Goal: Task Accomplishment & Management: Manage account settings

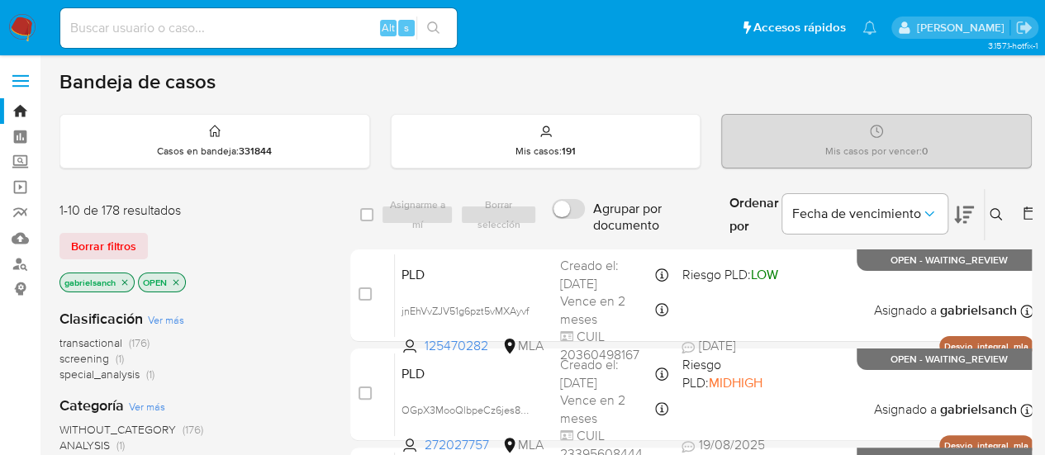
click at [199, 37] on input at bounding box center [258, 27] width 397 height 21
paste input "mkmpQIJfdTlJHiD7r5y16C03"
type input "mkmpQIJfdTlJHiD7r5y16C03"
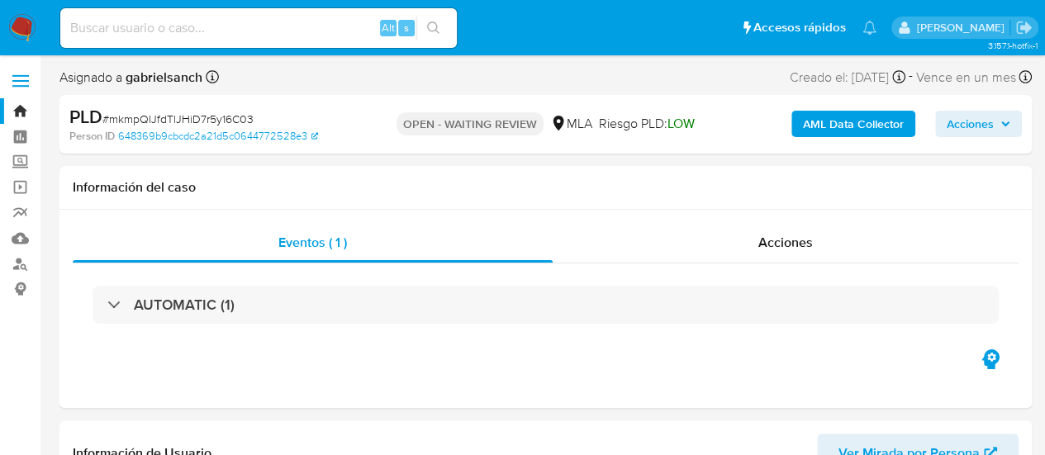
select select "10"
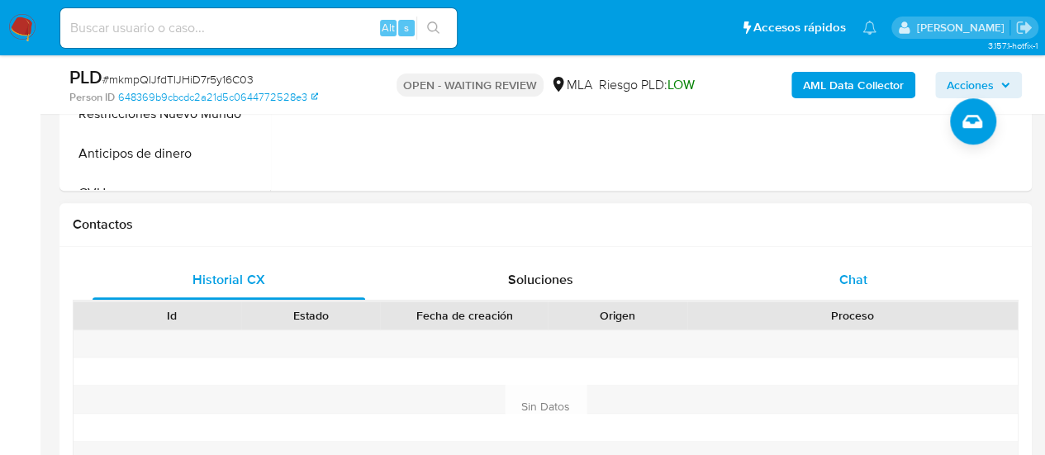
click at [823, 282] on div "Chat" at bounding box center [853, 280] width 273 height 40
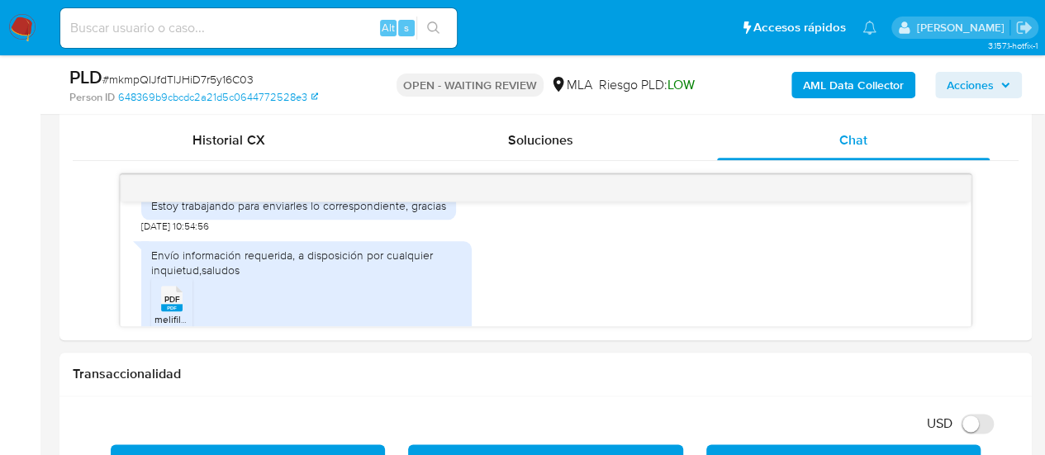
scroll to position [826, 0]
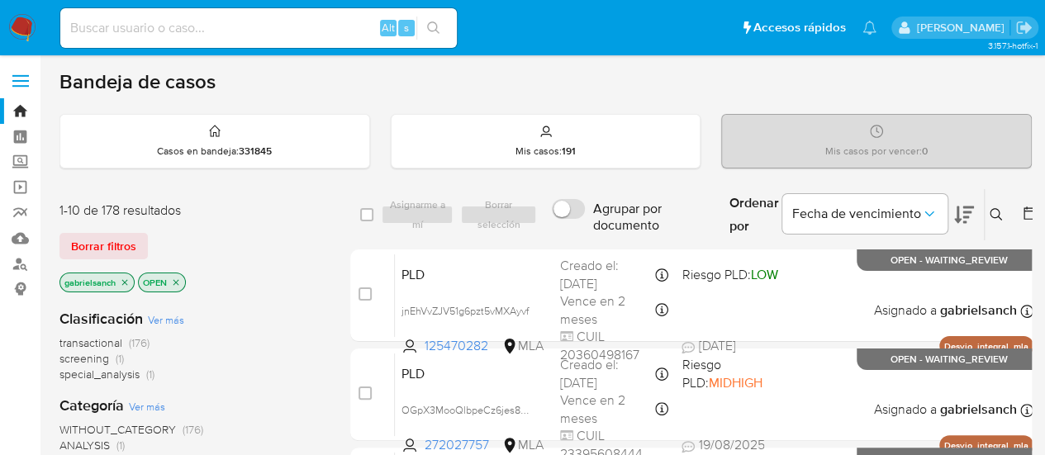
click at [255, 27] on input at bounding box center [258, 27] width 397 height 21
paste input "mkmpQIJfdTlJHiD7r5y16C03"
type input "mkmpQIJfdTlJHiD7r5y16C03"
click at [987, 226] on div "Ingrese ID de usuario o caso Buscar Borrar filtros" at bounding box center [998, 214] width 28 height 51
click at [990, 212] on icon at bounding box center [996, 214] width 13 height 13
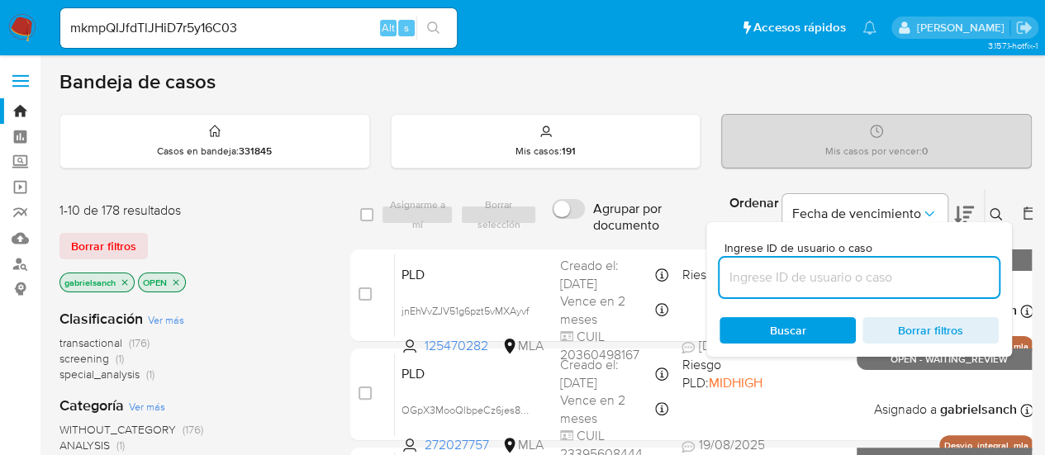
click at [739, 277] on input at bounding box center [859, 277] width 279 height 21
type input "mkmpQIJfdTlJHiD7r5y16C03"
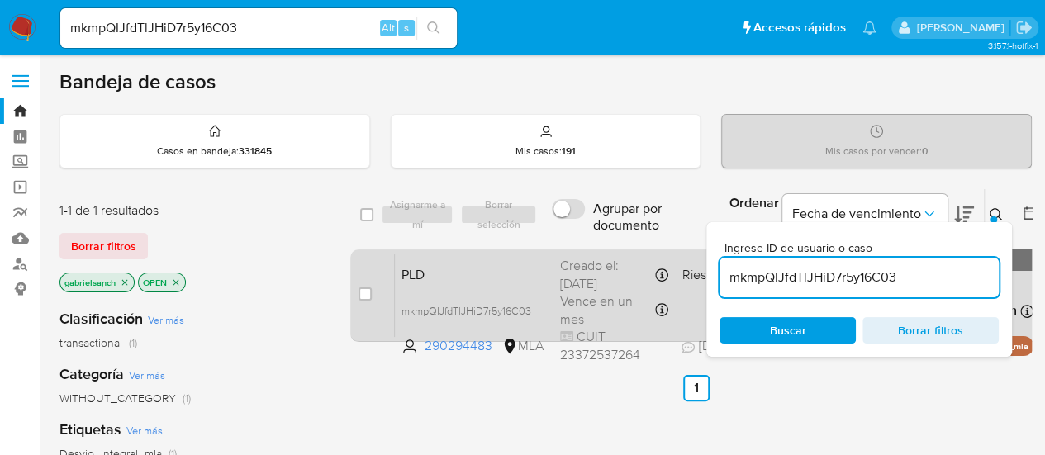
click at [356, 287] on div "case-item-checkbox No es posible asignar el caso PLD mkmpQIJfdTlJHiD7r5y16C03 2…" at bounding box center [696, 296] width 692 height 93
click at [363, 292] on input "checkbox" at bounding box center [365, 294] width 13 height 13
checkbox input "true"
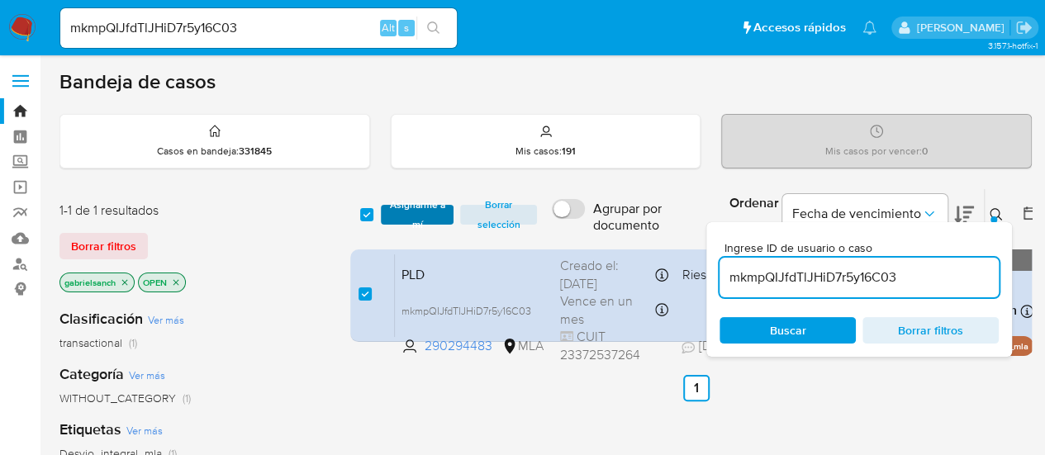
click at [387, 214] on button "Asignarme a mí" at bounding box center [418, 215] width 74 height 20
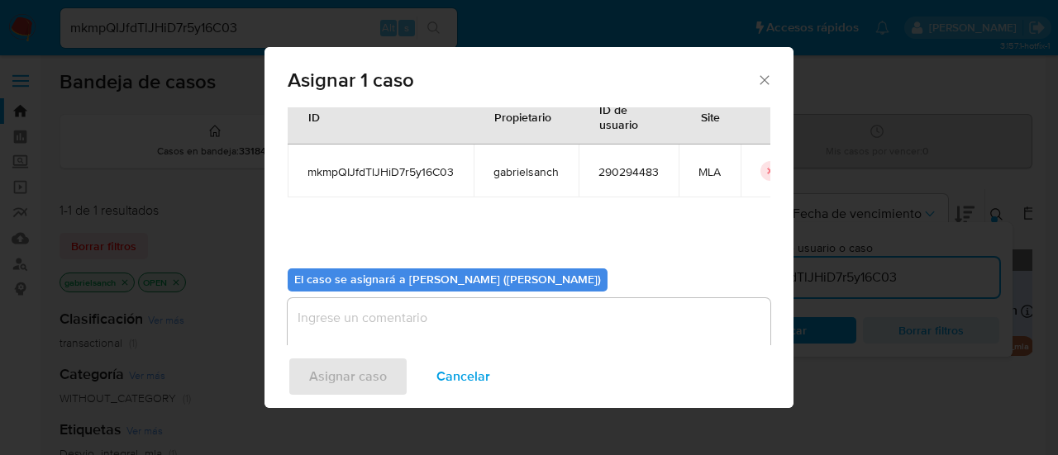
scroll to position [84, 0]
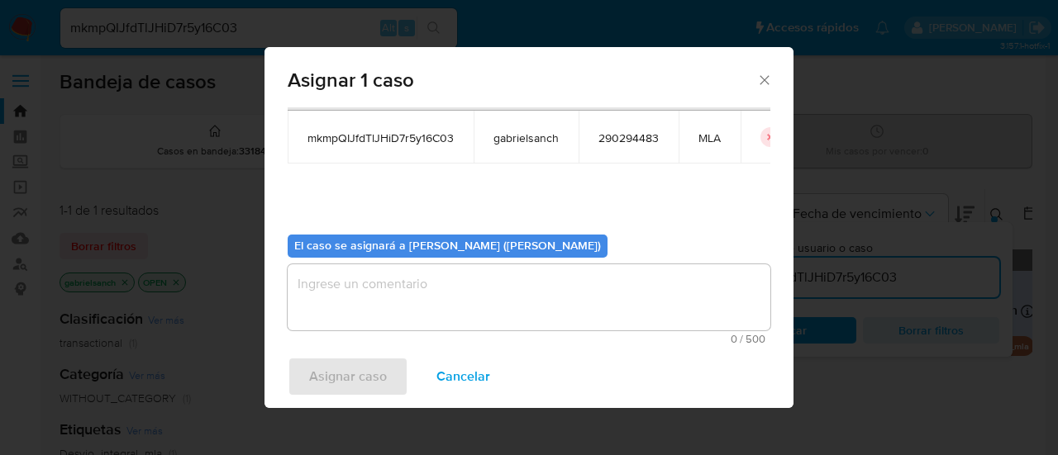
click at [547, 293] on textarea "assign-modal" at bounding box center [529, 297] width 483 height 66
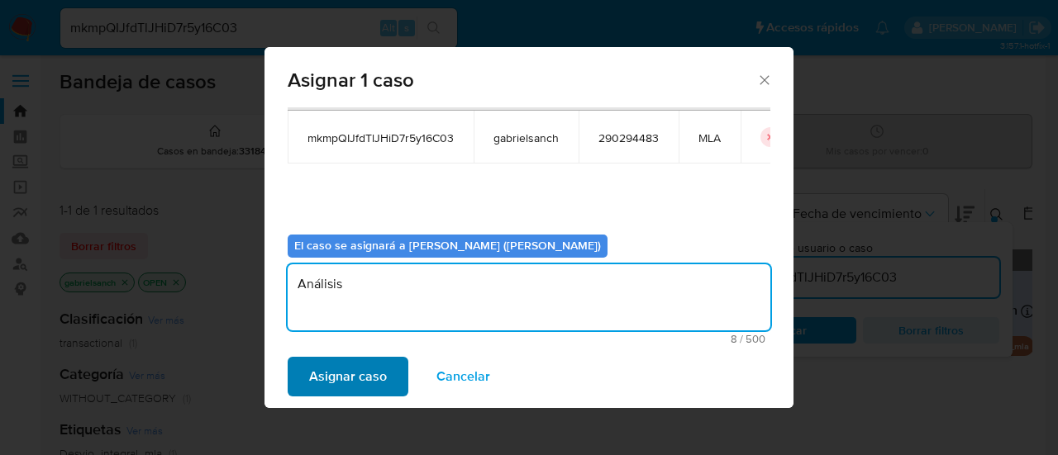
type textarea "Análisis"
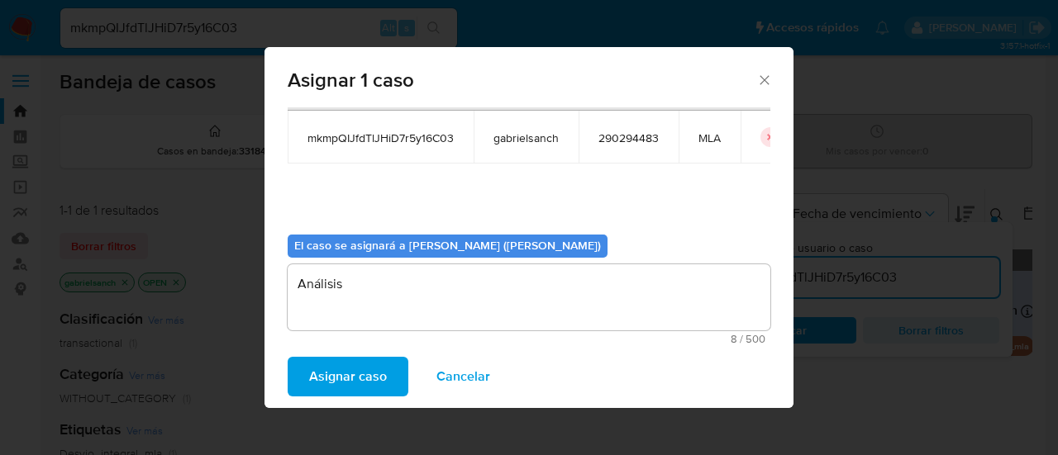
click at [379, 365] on span "Asignar caso" at bounding box center [348, 377] width 78 height 36
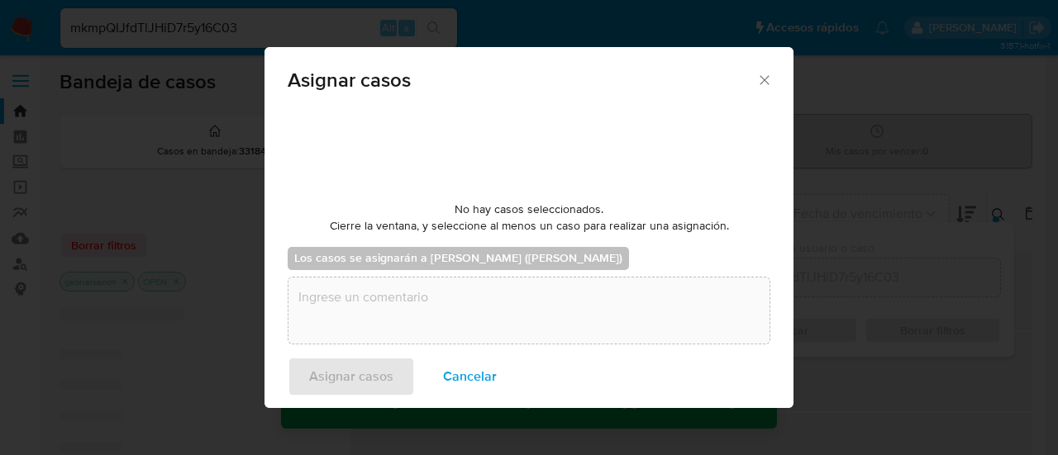
checkbox input "false"
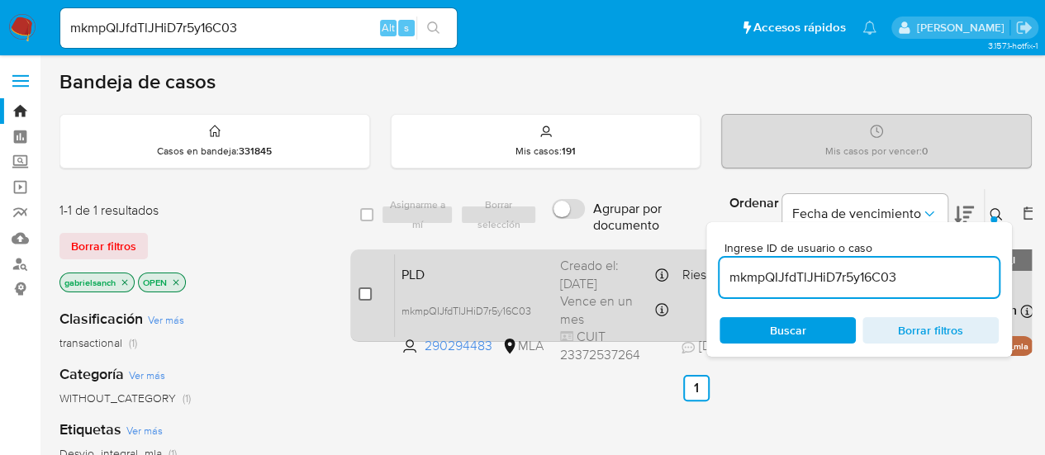
click at [364, 290] on input "checkbox" at bounding box center [365, 294] width 13 height 13
checkbox input "true"
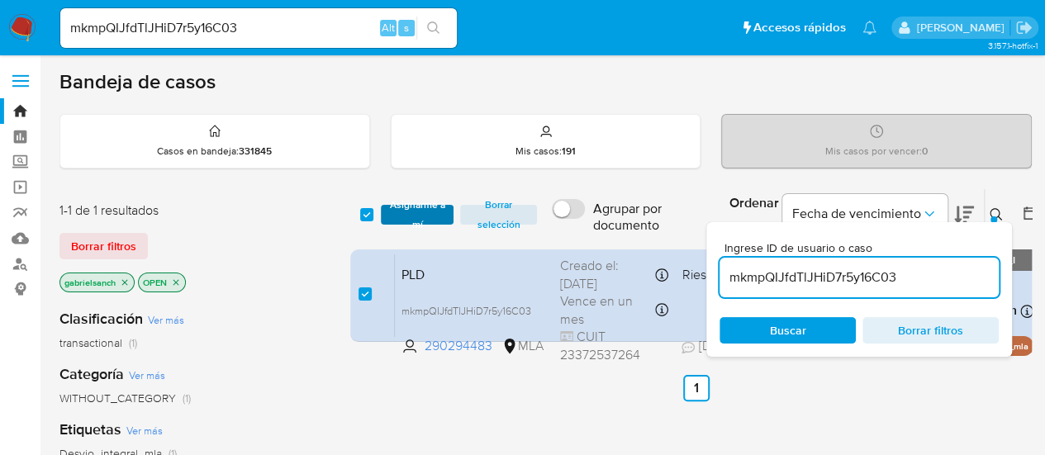
click at [412, 207] on span "Asignarme a mí" at bounding box center [417, 215] width 57 height 17
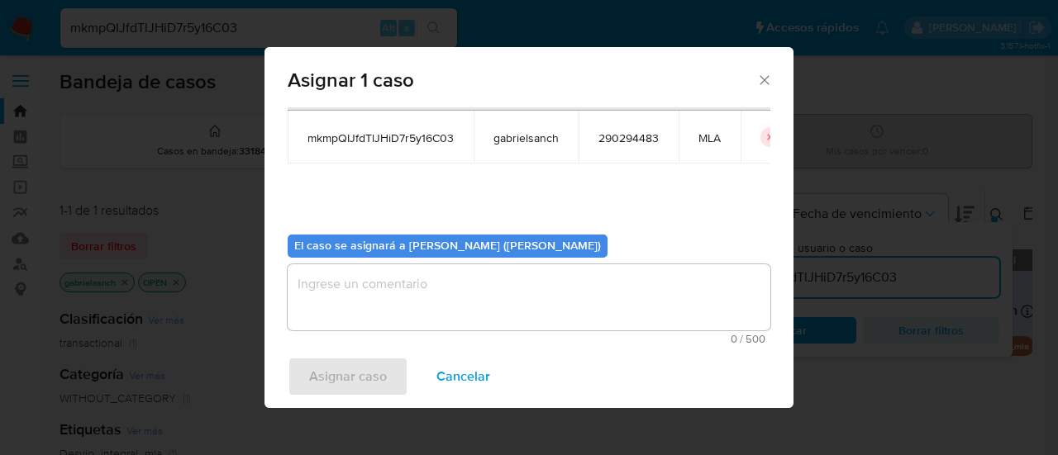
click at [431, 273] on textarea "assign-modal" at bounding box center [529, 297] width 483 height 66
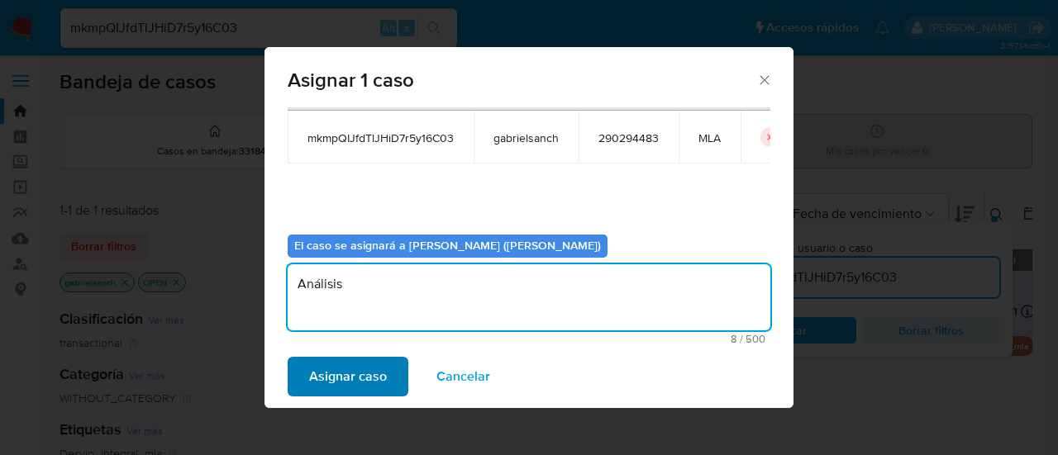
type textarea "Análisis"
click at [382, 364] on span "Asignar caso" at bounding box center [348, 377] width 78 height 36
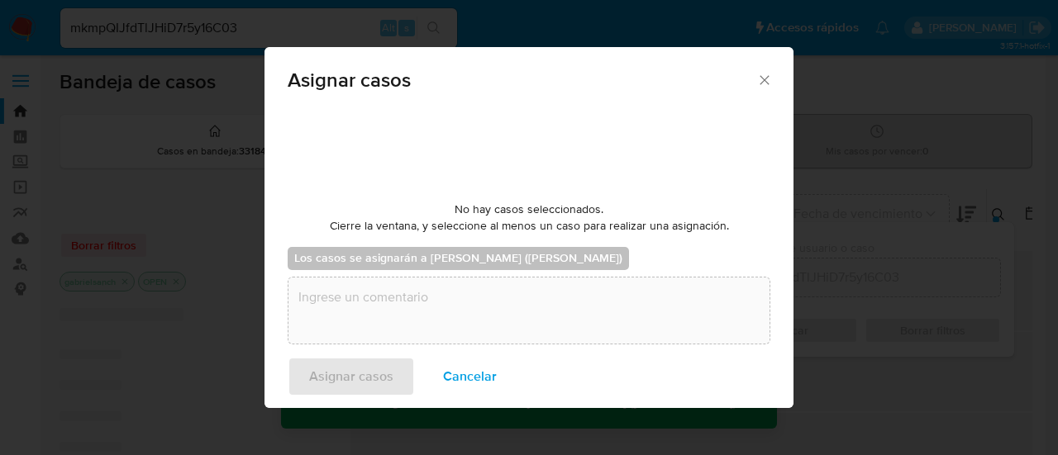
checkbox input "false"
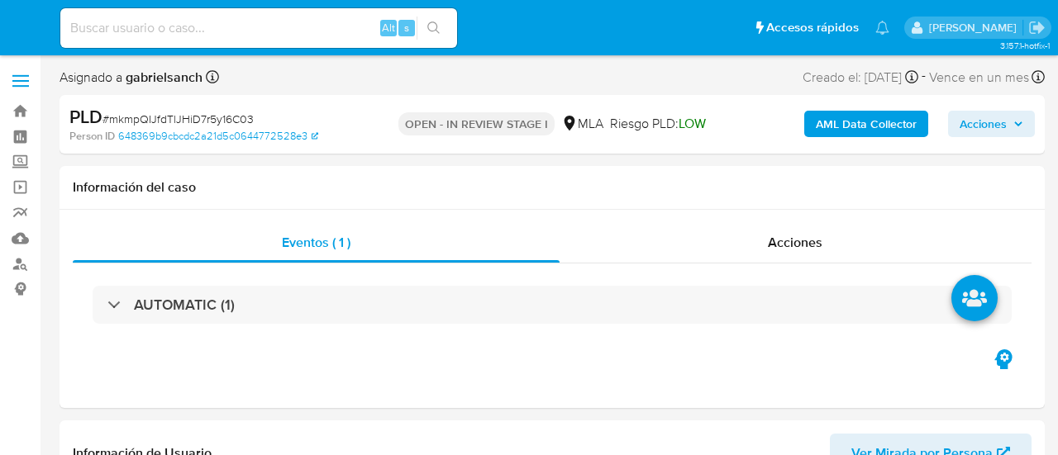
select select "10"
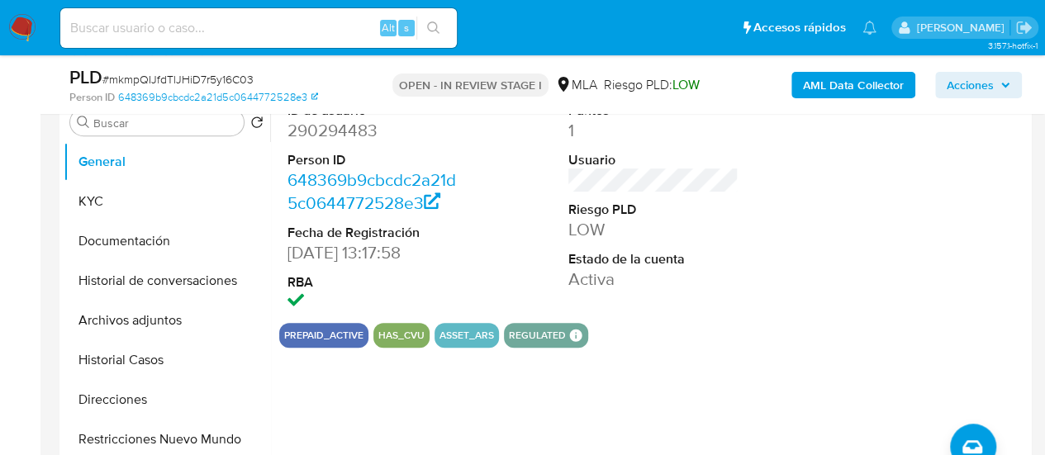
scroll to position [413, 0]
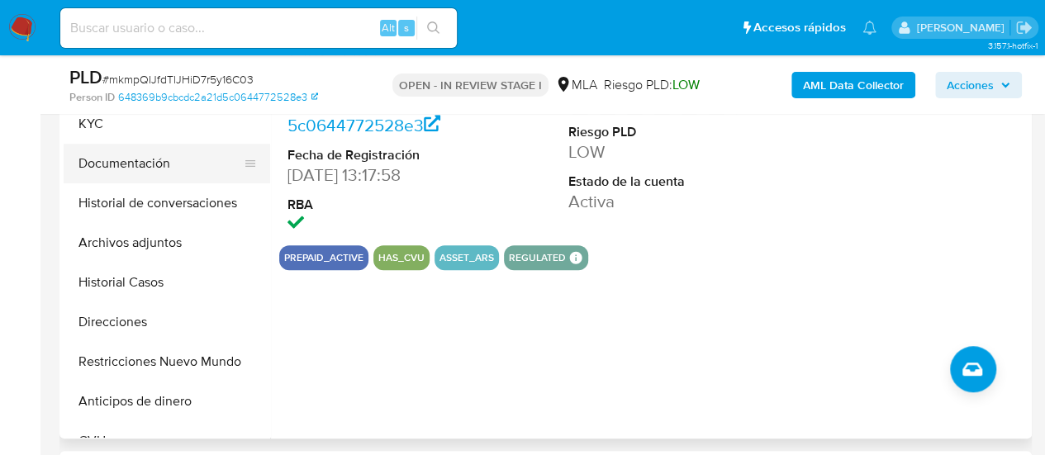
click at [123, 158] on button "Documentación" at bounding box center [160, 164] width 193 height 40
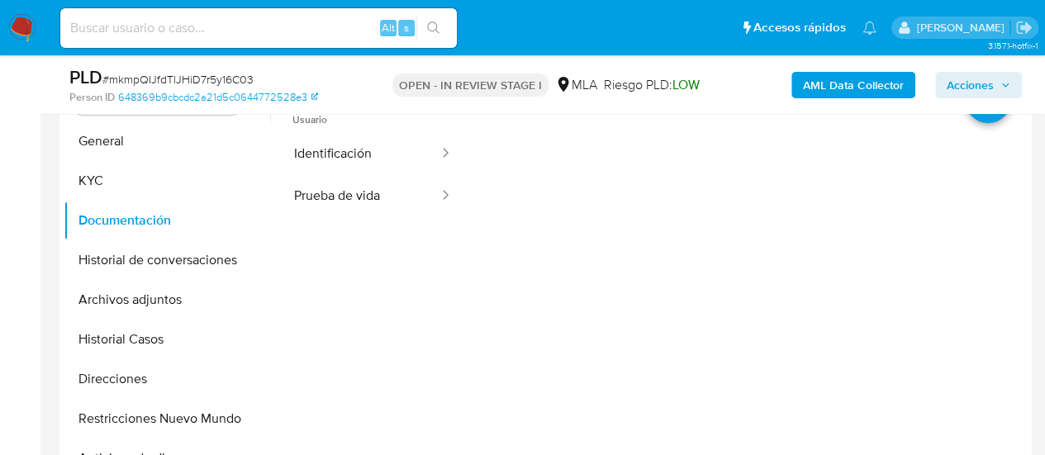
scroll to position [331, 0]
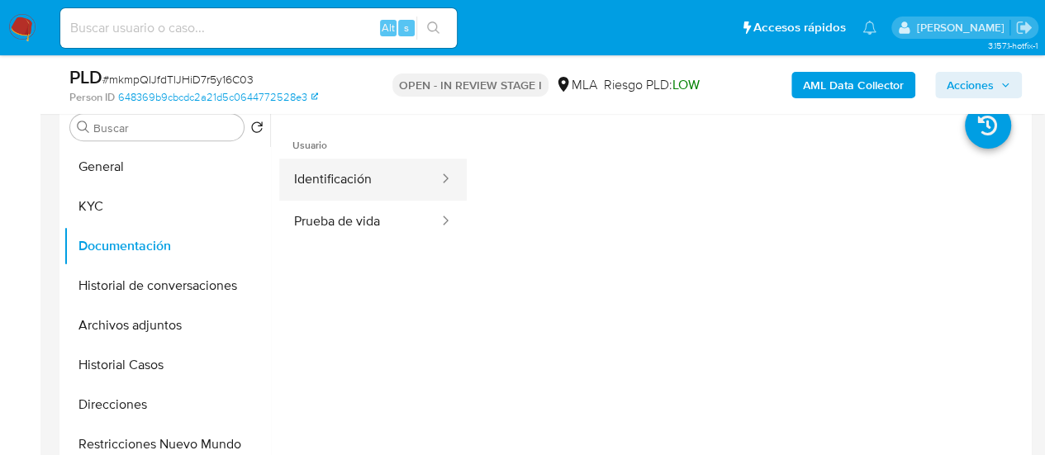
click at [369, 197] on button "Identificación" at bounding box center [359, 180] width 161 height 42
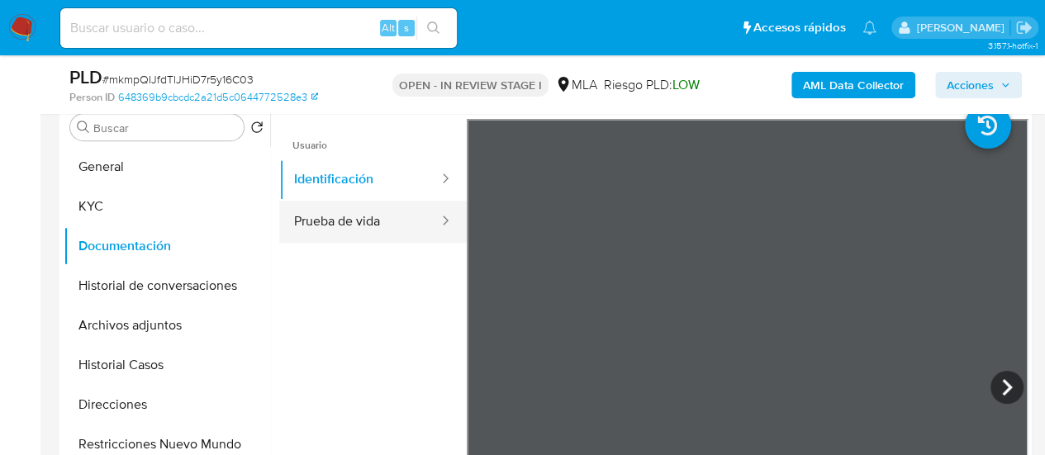
click at [372, 217] on button "Prueba de vida" at bounding box center [359, 222] width 161 height 42
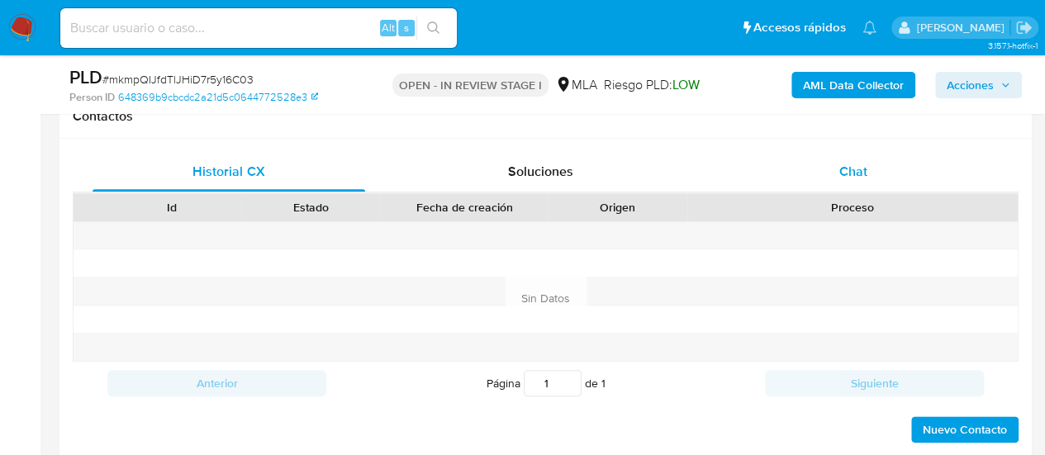
scroll to position [744, 0]
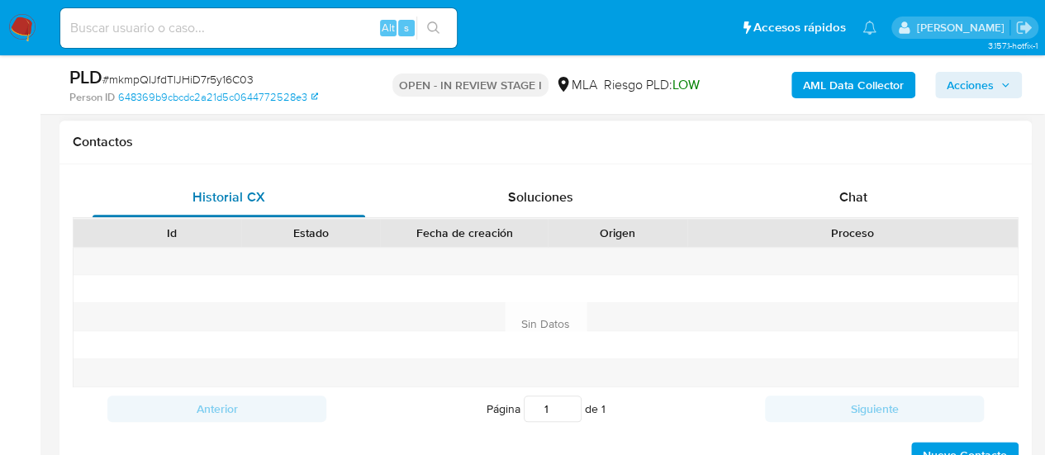
click at [820, 206] on div "Chat" at bounding box center [853, 198] width 273 height 40
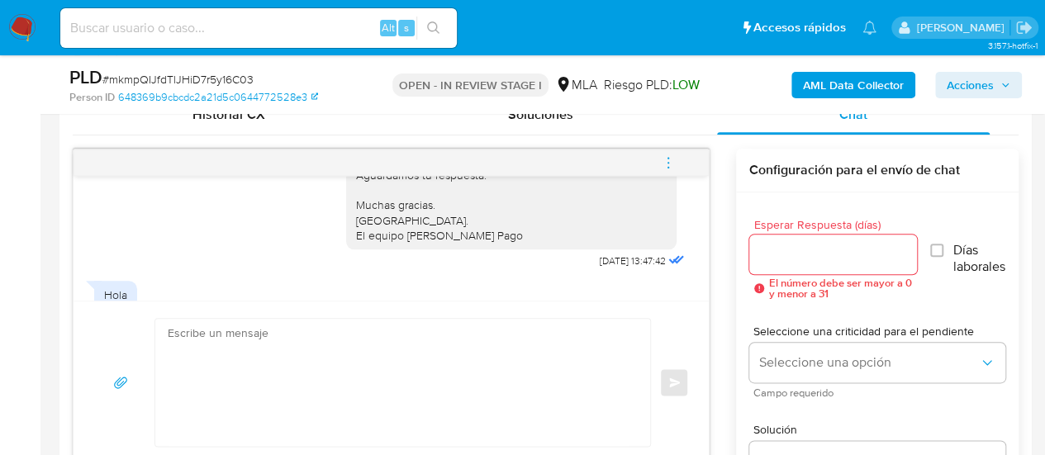
scroll to position [1398, 0]
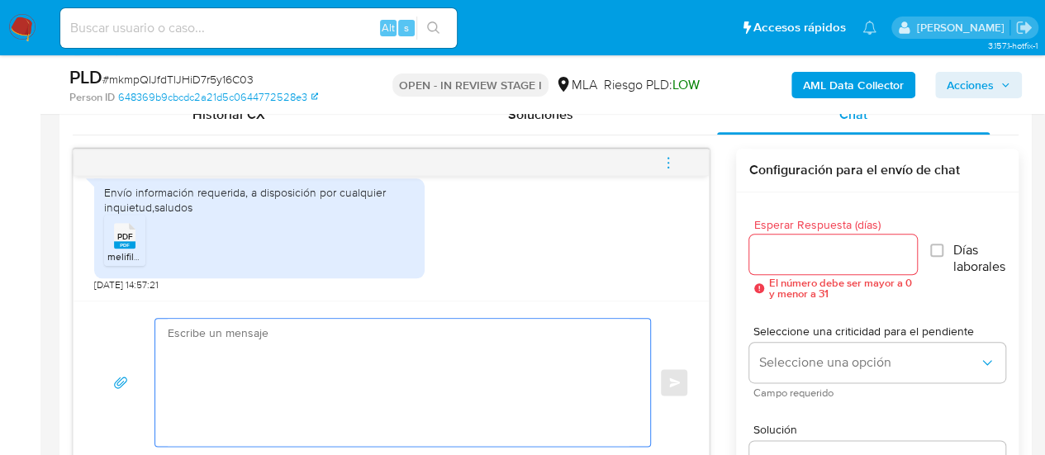
click at [307, 336] on textarea at bounding box center [399, 382] width 462 height 127
paste textarea "Hola, ¡Muchas gracias por tu respuesta! Confirmamos la recepción de la document…"
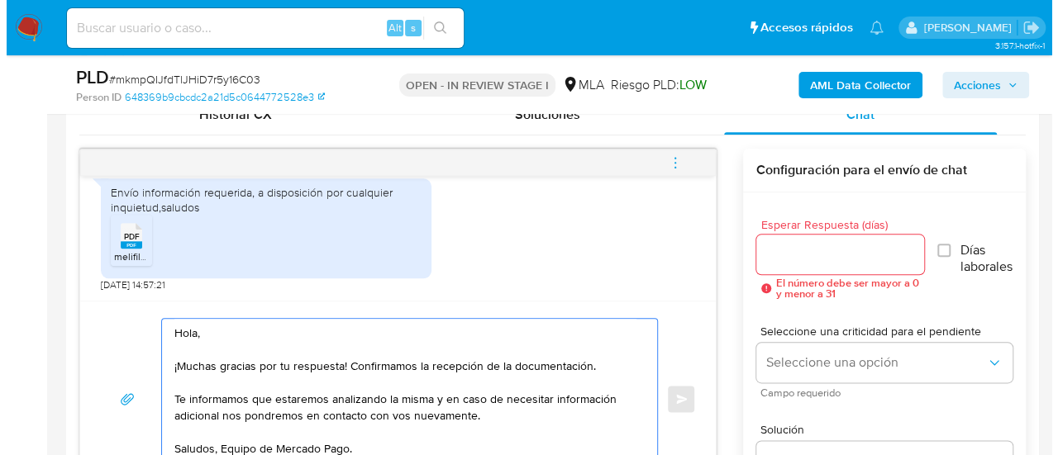
scroll to position [842, 0]
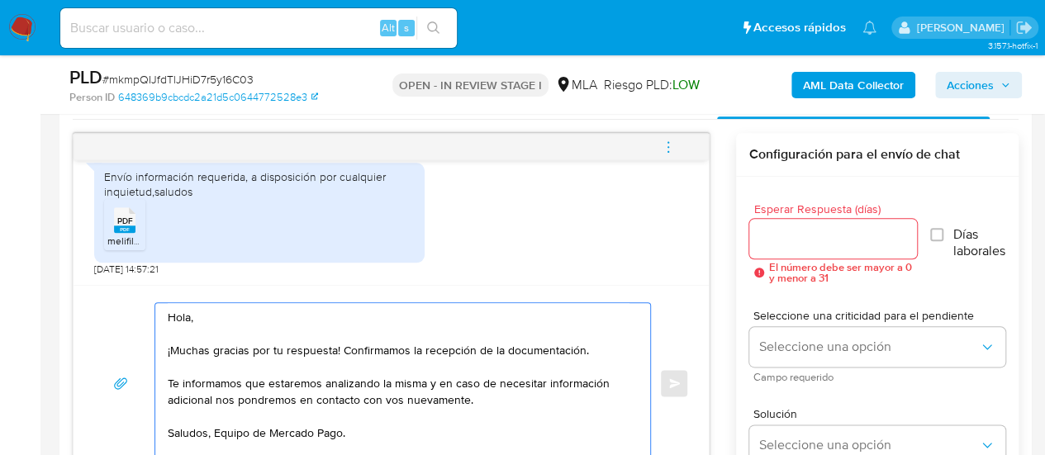
type textarea "Hola, ¡Muchas gracias por tu respuesta! Confirmamos la recepción de la document…"
click at [796, 239] on input "Esperar Respuesta (días)" at bounding box center [834, 238] width 168 height 21
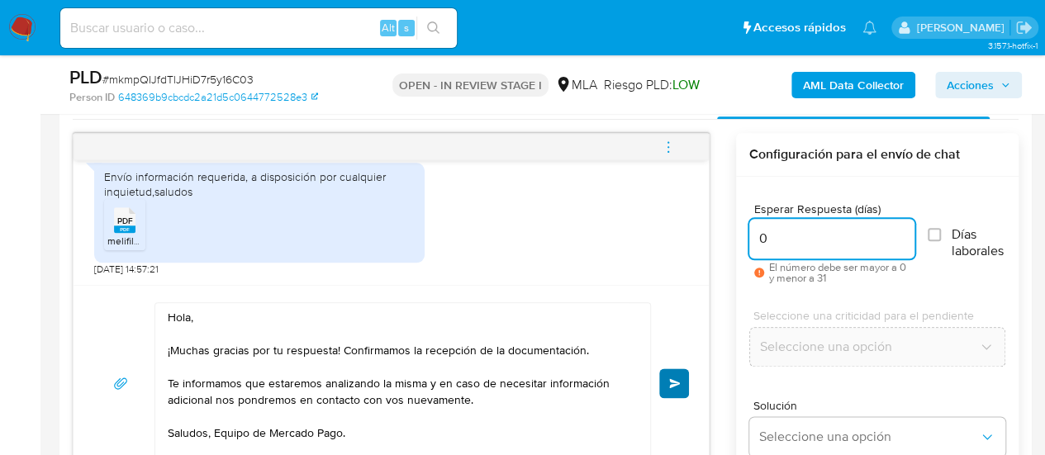
type input "0"
click at [679, 379] on span "Enviar" at bounding box center [675, 384] width 12 height 10
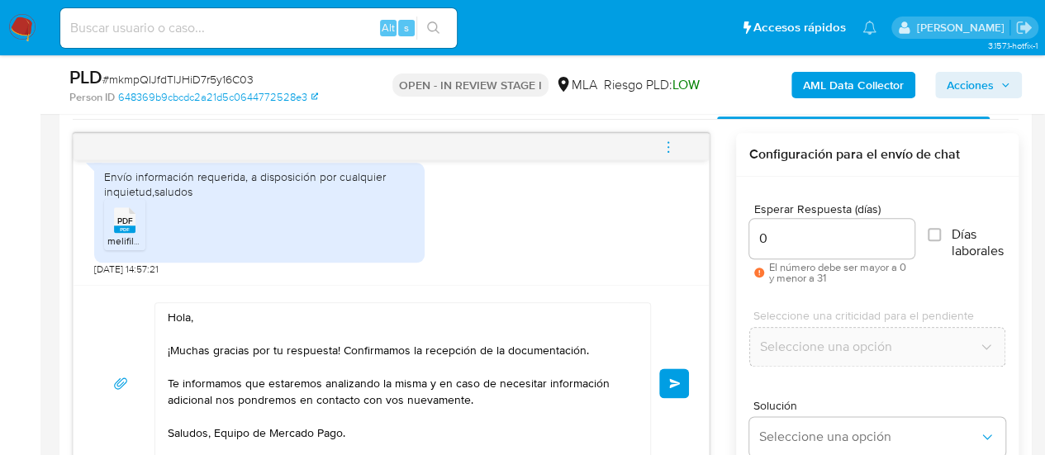
click at [666, 134] on span "menu-action" at bounding box center [668, 147] width 15 height 40
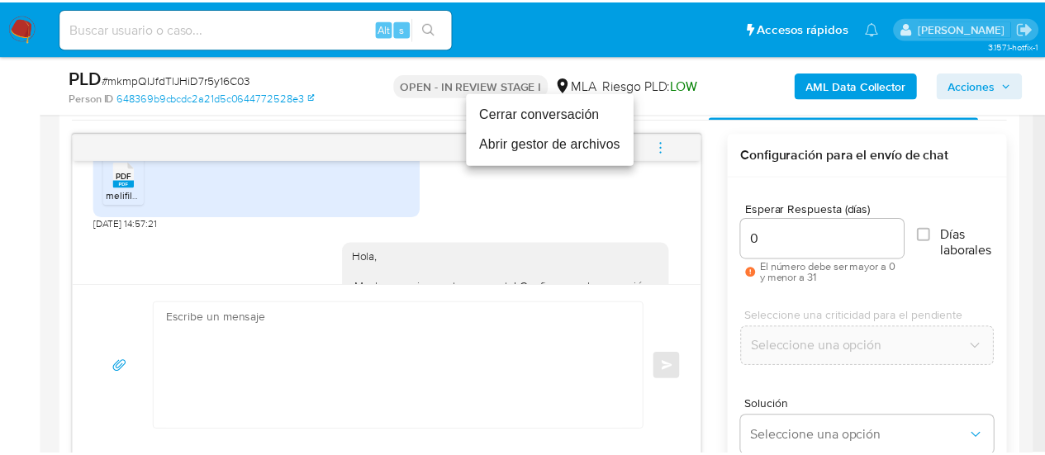
scroll to position [1596, 0]
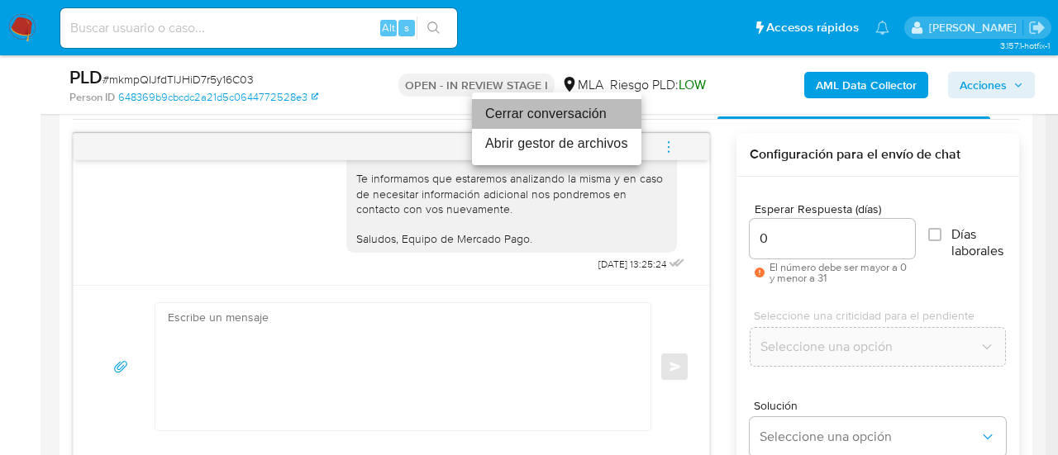
click at [567, 116] on li "Cerrar conversación" at bounding box center [556, 114] width 169 height 30
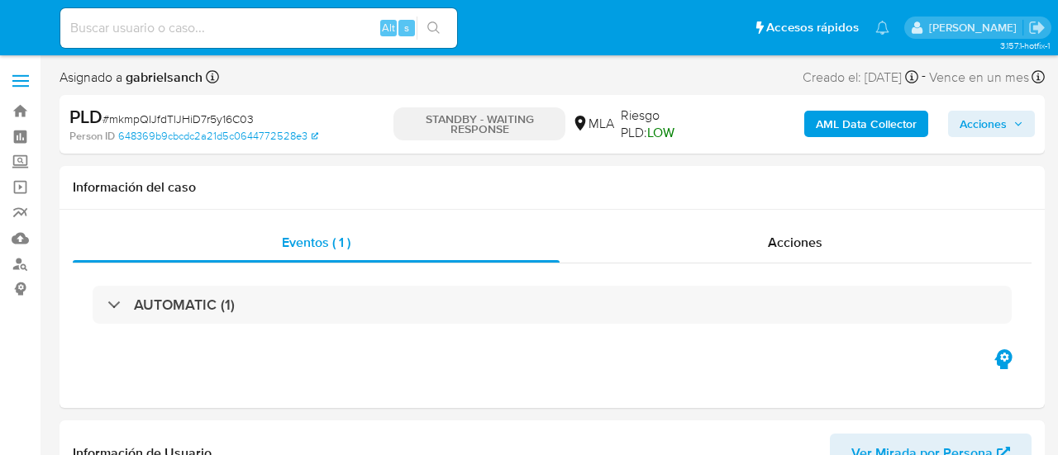
select select "10"
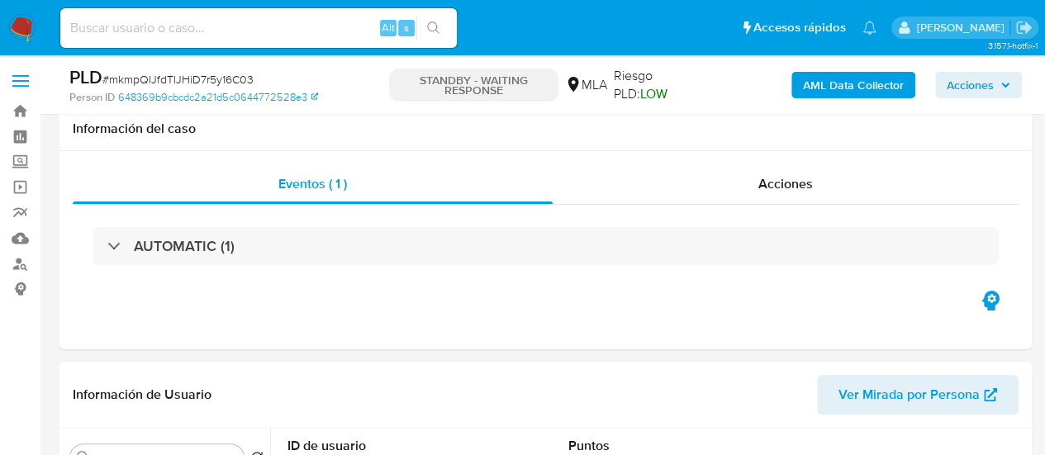
scroll to position [413, 0]
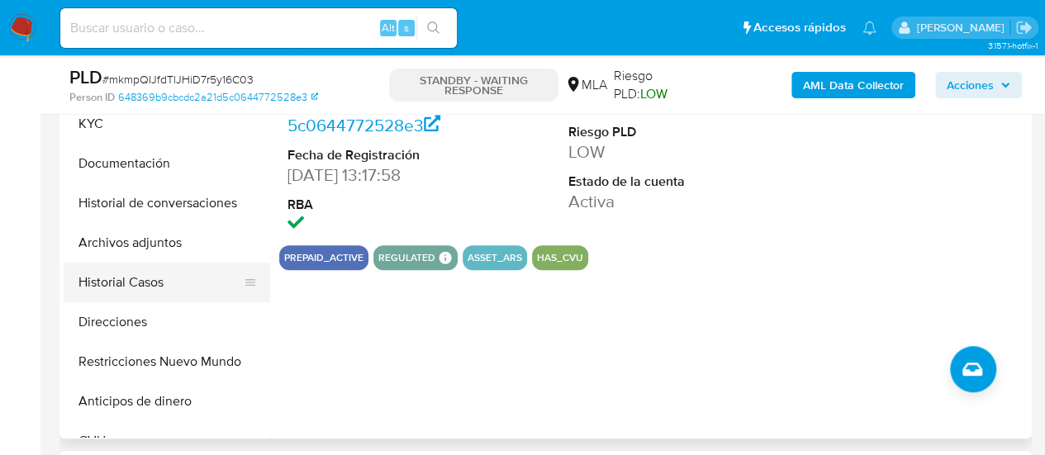
click at [140, 278] on button "Historial Casos" at bounding box center [160, 283] width 193 height 40
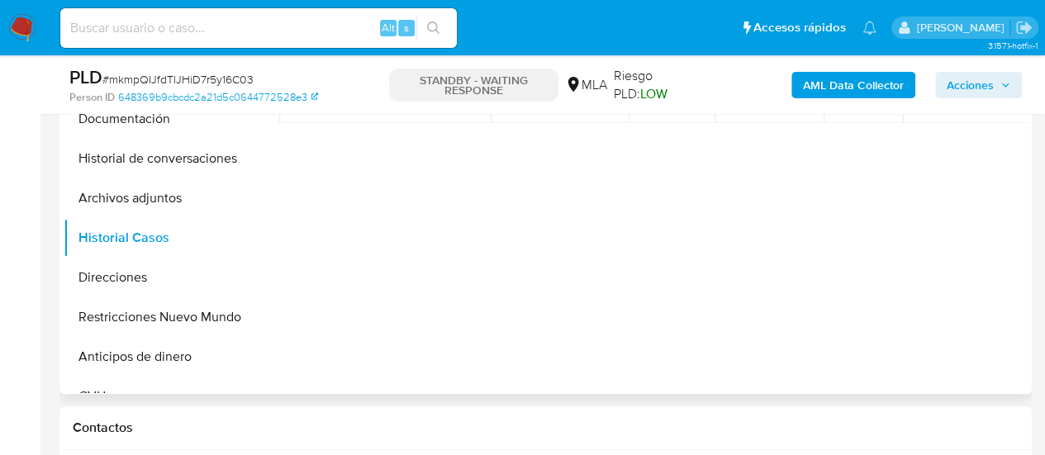
scroll to position [826, 0]
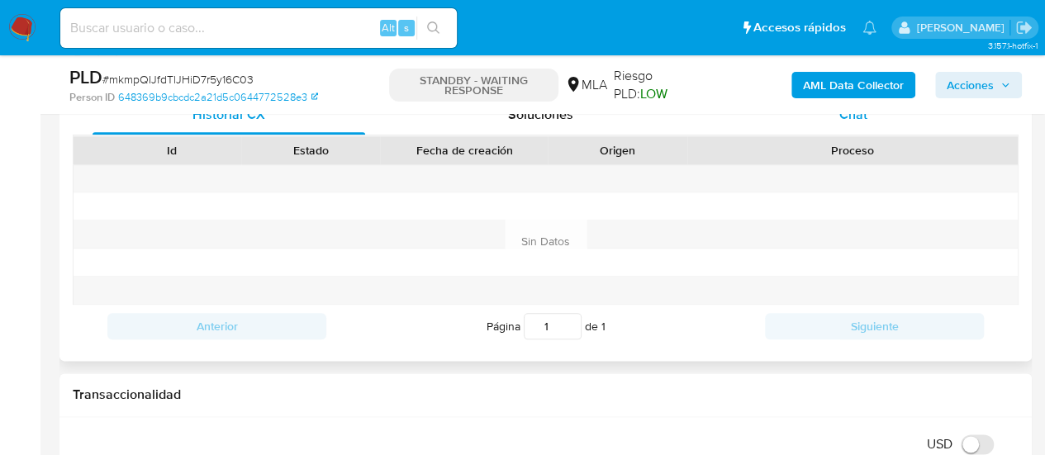
click at [847, 132] on div "Chat" at bounding box center [853, 115] width 273 height 40
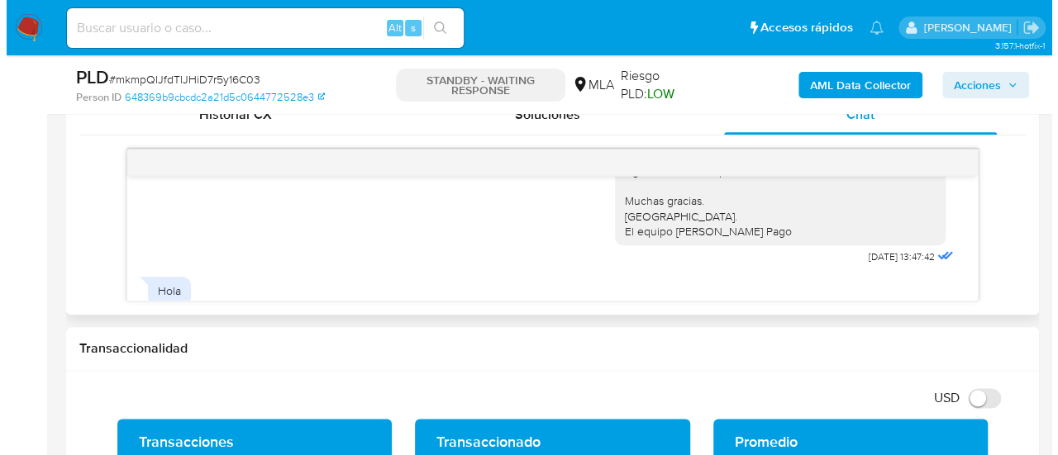
scroll to position [1322, 0]
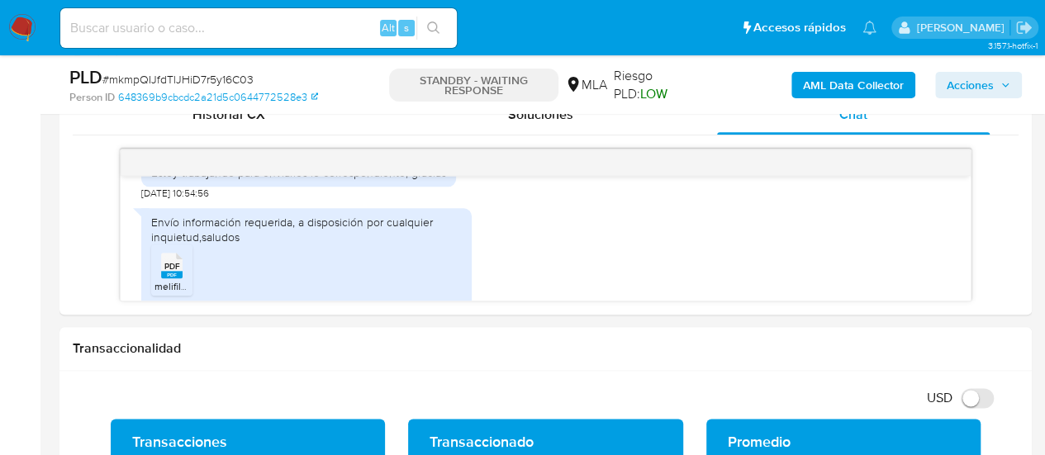
click at [869, 81] on b "AML Data Collector" at bounding box center [853, 85] width 101 height 26
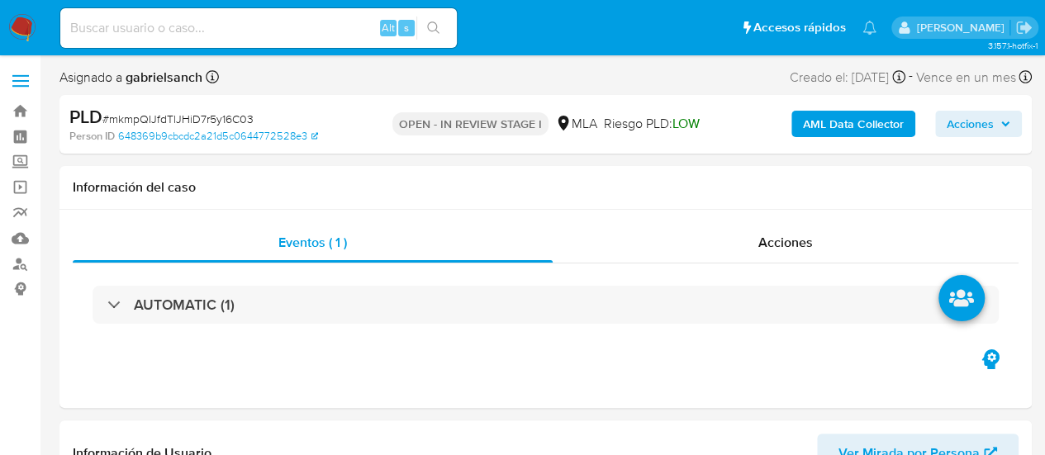
scroll to position [83, 0]
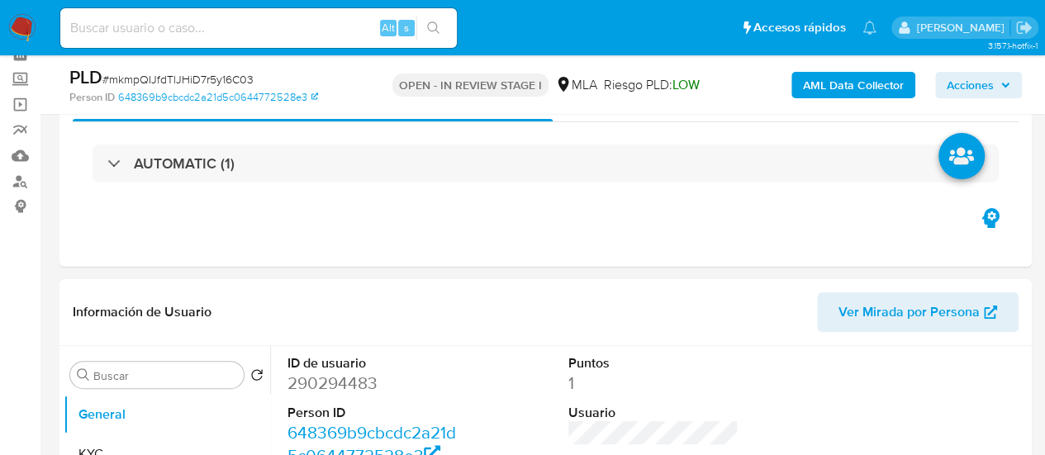
click at [855, 80] on b "AML Data Collector" at bounding box center [853, 85] width 101 height 26
select select "10"
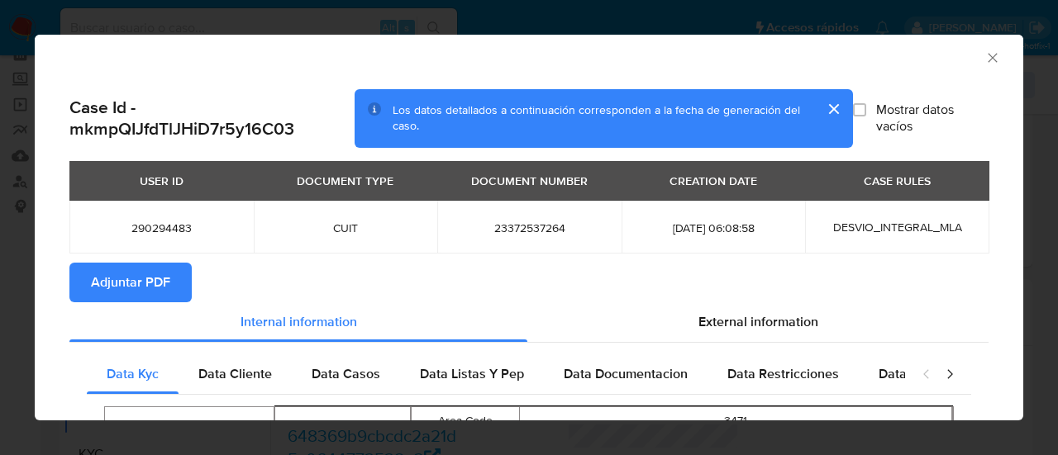
click at [984, 60] on icon "Cerrar ventana" at bounding box center [992, 58] width 17 height 17
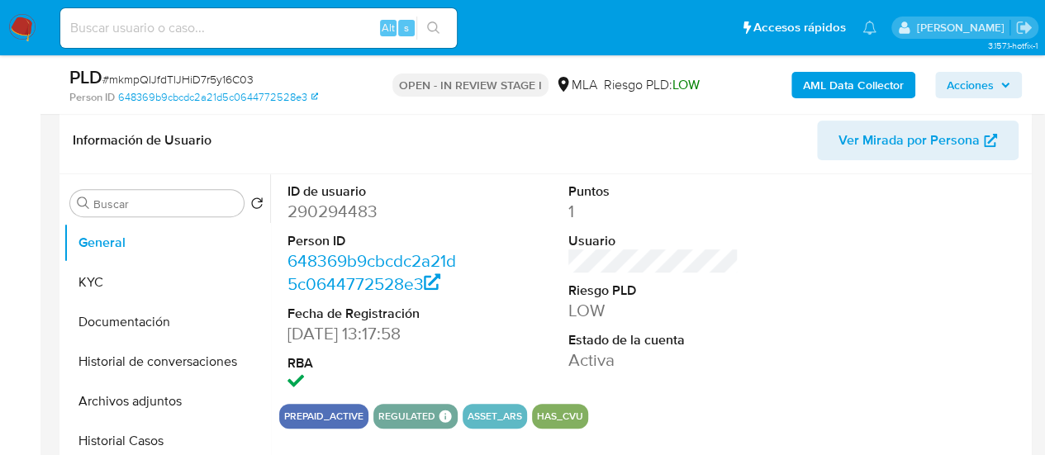
scroll to position [413, 0]
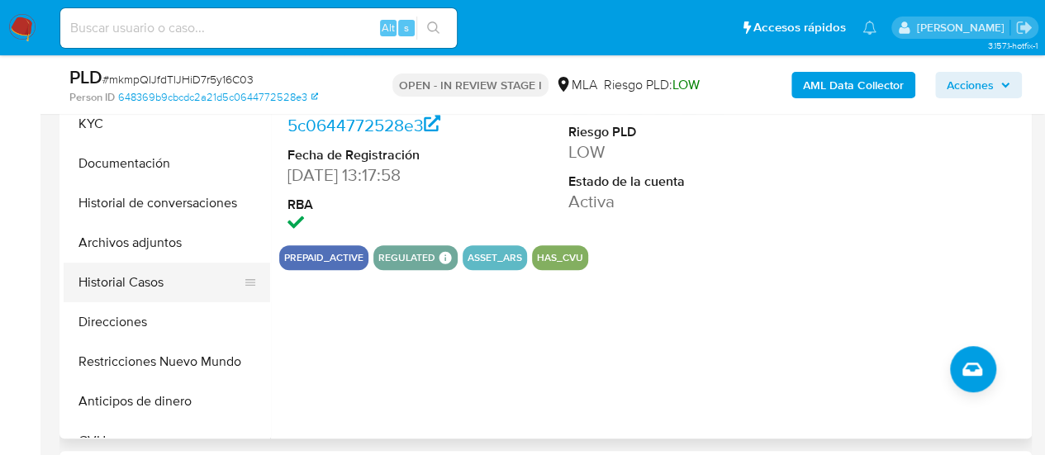
click at [135, 279] on button "Historial Casos" at bounding box center [160, 283] width 193 height 40
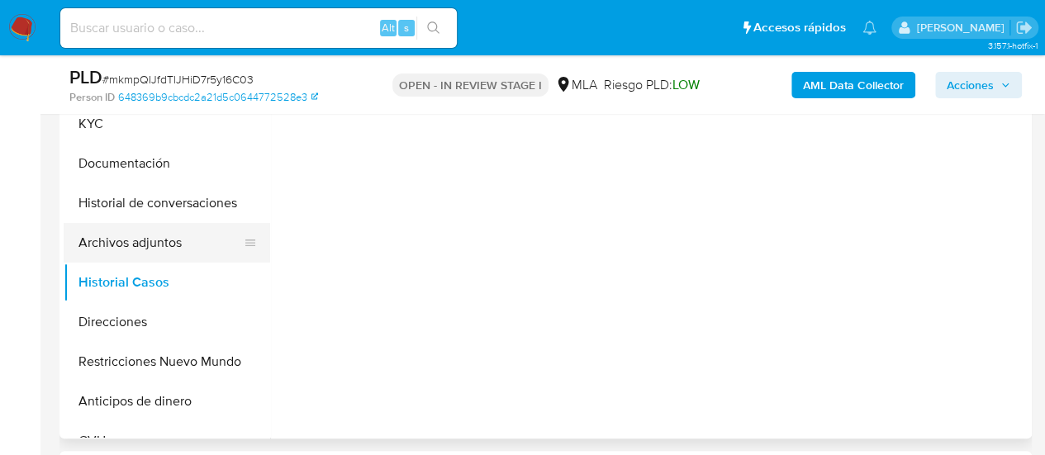
click at [134, 242] on button "Archivos adjuntos" at bounding box center [160, 243] width 193 height 40
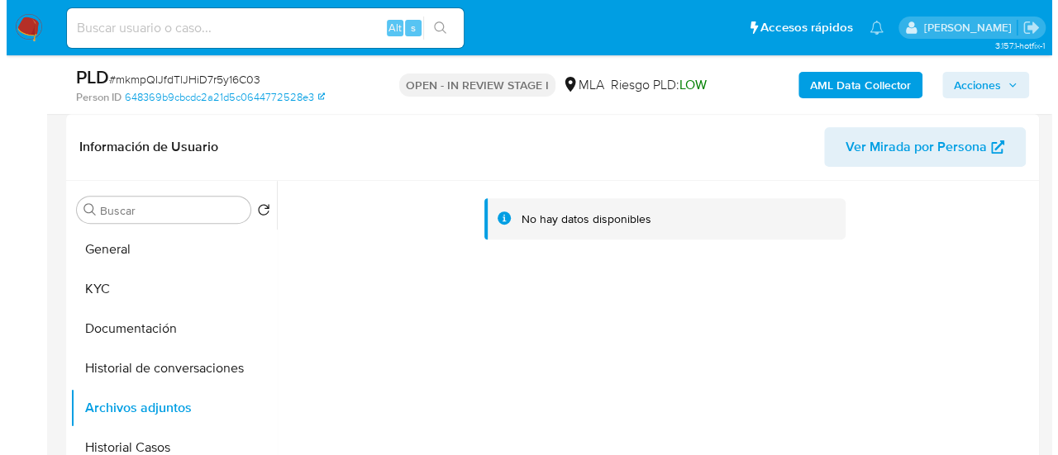
scroll to position [331, 0]
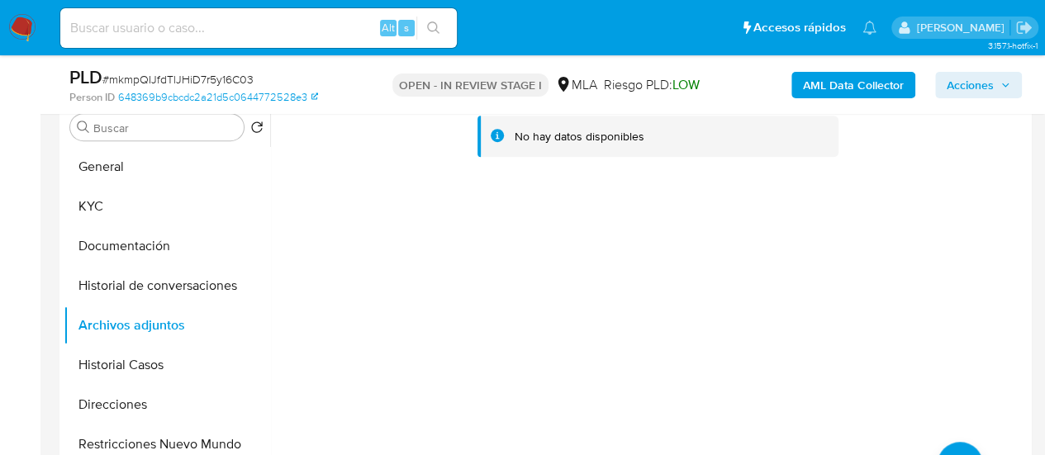
click at [861, 92] on b "AML Data Collector" at bounding box center [853, 85] width 101 height 26
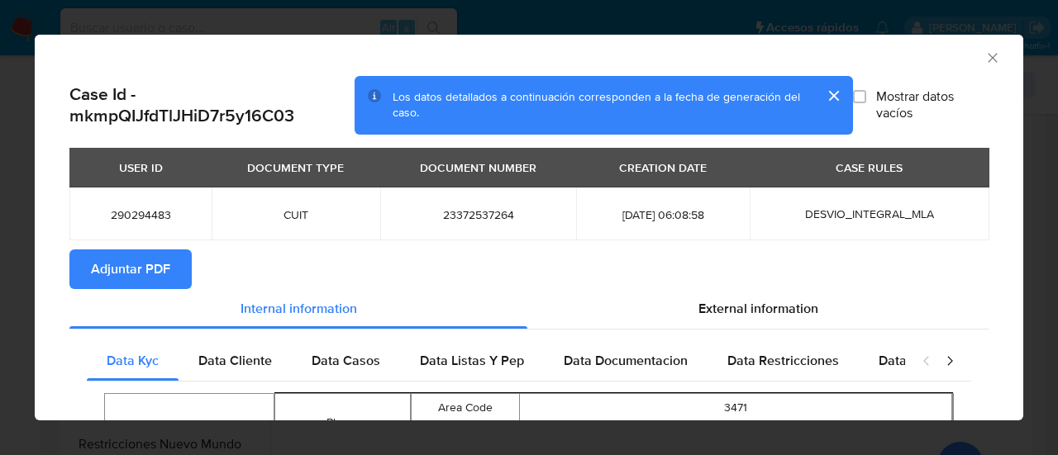
click at [102, 279] on span "Adjuntar PDF" at bounding box center [130, 269] width 79 height 36
click at [984, 63] on icon "Cerrar ventana" at bounding box center [992, 58] width 17 height 17
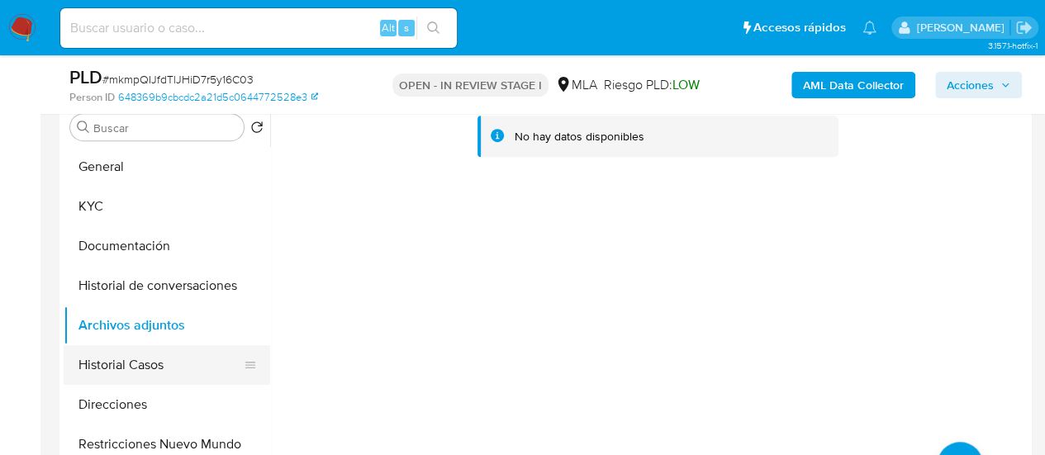
click at [171, 355] on button "Historial Casos" at bounding box center [160, 365] width 193 height 40
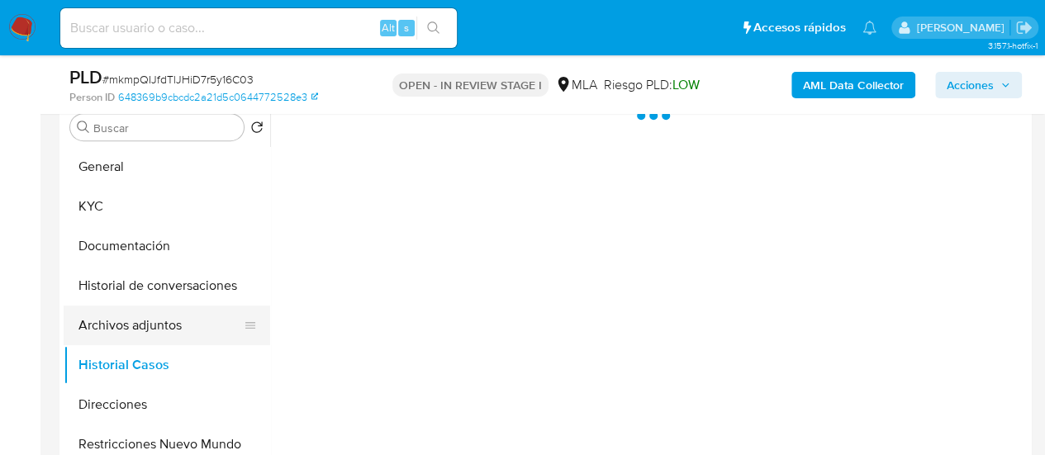
click at [163, 335] on button "Archivos adjuntos" at bounding box center [160, 326] width 193 height 40
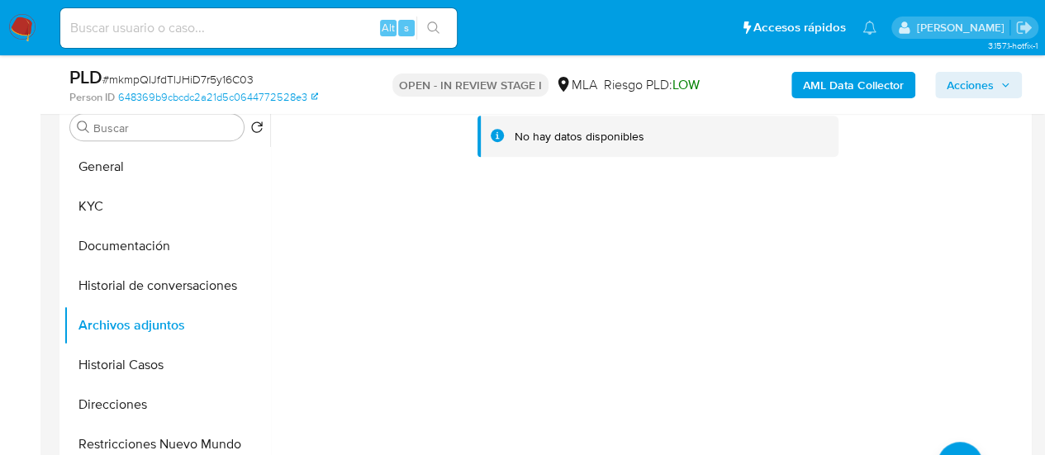
click at [799, 82] on button "AML Data Collector" at bounding box center [854, 85] width 124 height 26
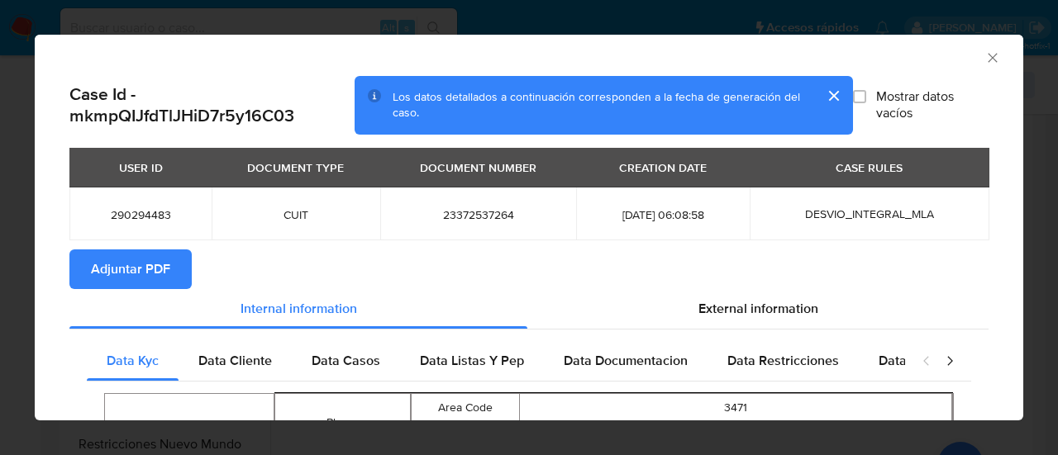
click at [165, 255] on span "Adjuntar PDF" at bounding box center [130, 269] width 79 height 36
click at [984, 53] on icon "Cerrar ventana" at bounding box center [992, 58] width 17 height 17
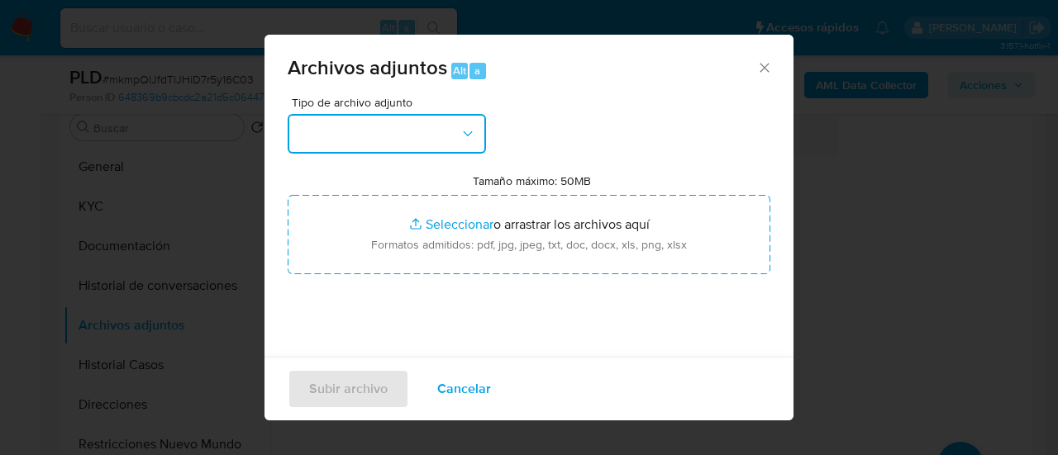
click at [394, 129] on button "button" at bounding box center [387, 134] width 198 height 40
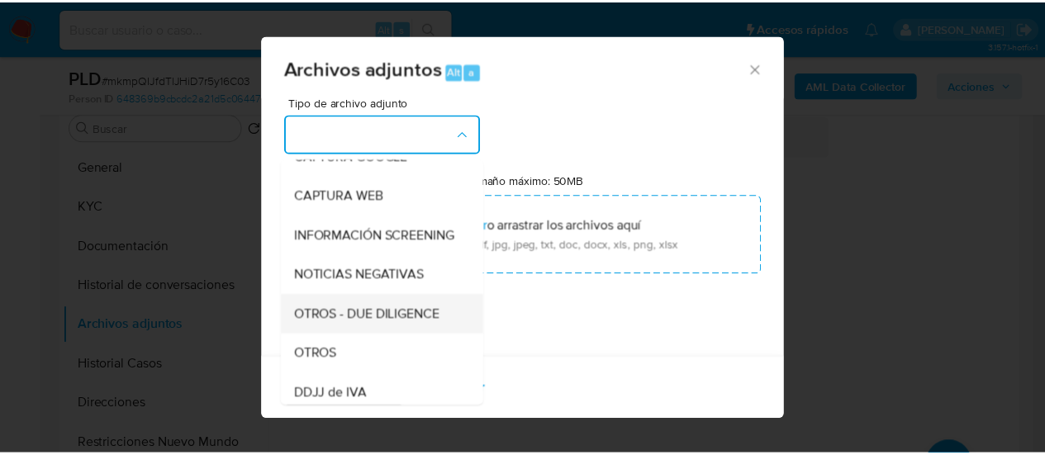
scroll to position [165, 0]
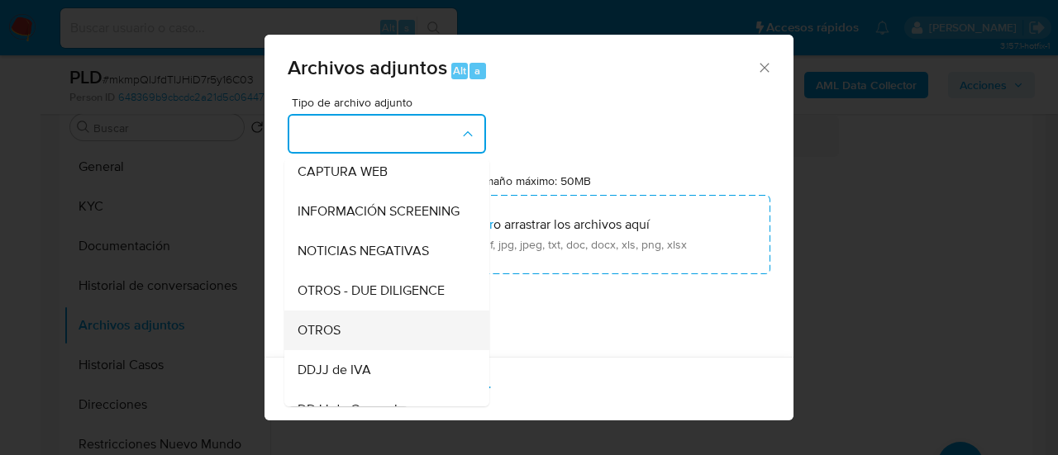
click at [355, 345] on div "OTROS" at bounding box center [382, 331] width 169 height 40
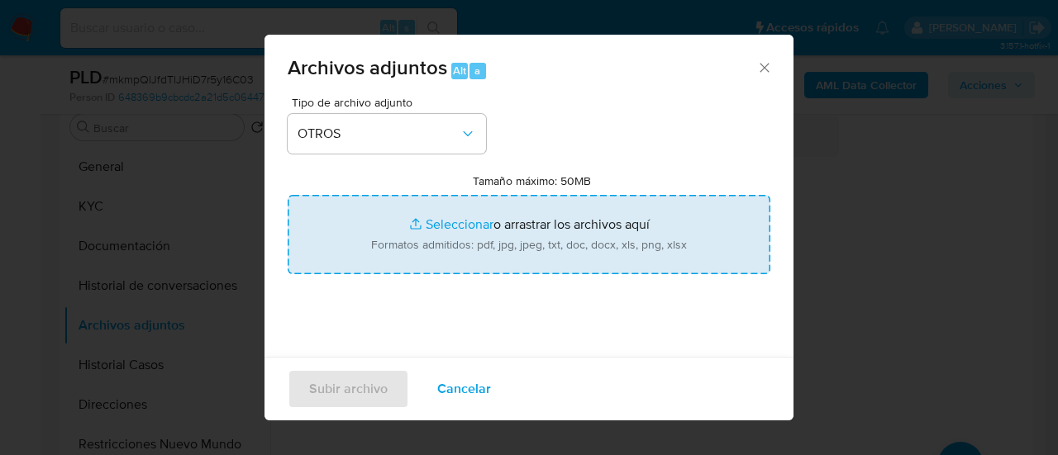
click at [461, 228] on input "Tamaño máximo: 50MB Seleccionar archivos" at bounding box center [529, 234] width 483 height 79
type input "C:\fakepath\Calculador-mkmpQIJfdTlJHiD7r5y16C03.xlsx"
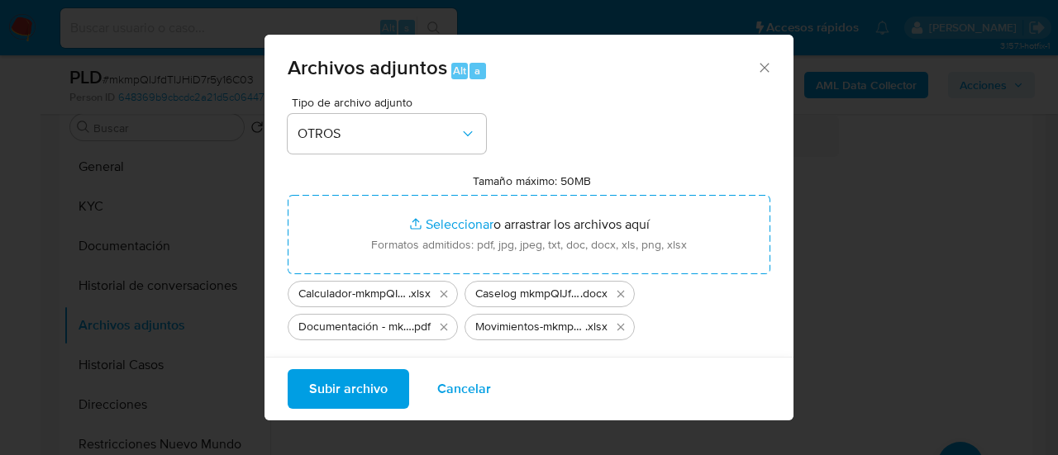
click at [326, 393] on span "Subir archivo" at bounding box center [348, 389] width 79 height 36
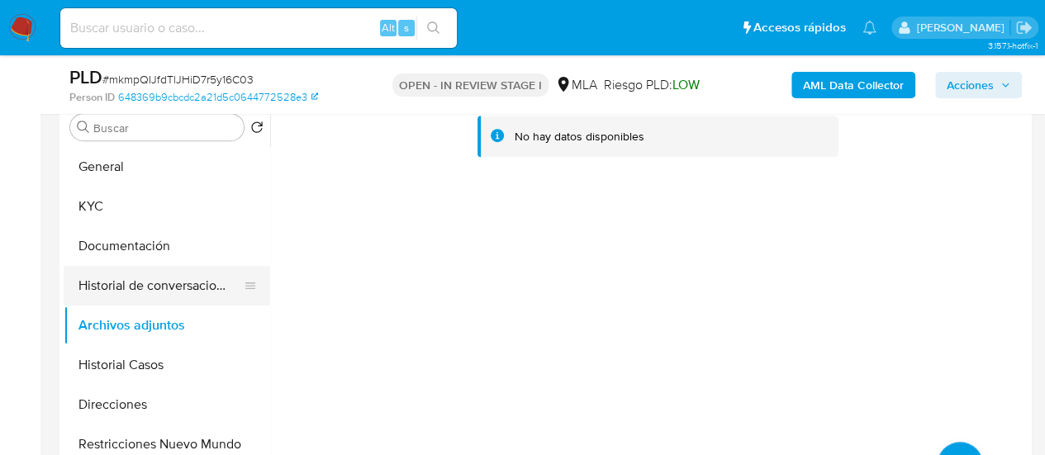
click at [157, 277] on button "Historial de conversaciones" at bounding box center [160, 286] width 193 height 40
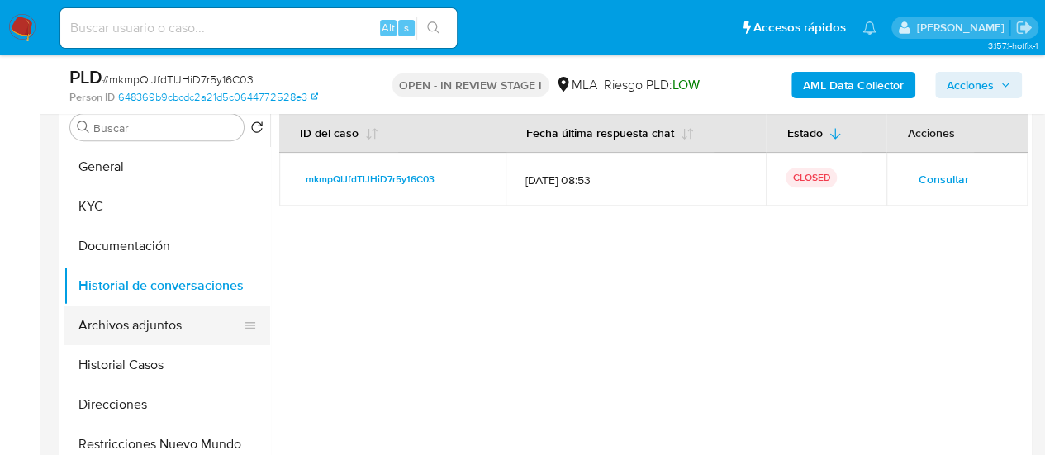
click at [122, 324] on button "Archivos adjuntos" at bounding box center [160, 326] width 193 height 40
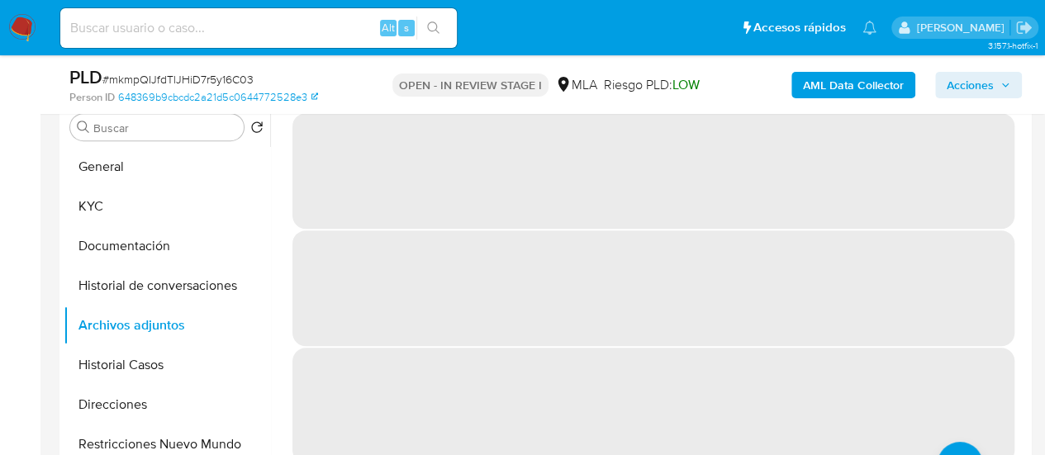
click at [948, 75] on span "Acciones" at bounding box center [970, 85] width 47 height 26
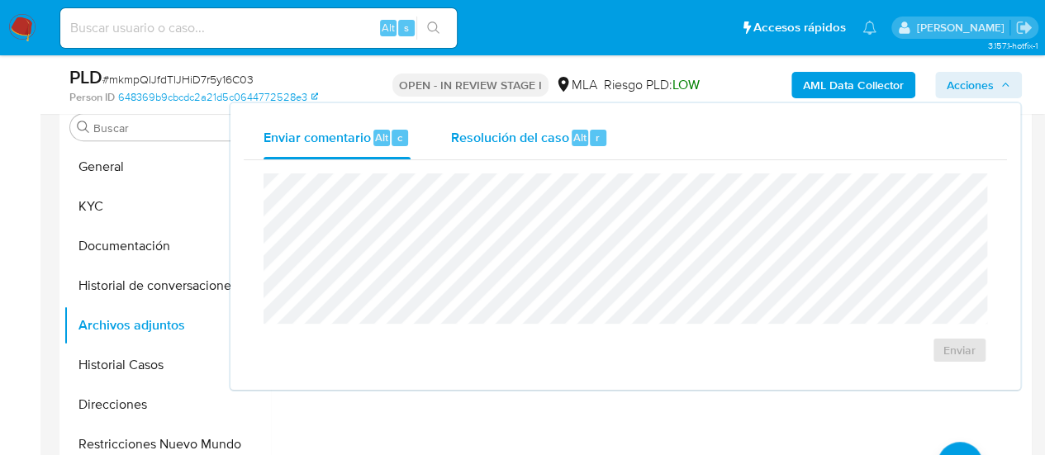
click at [581, 134] on span "Alt" at bounding box center [580, 138] width 13 height 16
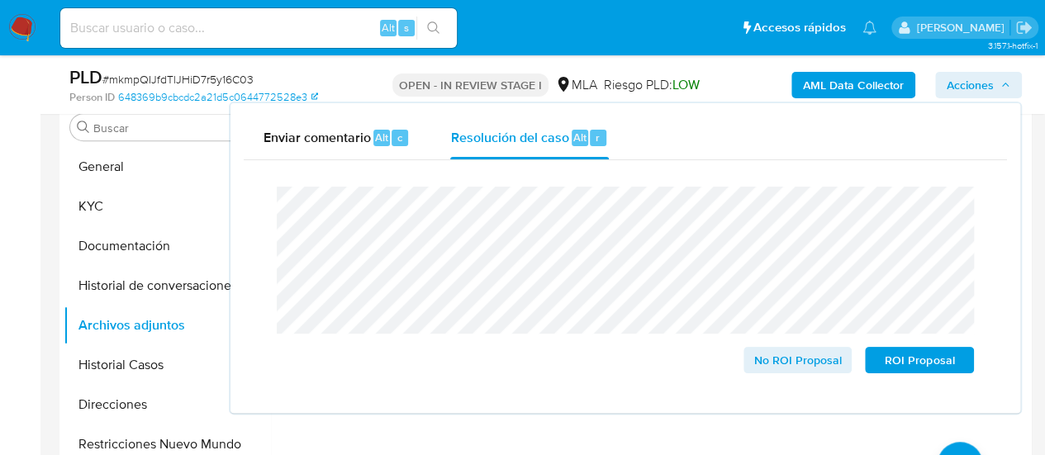
click at [996, 81] on span "Acciones" at bounding box center [979, 85] width 64 height 23
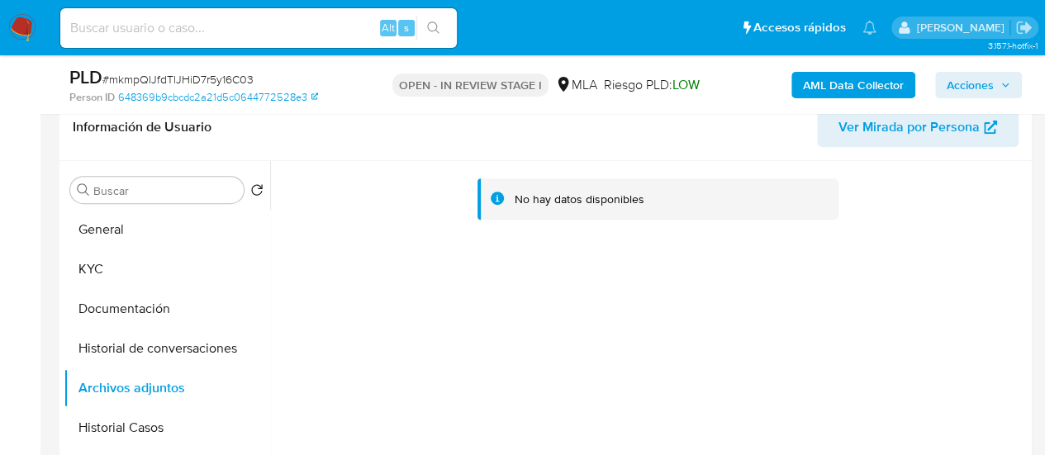
scroll to position [248, 0]
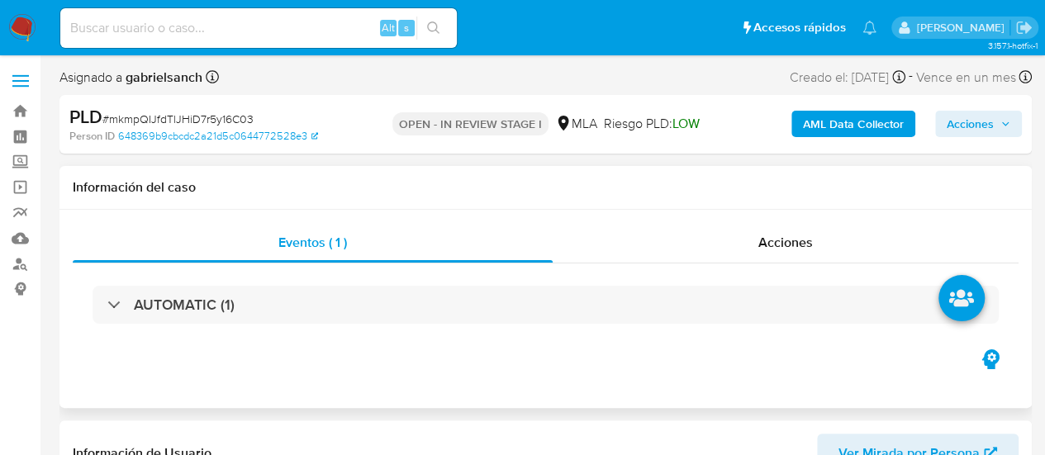
select select "10"
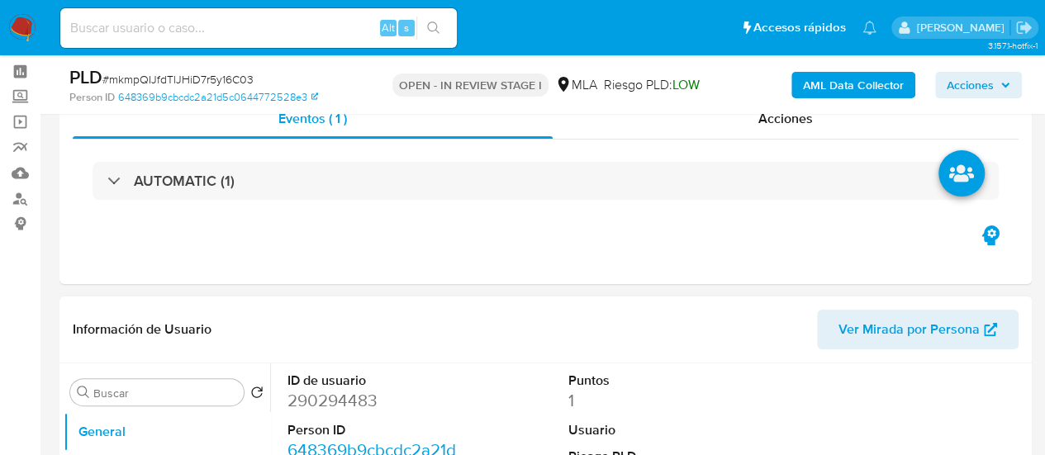
scroll to position [248, 0]
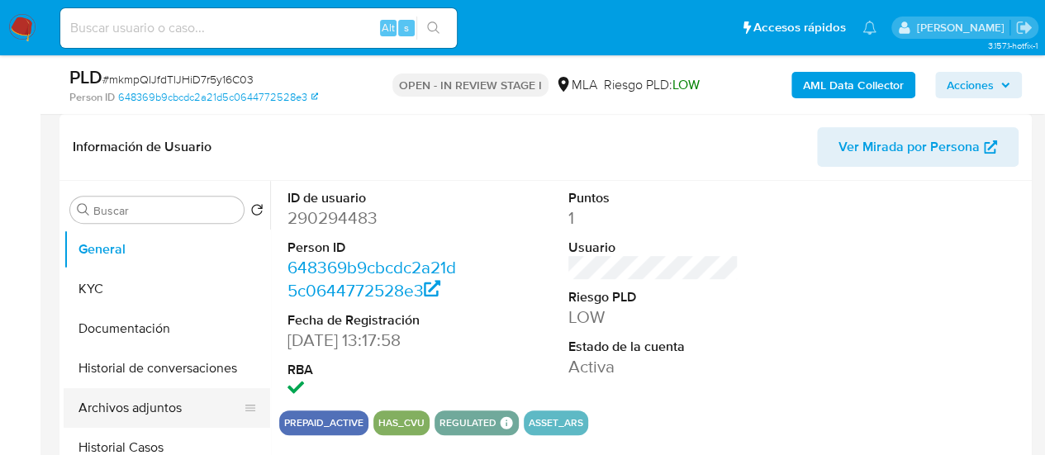
click at [150, 417] on button "Archivos adjuntos" at bounding box center [160, 408] width 193 height 40
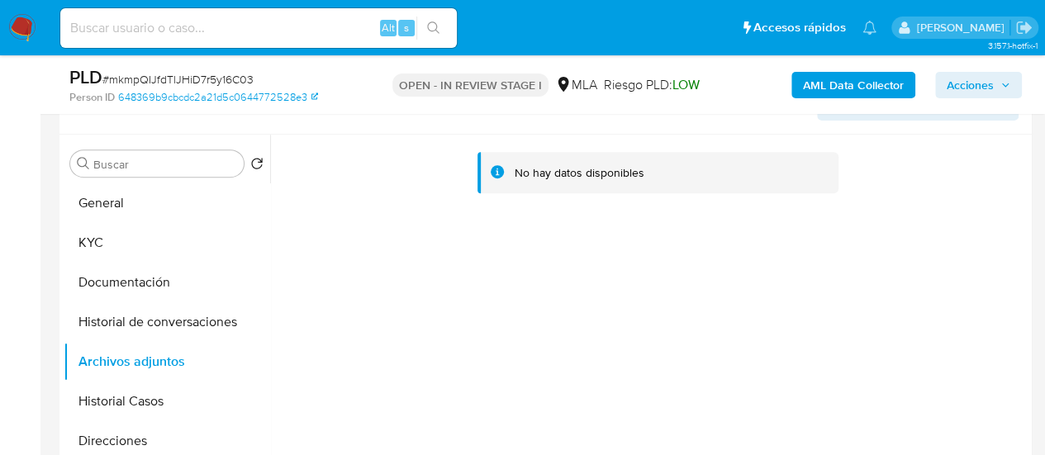
scroll to position [331, 0]
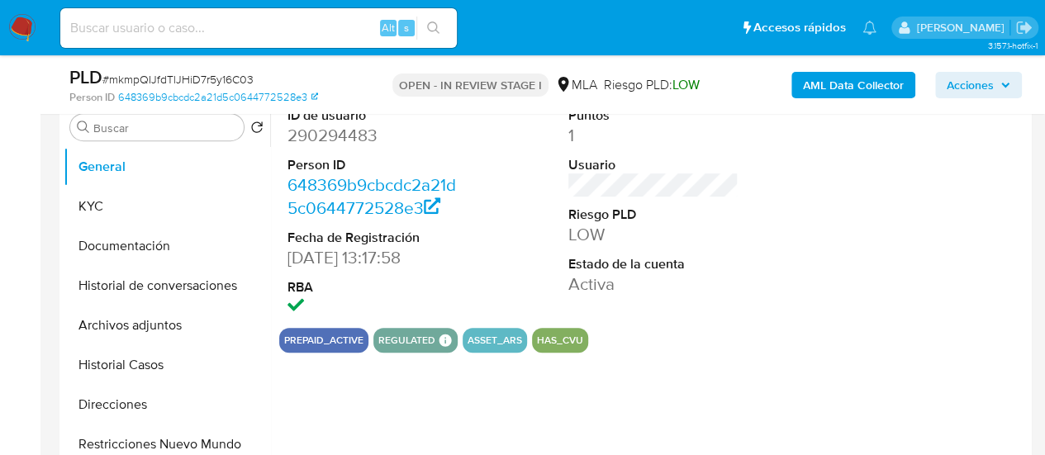
scroll to position [248, 0]
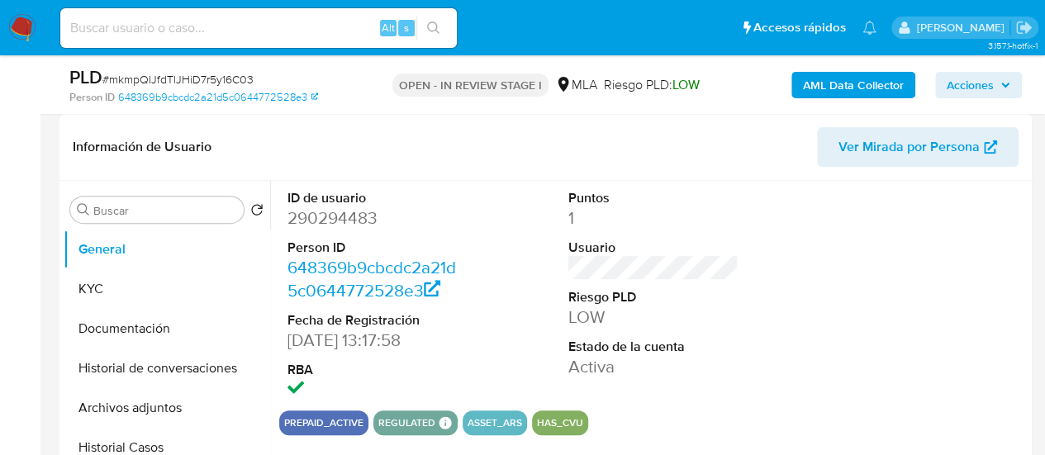
click at [187, 407] on button "Archivos adjuntos" at bounding box center [167, 408] width 207 height 40
select select "10"
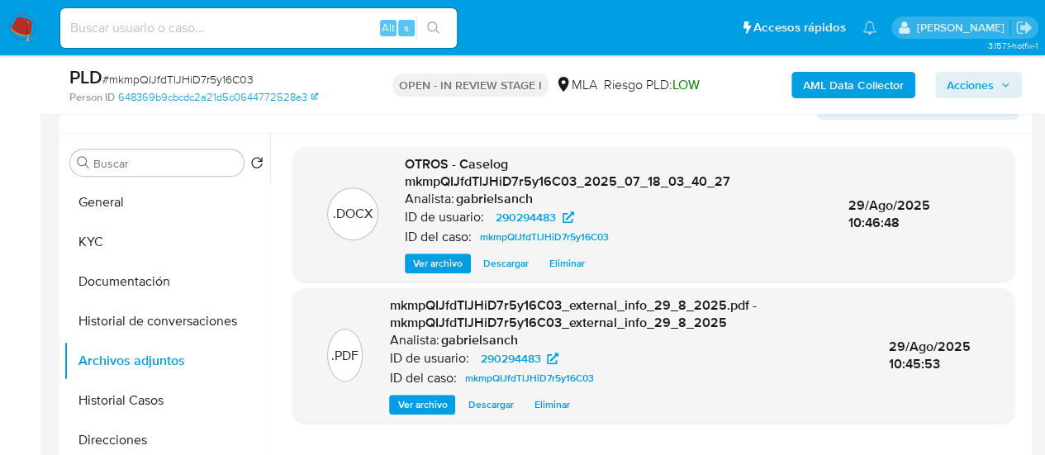
scroll to position [331, 0]
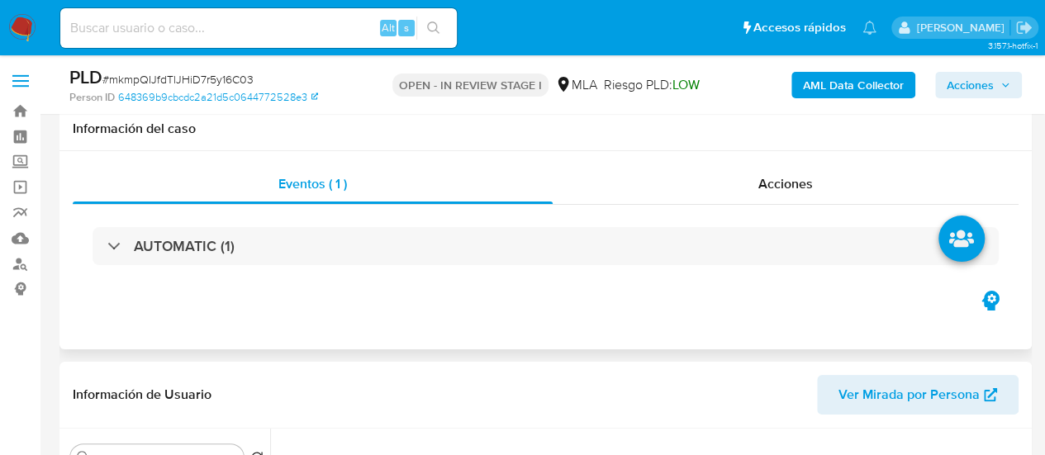
scroll to position [331, 0]
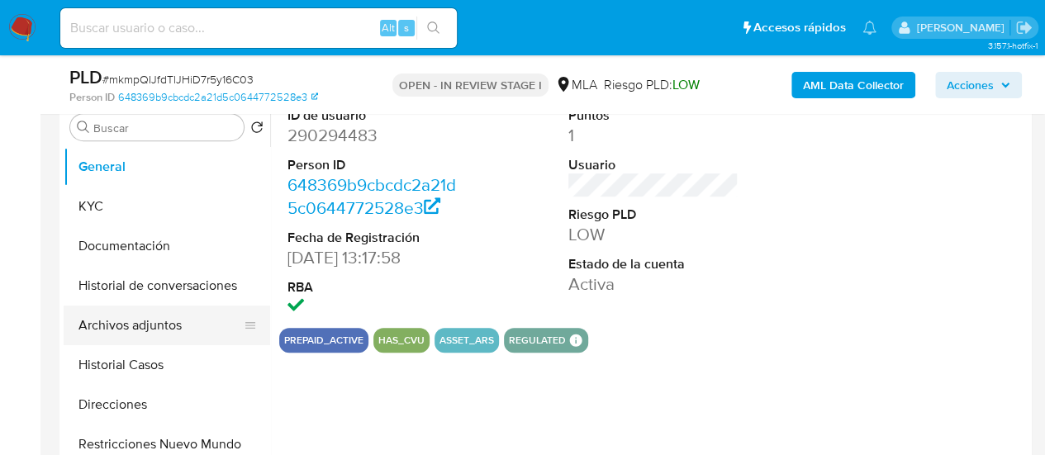
select select "10"
drag, startPoint x: 88, startPoint y: 328, endPoint x: 998, endPoint y: 345, distance: 910.1
click at [88, 328] on button "Archivos adjuntos" at bounding box center [167, 326] width 207 height 40
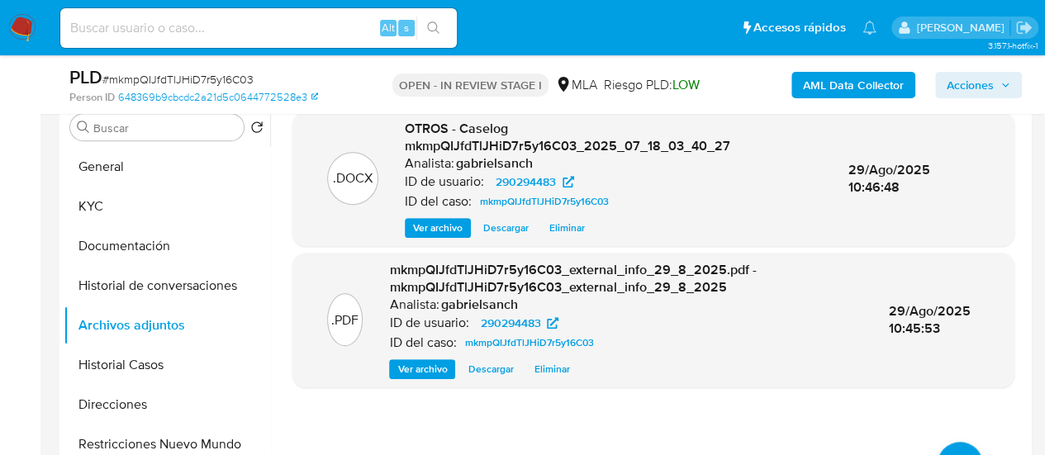
click at [887, 83] on b "AML Data Collector" at bounding box center [853, 85] width 101 height 26
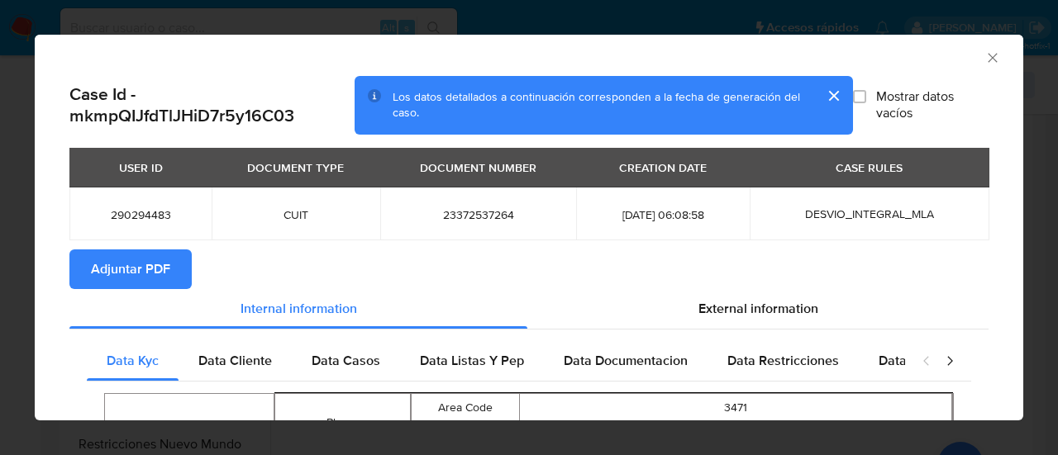
click at [119, 259] on span "Adjuntar PDF" at bounding box center [130, 269] width 79 height 36
click at [984, 56] on icon "Cerrar ventana" at bounding box center [992, 58] width 17 height 17
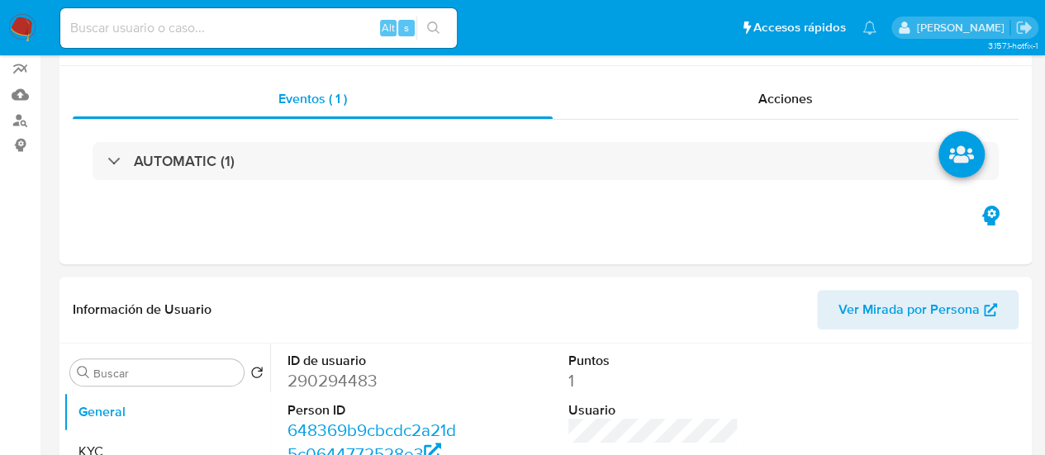
select select "10"
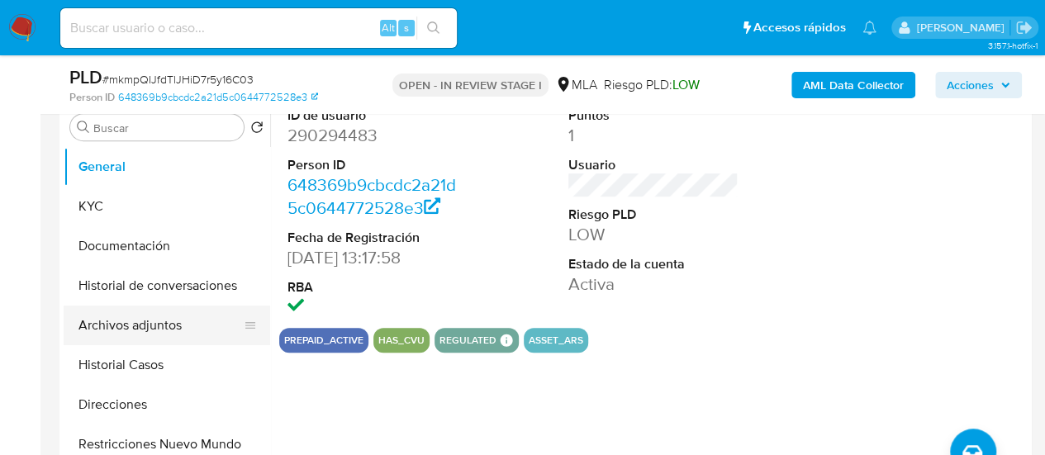
click at [93, 324] on button "Archivos adjuntos" at bounding box center [160, 326] width 193 height 40
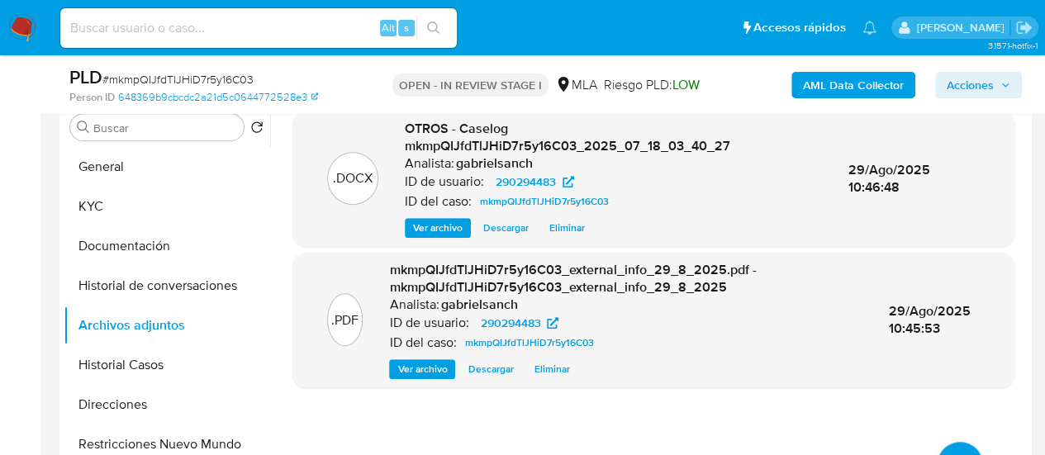
click at [23, 22] on img at bounding box center [22, 28] width 28 height 28
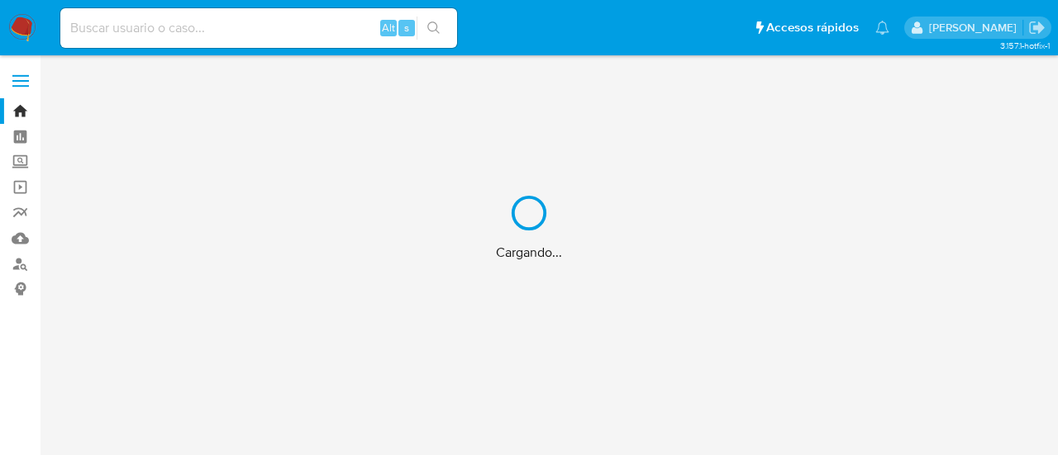
click at [134, 32] on div "Cargando..." at bounding box center [529, 227] width 1058 height 455
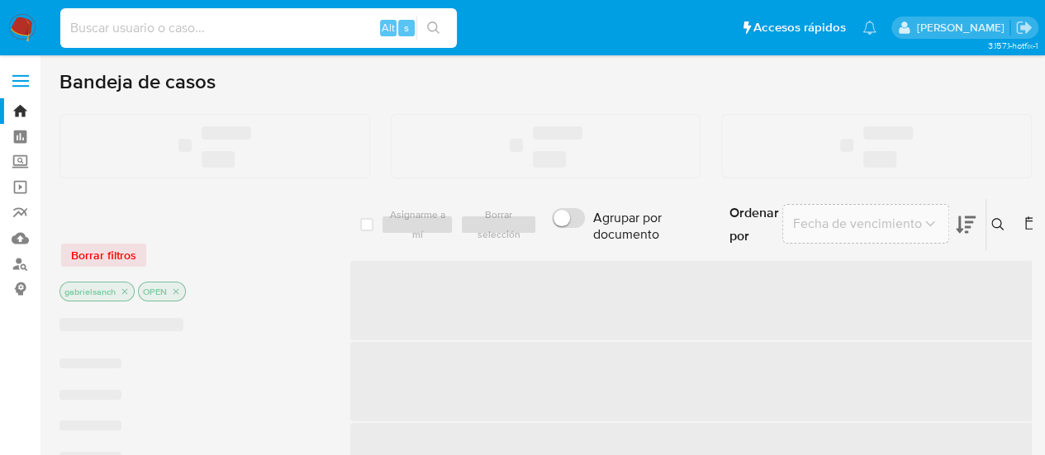
click at [129, 29] on input at bounding box center [258, 27] width 397 height 21
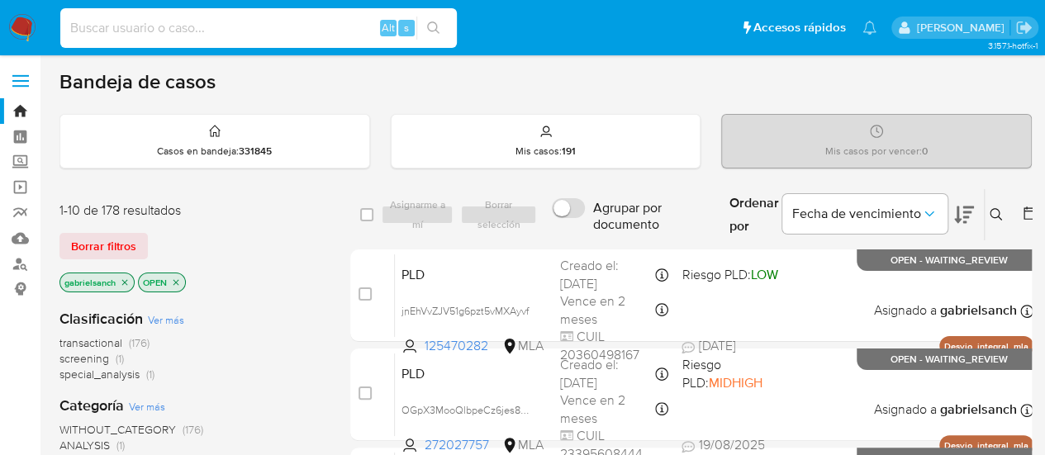
paste input "mkmpQIJfdTlJHiD7r5y16C03"
type input "mkmpQIJfdTlJHiD7r5y16C03"
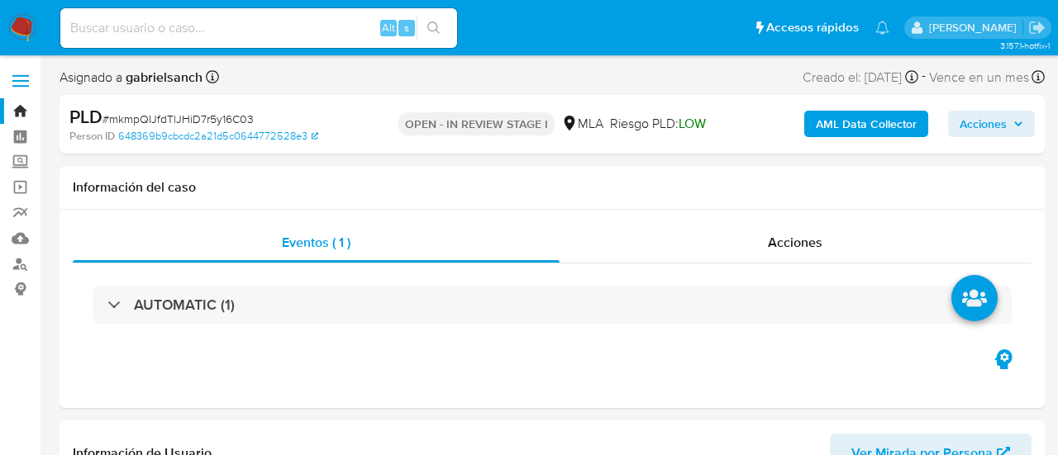
select select "10"
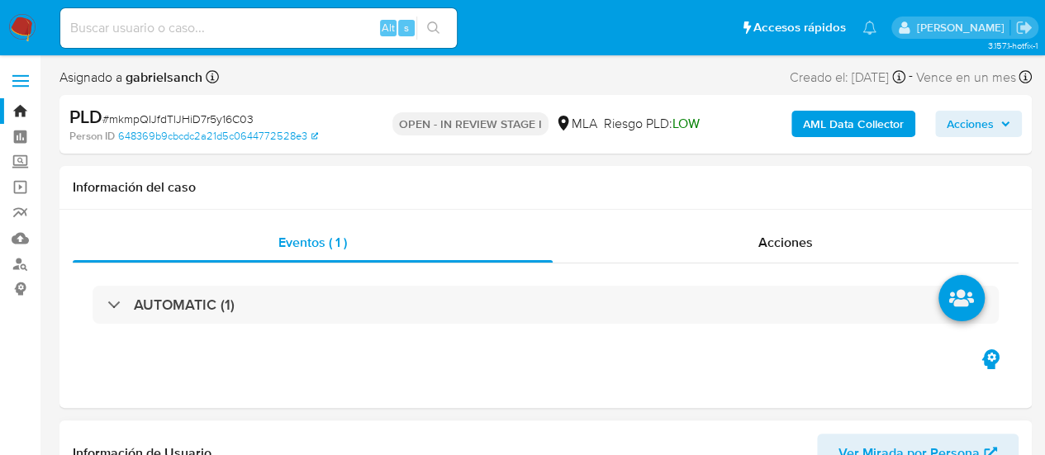
scroll to position [413, 0]
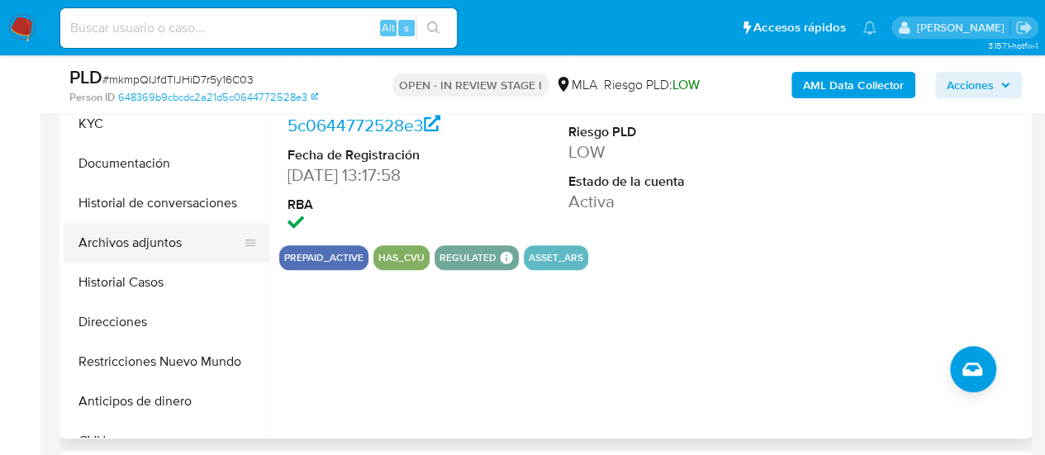
click at [145, 251] on button "Archivos adjuntos" at bounding box center [160, 243] width 193 height 40
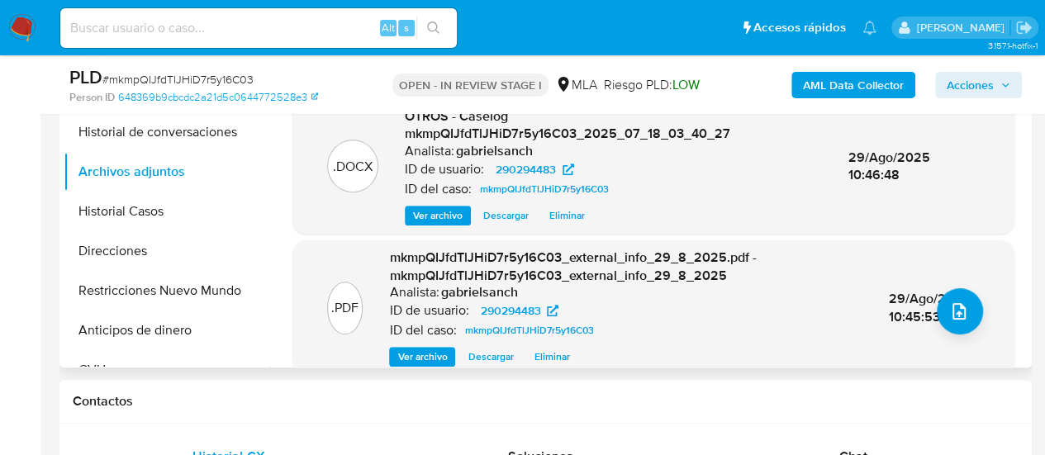
scroll to position [331, 0]
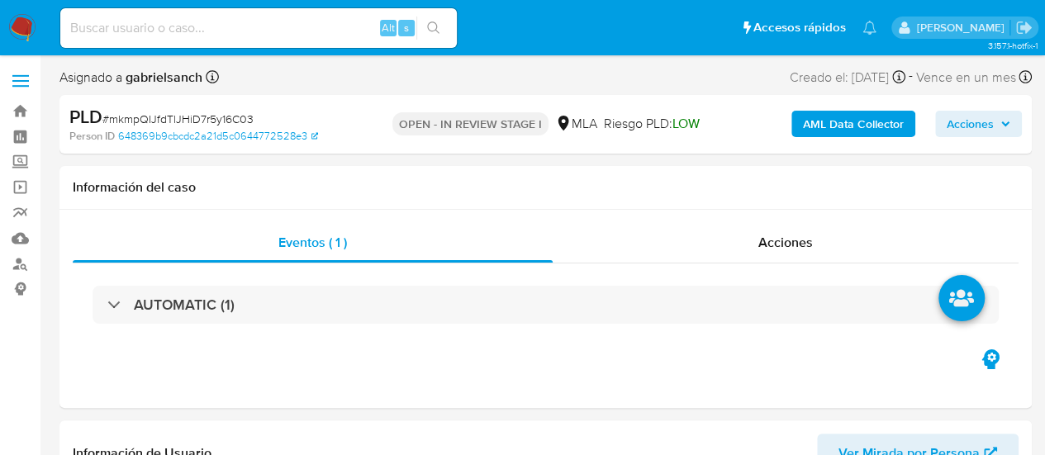
select select "10"
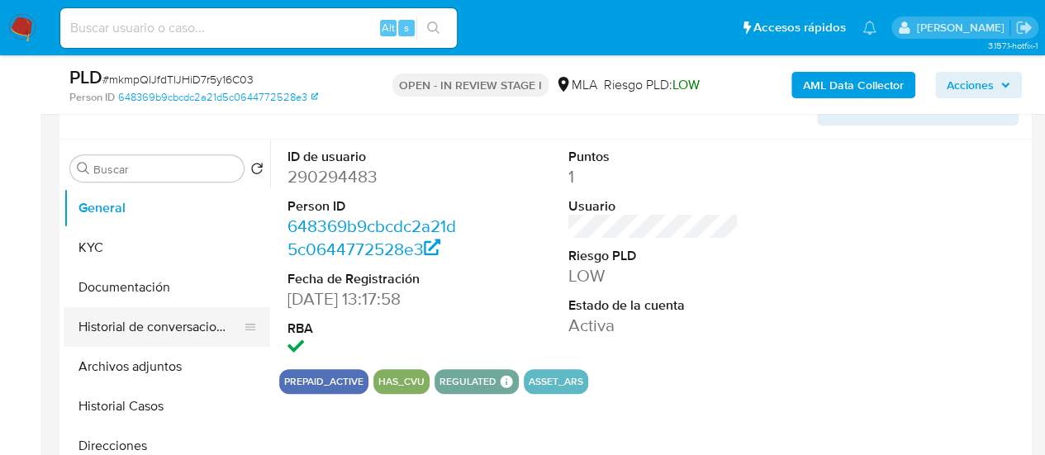
scroll to position [331, 0]
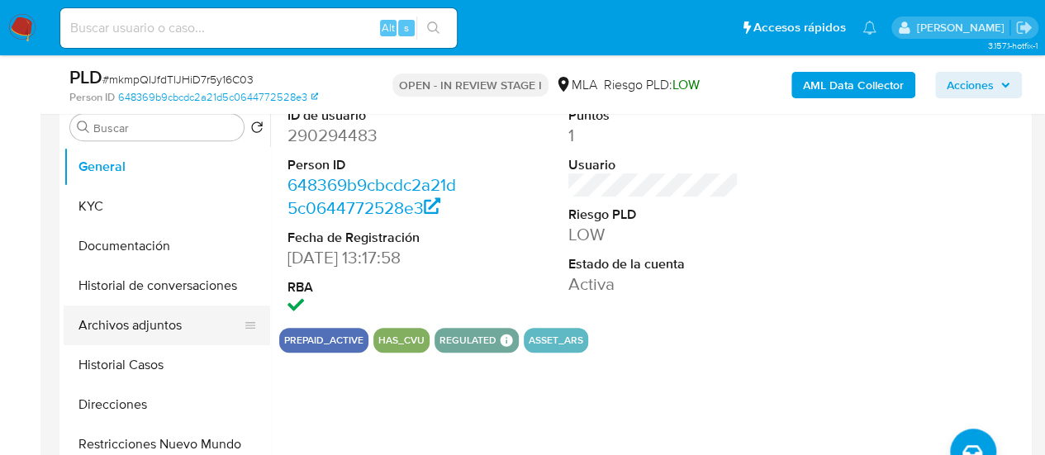
click at [172, 320] on button "Archivos adjuntos" at bounding box center [160, 326] width 193 height 40
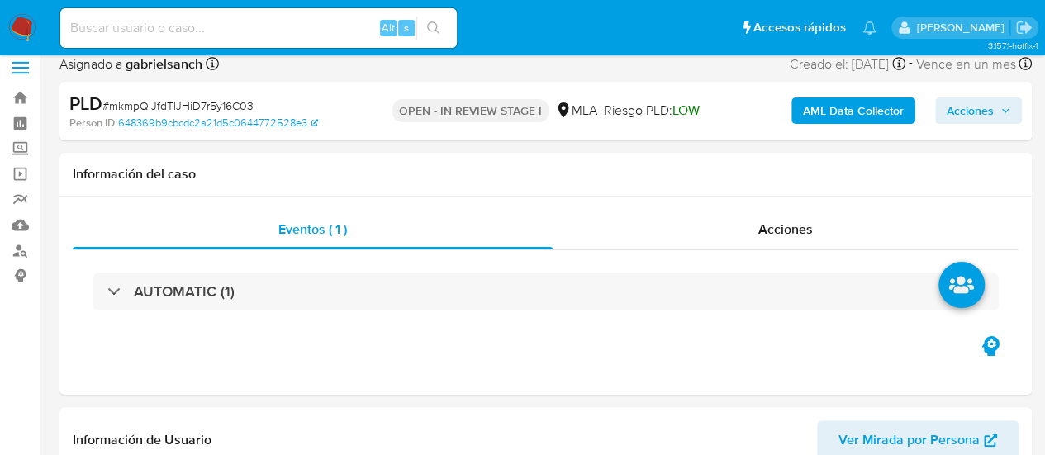
scroll to position [0, 0]
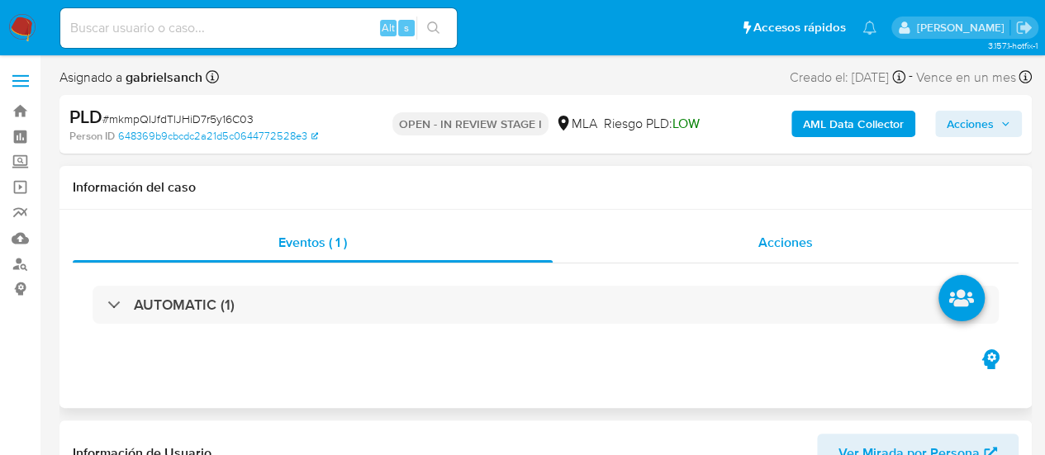
click at [749, 240] on div "Acciones" at bounding box center [786, 243] width 466 height 40
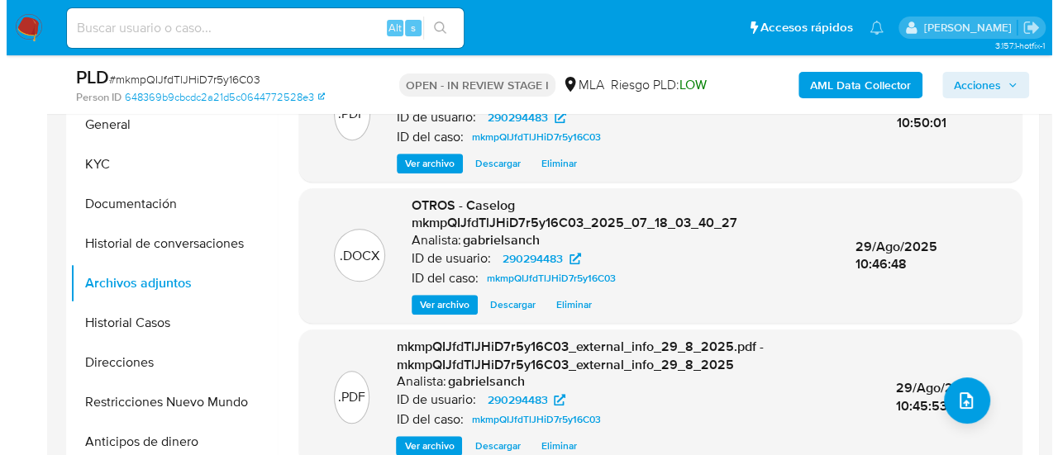
scroll to position [496, 0]
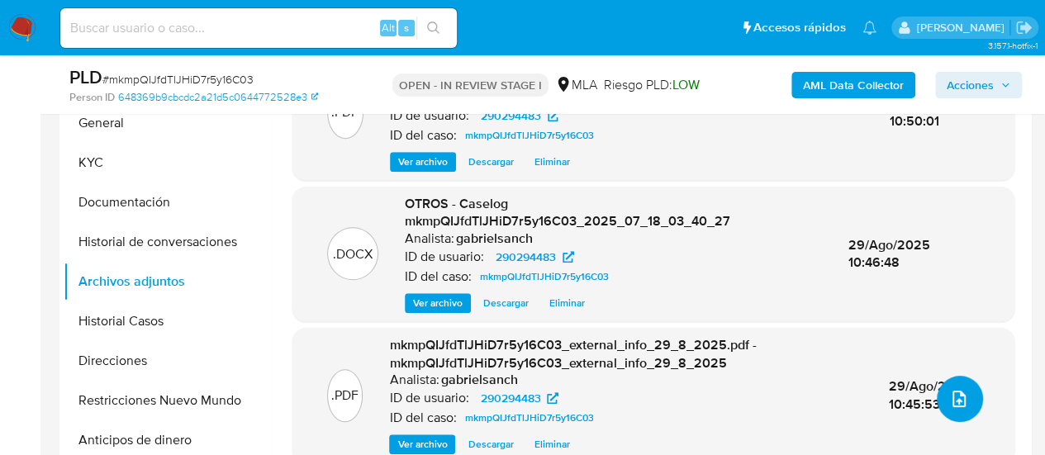
click at [957, 395] on icon "upload-file" at bounding box center [959, 399] width 13 height 17
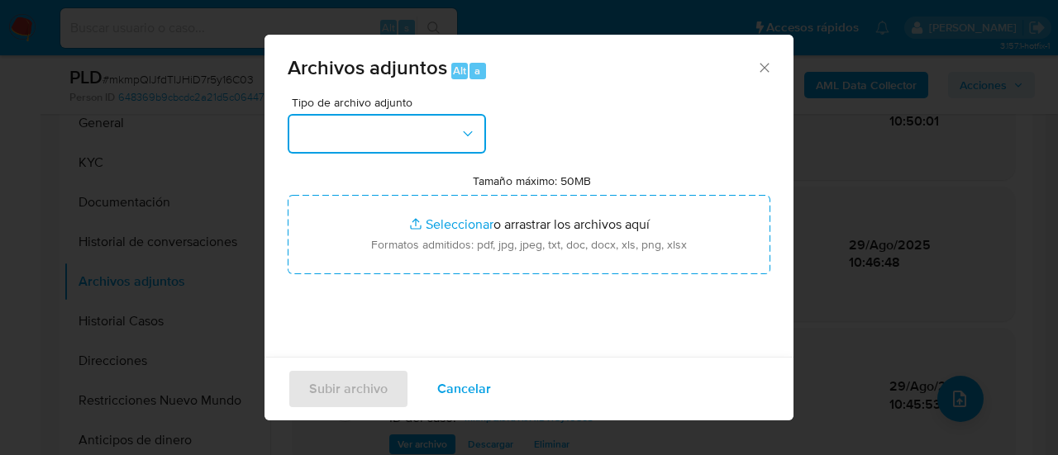
click at [379, 131] on button "button" at bounding box center [387, 134] width 198 height 40
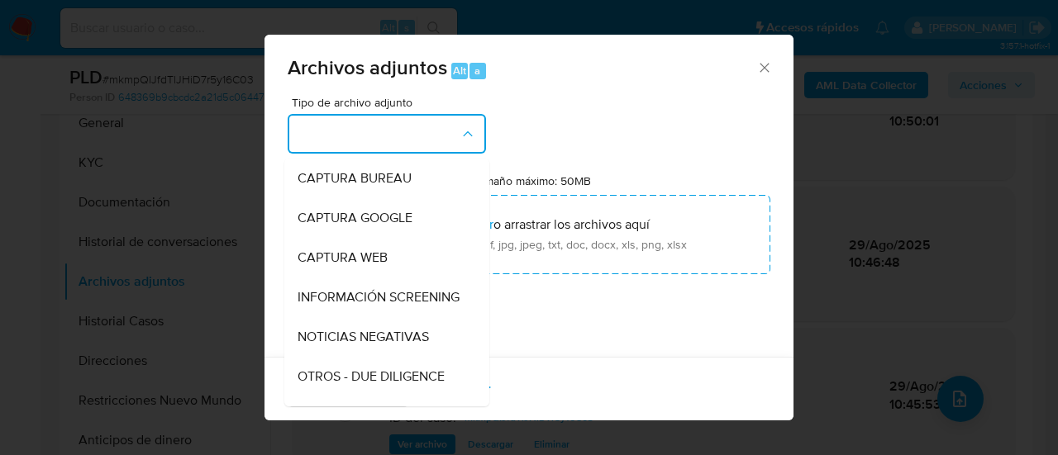
scroll to position [248, 0]
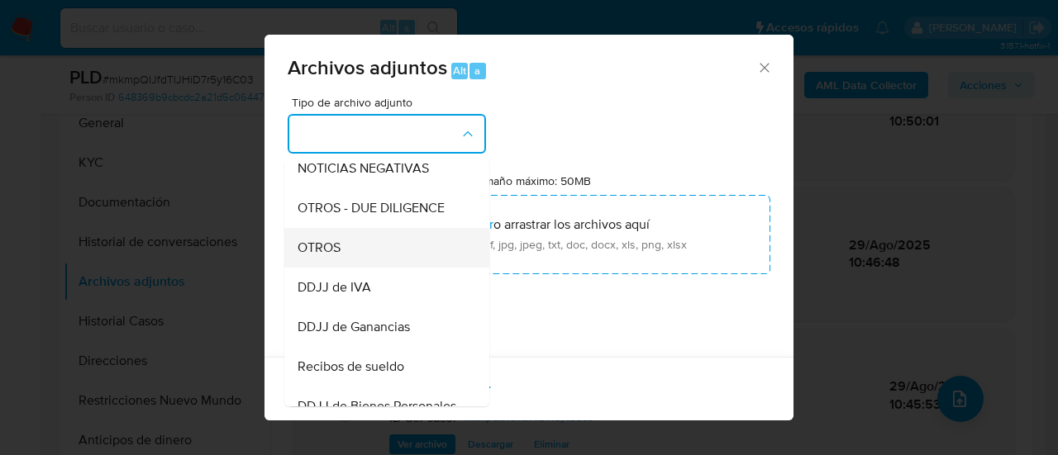
click at [312, 255] on span "OTROS" at bounding box center [319, 248] width 43 height 17
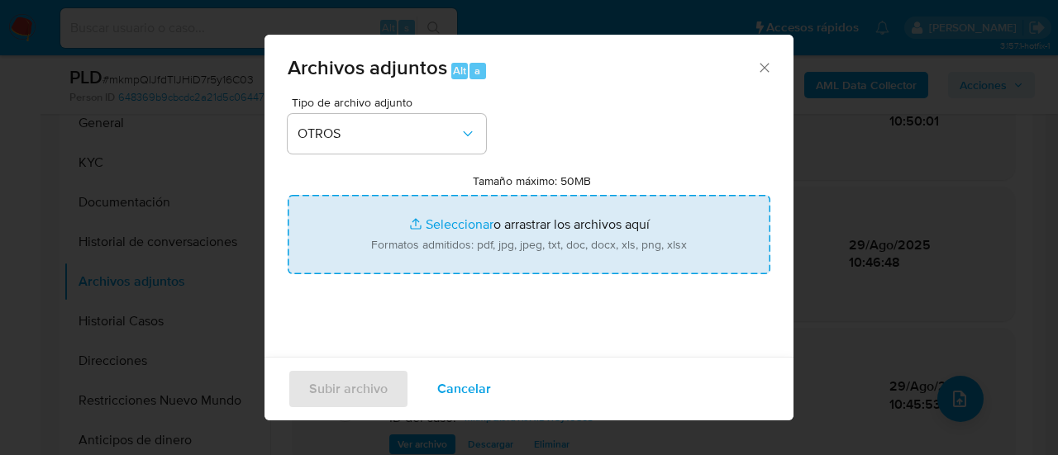
click at [438, 227] on input "Tamaño máximo: 50MB Seleccionar archivos" at bounding box center [529, 234] width 483 height 79
type input "C:\fakepath\Calculador-mkmpQIJfdTlJHiD7r5y16C03.xlsx"
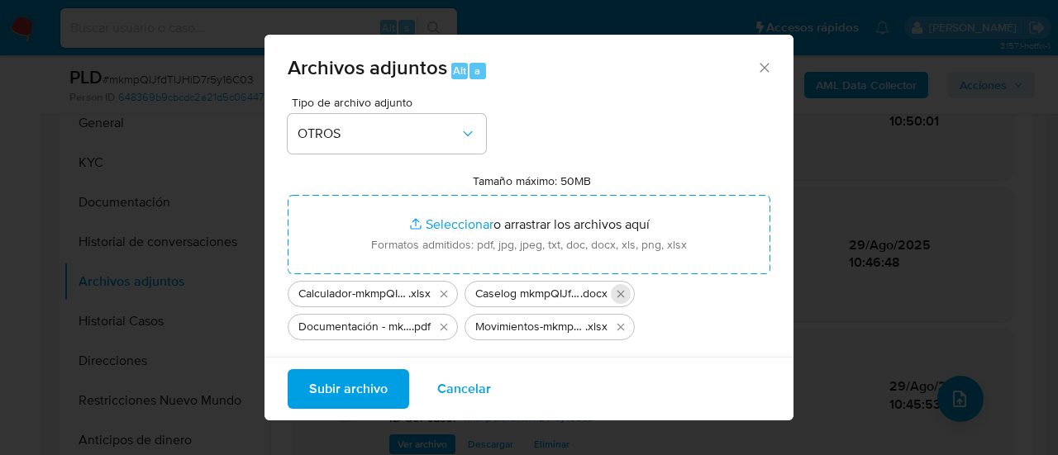
click at [621, 295] on icon "Eliminar Caselog mkmpQIJfdTlJHiD7r5y16C03_2025_07_18_03_40_27.docx" at bounding box center [620, 294] width 13 height 13
click at [343, 387] on span "Subir archivo" at bounding box center [348, 389] width 79 height 36
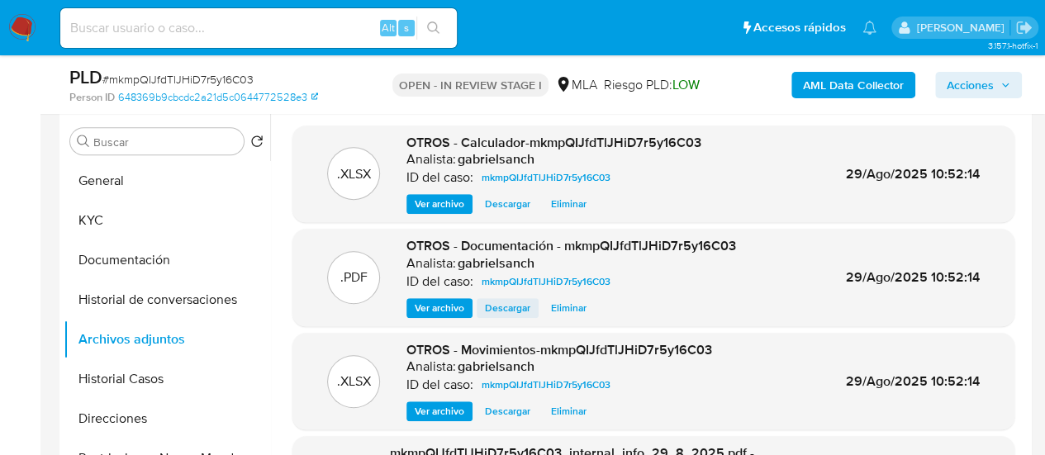
scroll to position [413, 0]
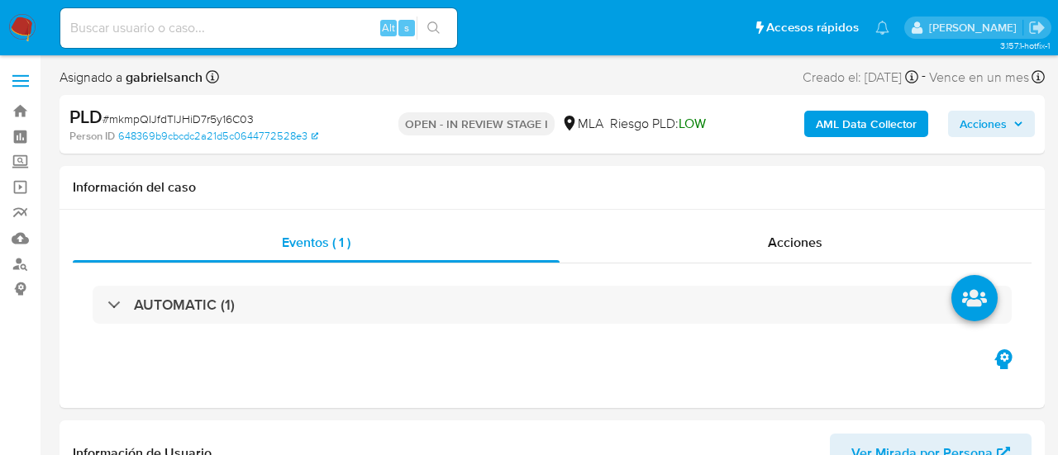
select select "10"
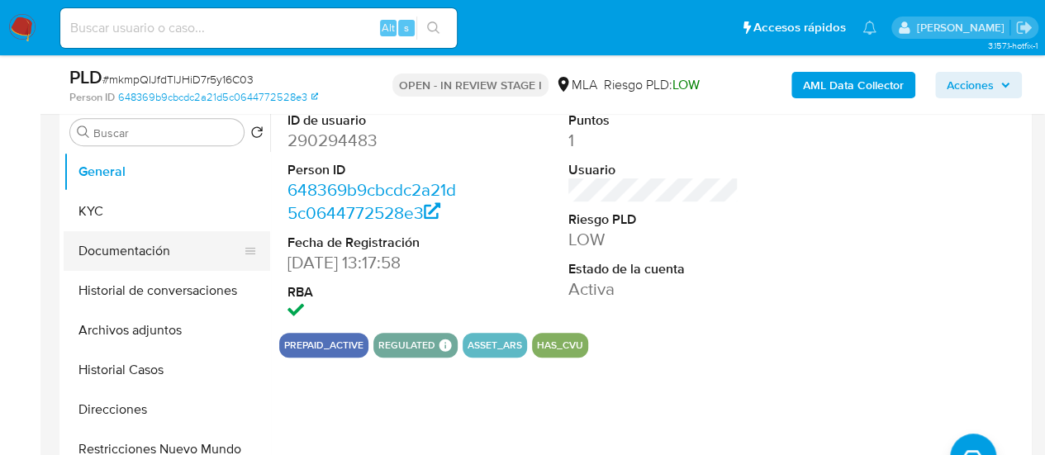
scroll to position [331, 0]
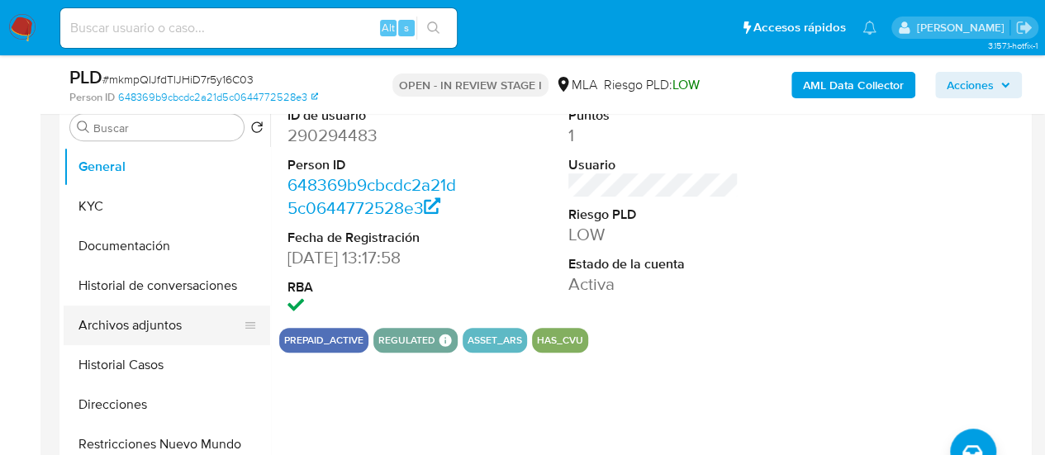
click at [143, 333] on button "Archivos adjuntos" at bounding box center [160, 326] width 193 height 40
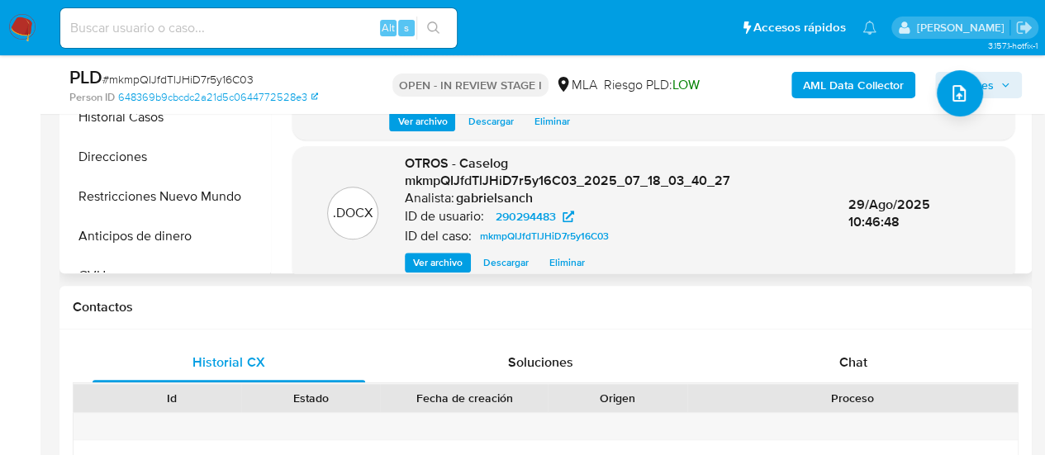
scroll to position [193, 0]
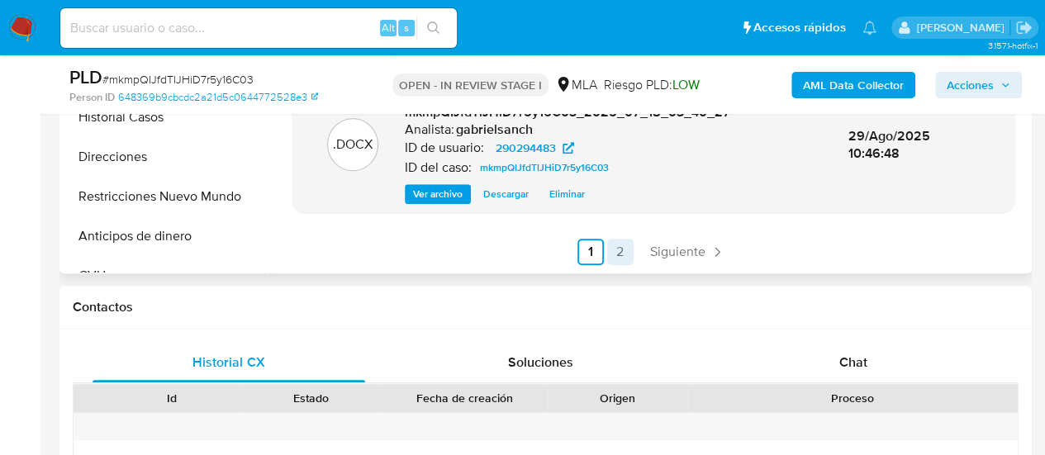
click at [615, 247] on link "2" at bounding box center [620, 252] width 26 height 26
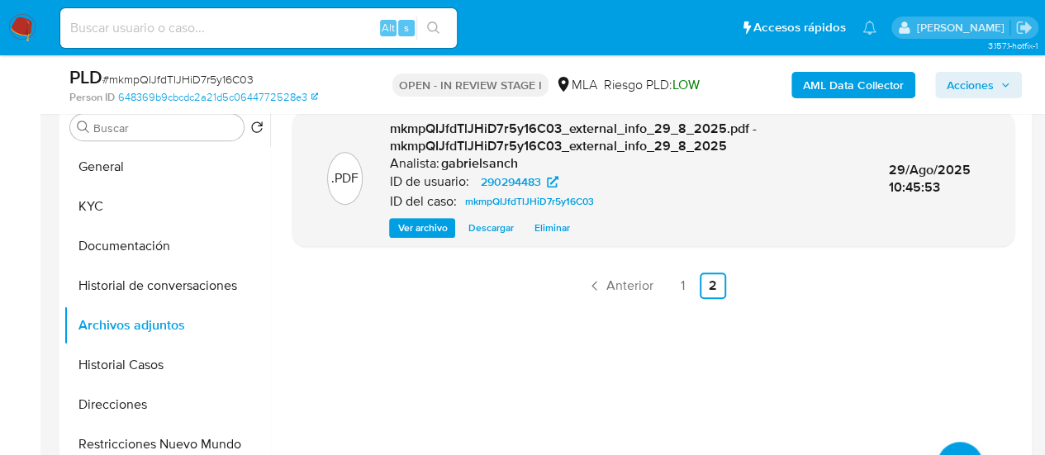
scroll to position [248, 0]
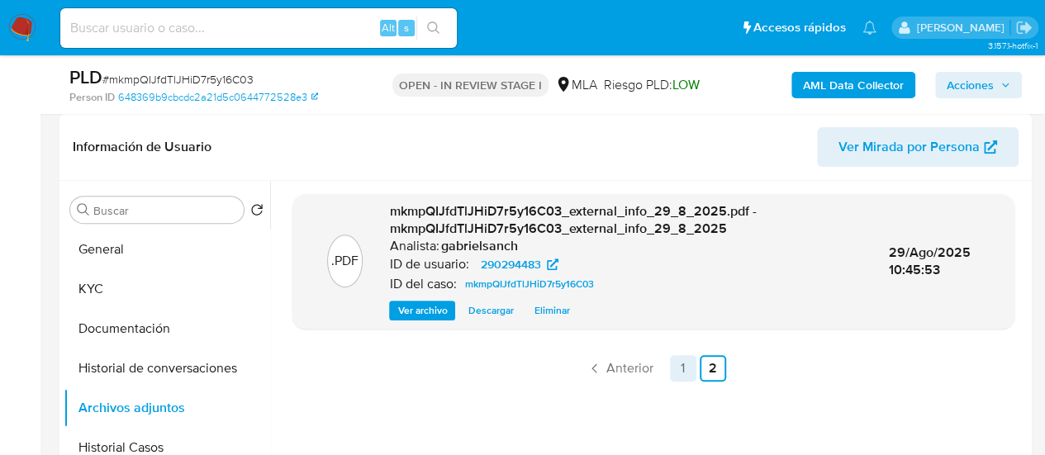
click at [677, 361] on link "1" at bounding box center [683, 368] width 26 height 26
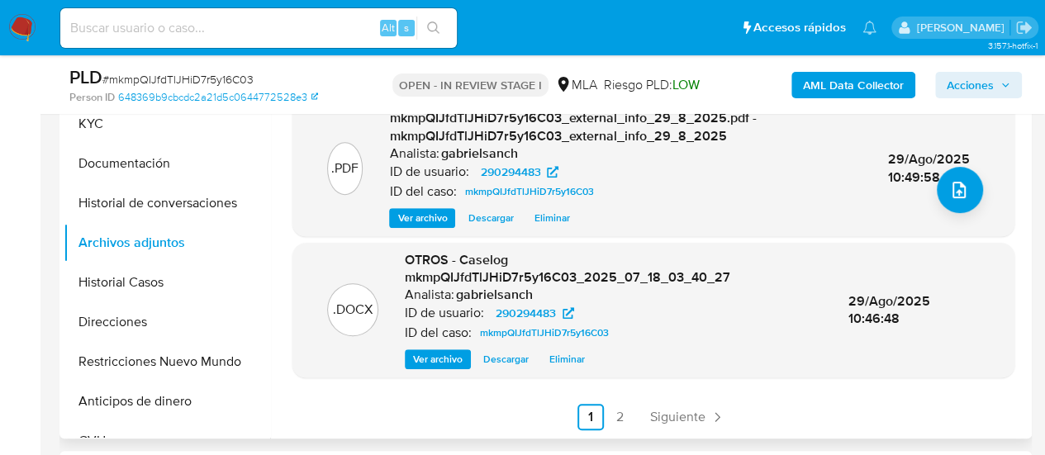
scroll to position [110, 0]
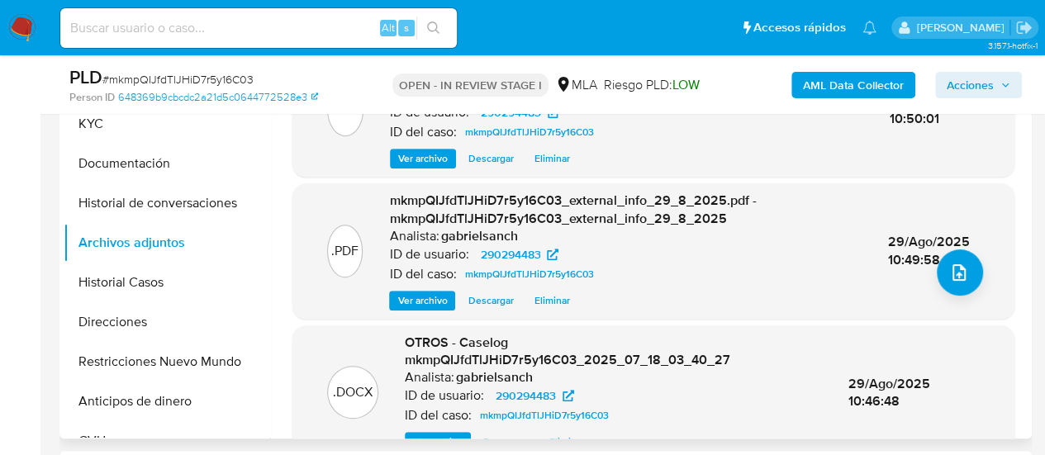
click at [558, 301] on span "Eliminar" at bounding box center [552, 301] width 36 height 17
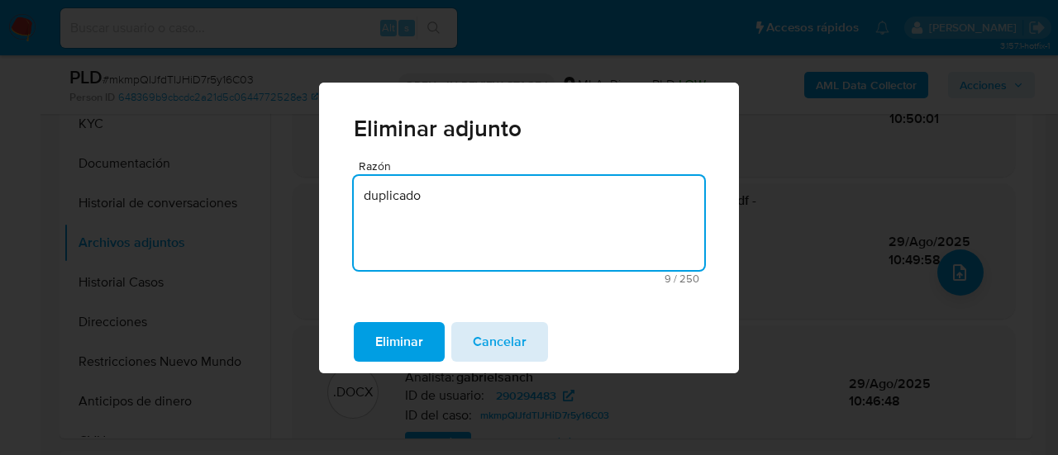
type textarea "duplicado"
click at [507, 348] on span "Cancelar" at bounding box center [500, 342] width 54 height 36
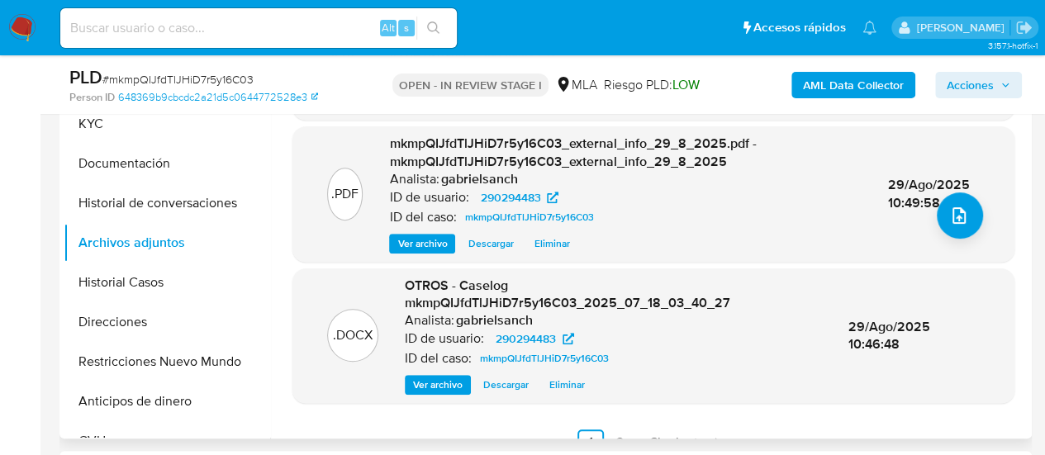
scroll to position [193, 0]
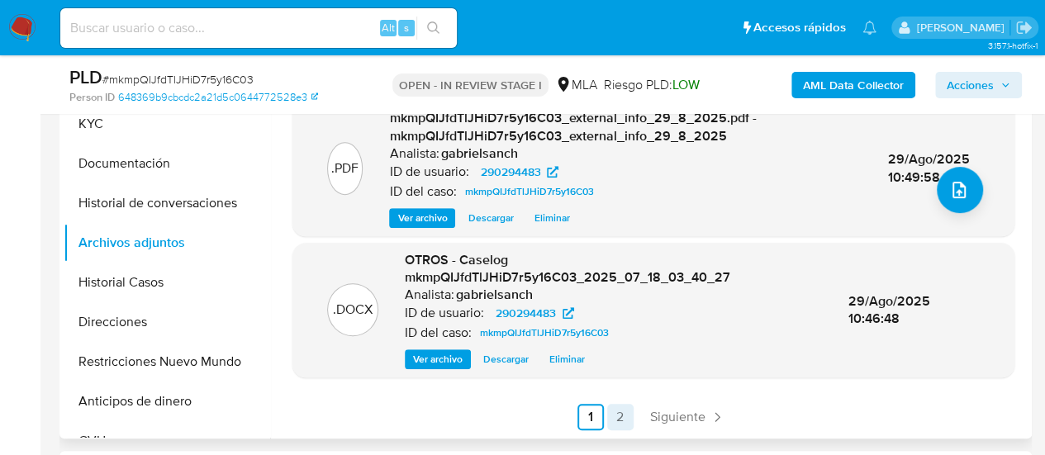
click at [607, 419] on link "2" at bounding box center [620, 417] width 26 height 26
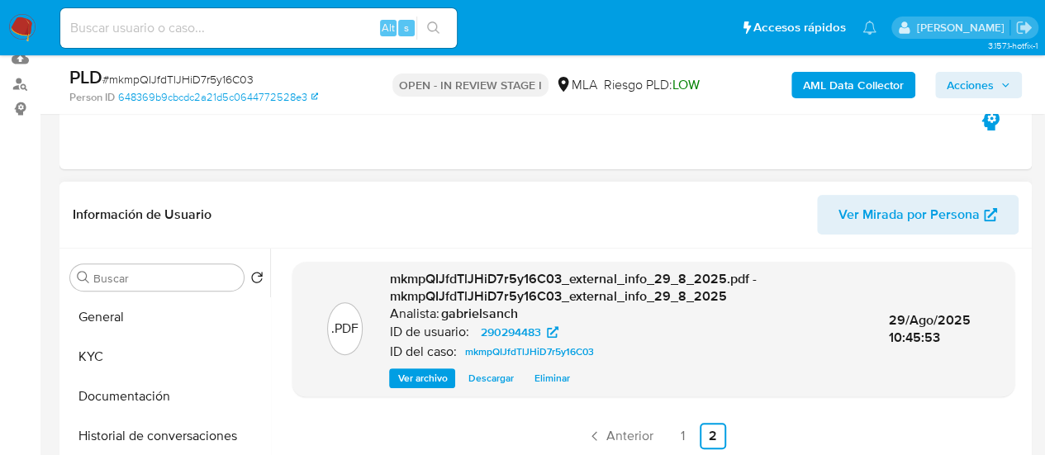
scroll to position [165, 0]
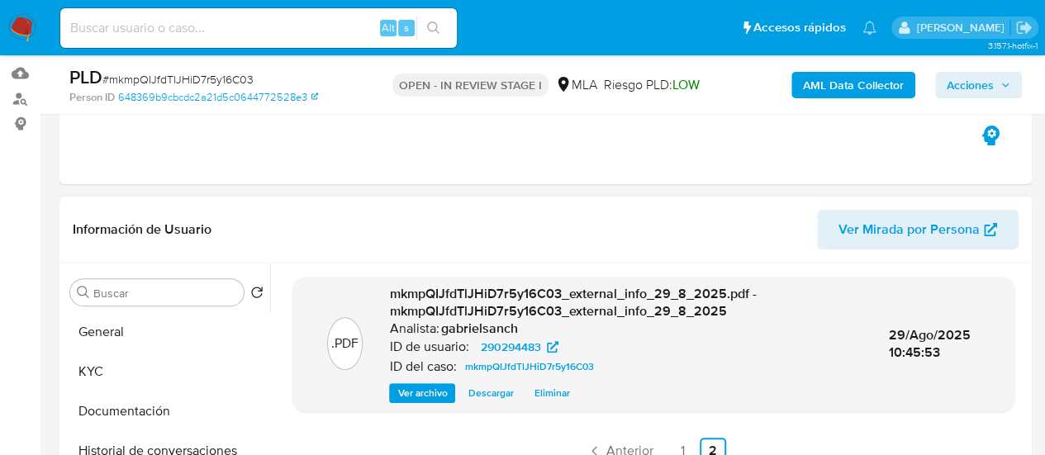
click at [536, 393] on span "Eliminar" at bounding box center [552, 393] width 36 height 17
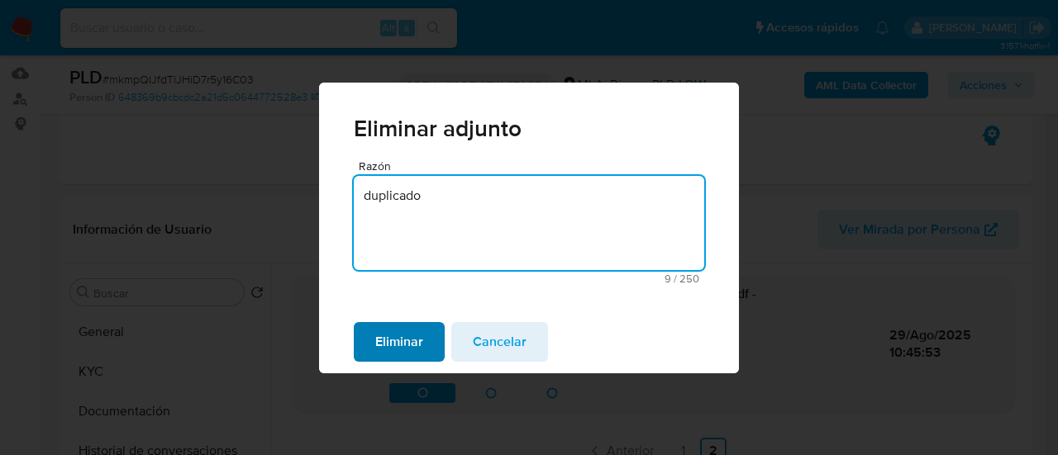
type textarea "duplicado"
click at [389, 341] on span "Eliminar" at bounding box center [399, 342] width 48 height 36
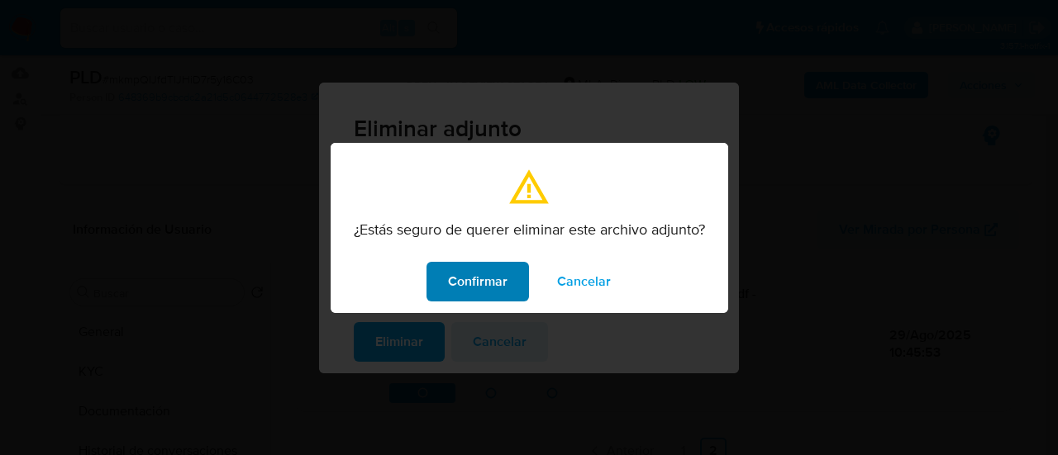
click at [485, 274] on span "Confirmar" at bounding box center [478, 282] width 60 height 36
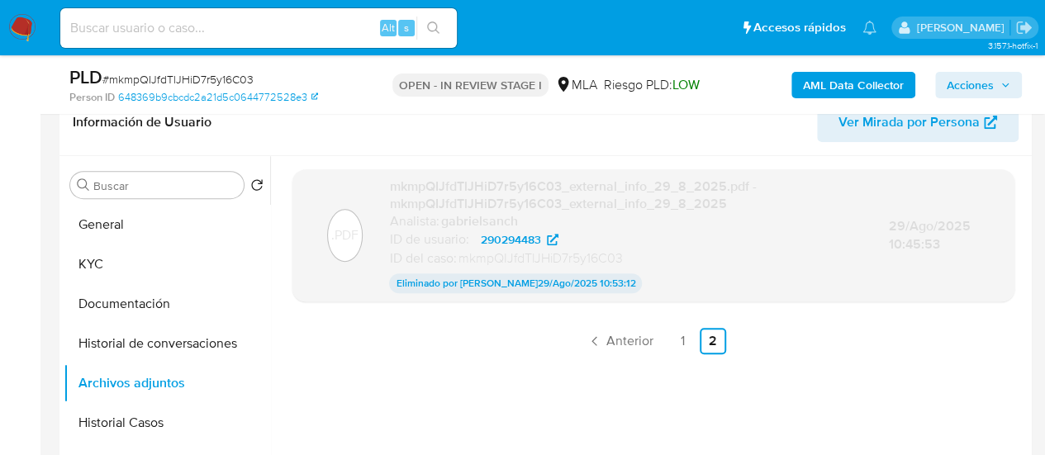
scroll to position [331, 0]
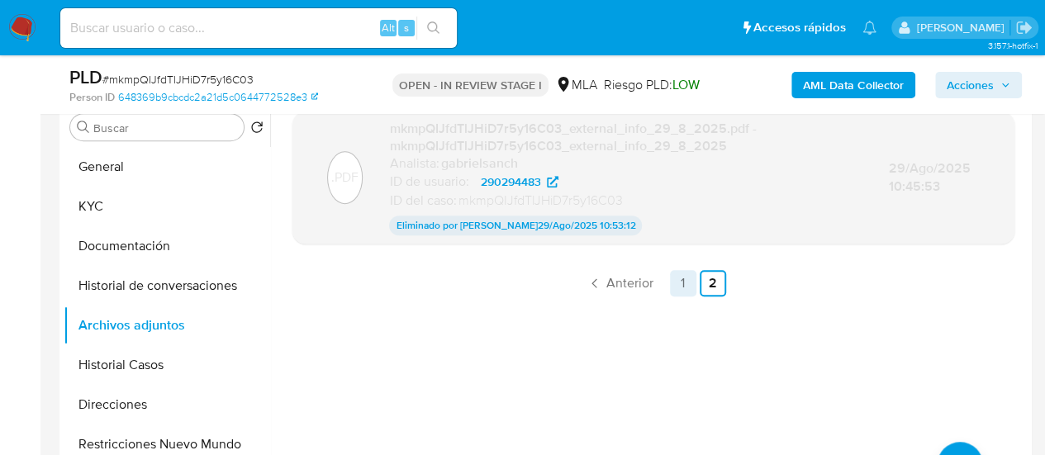
click at [681, 282] on link "1" at bounding box center [683, 283] width 26 height 26
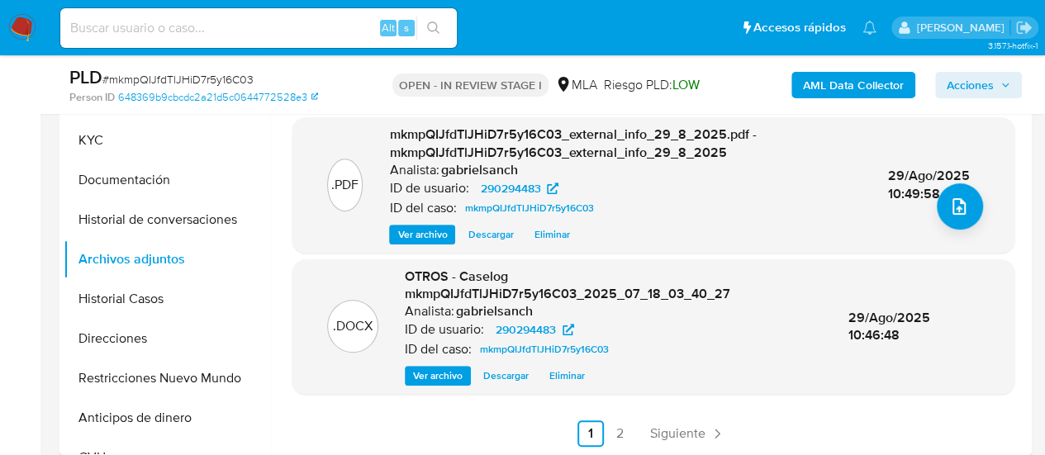
scroll to position [413, 0]
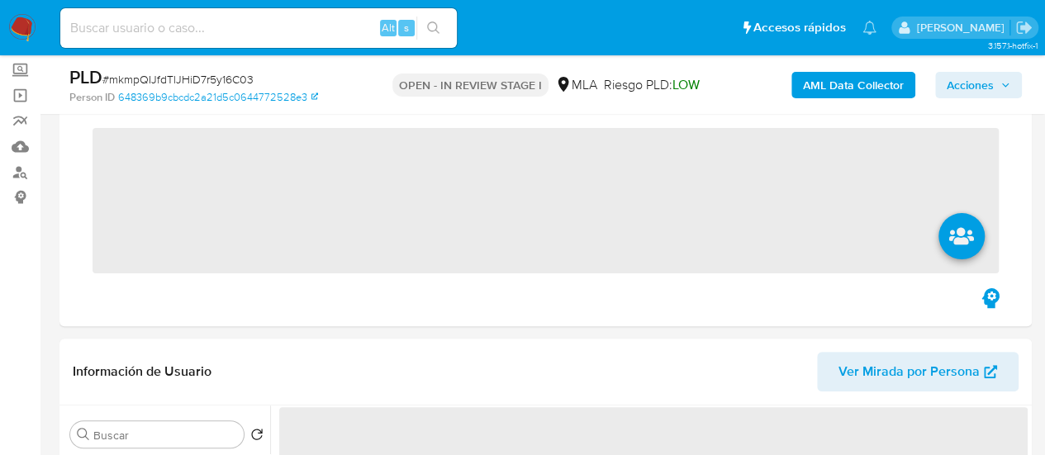
scroll to position [331, 0]
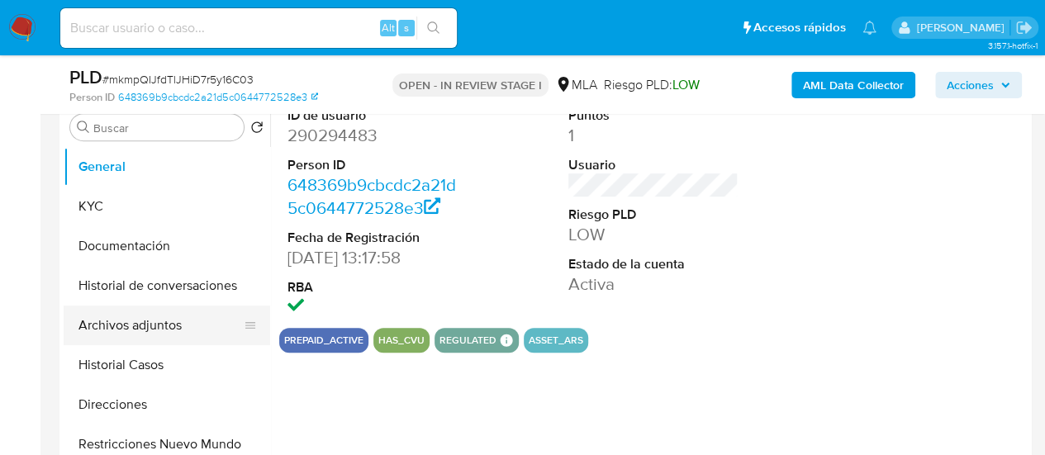
click at [112, 336] on button "Archivos adjuntos" at bounding box center [160, 326] width 193 height 40
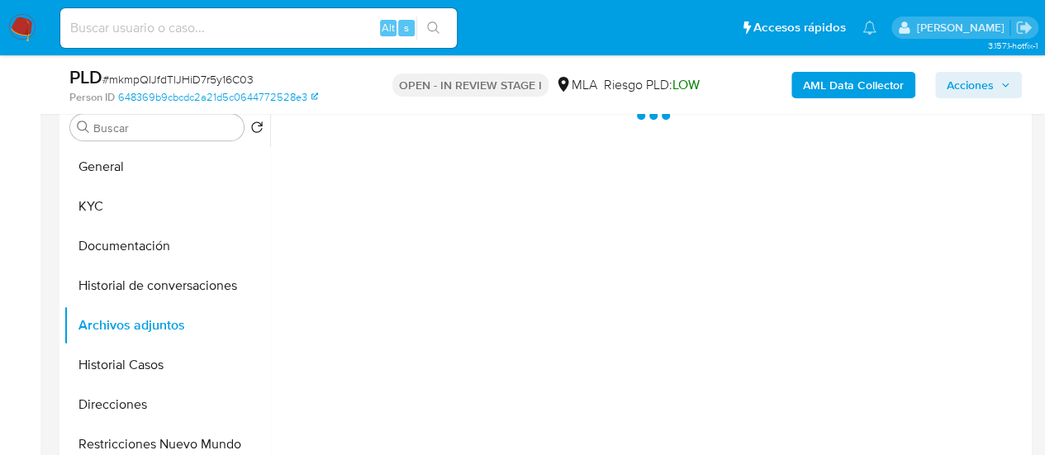
select select "10"
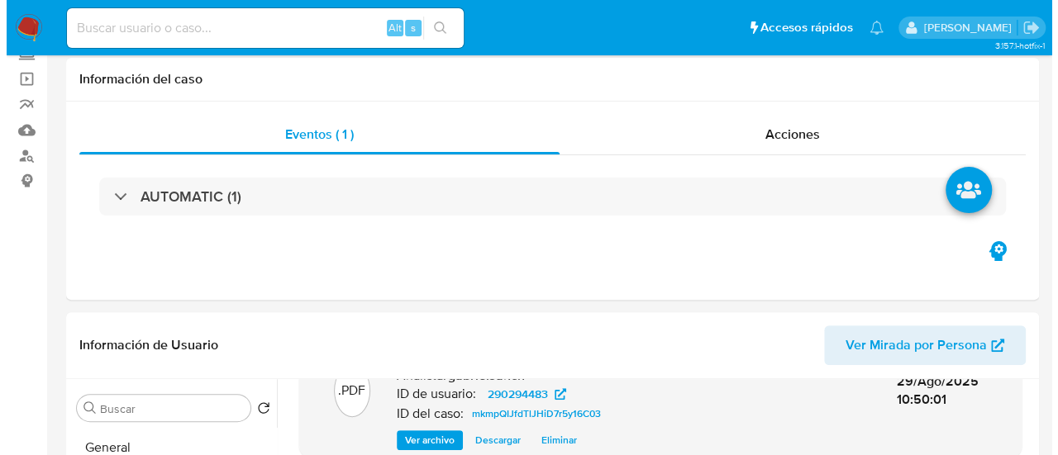
scroll to position [248, 0]
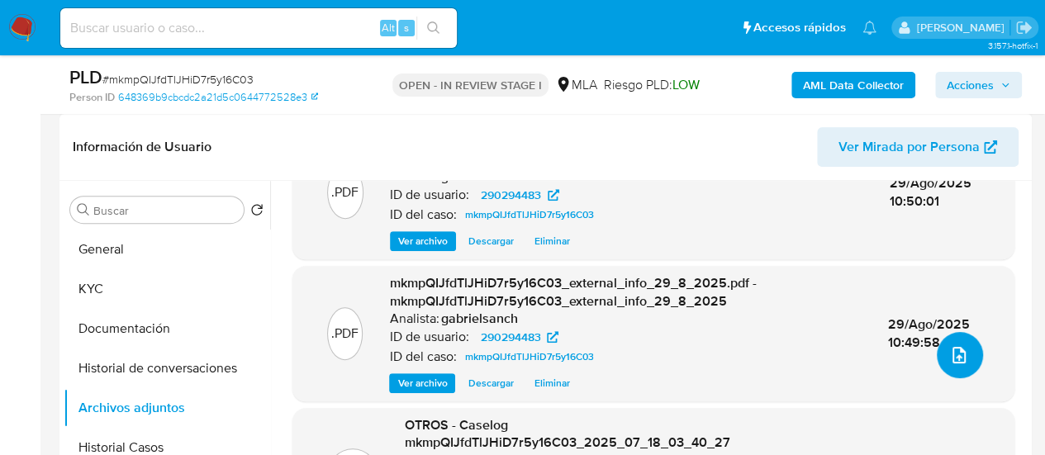
click at [953, 354] on icon "upload-file" at bounding box center [959, 355] width 13 height 17
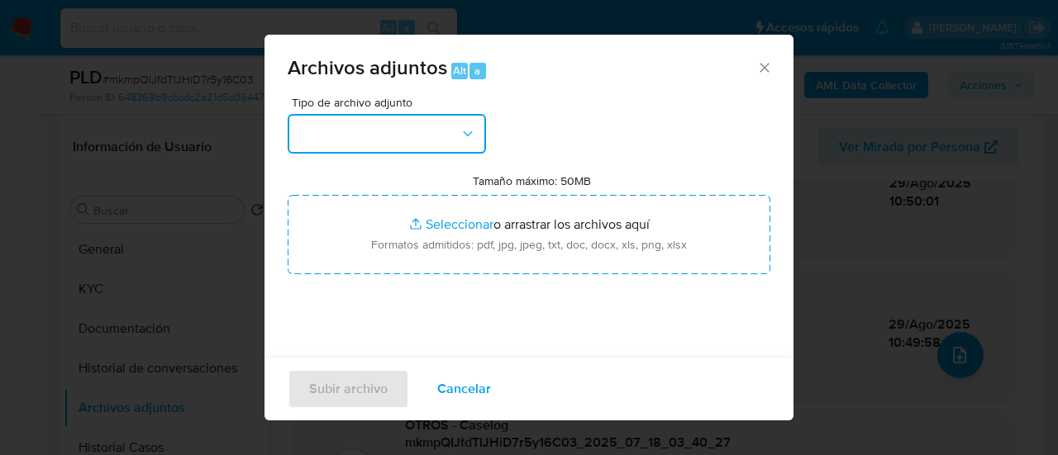
click at [388, 117] on button "button" at bounding box center [387, 134] width 198 height 40
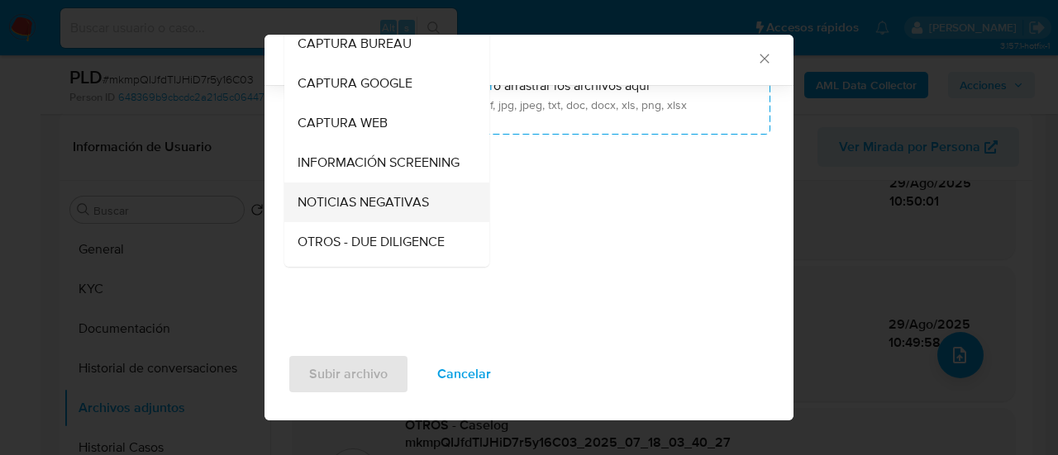
scroll to position [165, 0]
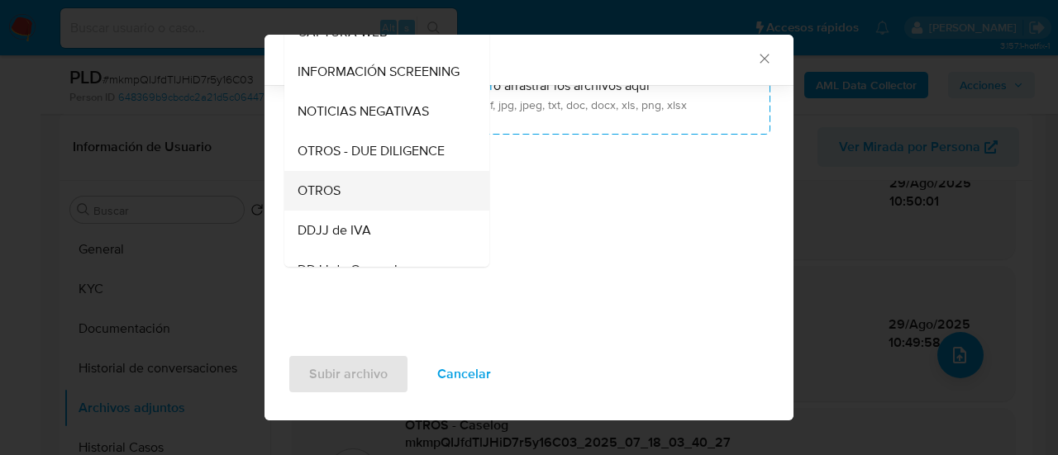
click at [344, 196] on div "OTROS" at bounding box center [382, 191] width 169 height 40
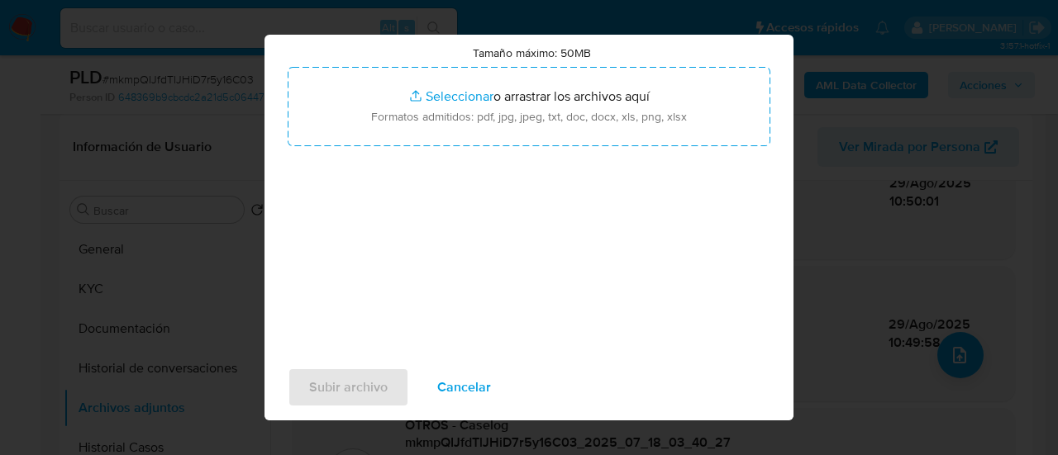
scroll to position [0, 0]
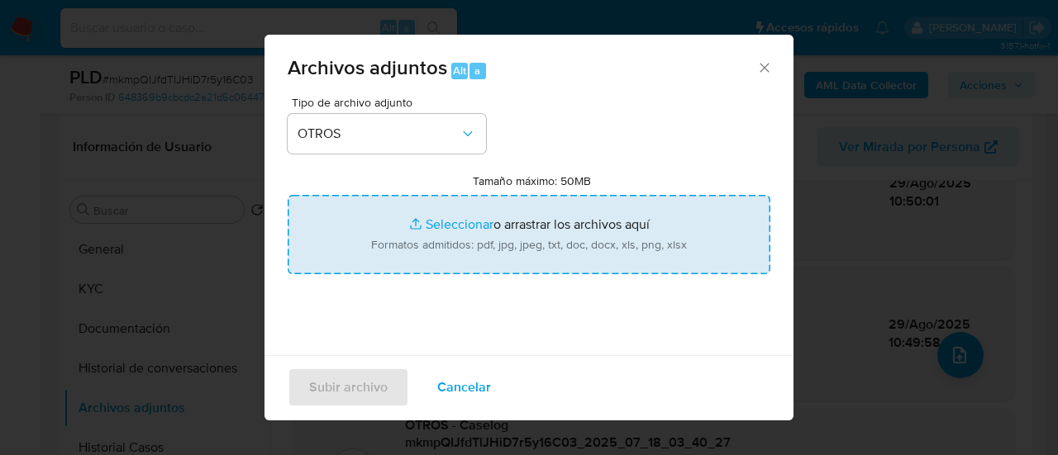
click at [472, 226] on input "Tamaño máximo: 50MB Seleccionar archivos" at bounding box center [529, 234] width 483 height 79
type input "C:\fakepath\Documentación - mkmpQIJfdTlJHiD7r5y16C03.pdf"
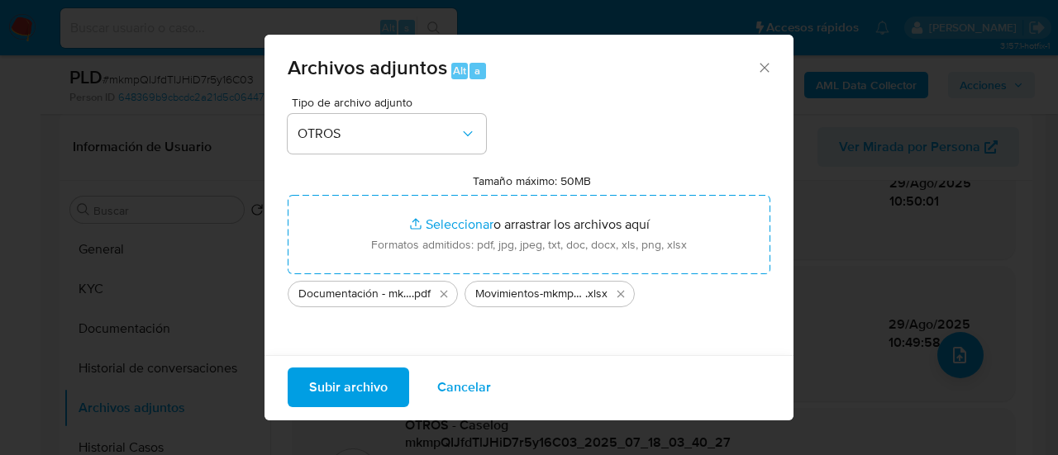
click at [325, 374] on span "Subir archivo" at bounding box center [348, 387] width 79 height 36
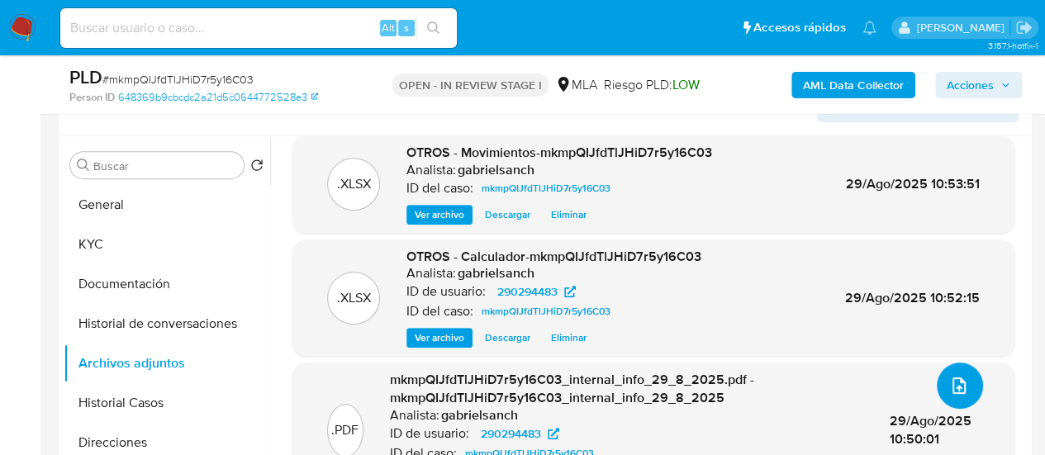
scroll to position [331, 0]
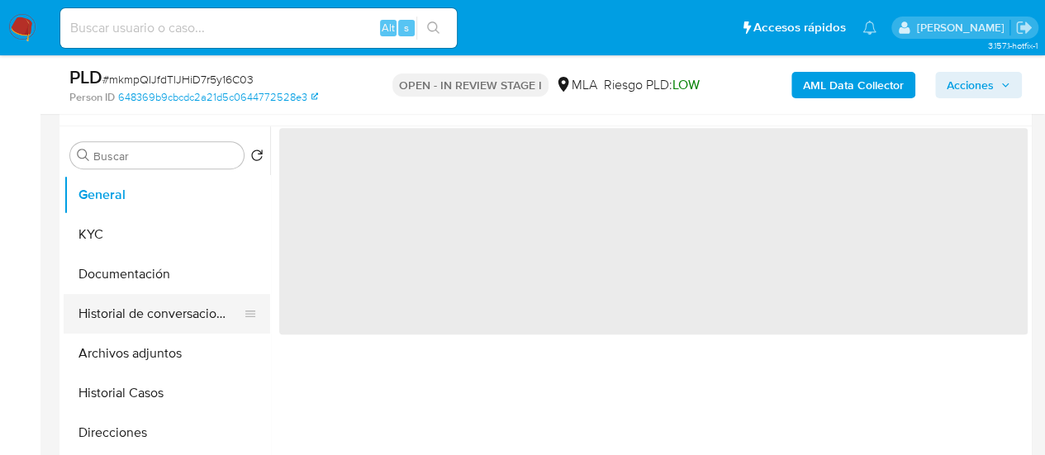
scroll to position [331, 0]
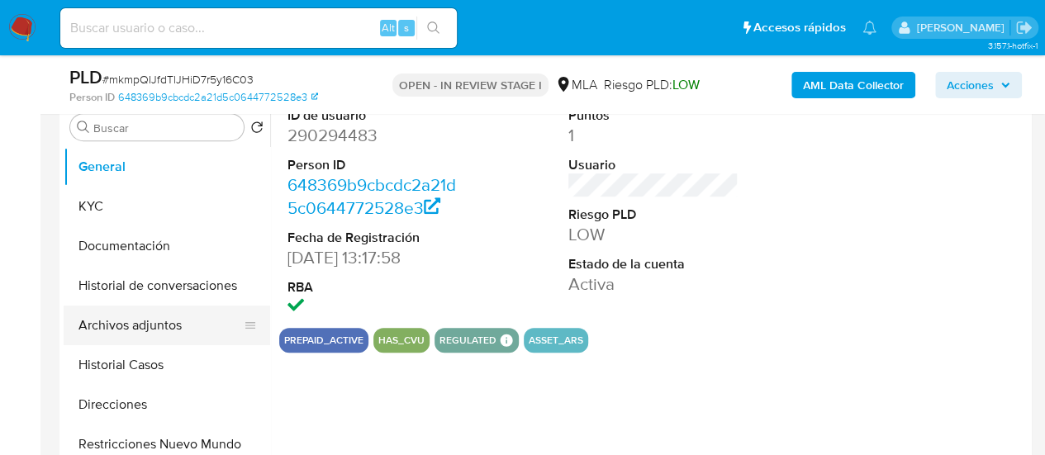
click at [114, 327] on button "Archivos adjuntos" at bounding box center [160, 326] width 193 height 40
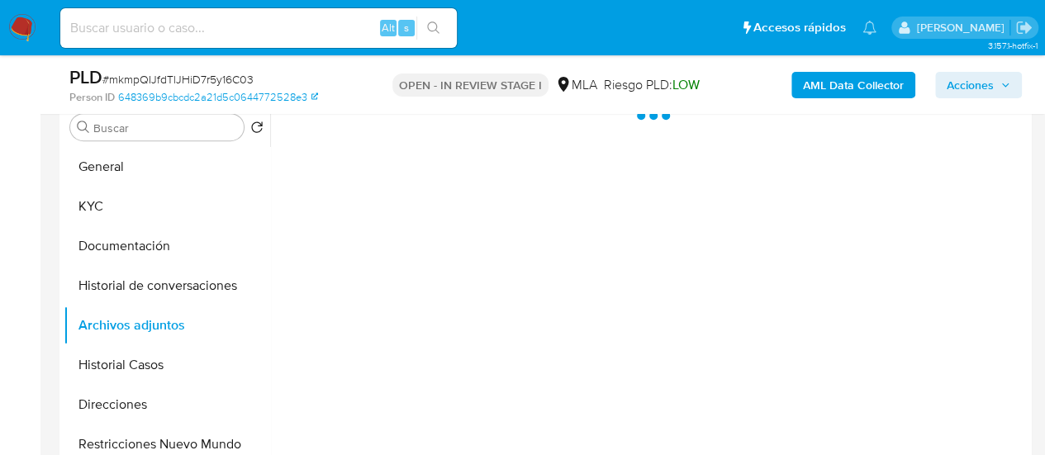
select select "10"
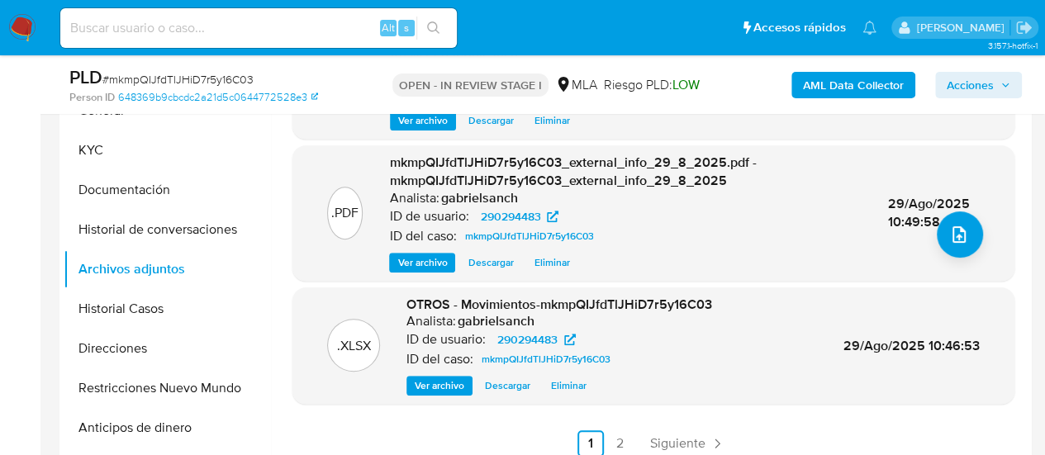
scroll to position [496, 0]
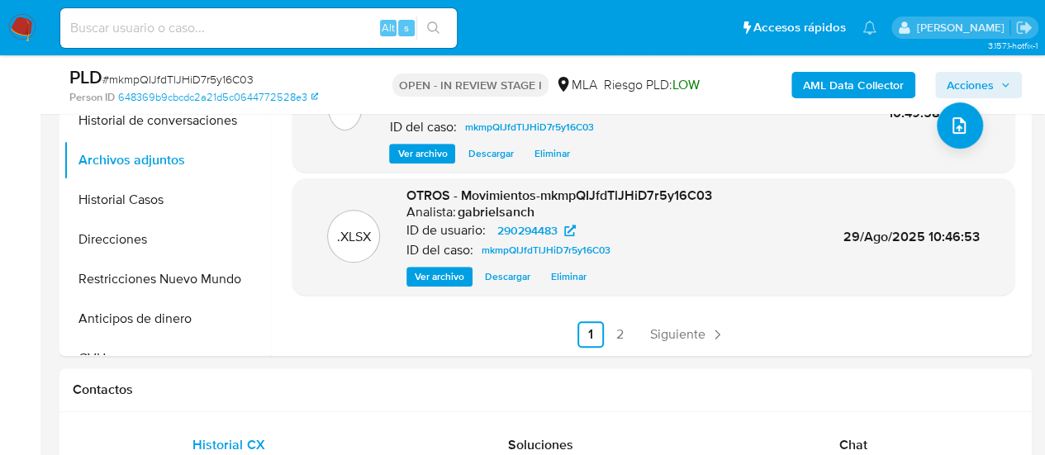
click at [147, 36] on input at bounding box center [258, 27] width 397 height 21
paste input "P0TGyedA5l9zHpf7A5fG09DU"
type input "P0TGyedA5l9zHpf7A5fG09DU"
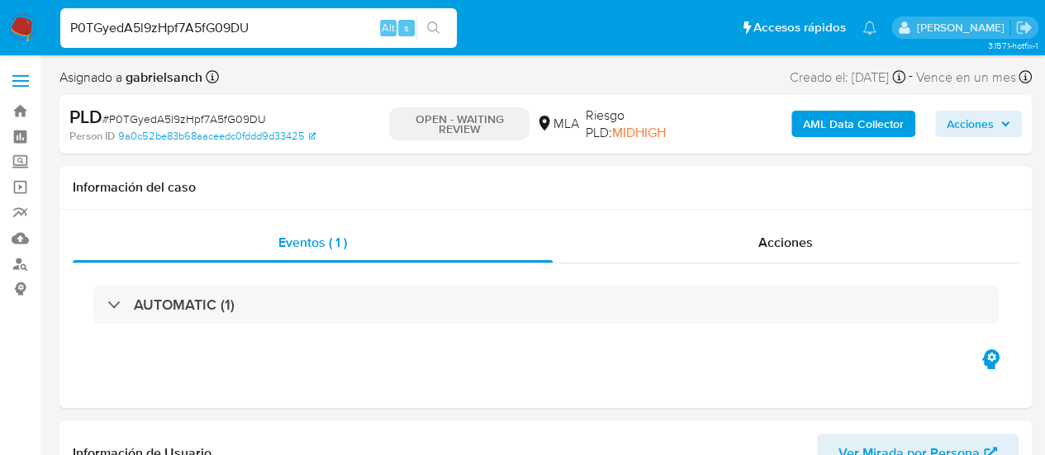
select select "10"
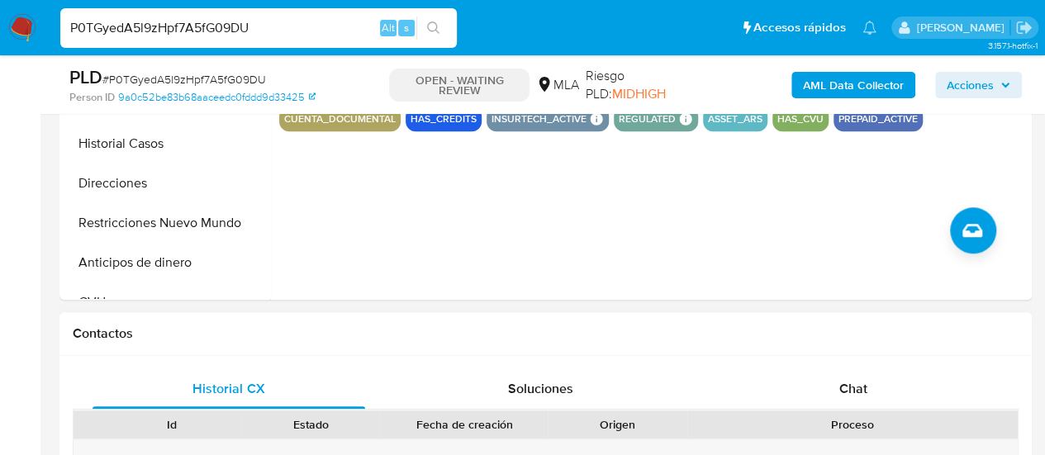
scroll to position [579, 0]
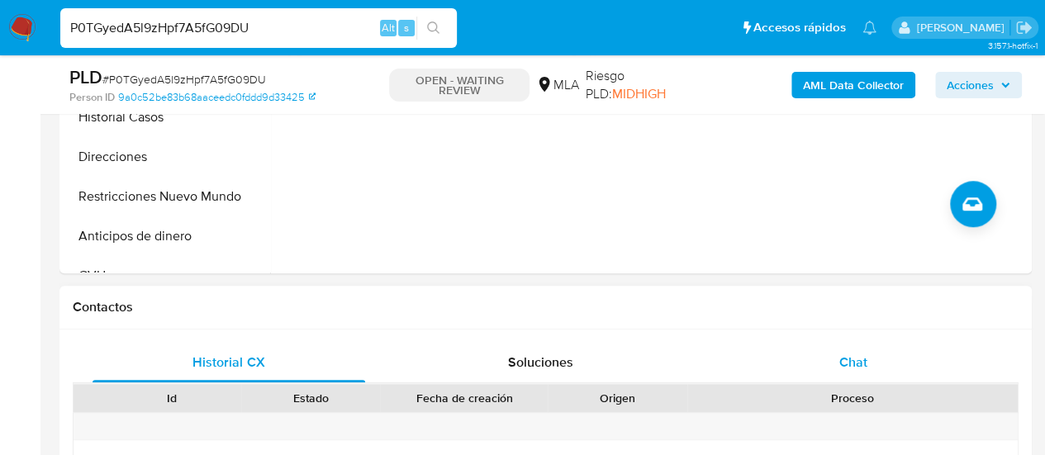
click at [802, 369] on div "Chat" at bounding box center [853, 363] width 273 height 40
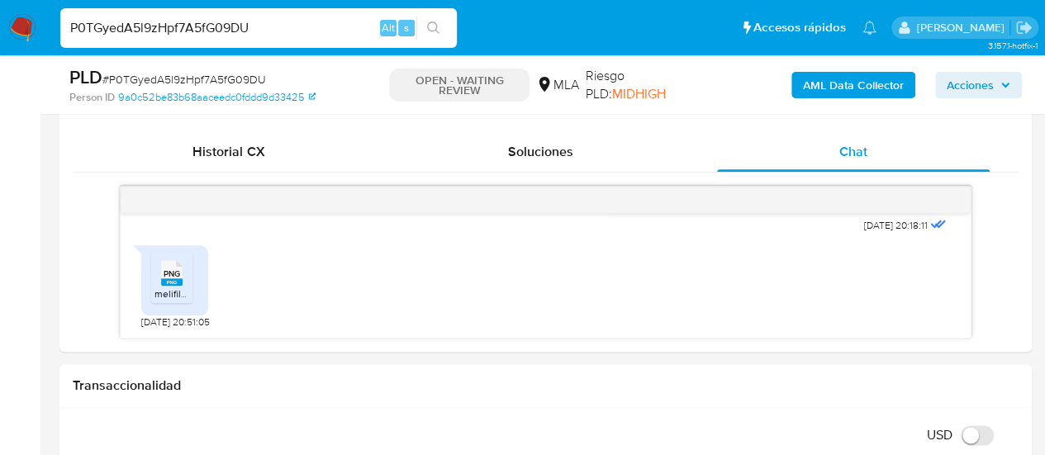
scroll to position [826, 0]
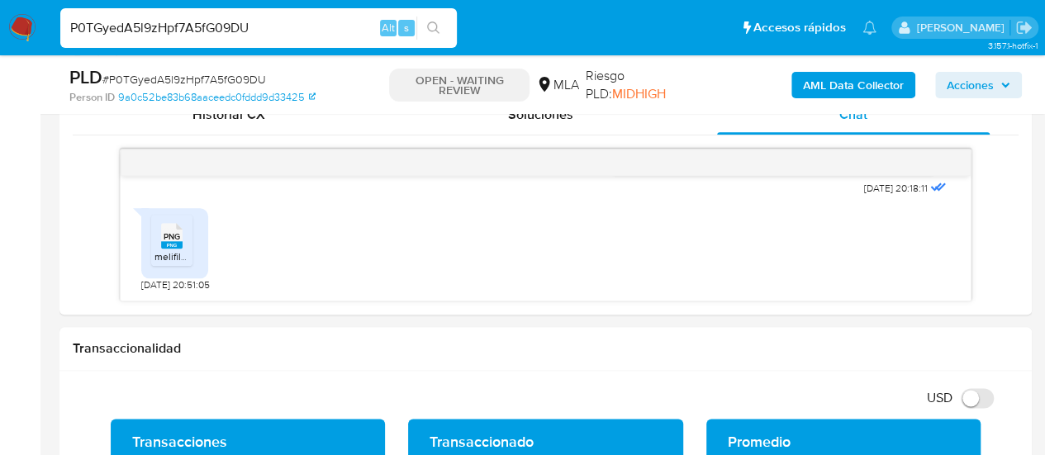
click at [219, 29] on input "P0TGyedA5l9zHpf7A5fG09DU" at bounding box center [258, 27] width 397 height 21
paste input "VjjWFaMOln9h7ry3s34OVZ70"
type input "VjjWFaMOln9h7ry3s34OVZ70"
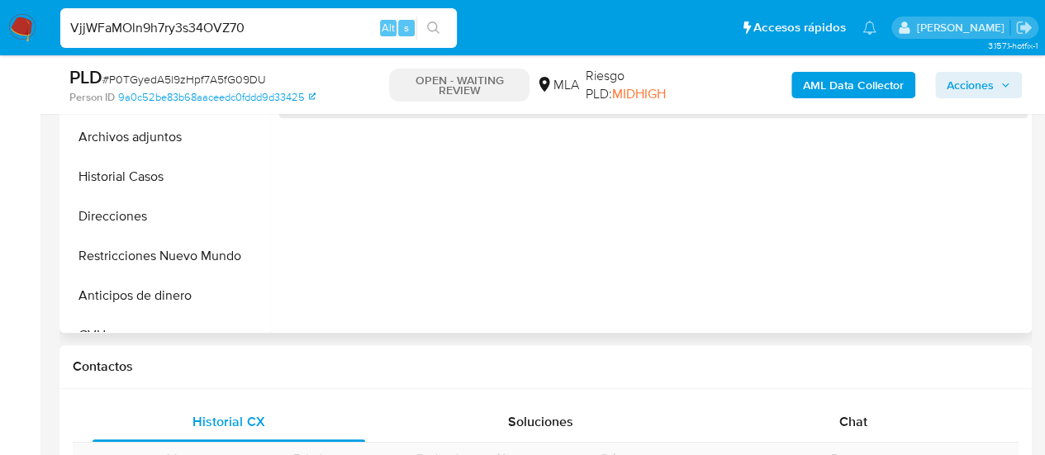
scroll to position [661, 0]
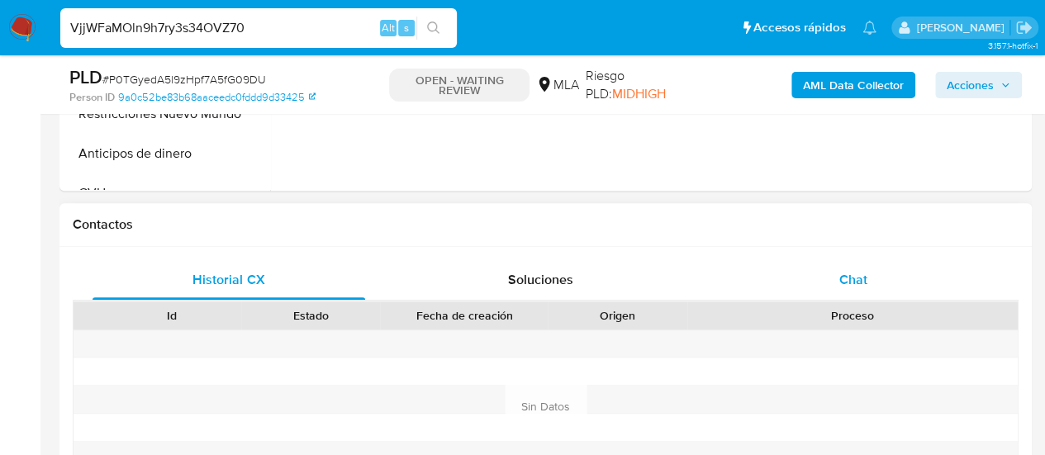
click at [818, 282] on div "Chat" at bounding box center [853, 280] width 273 height 40
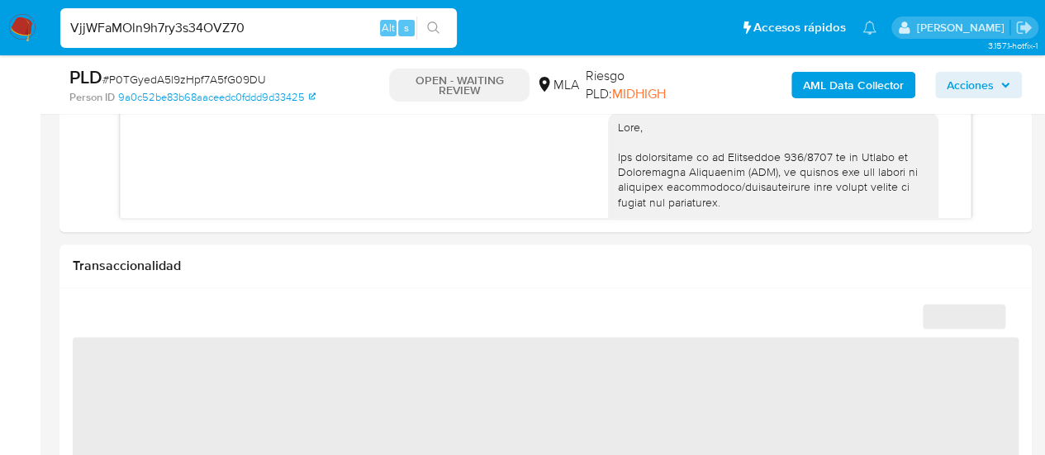
scroll to position [1850, 0]
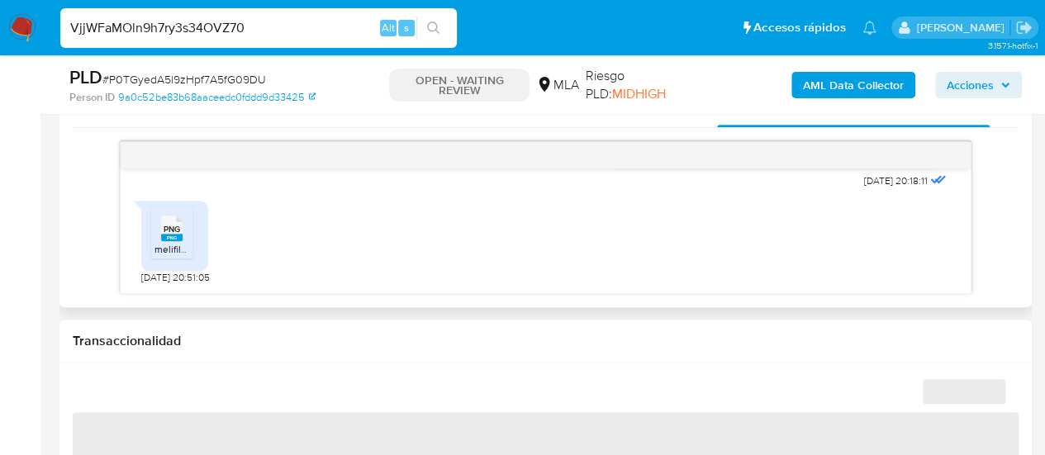
select select "10"
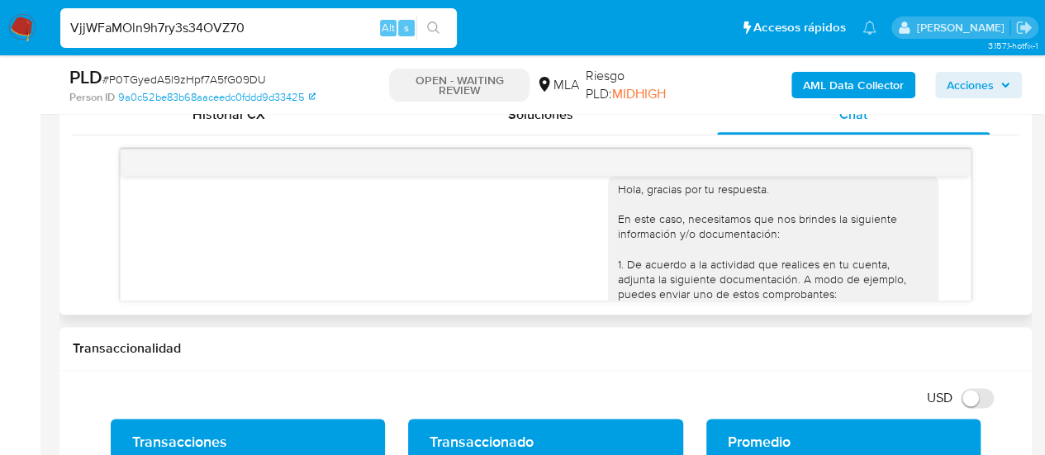
scroll to position [1107, 0]
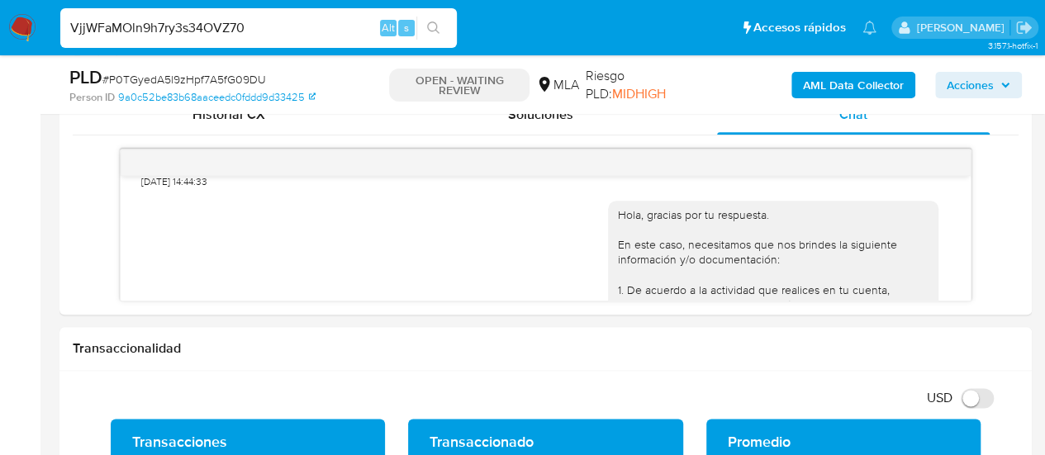
click at [107, 20] on input "VjjWFaMOln9h7ry3s34OVZ70" at bounding box center [258, 27] width 397 height 21
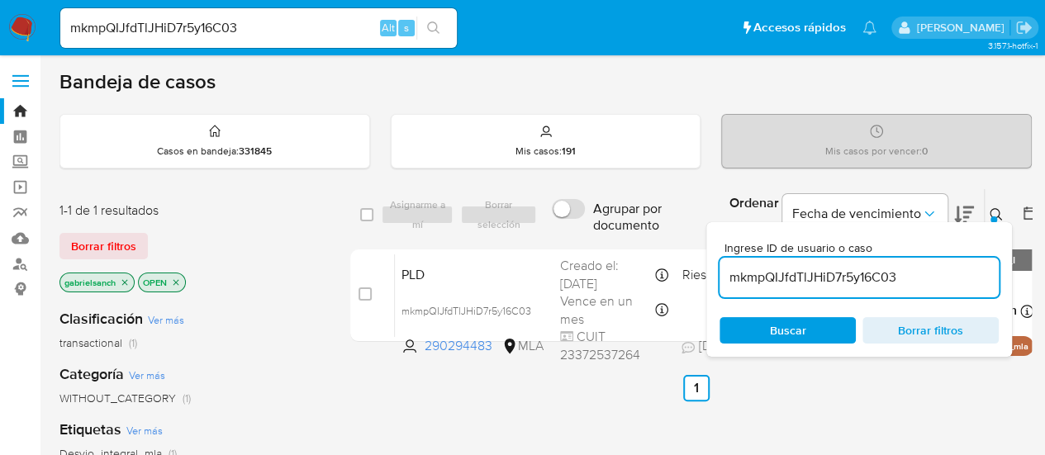
click at [777, 268] on input "mkmpQIJfdTlJHiD7r5y16C03" at bounding box center [859, 277] width 279 height 21
click at [777, 267] on input "mkmpQIJfdTlJHiD7r5y16C03" at bounding box center [859, 277] width 279 height 21
paste input "VjjWFaMOln9h7ry3s34OVZ70"
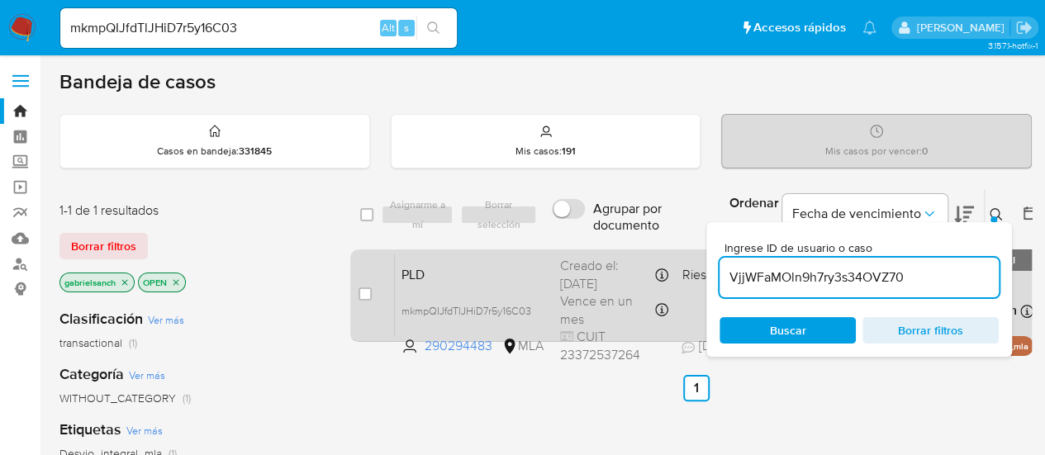
type input "VjjWFaMOln9h7ry3s34OVZ70"
click at [365, 292] on input "checkbox" at bounding box center [365, 294] width 13 height 13
checkbox input "true"
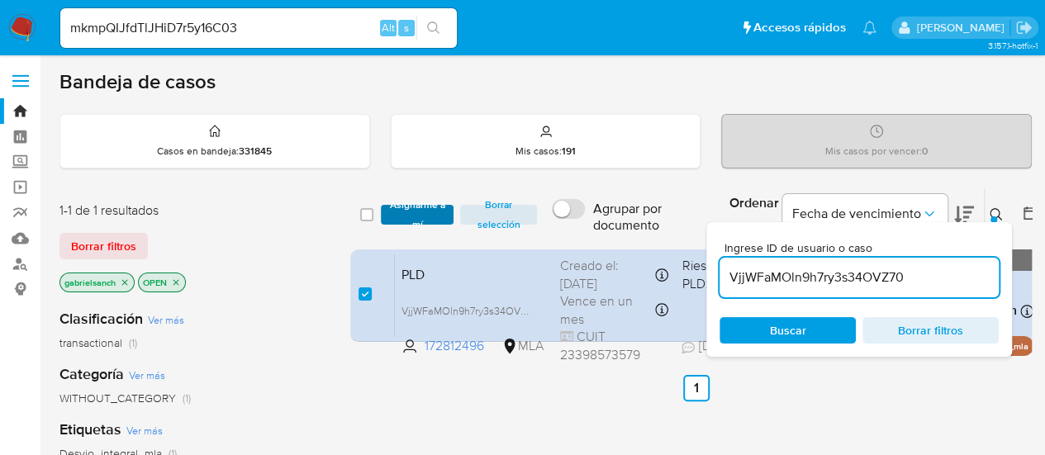
click at [401, 207] on span "Asignarme a mí" at bounding box center [417, 215] width 57 height 17
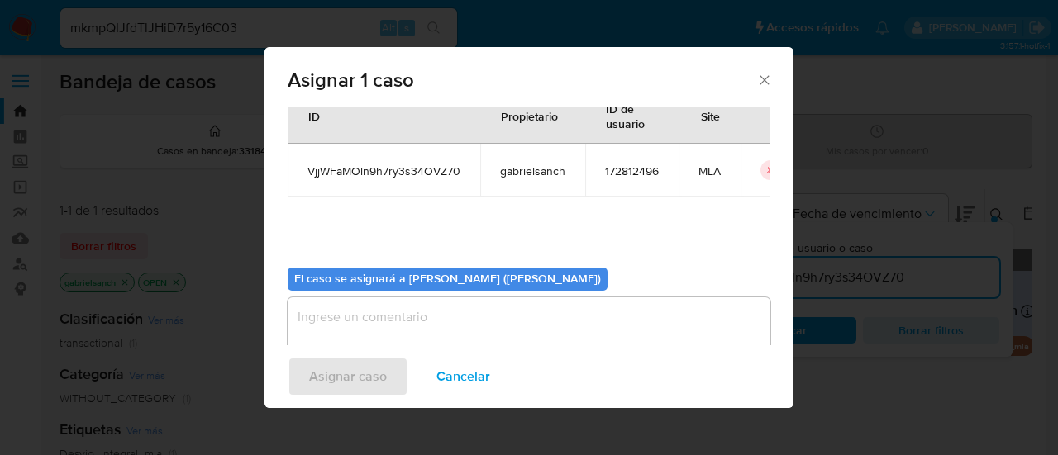
scroll to position [84, 0]
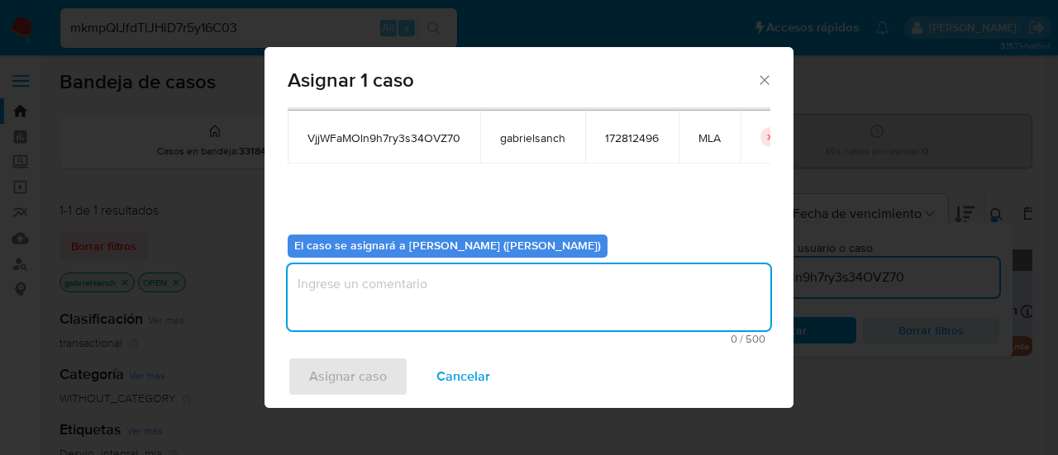
click at [399, 296] on textarea "assign-modal" at bounding box center [529, 297] width 483 height 66
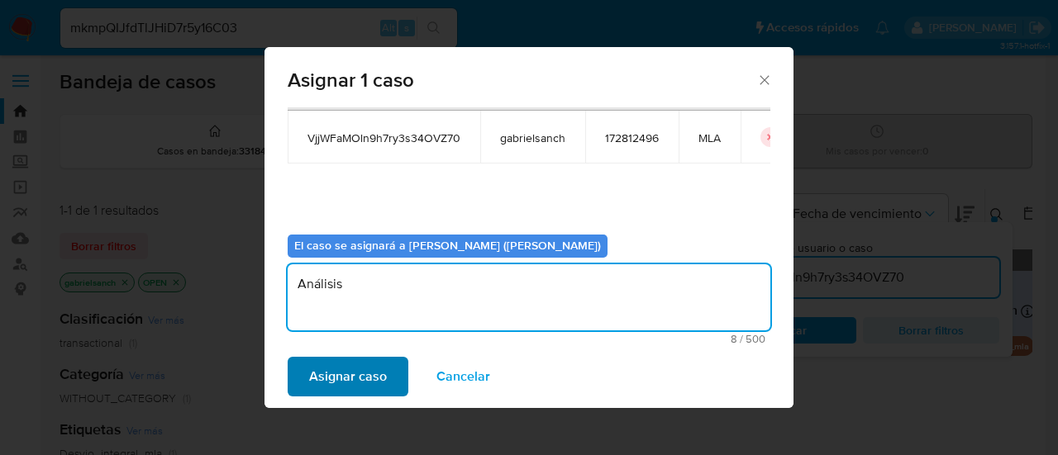
type textarea "Análisis"
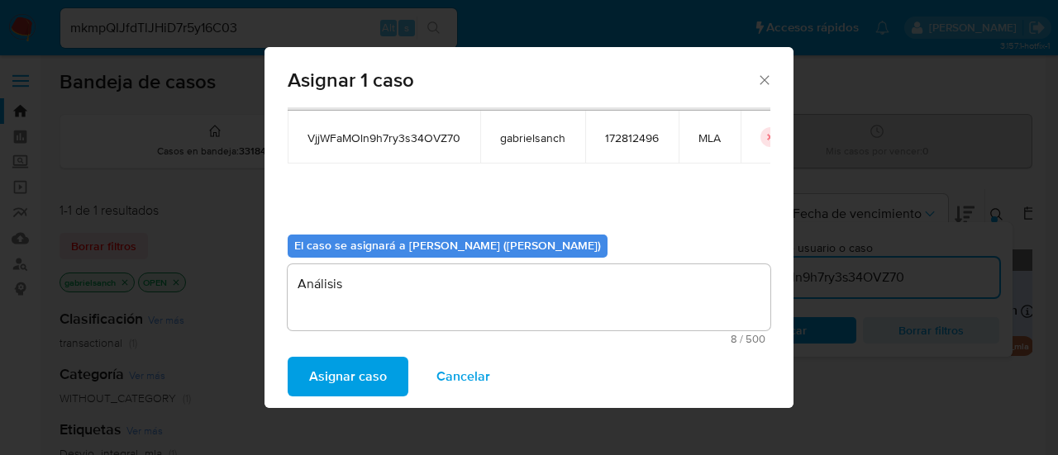
click at [357, 383] on span "Asignar caso" at bounding box center [348, 377] width 78 height 36
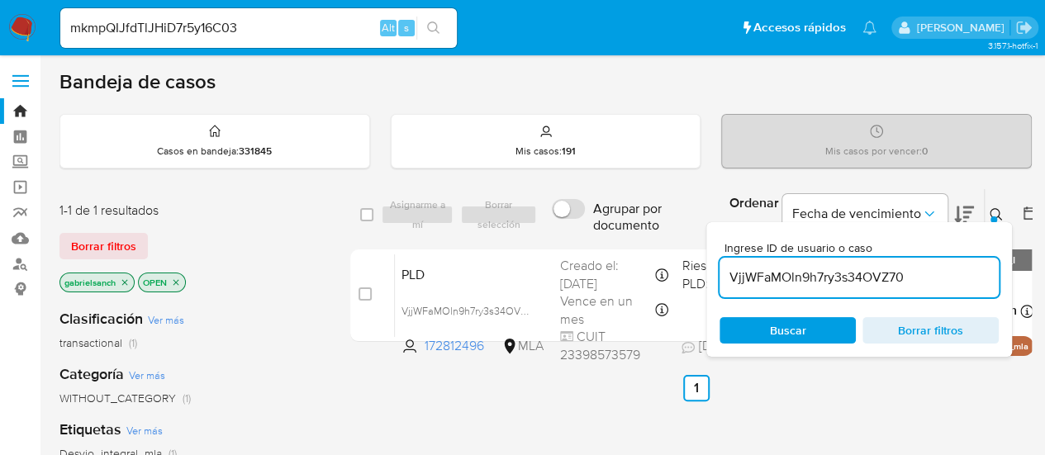
click at [861, 273] on input "VjjWFaMOln9h7ry3s34OVZ70" at bounding box center [859, 277] width 279 height 21
paste input "P0TGyedA5l9zHpf7A5fG09DU"
type input "P0TGyedA5l9zHpf7A5fG09DU"
drag, startPoint x: 367, startPoint y: 298, endPoint x: 387, endPoint y: 245, distance: 55.7
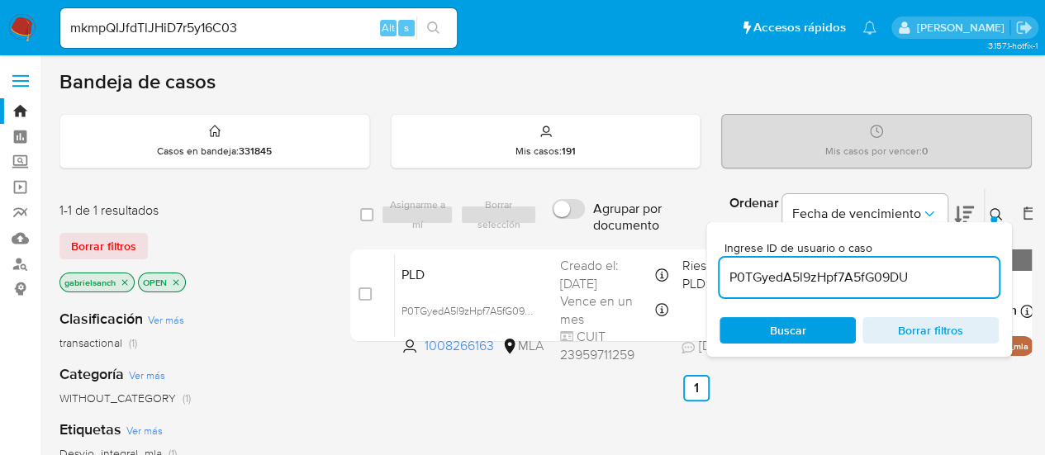
click at [366, 297] on input "checkbox" at bounding box center [365, 294] width 13 height 13
checkbox input "true"
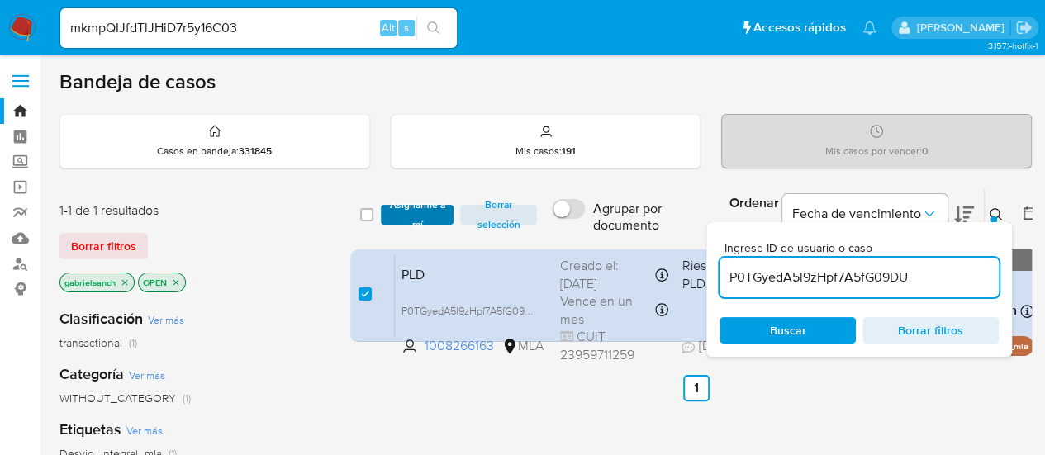
click at [407, 222] on span "Asignarme a mí" at bounding box center [417, 215] width 57 height 17
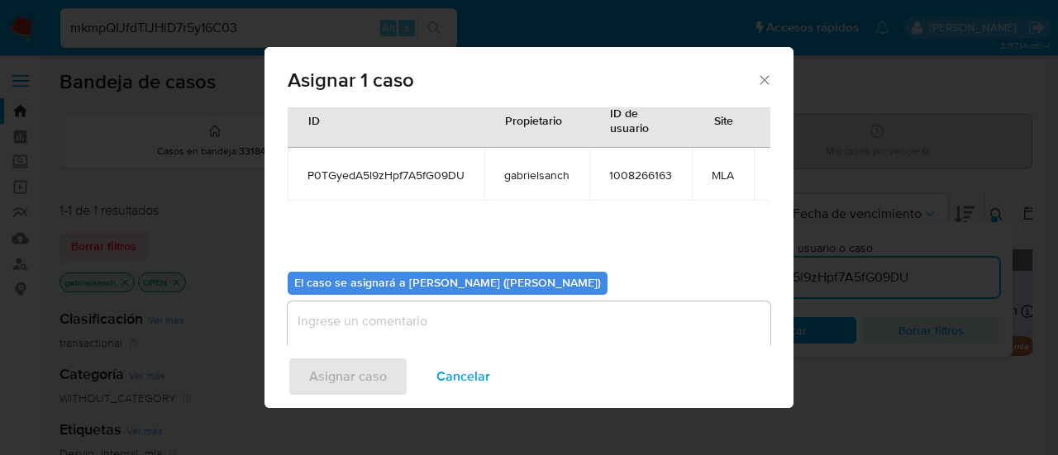
scroll to position [84, 0]
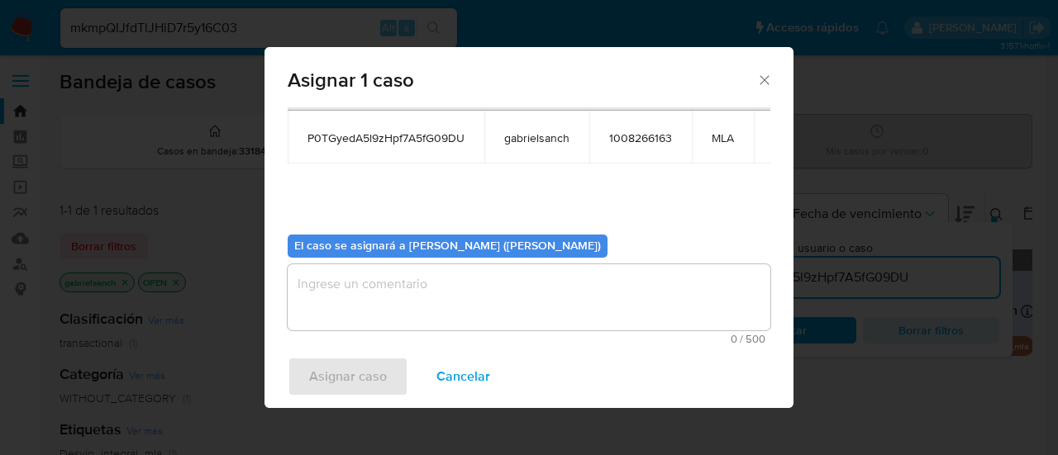
click at [414, 299] on textarea "assign-modal" at bounding box center [529, 297] width 483 height 66
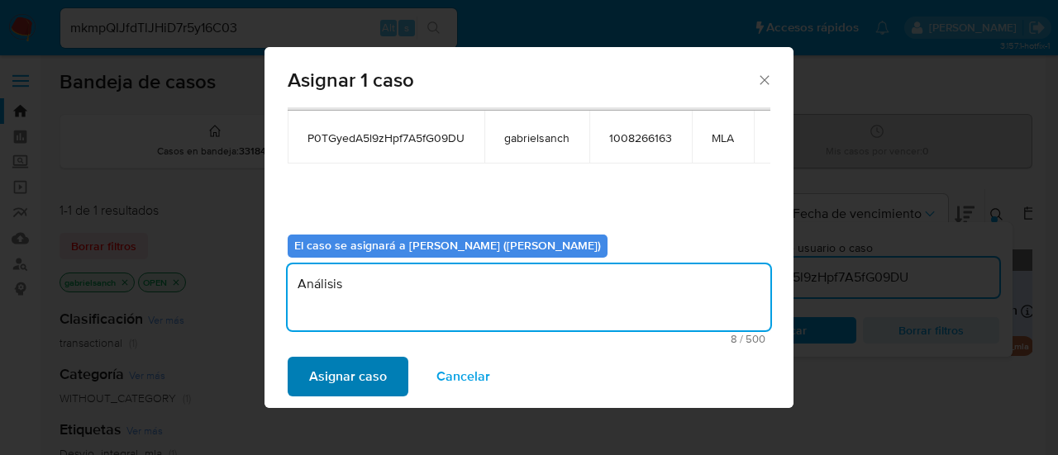
type textarea "Análisis"
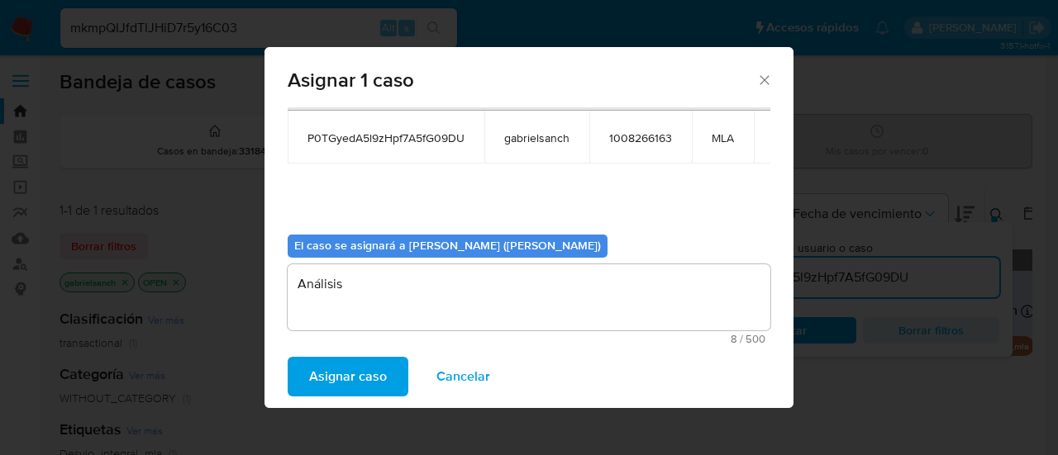
click at [355, 363] on span "Asignar caso" at bounding box center [348, 377] width 78 height 36
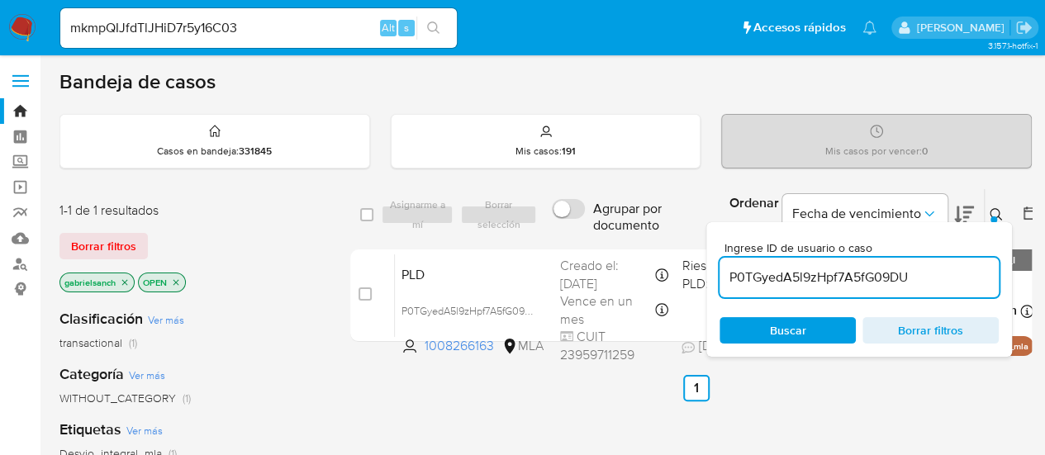
click at [821, 277] on input "P0TGyedA5l9zHpf7A5fG09DU" at bounding box center [859, 277] width 279 height 21
paste input "Qba3vxSb0O3o6PNWwNgHU6Ra"
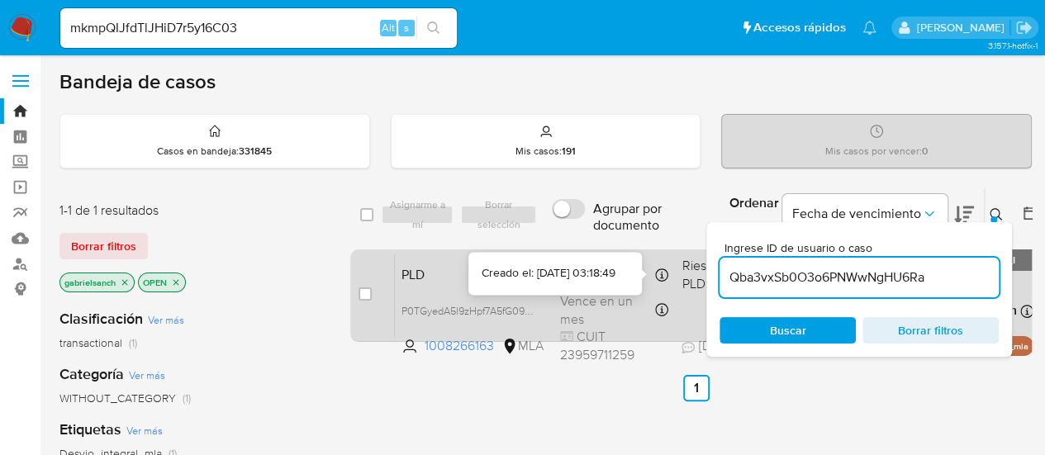
type input "Qba3vxSb0O3o6PNWwNgHU6Ra"
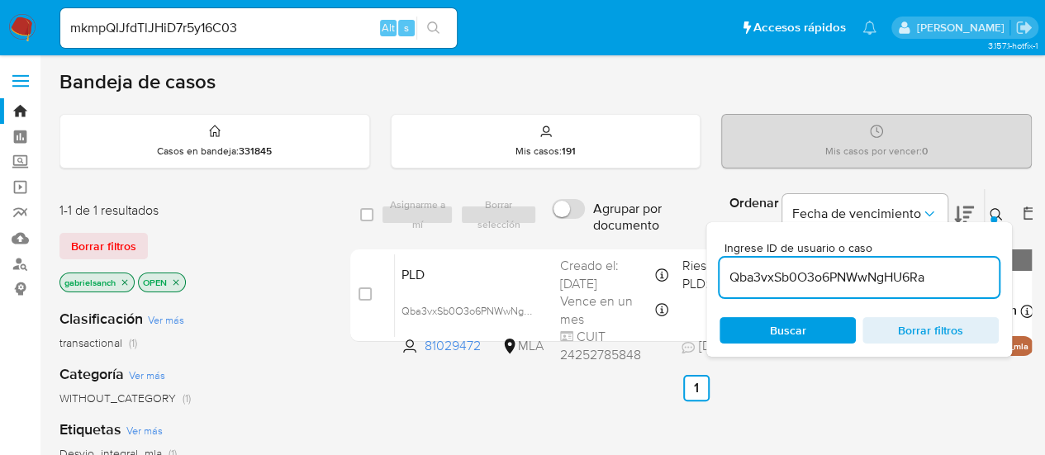
click at [366, 295] on input "checkbox" at bounding box center [365, 294] width 13 height 13
checkbox input "true"
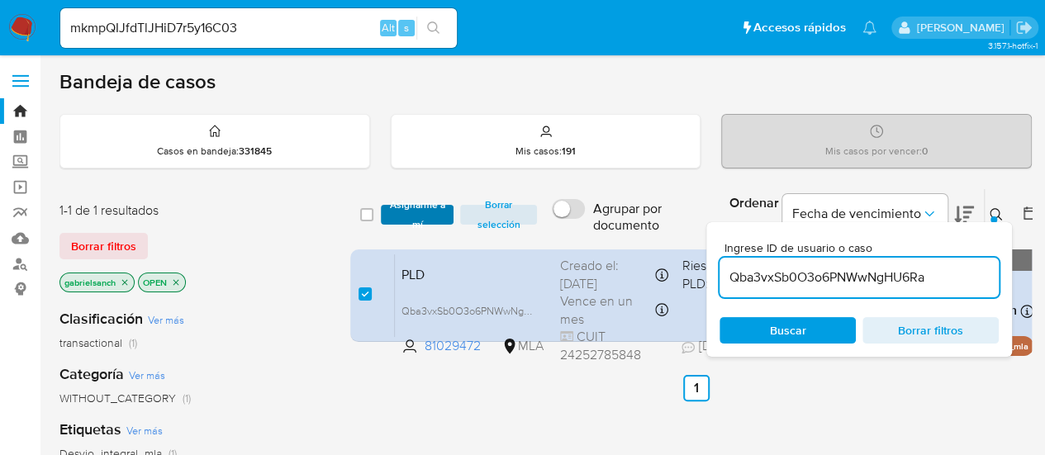
click at [404, 211] on span "Asignarme a mí" at bounding box center [417, 215] width 57 height 17
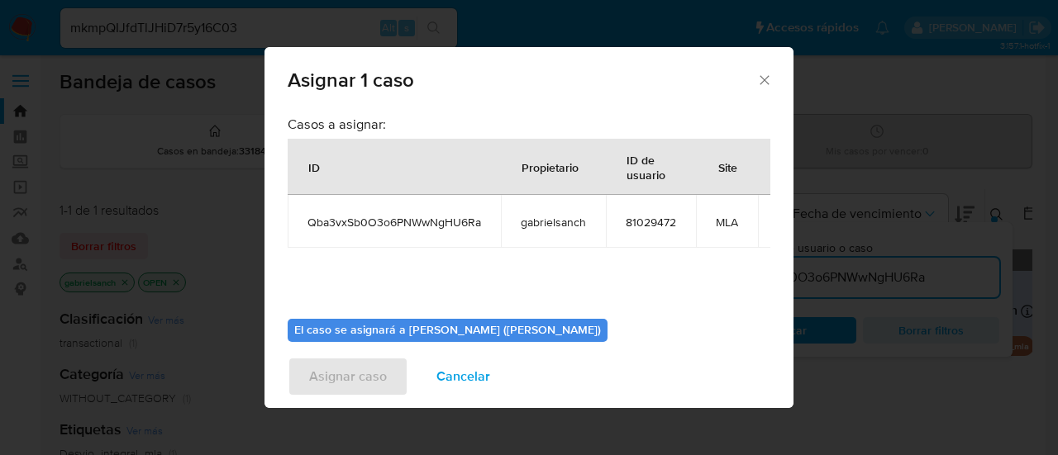
scroll to position [84, 0]
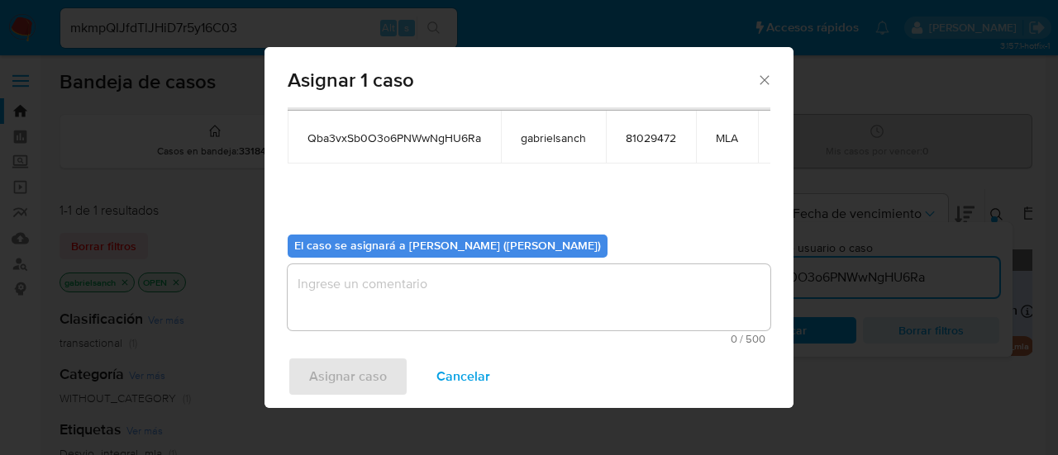
click at [393, 315] on textarea "assign-modal" at bounding box center [529, 297] width 483 height 66
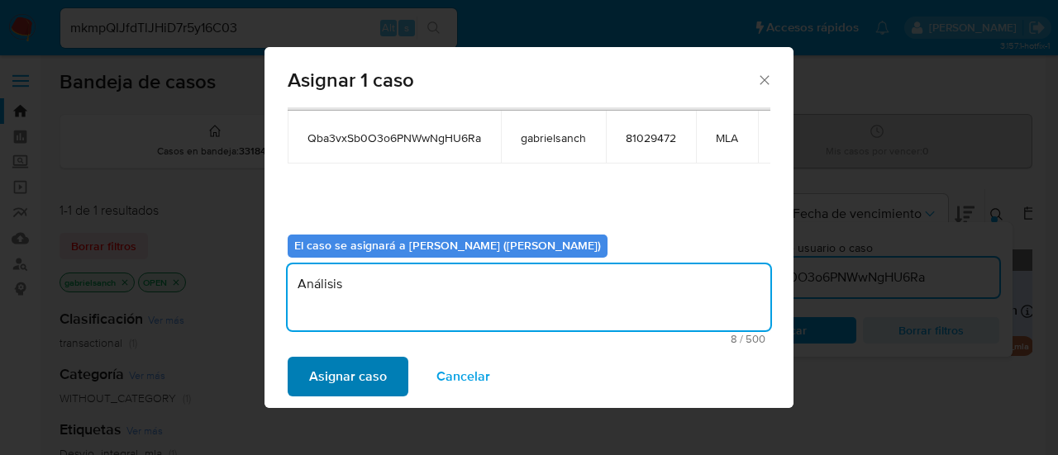
type textarea "Análisis"
click at [382, 364] on span "Asignar caso" at bounding box center [348, 377] width 78 height 36
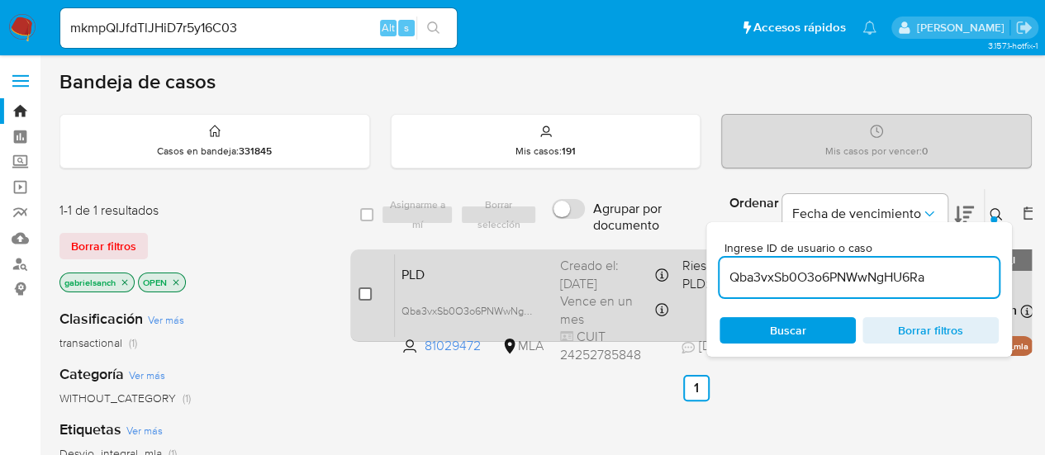
click at [362, 293] on input "checkbox" at bounding box center [365, 294] width 13 height 13
checkbox input "true"
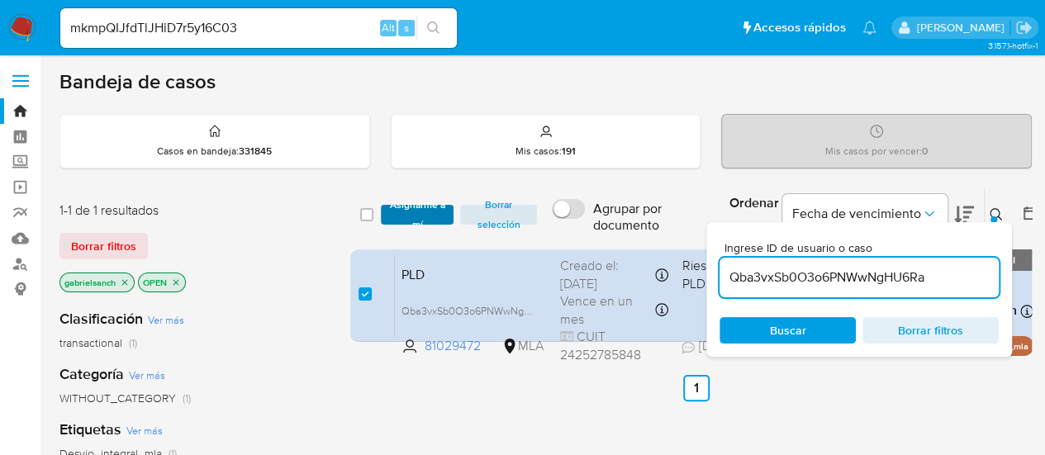
click at [398, 212] on span "Asignarme a mí" at bounding box center [417, 215] width 57 height 17
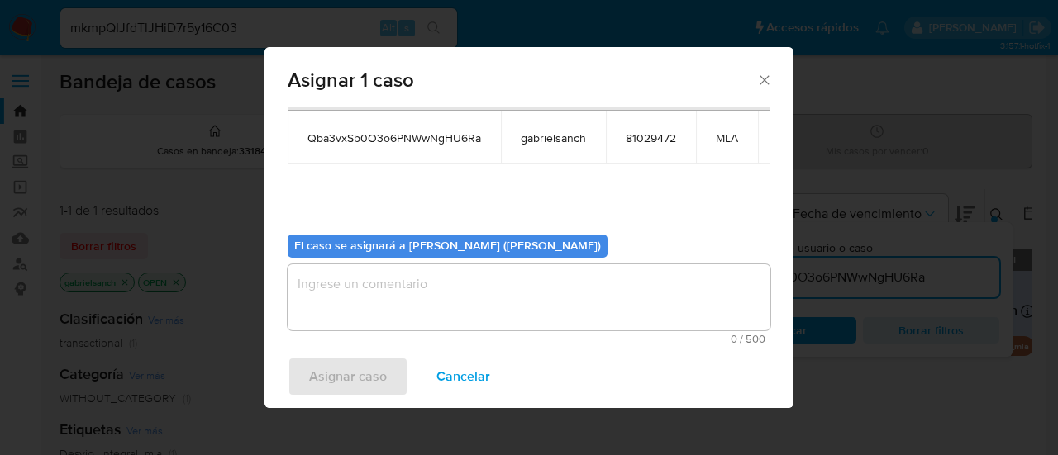
click at [364, 271] on textarea "assign-modal" at bounding box center [529, 297] width 483 height 66
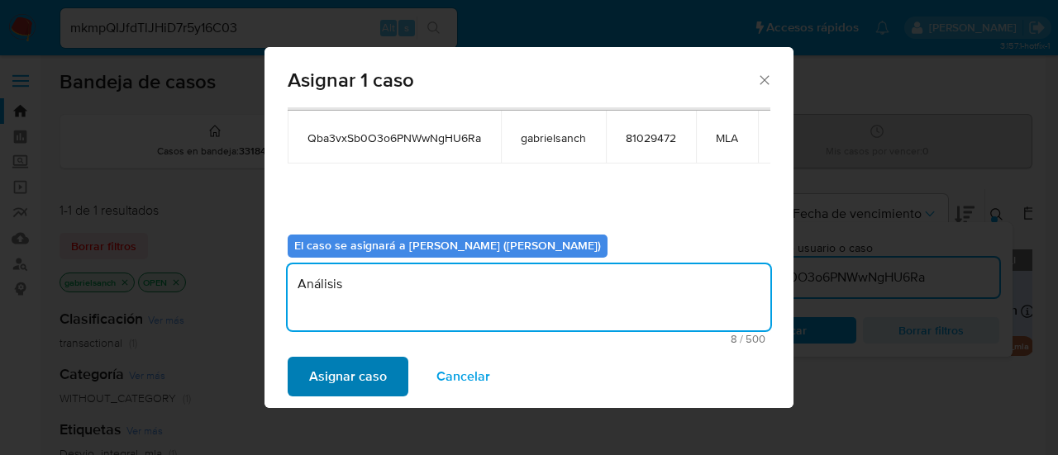
type textarea "Análisis"
click at [374, 383] on span "Asignar caso" at bounding box center [348, 377] width 78 height 36
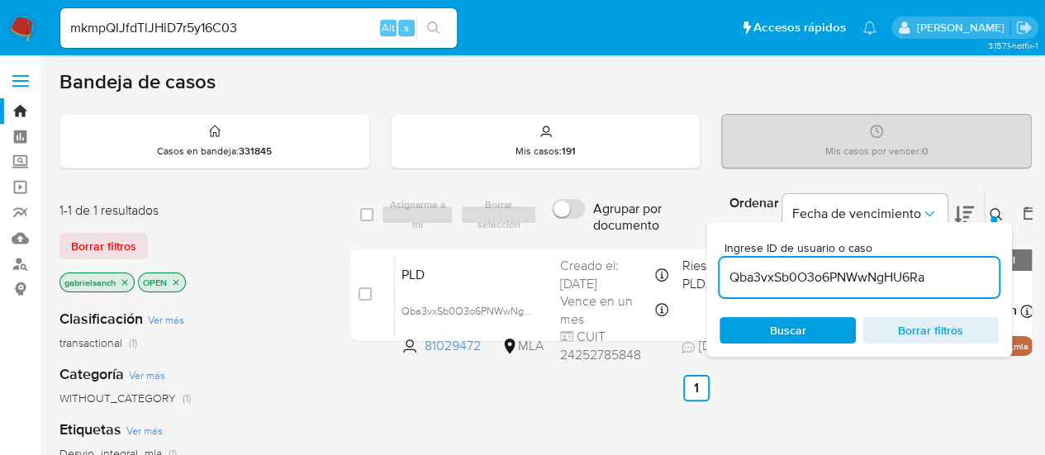
click at [765, 274] on input "Qba3vxSb0O3o6PNWwNgHU6Ra" at bounding box center [859, 277] width 279 height 21
paste input "OLBe725RcpePC3hBi64xpI6r"
type input "OLBe725RcpePC3hBi64xpI6r"
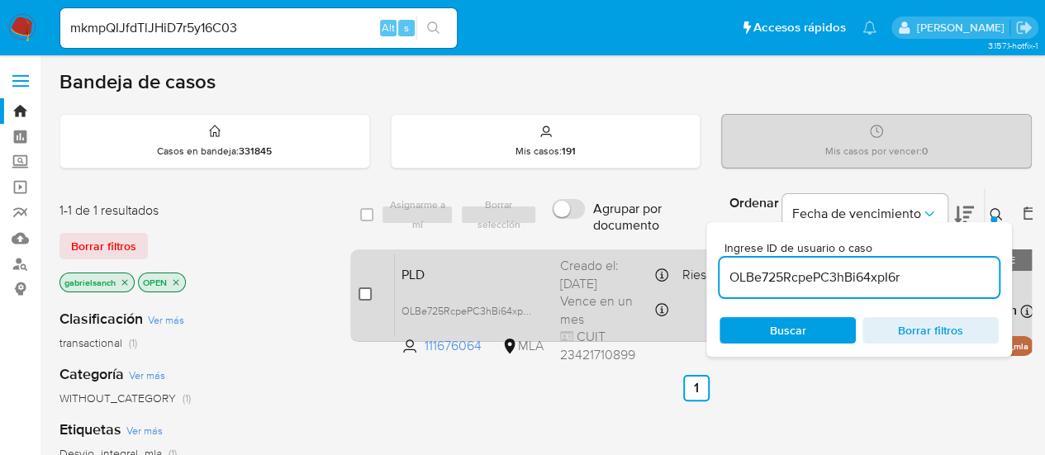
click at [370, 295] on input "checkbox" at bounding box center [365, 294] width 13 height 13
checkbox input "true"
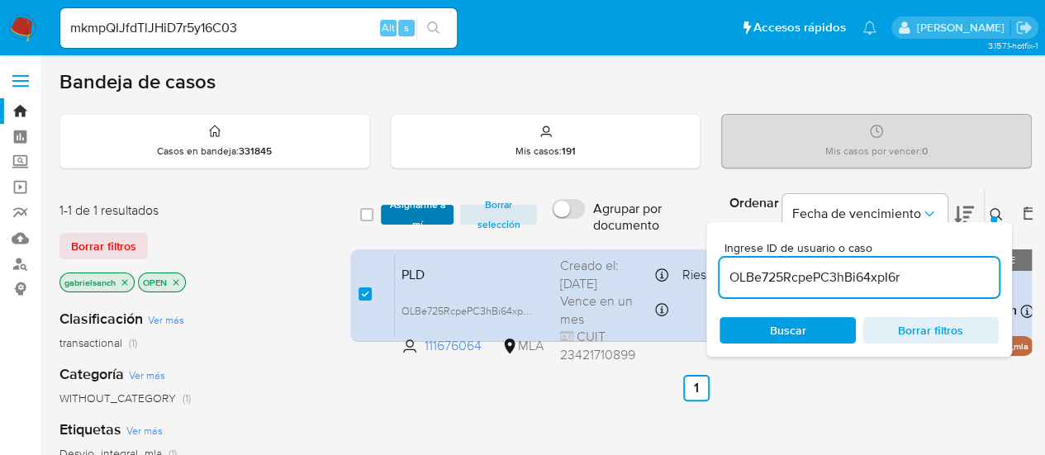
click at [400, 212] on span "Asignarme a mí" at bounding box center [417, 215] width 57 height 17
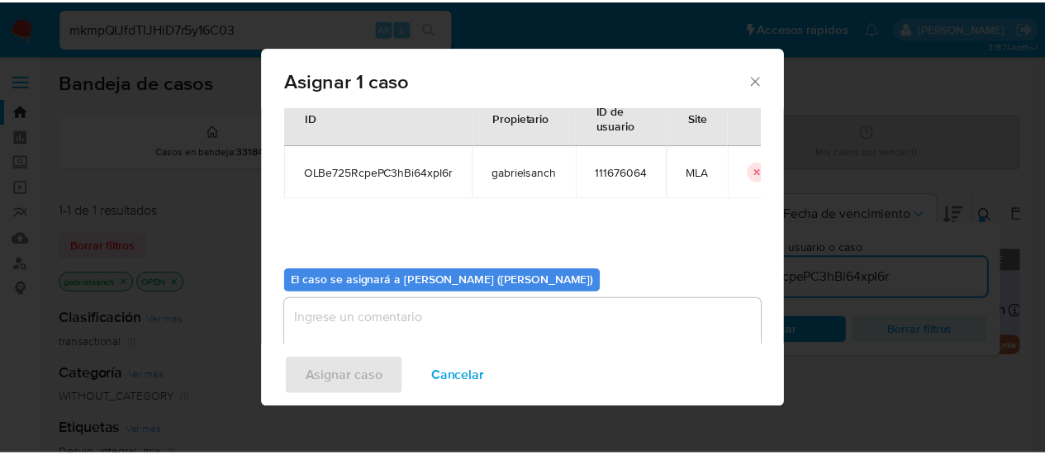
scroll to position [84, 0]
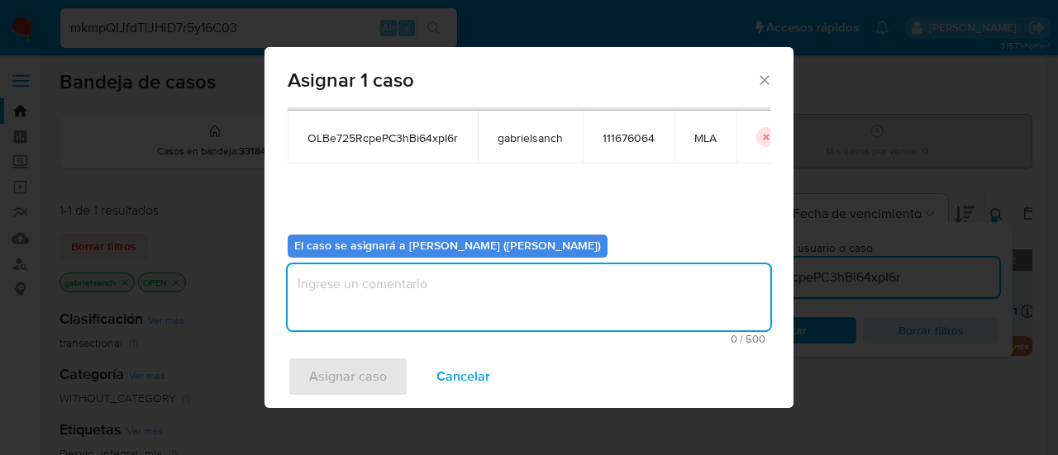
click at [390, 270] on textarea "assign-modal" at bounding box center [529, 297] width 483 height 66
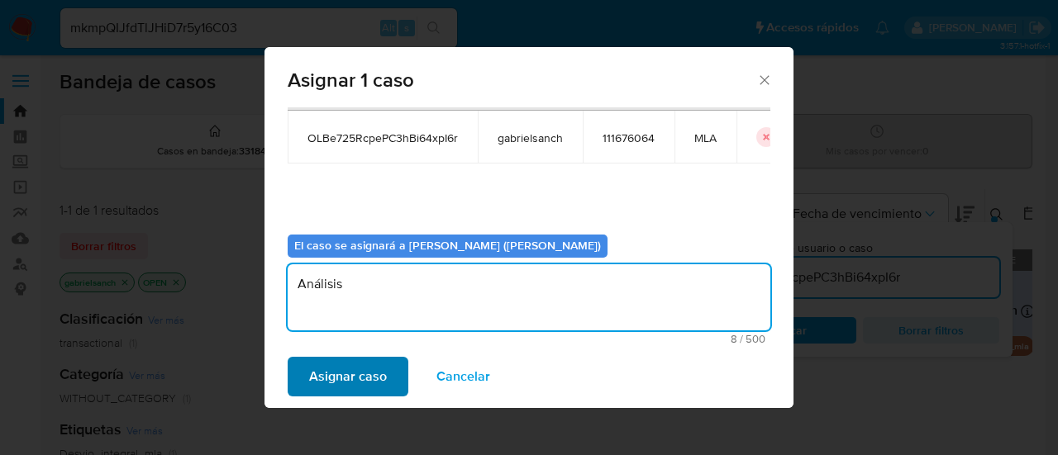
type textarea "Análisis"
click at [372, 373] on span "Asignar caso" at bounding box center [348, 377] width 78 height 36
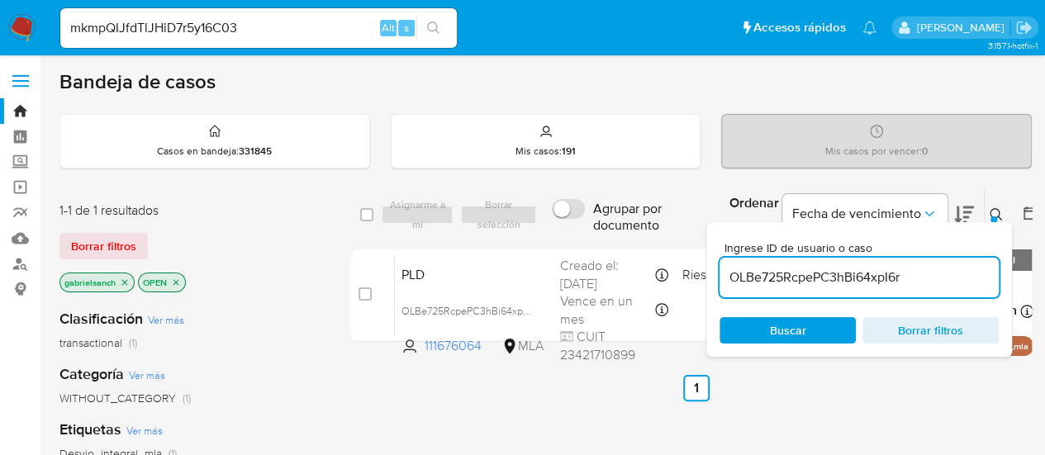
click at [817, 282] on input "OLBe725RcpePC3hBi64xpI6r" at bounding box center [859, 277] width 279 height 21
paste input "nWuWb6wMXymBG1cVXsXDuPXv"
type input "nWuWb6wMXymBG1cVXsXDuPXv"
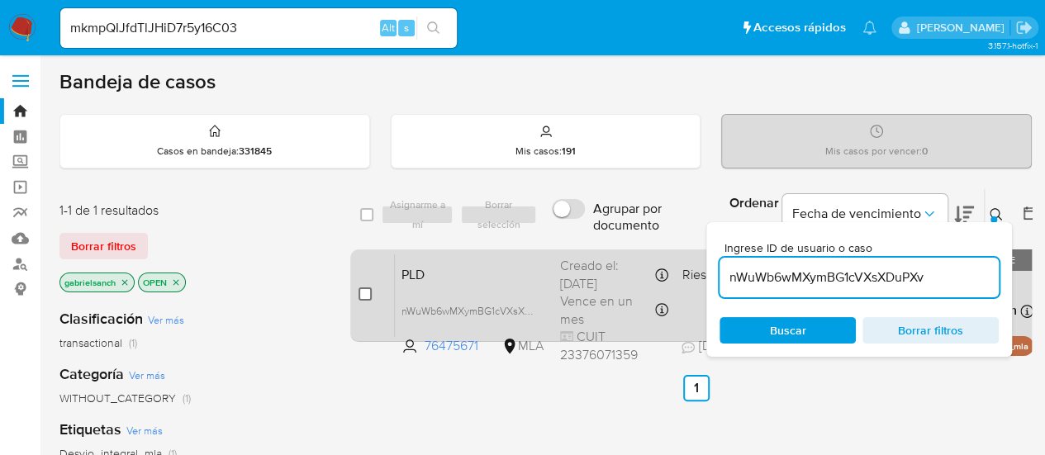
click at [368, 294] on input "checkbox" at bounding box center [365, 294] width 13 height 13
checkbox input "true"
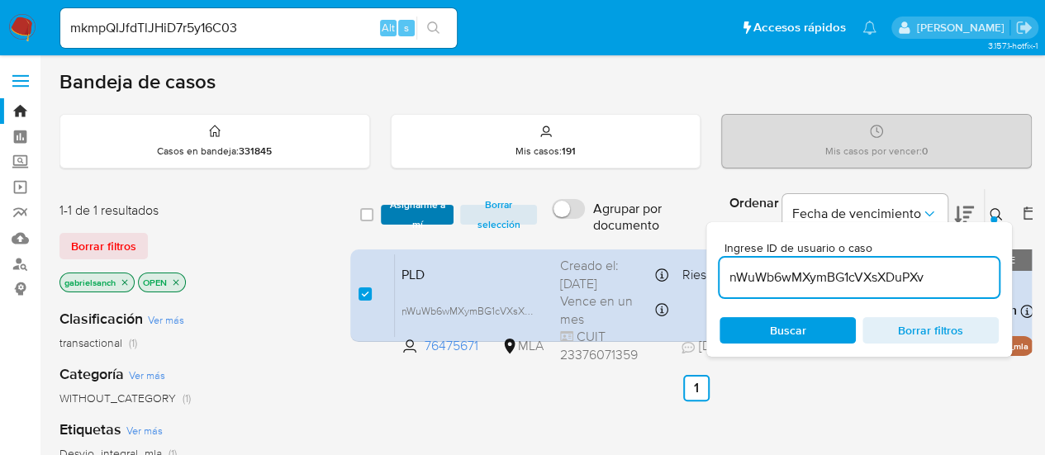
click at [392, 216] on span "Asignarme a mí" at bounding box center [417, 215] width 57 height 17
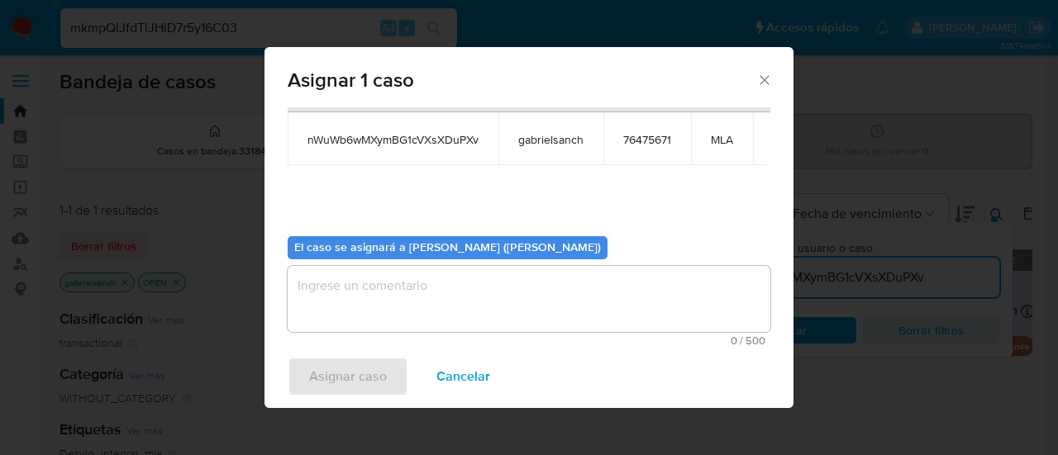
scroll to position [84, 0]
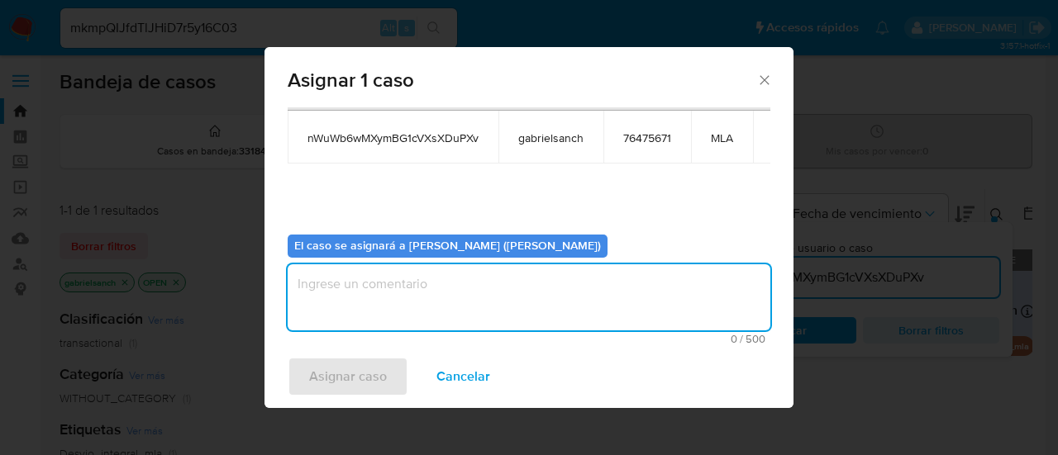
click at [392, 297] on textarea "assign-modal" at bounding box center [529, 297] width 483 height 66
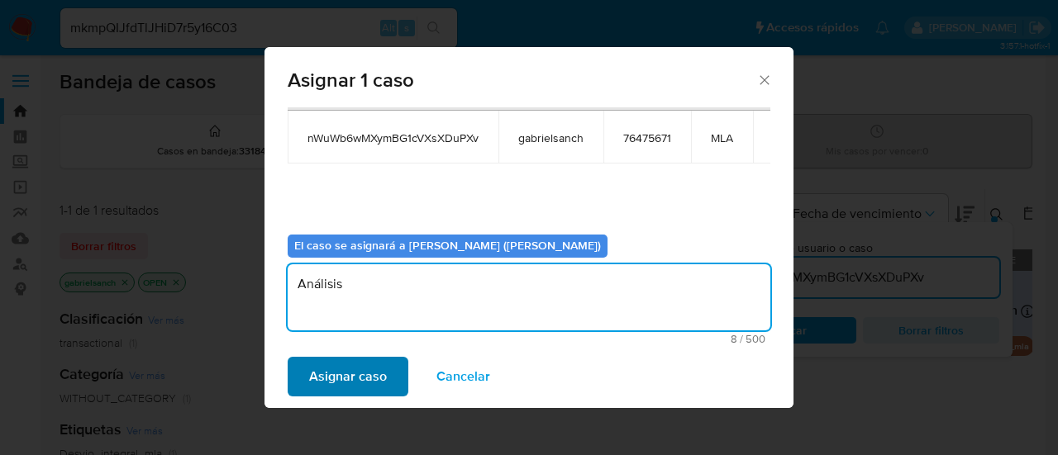
type textarea "Análisis"
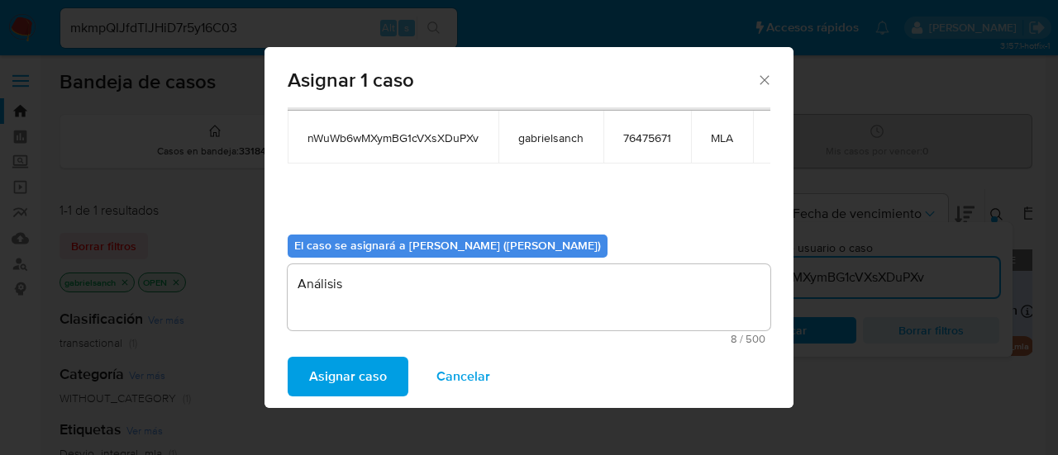
click at [365, 369] on span "Asignar caso" at bounding box center [348, 377] width 78 height 36
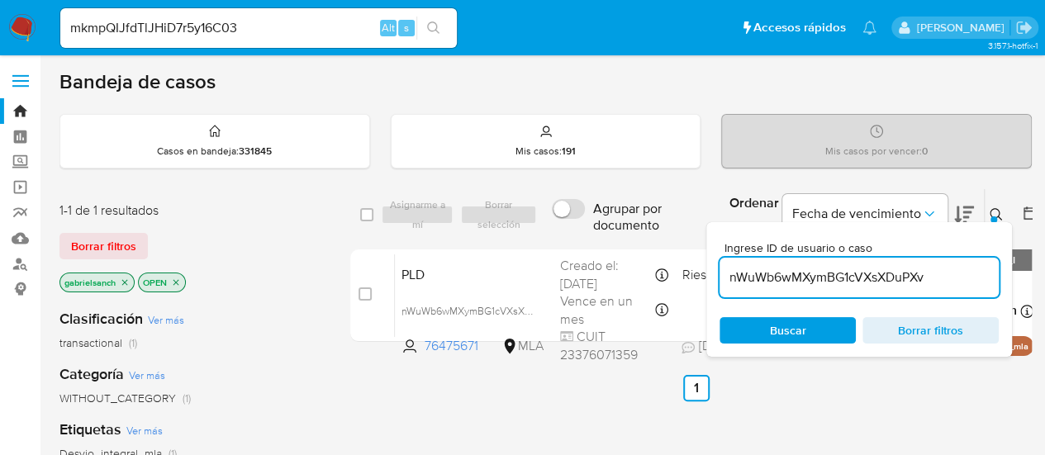
click at [774, 281] on input "nWuWb6wMXymBG1cVXsXDuPXv" at bounding box center [859, 277] width 279 height 21
paste input "YRpgHQwj9i6Z5CryX58pEmx2"
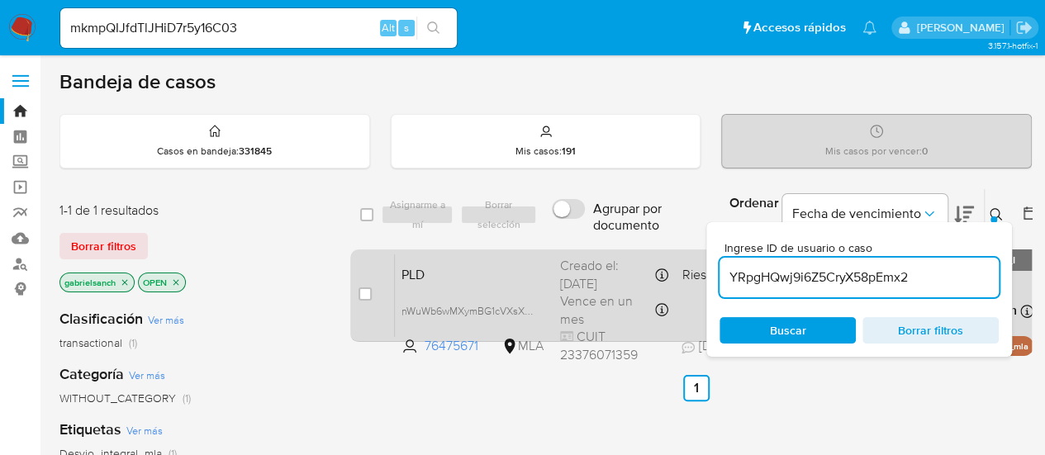
type input "YRpgHQwj9i6Z5CryX58pEmx2"
click at [364, 293] on input "checkbox" at bounding box center [365, 294] width 13 height 13
checkbox input "true"
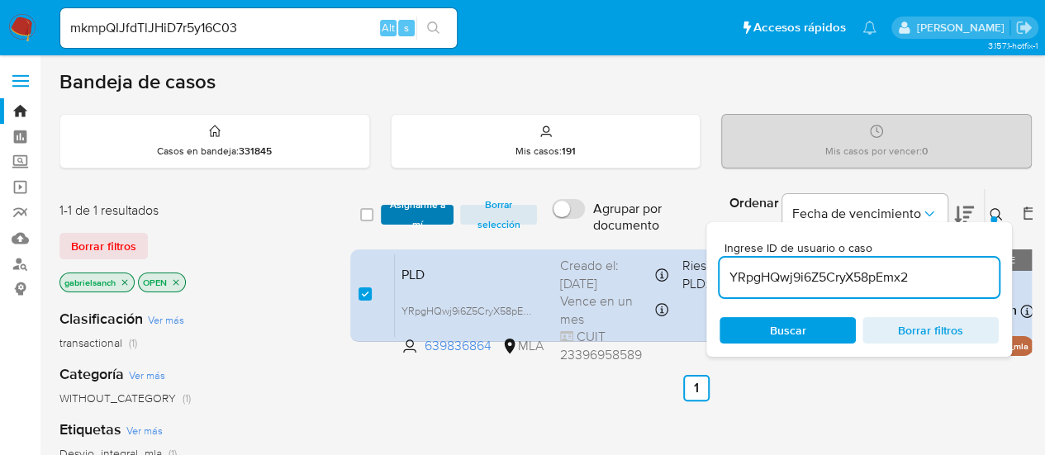
click at [426, 207] on span "Asignarme a mí" at bounding box center [417, 215] width 57 height 17
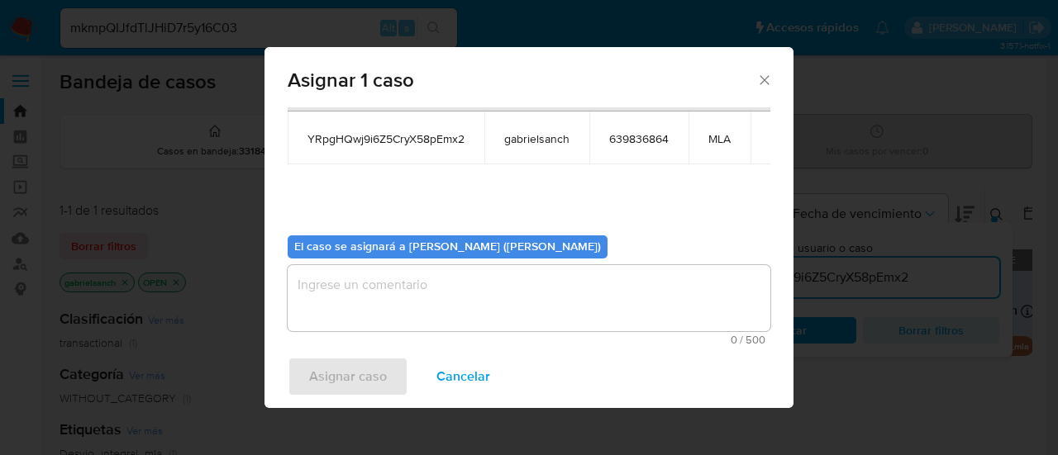
scroll to position [84, 0]
click at [410, 264] on textarea "assign-modal" at bounding box center [529, 297] width 483 height 66
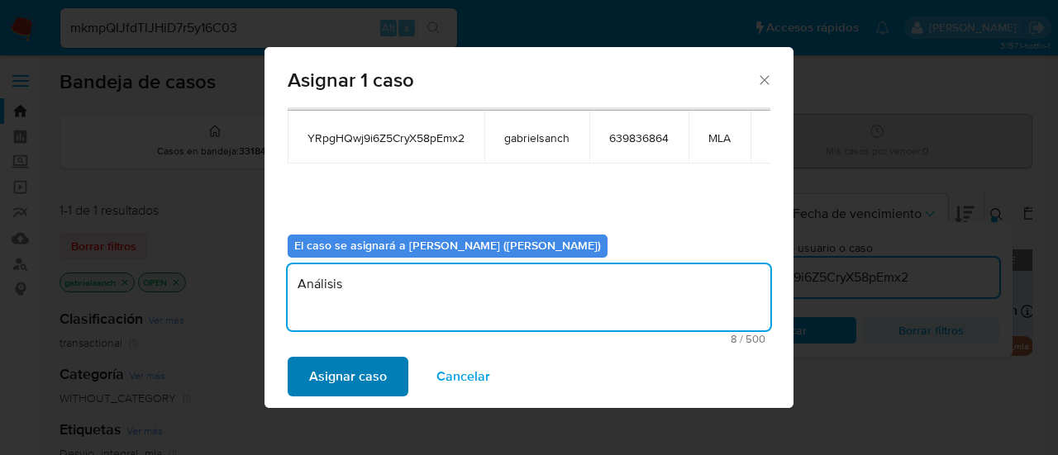
type textarea "Análisis"
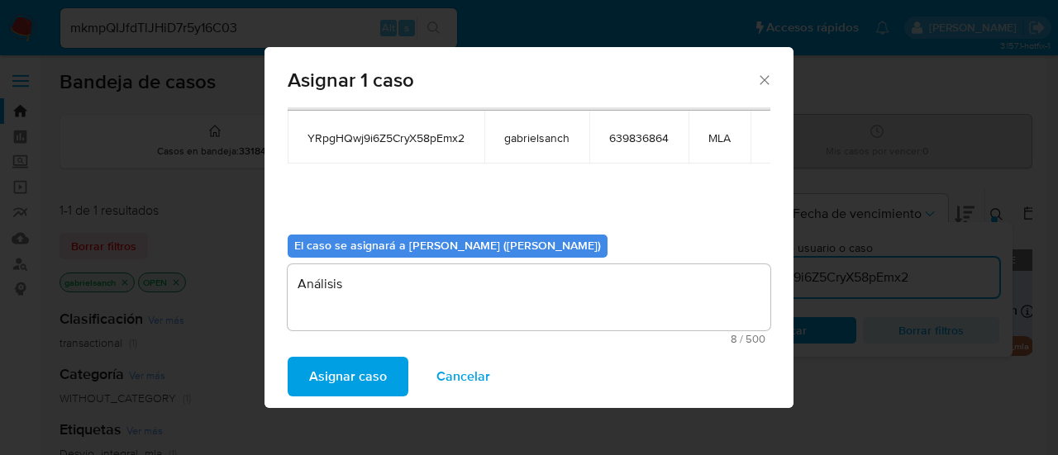
click at [375, 369] on span "Asignar caso" at bounding box center [348, 377] width 78 height 36
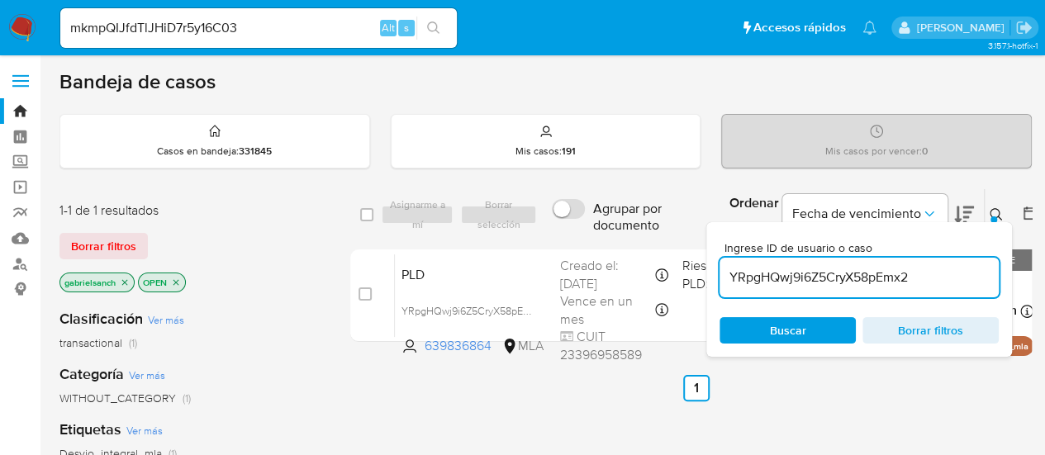
click at [818, 275] on input "YRpgHQwj9i6Z5CryX58pEmx2" at bounding box center [859, 277] width 279 height 21
paste input "KaCilodvok2EJBxWetKfIMgS"
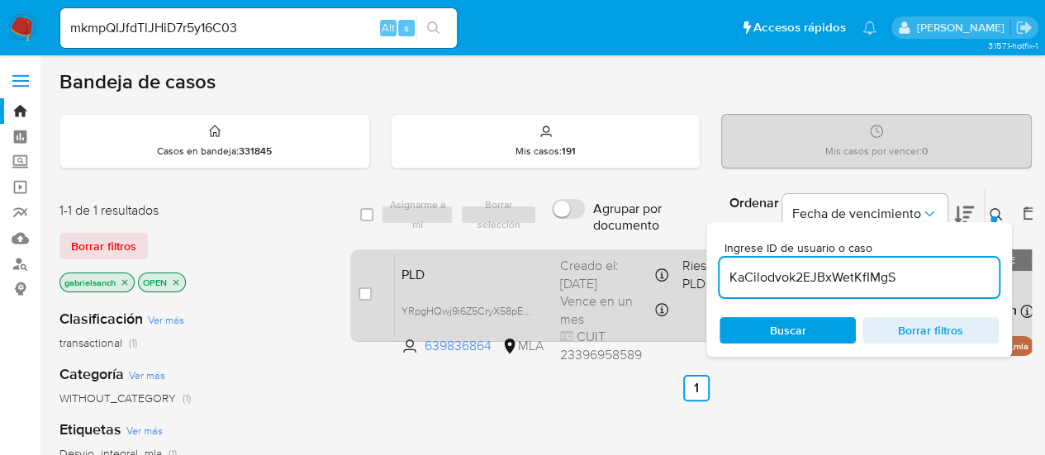
type input "KaCilodvok2EJBxWetKfIMgS"
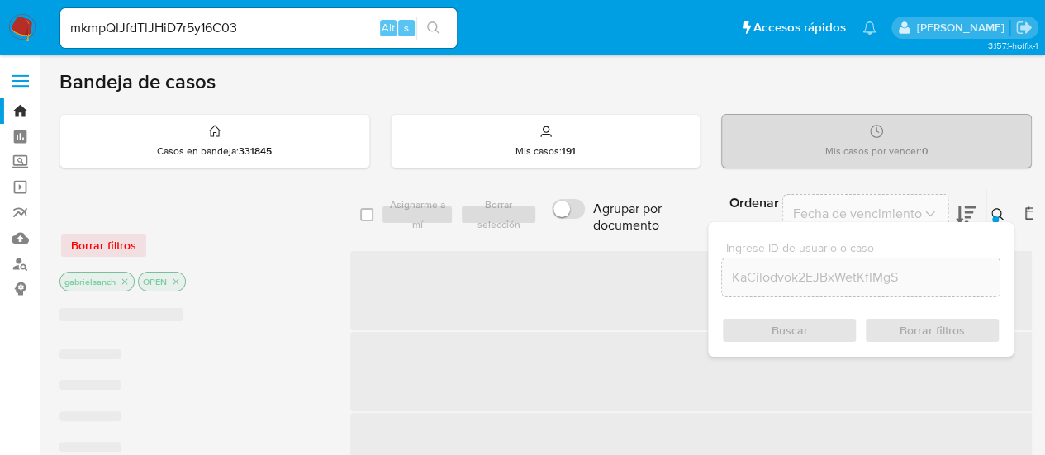
click at [368, 290] on span "‌" at bounding box center [696, 290] width 693 height 79
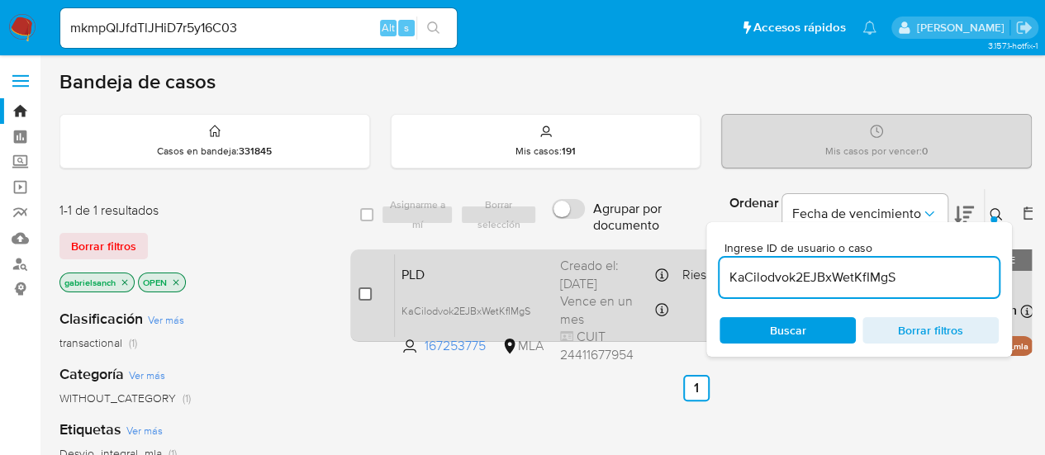
click at [365, 288] on input "checkbox" at bounding box center [365, 294] width 13 height 13
checkbox input "true"
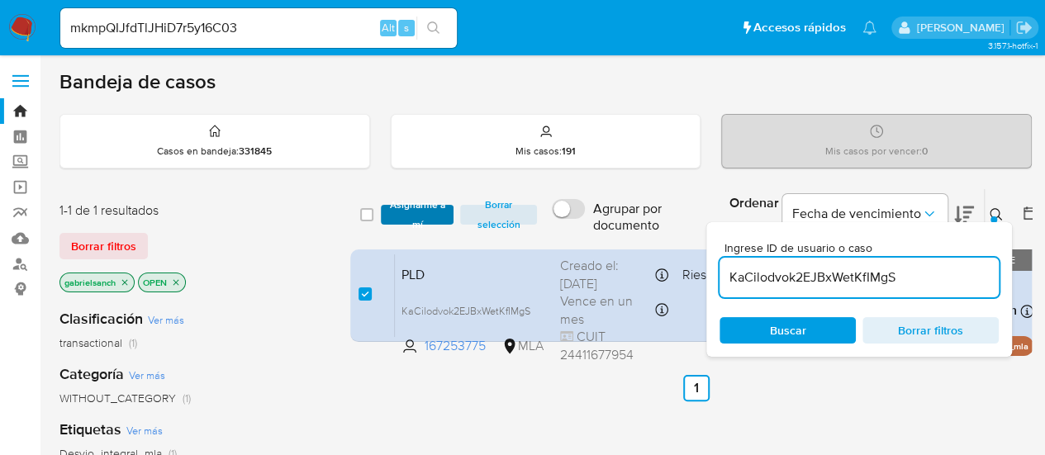
click at [411, 217] on span "Asignarme a mí" at bounding box center [417, 215] width 57 height 17
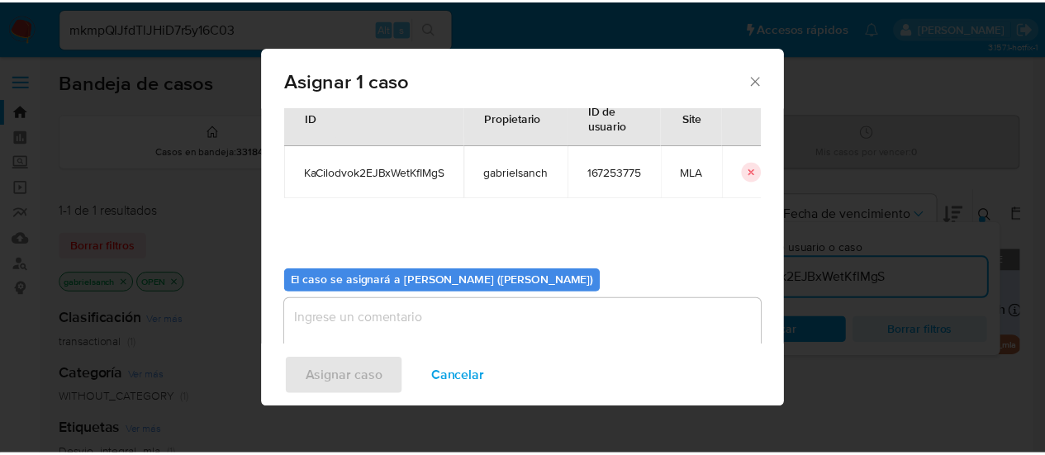
scroll to position [84, 0]
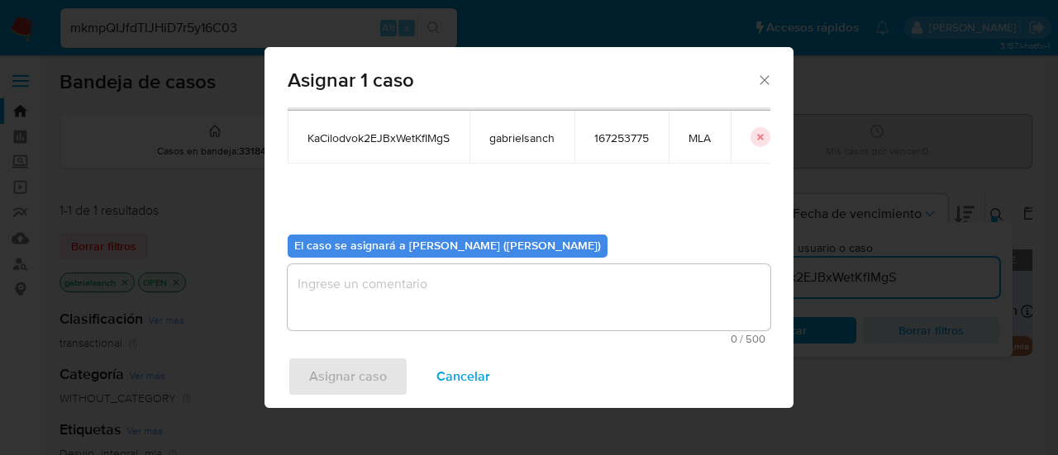
click at [421, 288] on textarea "assign-modal" at bounding box center [529, 297] width 483 height 66
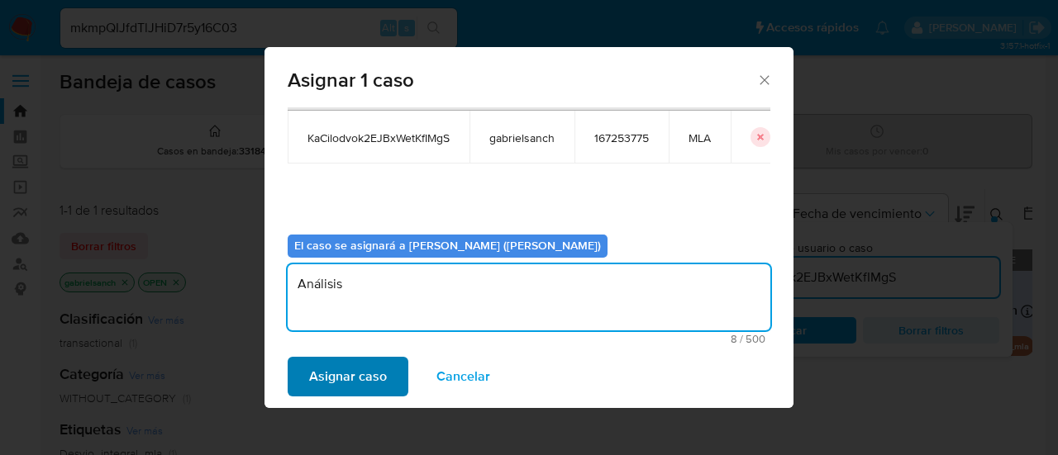
type textarea "Análisis"
click at [339, 378] on span "Asignar caso" at bounding box center [348, 377] width 78 height 36
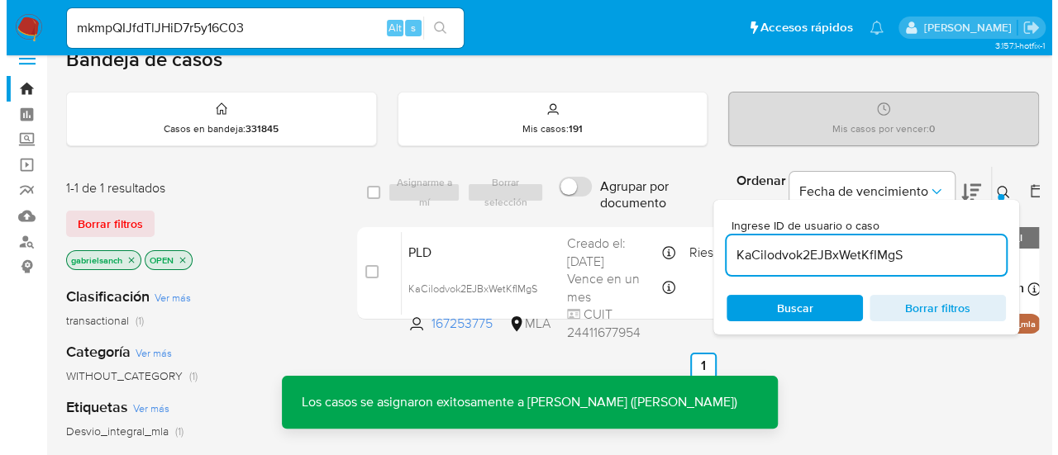
scroll to position [0, 0]
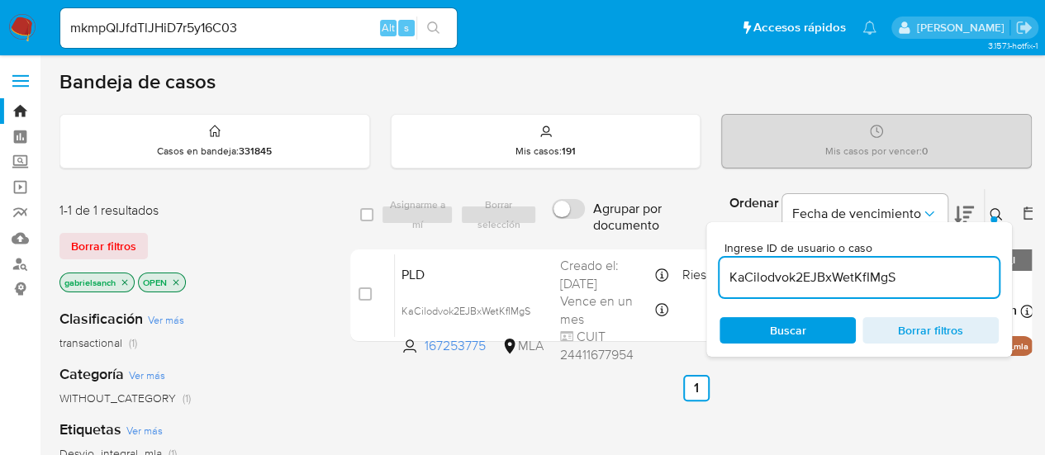
click at [802, 271] on input "KaCilodvok2EJBxWetKfIMgS" at bounding box center [859, 277] width 279 height 21
paste input "4Lvx404RHQbU6piW52FAxzb1"
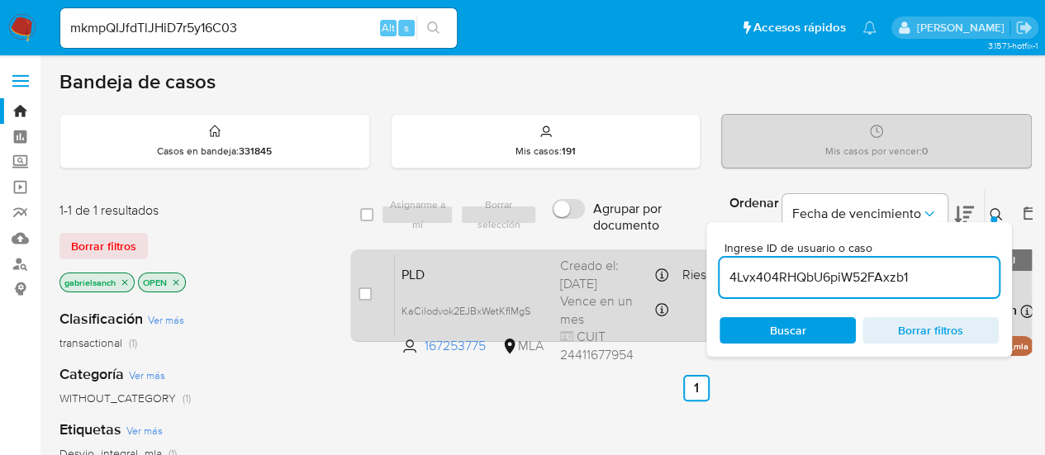
type input "4Lvx404RHQbU6piW52FAxzb1"
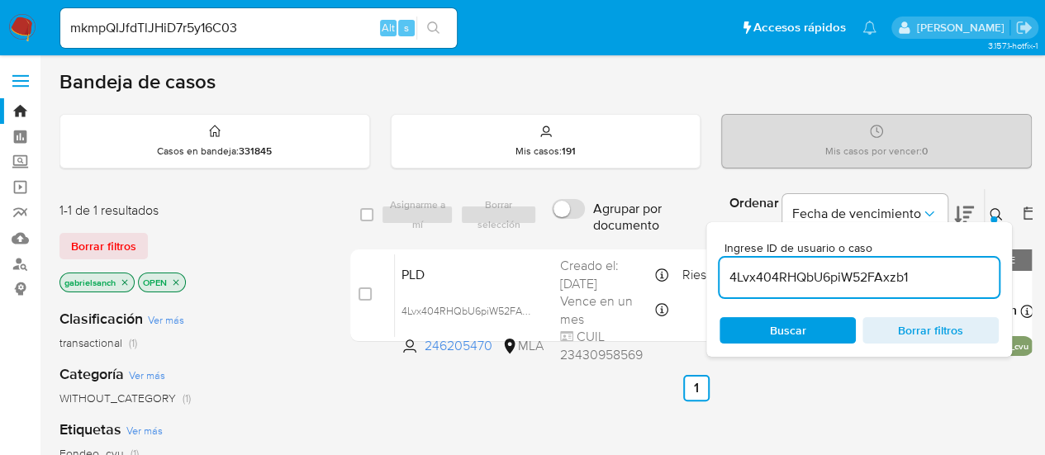
click at [369, 292] on input "checkbox" at bounding box center [365, 294] width 13 height 13
checkbox input "true"
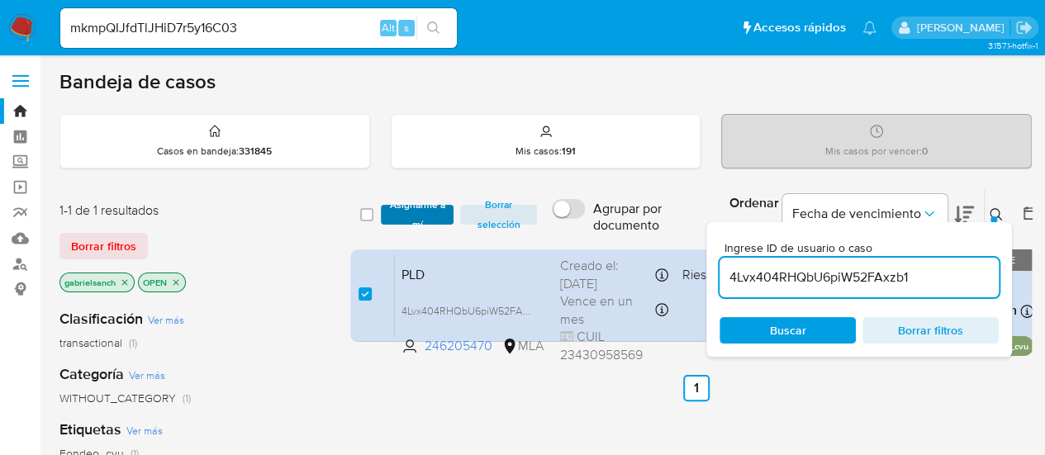
click at [398, 215] on span "Asignarme a mí" at bounding box center [417, 215] width 57 height 17
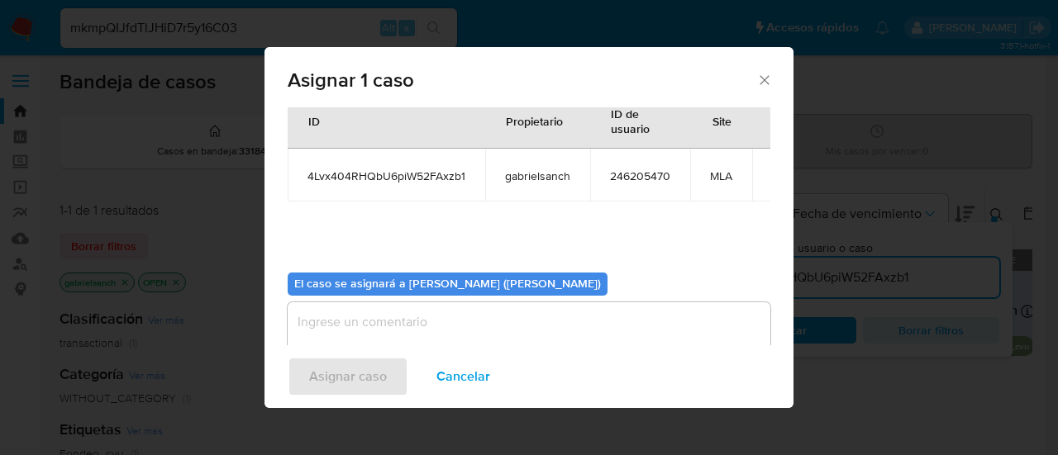
scroll to position [84, 0]
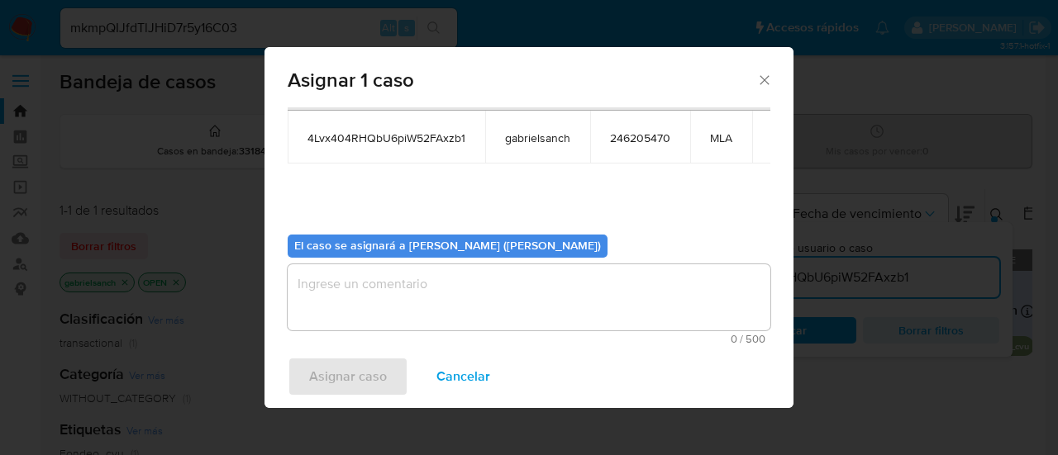
click at [386, 295] on textarea "assign-modal" at bounding box center [529, 297] width 483 height 66
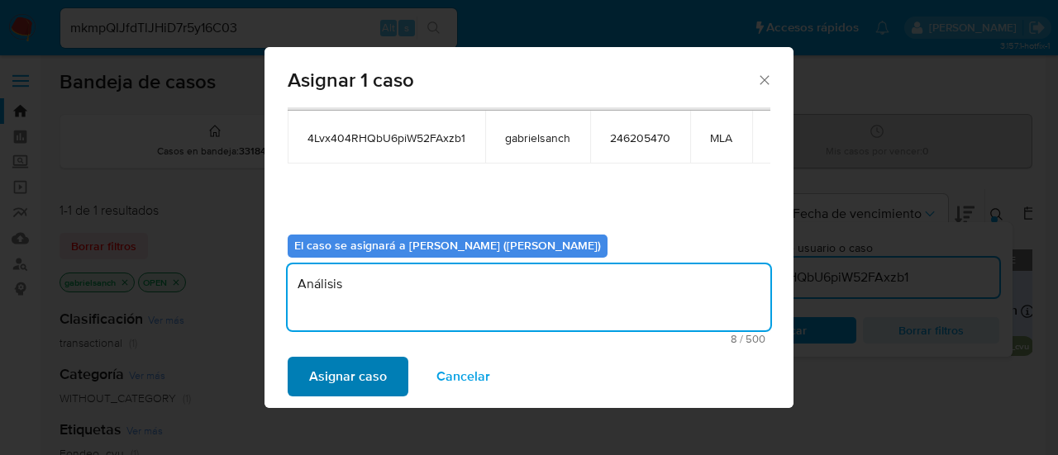
type textarea "Análisis"
click at [377, 369] on span "Asignar caso" at bounding box center [348, 377] width 78 height 36
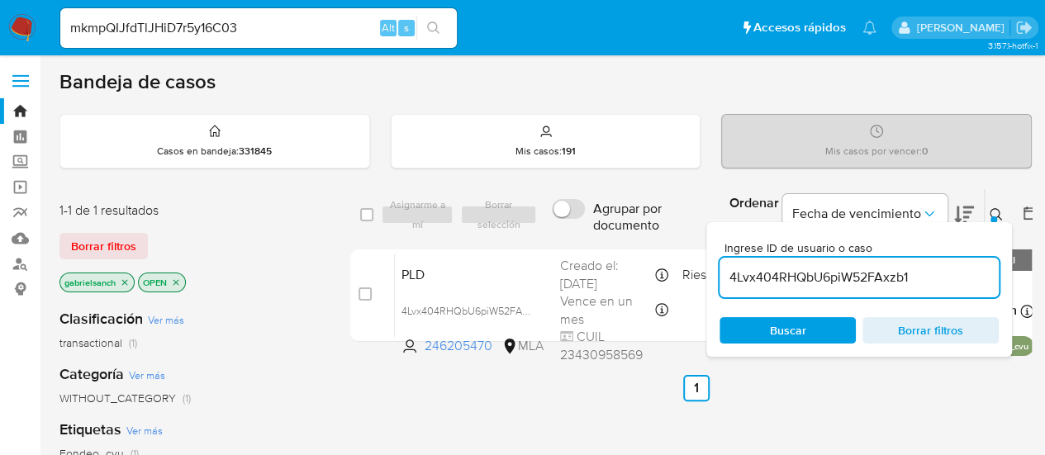
click at [796, 284] on input "4Lvx404RHQbU6piW52FAxzb1" at bounding box center [859, 277] width 279 height 21
paste input "B92PsxegtssBDNeA5uT7Z5Mw"
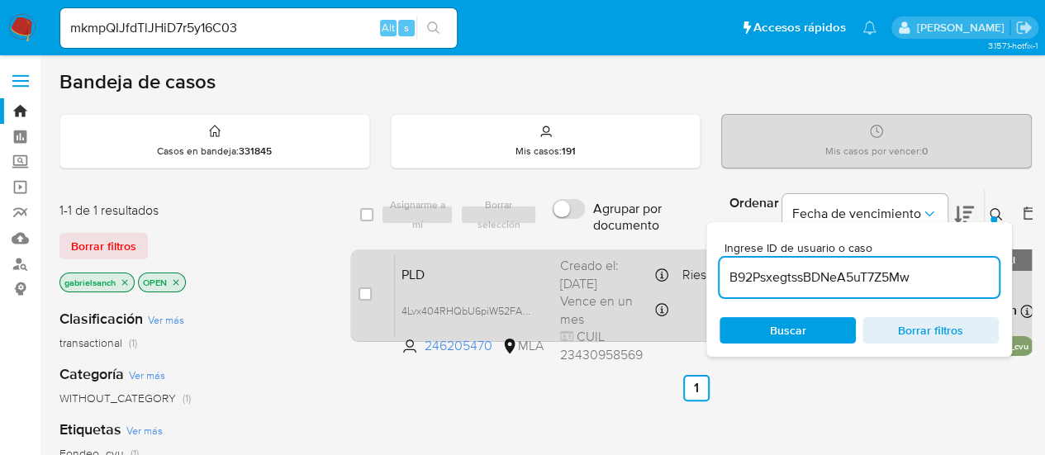
type input "B92PsxegtssBDNeA5uT7Z5Mw"
click at [365, 296] on input "checkbox" at bounding box center [365, 294] width 13 height 13
checkbox input "true"
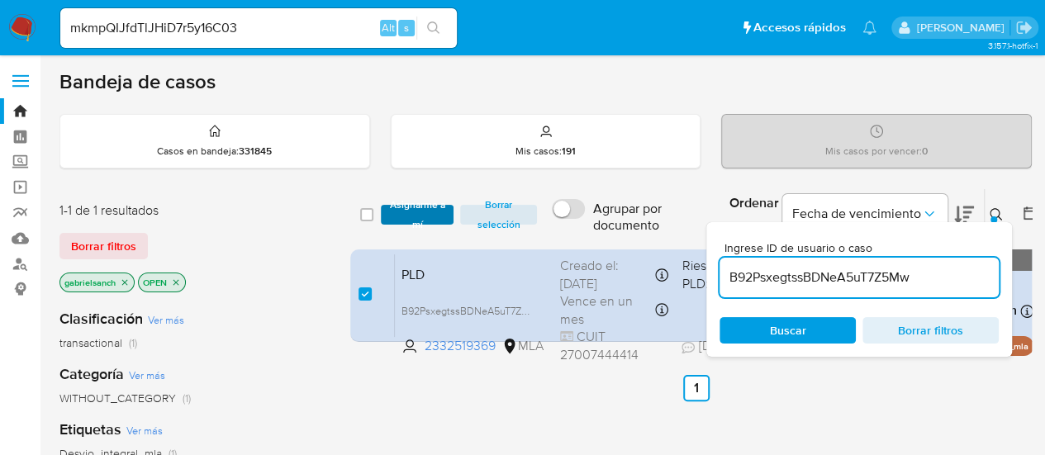
click at [386, 206] on button "Asignarme a mí" at bounding box center [418, 215] width 74 height 20
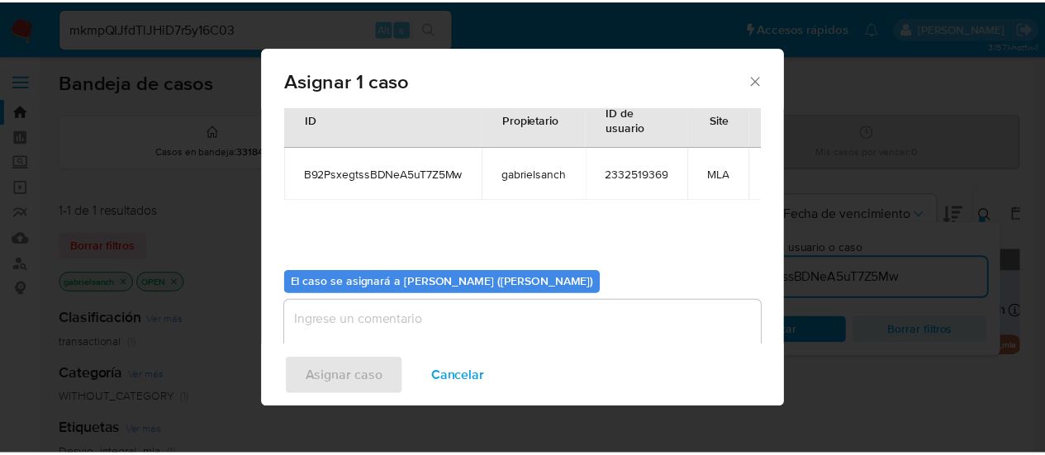
scroll to position [84, 0]
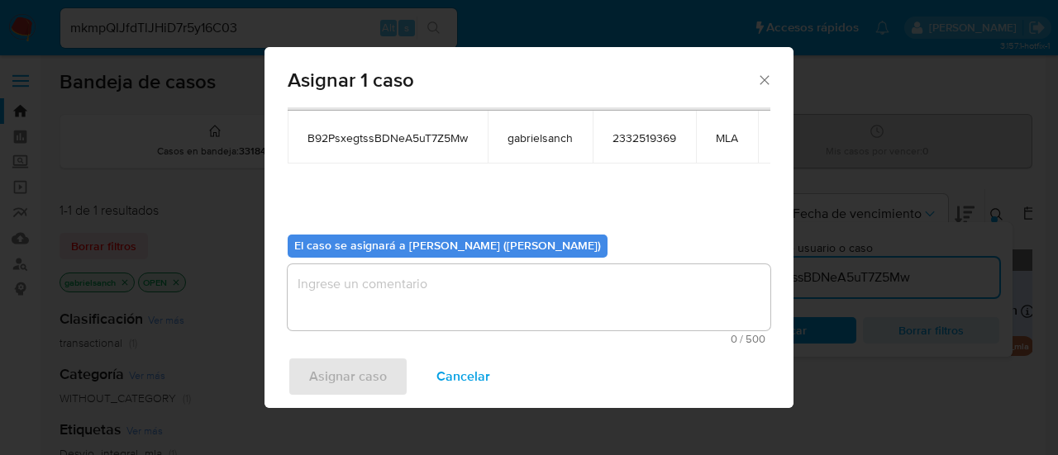
click at [400, 292] on textarea "assign-modal" at bounding box center [529, 297] width 483 height 66
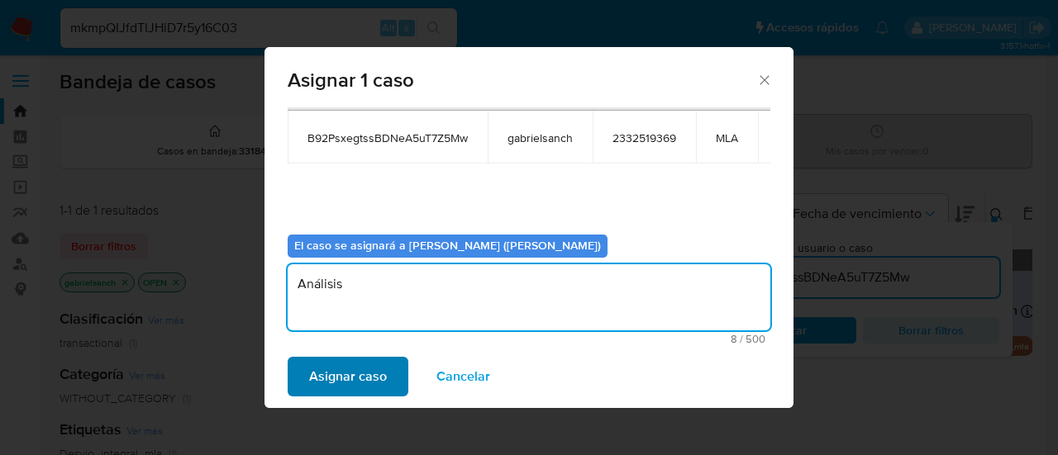
type textarea "Análisis"
click at [366, 379] on span "Asignar caso" at bounding box center [348, 377] width 78 height 36
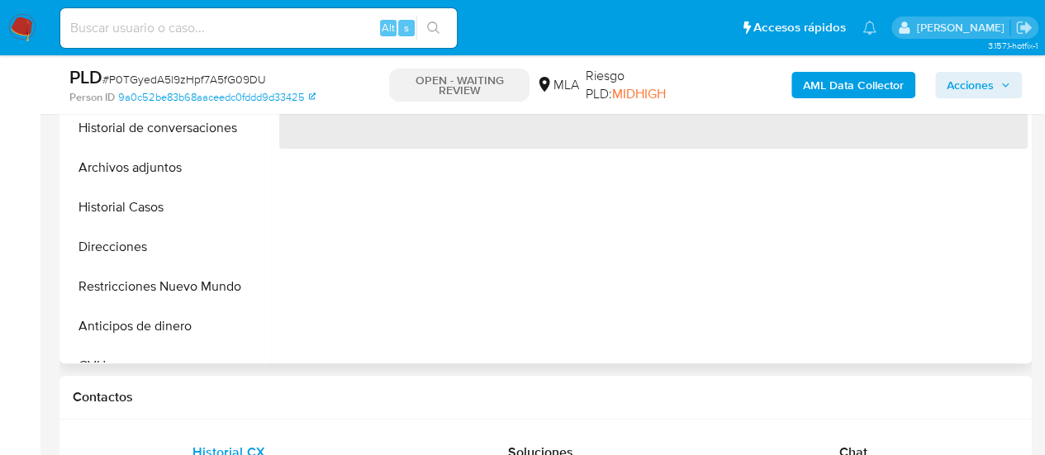
scroll to position [496, 0]
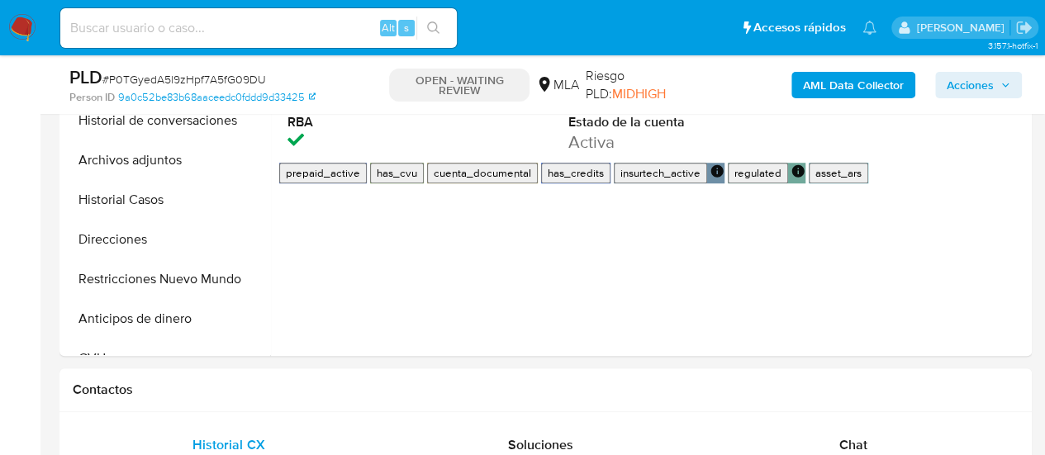
select select "10"
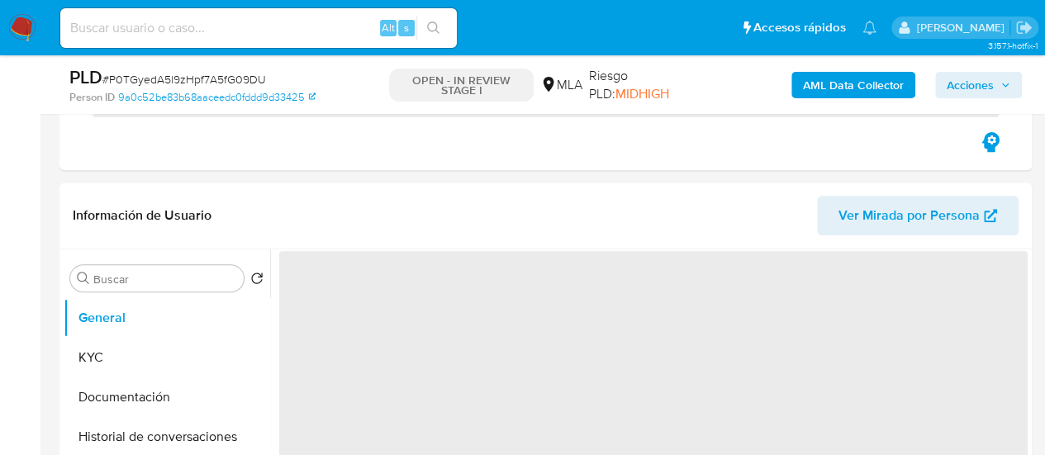
scroll to position [826, 0]
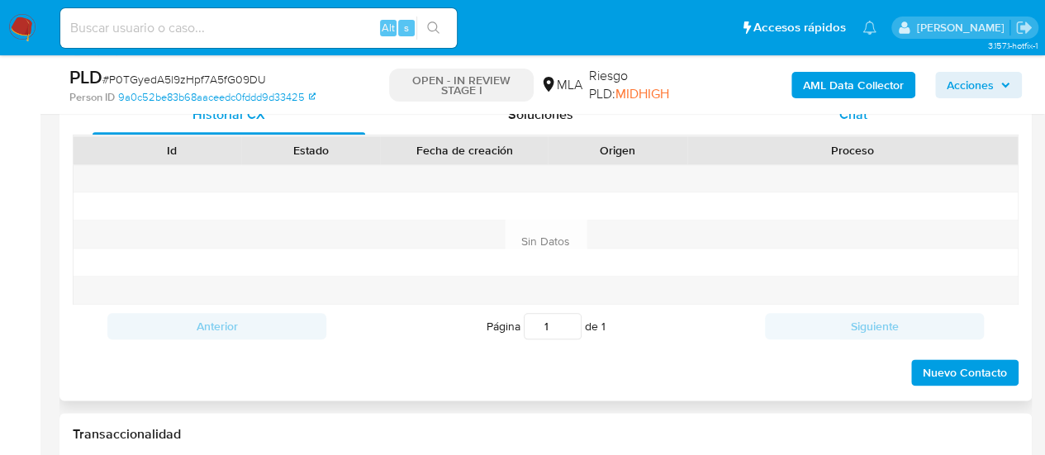
click at [842, 125] on div "Chat" at bounding box center [853, 115] width 273 height 40
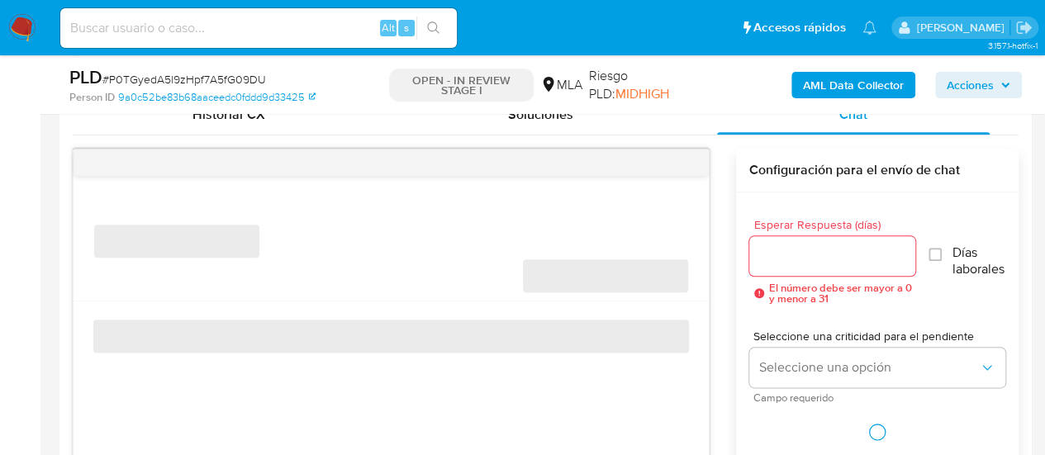
select select "10"
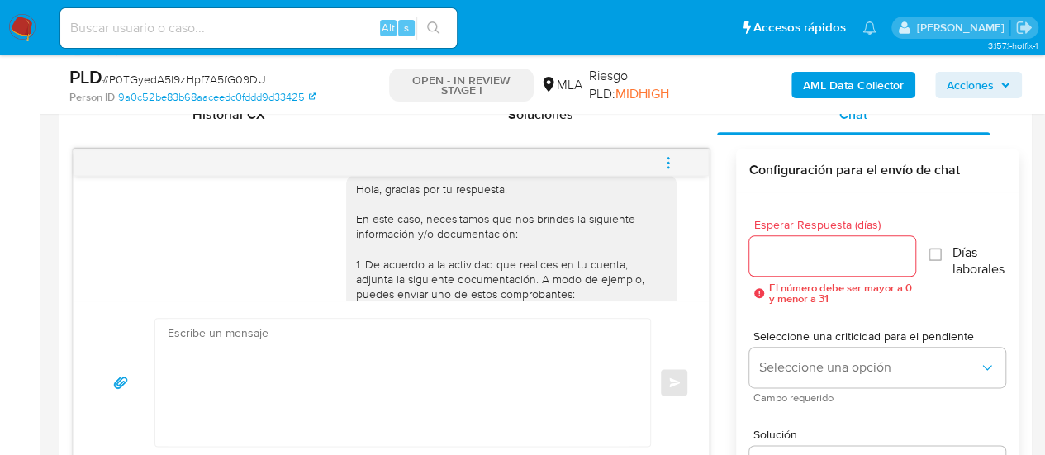
scroll to position [1107, 0]
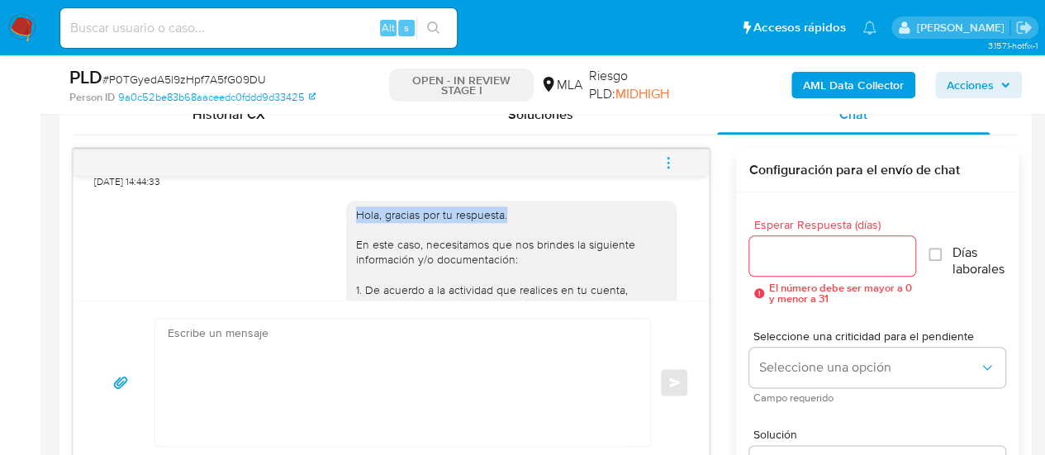
drag, startPoint x: 345, startPoint y: 240, endPoint x: 506, endPoint y: 240, distance: 160.3
copy div "Hola, gracias por tu respuesta."
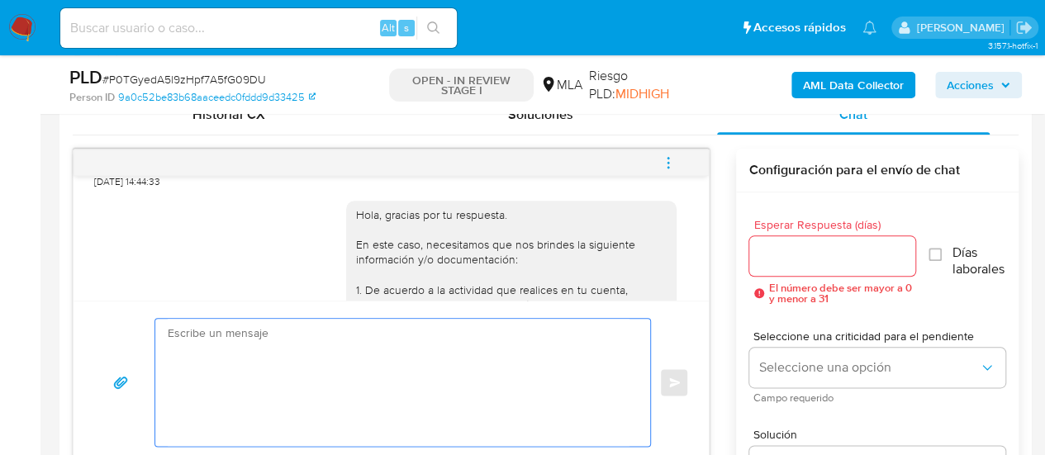
click at [413, 341] on textarea at bounding box center [399, 382] width 462 height 127
paste textarea "Hola, gracias por tu respuesta."
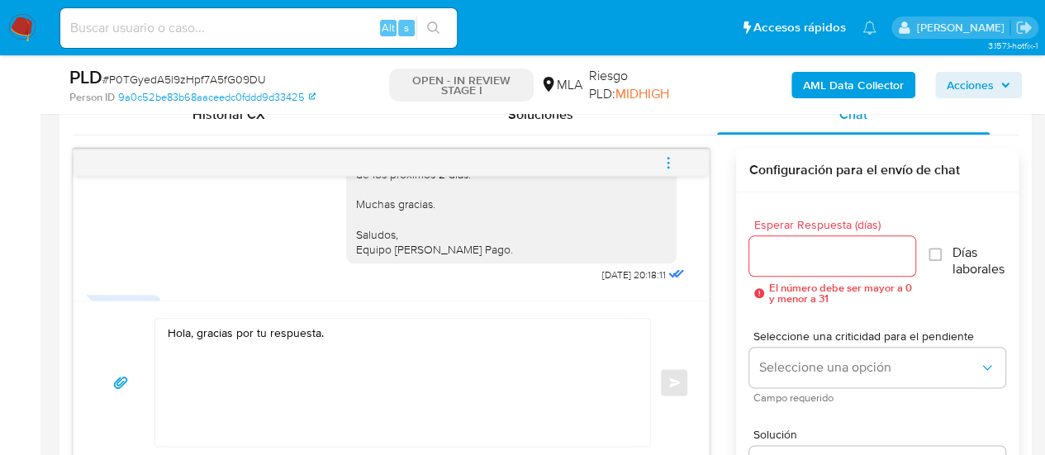
scroll to position [1768, 0]
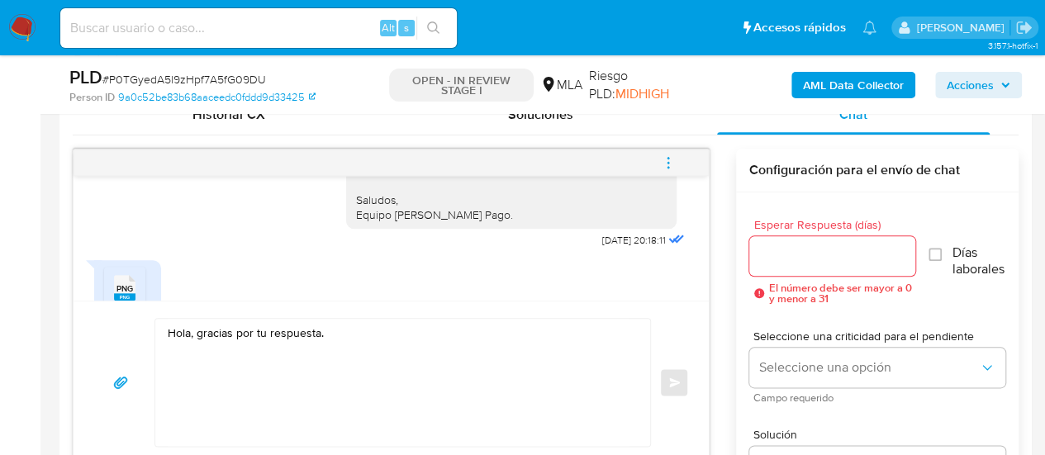
drag, startPoint x: 357, startPoint y: 218, endPoint x: 523, endPoint y: 248, distance: 168.8
copy div "Proporciona el vínculo con las siguientes contrapartes con las que operaste, el…"
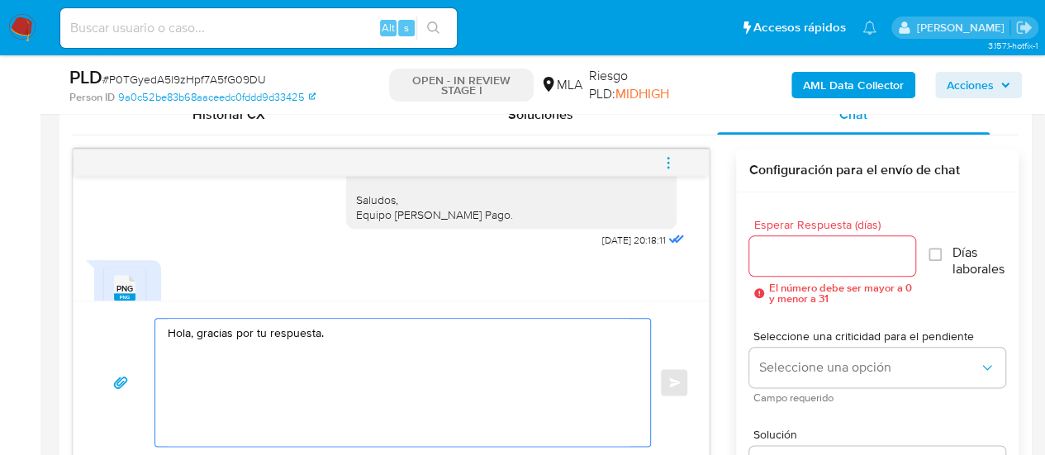
click at [360, 345] on textarea "Hola, gracias por tu respuesta." at bounding box center [399, 382] width 462 height 127
paste textarea "Proporciona el vínculo con las siguientes contrapartes con las que operaste, el…"
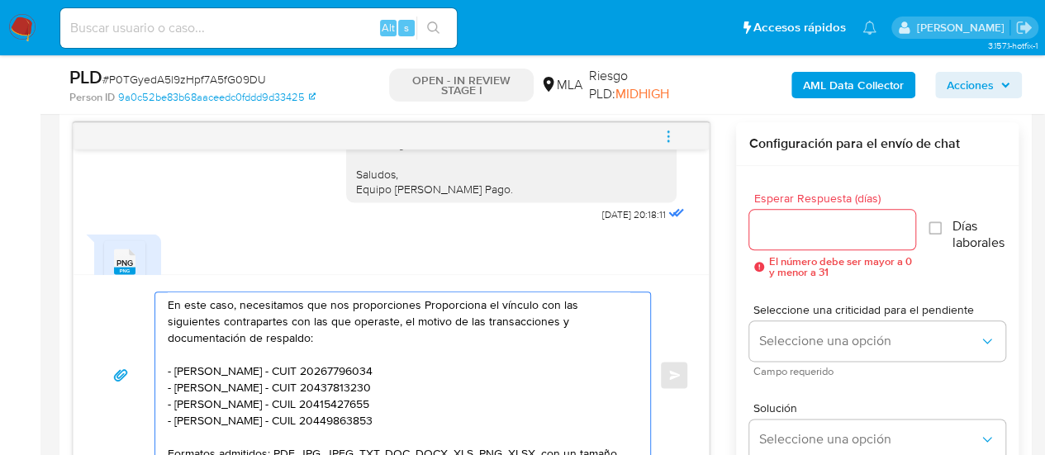
scroll to position [0, 0]
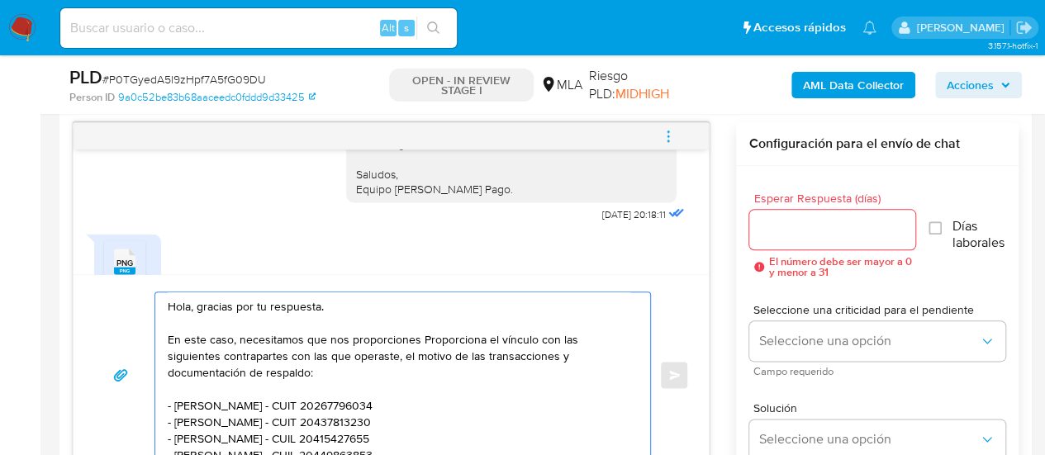
drag, startPoint x: 419, startPoint y: 333, endPoint x: 483, endPoint y: 336, distance: 63.7
click at [483, 336] on textarea "Hola, gracias por tu respuesta. En este caso, necesitamos que nos proporciones …" at bounding box center [399, 375] width 462 height 165
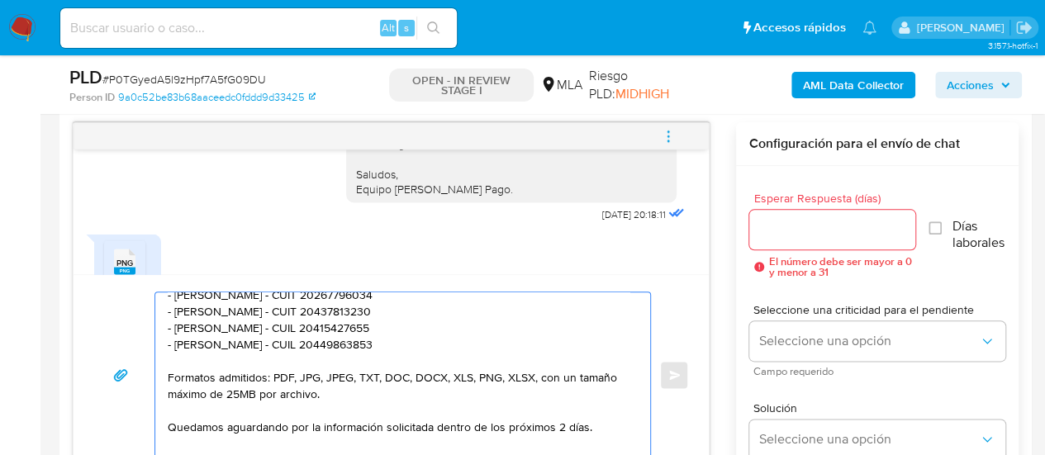
scroll to position [28, 0]
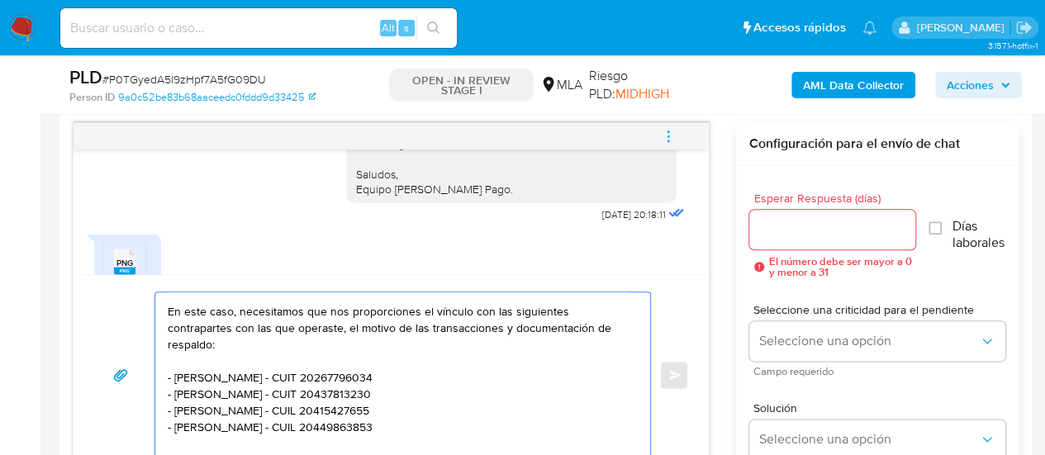
type textarea "Hola, gracias por tu respuesta. En este caso, necesitamos que nos proporciones …"
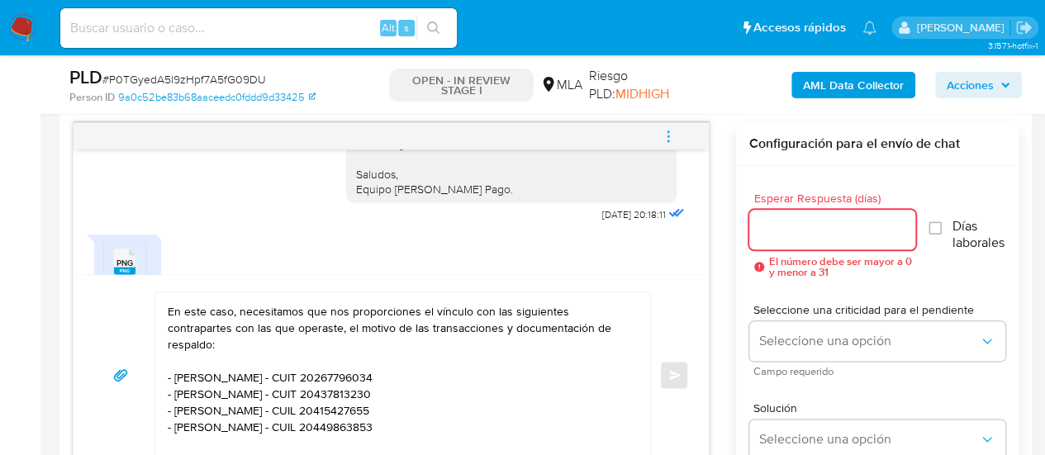
click at [788, 219] on input "Esperar Respuesta (días)" at bounding box center [833, 229] width 167 height 21
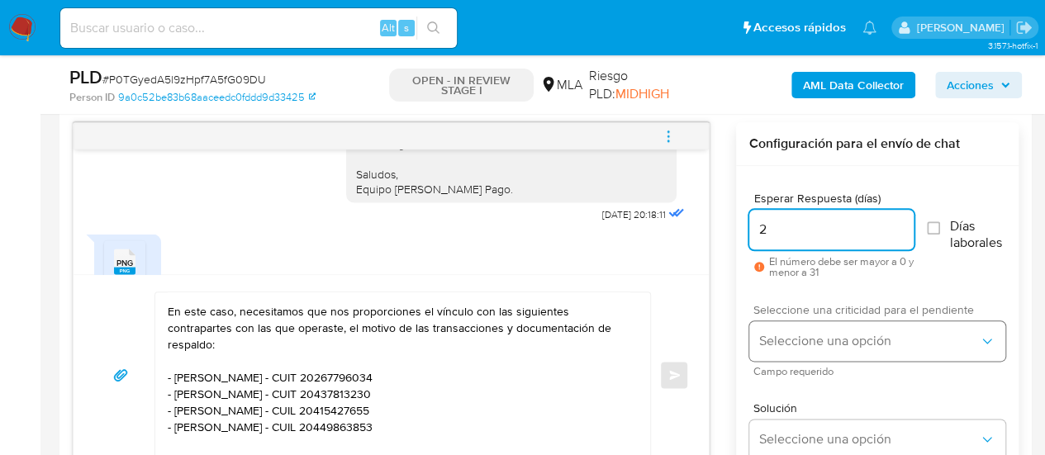
type input "2"
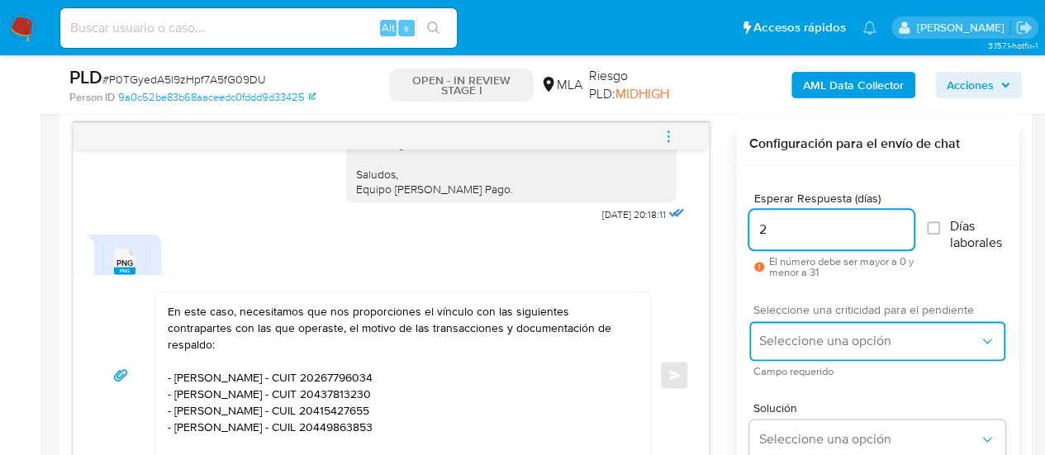
click at [780, 349] on button "Seleccione una opción" at bounding box center [878, 341] width 256 height 40
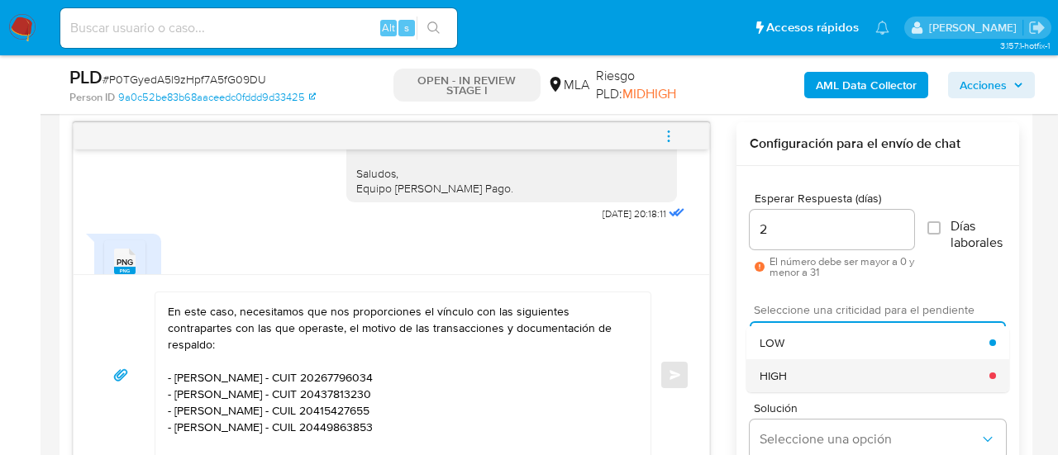
click at [798, 361] on div "HIGH" at bounding box center [875, 376] width 230 height 33
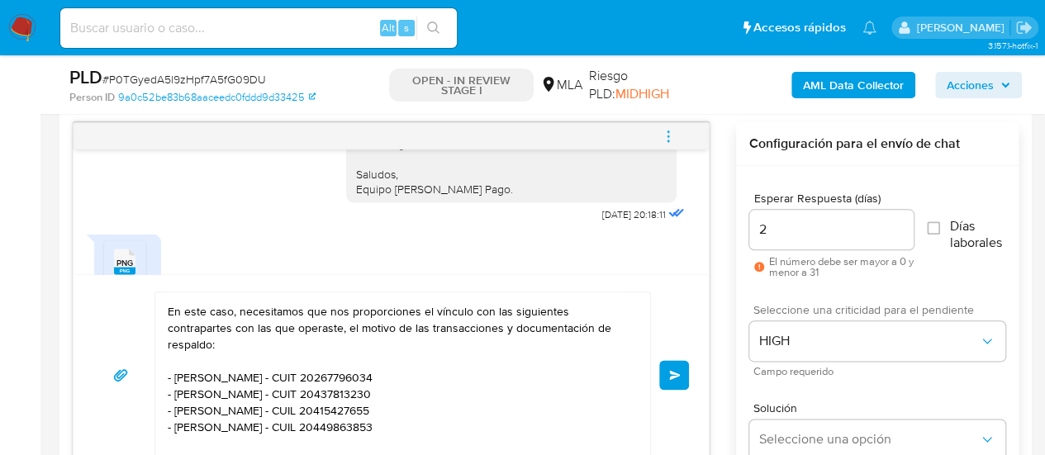
click at [676, 365] on button "Enviar" at bounding box center [675, 375] width 30 height 30
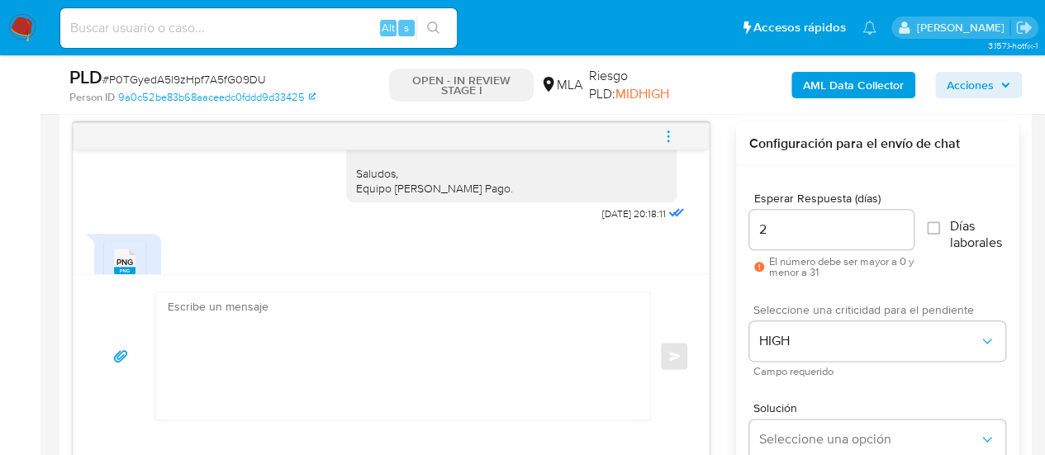
scroll to position [2214, 0]
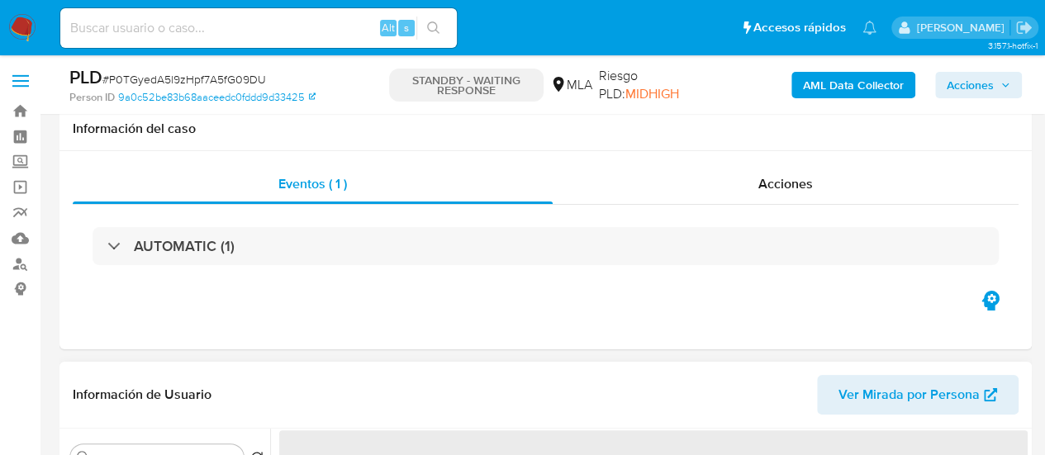
scroll to position [496, 0]
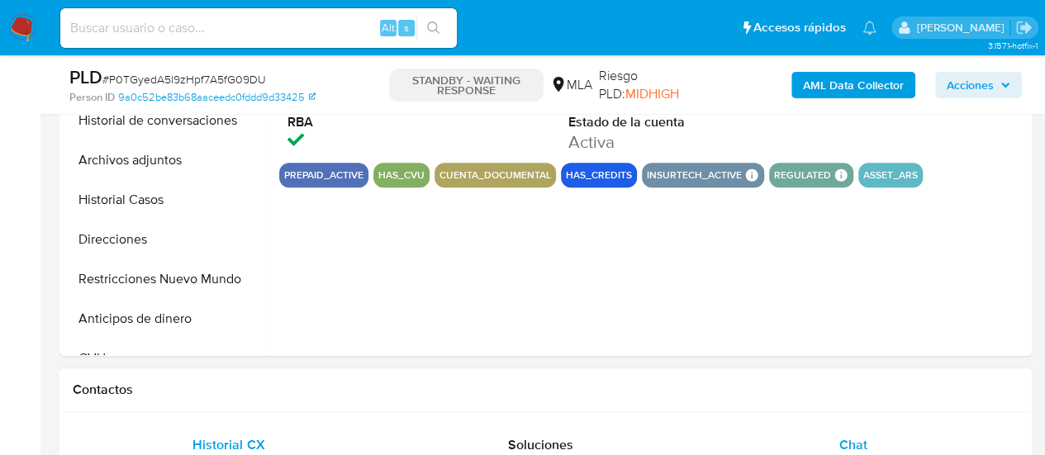
select select "10"
click at [198, 19] on input at bounding box center [258, 27] width 397 height 21
paste input "VjjWFaMOln9h7ry3s34OVZ70"
type input "VjjWFaMOln9h7ry3s34OVZ70"
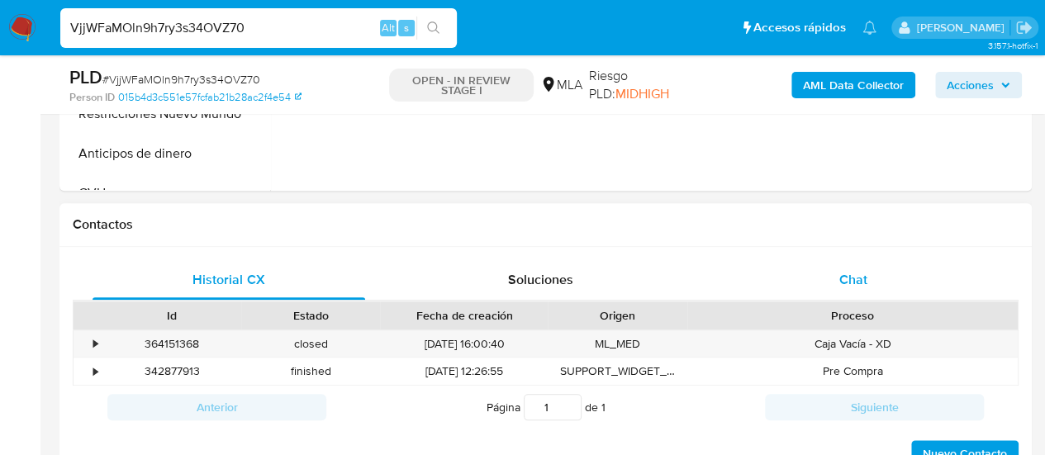
click at [838, 265] on div "Chat" at bounding box center [853, 280] width 273 height 40
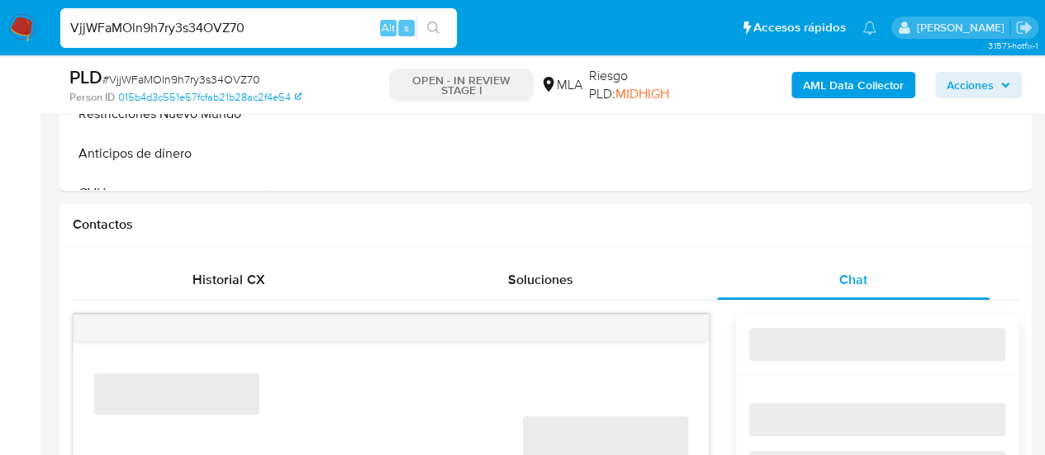
select select "10"
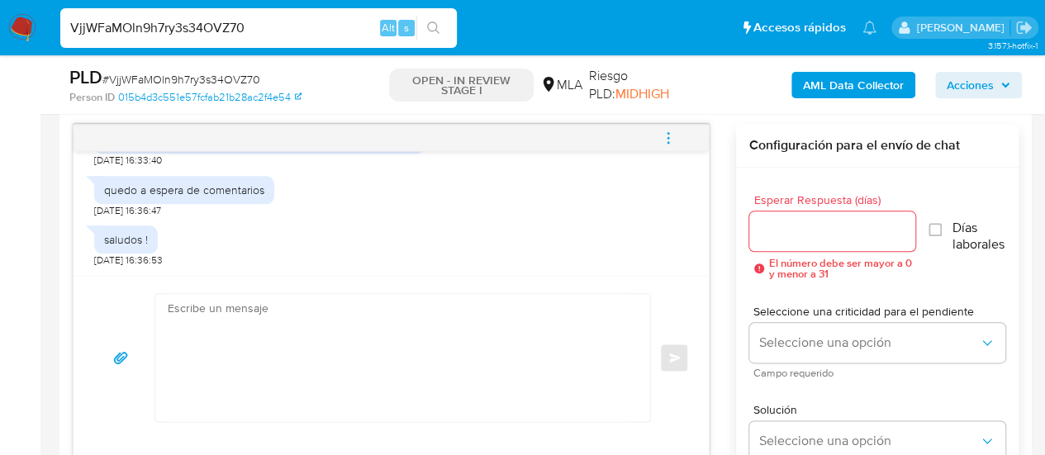
scroll to position [826, 0]
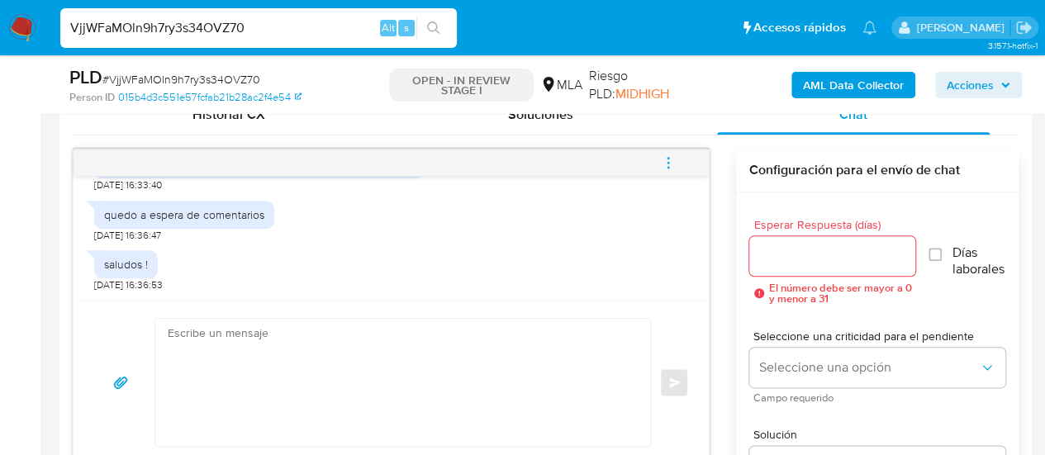
click at [216, 32] on input "VjjWFaMOln9h7ry3s34OVZ70" at bounding box center [258, 27] width 397 height 21
paste input "Qba3vxSb0O3o6PNWwNgHU6Ra"
type input "Qba3vxSb0O3o6PNWwNgHU6Ra"
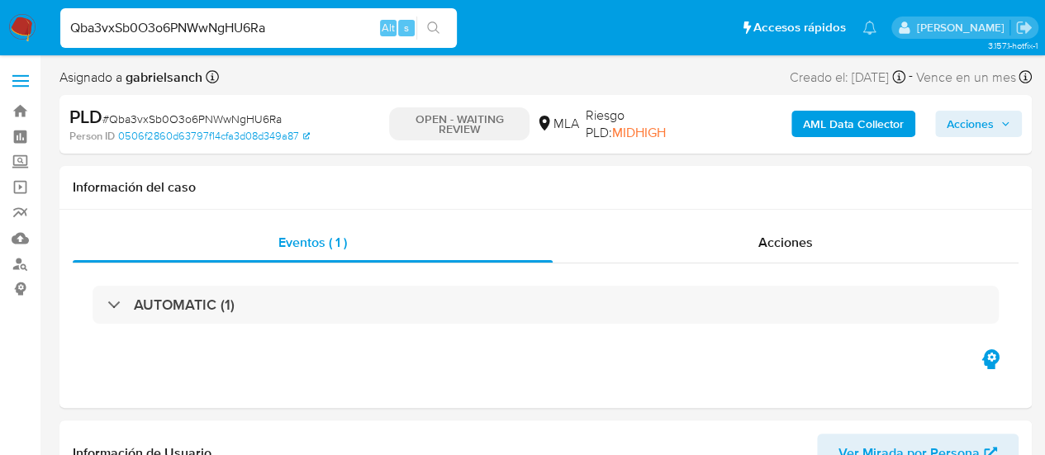
select select "10"
click at [183, 26] on input "Qba3vxSb0O3o6PNWwNgHU6Ra" at bounding box center [258, 27] width 397 height 21
paste input "VjjWFaMOln9h7ry3s34OVZ70"
type input "VjjWFaMOln9h7ry3s34OVZ70"
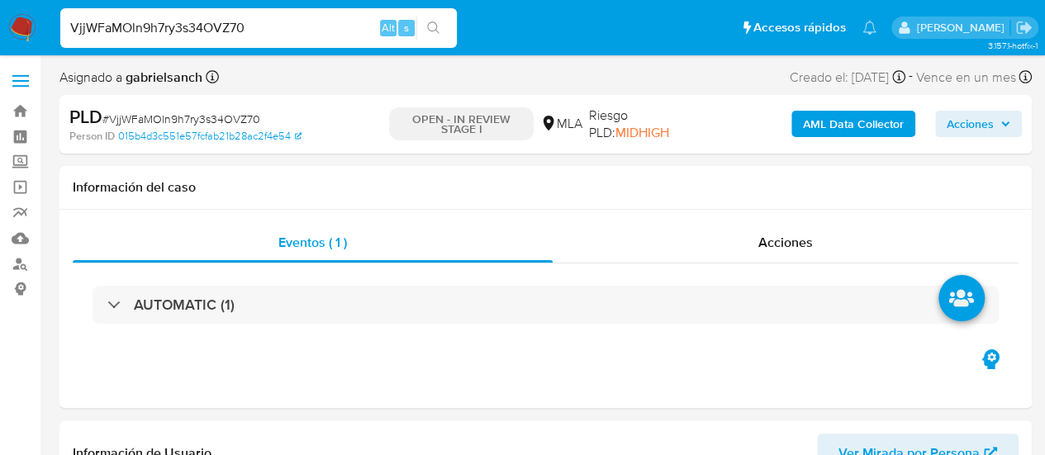
select select "10"
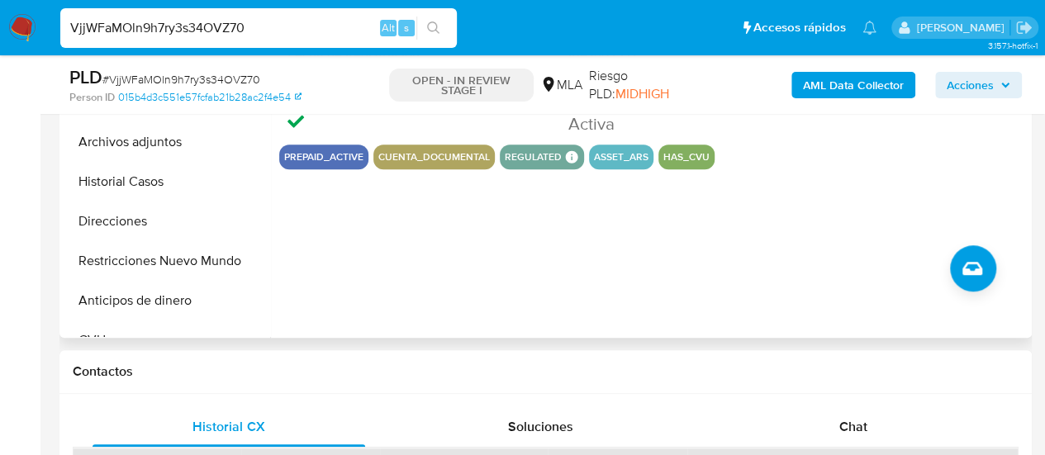
scroll to position [661, 0]
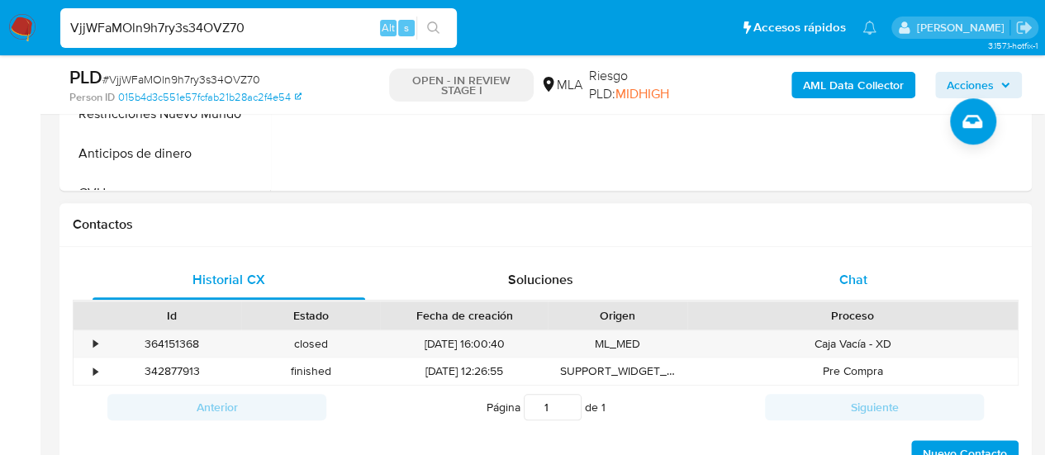
click at [802, 271] on div "Chat" at bounding box center [853, 280] width 273 height 40
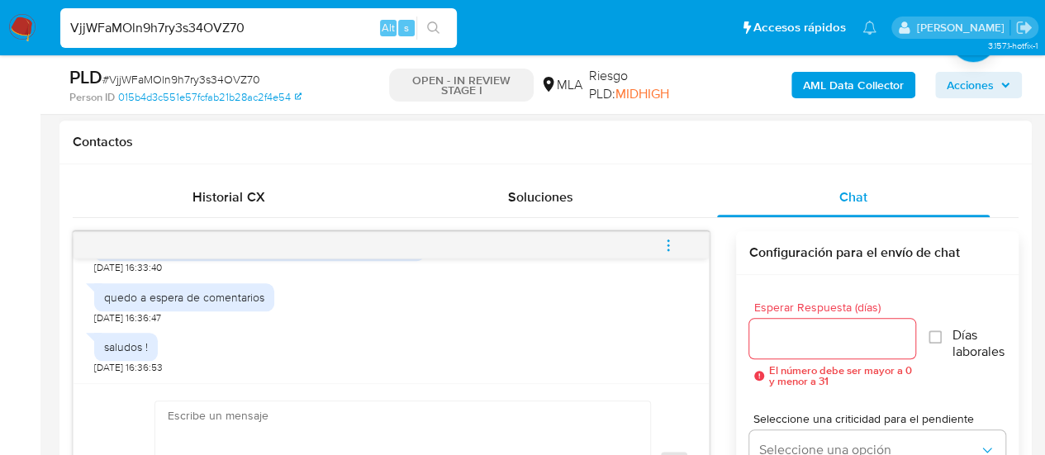
scroll to position [1247, 0]
paste textarea "Hola, muchas gracias por tu respuesta. En función de las operaciones registrada…"
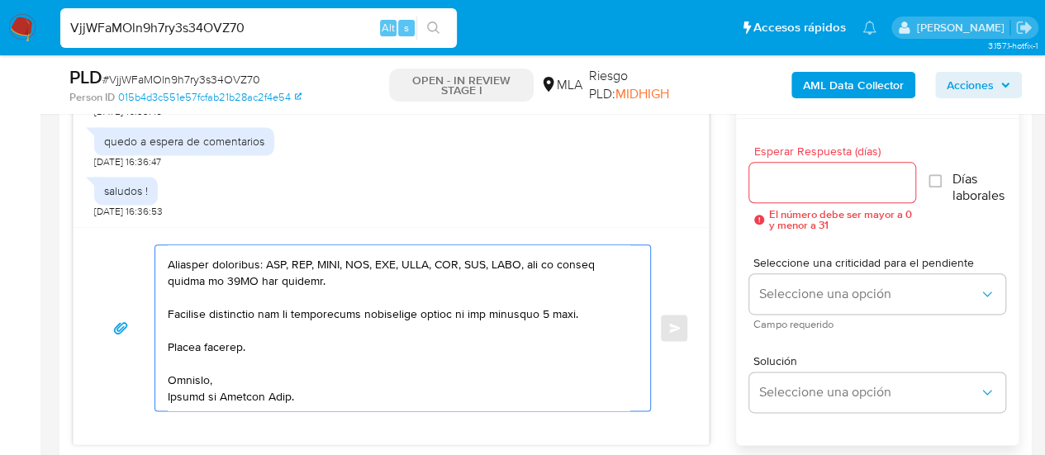
scroll to position [936, 0]
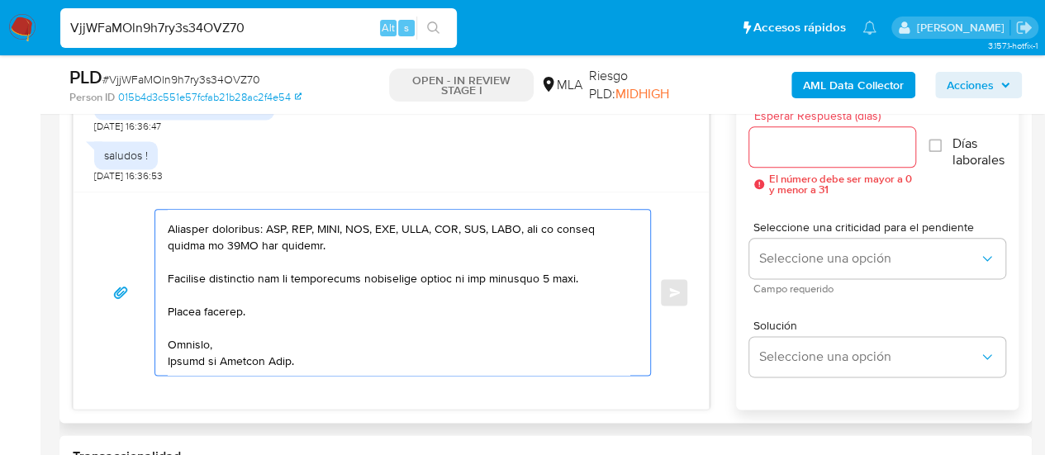
type textarea "Hola, muchas gracias por tu respuesta. En función de las operaciones registrada…"
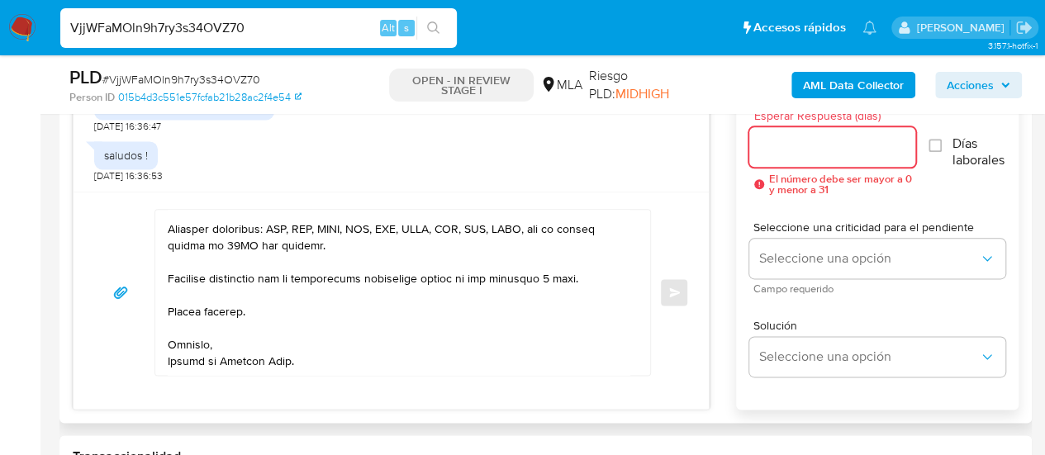
click at [832, 145] on input "Esperar Respuesta (días)" at bounding box center [833, 146] width 167 height 21
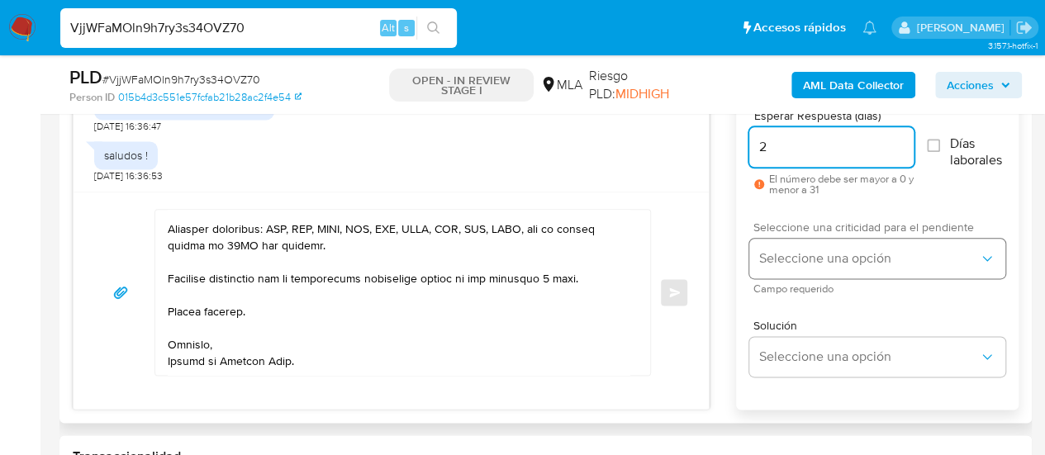
type input "2"
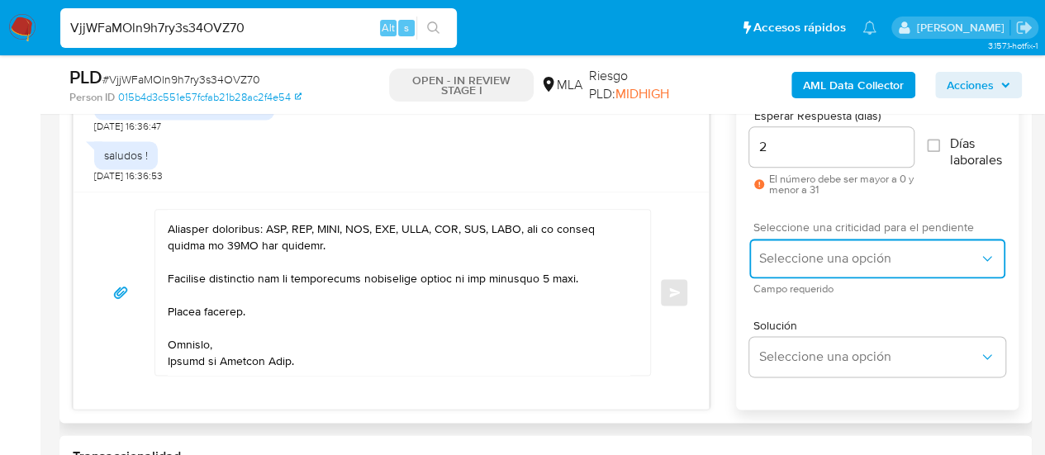
click at [782, 262] on span "Seleccione una opción" at bounding box center [870, 258] width 220 height 17
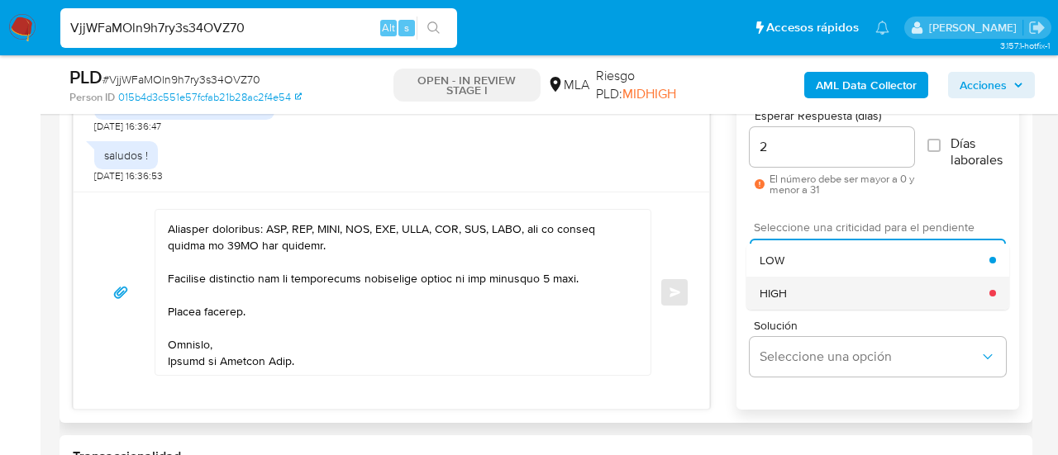
click at [789, 296] on div "HIGH" at bounding box center [875, 293] width 230 height 33
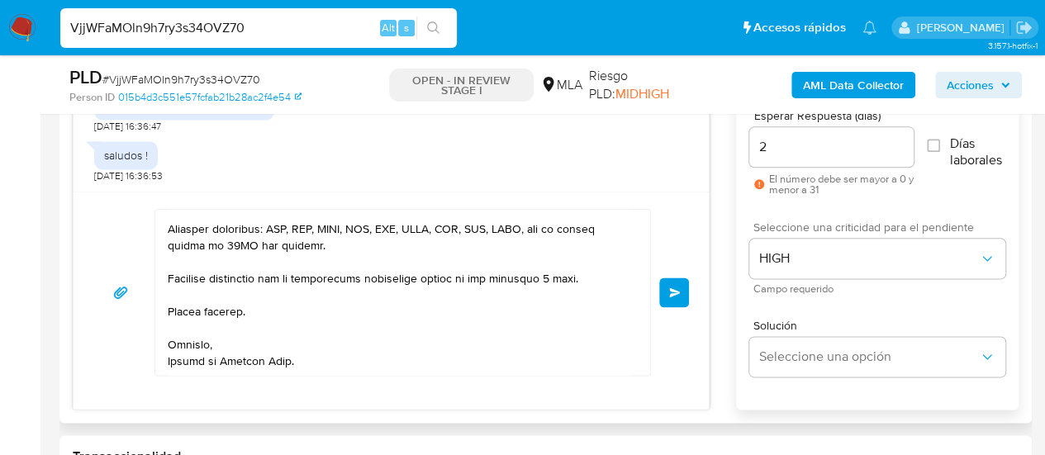
click at [668, 292] on button "Enviar" at bounding box center [675, 293] width 30 height 30
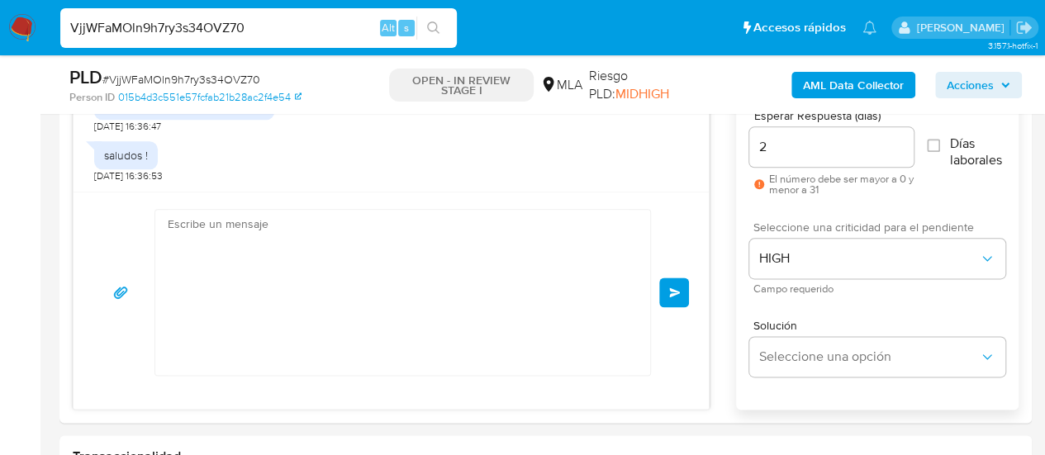
scroll to position [2093, 0]
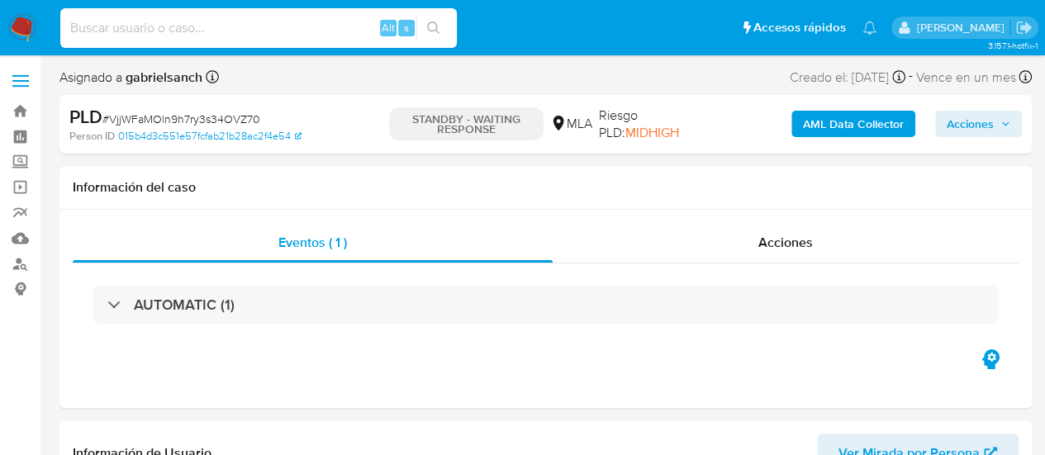
click at [258, 17] on input at bounding box center [258, 27] width 397 height 21
paste input "Qba3vxSb0O3o6PNWwNgHU6Ra"
type input "Qba3vxSb0O3o6PNWwNgHU6Ra"
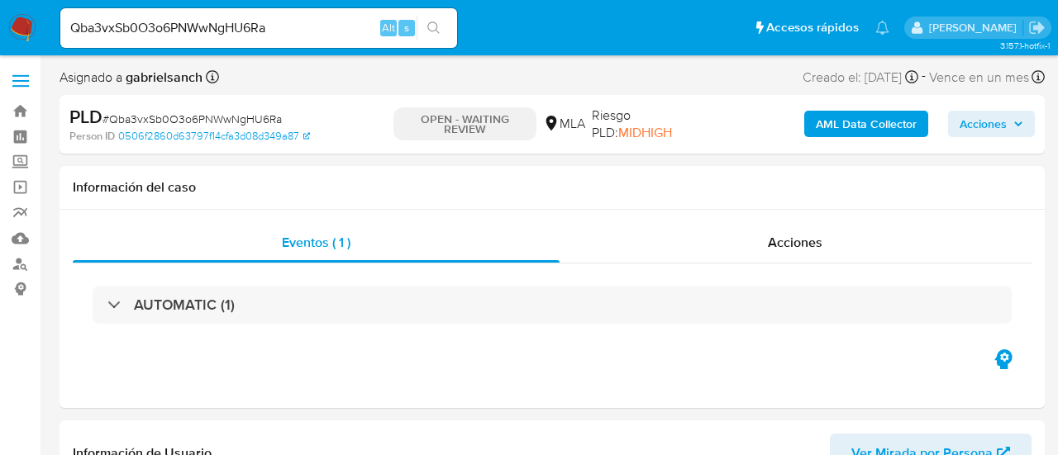
select select "10"
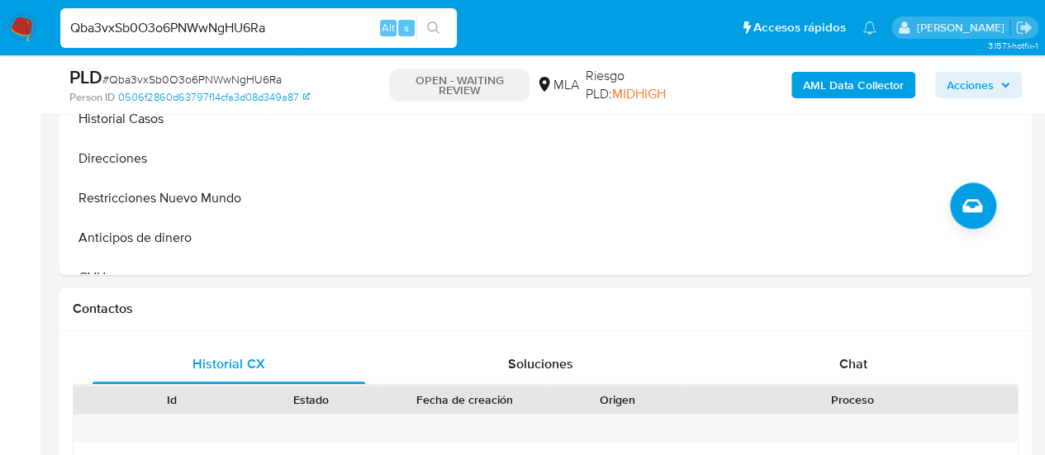
scroll to position [579, 0]
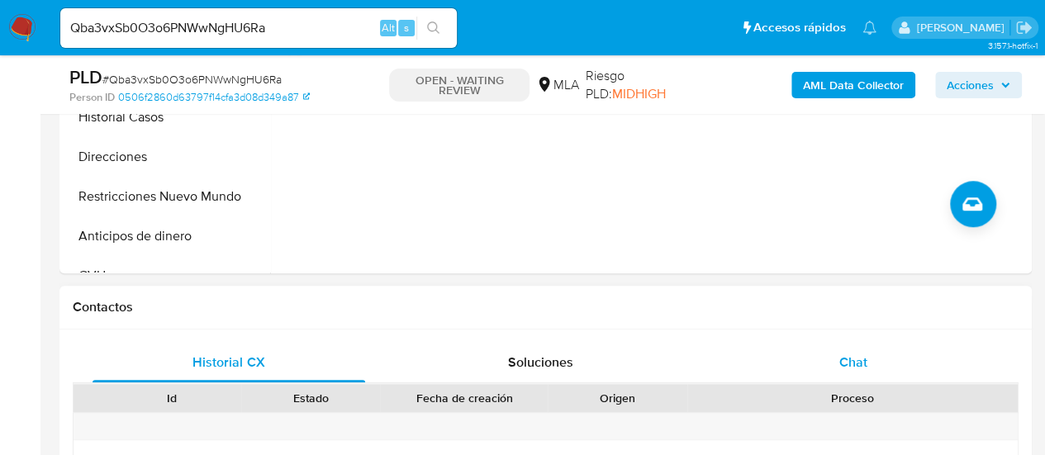
click at [846, 369] on span "Chat" at bounding box center [854, 362] width 28 height 19
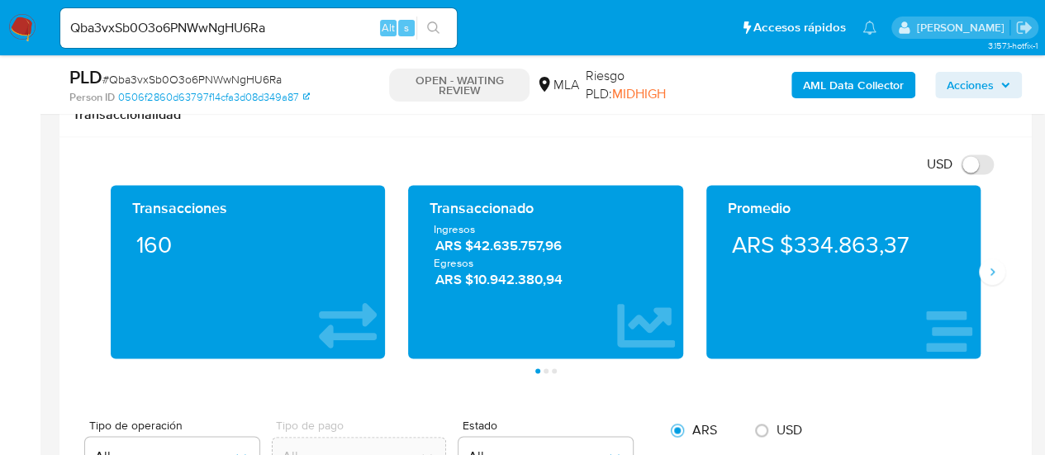
scroll to position [1074, 0]
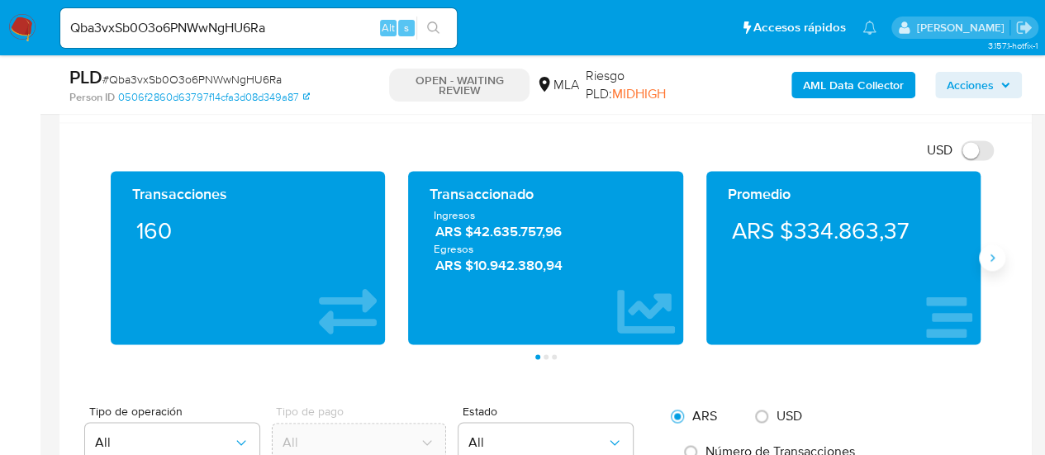
click at [986, 258] on icon "Siguiente" at bounding box center [992, 257] width 13 height 13
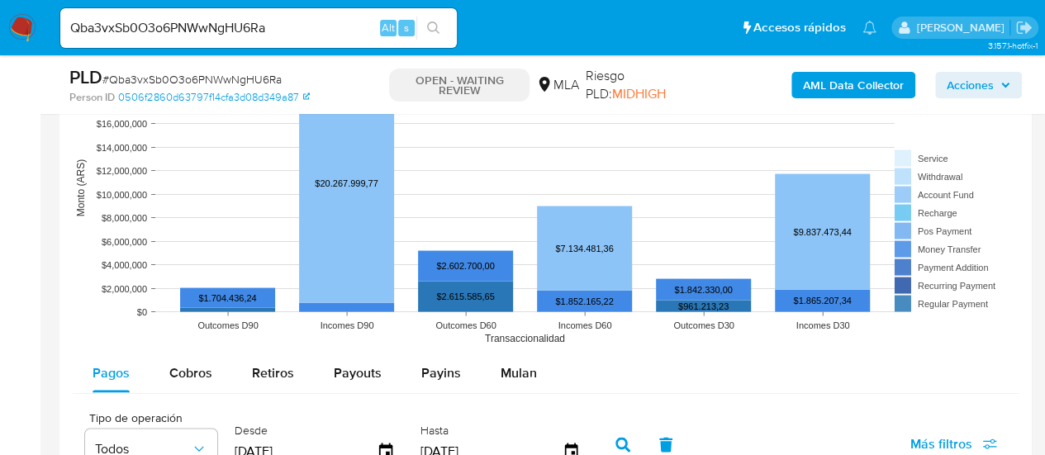
scroll to position [1570, 0]
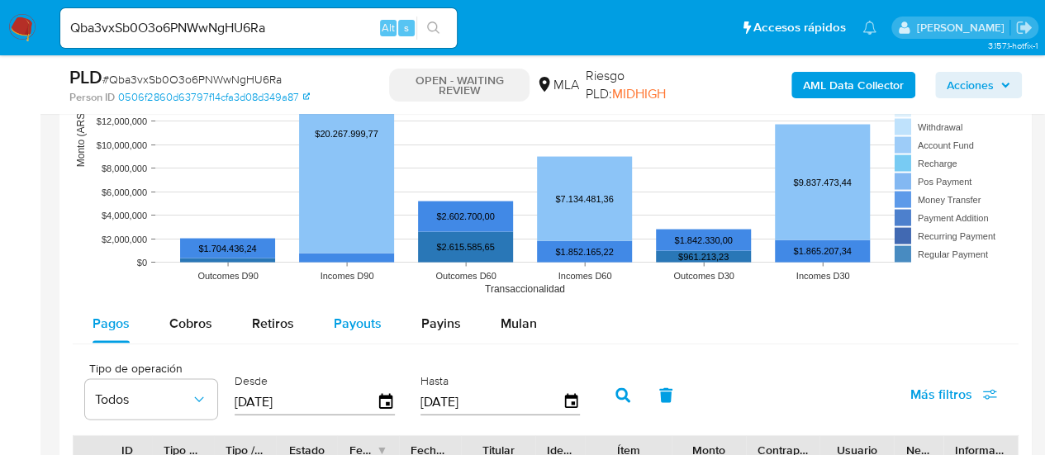
click at [350, 321] on span "Payouts" at bounding box center [358, 323] width 48 height 19
select select "10"
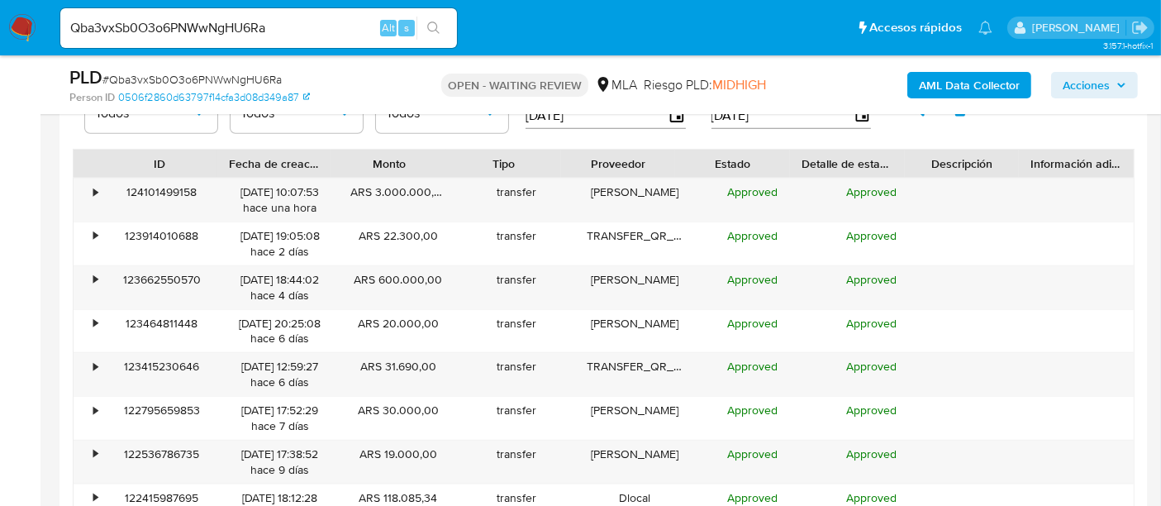
scroll to position [2145, 0]
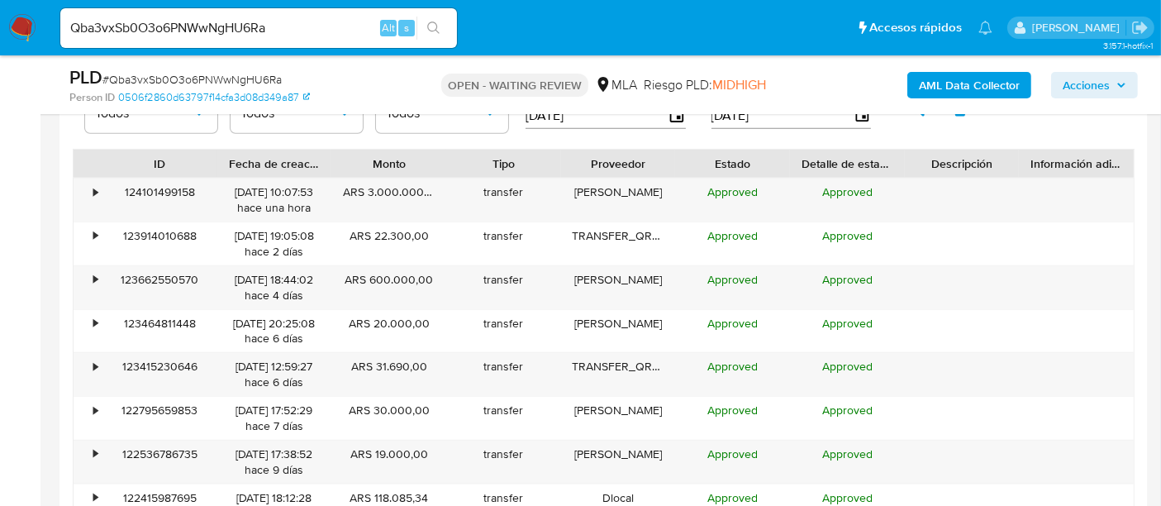
drag, startPoint x: 1020, startPoint y: 4, endPoint x: 34, endPoint y: 217, distance: 1008.6
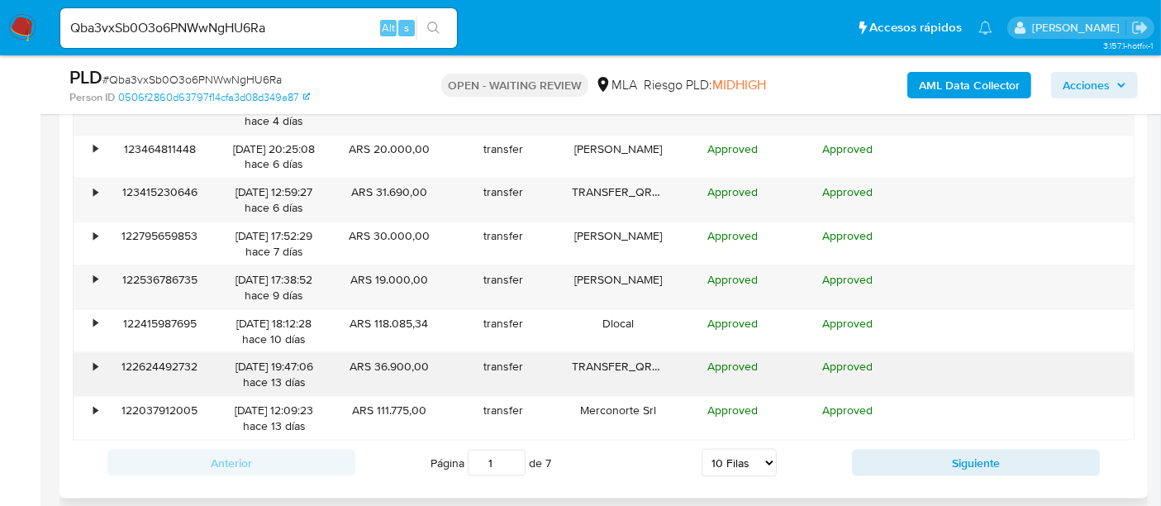
scroll to position [2084, 0]
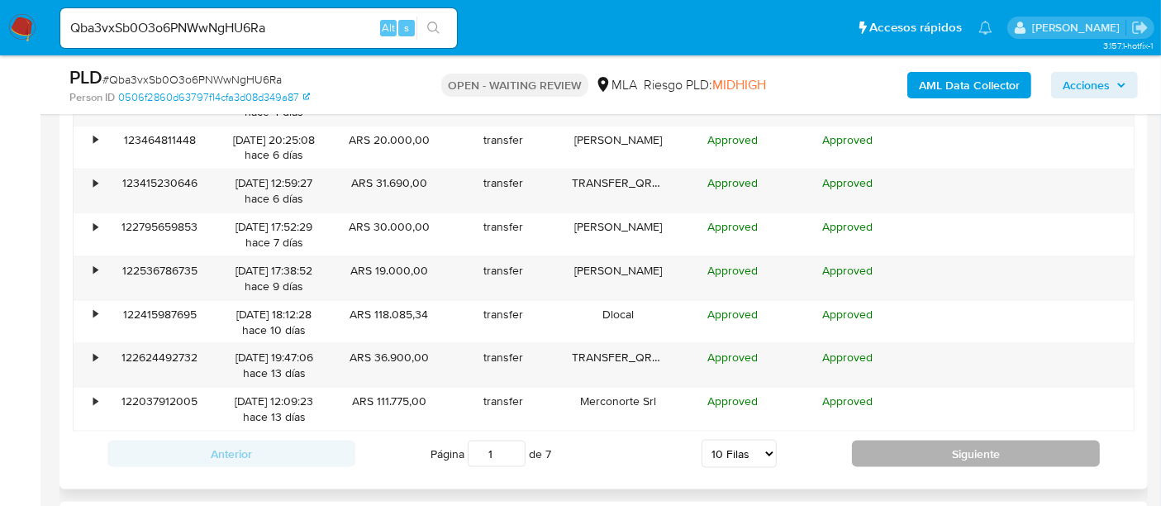
click at [907, 453] on button "Siguiente" at bounding box center [976, 453] width 248 height 26
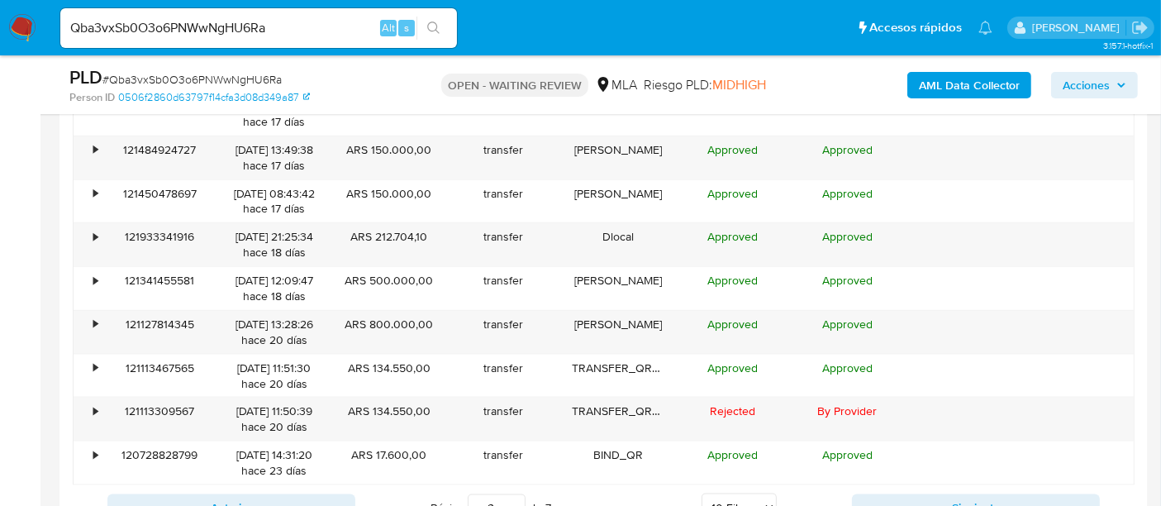
scroll to position [2176, 0]
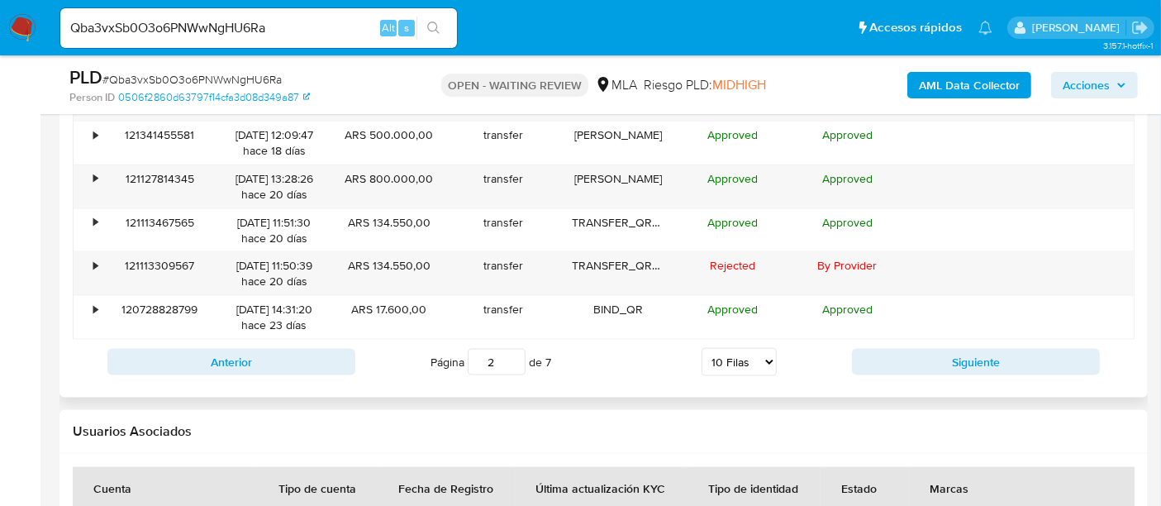
click at [992, 374] on div "Anterior Página 2 de 7 5 Filas 10 Filas 20 Filas 25 Filas 50 Filas 100 Filas Si…" at bounding box center [604, 362] width 1062 height 45
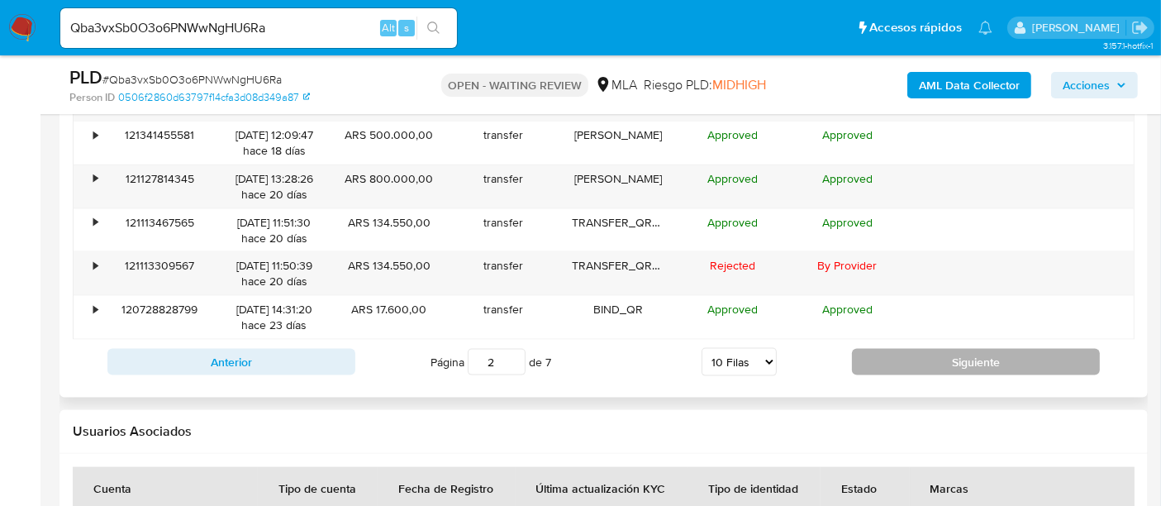
click at [977, 362] on button "Siguiente" at bounding box center [976, 362] width 248 height 26
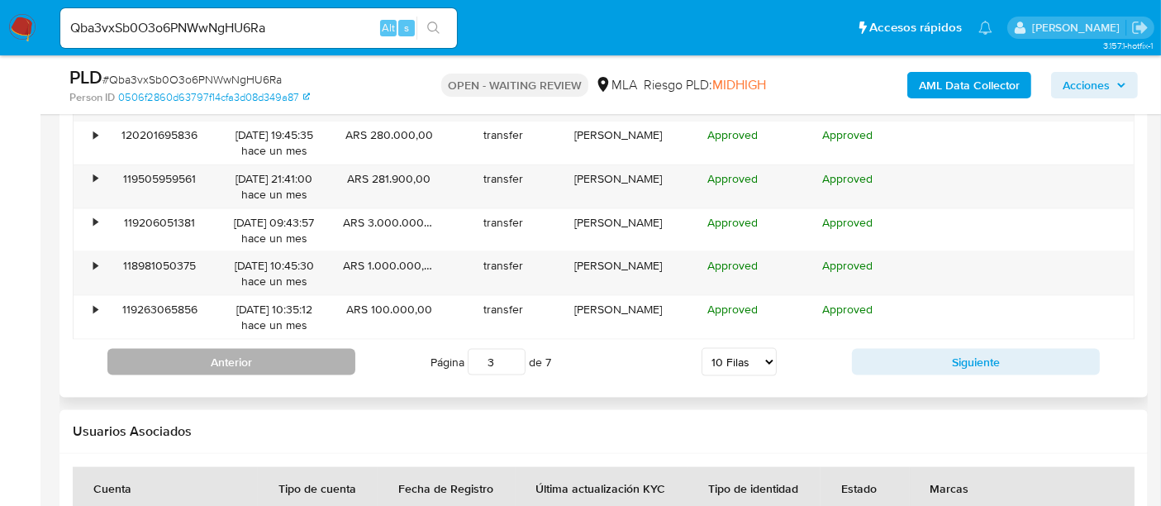
click at [202, 363] on button "Anterior" at bounding box center [231, 362] width 248 height 26
click at [200, 363] on button "Anterior" at bounding box center [231, 362] width 248 height 26
type input "1"
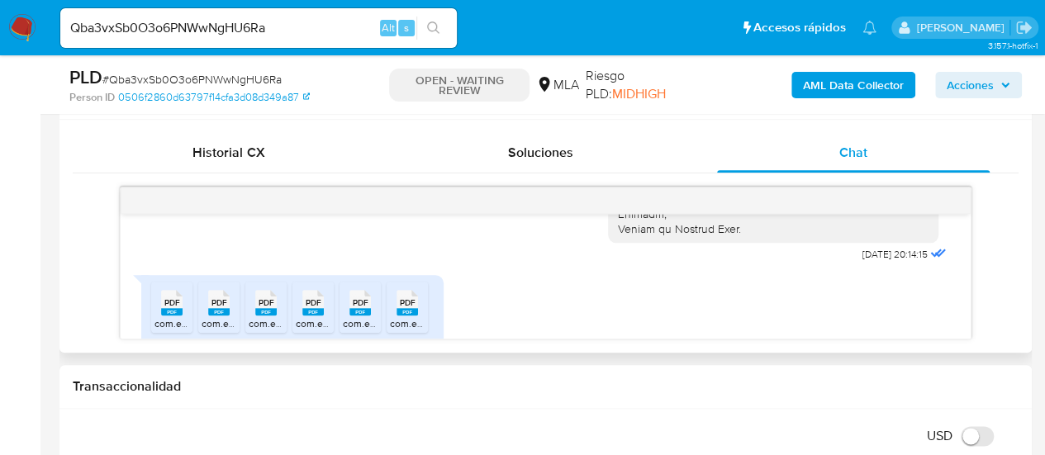
scroll to position [2066, 0]
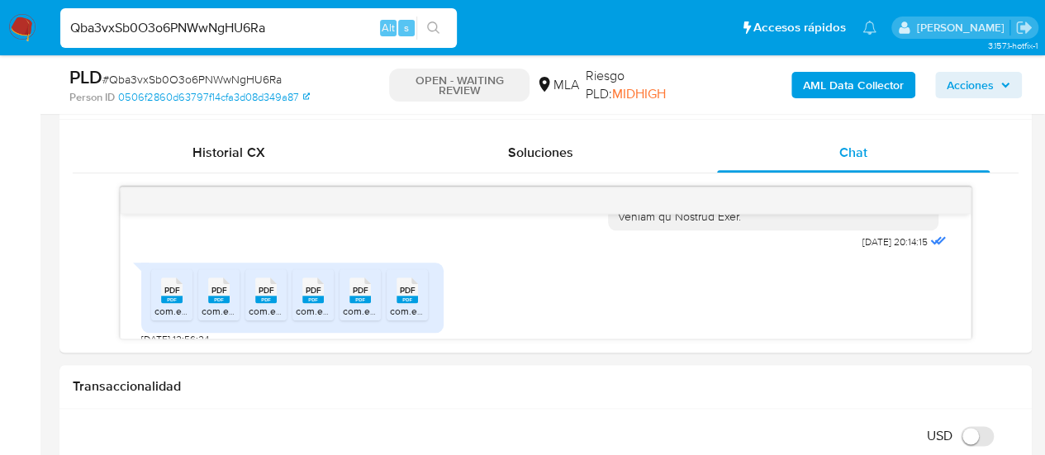
click at [218, 27] on input "Qba3vxSb0O3o6PNWwNgHU6Ra" at bounding box center [258, 27] width 397 height 21
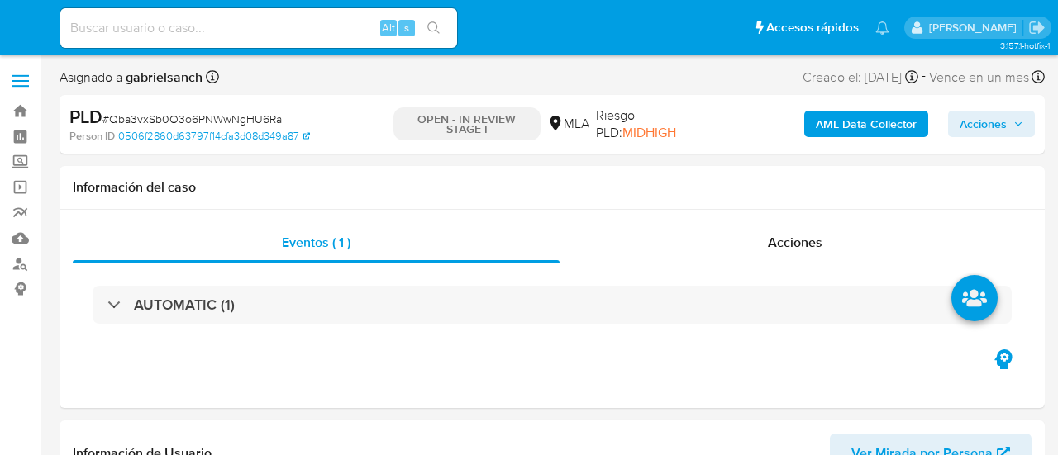
select select "10"
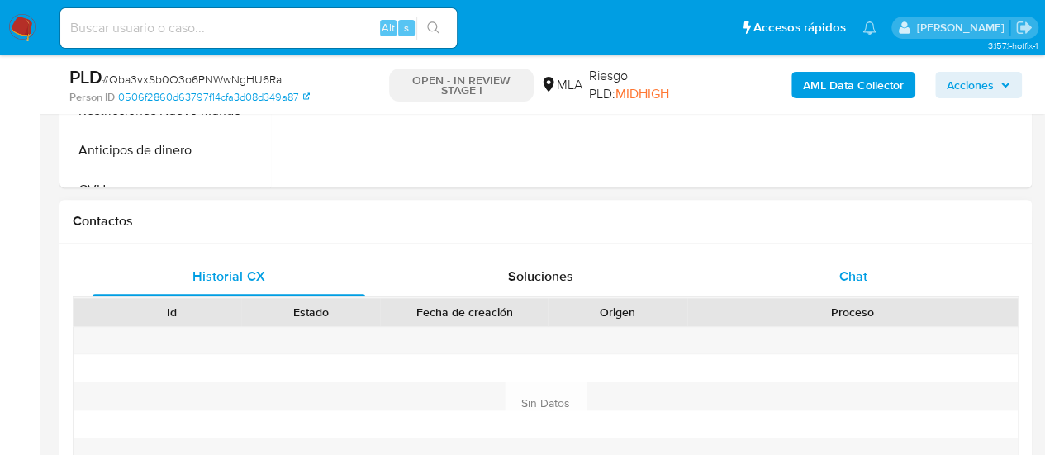
scroll to position [744, 0]
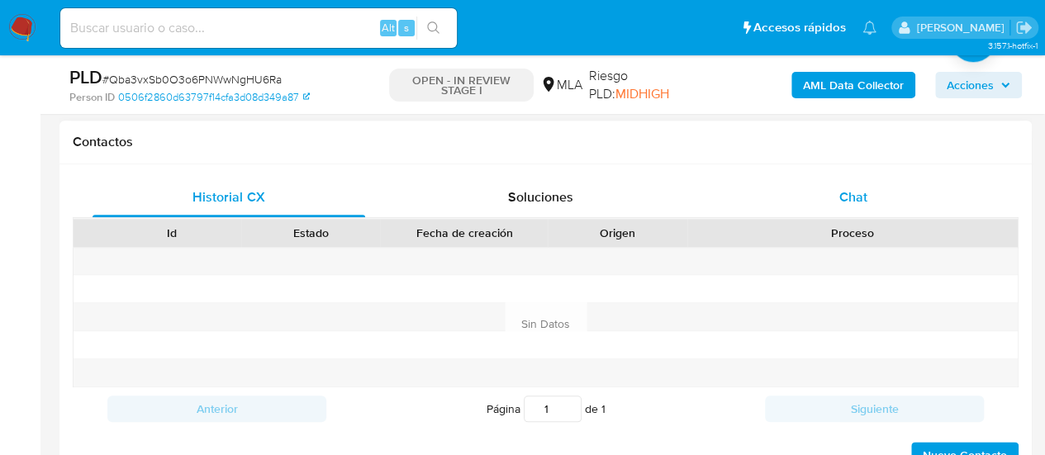
click at [790, 199] on div "Chat" at bounding box center [853, 198] width 273 height 40
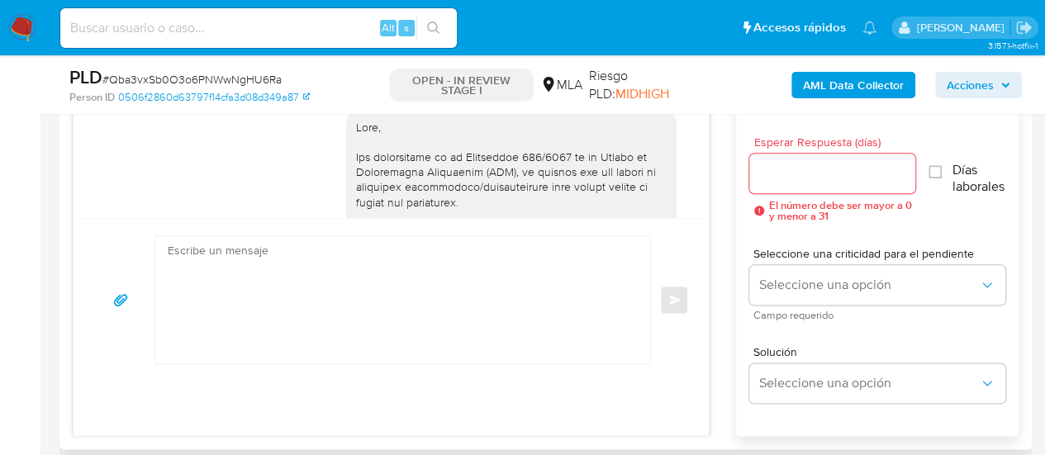
scroll to position [2227, 0]
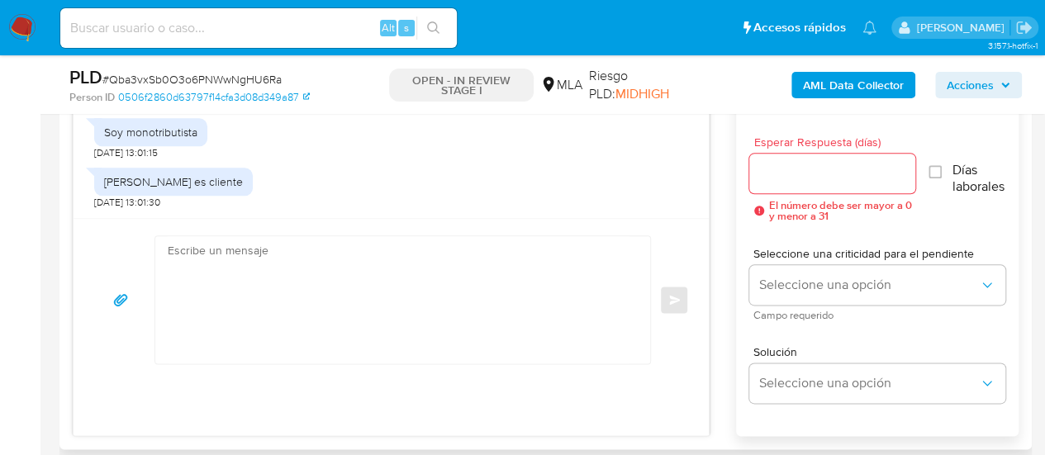
click at [274, 302] on textarea at bounding box center [399, 299] width 462 height 127
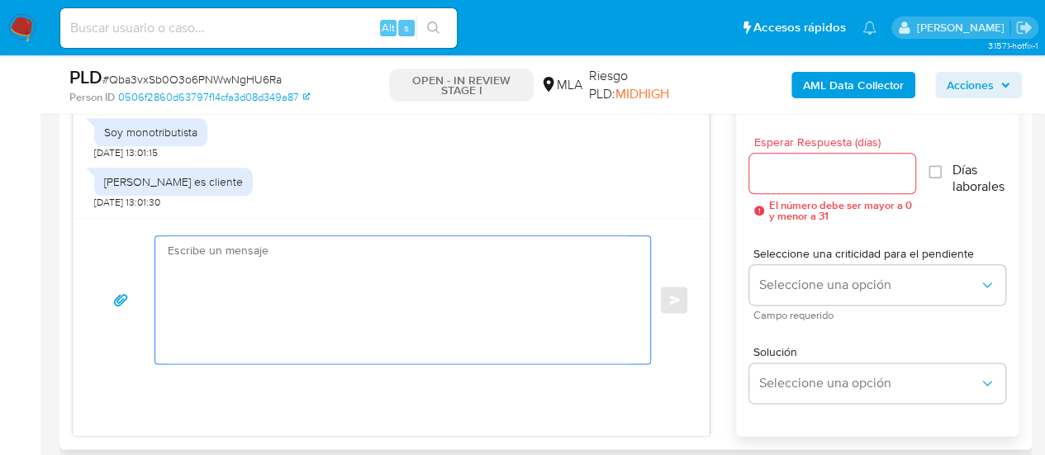
paste textarea "Hola, ¡Muchas gracias por tu respuesta! Confirmamos la recepción de la document…"
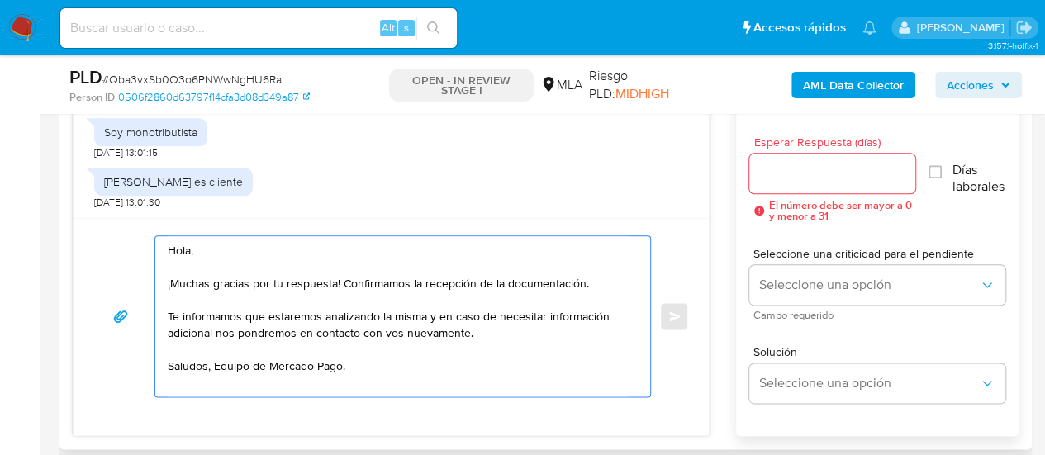
type textarea "Hola, ¡Muchas gracias por tu respuesta! Confirmamos la recepción de la document…"
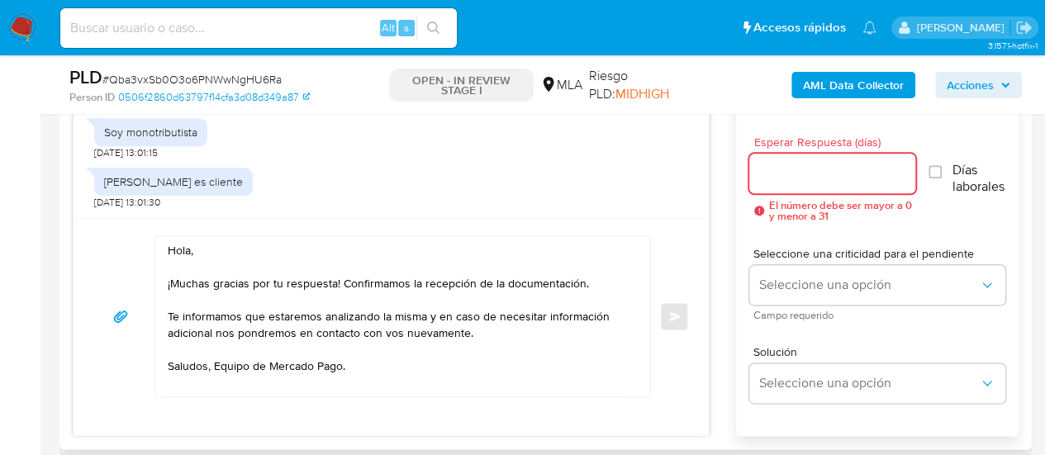
click at [854, 171] on input "Esperar Respuesta (días)" at bounding box center [833, 173] width 167 height 21
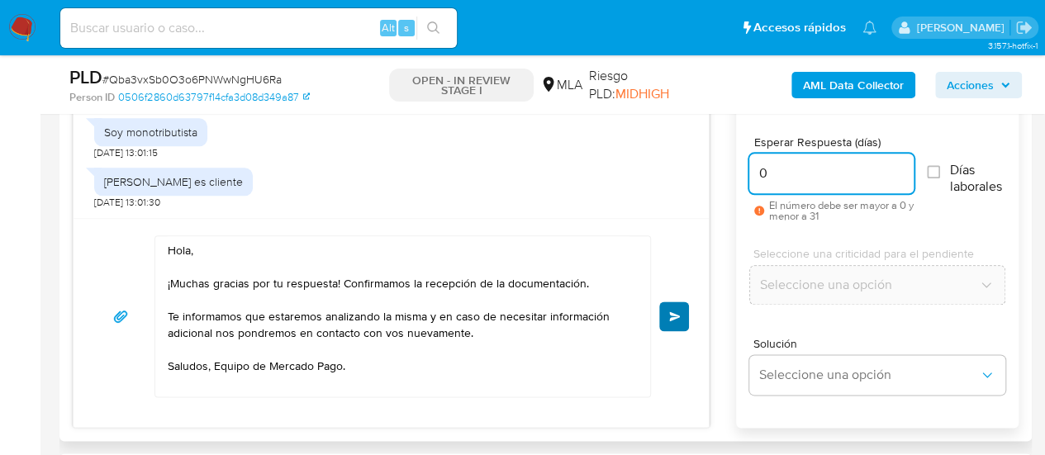
type input "0"
click at [678, 308] on button "Enviar" at bounding box center [675, 317] width 30 height 30
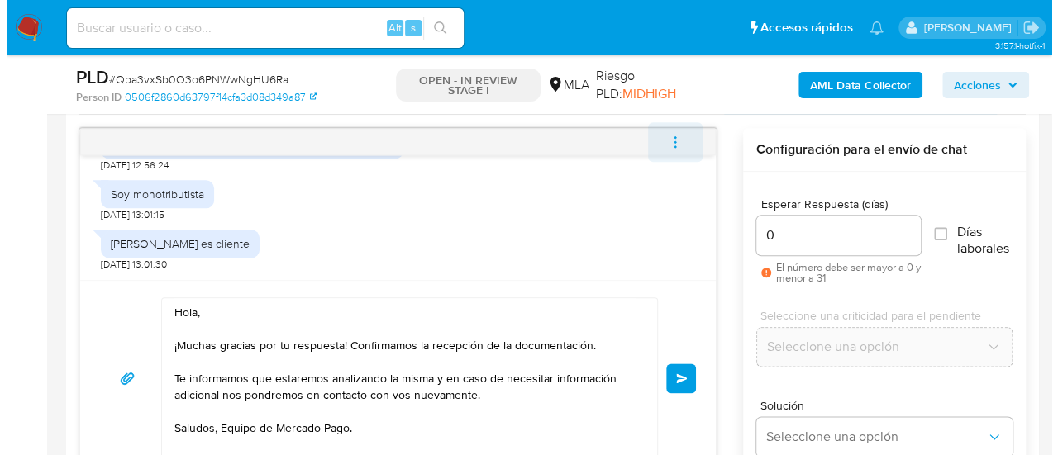
scroll to position [826, 0]
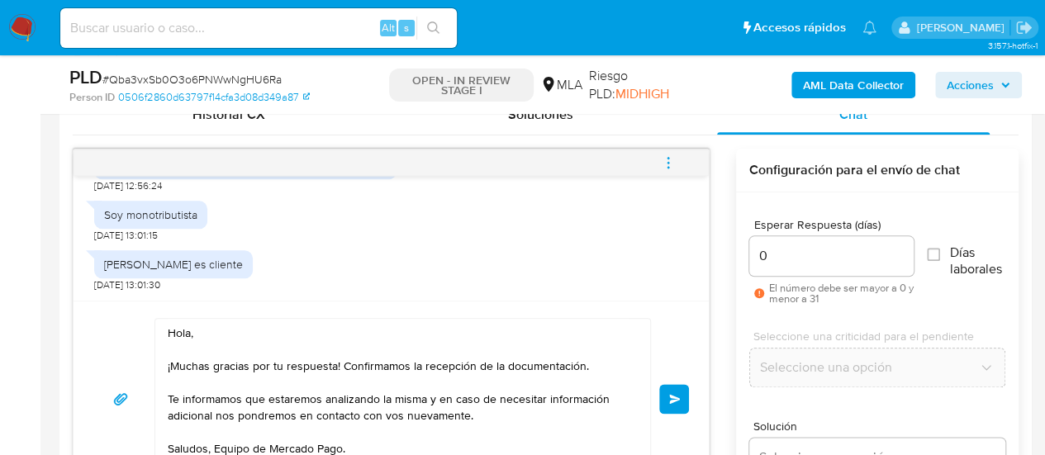
click at [674, 162] on icon "menu-action" at bounding box center [668, 162] width 15 height 15
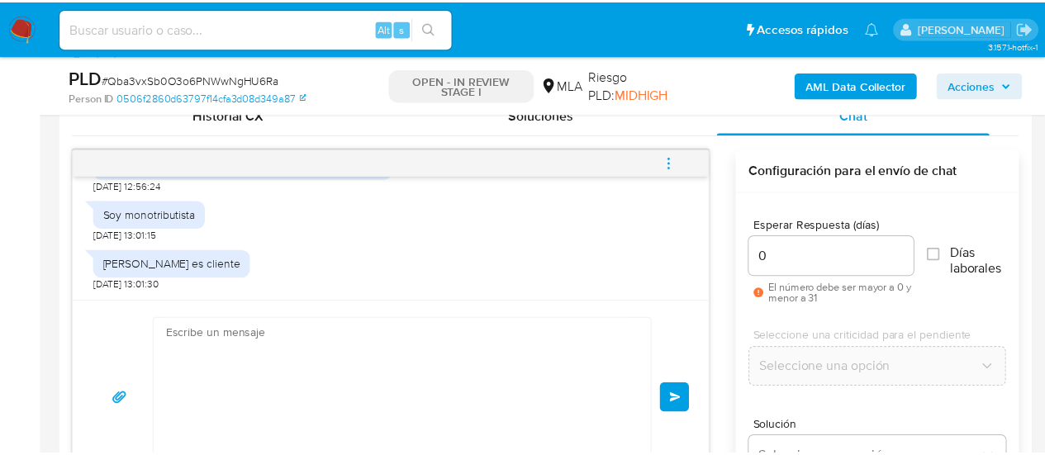
scroll to position [2426, 0]
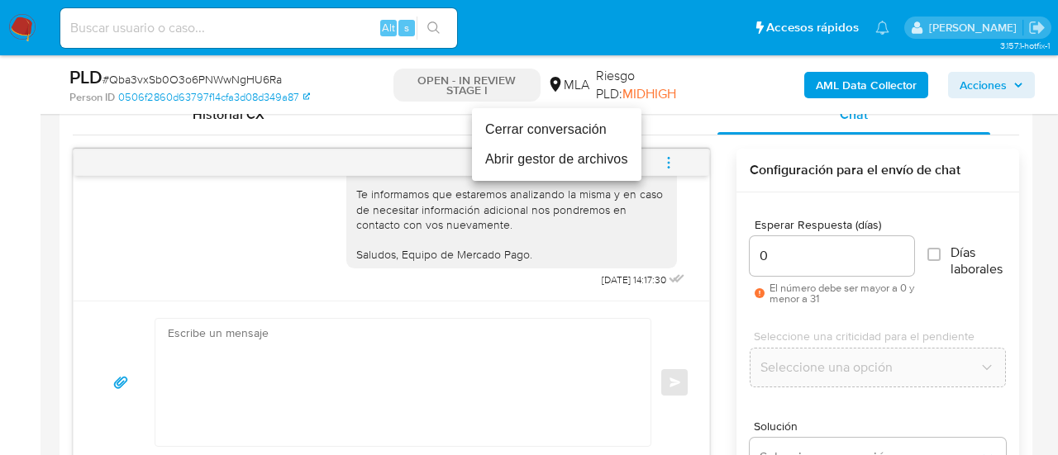
click at [553, 121] on li "Cerrar conversación" at bounding box center [556, 130] width 169 height 30
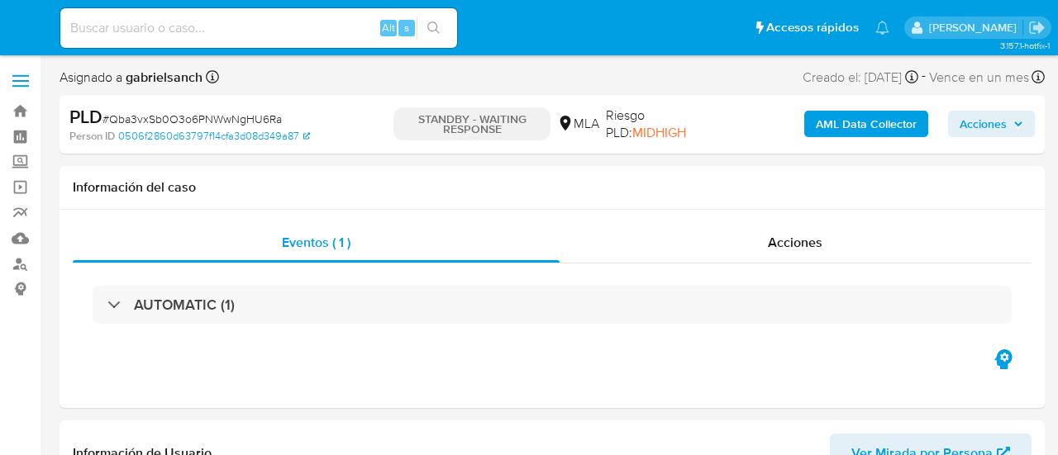
select select "10"
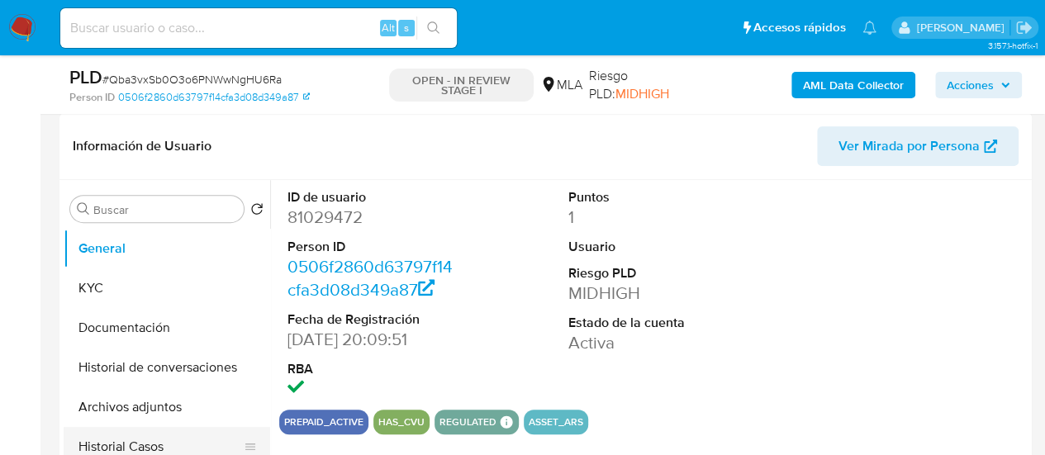
scroll to position [413, 0]
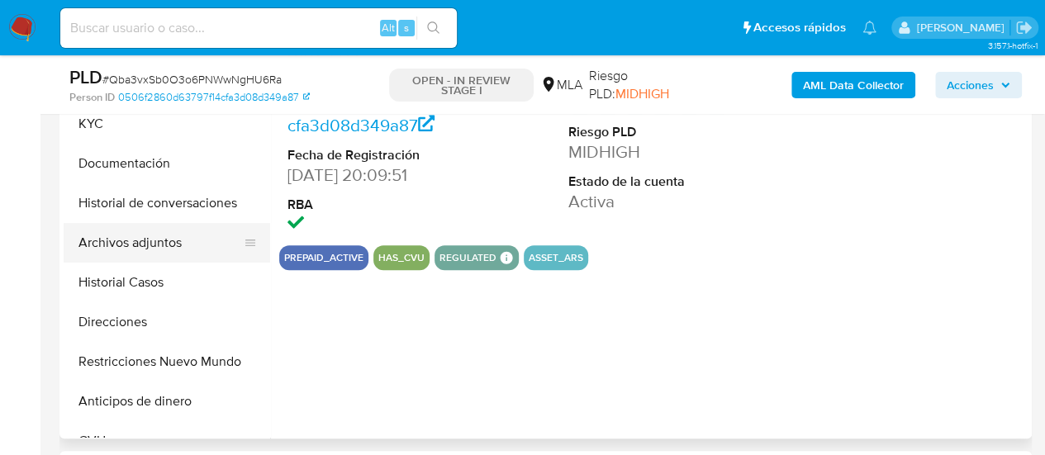
click at [116, 236] on button "Archivos adjuntos" at bounding box center [160, 243] width 193 height 40
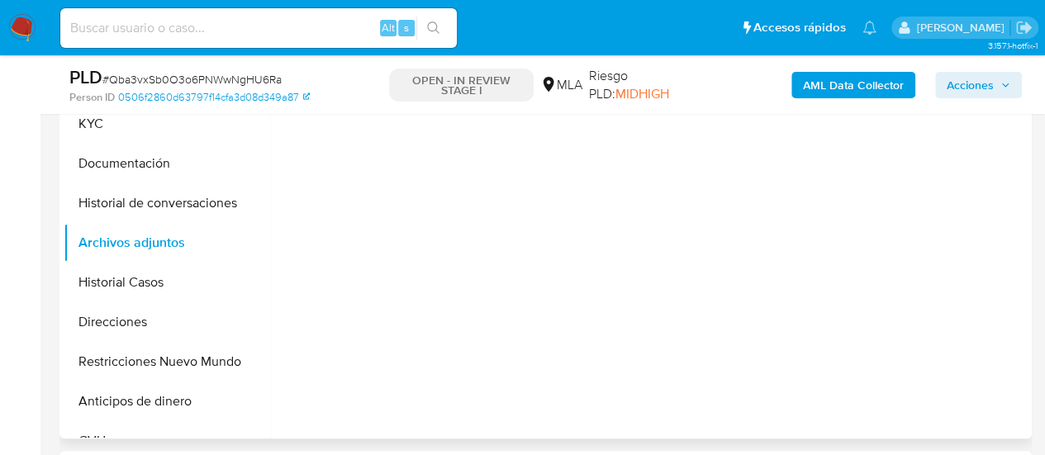
select select "10"
click at [155, 277] on button "Historial Casos" at bounding box center [160, 283] width 193 height 40
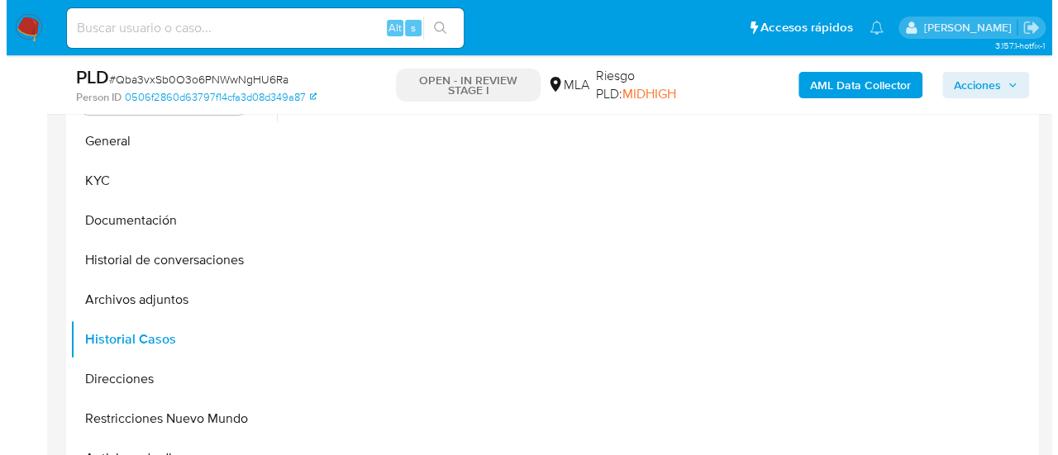
scroll to position [331, 0]
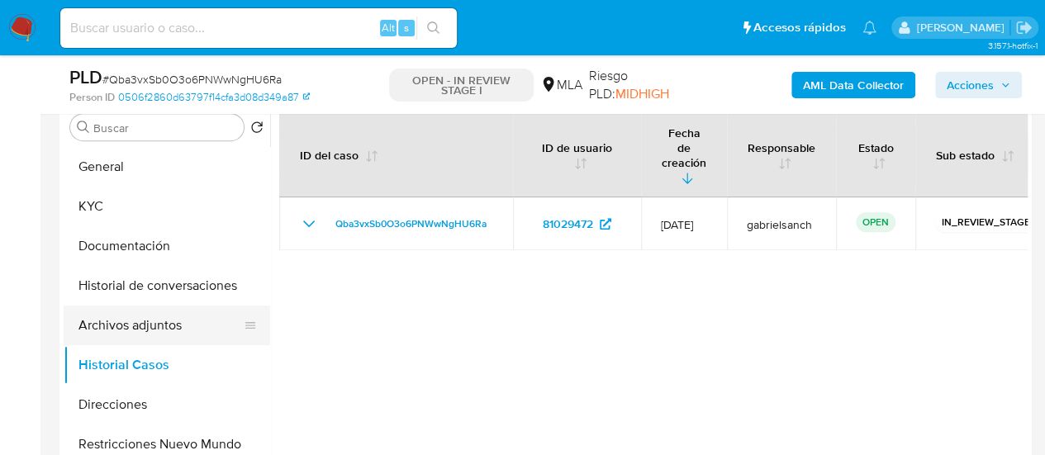
click at [127, 341] on button "Archivos adjuntos" at bounding box center [160, 326] width 193 height 40
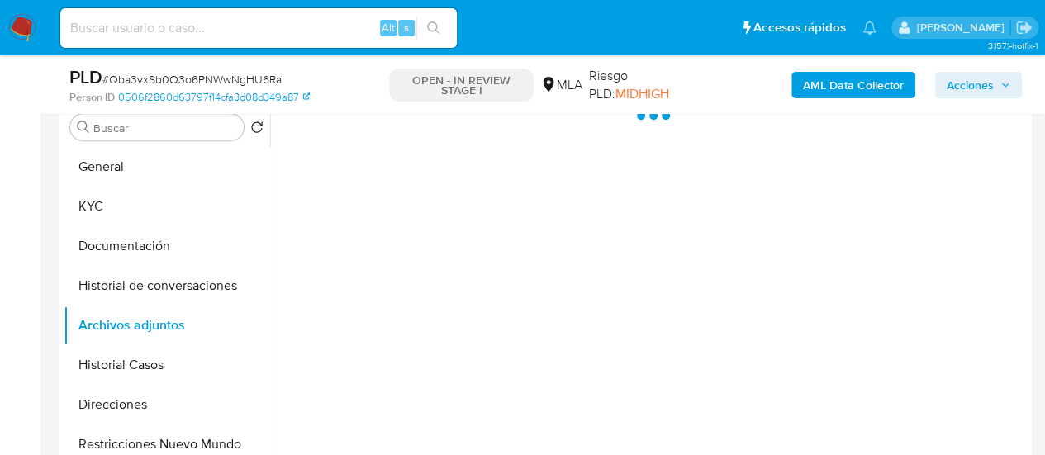
click at [898, 73] on b "AML Data Collector" at bounding box center [853, 85] width 101 height 26
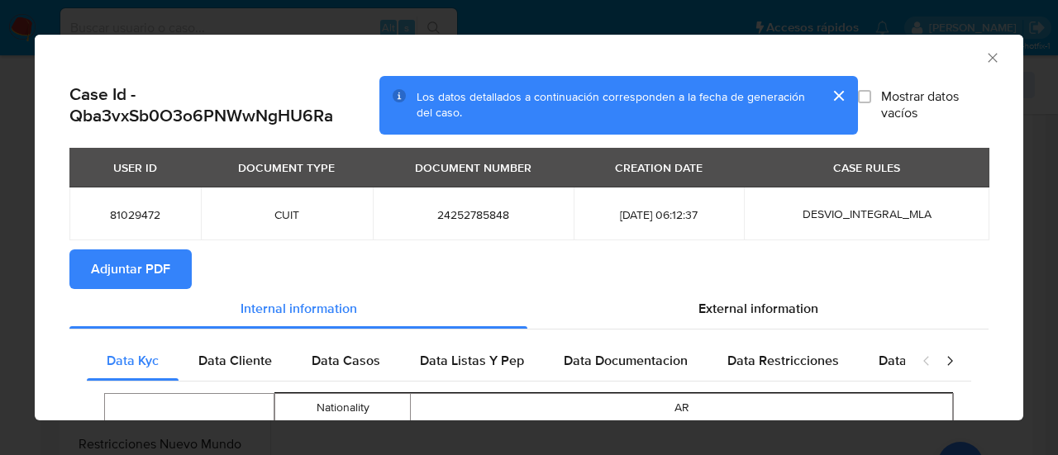
click at [176, 269] on button "Adjuntar PDF" at bounding box center [130, 270] width 122 height 40
click at [984, 57] on icon "Cerrar ventana" at bounding box center [992, 58] width 17 height 17
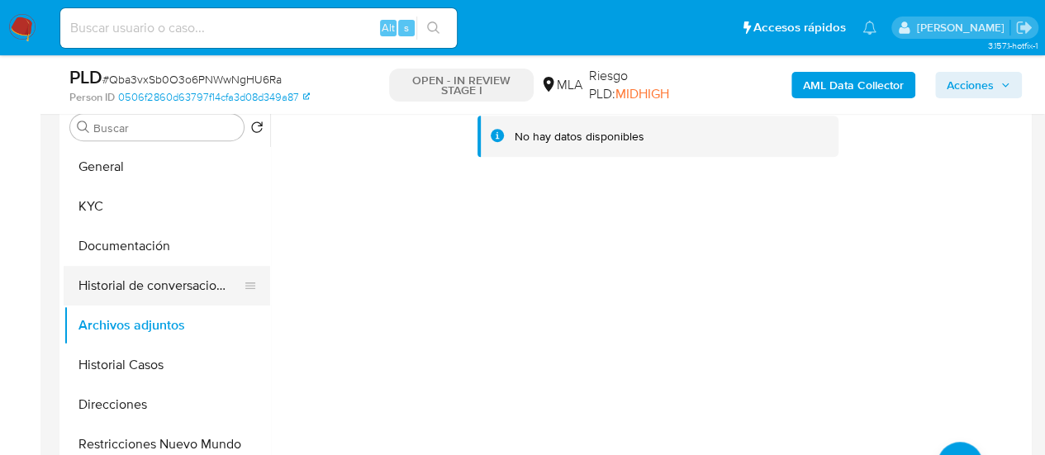
click at [148, 290] on button "Historial de conversaciones" at bounding box center [160, 286] width 193 height 40
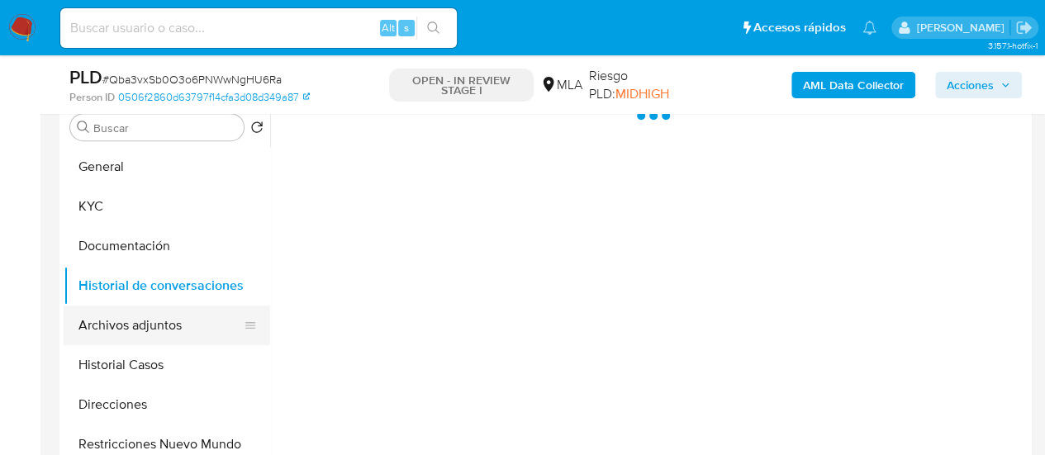
click at [155, 321] on button "Archivos adjuntos" at bounding box center [160, 326] width 193 height 40
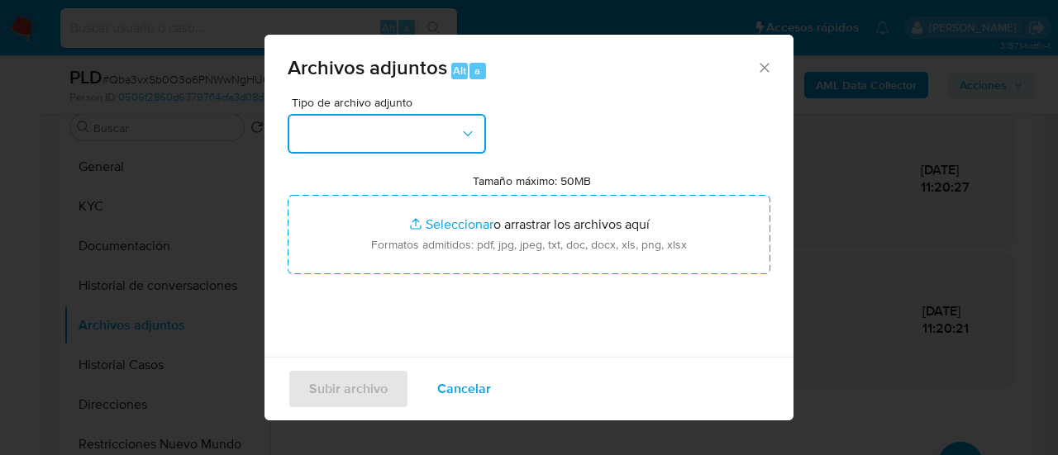
click at [369, 148] on button "button" at bounding box center [387, 134] width 198 height 40
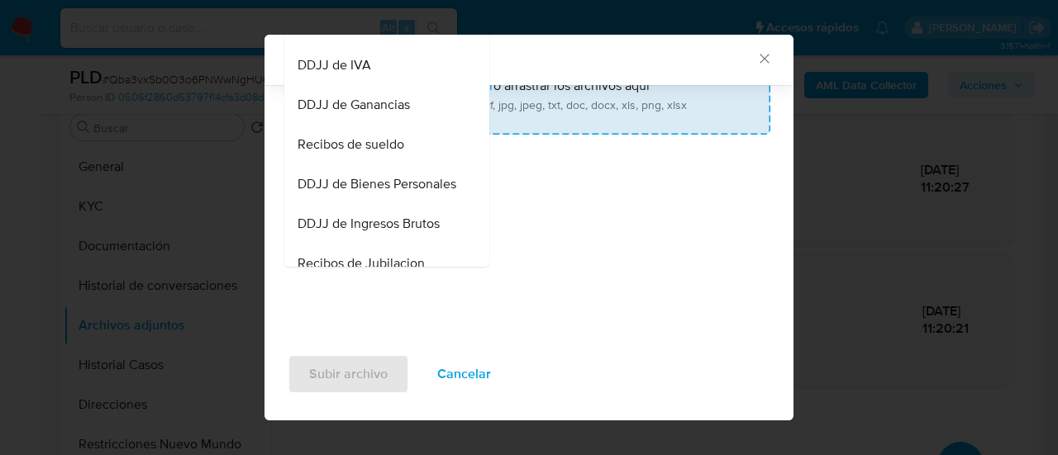
drag, startPoint x: 405, startPoint y: 160, endPoint x: 507, endPoint y: 207, distance: 111.7
click at [405, 160] on div "Recibos de sueldo" at bounding box center [382, 145] width 169 height 40
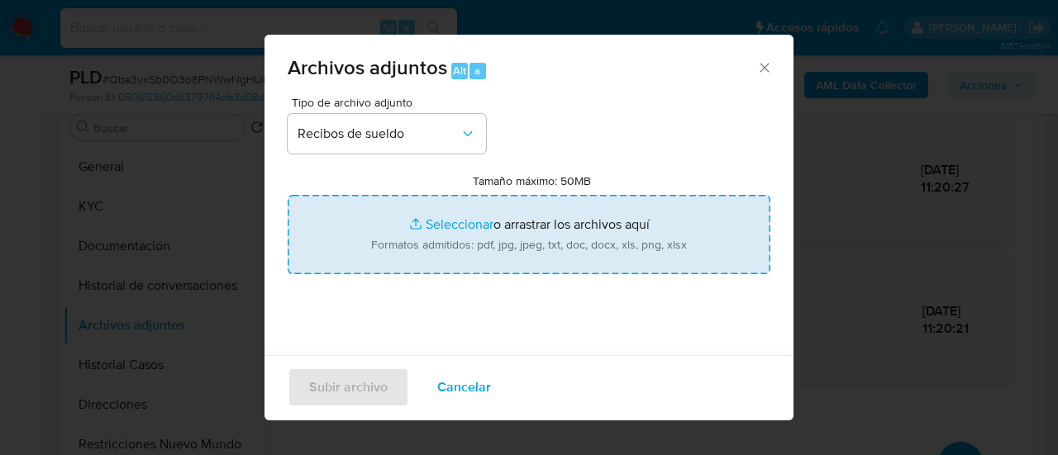
click at [602, 242] on input "Tamaño máximo: 50MB Seleccionar archivos" at bounding box center [529, 234] width 483 height 79
drag, startPoint x: 602, startPoint y: 242, endPoint x: 587, endPoint y: 225, distance: 23.4
click at [587, 225] on input "Tamaño máximo: 50MB Seleccionar archivos" at bounding box center [529, 234] width 483 height 79
type input "C:\fakepath\Recibo de sueldo julio.pdf"
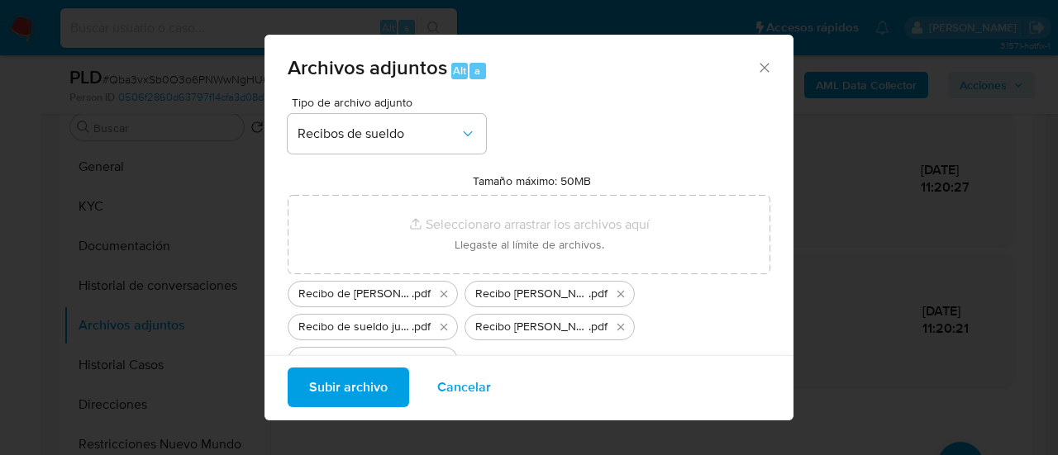
click at [347, 388] on span "Subir archivo" at bounding box center [348, 387] width 79 height 36
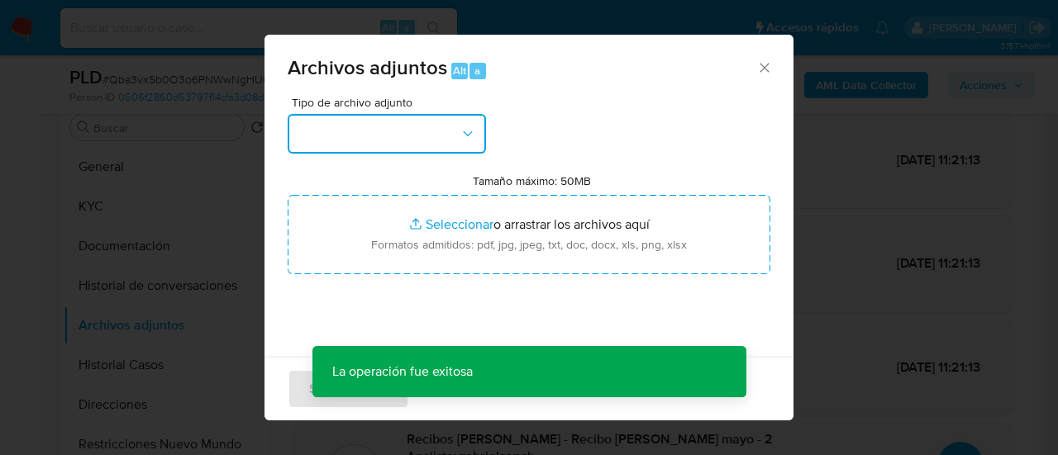
click at [421, 117] on button "button" at bounding box center [387, 134] width 198 height 40
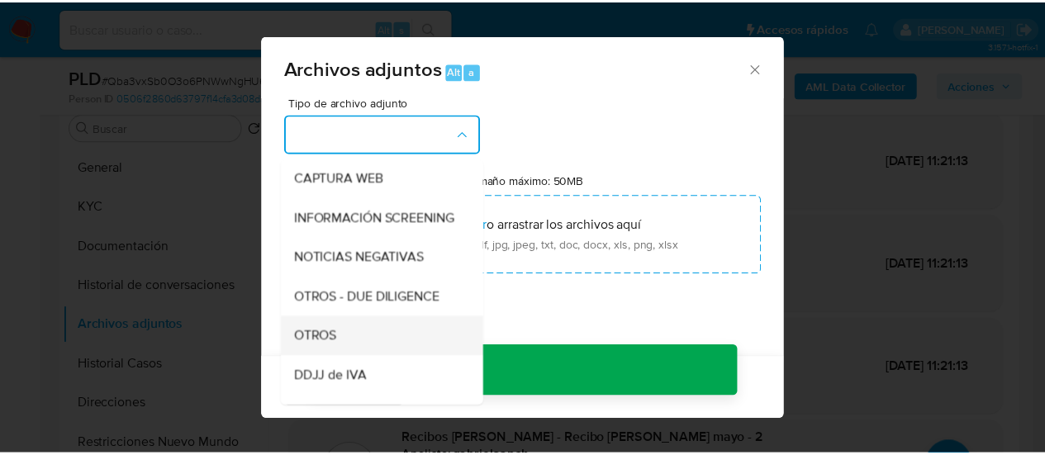
scroll to position [248, 0]
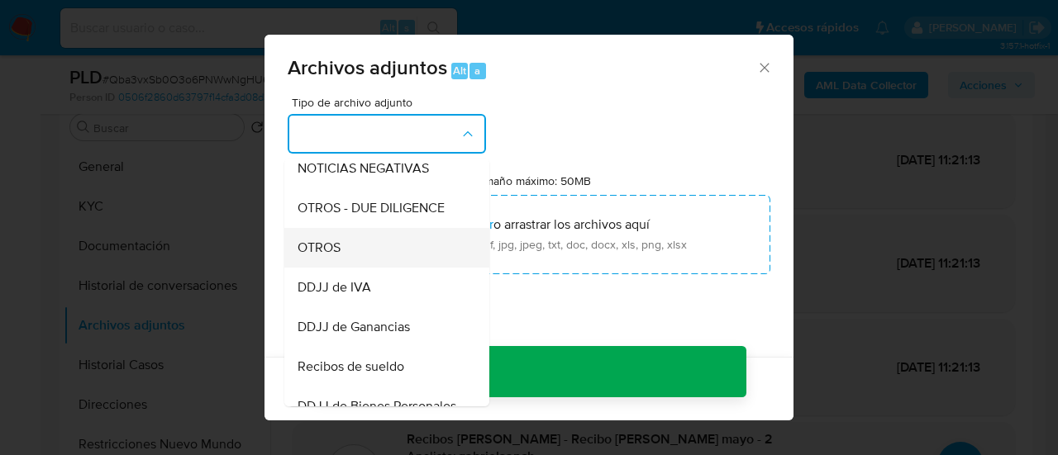
click at [357, 267] on div "OTROS" at bounding box center [382, 248] width 169 height 40
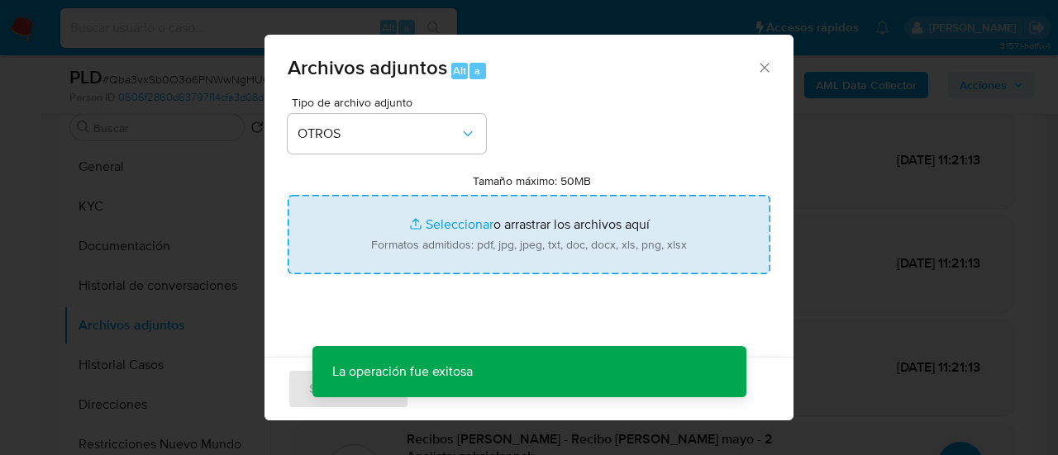
click at [400, 260] on input "Tamaño máximo: 50MB Seleccionar archivos" at bounding box center [529, 234] width 483 height 79
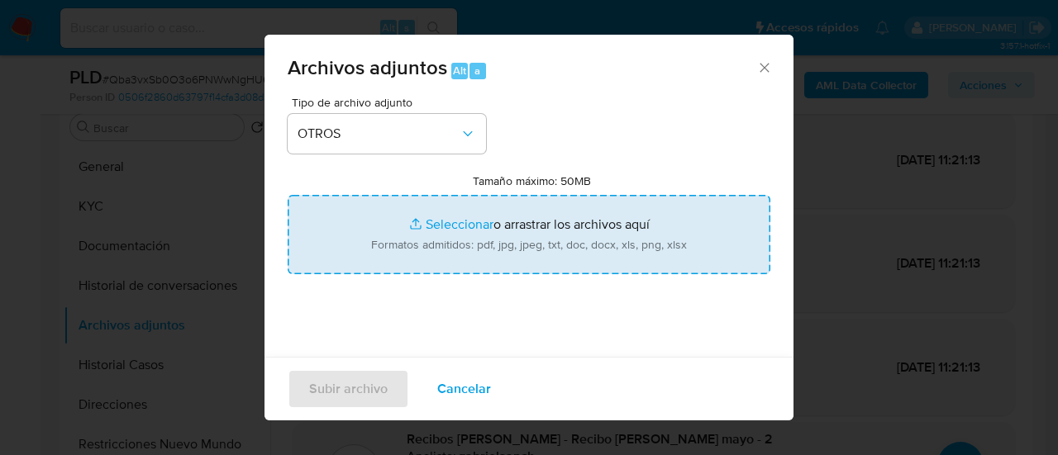
type input "C:\fakepath\Recibo de sueldo julio - 2.pdf"
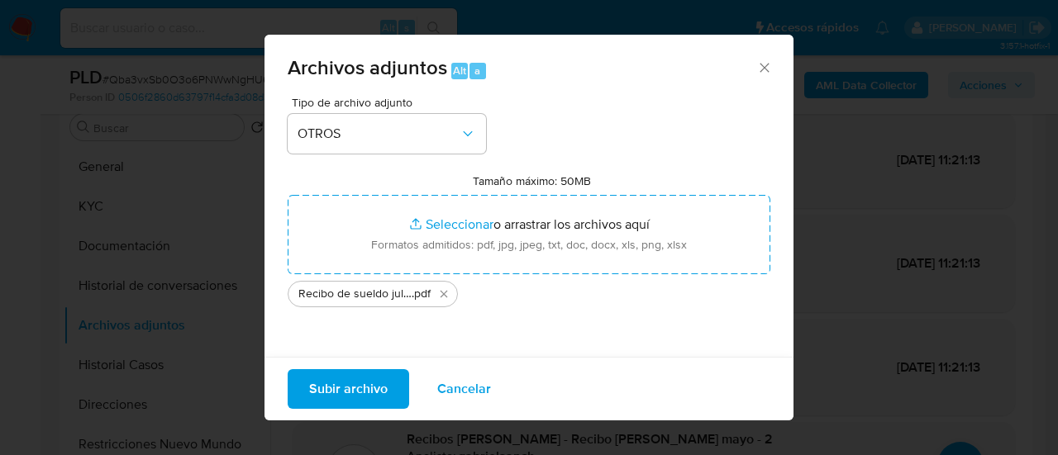
drag, startPoint x: 400, startPoint y: 260, endPoint x: 355, endPoint y: 384, distance: 132.5
click at [355, 384] on span "Subir archivo" at bounding box center [348, 389] width 79 height 36
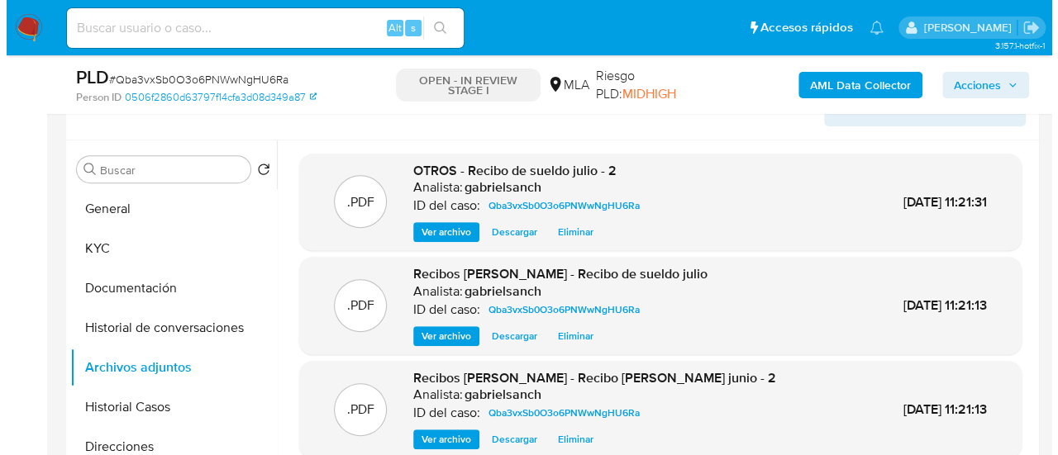
scroll to position [331, 0]
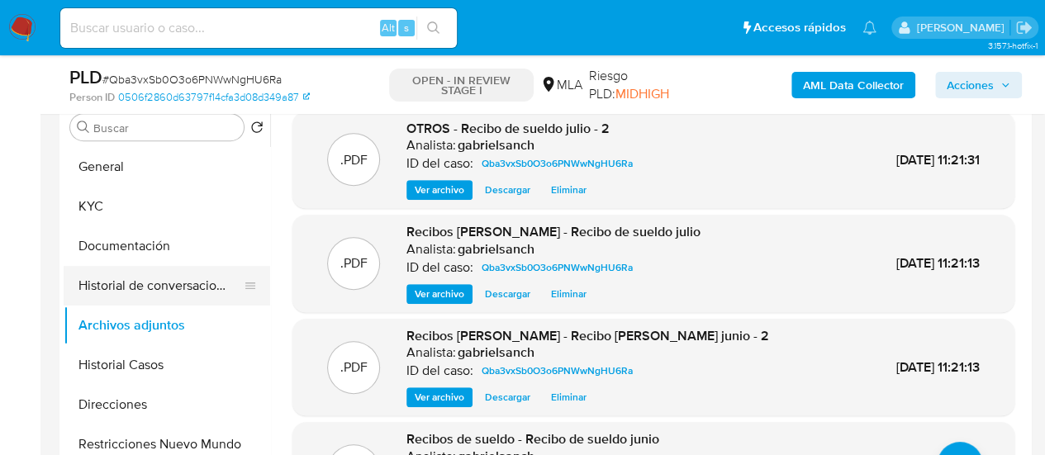
click at [200, 288] on button "Historial de conversaciones" at bounding box center [160, 286] width 193 height 40
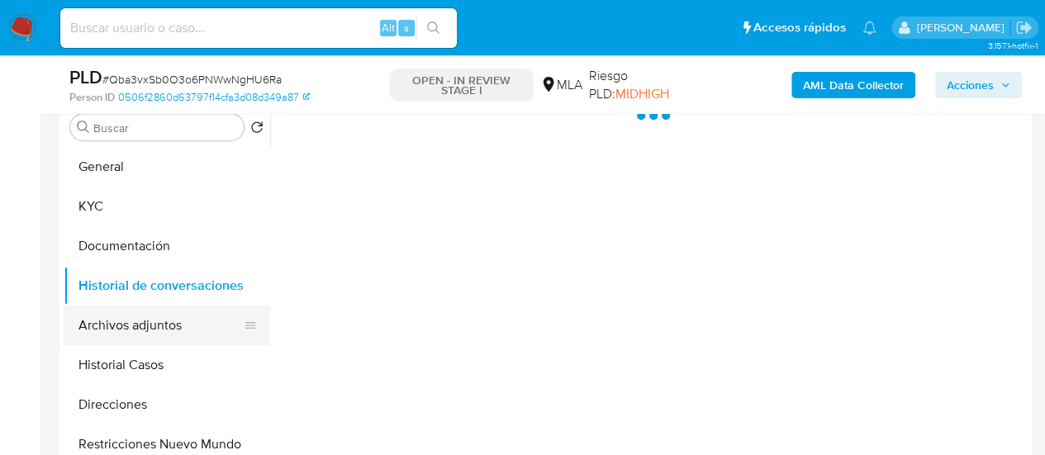
click at [169, 320] on button "Archivos adjuntos" at bounding box center [160, 326] width 193 height 40
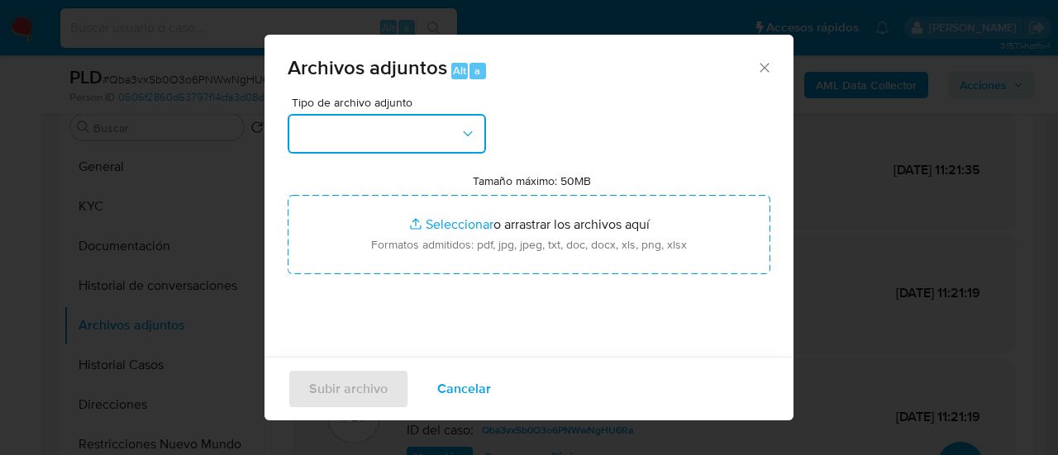
click at [443, 121] on button "button" at bounding box center [387, 134] width 198 height 40
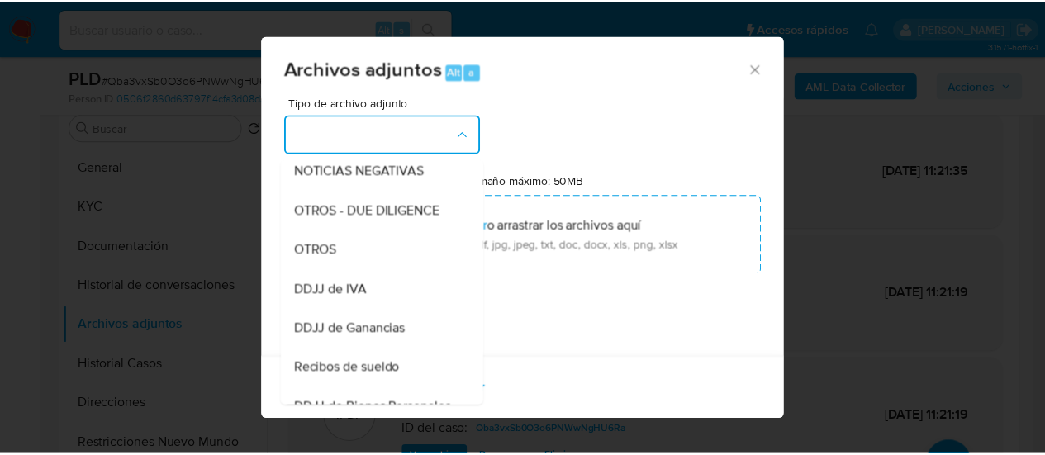
scroll to position [248, 0]
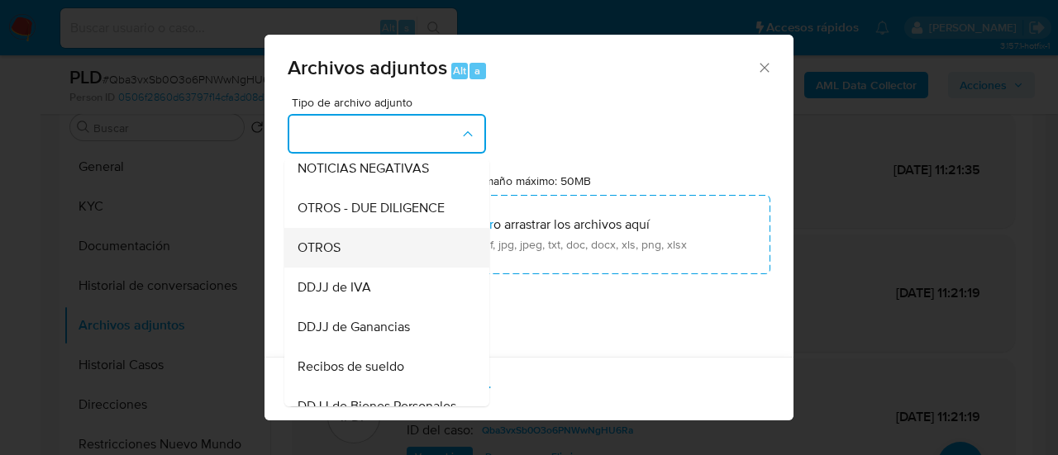
click at [321, 256] on span "OTROS" at bounding box center [319, 248] width 43 height 17
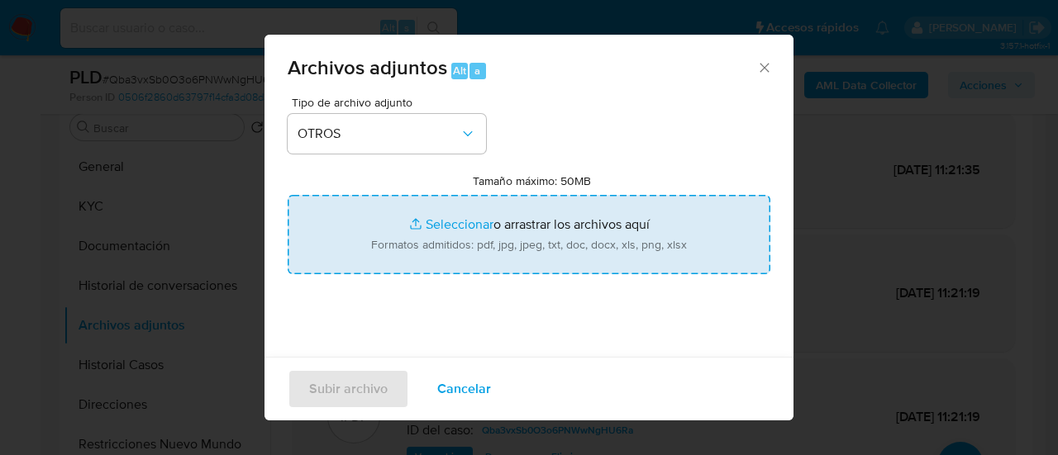
click at [430, 237] on input "Tamaño máximo: 50MB Seleccionar archivos" at bounding box center [529, 234] width 483 height 79
type input "C:\fakepath\Caselog Qba3vxSb0O3o6PNWwNgHU6Ra_2025_07_17_20_58_12.docx"
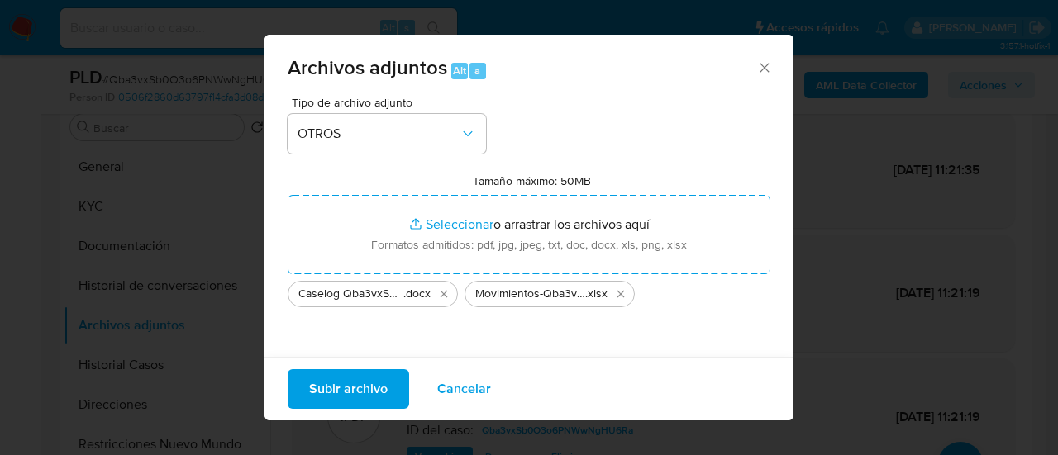
drag, startPoint x: 430, startPoint y: 237, endPoint x: 348, endPoint y: 390, distance: 173.4
click at [348, 390] on span "Subir archivo" at bounding box center [348, 389] width 79 height 36
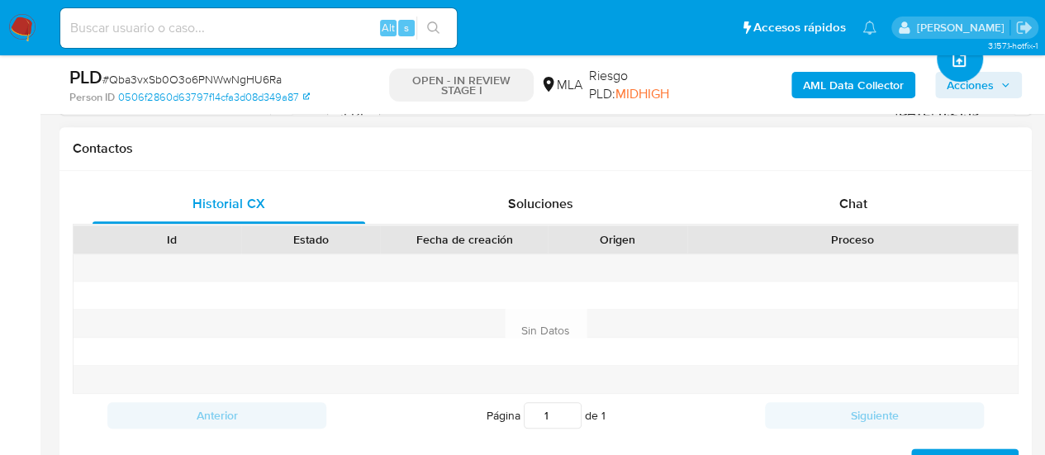
scroll to position [826, 0]
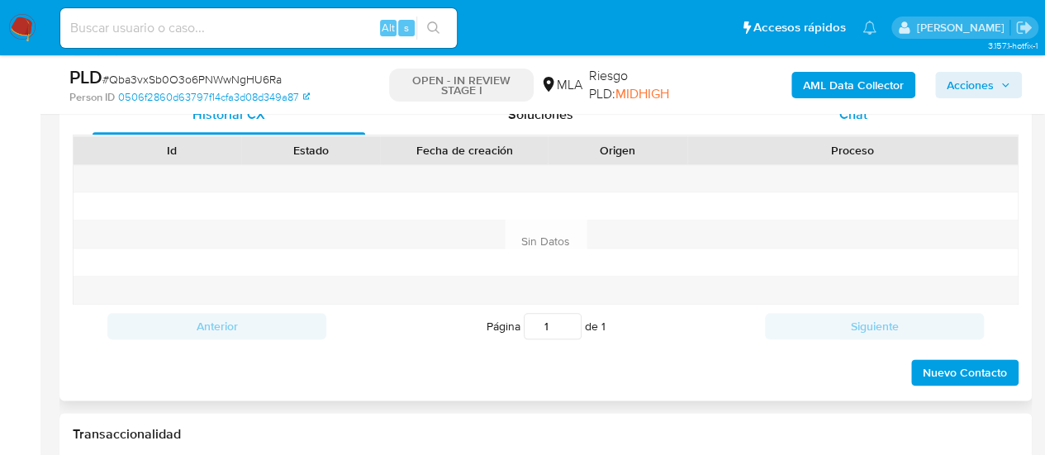
click at [818, 121] on div "Chat" at bounding box center [853, 115] width 273 height 40
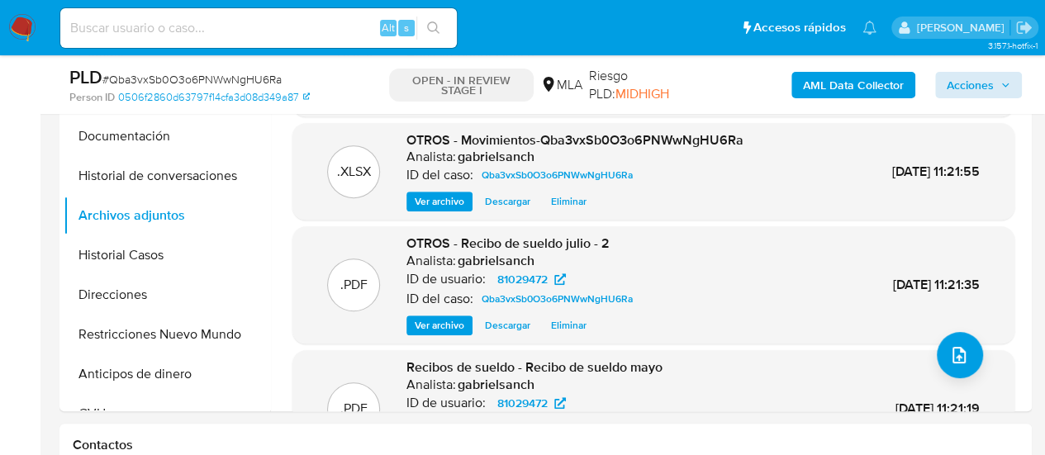
scroll to position [331, 0]
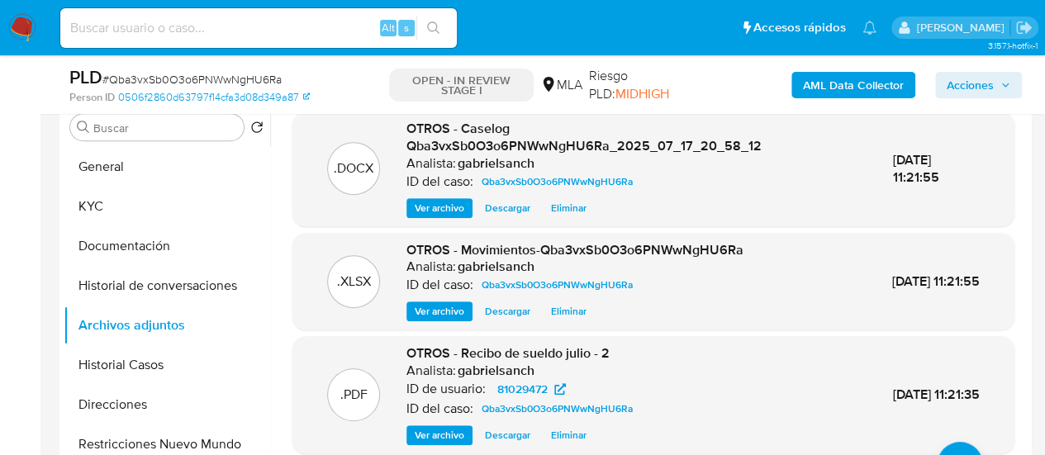
click at [997, 87] on span "Acciones" at bounding box center [979, 85] width 64 height 23
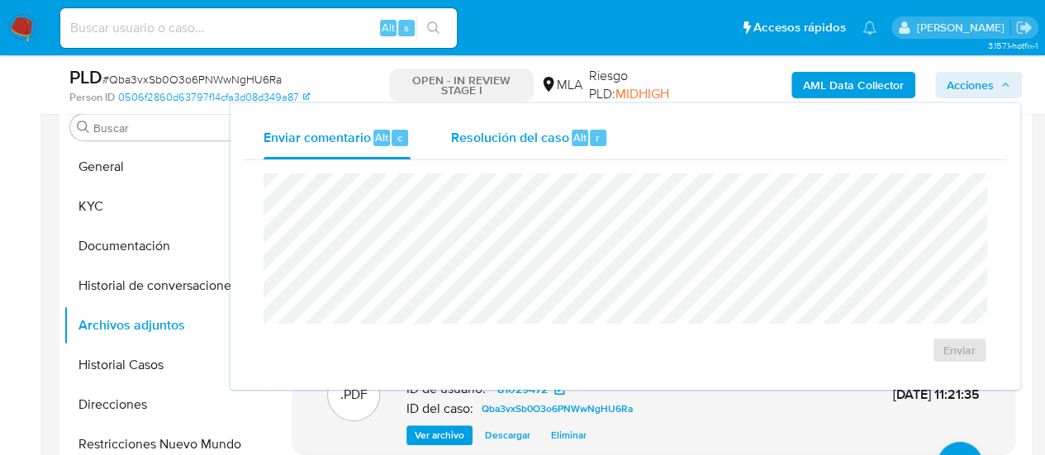
click at [508, 130] on span "Resolución del caso" at bounding box center [509, 136] width 118 height 19
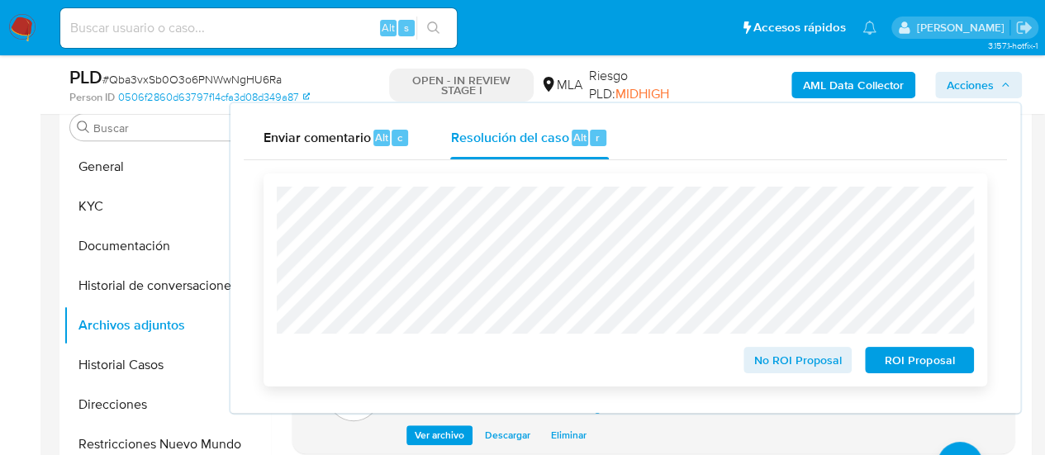
click at [769, 365] on span "No ROI Proposal" at bounding box center [798, 360] width 86 height 23
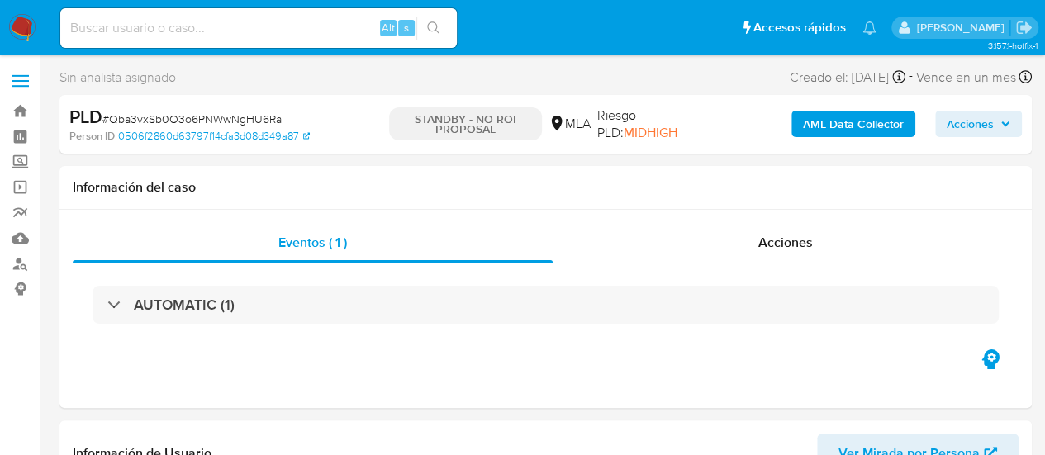
click at [222, 40] on div "Alt s" at bounding box center [258, 28] width 397 height 40
click at [212, 33] on input at bounding box center [258, 27] width 397 height 21
paste input "mkmpQIJfdTlJHiD7r5y16C03"
select select "10"
type input "mkmpQIJfdTlJHiD7r5y16C03"
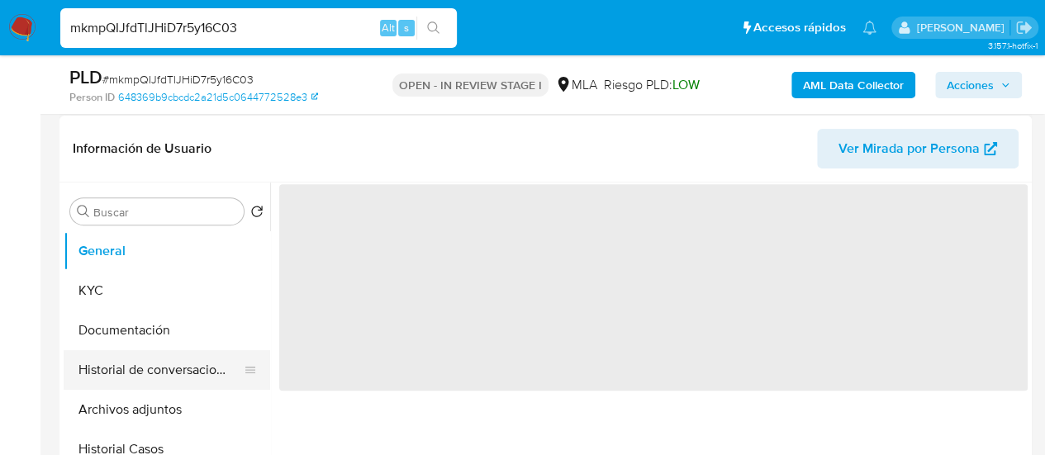
scroll to position [331, 0]
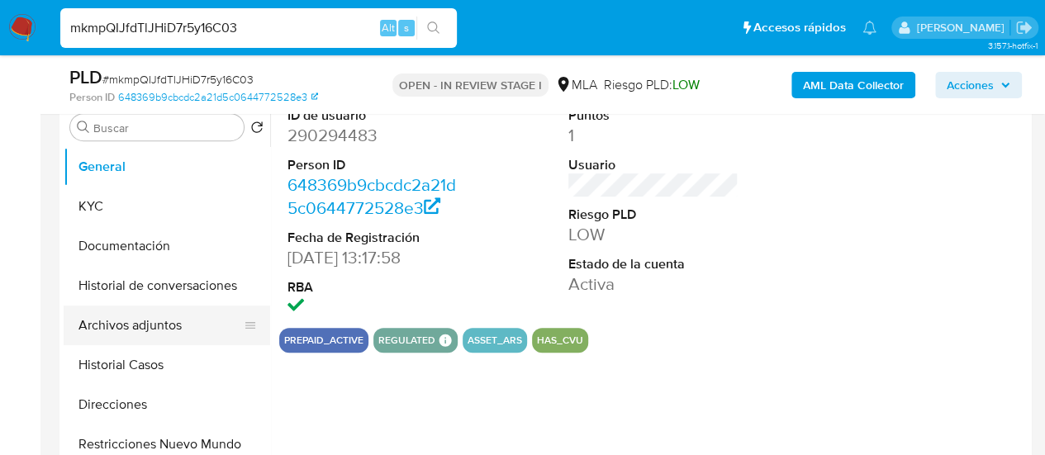
click at [130, 325] on button "Archivos adjuntos" at bounding box center [160, 326] width 193 height 40
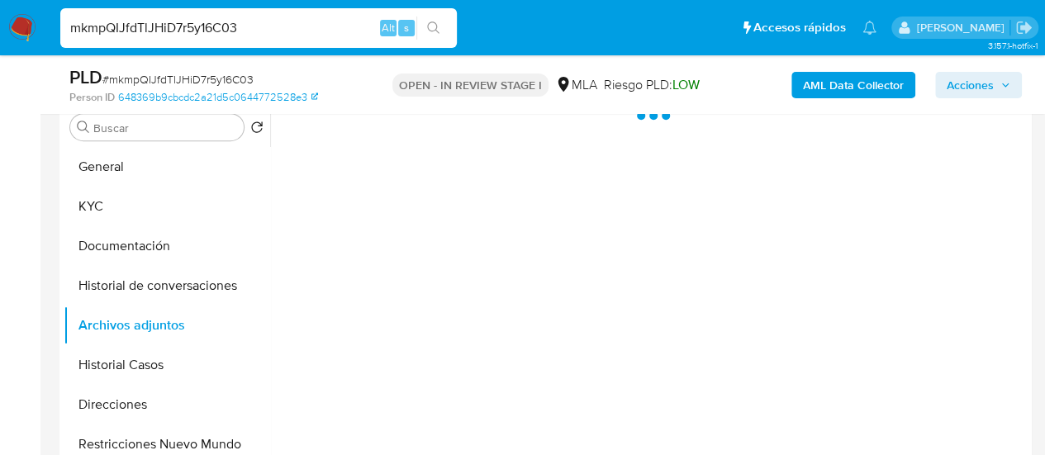
select select "10"
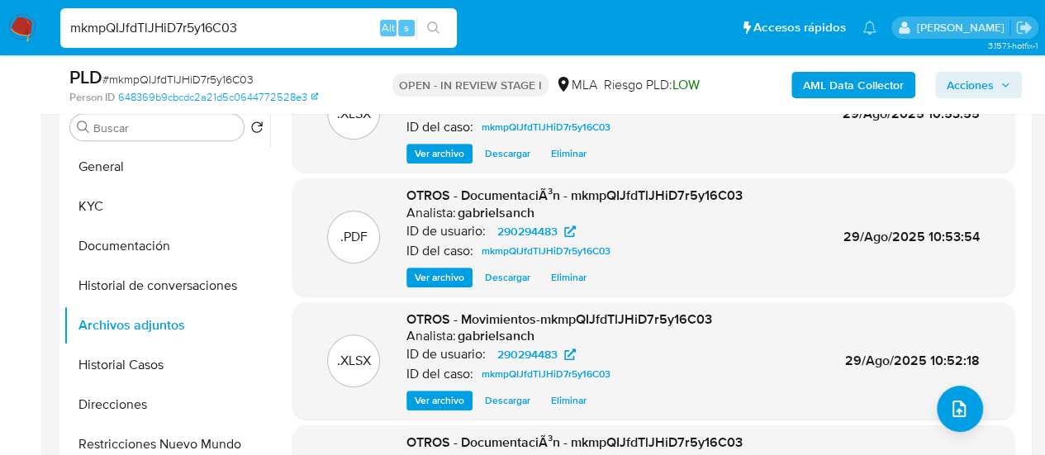
scroll to position [83, 0]
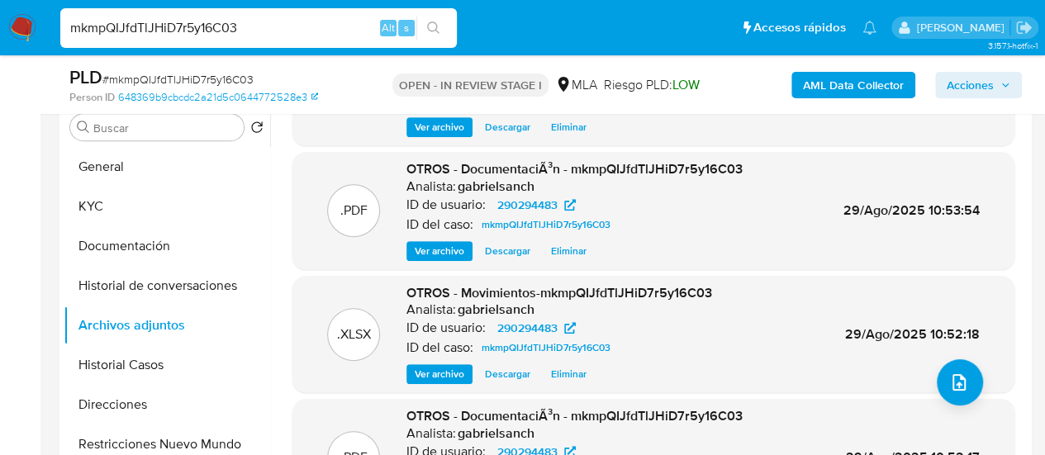
click at [557, 378] on span "Eliminar" at bounding box center [569, 374] width 36 height 17
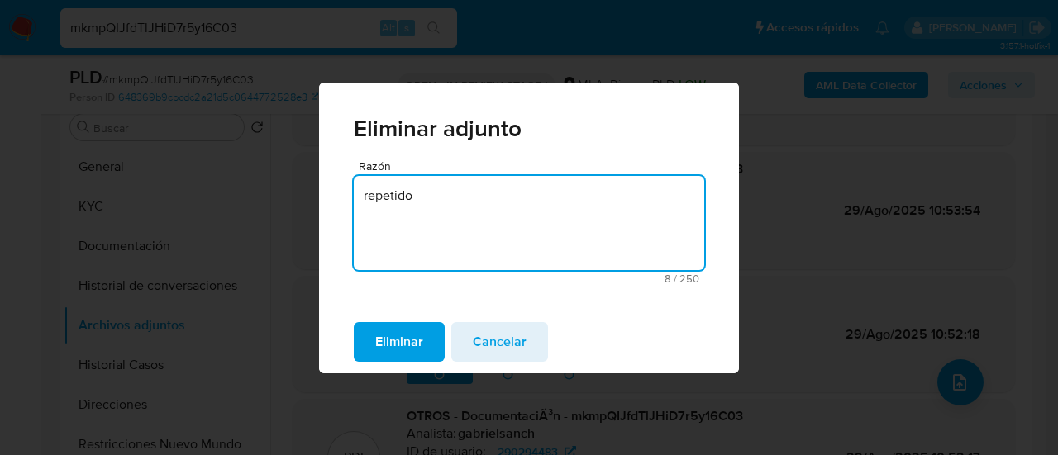
click at [474, 259] on textarea "repetido" at bounding box center [529, 223] width 350 height 94
type textarea "repetido"
click at [374, 346] on button "Eliminar" at bounding box center [399, 342] width 91 height 40
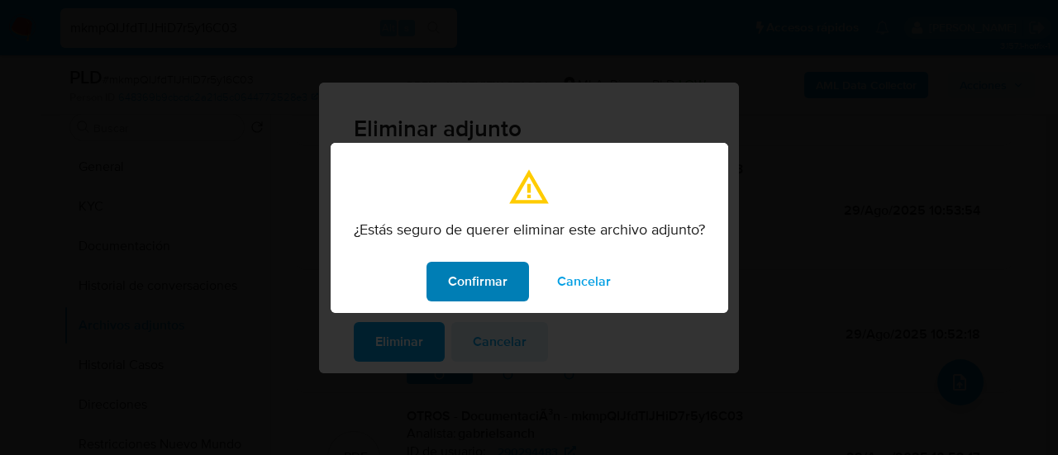
click at [521, 266] on button "Confirmar" at bounding box center [477, 282] width 102 height 40
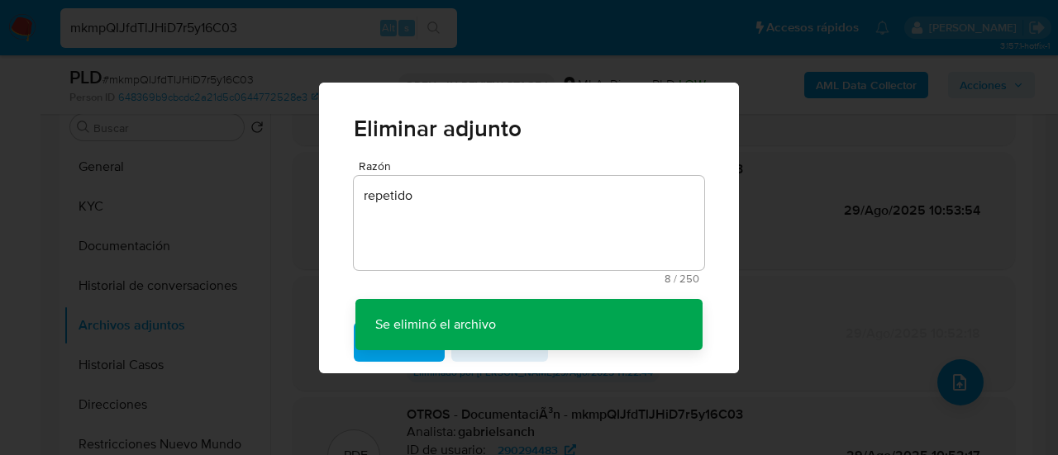
click at [1011, 257] on div "Eliminar adjunto Razón repetido 8 / 250 242 caracteres restantes Se eliminó el …" at bounding box center [529, 227] width 1058 height 455
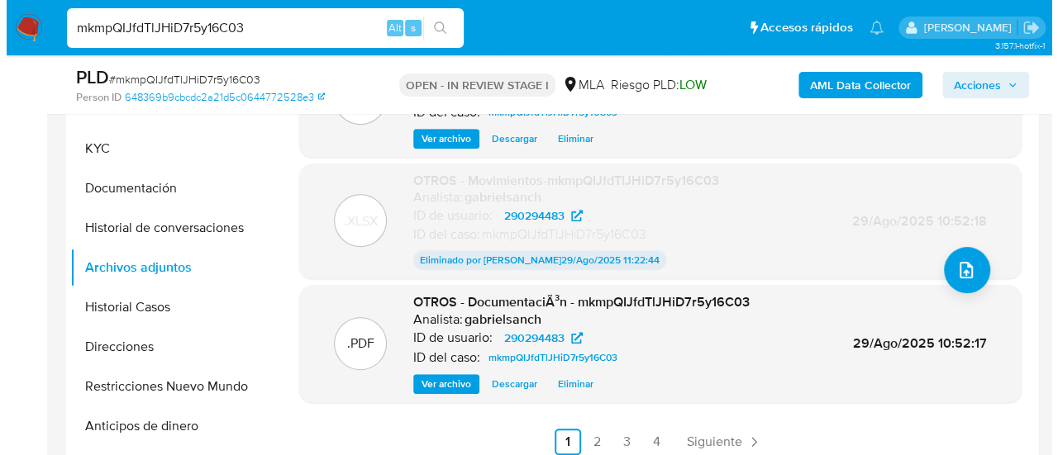
scroll to position [413, 0]
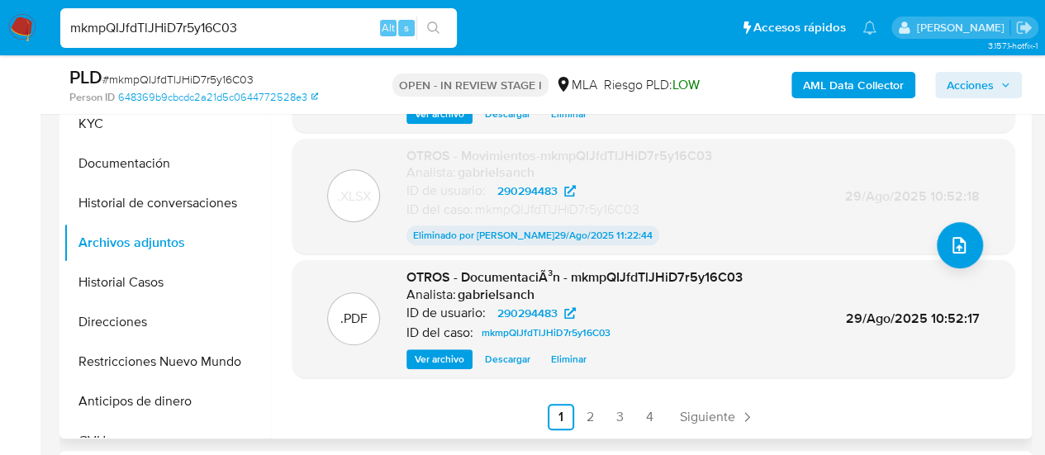
click at [574, 359] on span "Eliminar" at bounding box center [569, 359] width 36 height 17
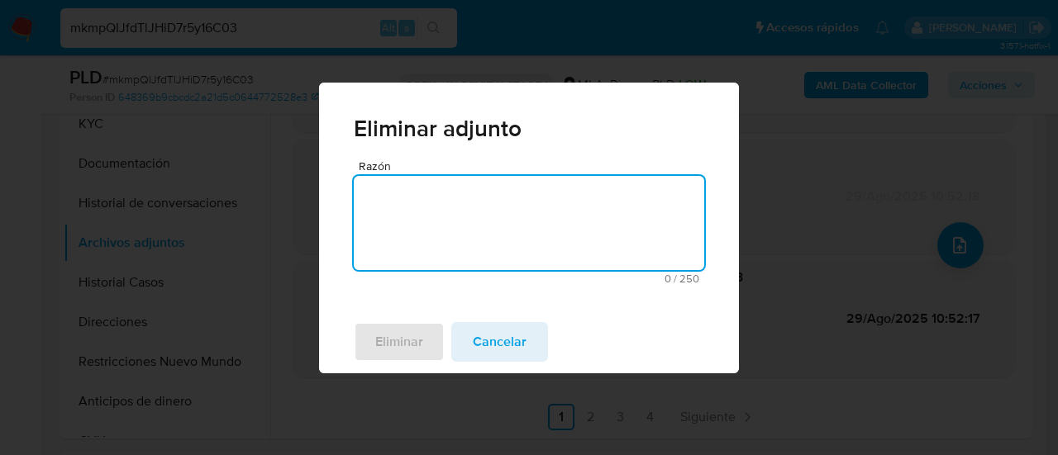
click at [433, 259] on textarea "Razón" at bounding box center [529, 223] width 350 height 94
type textarea "repetido"
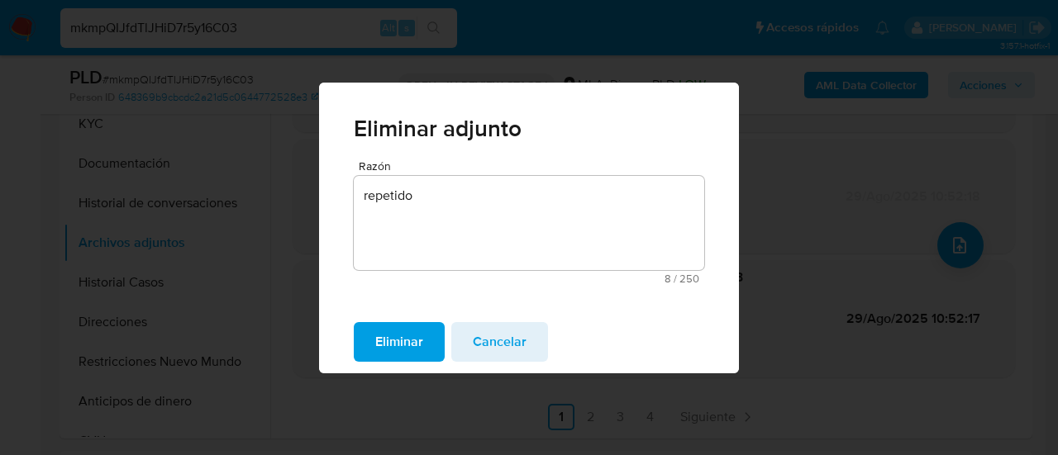
click at [415, 340] on span "Eliminar" at bounding box center [399, 342] width 48 height 36
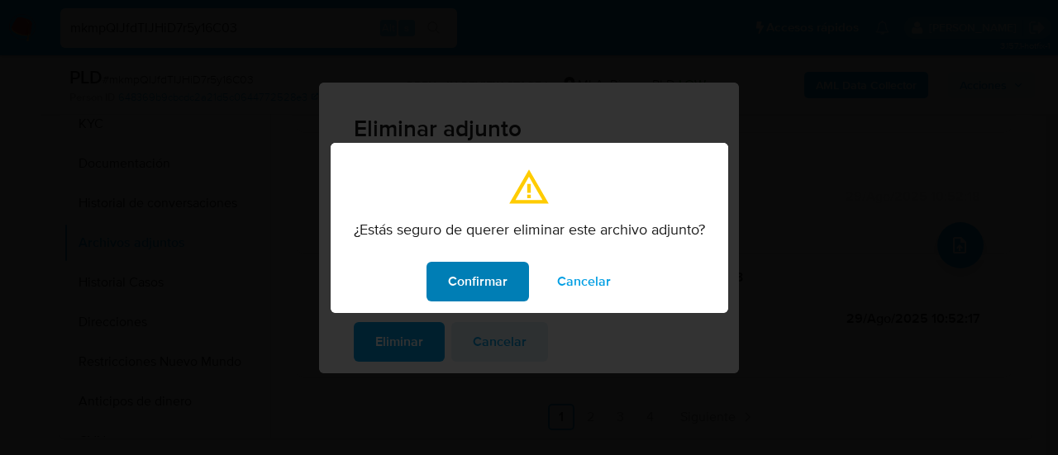
click at [509, 272] on button "Confirmar" at bounding box center [477, 282] width 102 height 40
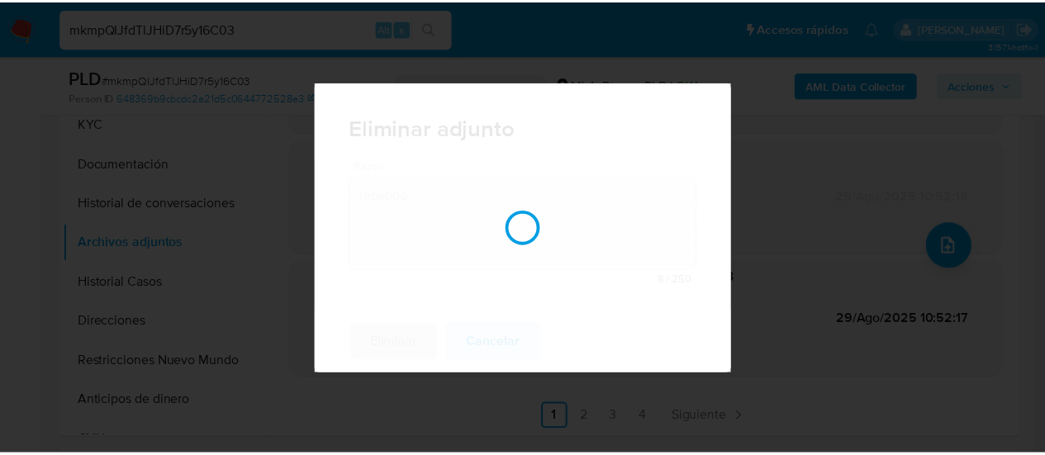
scroll to position [135, 0]
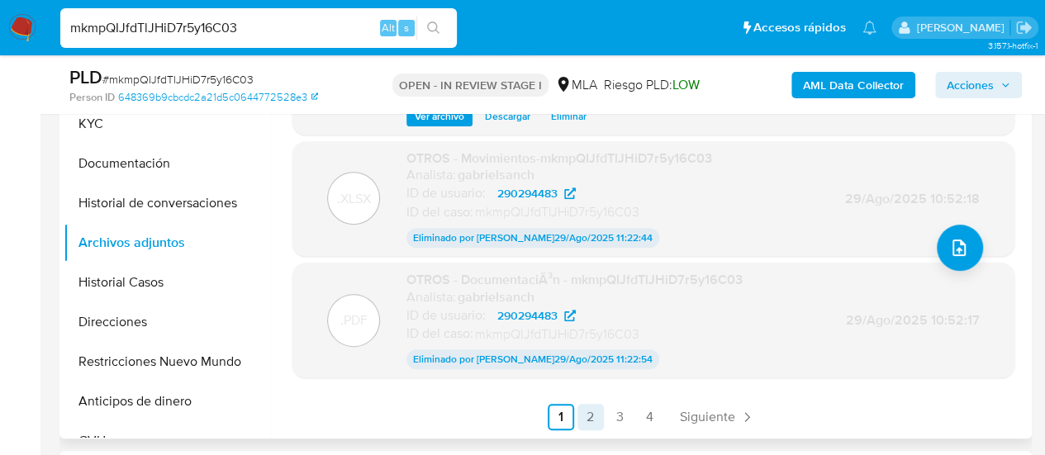
click at [578, 419] on link "2" at bounding box center [591, 417] width 26 height 26
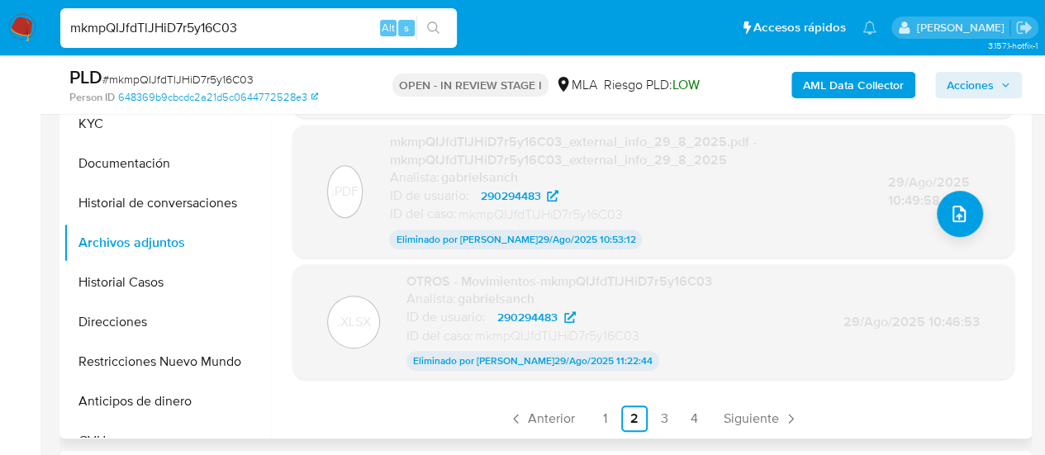
scroll to position [170, 0]
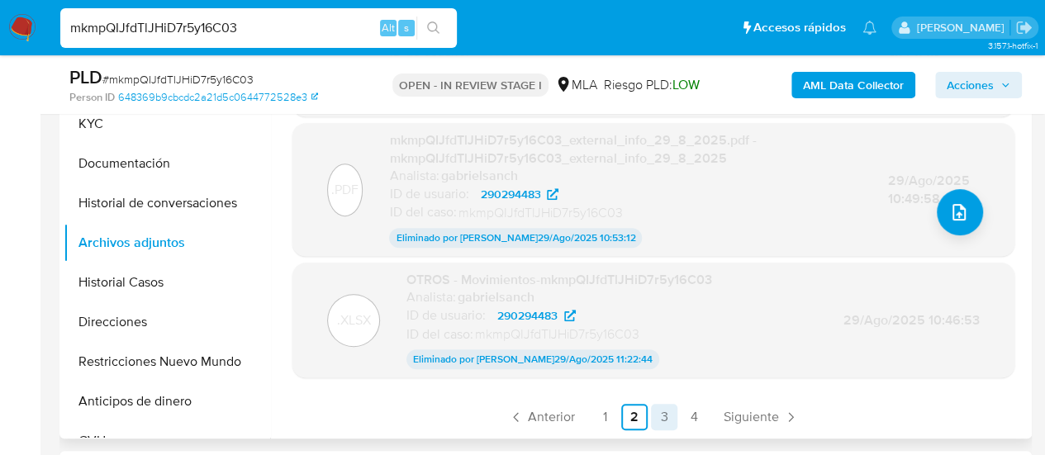
click at [668, 407] on link "3" at bounding box center [664, 417] width 26 height 26
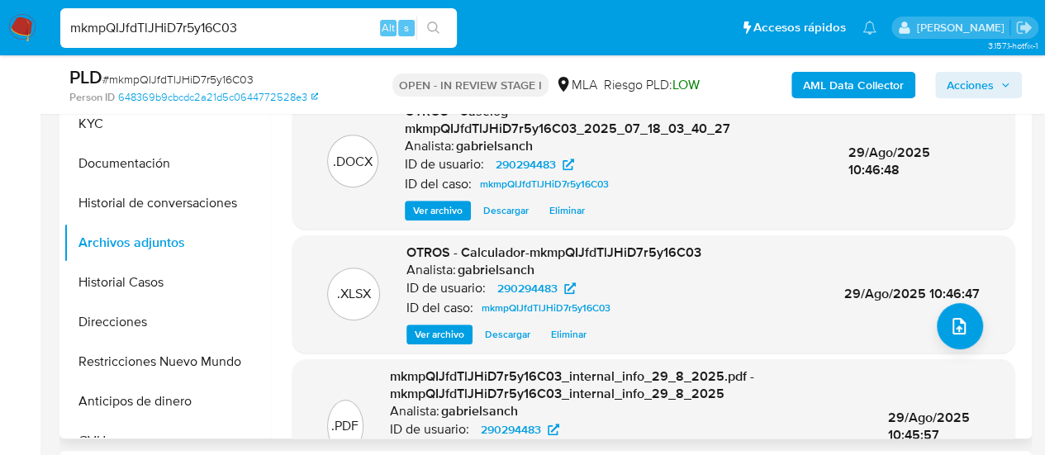
scroll to position [165, 0]
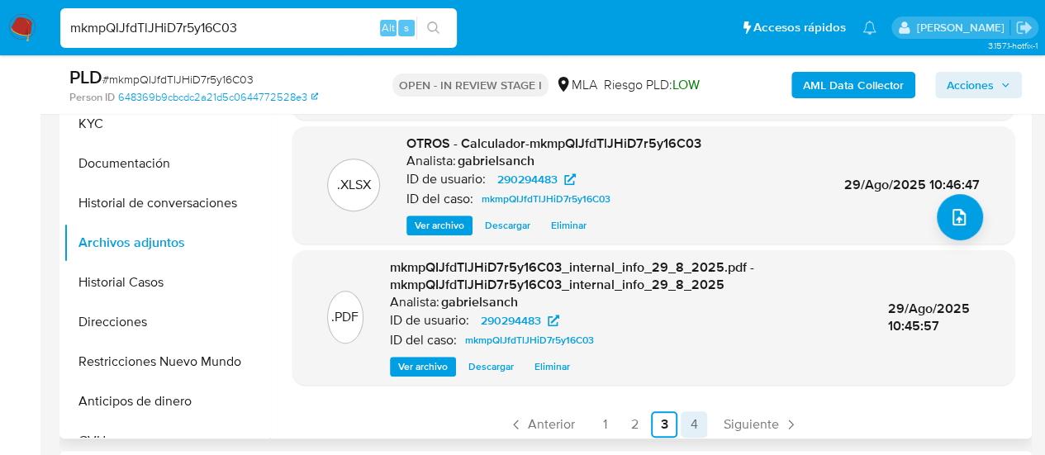
click at [691, 426] on link "4" at bounding box center [694, 425] width 26 height 26
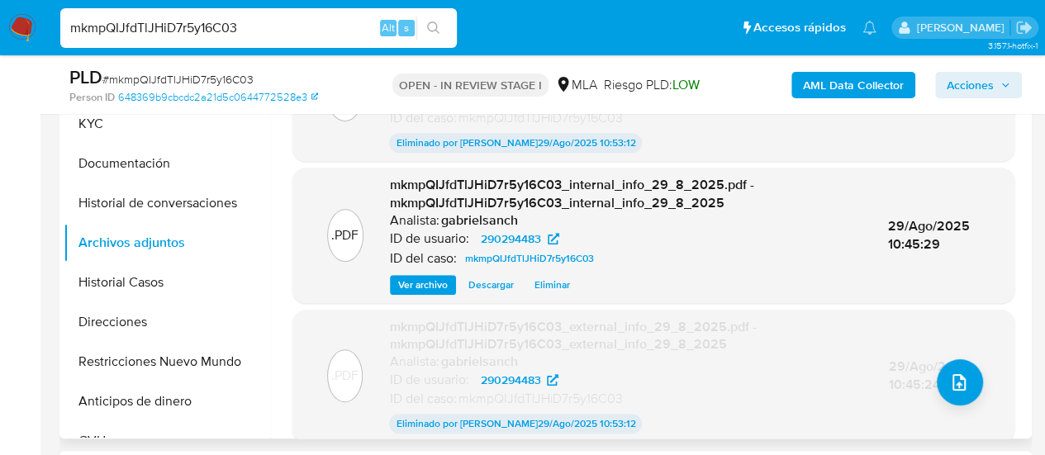
scroll to position [64, 0]
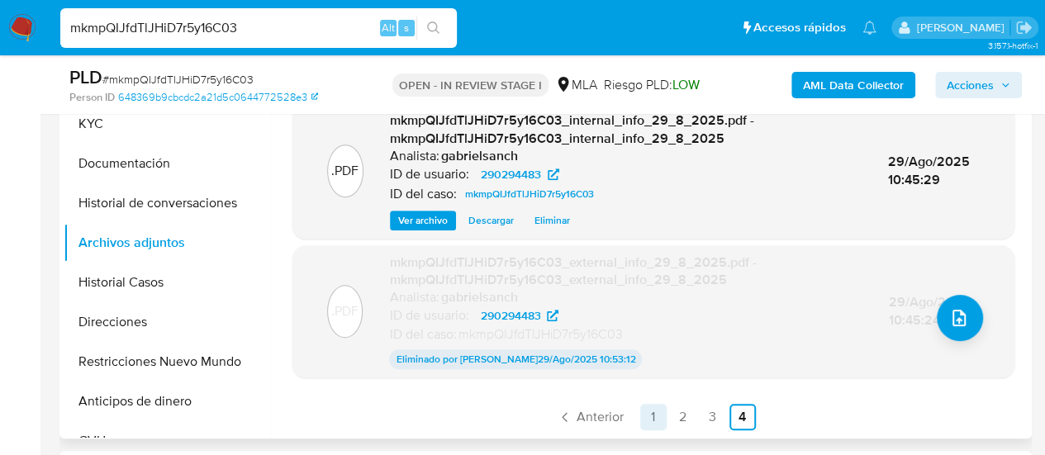
click at [652, 420] on link "1" at bounding box center [653, 417] width 26 height 26
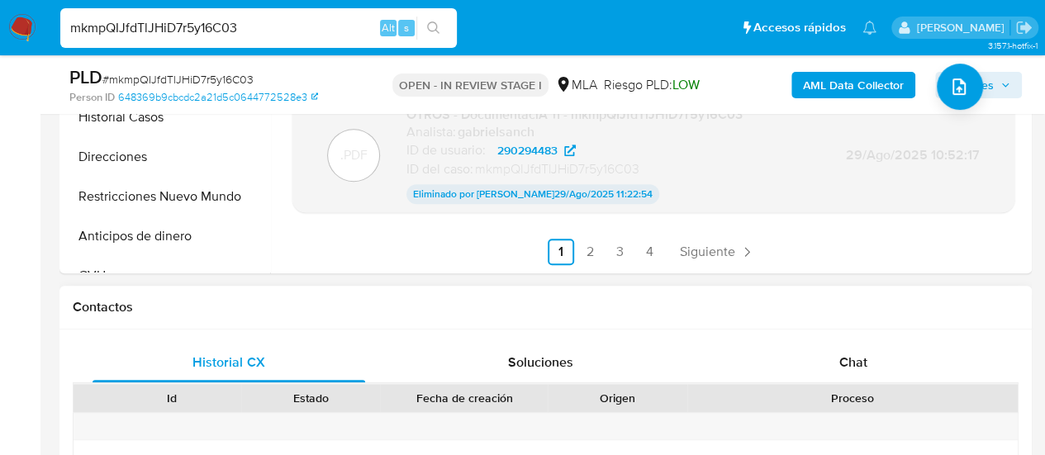
scroll to position [496, 0]
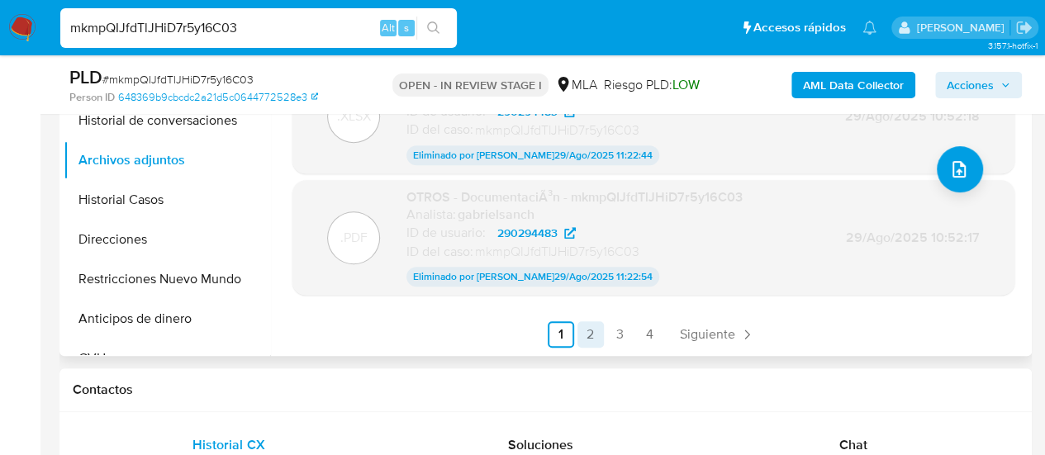
click at [579, 331] on link "2" at bounding box center [591, 334] width 26 height 26
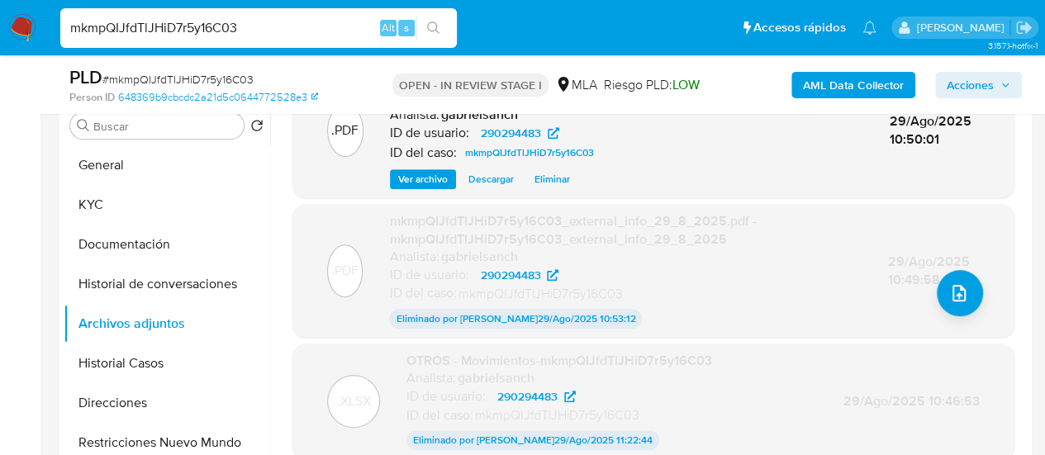
scroll to position [413, 0]
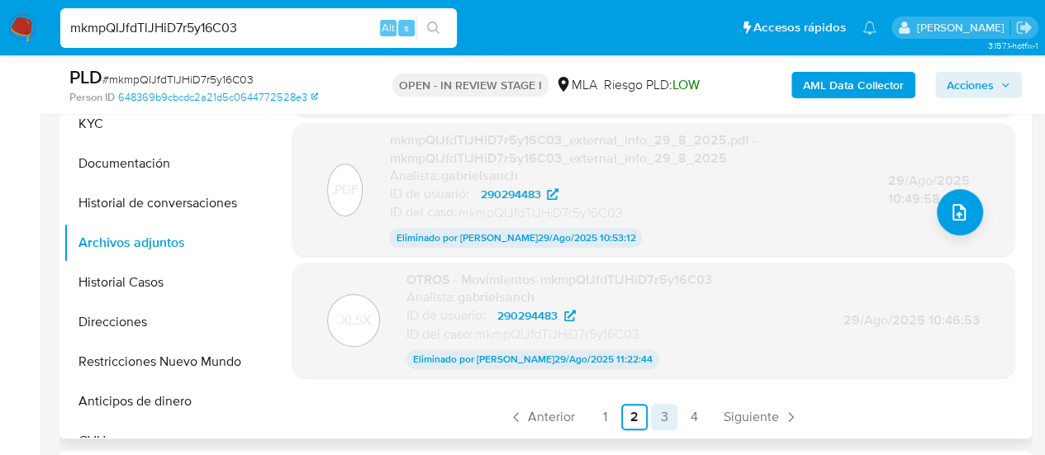
click at [659, 421] on link "3" at bounding box center [664, 417] width 26 height 26
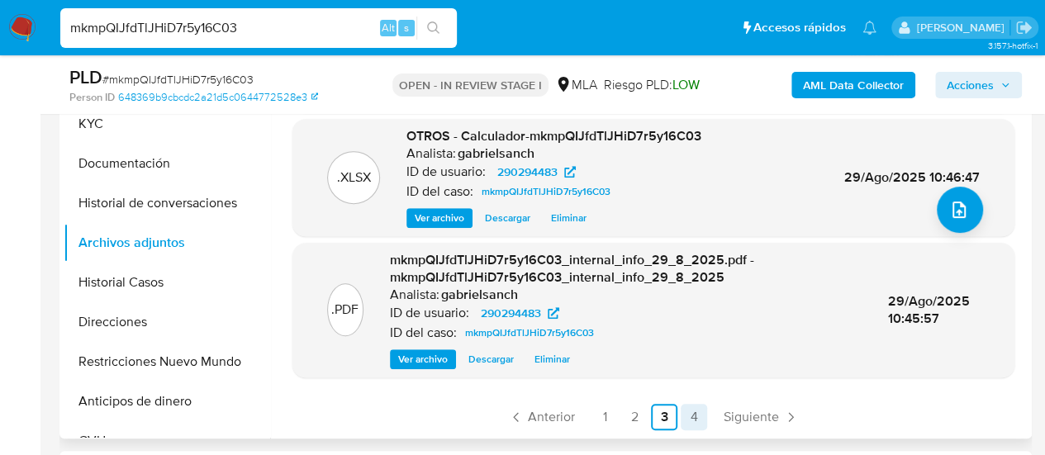
click at [691, 416] on link "4" at bounding box center [694, 417] width 26 height 26
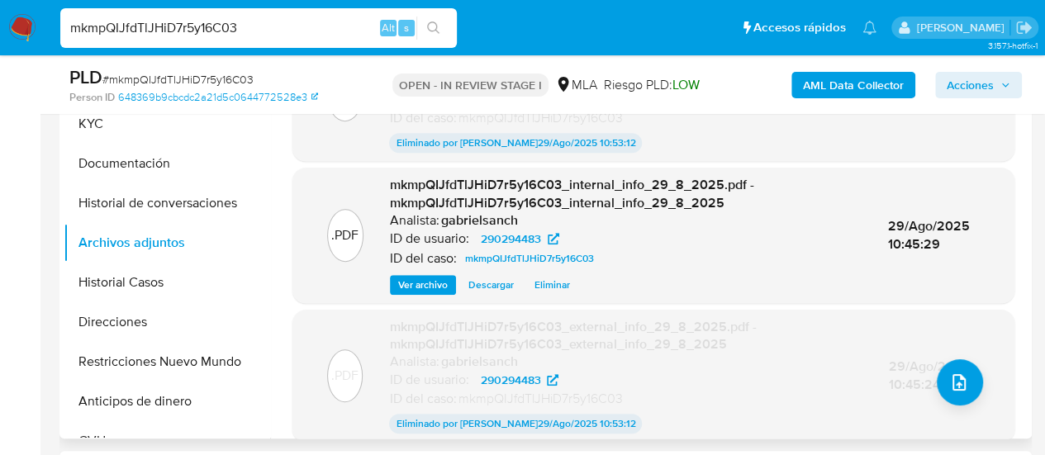
scroll to position [64, 0]
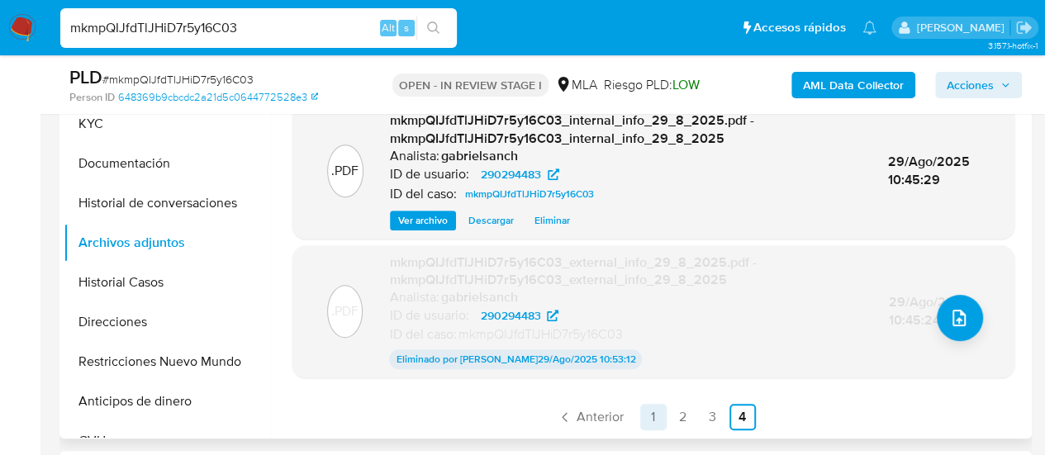
click at [652, 417] on link "1" at bounding box center [653, 417] width 26 height 26
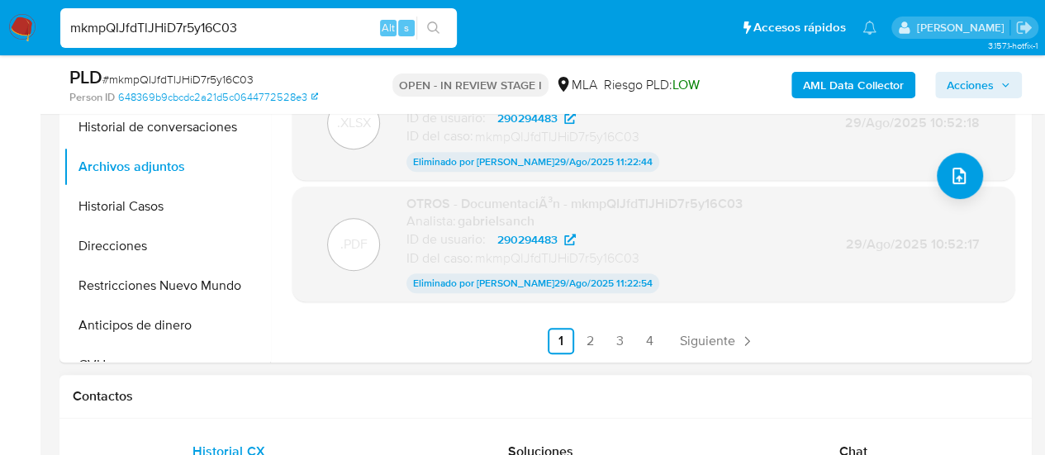
scroll to position [496, 0]
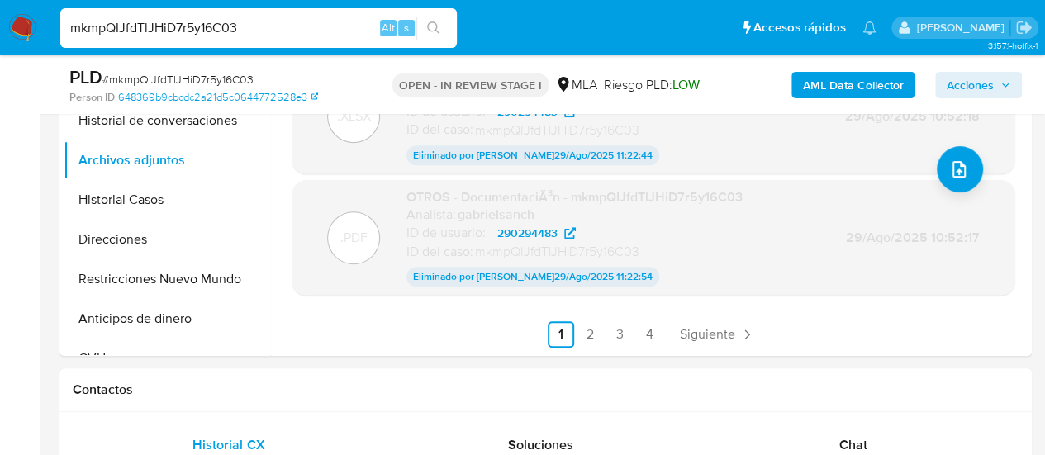
click at [959, 85] on span "Acciones" at bounding box center [970, 85] width 47 height 26
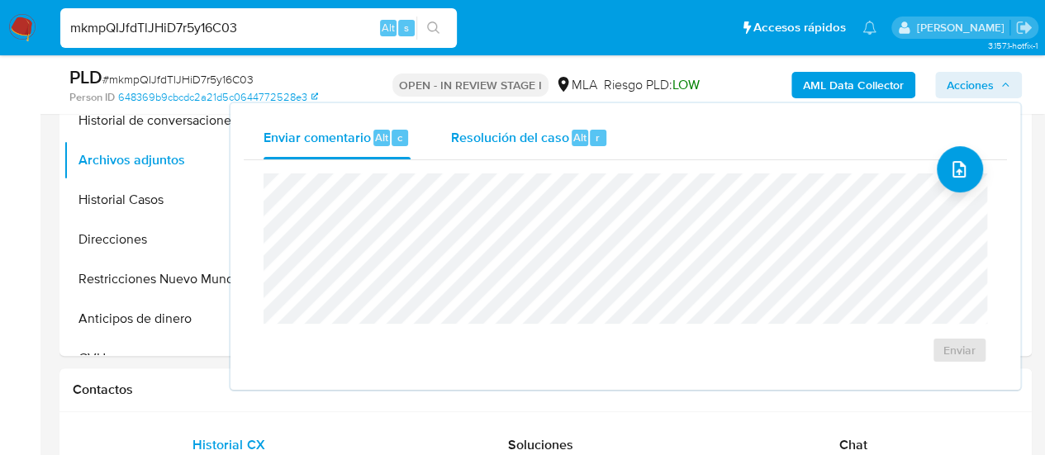
click at [590, 144] on div "r" at bounding box center [598, 138] width 17 height 17
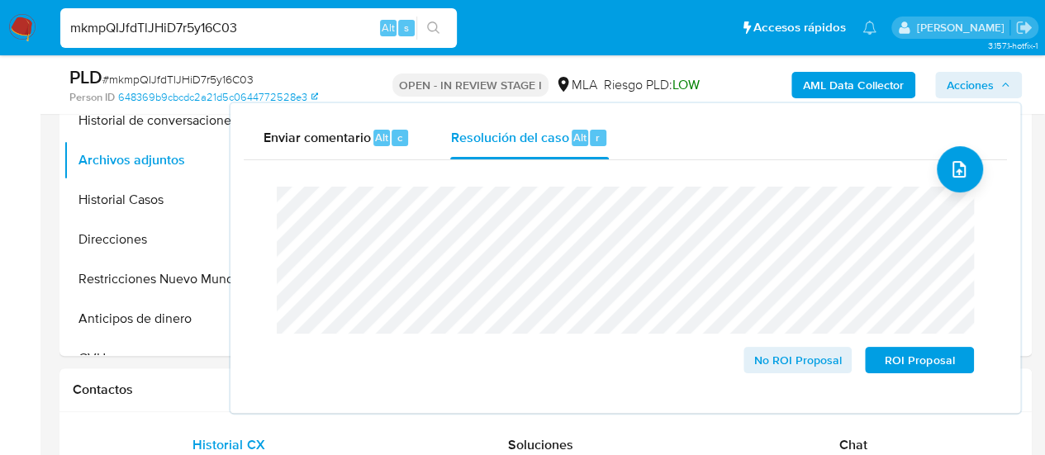
click at [1012, 109] on div "Enviar comentario Alt c Resolución del caso Alt r Cierre de caso No ROI Proposa…" at bounding box center [626, 258] width 790 height 310
click at [1005, 98] on button "Acciones" at bounding box center [979, 85] width 87 height 26
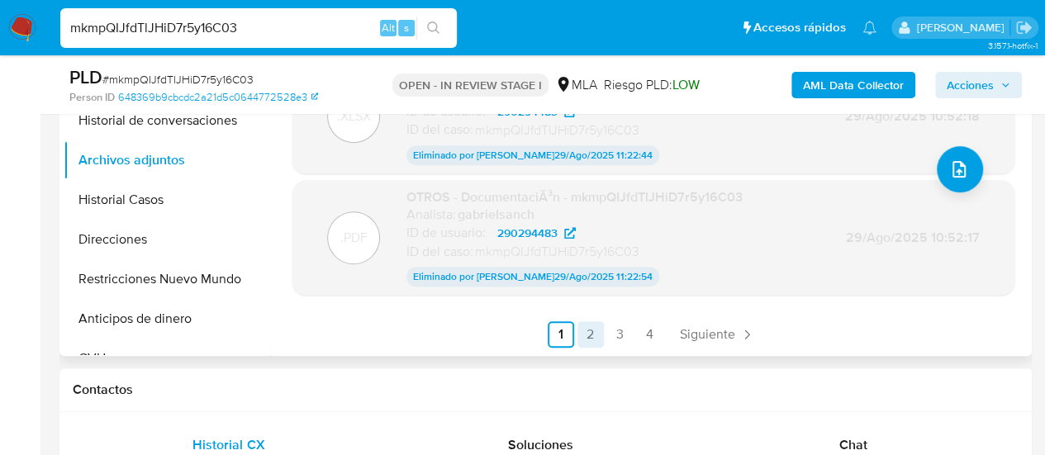
click at [583, 322] on link "2" at bounding box center [591, 334] width 26 height 26
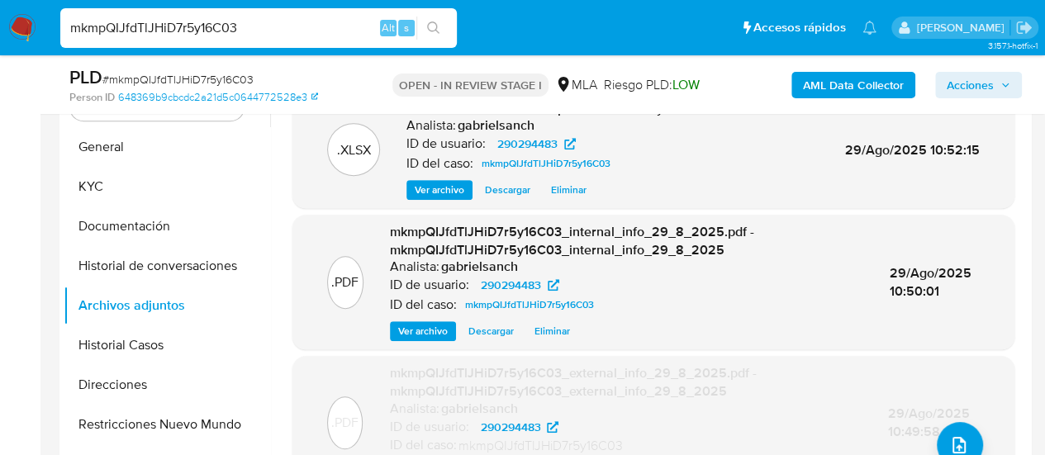
scroll to position [331, 0]
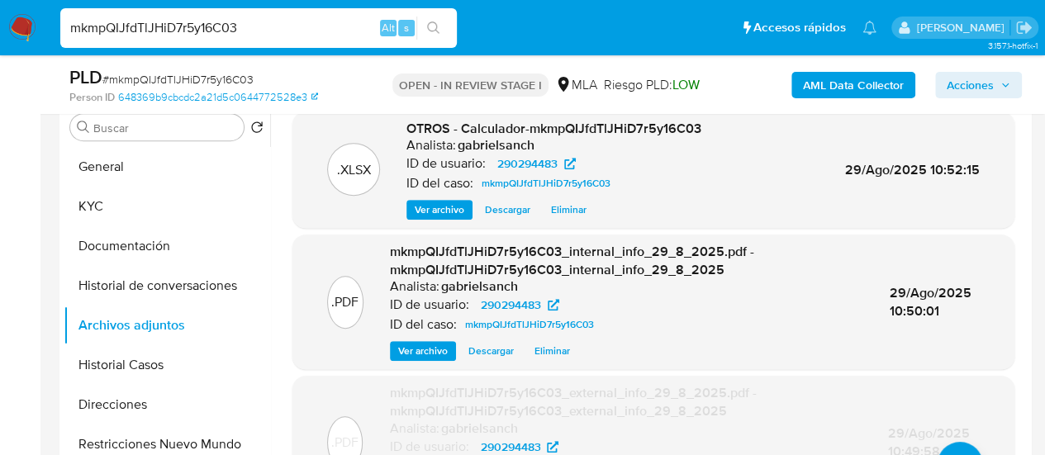
click at [554, 344] on span "Eliminar" at bounding box center [553, 351] width 36 height 17
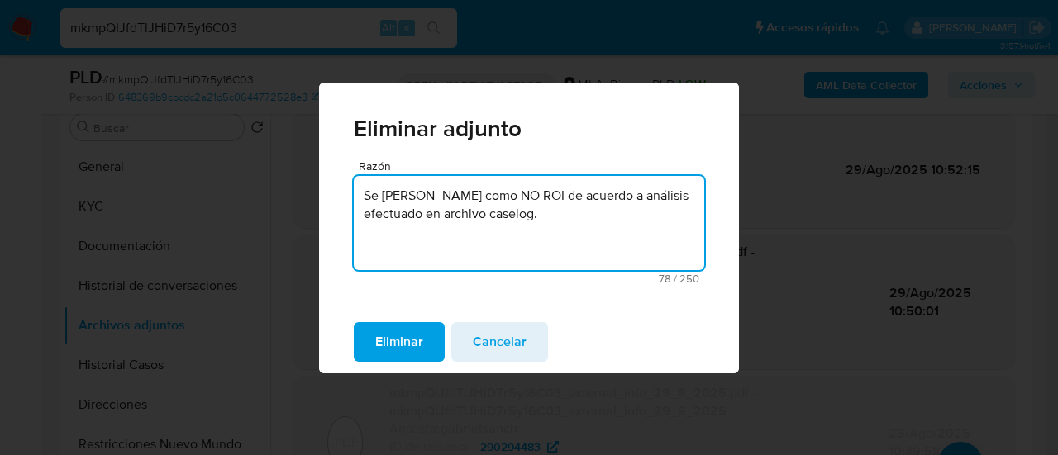
click at [456, 210] on textarea "Se eleva caso como NO ROI de acuerdo a análisis efectuado en archivo caselog." at bounding box center [529, 223] width 350 height 94
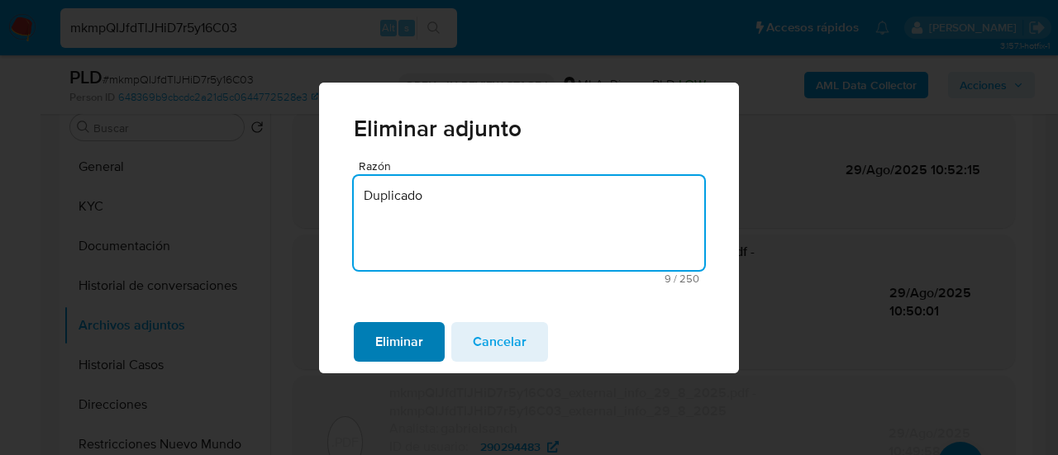
type textarea "Duplicado"
click at [388, 354] on span "Eliminar" at bounding box center [399, 342] width 48 height 36
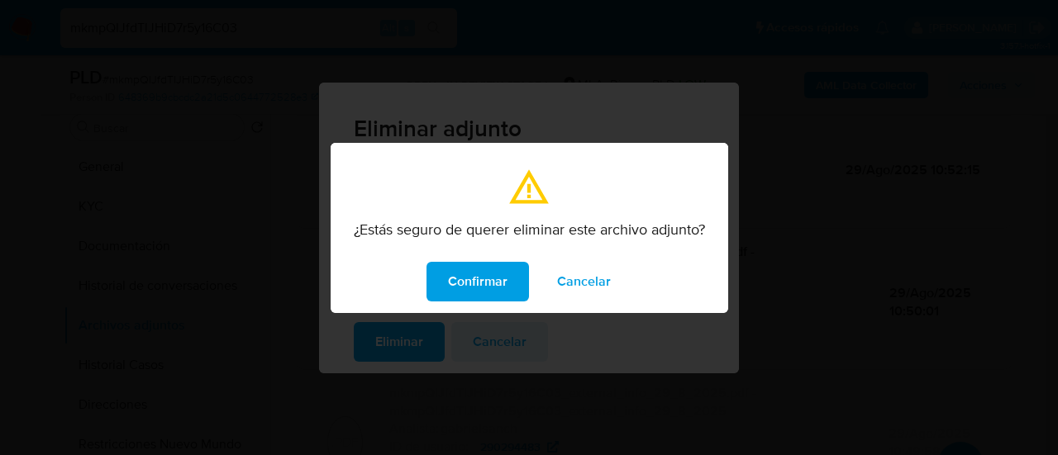
click at [479, 309] on div "Confirmar Cancelar" at bounding box center [530, 281] width 398 height 63
click at [471, 285] on span "Confirmar" at bounding box center [478, 282] width 60 height 36
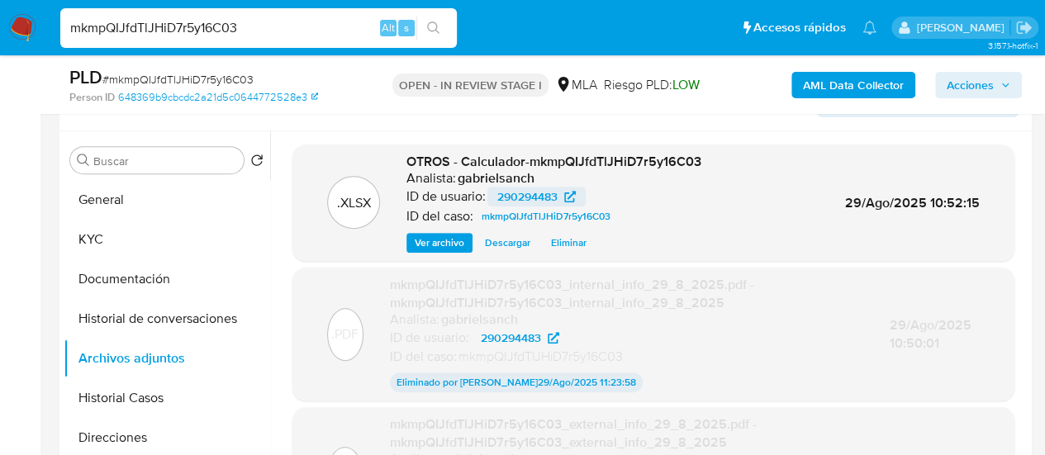
scroll to position [248, 0]
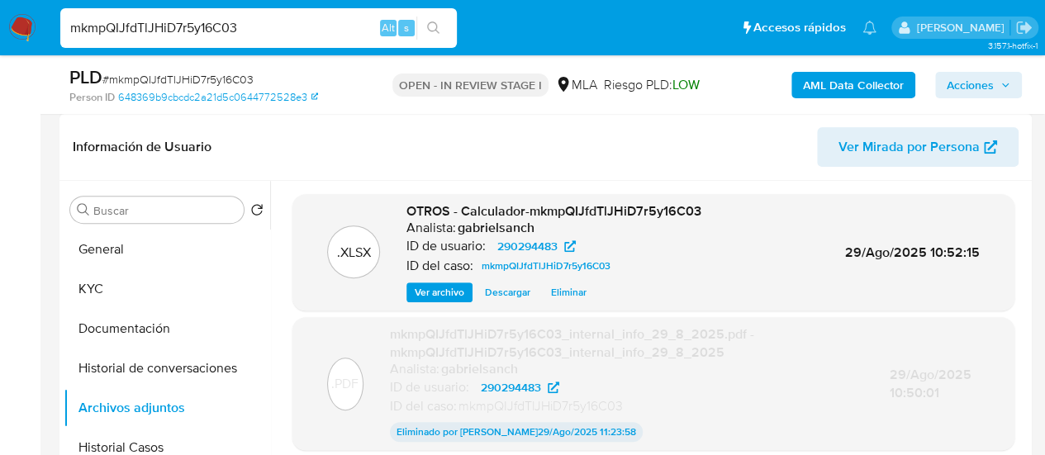
click at [568, 299] on span "Eliminar" at bounding box center [569, 292] width 36 height 17
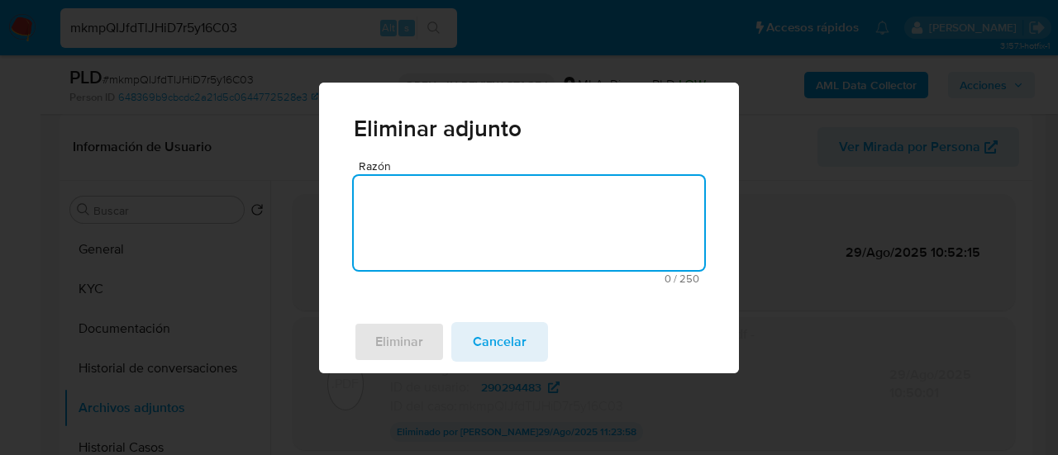
click at [554, 290] on div "Razón 0 / 250 250 caracteres restantes" at bounding box center [529, 235] width 420 height 150
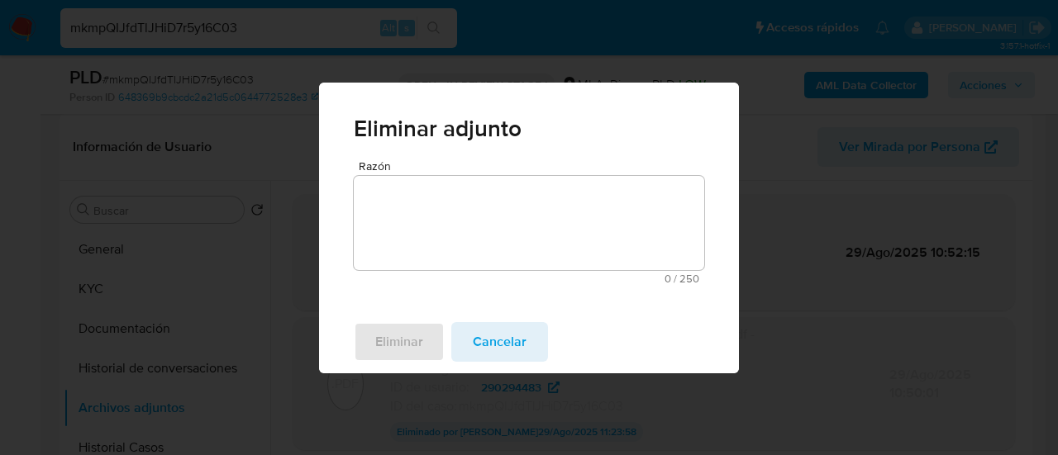
click at [417, 291] on div "Razón 0 / 250 250 caracteres restantes" at bounding box center [529, 235] width 420 height 150
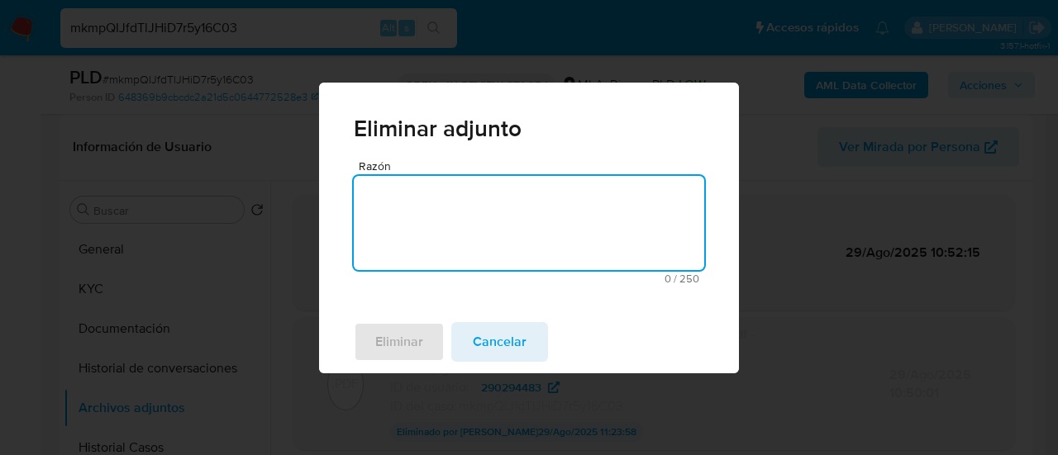
click at [407, 220] on textarea "Razón" at bounding box center [529, 223] width 350 height 94
paste textarea "Se eleva caso como NO ROI de acuerdo a análisis efectuado en archivo caselog."
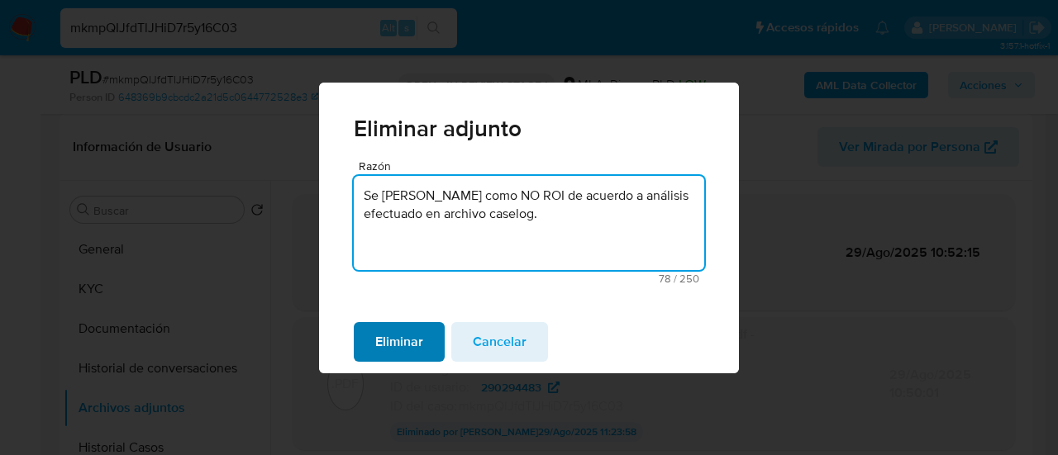
type textarea "Se eleva caso como NO ROI de acuerdo a análisis efectuado en archivo caselog."
click at [399, 340] on span "Eliminar" at bounding box center [399, 342] width 48 height 36
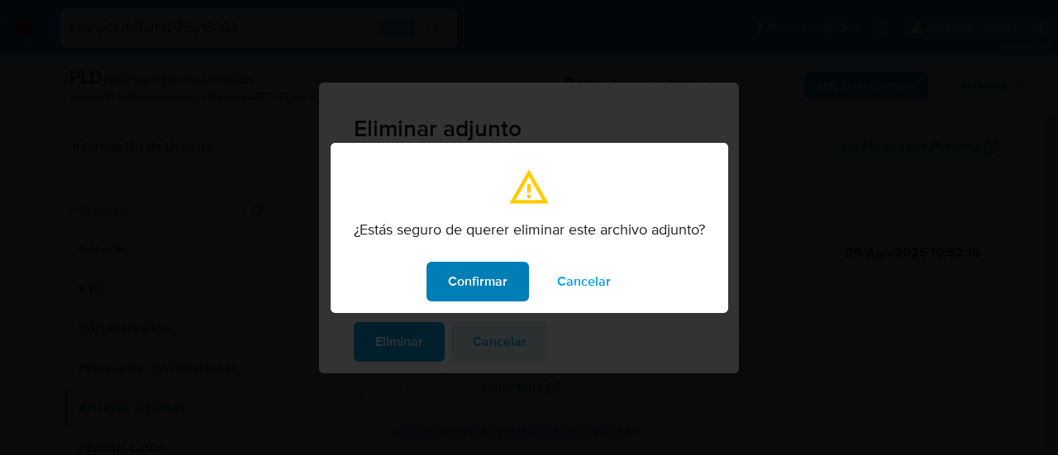
click at [471, 264] on span "Confirmar" at bounding box center [478, 282] width 60 height 36
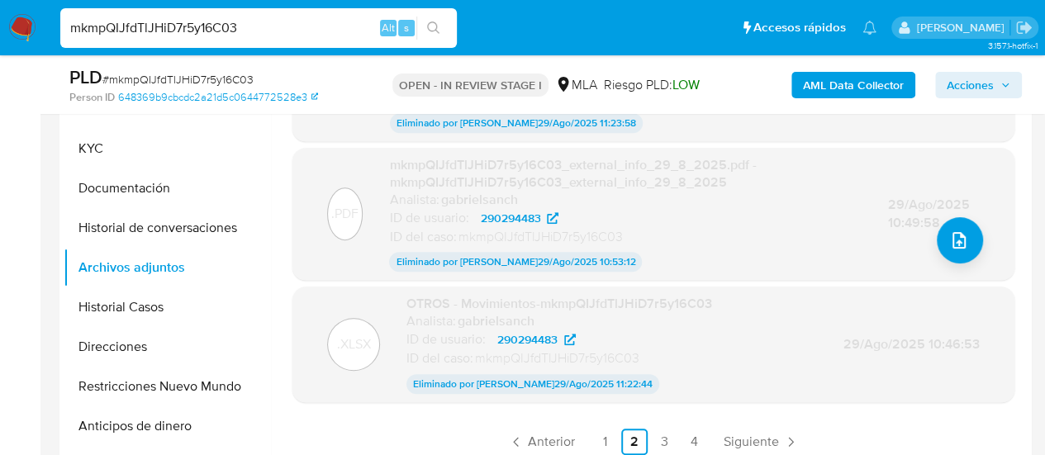
scroll to position [496, 0]
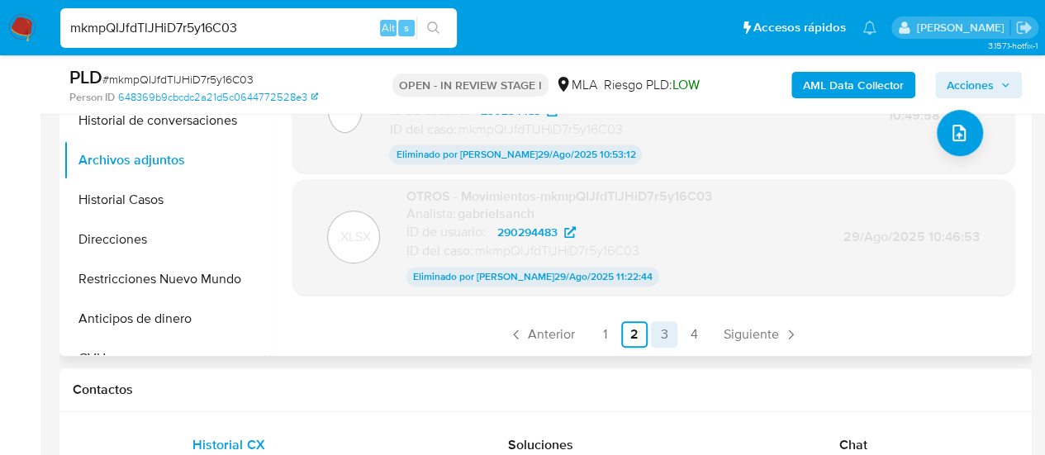
click at [660, 336] on link "3" at bounding box center [664, 334] width 26 height 26
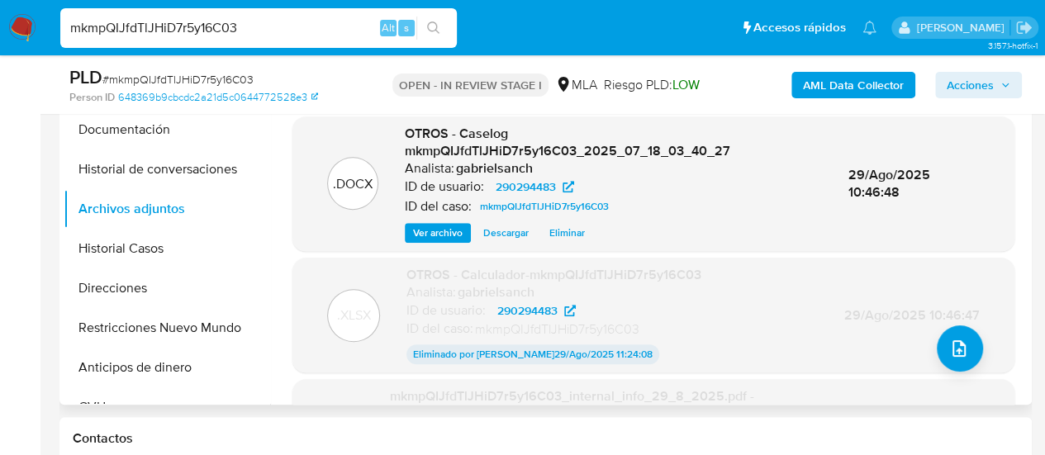
scroll to position [413, 0]
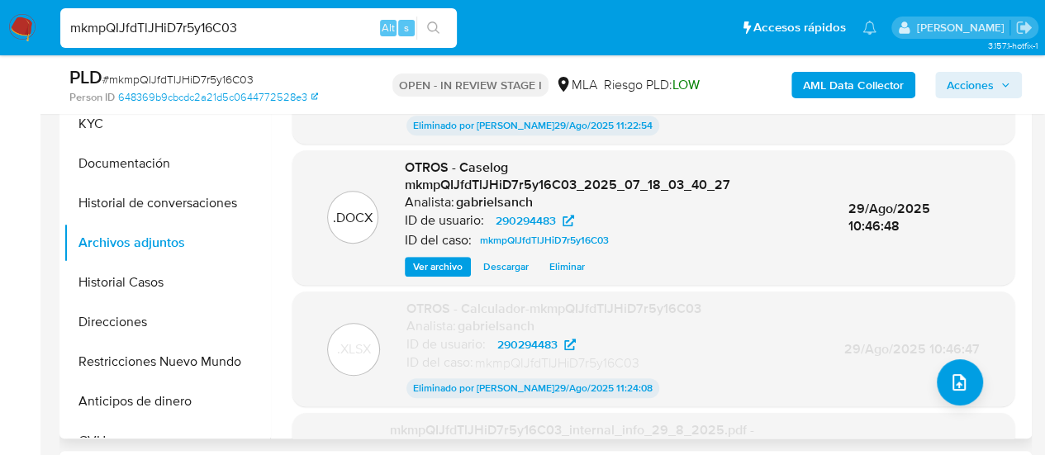
click at [557, 274] on span "Eliminar" at bounding box center [568, 267] width 36 height 17
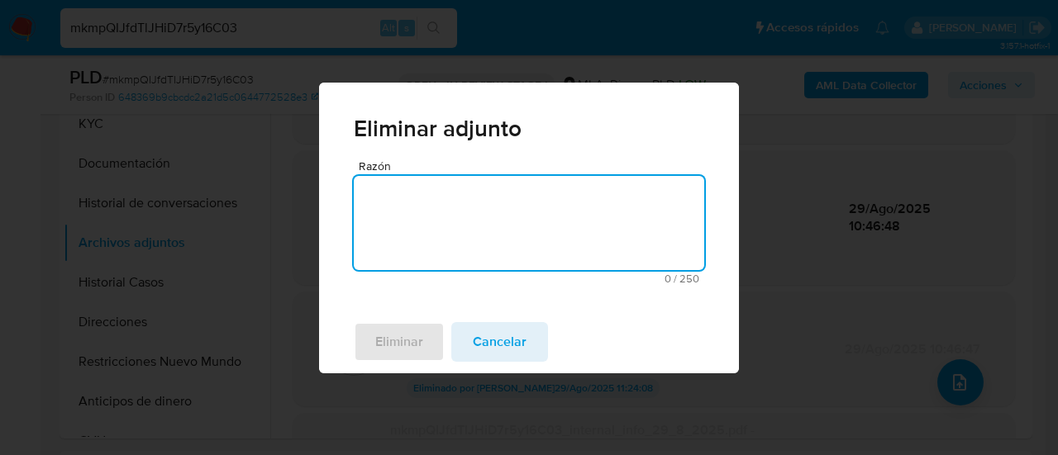
type textarea "R"
click at [516, 223] on textarea "Duplicado" at bounding box center [529, 223] width 350 height 94
type textarea "Duplicado"
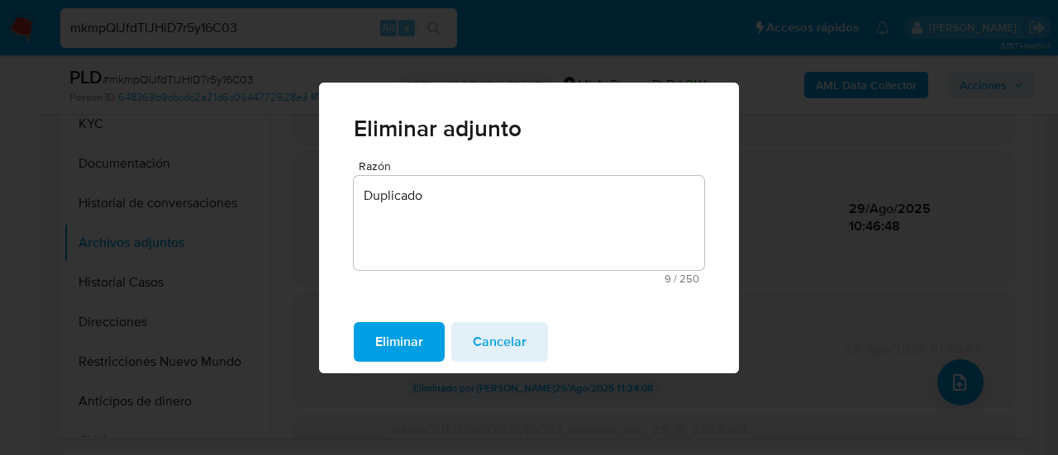
click at [409, 338] on span "Eliminar" at bounding box center [399, 342] width 48 height 36
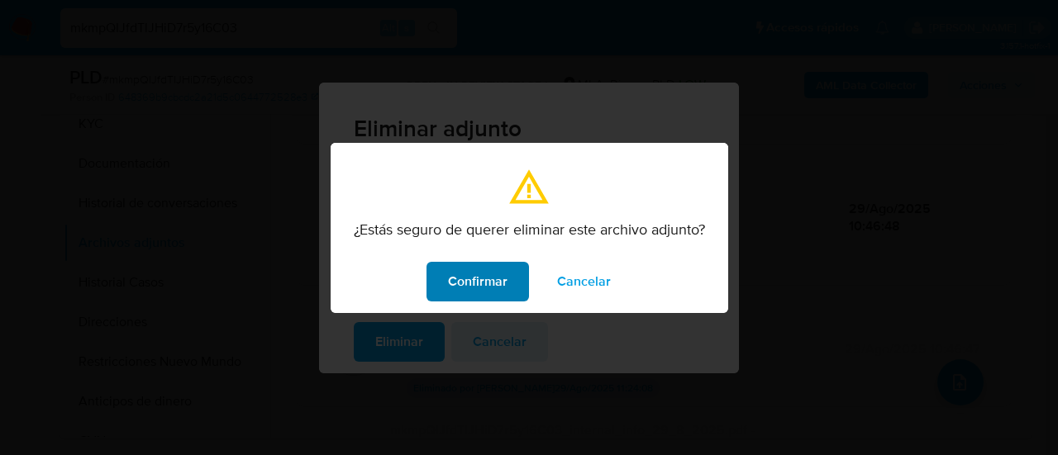
click at [479, 279] on span "Confirmar" at bounding box center [478, 282] width 60 height 36
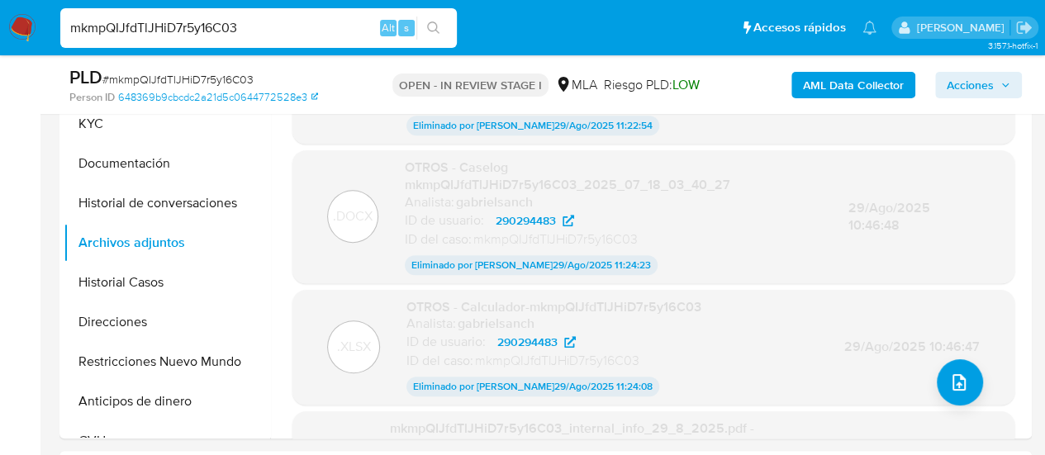
click at [145, 285] on button "Historial Casos" at bounding box center [167, 283] width 207 height 40
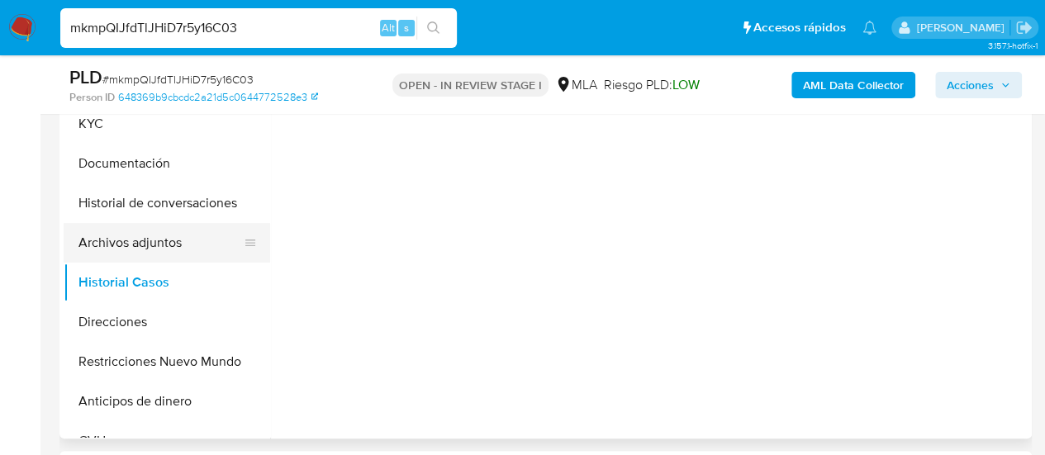
click at [133, 245] on button "Archivos adjuntos" at bounding box center [160, 243] width 193 height 40
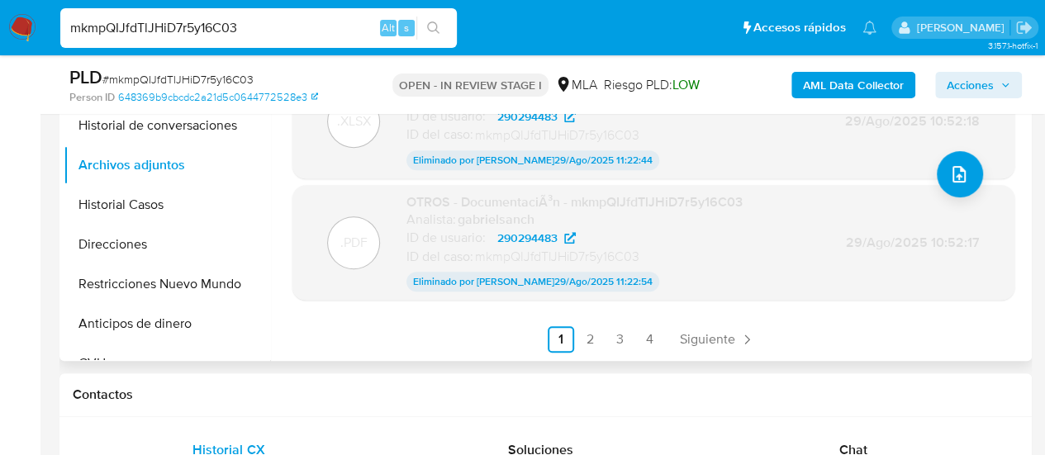
scroll to position [496, 0]
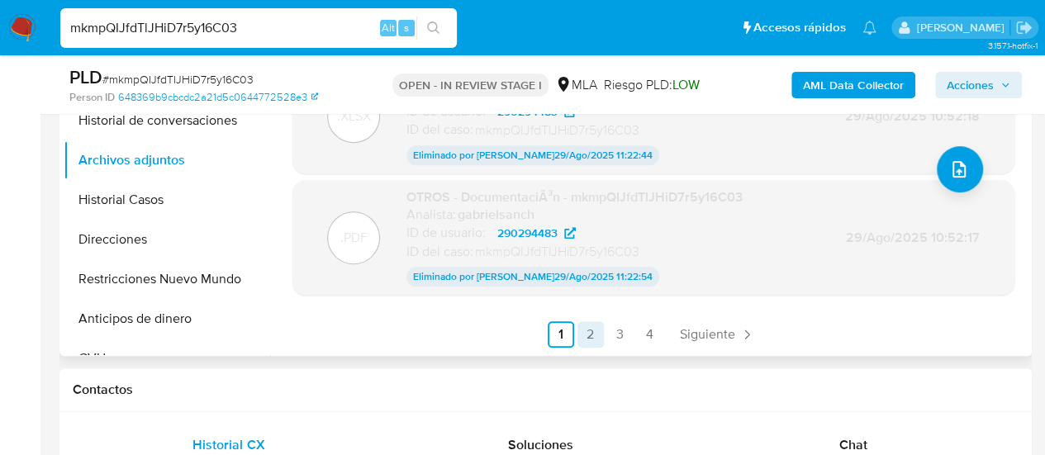
click at [588, 333] on link "2" at bounding box center [591, 334] width 26 height 26
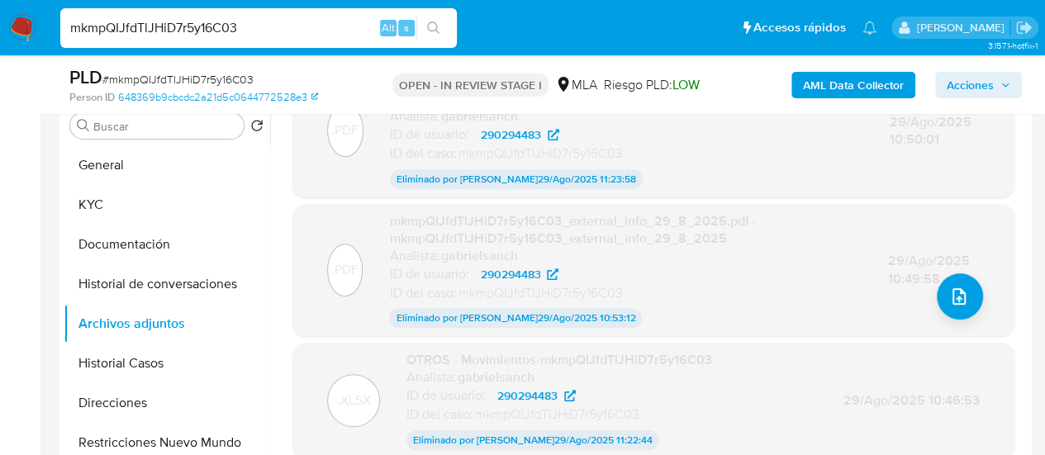
scroll to position [413, 0]
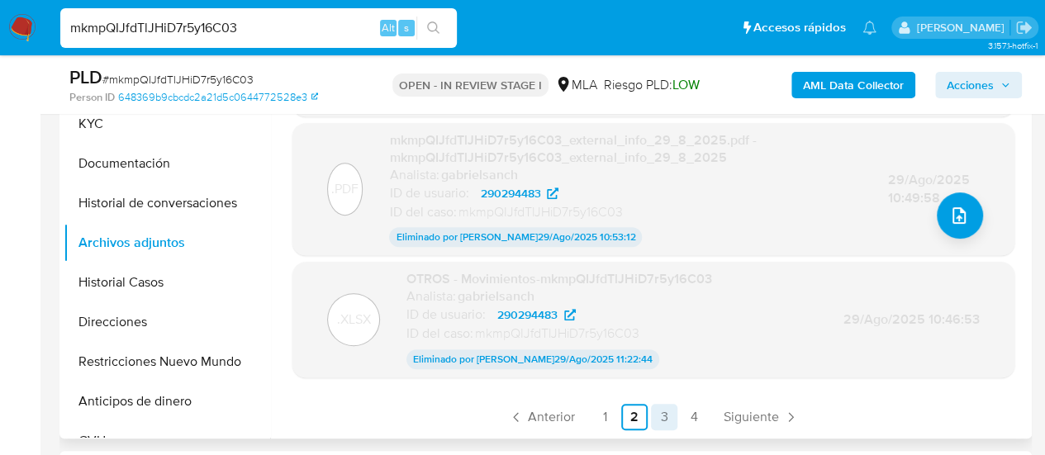
click at [658, 414] on link "3" at bounding box center [664, 417] width 26 height 26
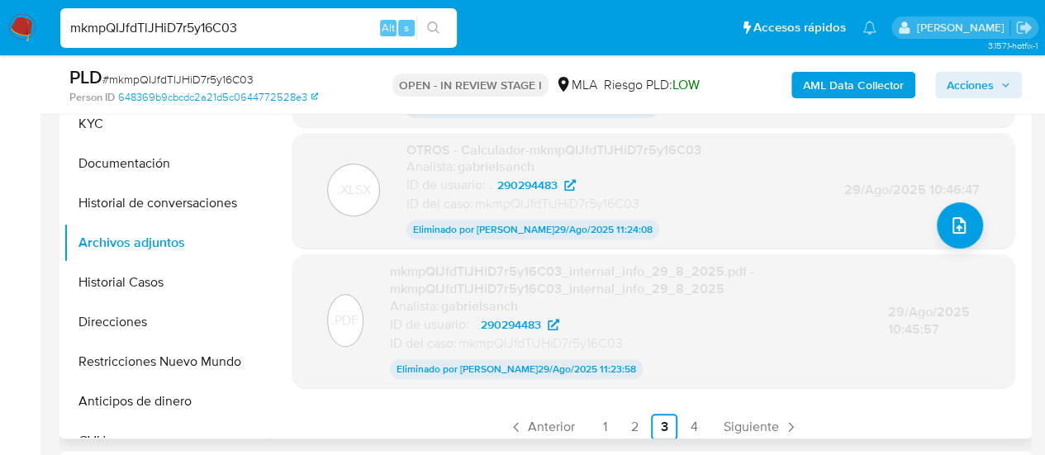
scroll to position [167, 0]
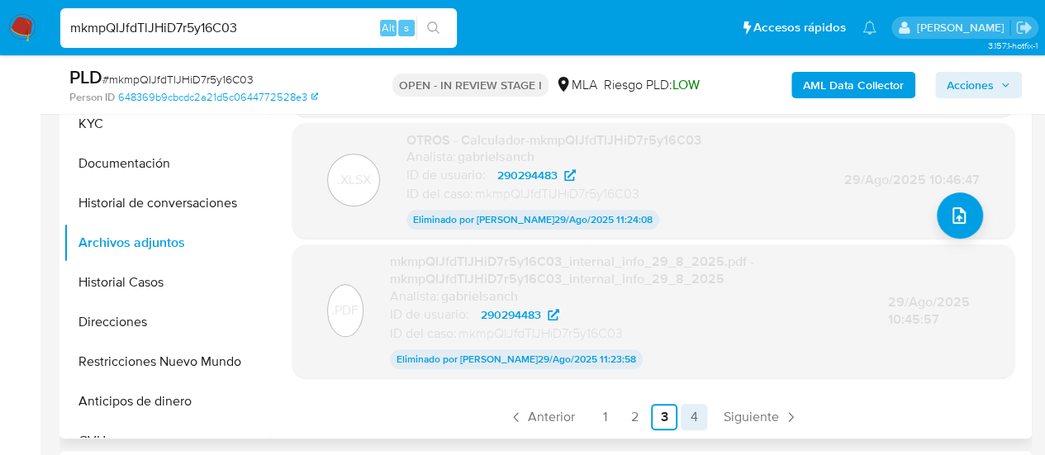
click at [693, 416] on link "4" at bounding box center [694, 417] width 26 height 26
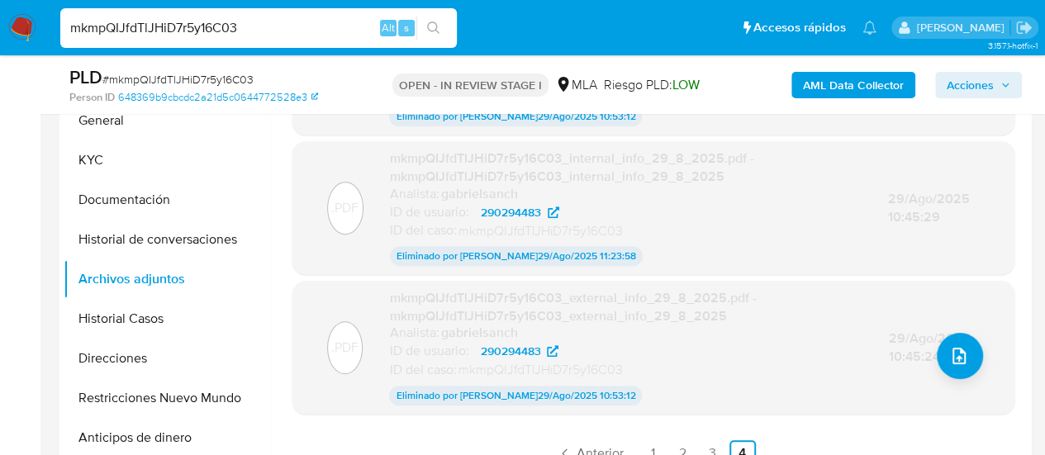
scroll to position [413, 0]
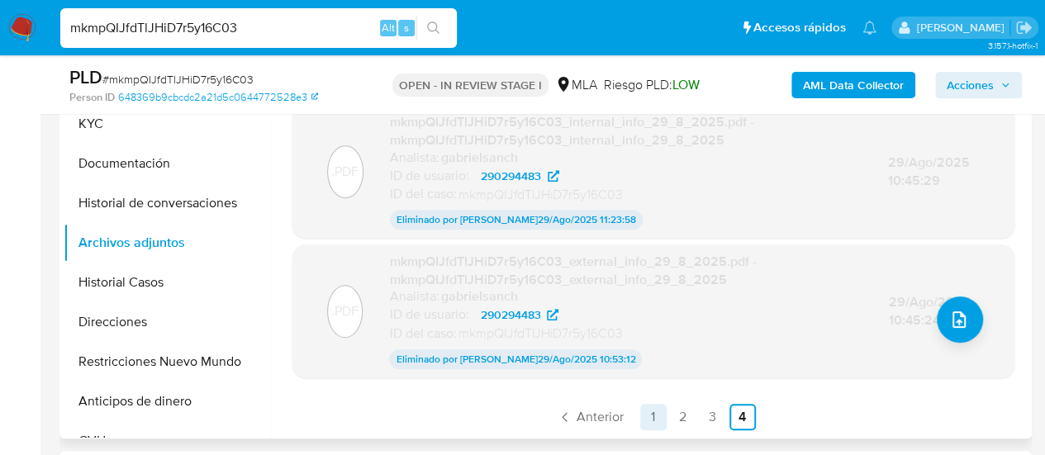
click at [642, 426] on link "1" at bounding box center [653, 417] width 26 height 26
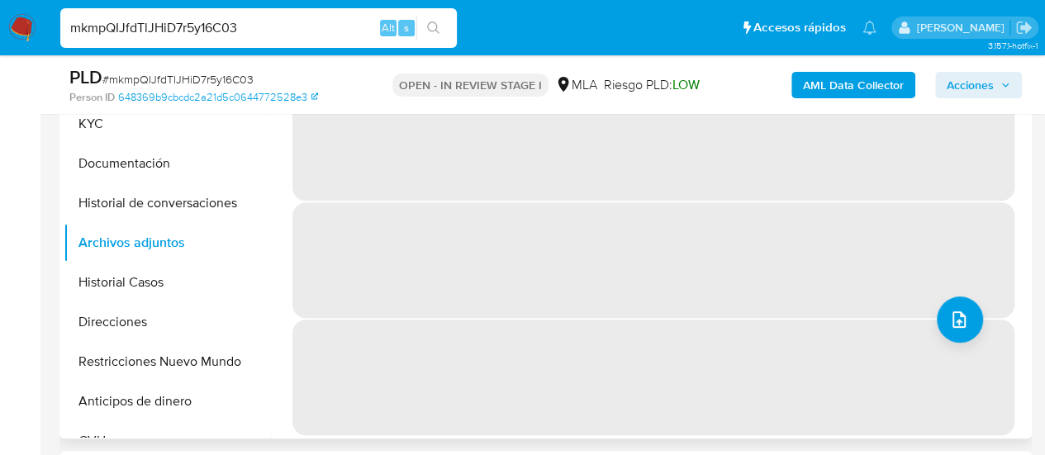
scroll to position [0, 0]
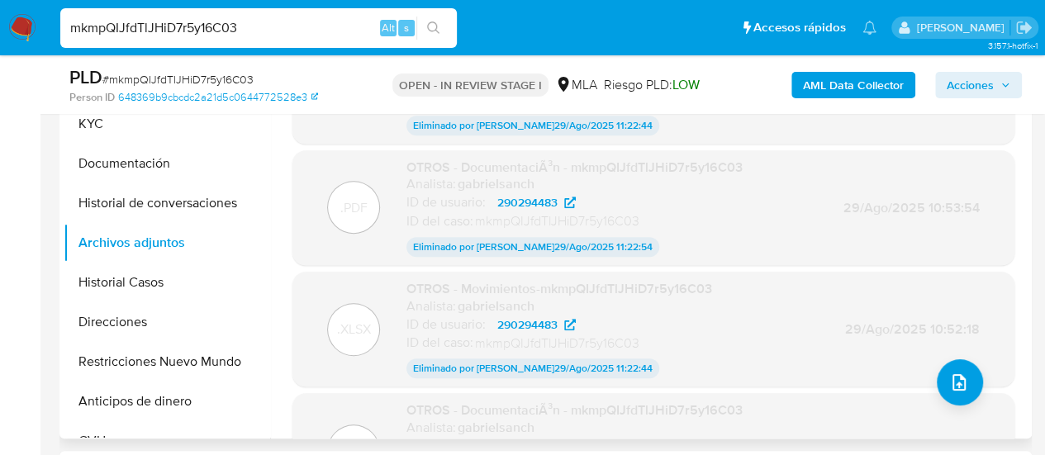
click at [811, 86] on b "AML Data Collector" at bounding box center [853, 85] width 101 height 26
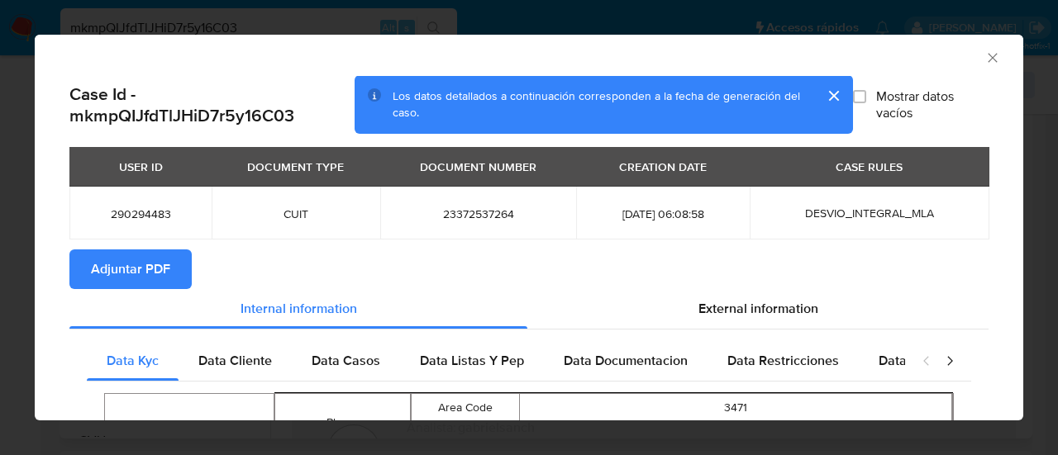
click at [95, 273] on span "Adjuntar PDF" at bounding box center [130, 269] width 79 height 36
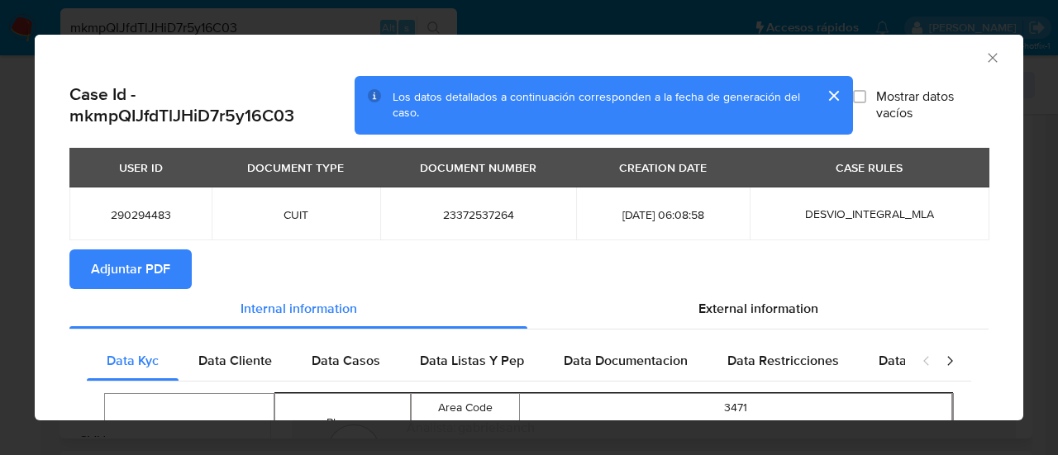
click at [988, 55] on icon "Cerrar ventana" at bounding box center [992, 57] width 9 height 9
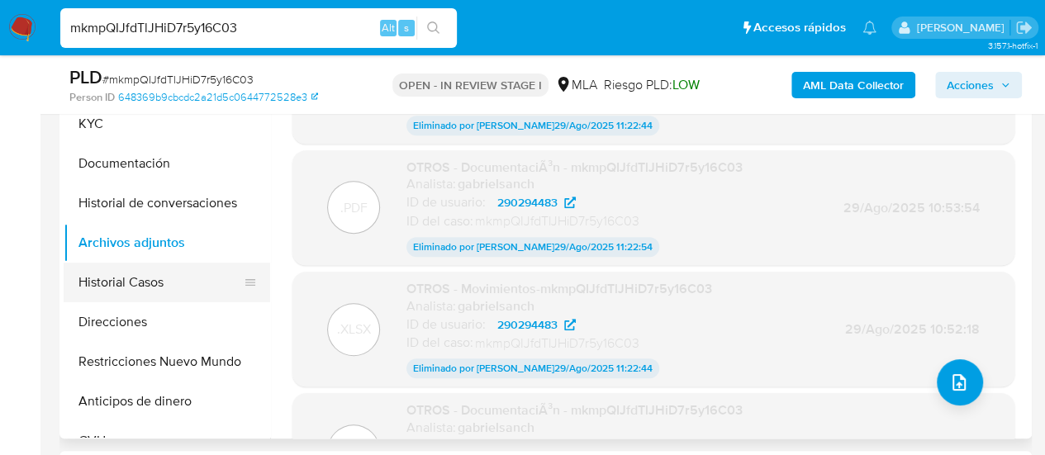
click at [197, 271] on button "Historial Casos" at bounding box center [160, 283] width 193 height 40
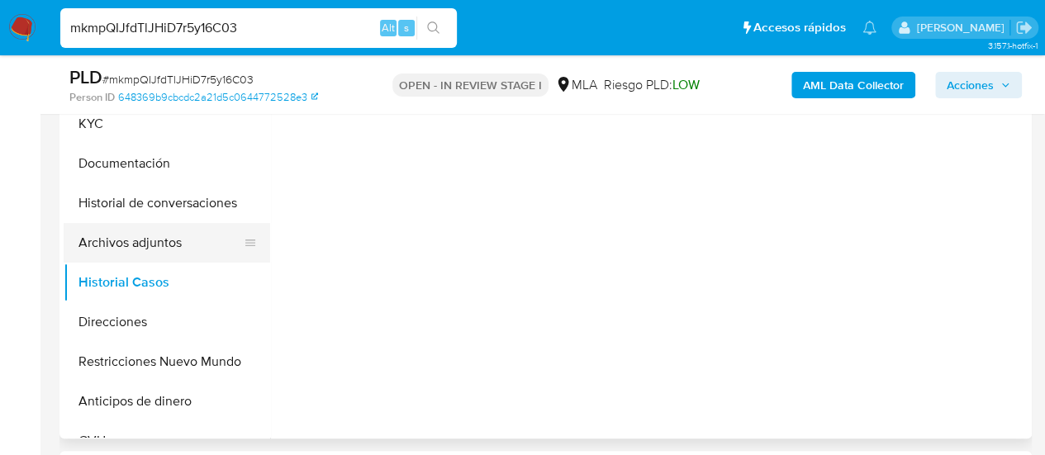
click at [174, 253] on button "Archivos adjuntos" at bounding box center [160, 243] width 193 height 40
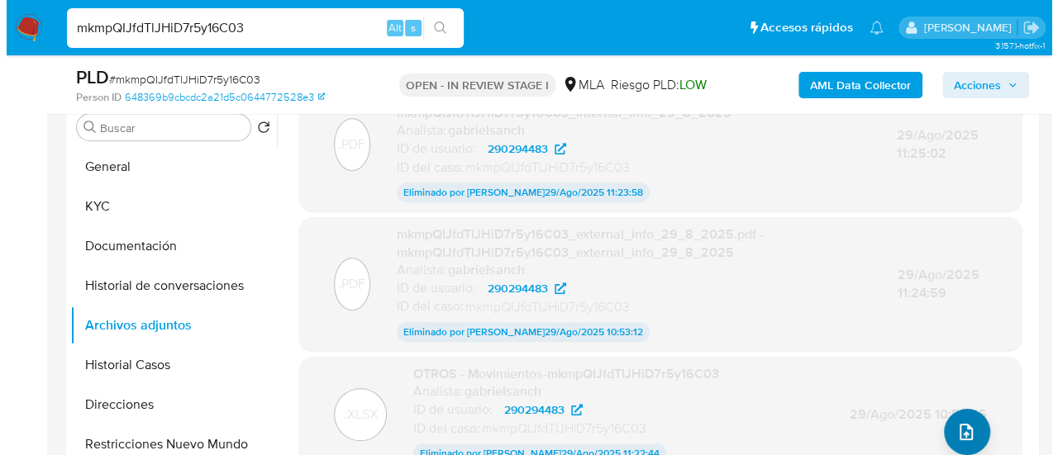
scroll to position [83, 0]
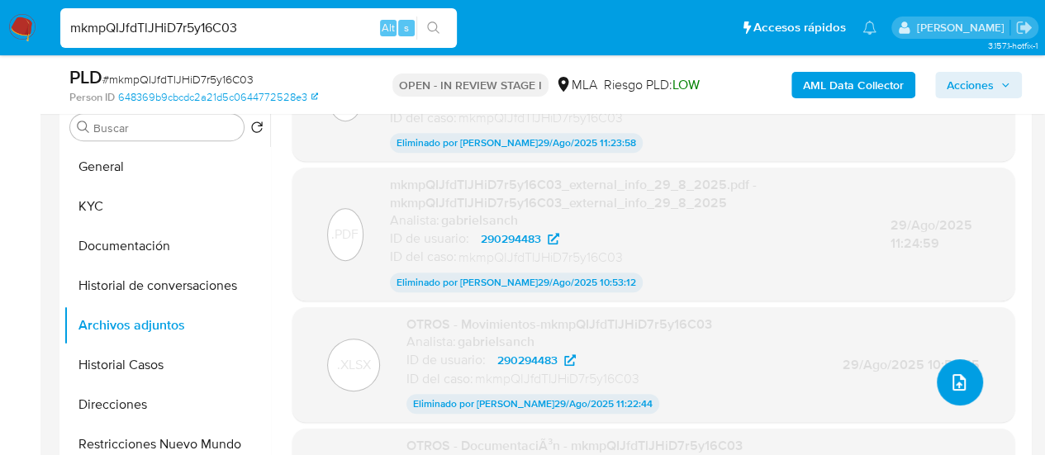
click at [959, 383] on icon "upload-file" at bounding box center [959, 382] width 13 height 17
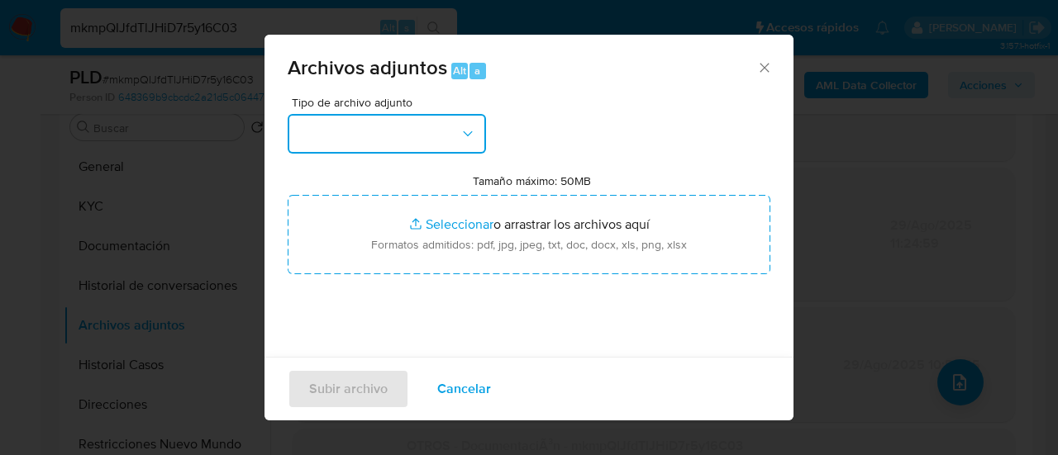
click at [369, 140] on button "button" at bounding box center [387, 134] width 198 height 40
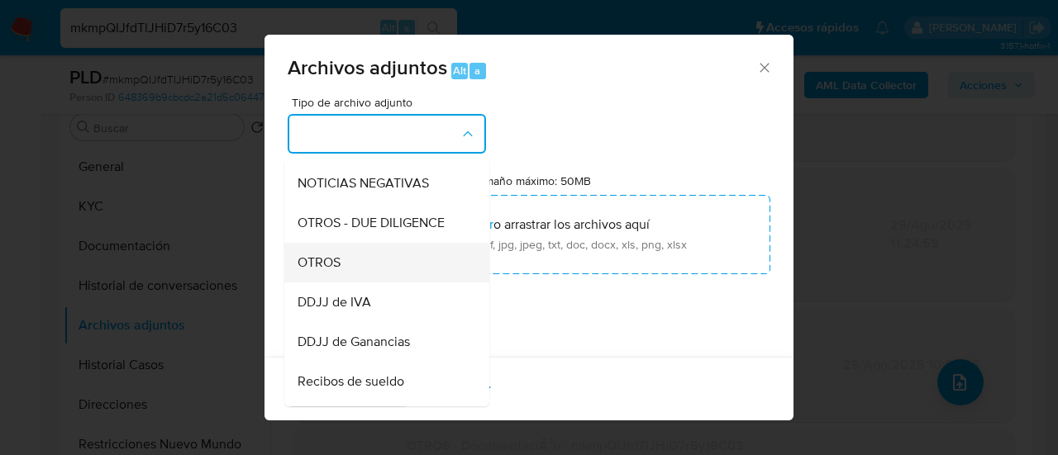
scroll to position [248, 0]
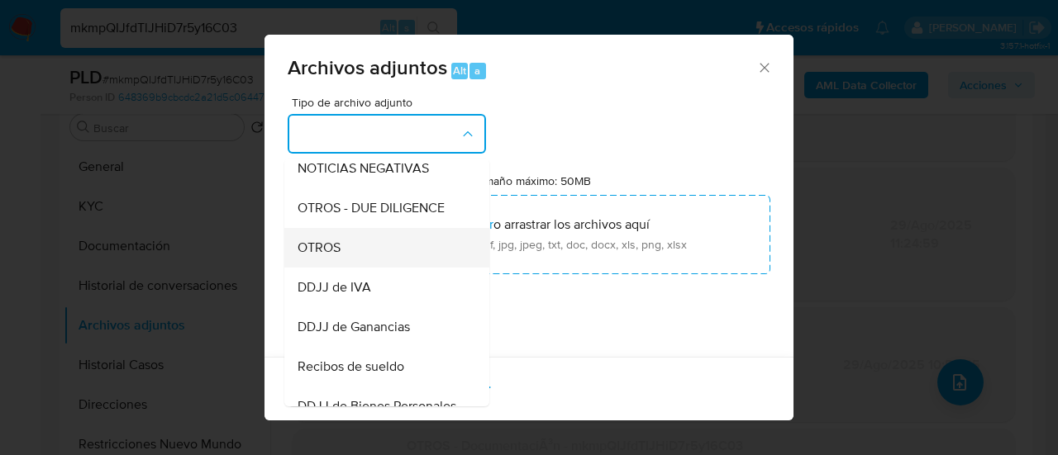
click at [357, 259] on div "OTROS" at bounding box center [382, 248] width 169 height 40
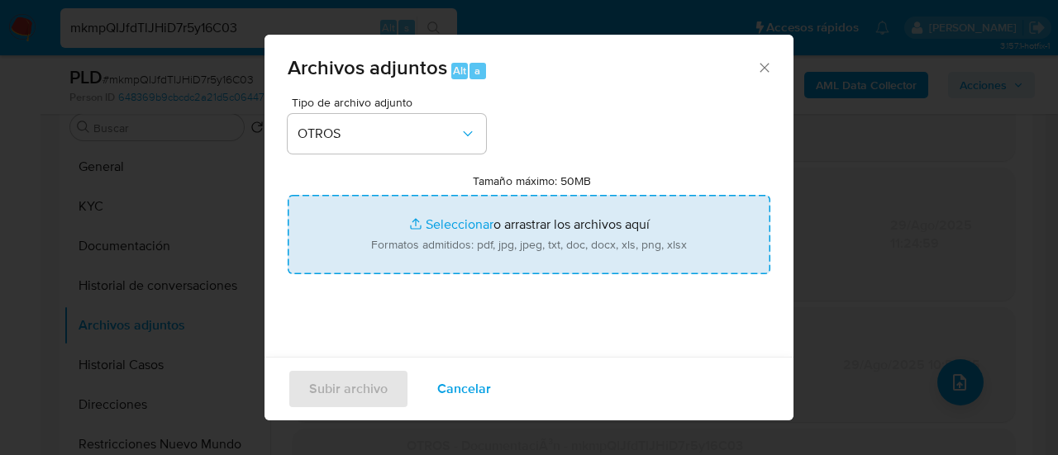
click at [489, 234] on input "Tamaño máximo: 50MB Seleccionar archivos" at bounding box center [529, 234] width 483 height 79
click at [438, 221] on input "Tamaño máximo: 50MB Seleccionar archivos" at bounding box center [529, 234] width 483 height 79
type input "C:\fakepath\Calculador-mkmpQIJfdTlJHiD7r5y16C03-vf.xlsx"
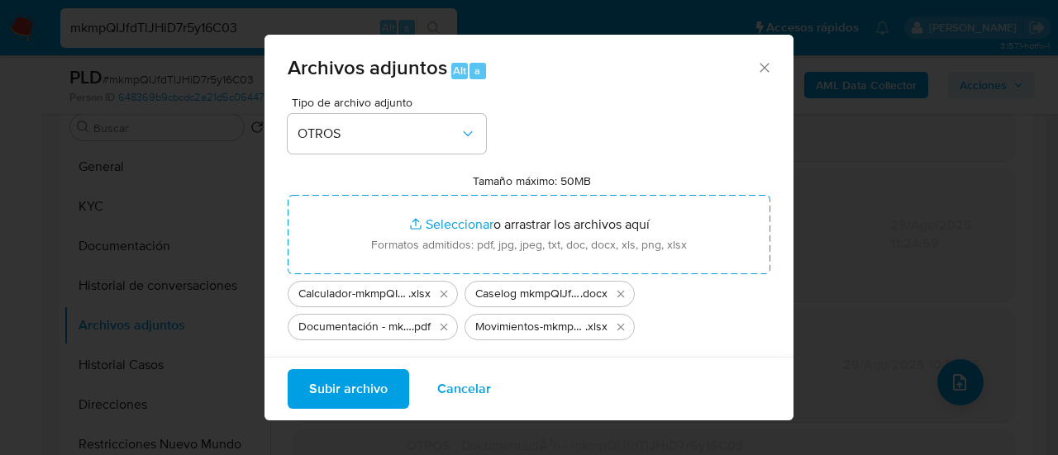
drag, startPoint x: 438, startPoint y: 221, endPoint x: 352, endPoint y: 394, distance: 193.7
click at [352, 394] on span "Subir archivo" at bounding box center [348, 389] width 79 height 36
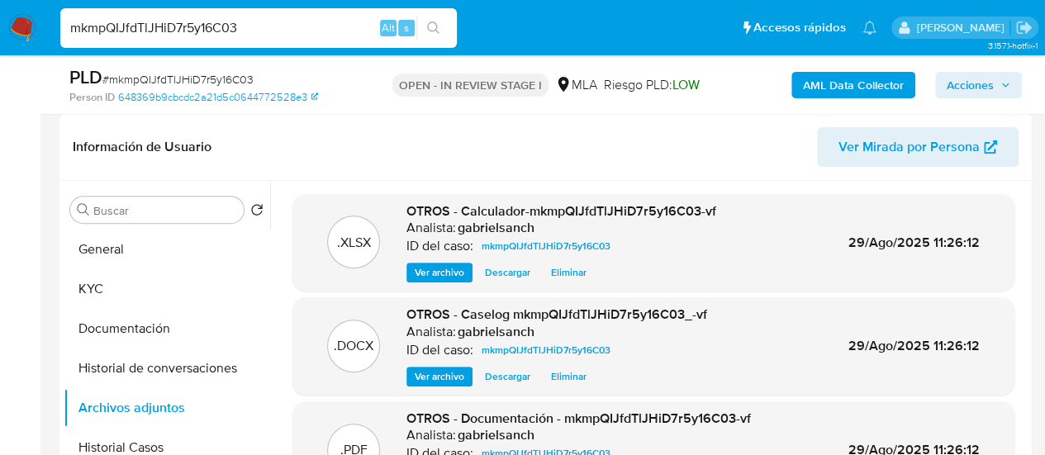
click at [969, 85] on span "Acciones" at bounding box center [970, 85] width 47 height 26
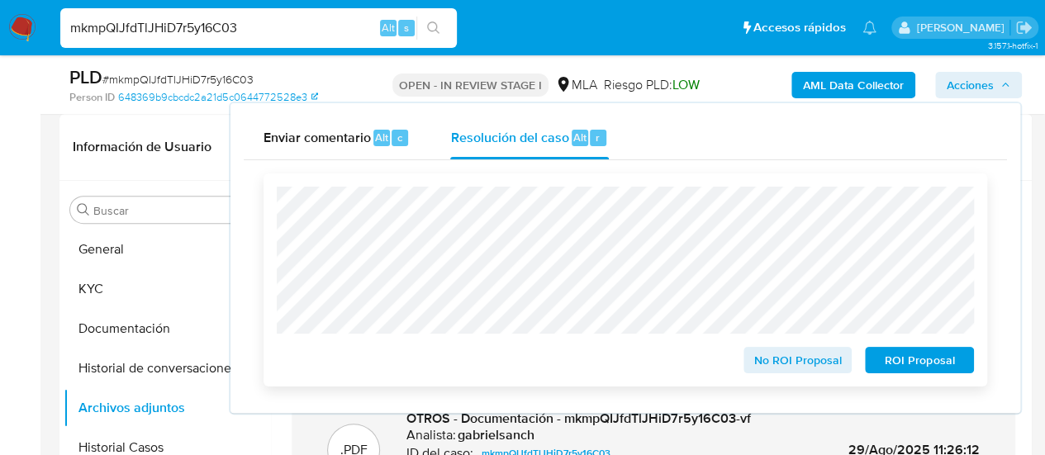
click at [831, 356] on span "No ROI Proposal" at bounding box center [798, 360] width 86 height 23
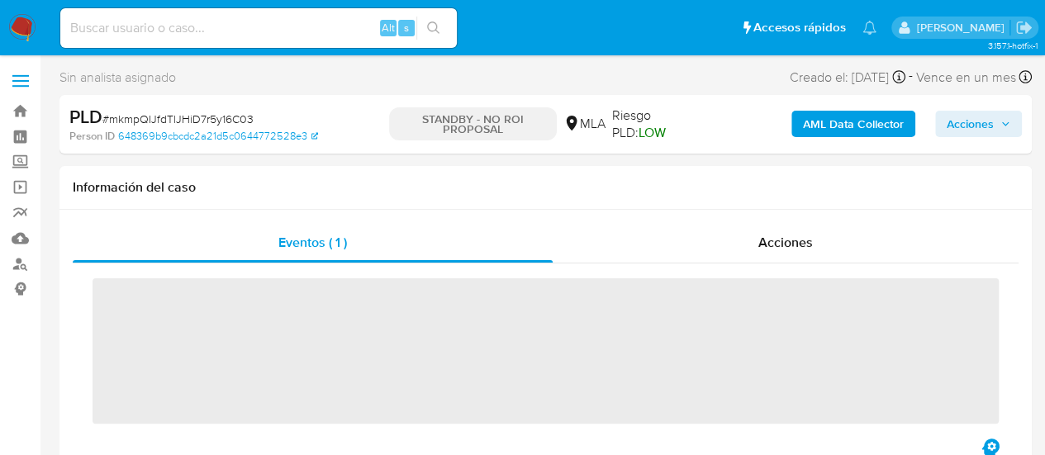
click at [260, 31] on input at bounding box center [258, 27] width 397 height 21
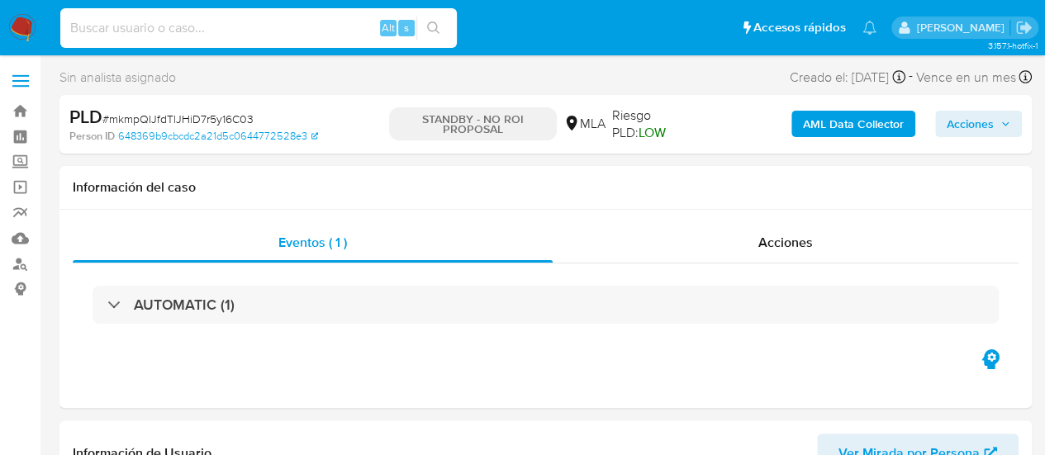
paste input "OLBe725RcpePC3hBi64xpI6r"
type input "OLBe725RcpePC3hBi64xpI6r"
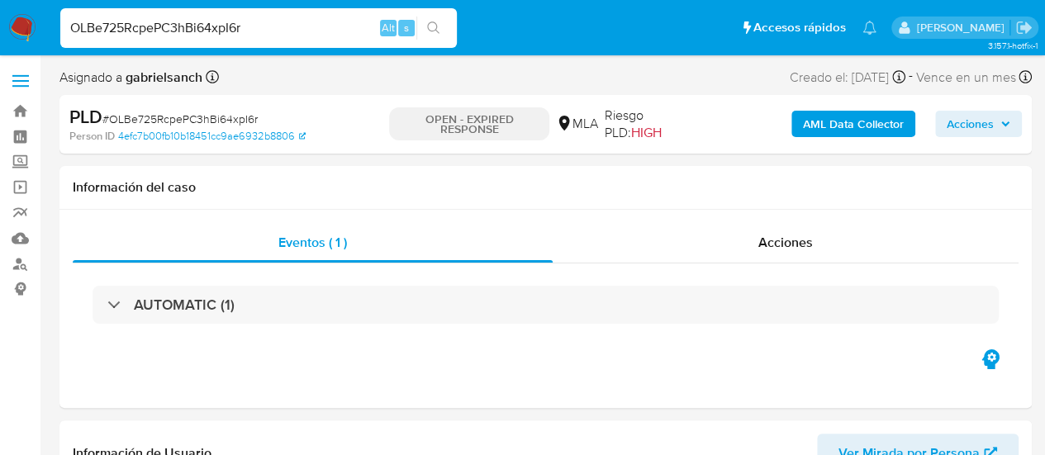
select select "10"
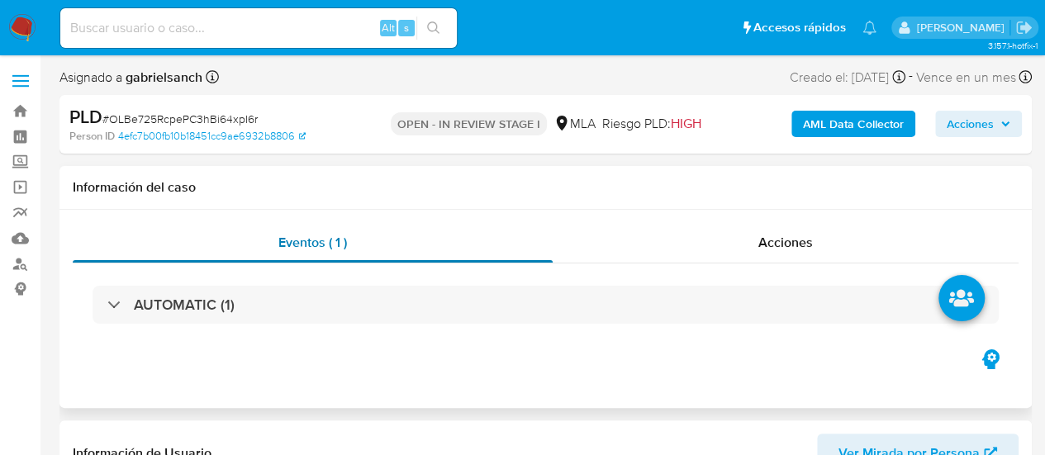
select select "10"
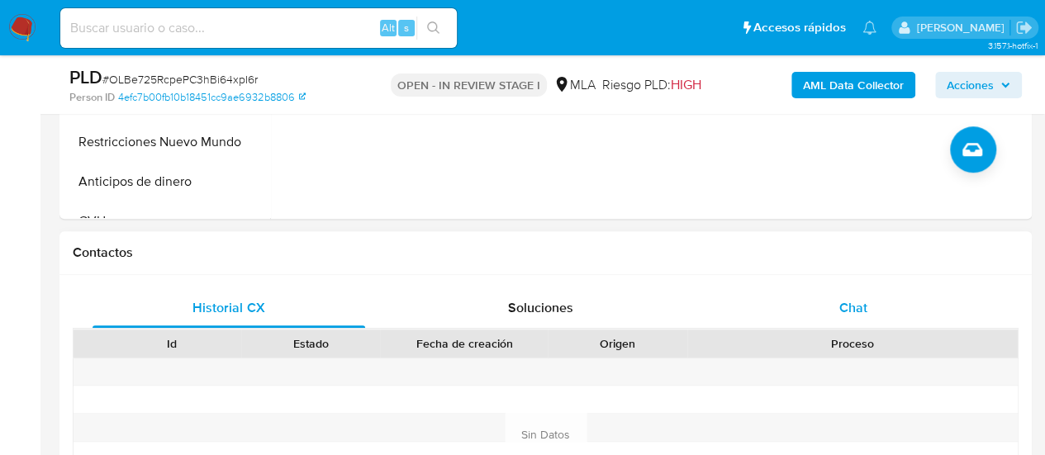
scroll to position [661, 0]
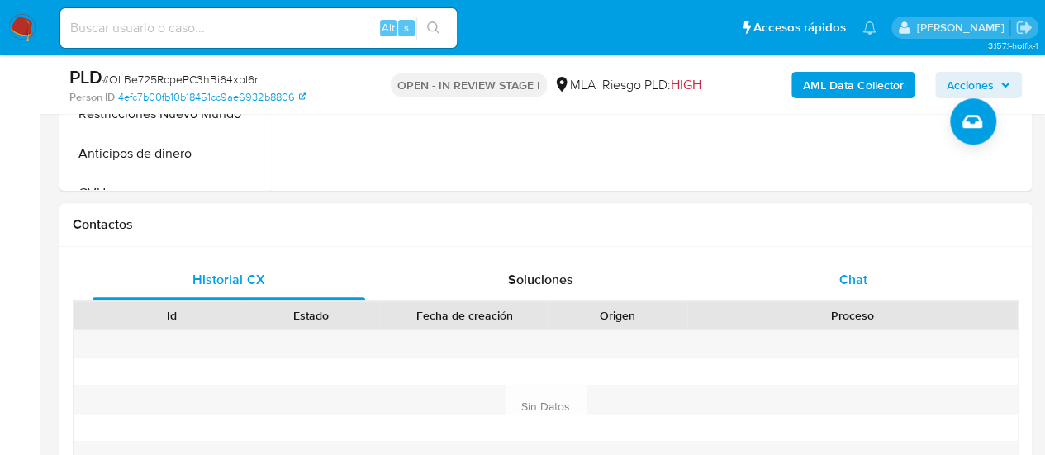
click at [790, 297] on div "Chat" at bounding box center [853, 280] width 273 height 40
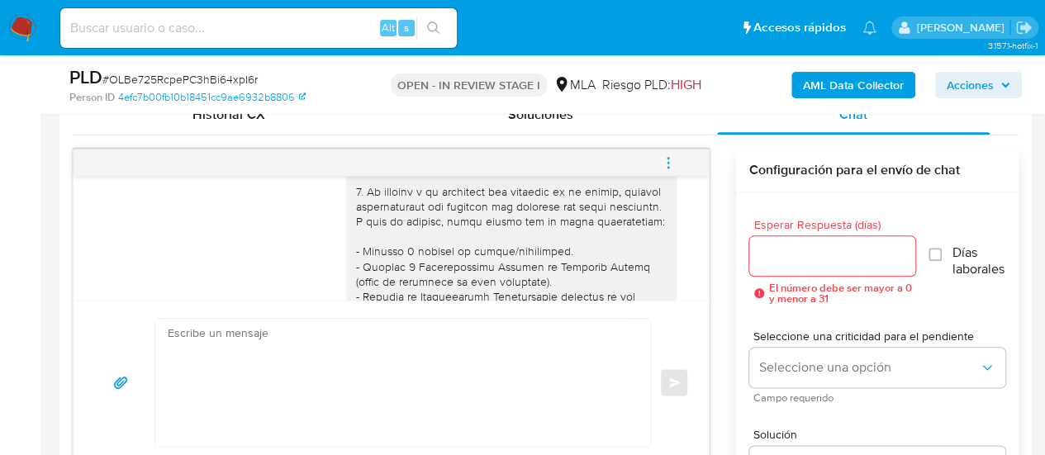
scroll to position [0, 0]
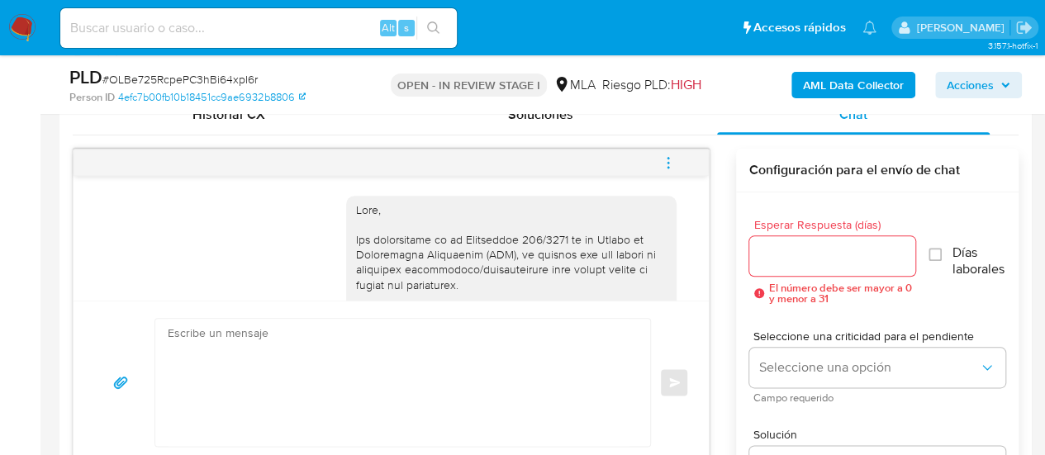
click at [667, 156] on icon "menu-action" at bounding box center [668, 162] width 15 height 15
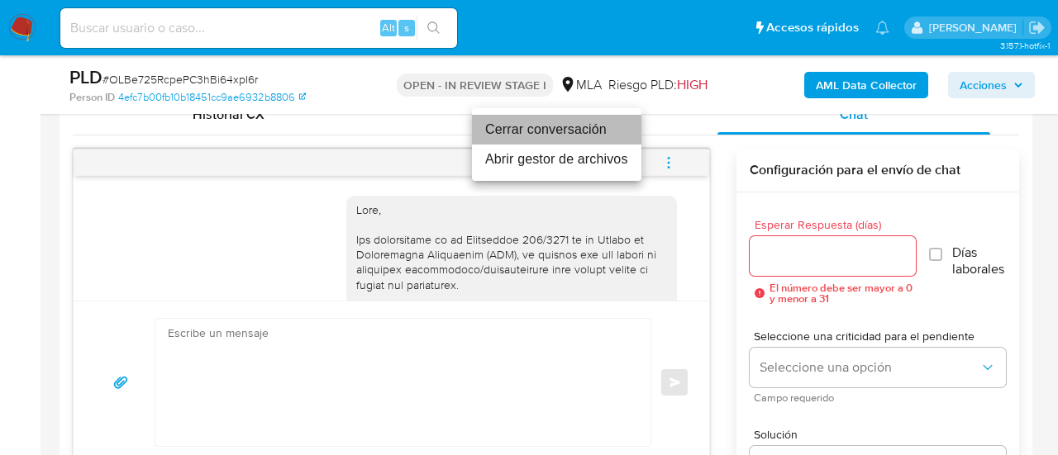
click at [577, 133] on li "Cerrar conversación" at bounding box center [556, 130] width 169 height 30
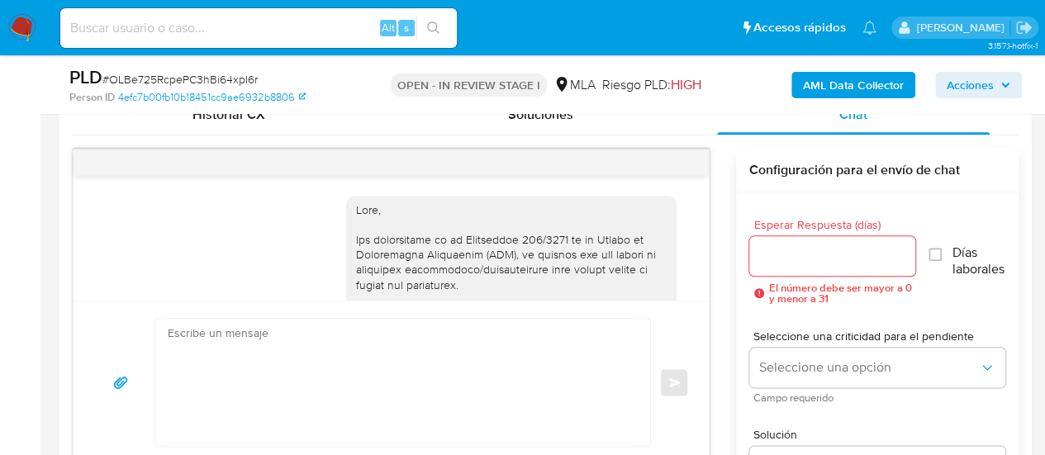
scroll to position [413, 0]
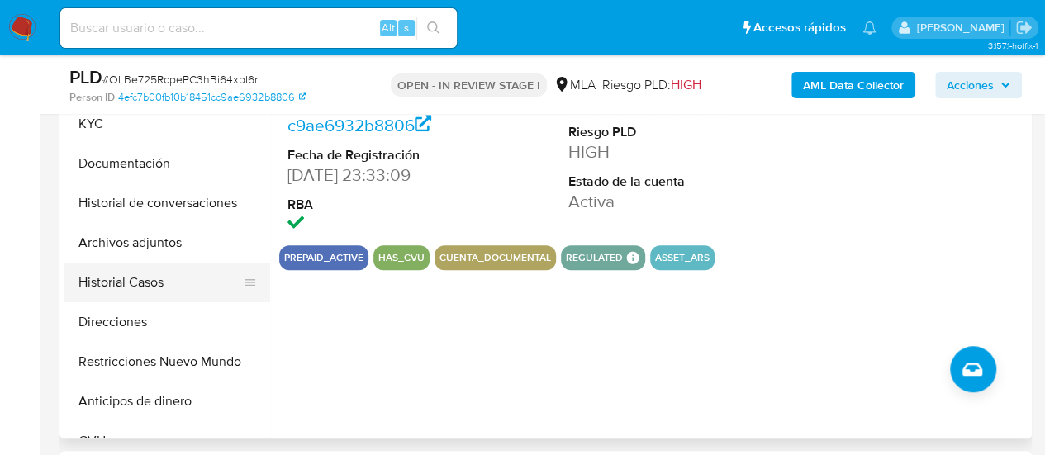
click at [127, 287] on button "Historial Casos" at bounding box center [160, 283] width 193 height 40
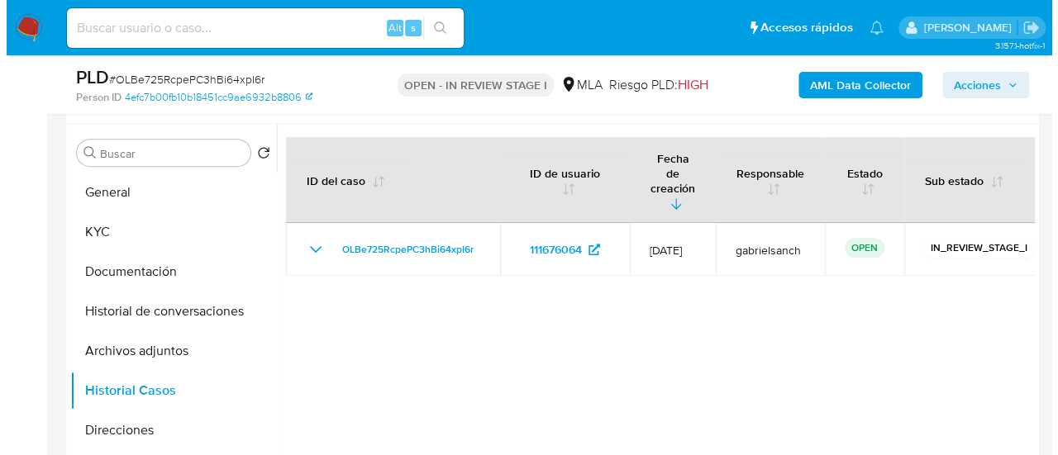
scroll to position [331, 0]
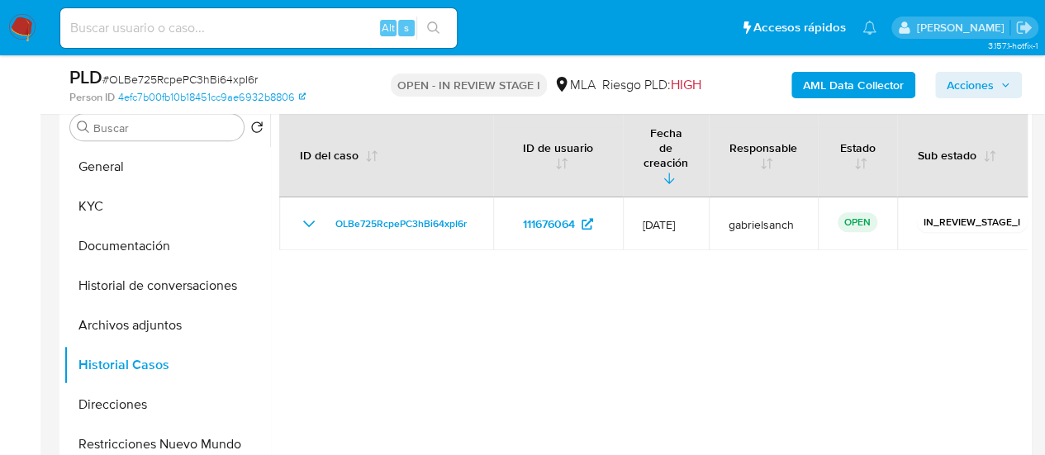
click at [858, 90] on b "AML Data Collector" at bounding box center [853, 85] width 101 height 26
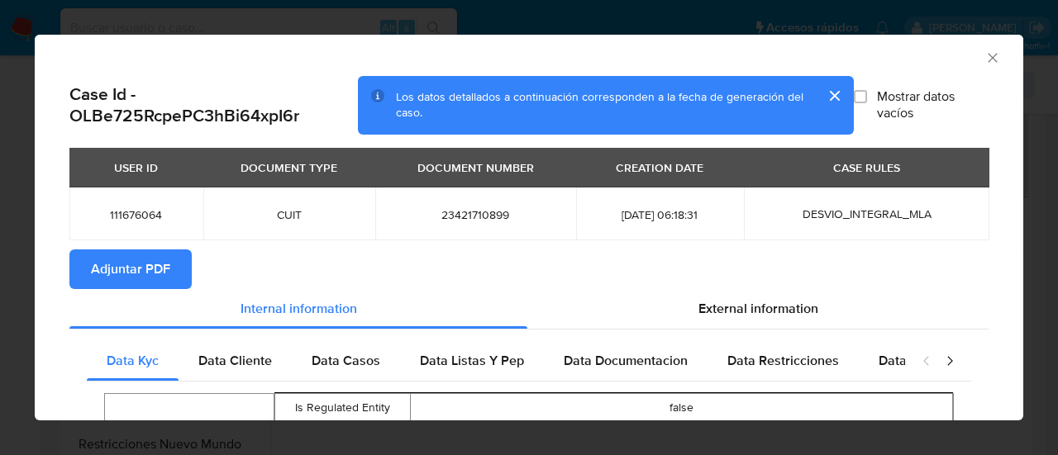
click at [107, 279] on span "Adjuntar PDF" at bounding box center [130, 269] width 79 height 36
click at [984, 50] on icon "Cerrar ventana" at bounding box center [992, 58] width 17 height 17
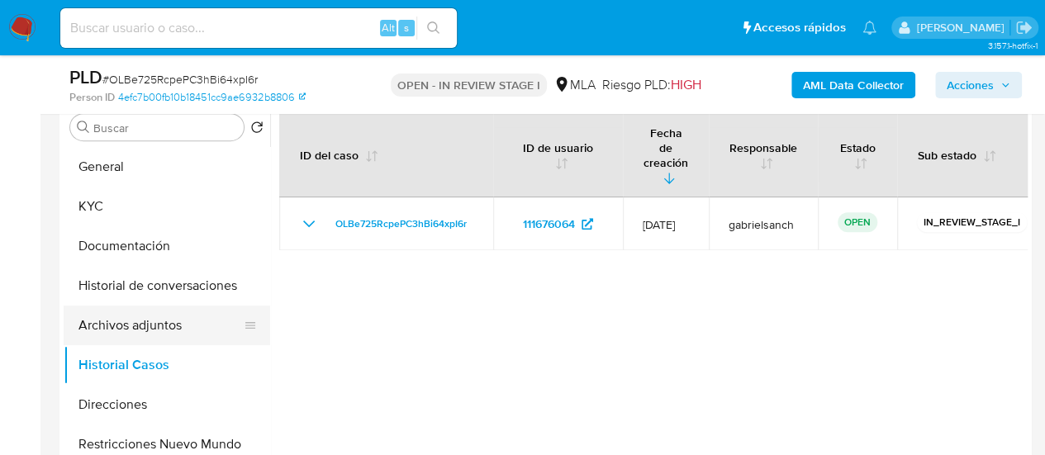
click at [183, 328] on button "Archivos adjuntos" at bounding box center [160, 326] width 193 height 40
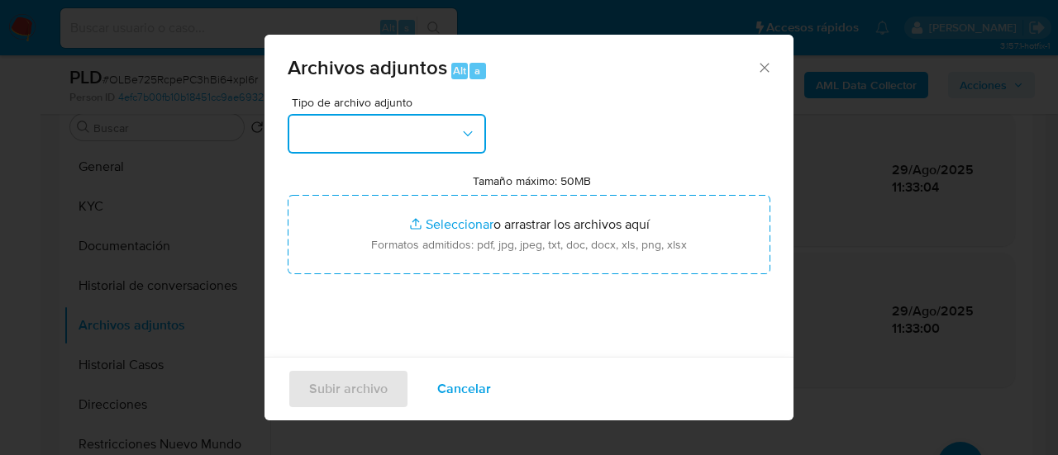
click at [427, 143] on button "button" at bounding box center [387, 134] width 198 height 40
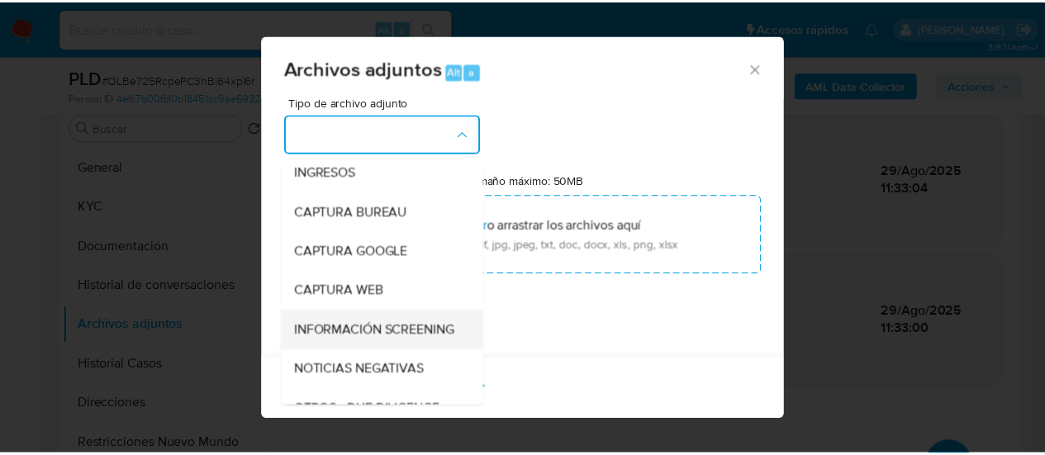
scroll to position [165, 0]
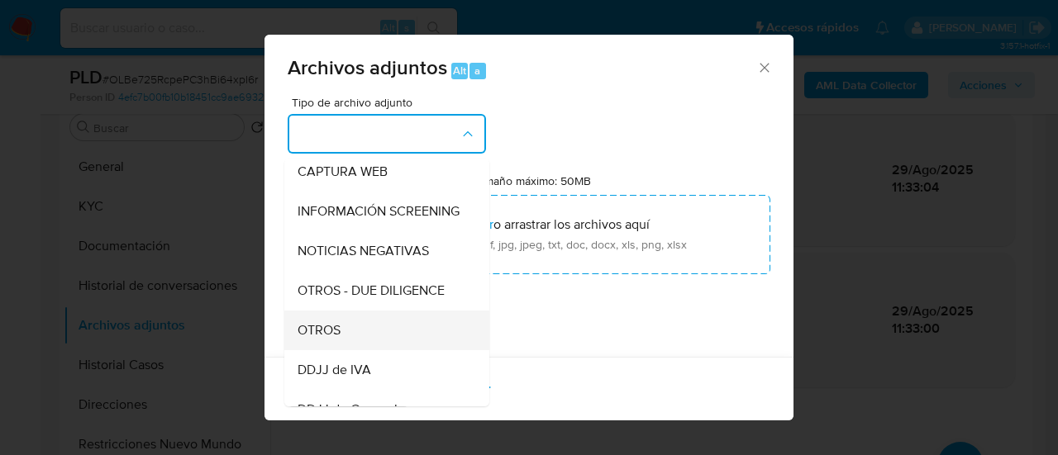
click at [346, 333] on div "OTROS" at bounding box center [382, 331] width 169 height 40
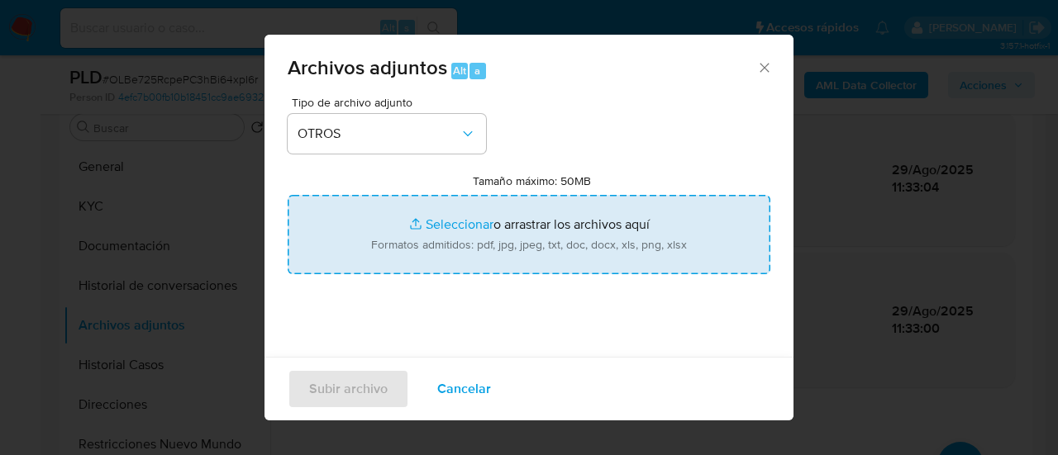
click at [408, 243] on input "Tamaño máximo: 50MB Seleccionar archivos" at bounding box center [529, 234] width 483 height 79
type input "C:\fakepath\Caselog OLBe725RcpePC3hBi64xpI6r_2025_07_17_22_36_36.docx"
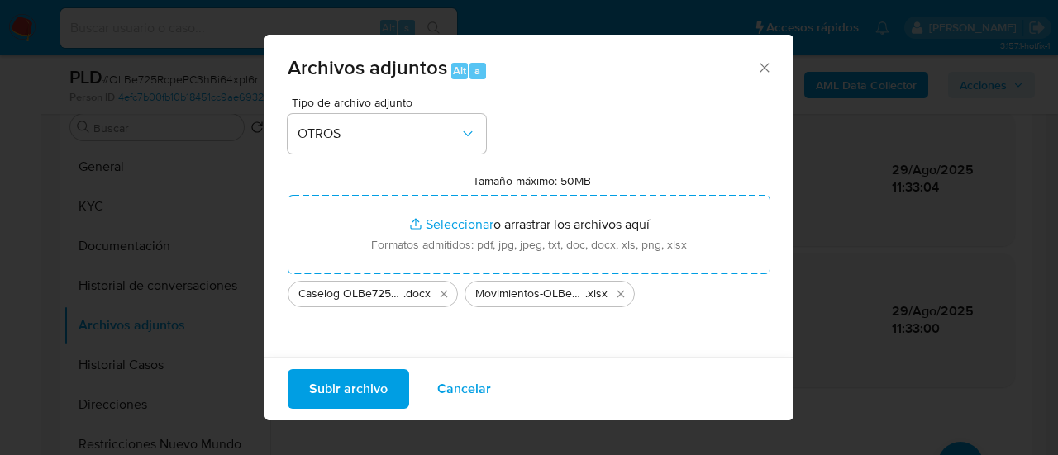
click at [334, 387] on span "Subir archivo" at bounding box center [348, 389] width 79 height 36
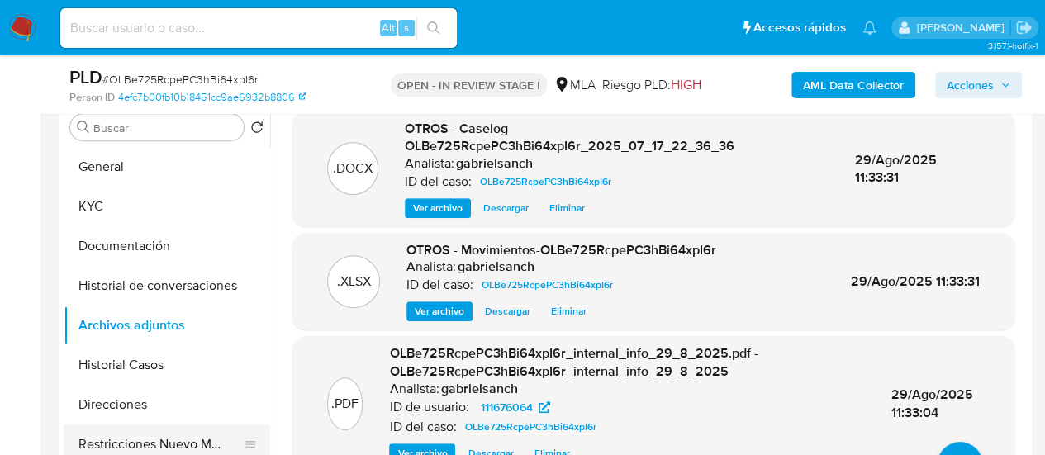
click at [158, 440] on button "Restricciones Nuevo Mundo" at bounding box center [160, 445] width 193 height 40
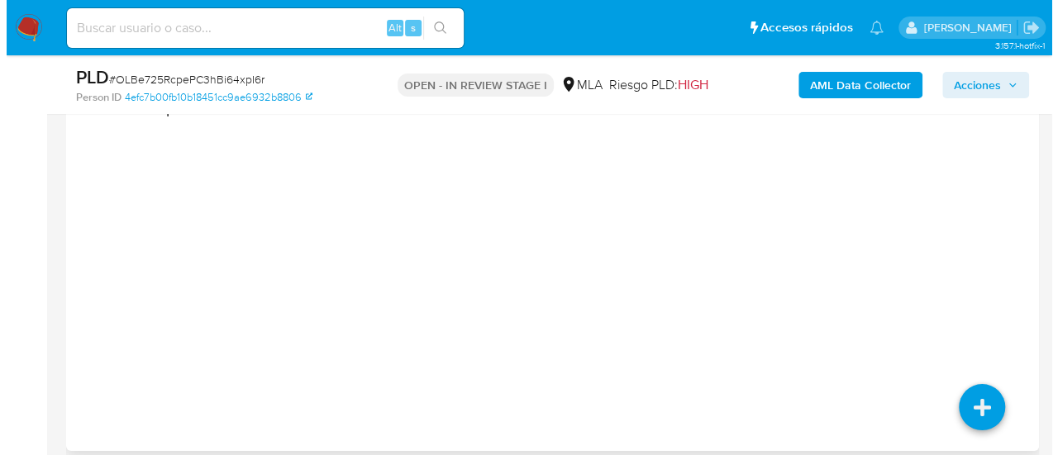
scroll to position [3031, 0]
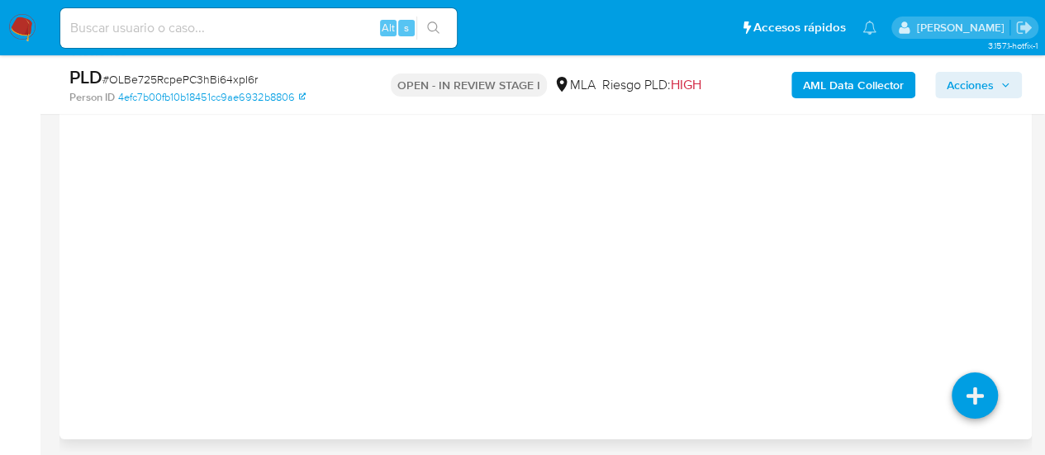
click at [983, 262] on div "Acciones a aplicar :" at bounding box center [546, 220] width 946 height 264
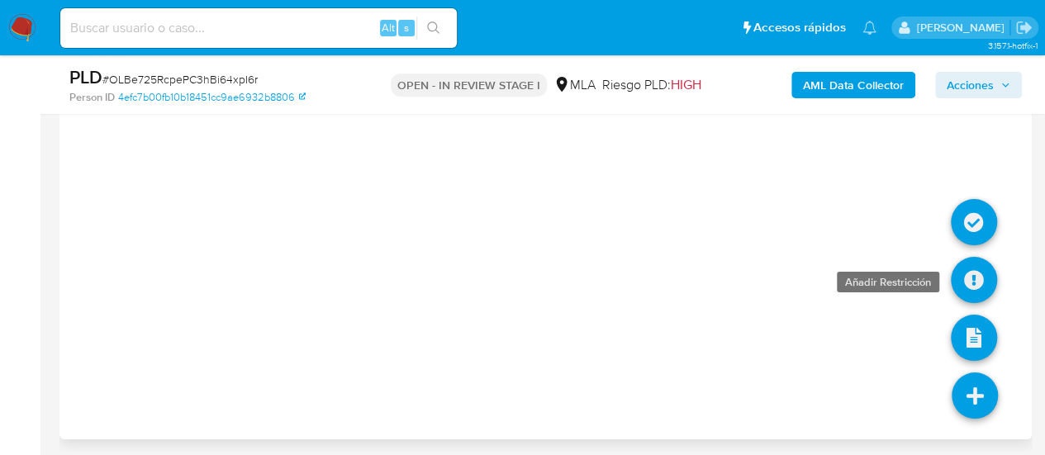
click at [979, 261] on icon at bounding box center [974, 280] width 46 height 46
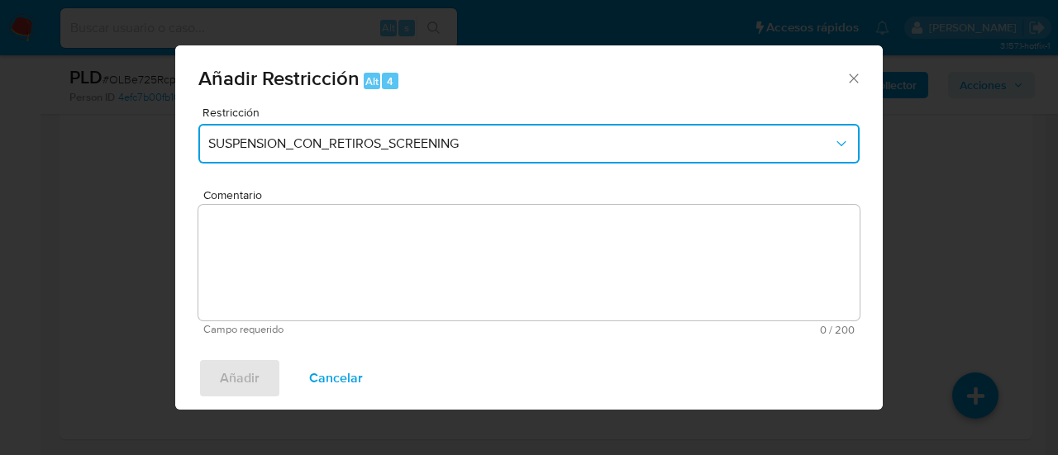
click at [372, 130] on button "SUSPENSION_CON_RETIROS_SCREENING" at bounding box center [528, 144] width 661 height 40
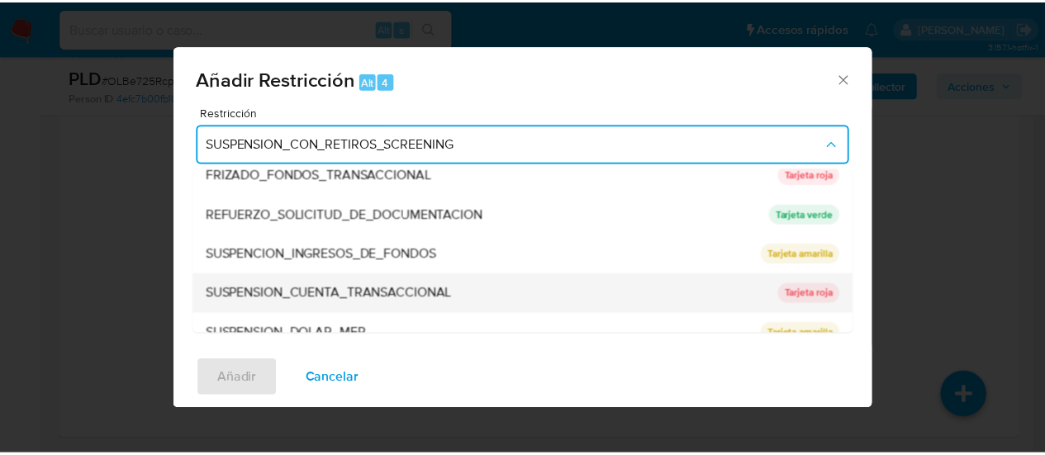
scroll to position [350, 0]
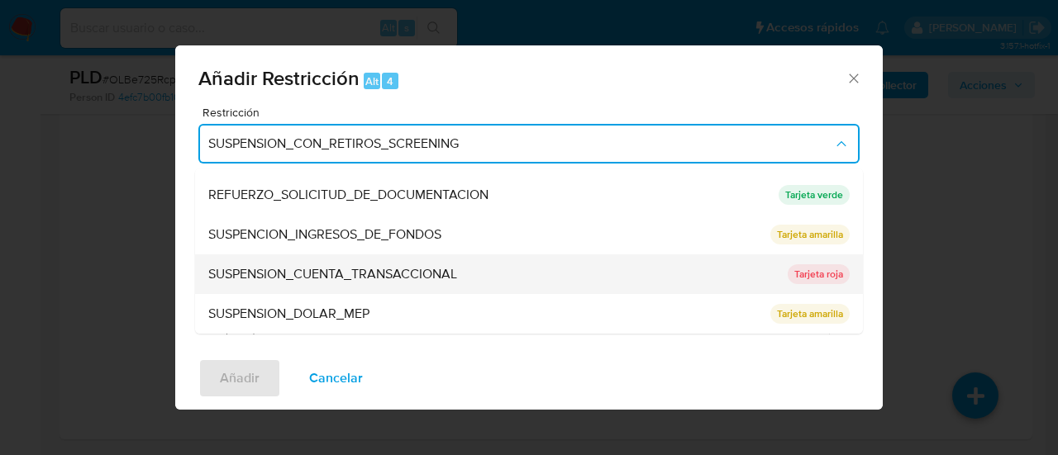
click at [338, 266] on span "SUSPENSION_CUENTA_TRANSACCIONAL" at bounding box center [332, 274] width 249 height 17
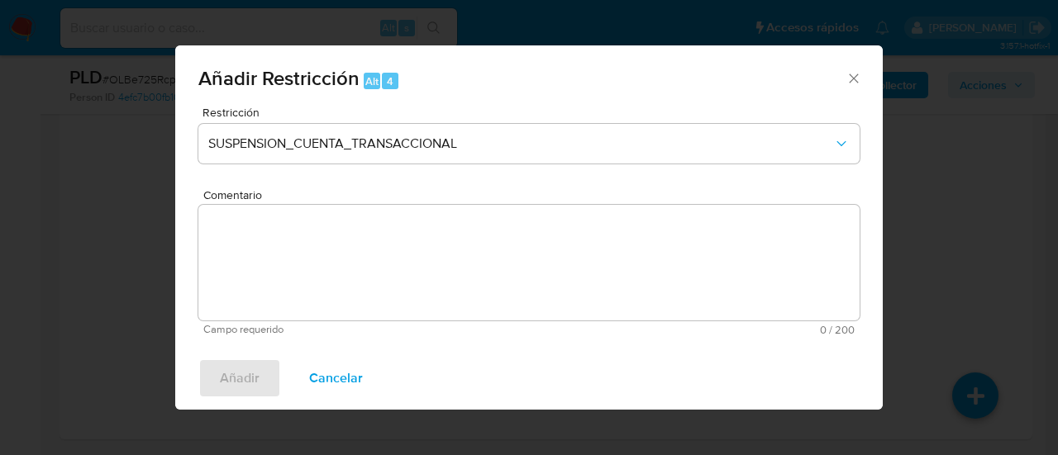
click at [338, 264] on textarea "Comentario" at bounding box center [528, 263] width 661 height 116
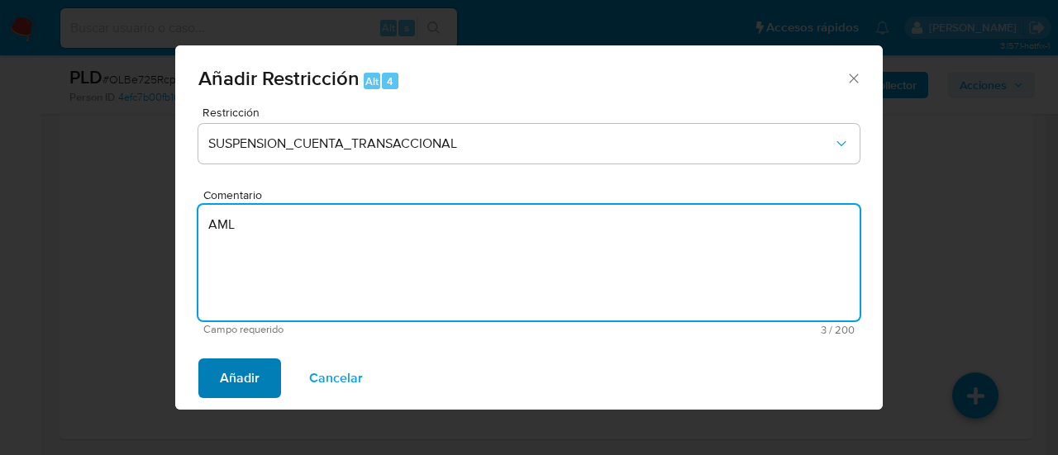
type textarea "AML"
click at [242, 368] on span "Añadir" at bounding box center [240, 378] width 40 height 36
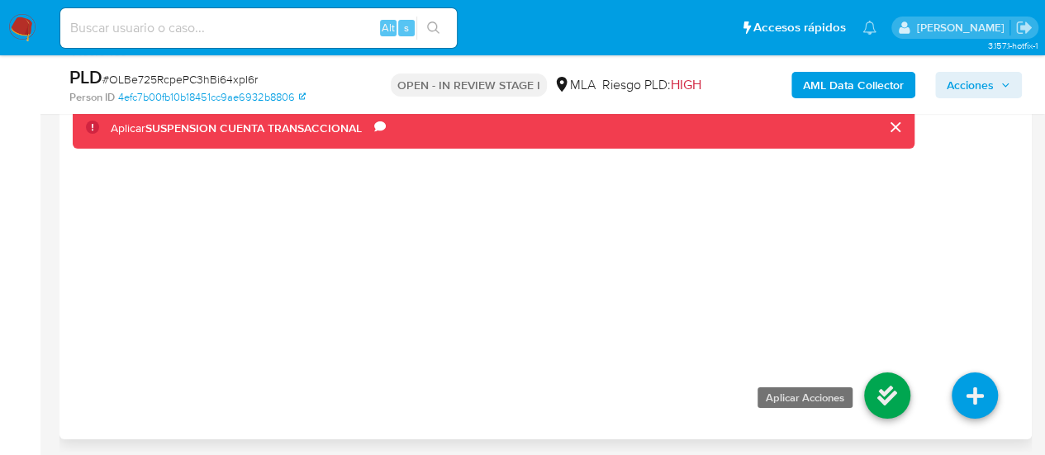
click at [893, 373] on icon at bounding box center [887, 396] width 46 height 46
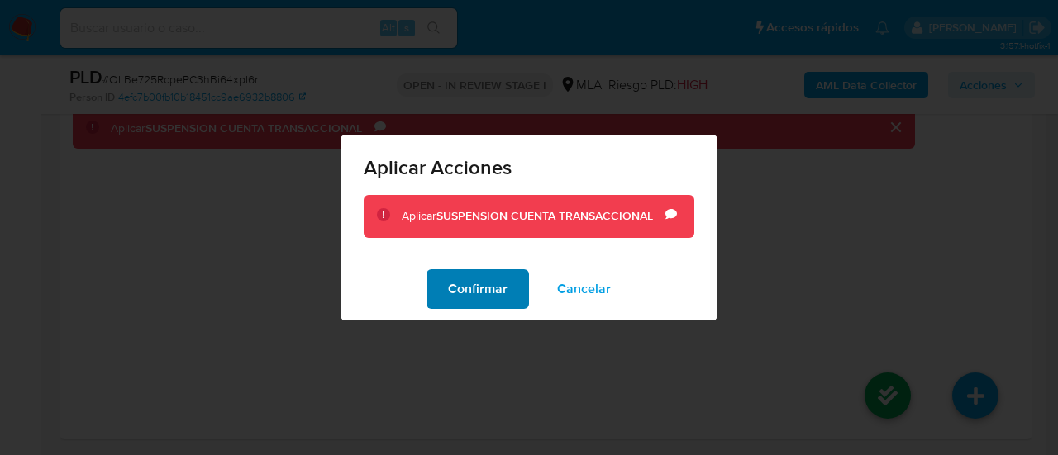
click at [488, 300] on span "Confirmar" at bounding box center [478, 289] width 60 height 36
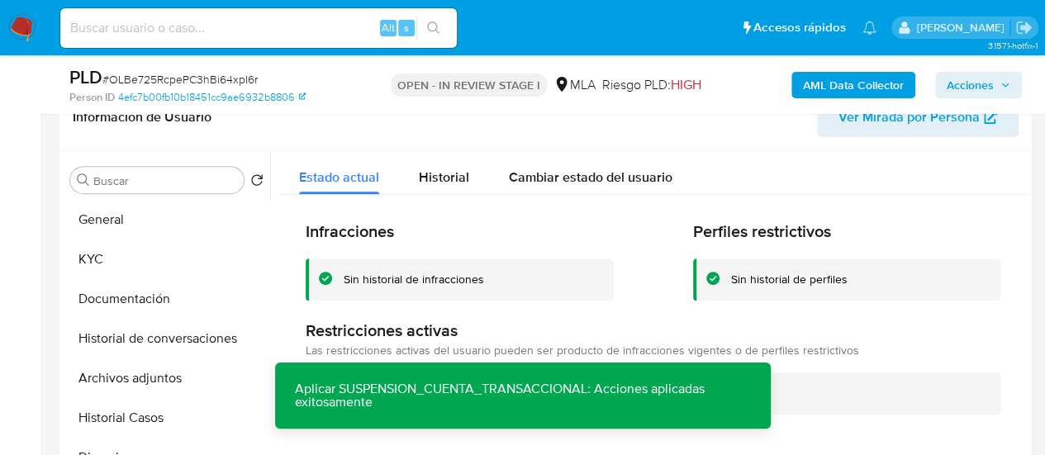
scroll to position [363, 0]
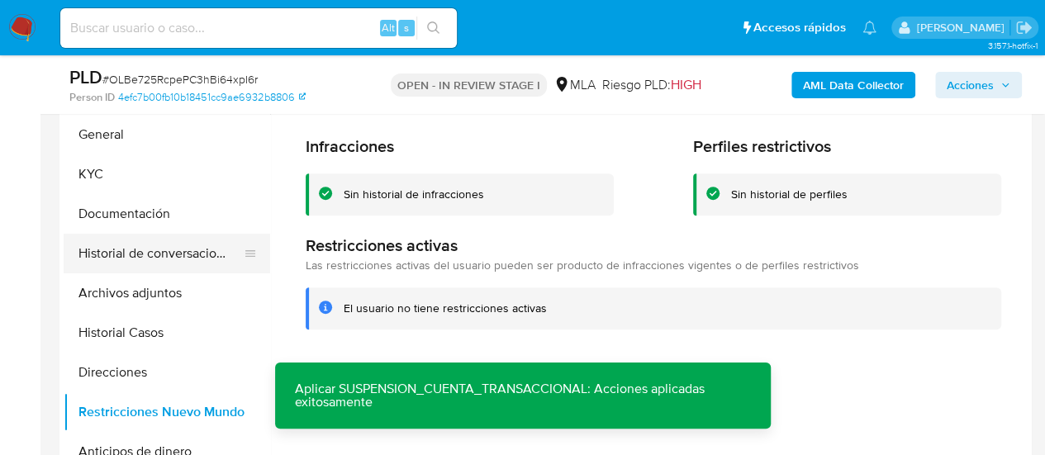
click at [135, 254] on button "Historial de conversaciones" at bounding box center [160, 254] width 193 height 40
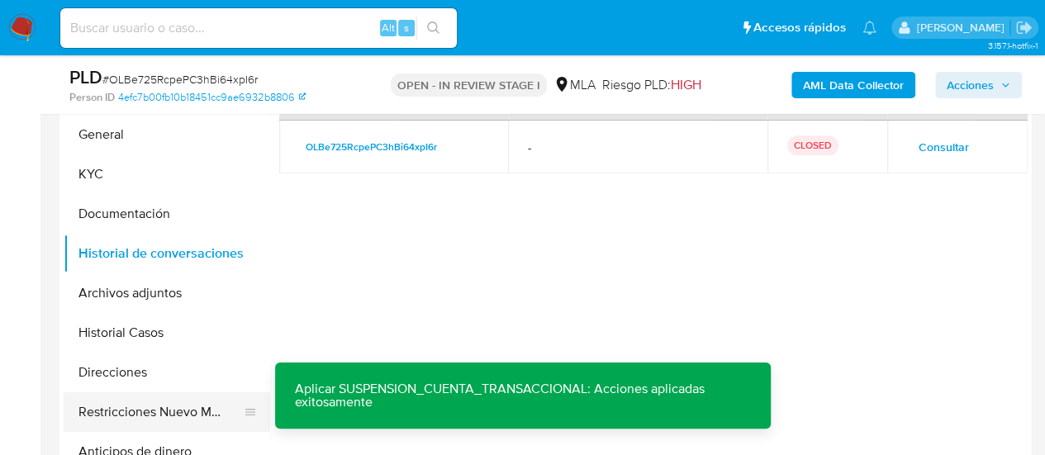
click at [155, 412] on button "Restricciones Nuevo Mundo" at bounding box center [160, 413] width 193 height 40
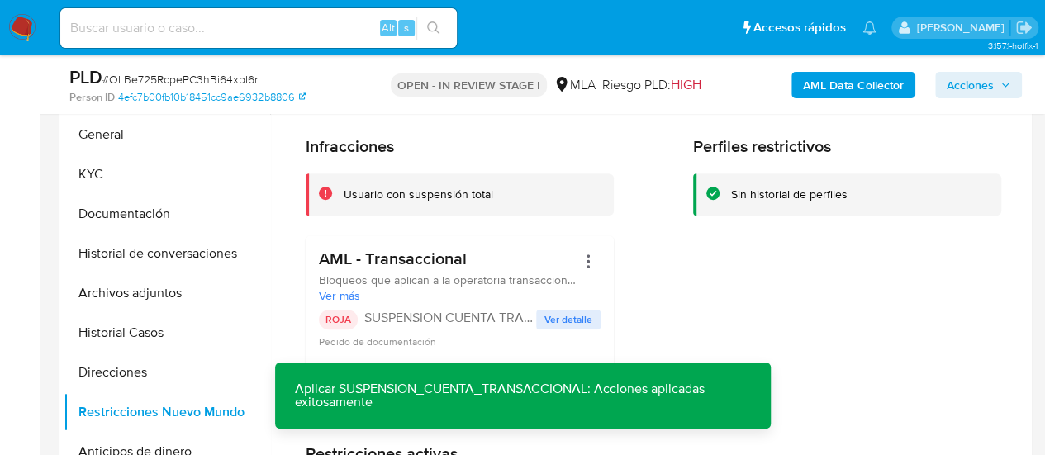
click at [998, 69] on div "AML Data Collector Acciones" at bounding box center [865, 84] width 313 height 39
click at [967, 88] on span "Acciones" at bounding box center [970, 85] width 47 height 26
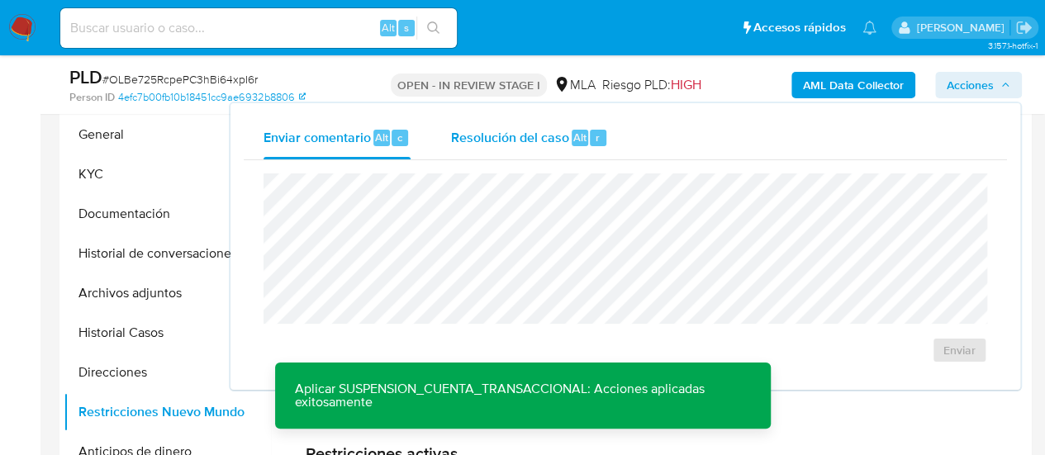
click at [579, 141] on span "Alt" at bounding box center [580, 138] width 13 height 16
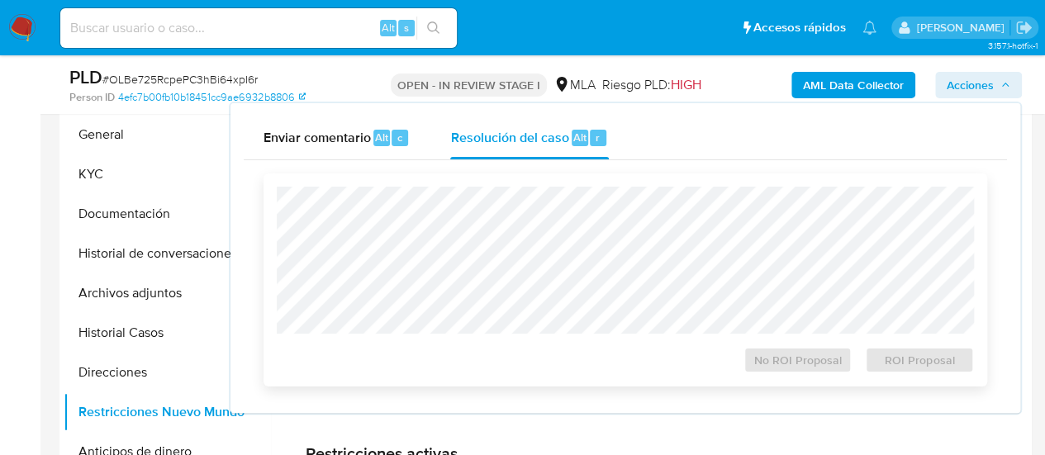
click at [481, 184] on div "No ROI Proposal ROI Proposal" at bounding box center [626, 280] width 724 height 213
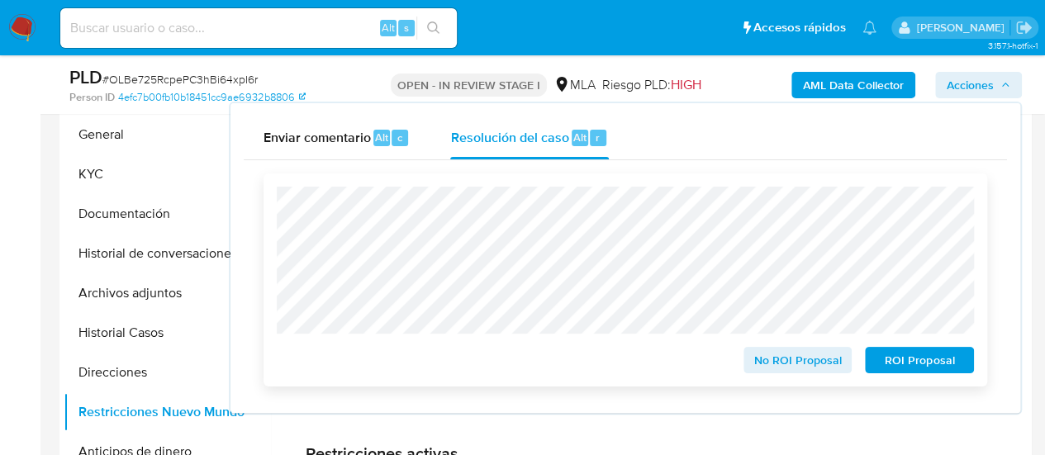
click at [898, 356] on span "ROI Proposal" at bounding box center [920, 360] width 86 height 23
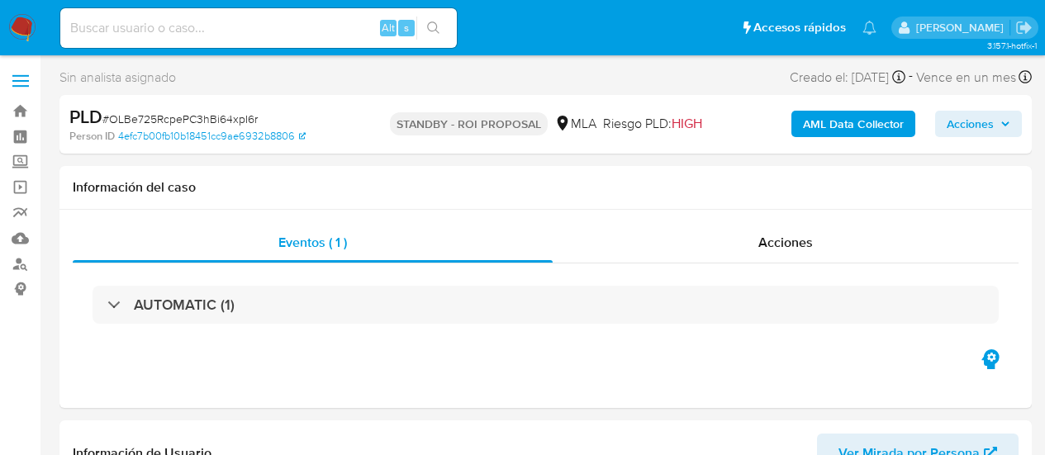
select select "10"
click at [201, 22] on input at bounding box center [258, 27] width 397 height 21
paste input "nWuWb6wMXymBG1cVXsXDuPXv"
type input "nWuWb6wMXymBG1cVXsXDuPXv"
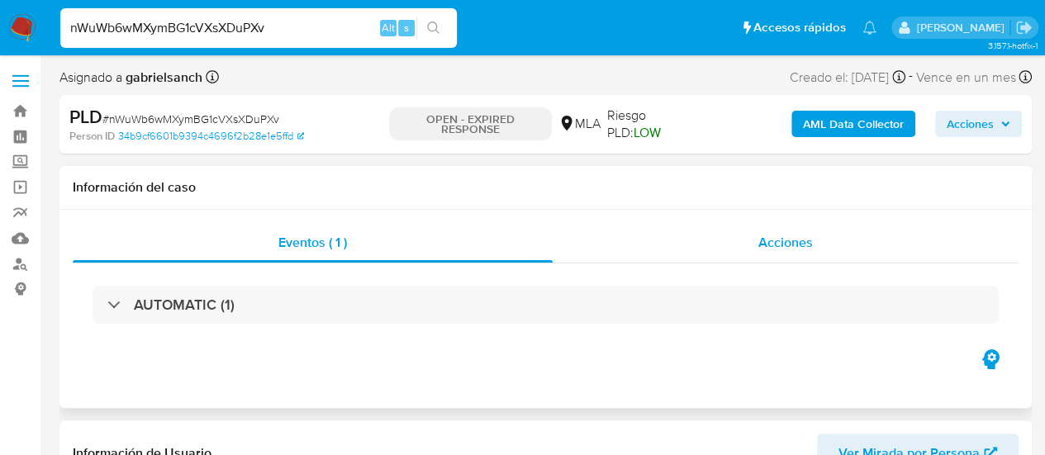
select select "10"
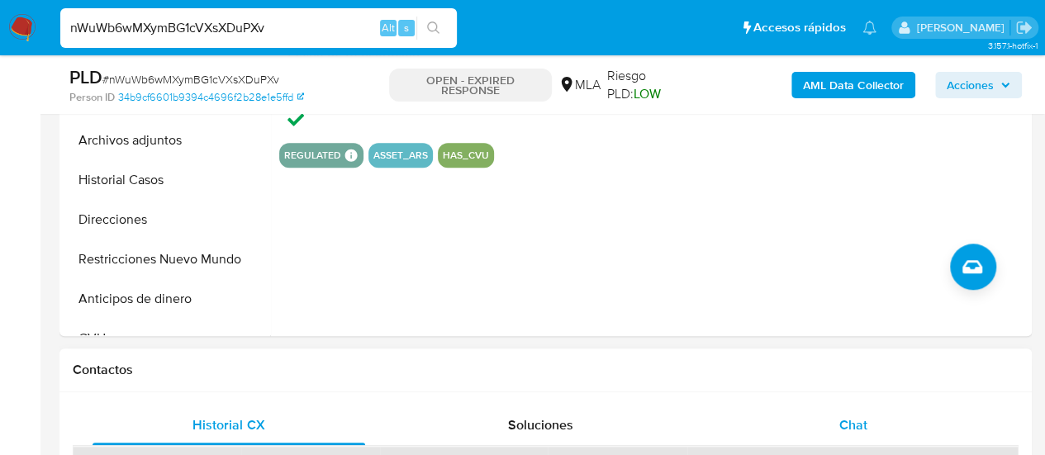
scroll to position [744, 0]
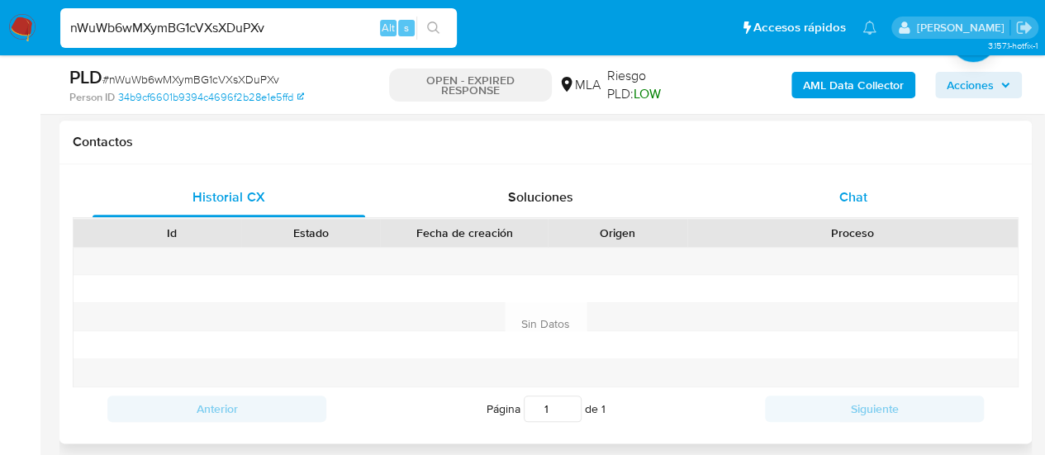
click at [801, 207] on div "Chat" at bounding box center [853, 198] width 273 height 40
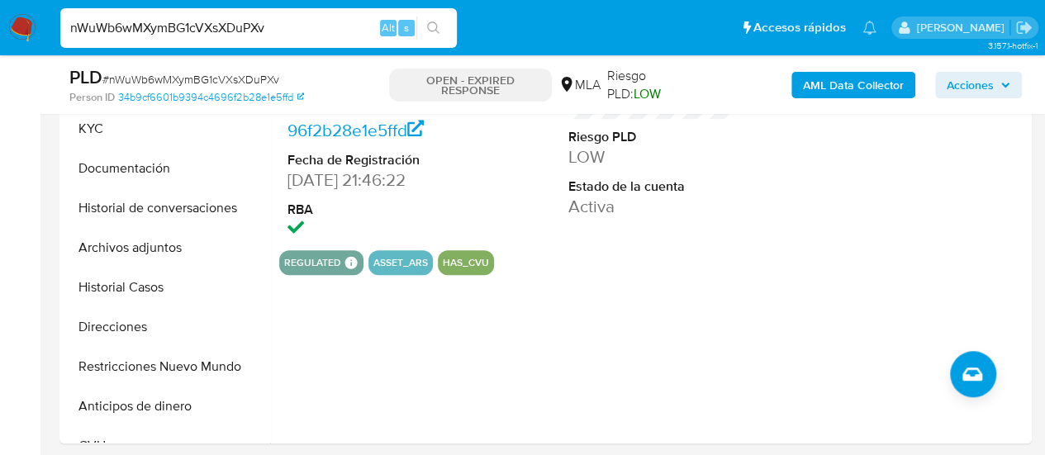
scroll to position [413, 0]
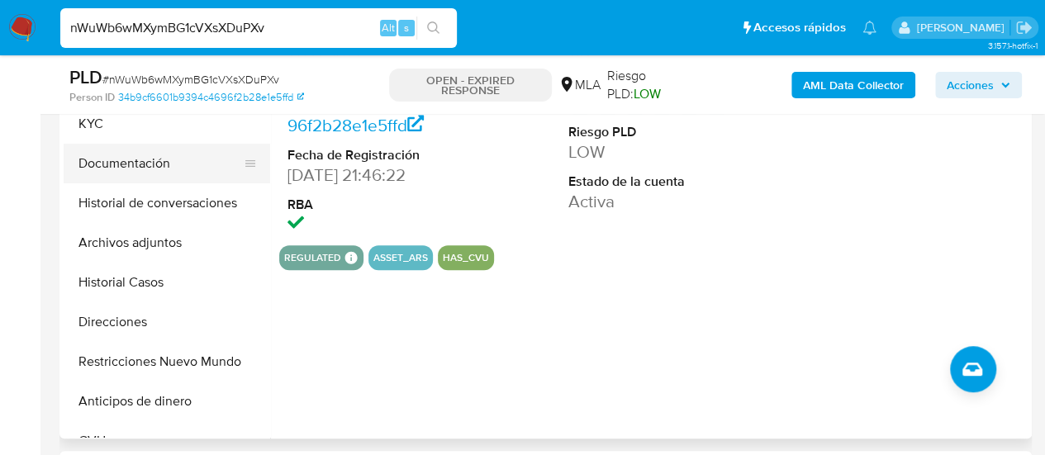
click at [126, 160] on button "Documentación" at bounding box center [160, 164] width 193 height 40
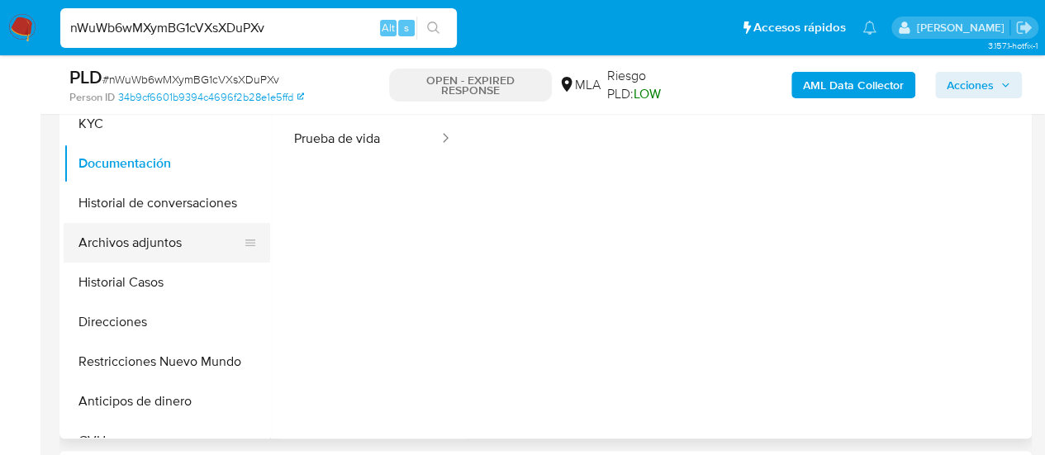
click at [98, 245] on button "Archivos adjuntos" at bounding box center [160, 243] width 193 height 40
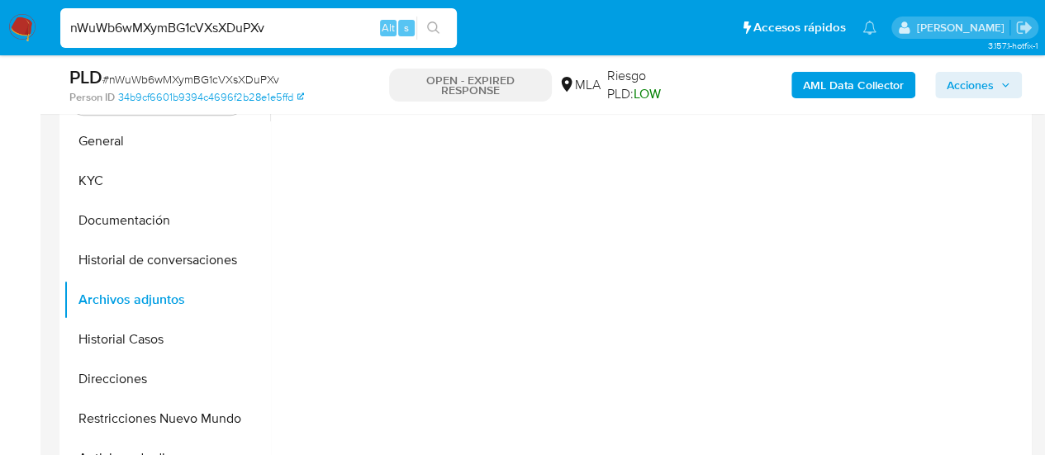
scroll to position [331, 0]
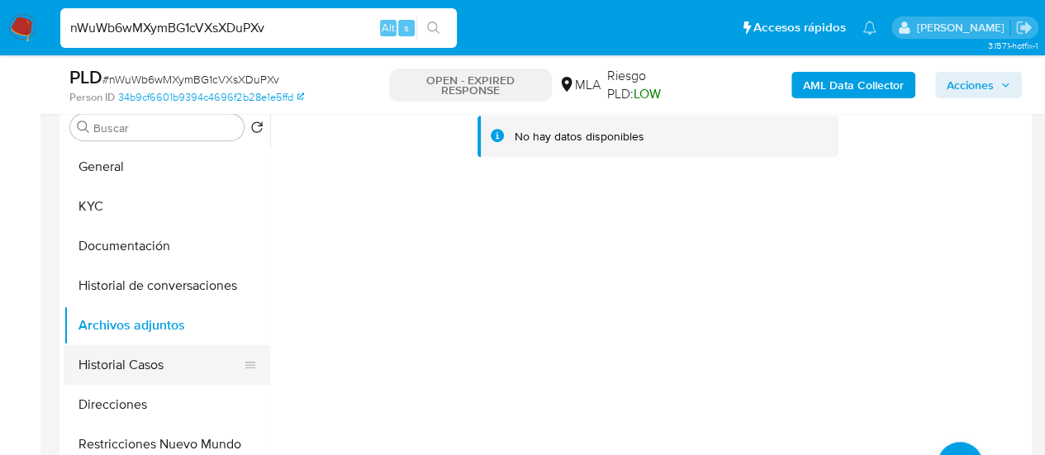
click at [117, 366] on button "Historial Casos" at bounding box center [160, 365] width 193 height 40
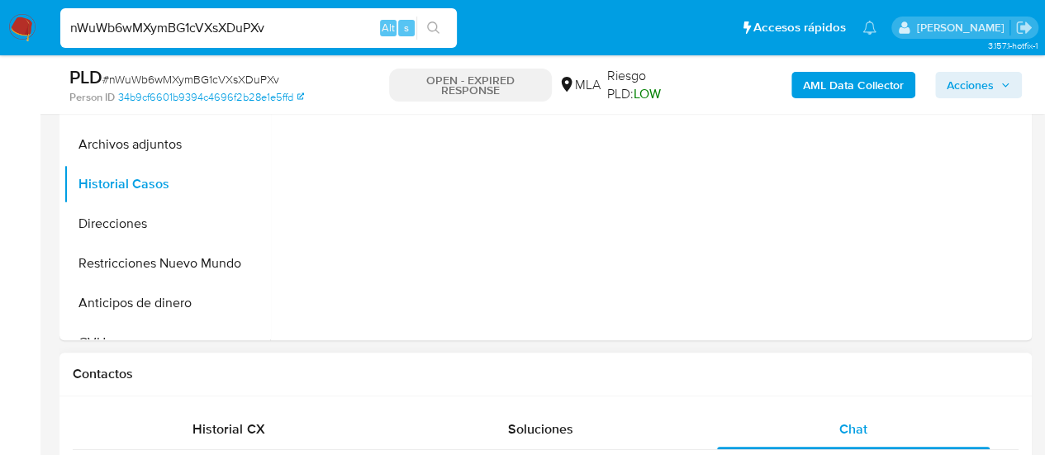
scroll to position [661, 0]
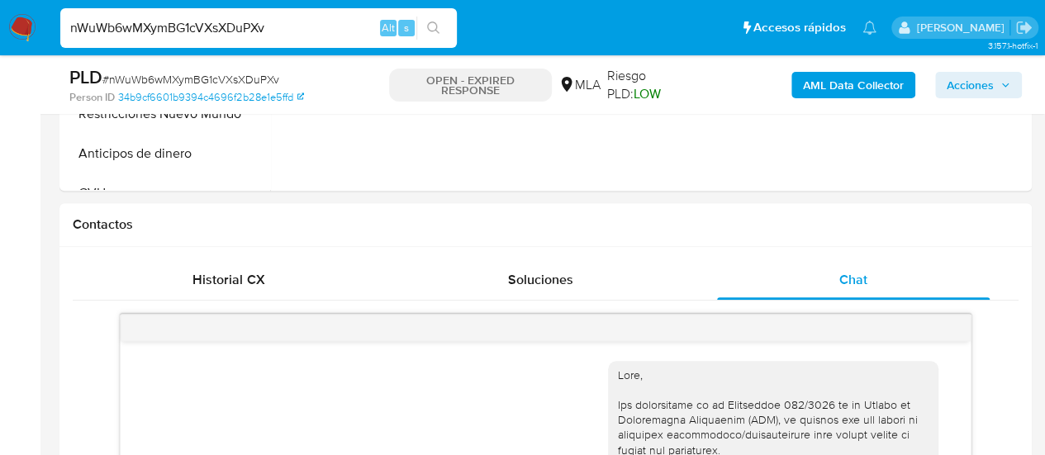
click at [205, 37] on input "nWuWb6wMXymBG1cVXsXDuPXv" at bounding box center [258, 27] width 397 height 21
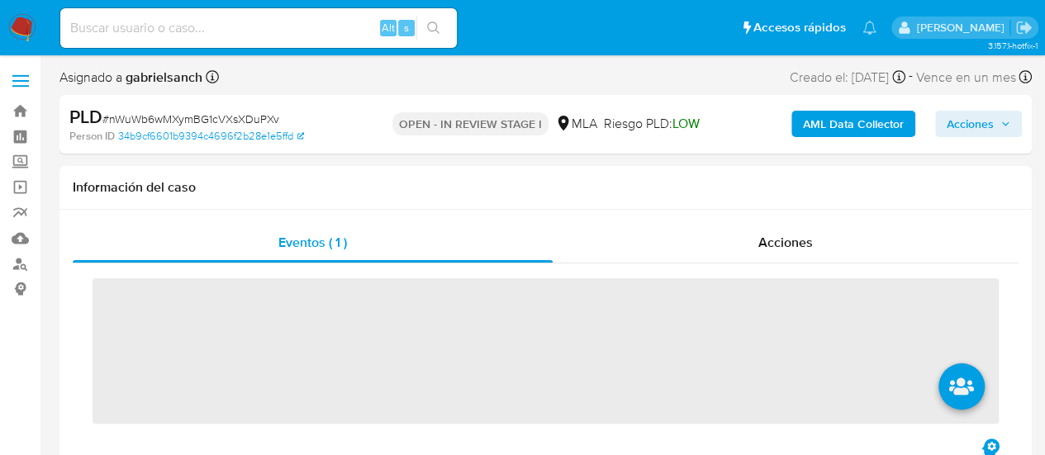
click at [845, 117] on b "AML Data Collector" at bounding box center [853, 124] width 101 height 26
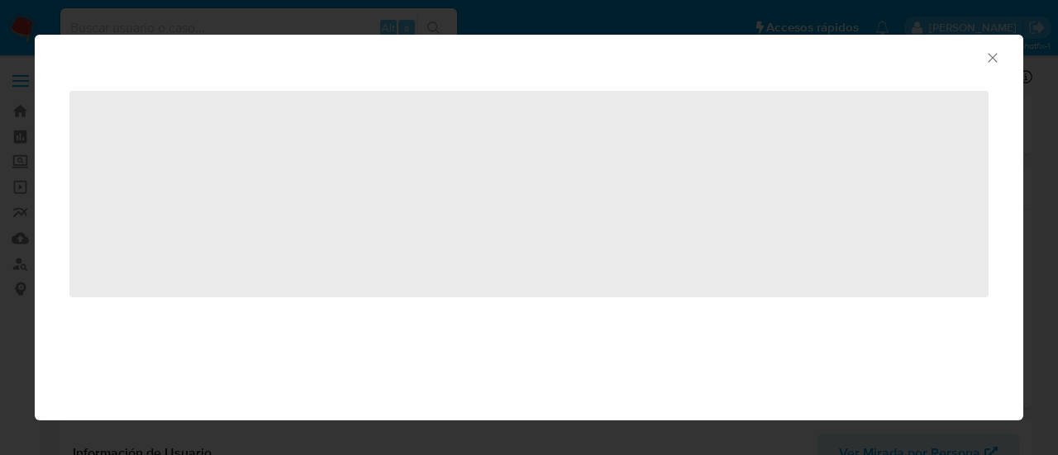
select select "10"
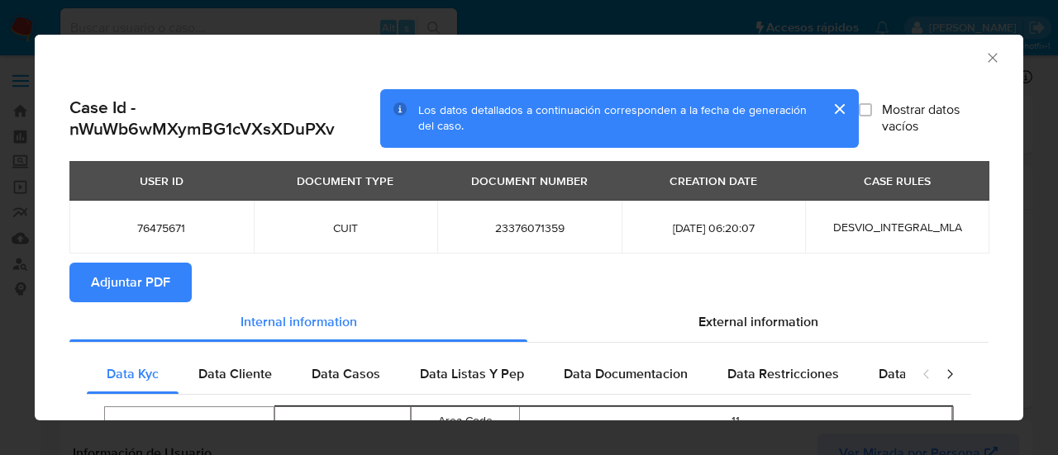
click at [116, 285] on span "Adjuntar PDF" at bounding box center [130, 282] width 79 height 36
click at [984, 59] on icon "Cerrar ventana" at bounding box center [992, 58] width 17 height 17
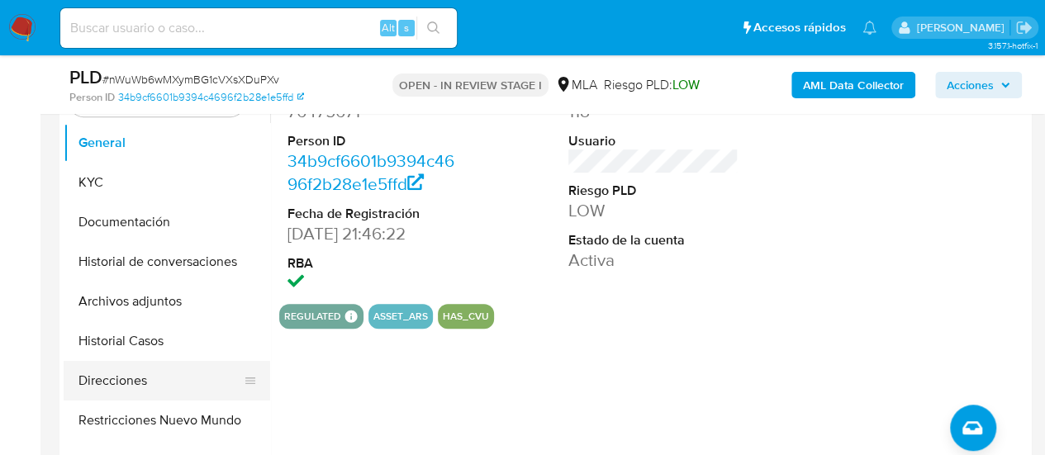
scroll to position [413, 0]
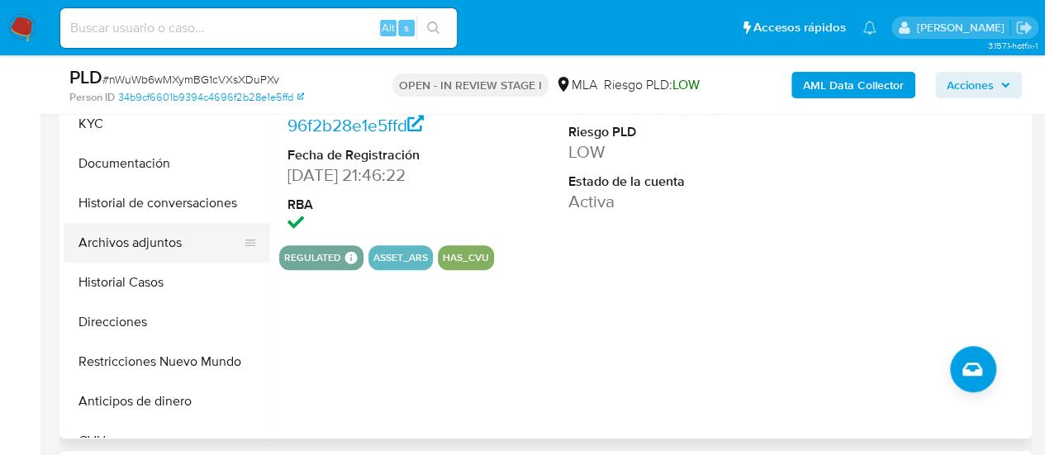
click at [151, 251] on button "Archivos adjuntos" at bounding box center [160, 243] width 193 height 40
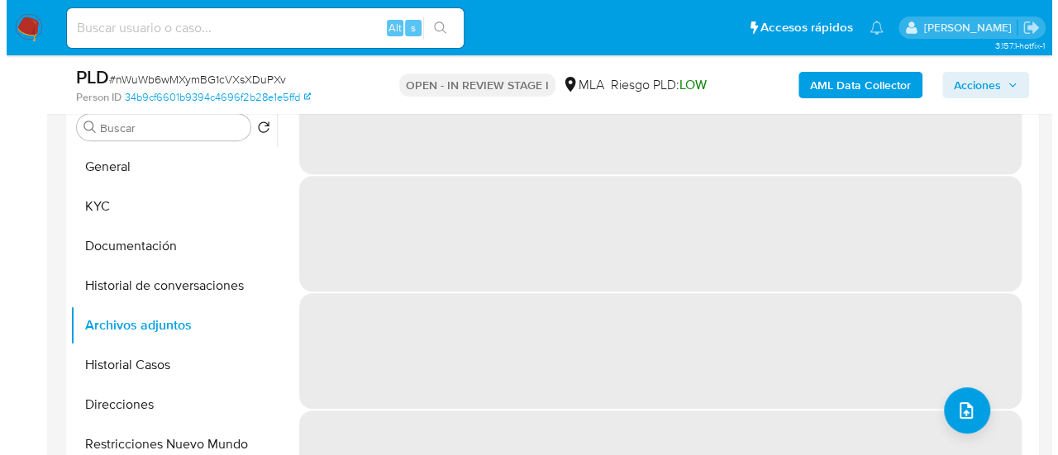
scroll to position [0, 0]
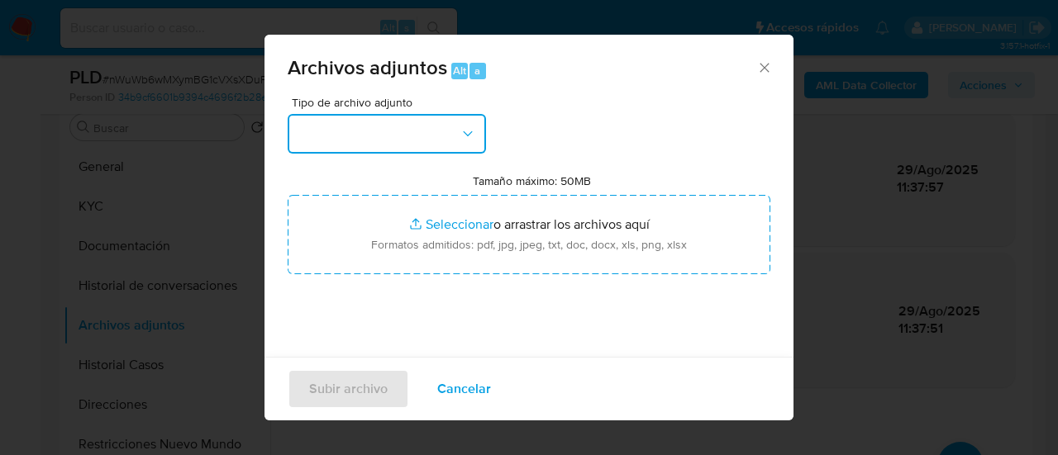
click at [436, 120] on button "button" at bounding box center [387, 134] width 198 height 40
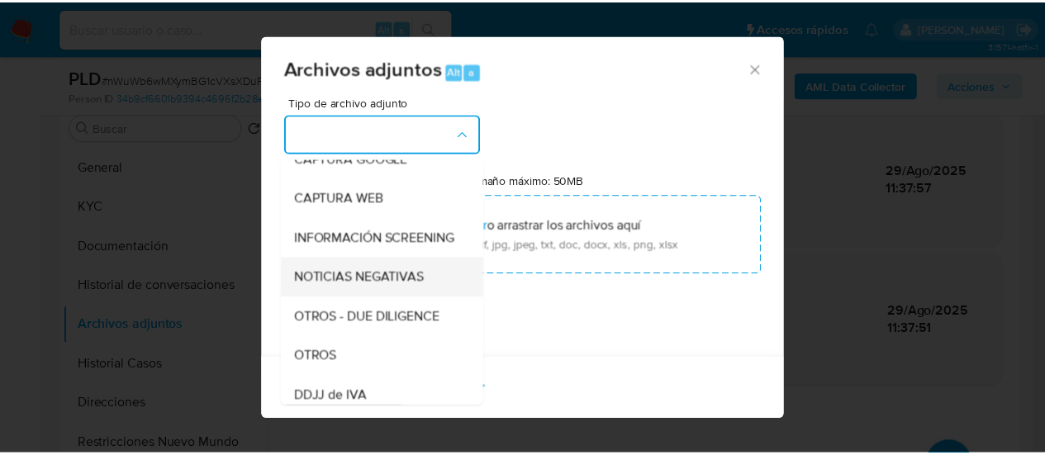
scroll to position [165, 0]
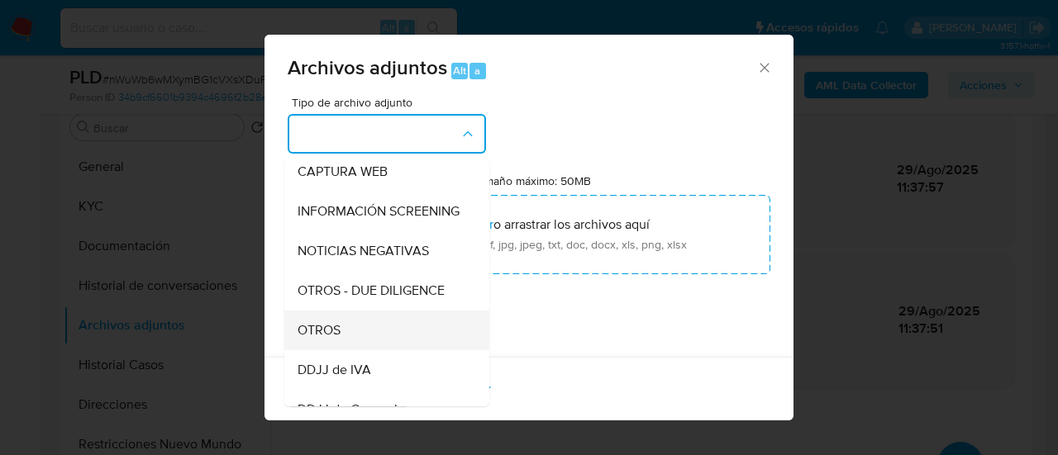
click at [326, 339] on span "OTROS" at bounding box center [319, 330] width 43 height 17
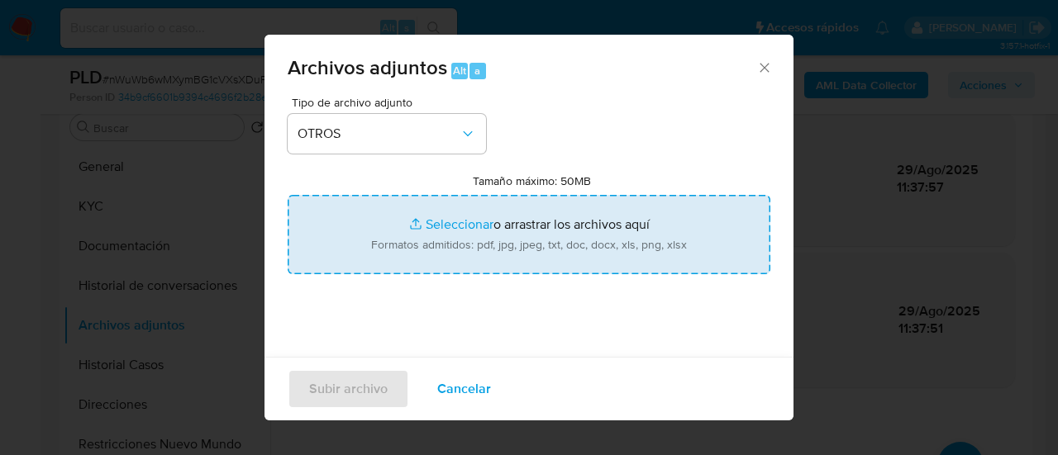
click at [396, 245] on input "Tamaño máximo: 50MB Seleccionar archivos" at bounding box center [529, 234] width 483 height 79
click at [460, 207] on input "Tamaño máximo: 50MB Seleccionar archivos" at bounding box center [529, 234] width 483 height 79
type input "C:\fakepath\Caselog nWuWb6wMXymBG1cVXsXDuPXv_2025_07_18_17_30_02 (1).docx"
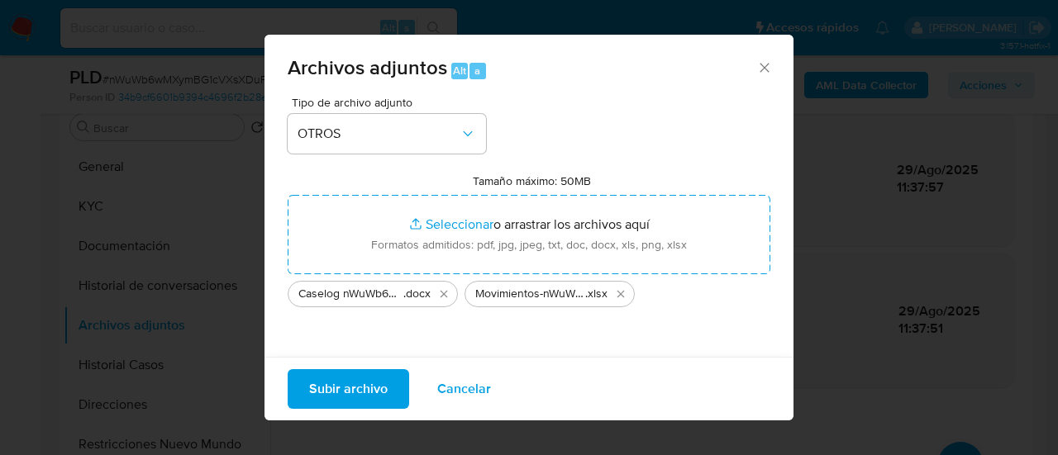
drag, startPoint x: 460, startPoint y: 207, endPoint x: 343, endPoint y: 385, distance: 213.2
click at [343, 385] on span "Subir archivo" at bounding box center [348, 389] width 79 height 36
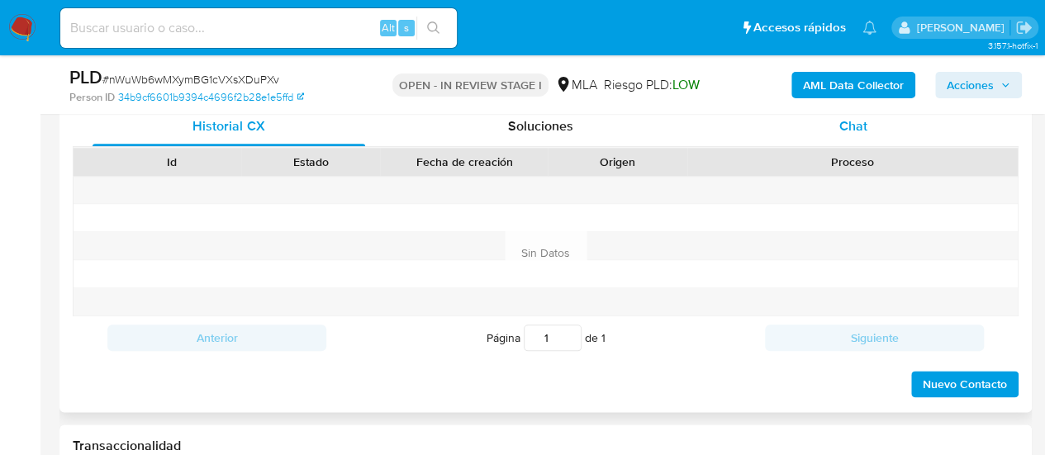
scroll to position [744, 0]
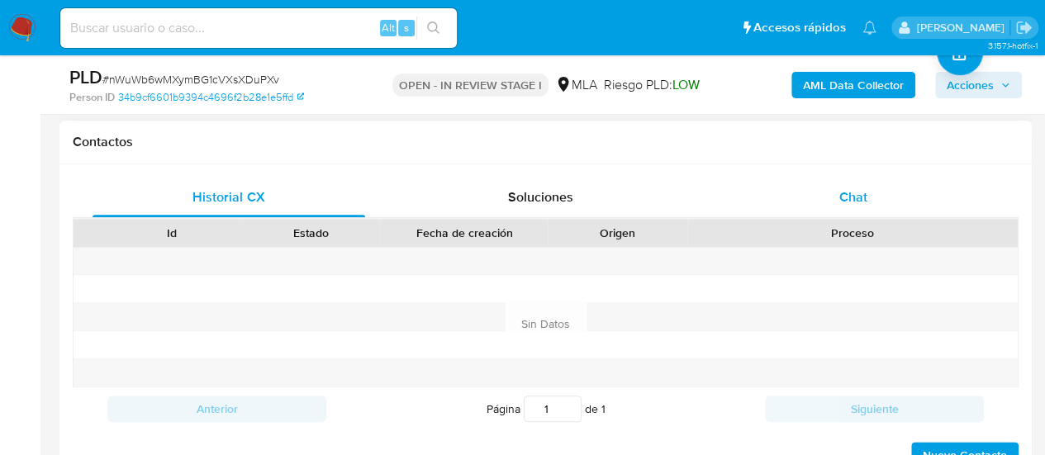
click at [810, 209] on div "Chat" at bounding box center [853, 198] width 273 height 40
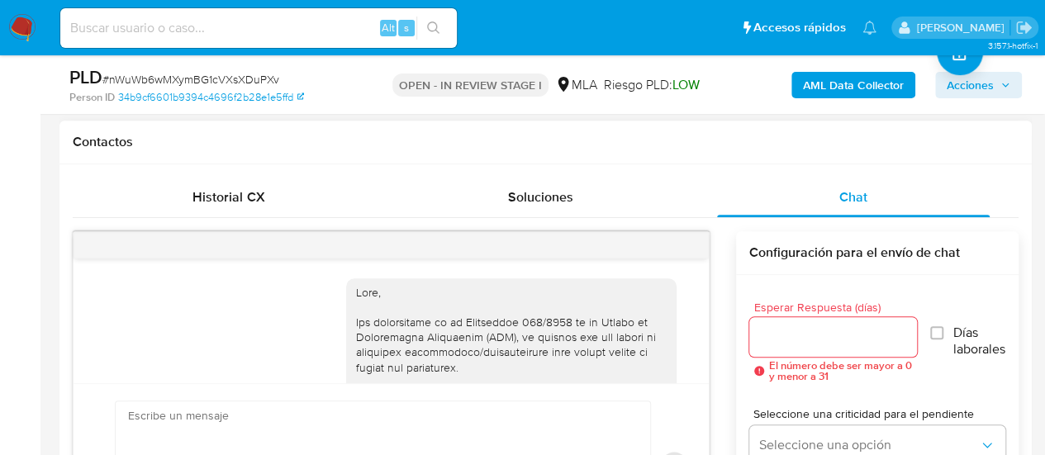
scroll to position [2180, 0]
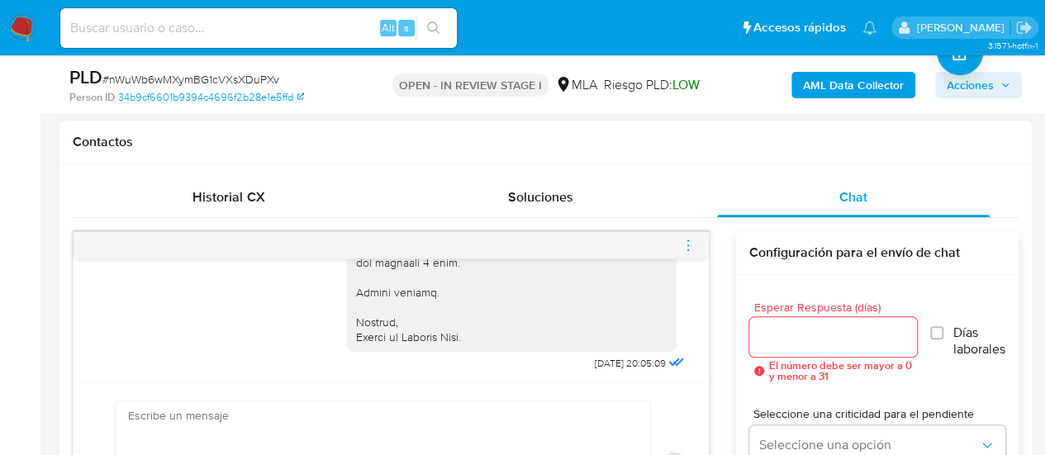
click at [679, 237] on div at bounding box center [392, 245] width 636 height 26
click at [694, 247] on icon "menu-action" at bounding box center [688, 245] width 15 height 15
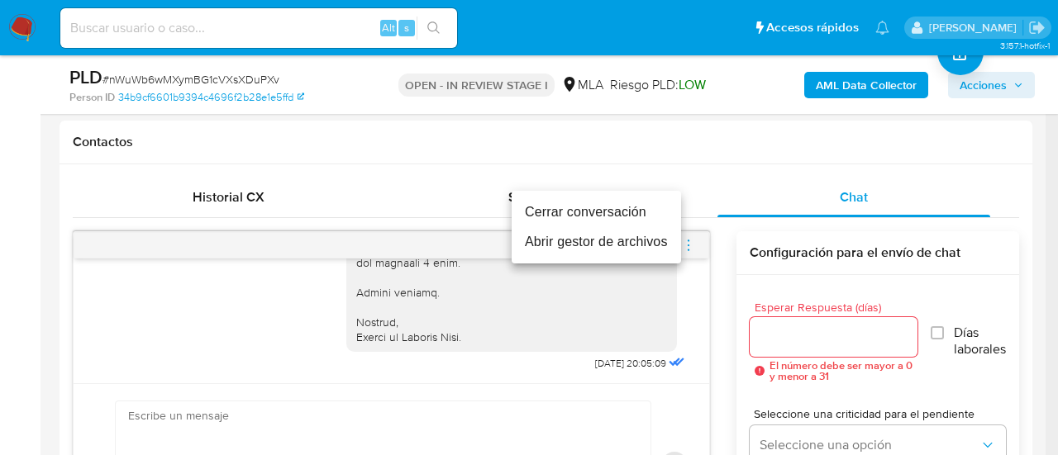
click at [557, 222] on li "Cerrar conversación" at bounding box center [596, 213] width 169 height 30
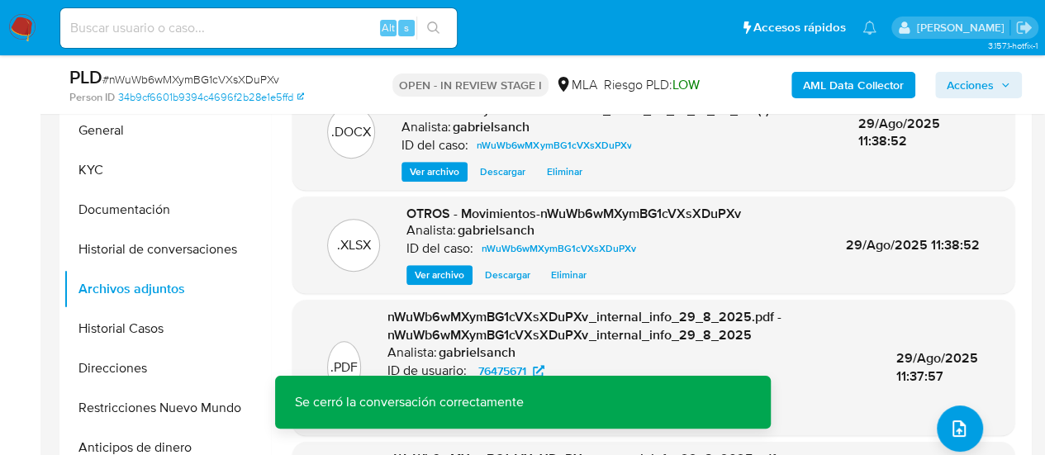
scroll to position [248, 0]
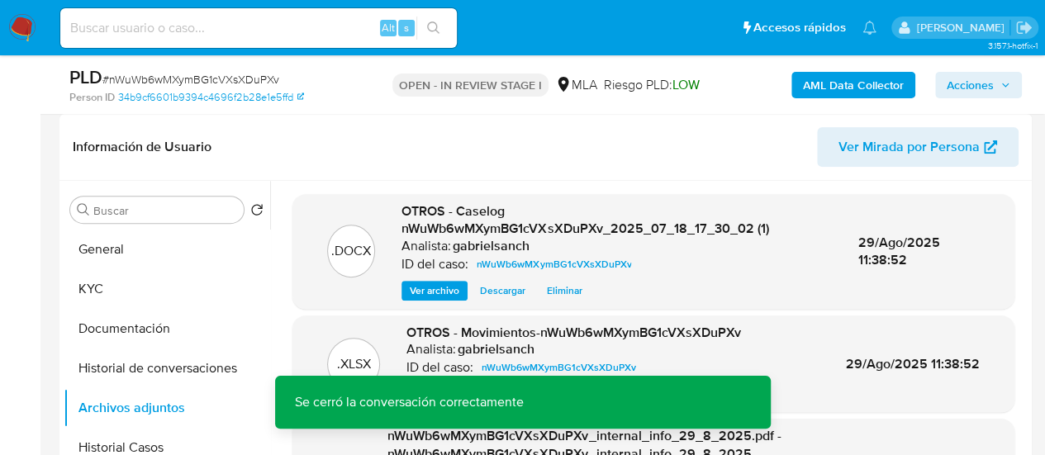
click at [1006, 83] on icon "button" at bounding box center [1006, 85] width 10 height 10
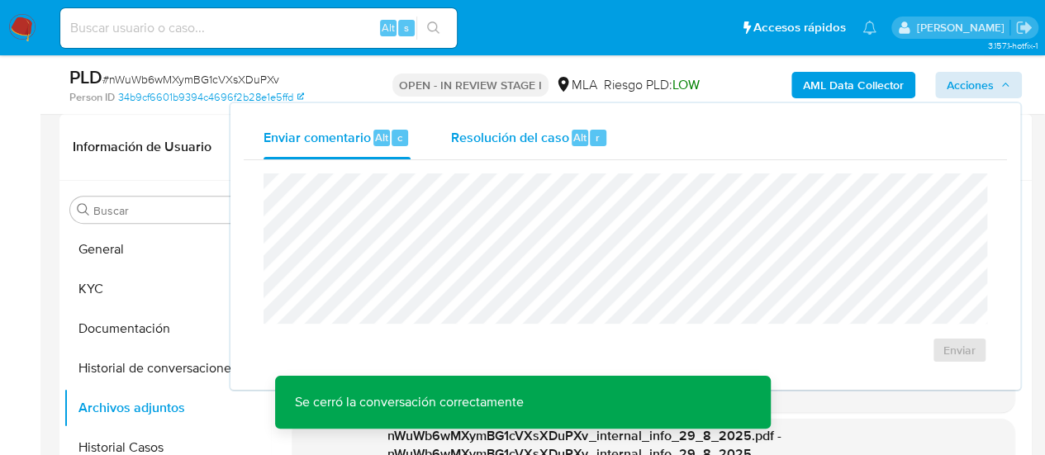
click at [483, 147] on div "Resolución del caso Alt r" at bounding box center [529, 138] width 158 height 43
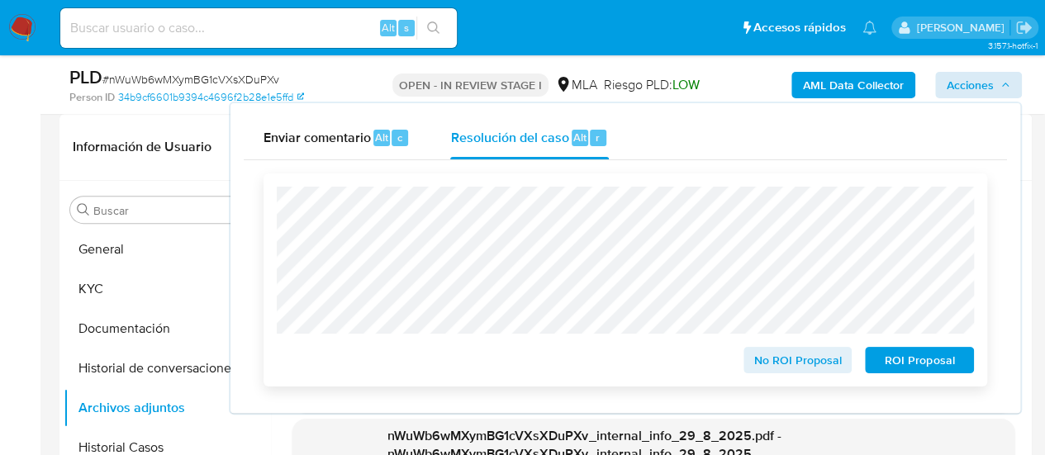
click at [783, 360] on span "No ROI Proposal" at bounding box center [798, 360] width 86 height 23
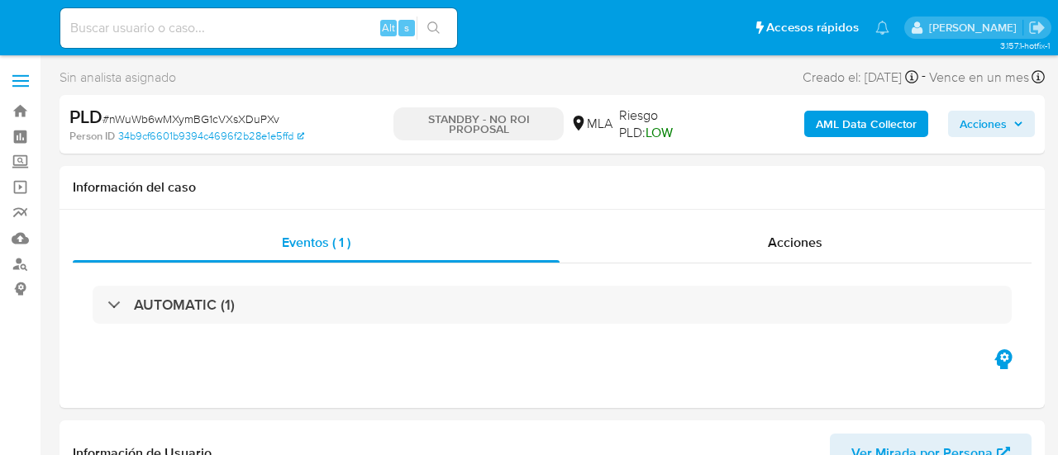
select select "10"
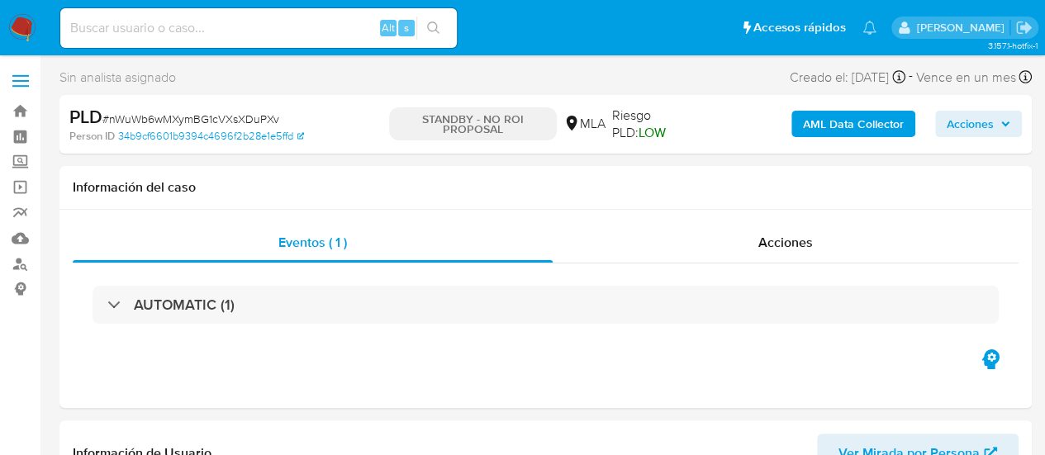
click at [217, 22] on input at bounding box center [258, 27] width 397 height 21
paste input "OLBe725RcpePC3hBi64xpI6r"
type input "OLBe725RcpePC3hBi64xpI6r"
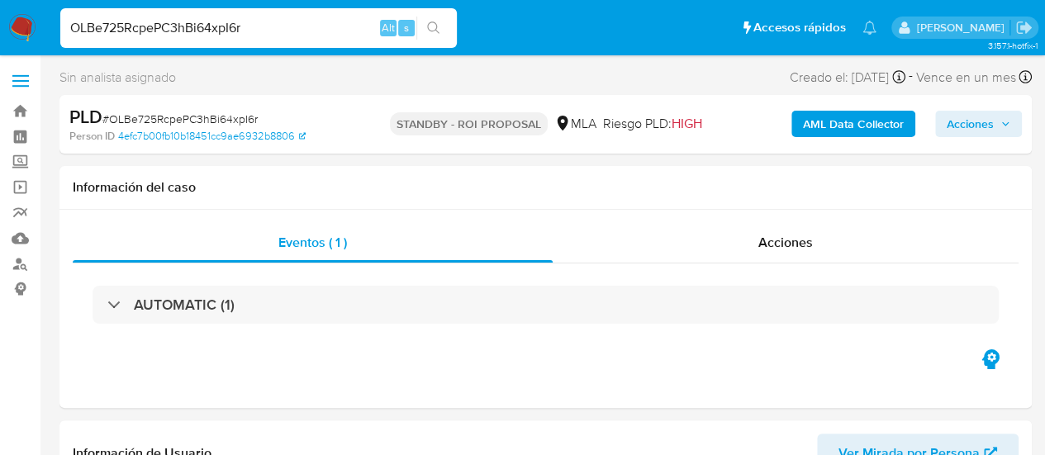
select select "10"
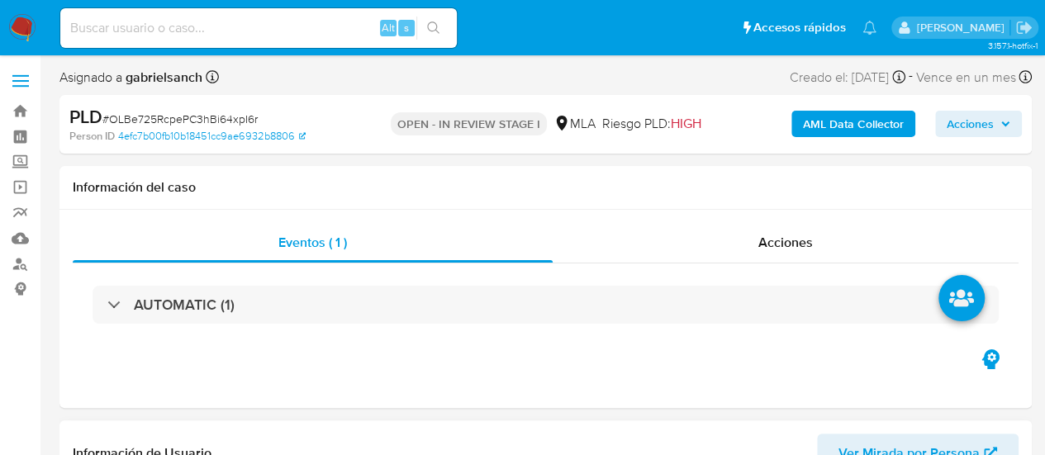
scroll to position [413, 0]
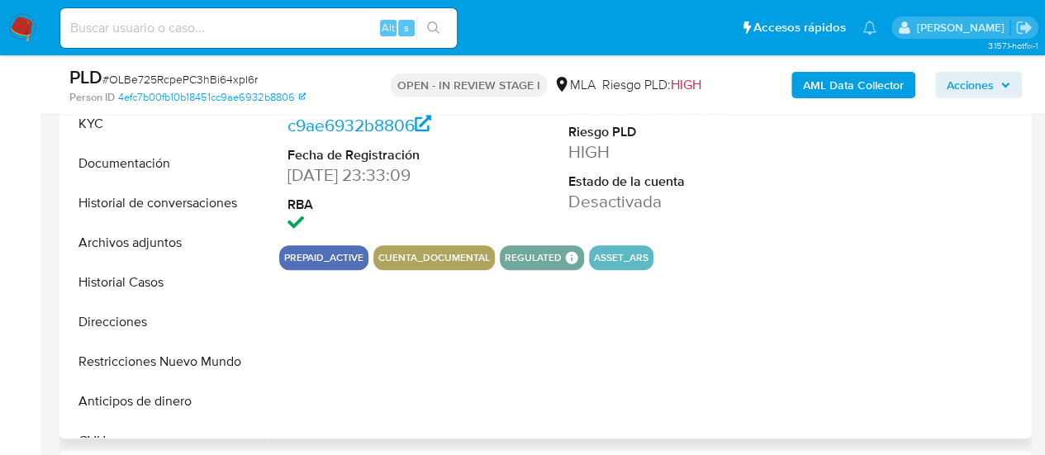
select select "10"
click at [99, 239] on button "Archivos adjuntos" at bounding box center [160, 243] width 193 height 40
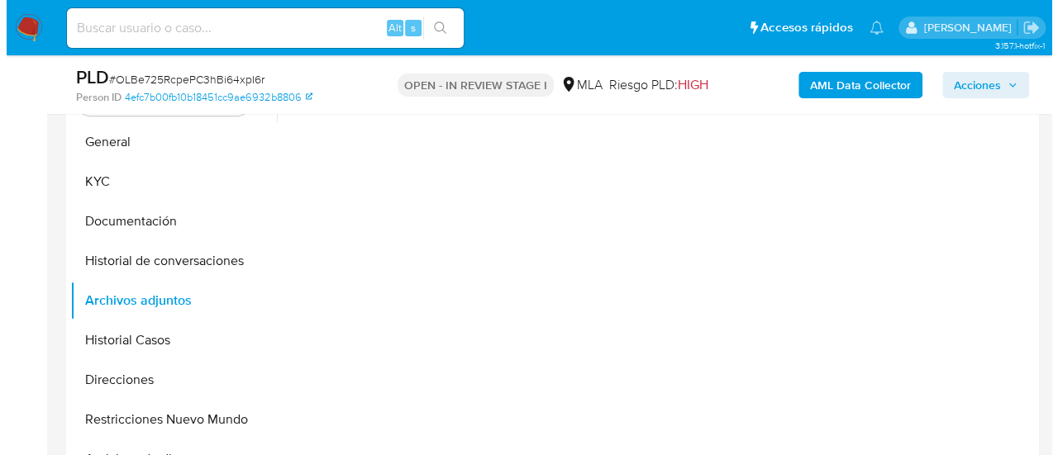
scroll to position [331, 0]
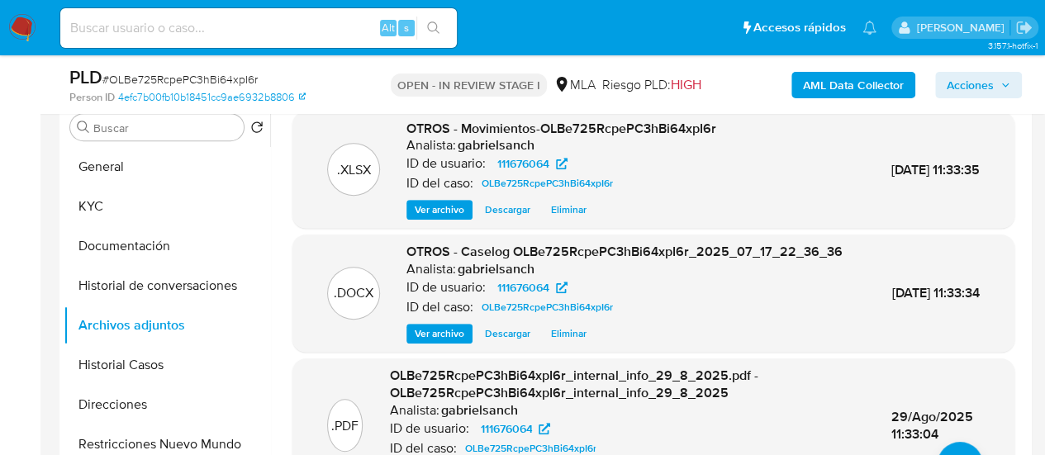
click at [557, 342] on span "Eliminar" at bounding box center [569, 334] width 36 height 17
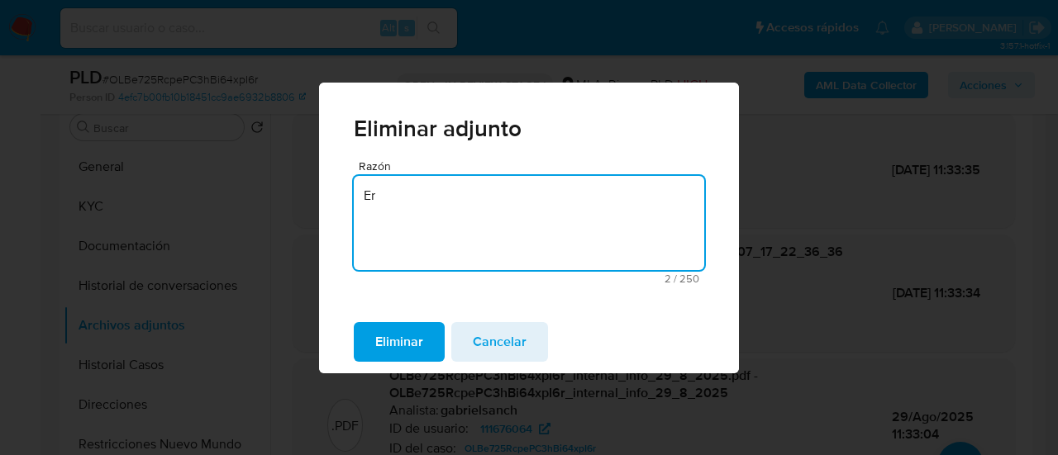
type textarea "E"
type textarea "-"
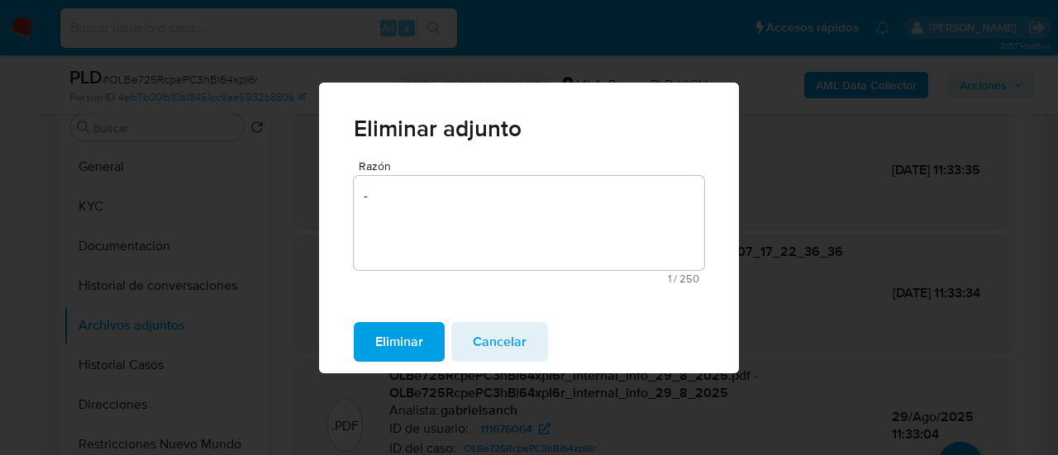
click at [411, 333] on span "Eliminar" at bounding box center [399, 342] width 48 height 36
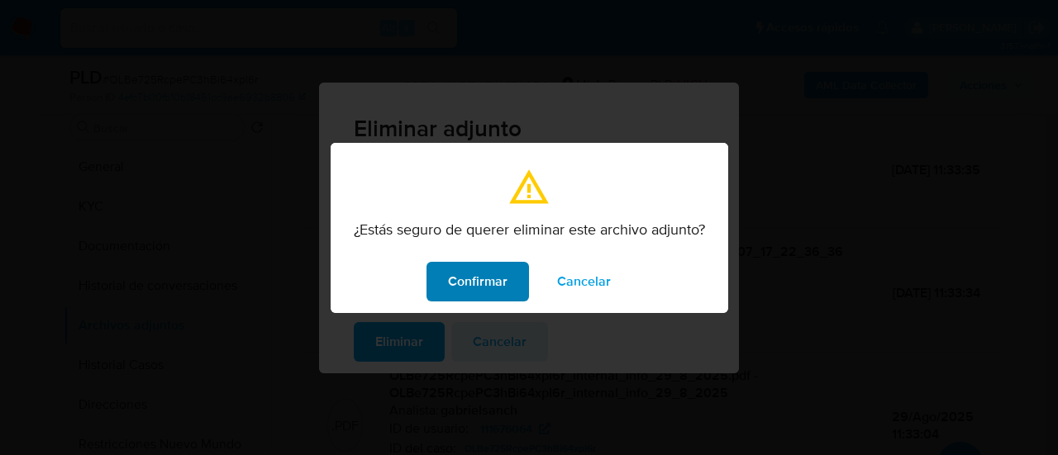
click at [467, 283] on span "Confirmar" at bounding box center [478, 282] width 60 height 36
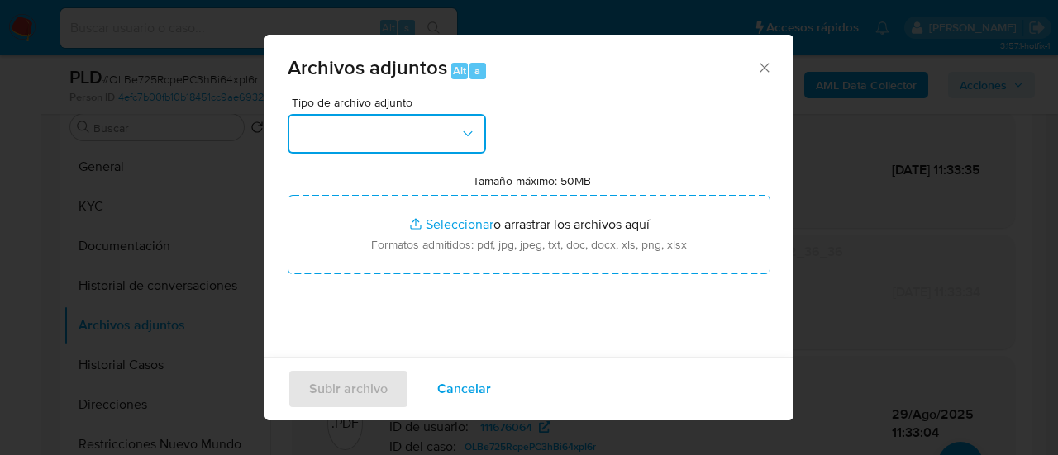
click at [402, 121] on button "button" at bounding box center [387, 134] width 198 height 40
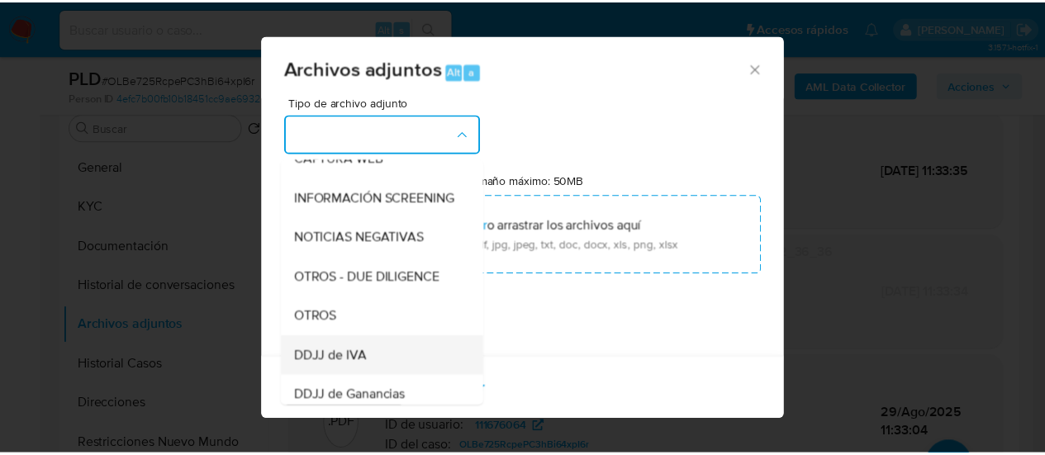
scroll to position [248, 0]
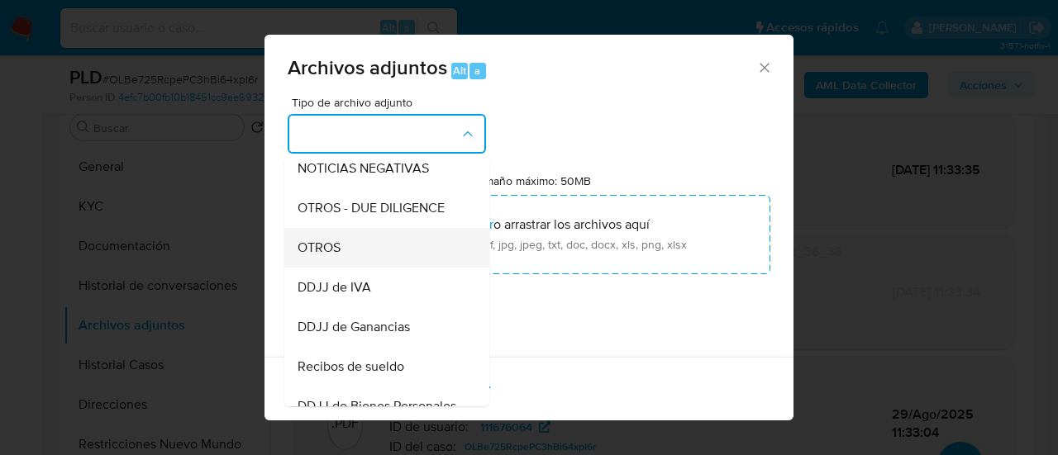
click at [331, 268] on div "OTROS" at bounding box center [382, 248] width 169 height 40
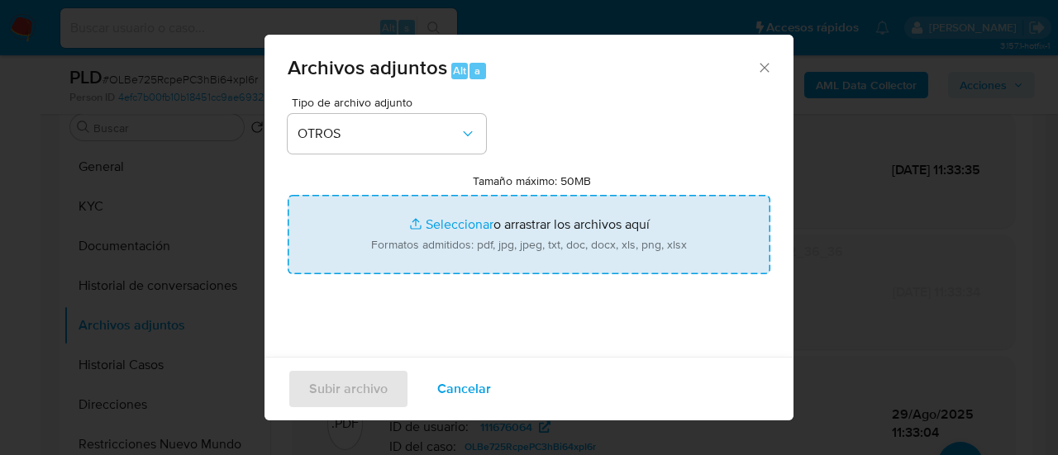
click at [423, 236] on input "Tamaño máximo: 50MB Seleccionar archivos" at bounding box center [529, 234] width 483 height 79
type input "C:\fakepath\Caselog OLBe725RcpePC3hBi64xpI6r_VFINAL.docx"
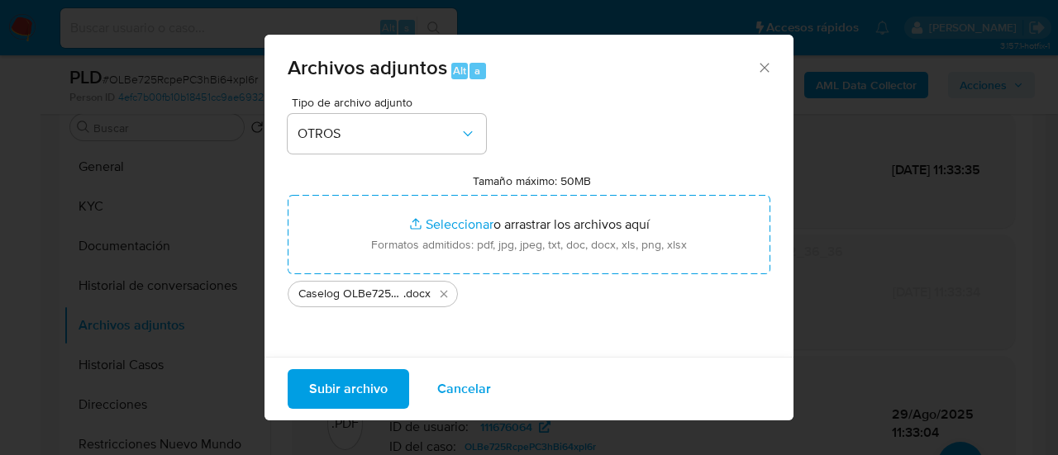
click at [336, 386] on span "Subir archivo" at bounding box center [348, 389] width 79 height 36
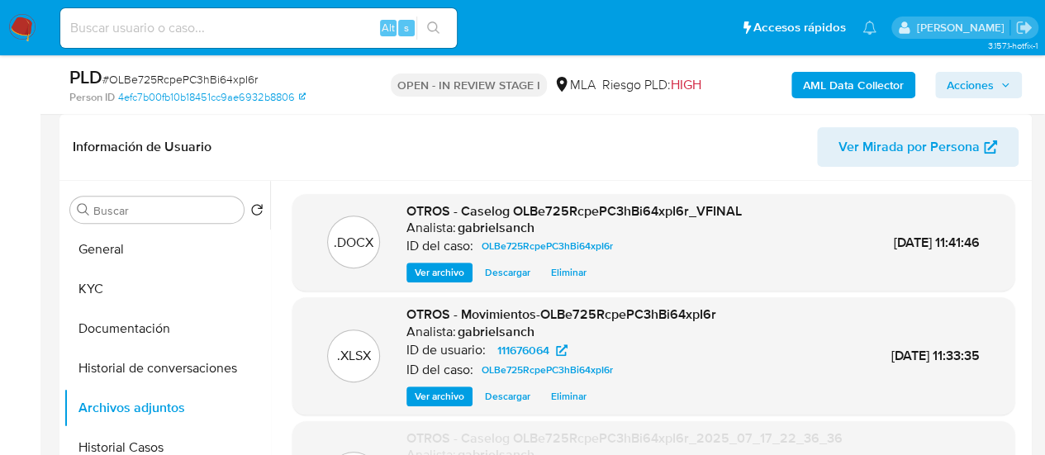
click at [972, 87] on span "Acciones" at bounding box center [970, 85] width 47 height 26
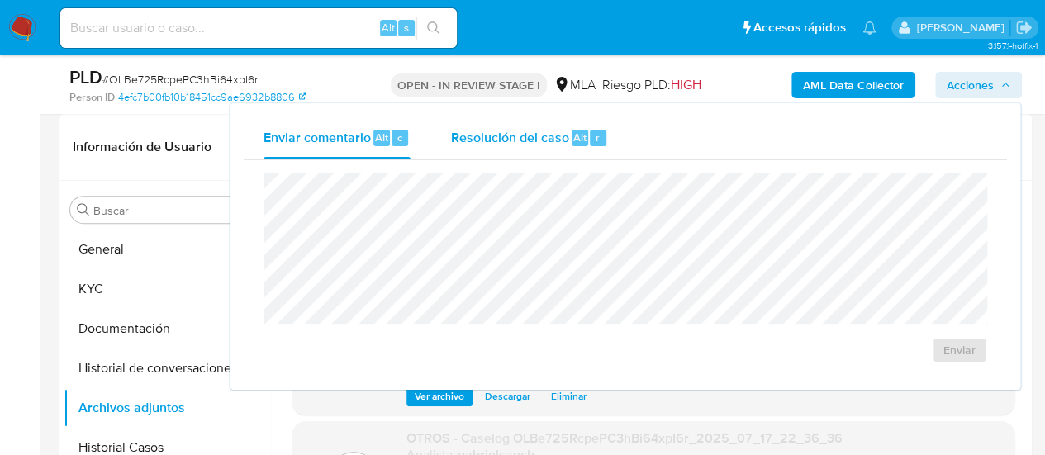
click at [614, 133] on button "Resolución del caso Alt r" at bounding box center [530, 138] width 198 height 43
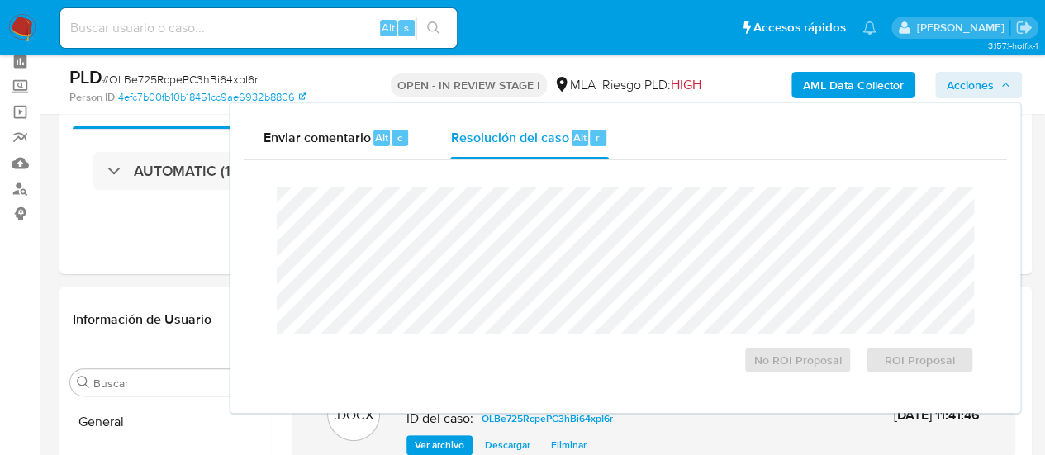
scroll to position [0, 0]
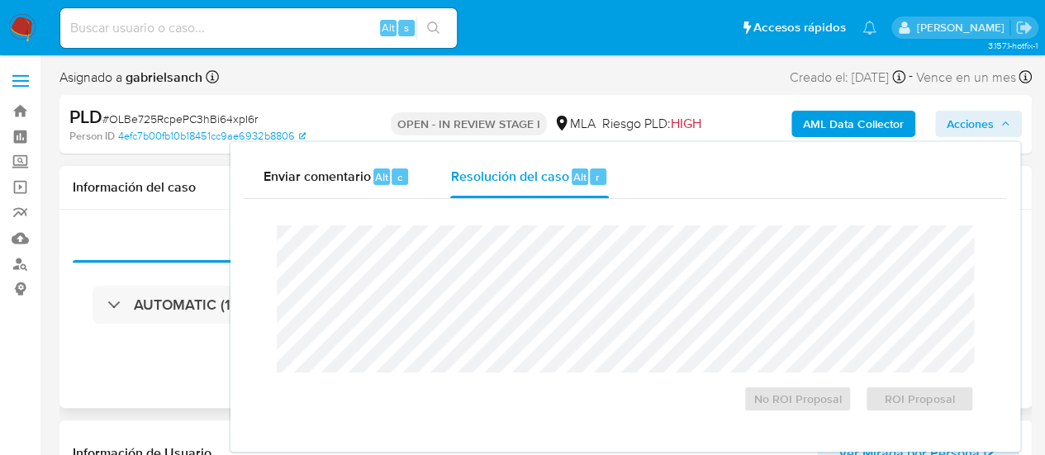
click at [124, 216] on div "Eventos ( 1 ) Acciones AUTOMATIC (1)" at bounding box center [546, 309] width 973 height 198
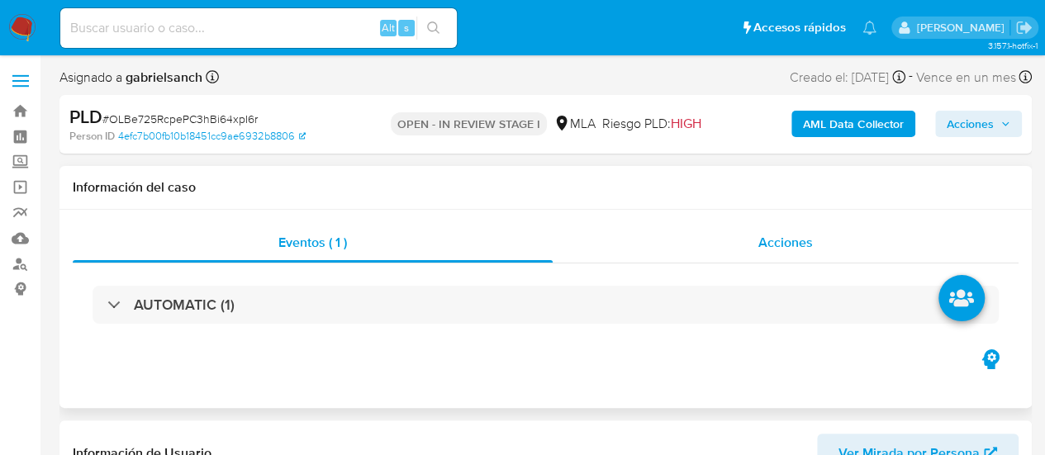
click at [653, 249] on div "Acciones" at bounding box center [786, 243] width 466 height 40
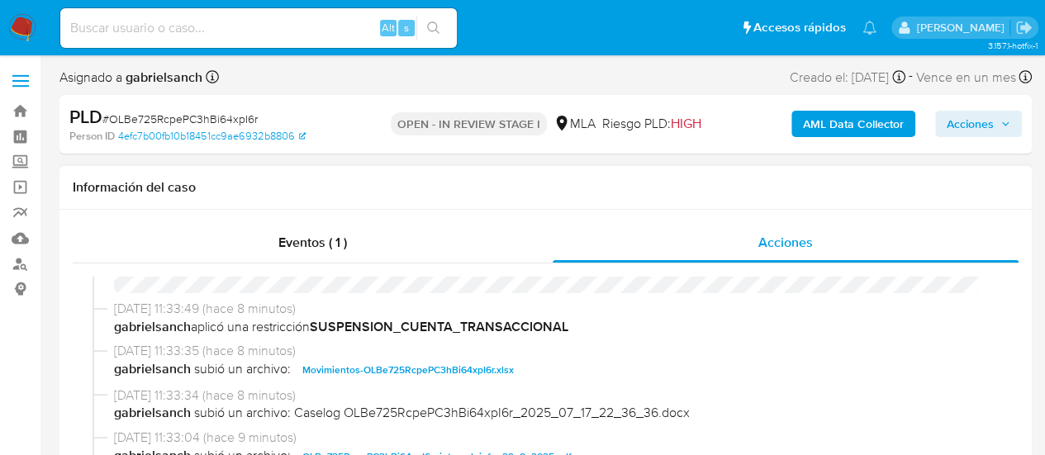
scroll to position [413, 0]
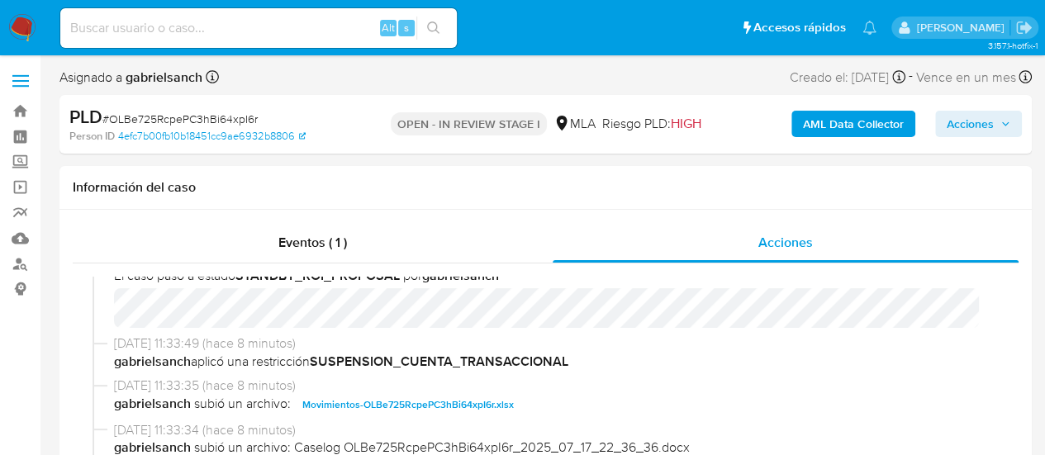
click at [961, 120] on span "Acciones" at bounding box center [970, 124] width 47 height 26
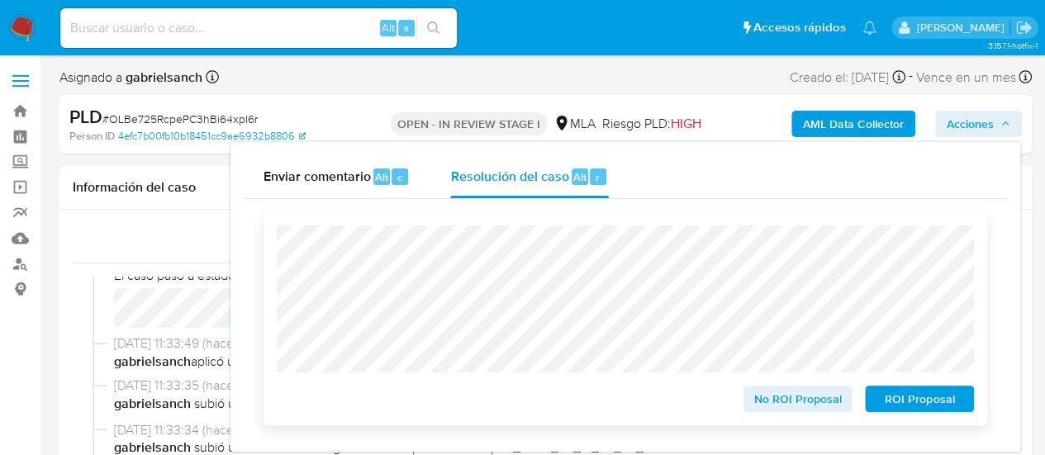
click at [928, 396] on span "ROI Proposal" at bounding box center [920, 399] width 86 height 23
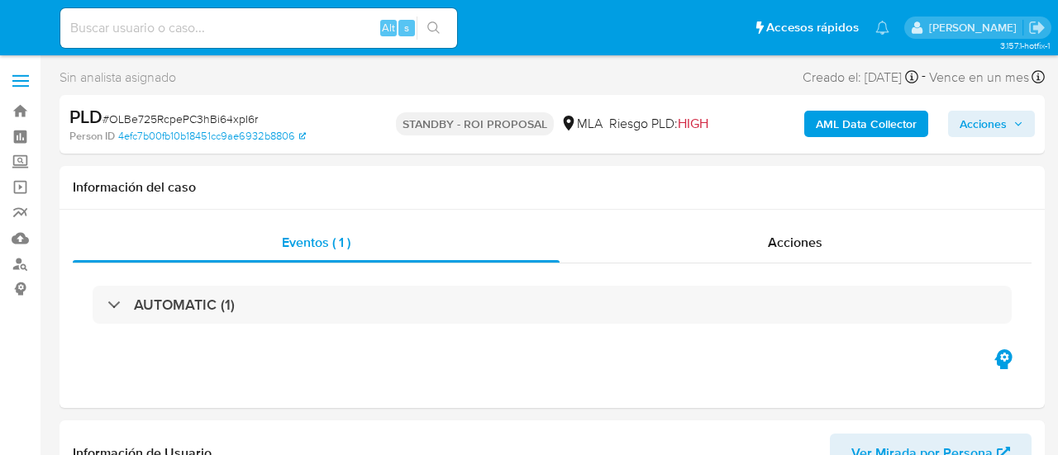
select select "10"
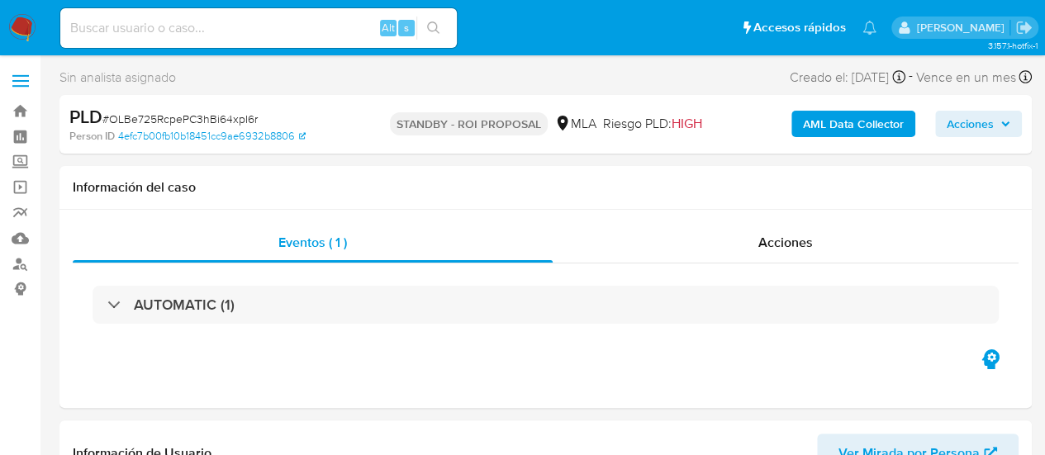
click at [150, 24] on input at bounding box center [258, 27] width 397 height 21
paste input "YRpgHQwj9i6Z5CryX58pEmx2"
type input "YRpgHQwj9i6Z5CryX58pEmx2"
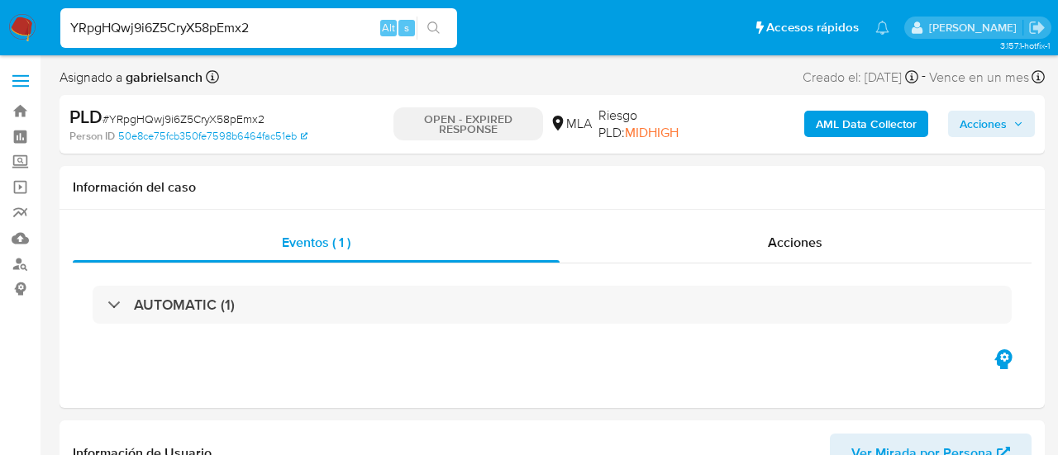
select select "10"
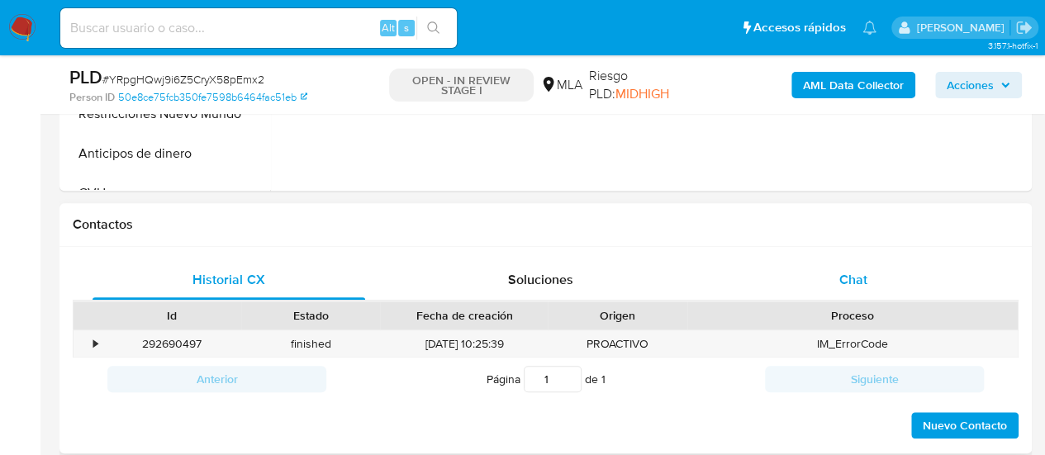
click at [876, 273] on div "Chat" at bounding box center [853, 280] width 273 height 40
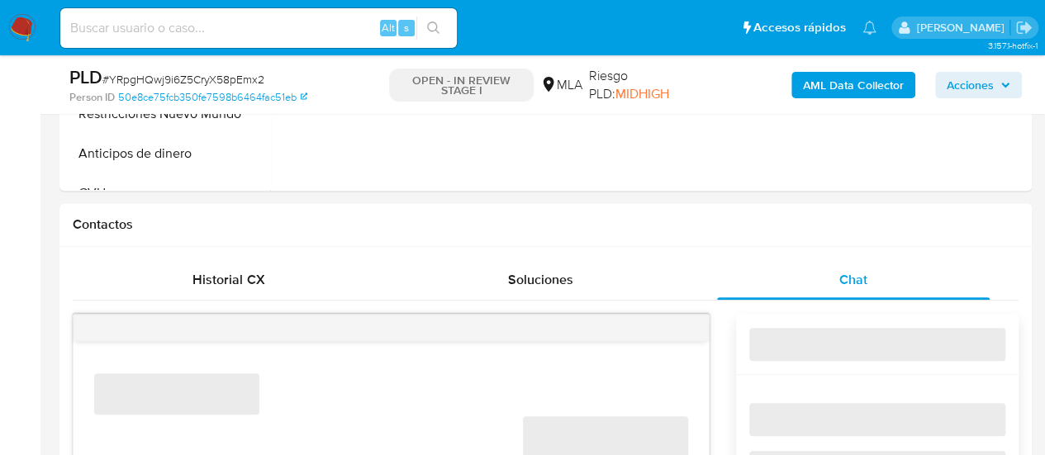
select select "10"
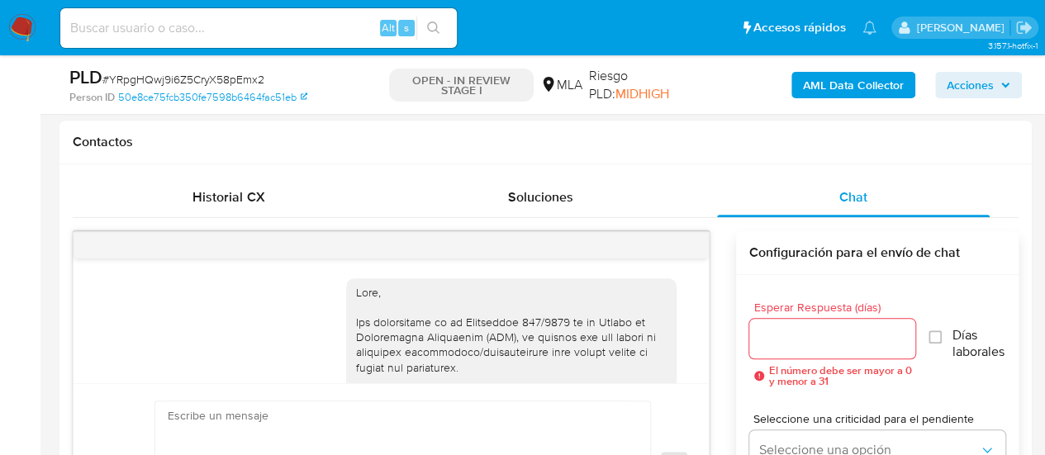
scroll to position [2051, 0]
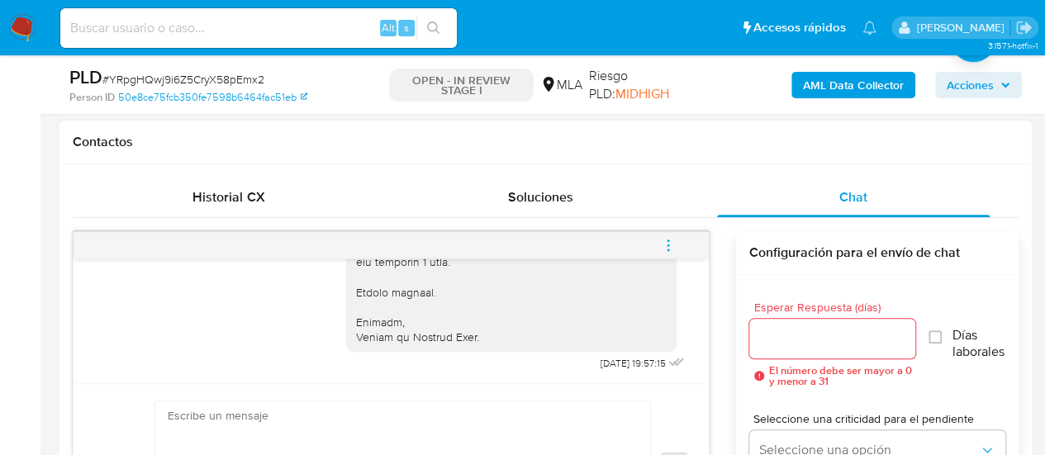
click at [671, 248] on icon "menu-action" at bounding box center [668, 245] width 15 height 15
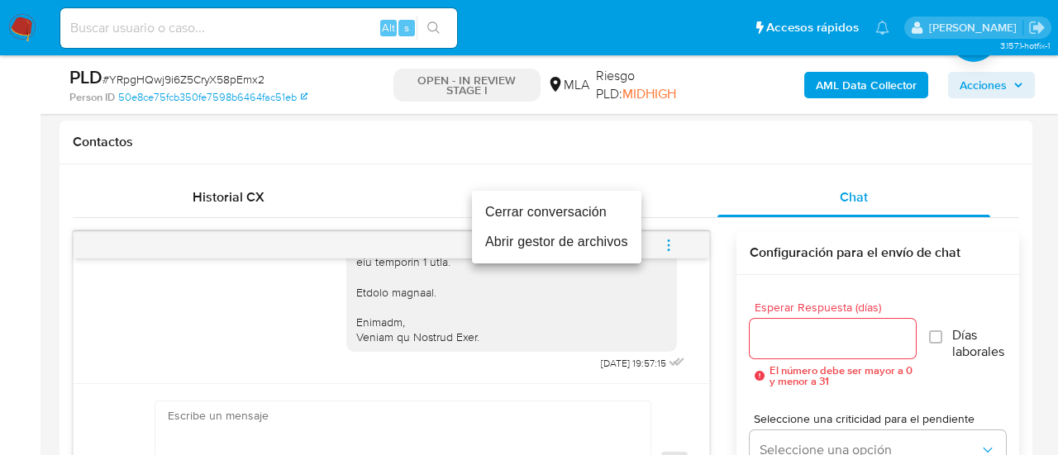
click at [588, 202] on li "Cerrar conversación" at bounding box center [556, 213] width 169 height 30
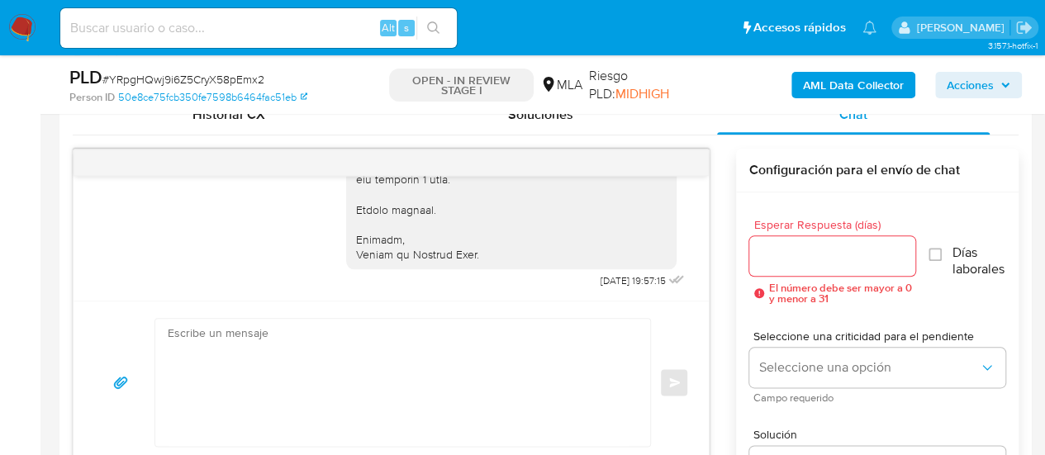
click at [830, 86] on b "AML Data Collector" at bounding box center [853, 85] width 101 height 26
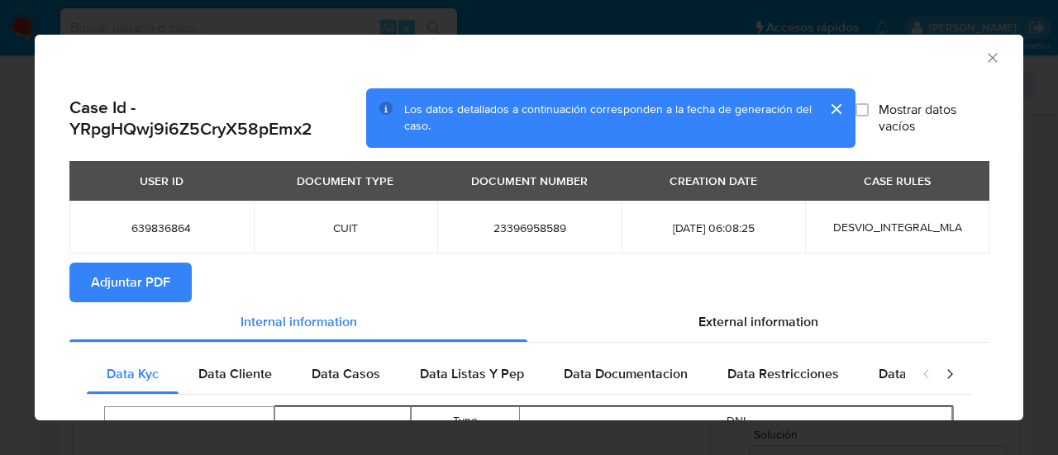
click at [111, 294] on span "Adjuntar PDF" at bounding box center [130, 282] width 79 height 36
click at [984, 55] on icon "Cerrar ventana" at bounding box center [992, 58] width 17 height 17
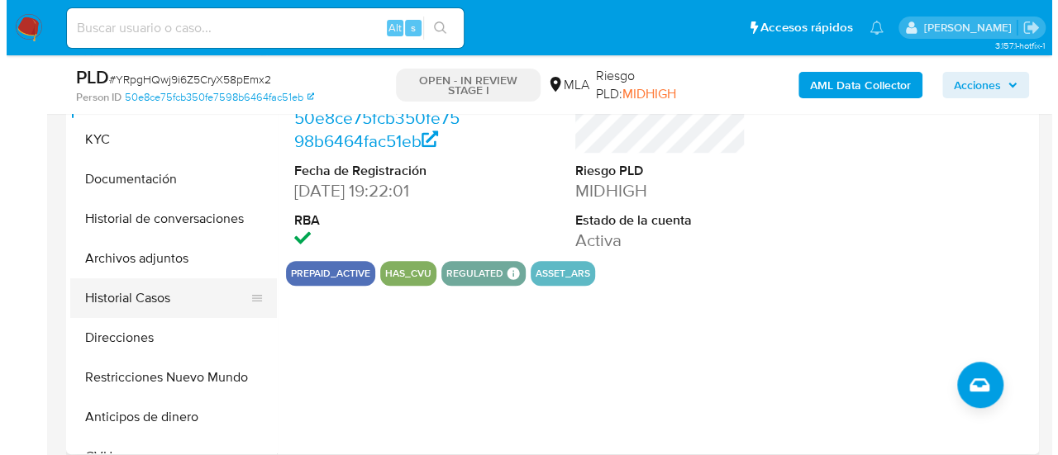
scroll to position [413, 0]
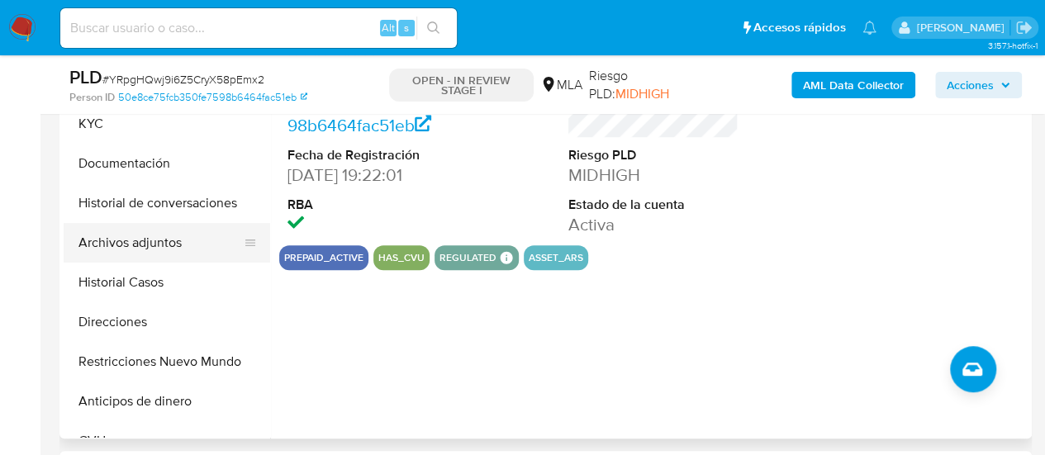
click at [142, 245] on button "Archivos adjuntos" at bounding box center [160, 243] width 193 height 40
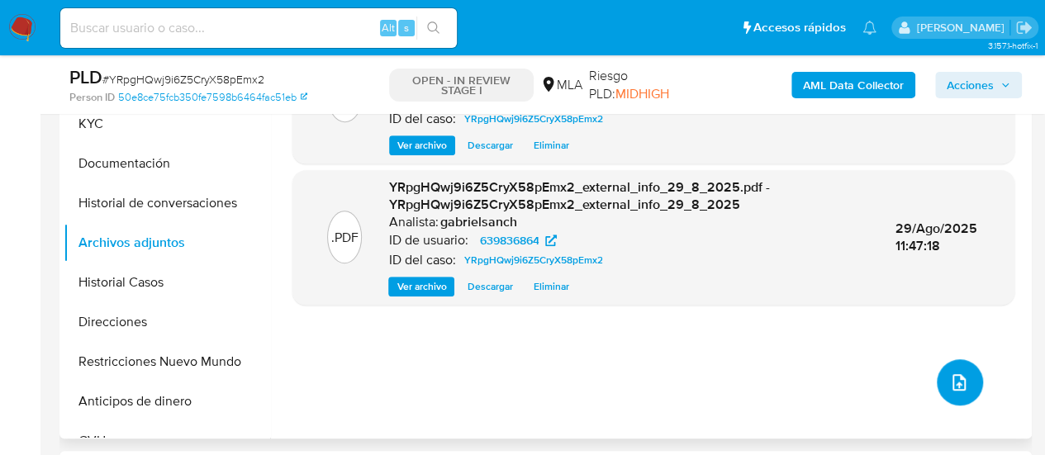
click at [957, 386] on icon "upload-file" at bounding box center [960, 383] width 20 height 20
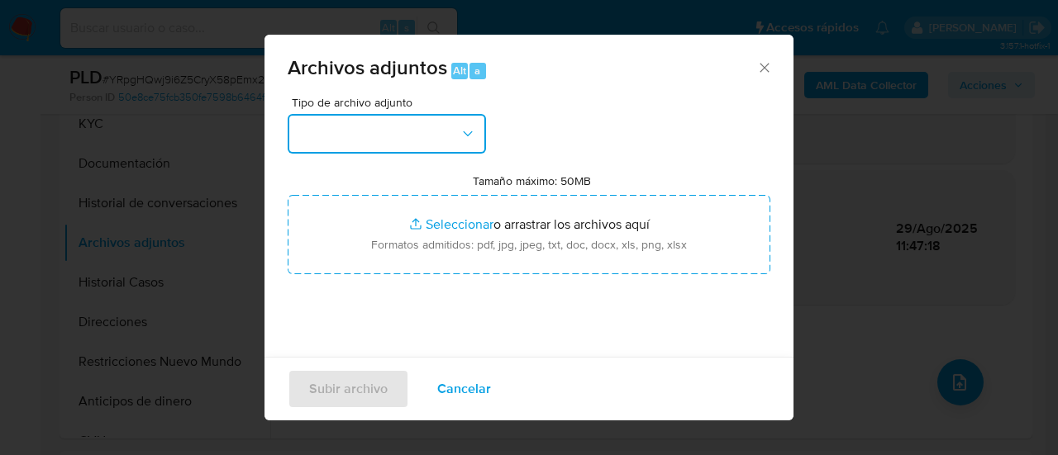
click at [383, 143] on button "button" at bounding box center [387, 134] width 198 height 40
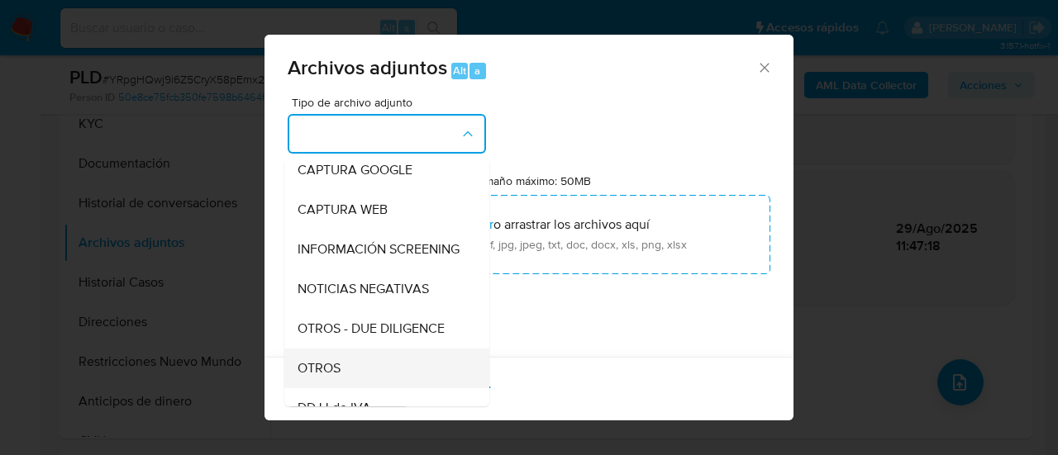
scroll to position [165, 0]
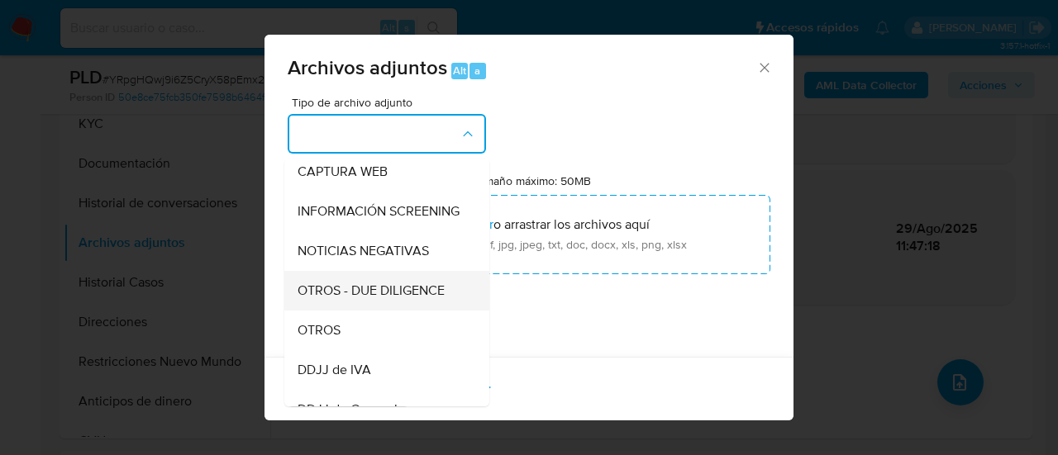
click at [349, 311] on div "OTROS - DUE DILIGENCE" at bounding box center [382, 291] width 169 height 40
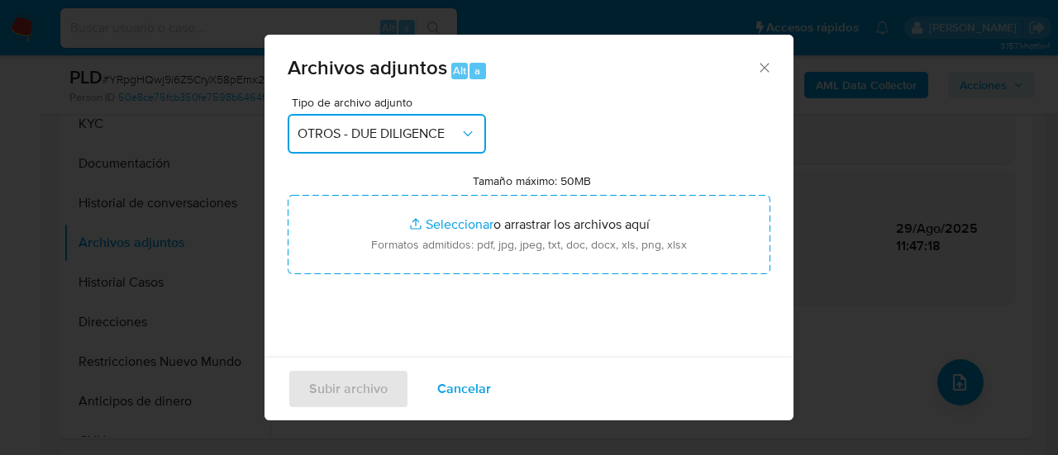
click at [392, 114] on button "OTROS - DUE DILIGENCE" at bounding box center [387, 134] width 198 height 40
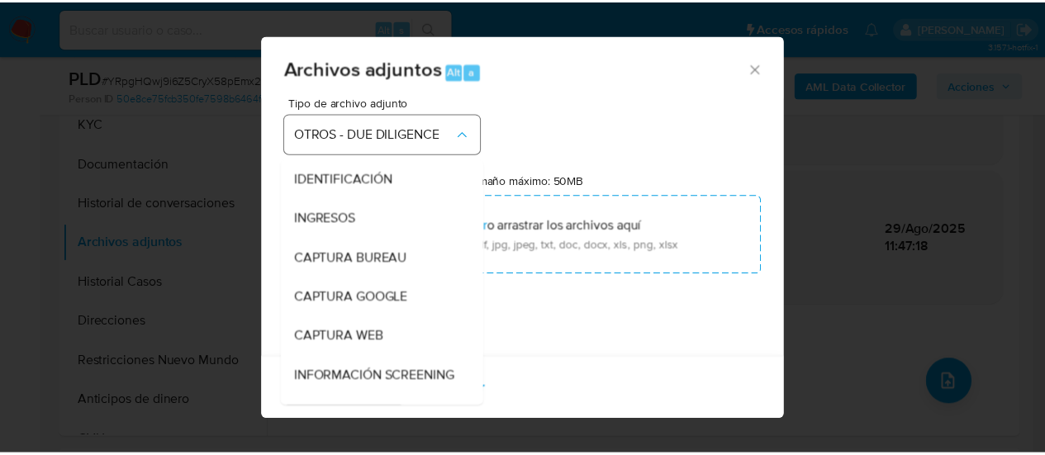
scroll to position [190, 0]
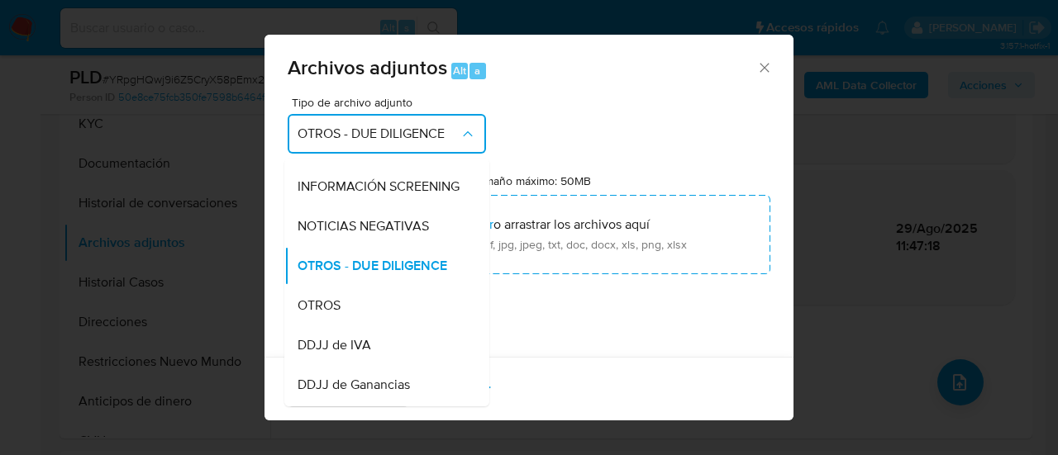
drag, startPoint x: 380, startPoint y: 325, endPoint x: 387, endPoint y: 310, distance: 16.3
click at [379, 325] on div "OTROS" at bounding box center [382, 306] width 169 height 40
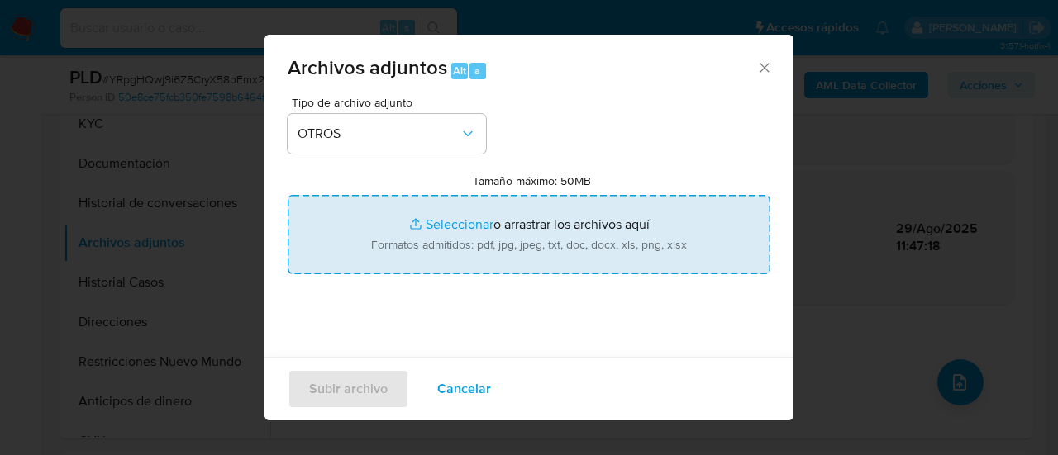
click at [472, 234] on input "Tamaño máximo: 50MB Seleccionar archivos" at bounding box center [529, 234] width 483 height 79
type input "C:\fakepath\Caselog YRpgHQwj9i6Z5CryX58pEmx2_2025_07_17_23_58_38.docx"
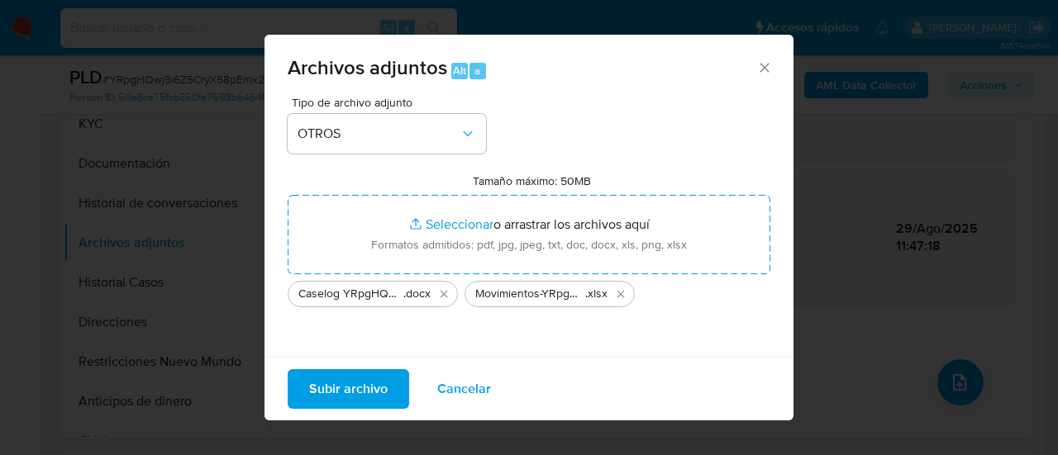
click at [350, 387] on span "Subir archivo" at bounding box center [348, 389] width 79 height 36
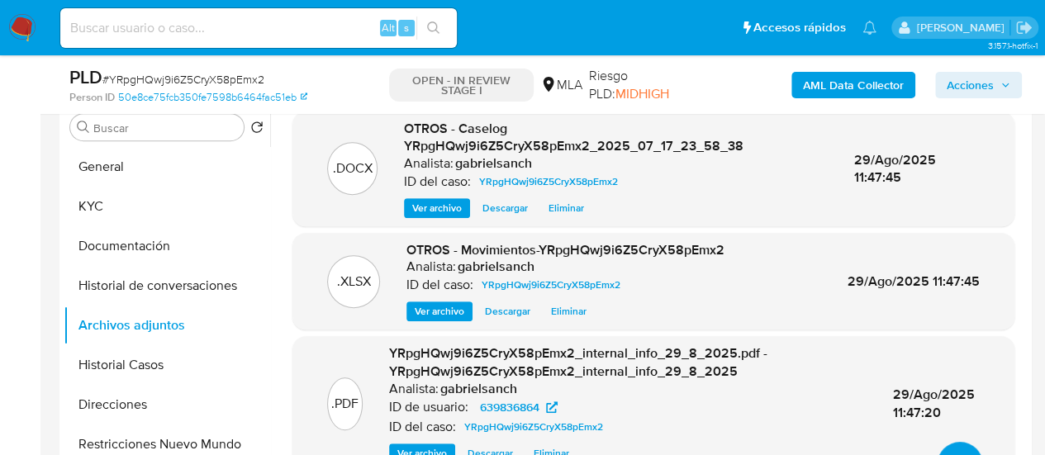
scroll to position [248, 0]
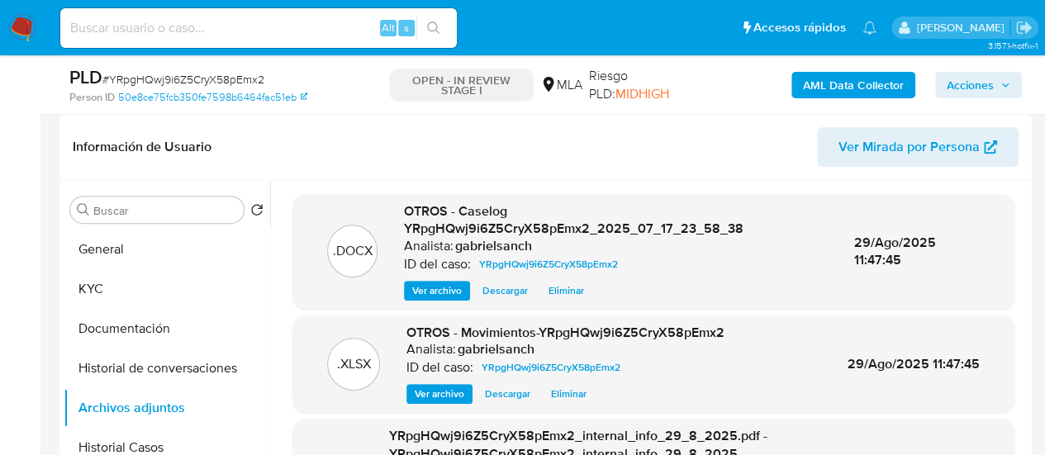
click at [988, 95] on span "Acciones" at bounding box center [970, 85] width 47 height 26
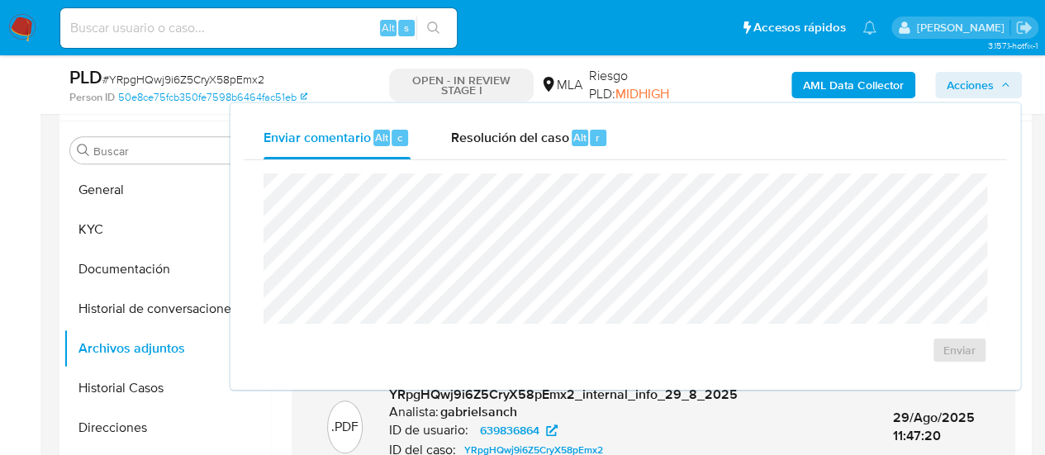
scroll to position [331, 0]
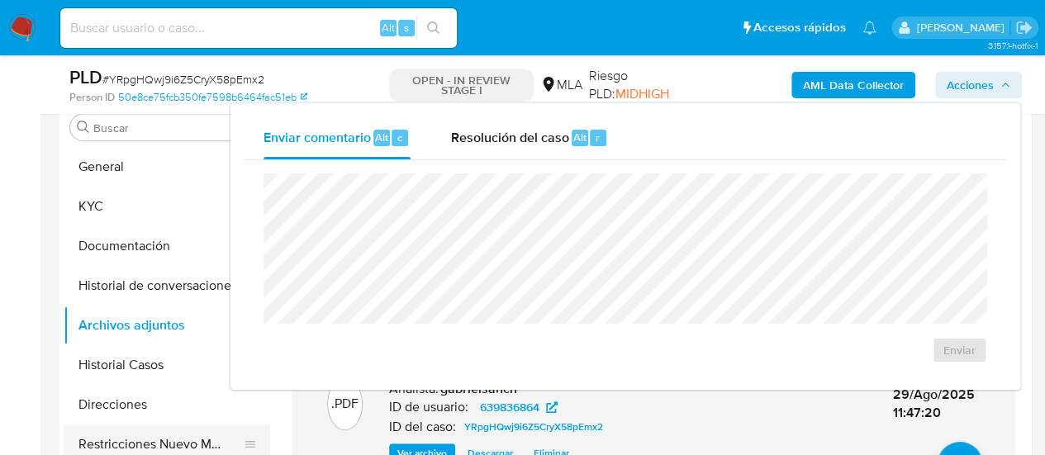
click at [156, 450] on button "Restricciones Nuevo Mundo" at bounding box center [160, 445] width 193 height 40
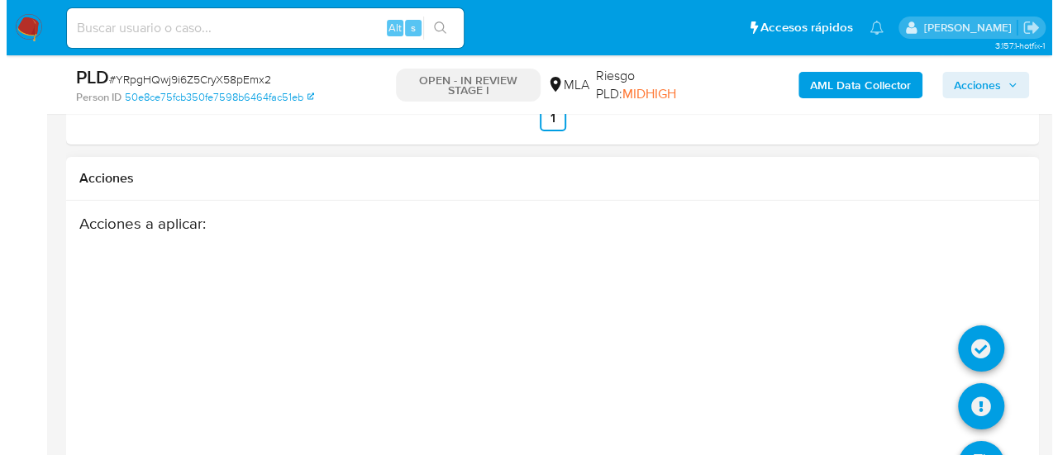
scroll to position [3025, 0]
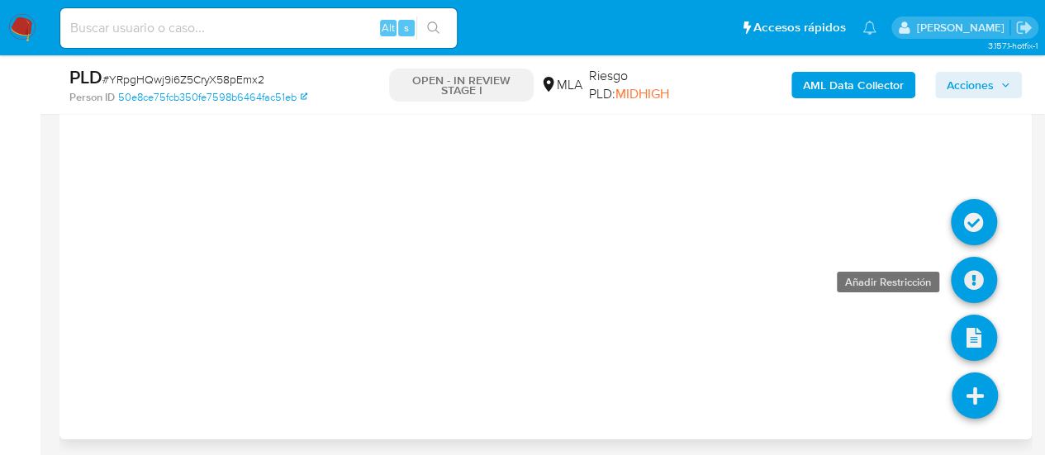
click at [979, 265] on icon at bounding box center [974, 280] width 46 height 46
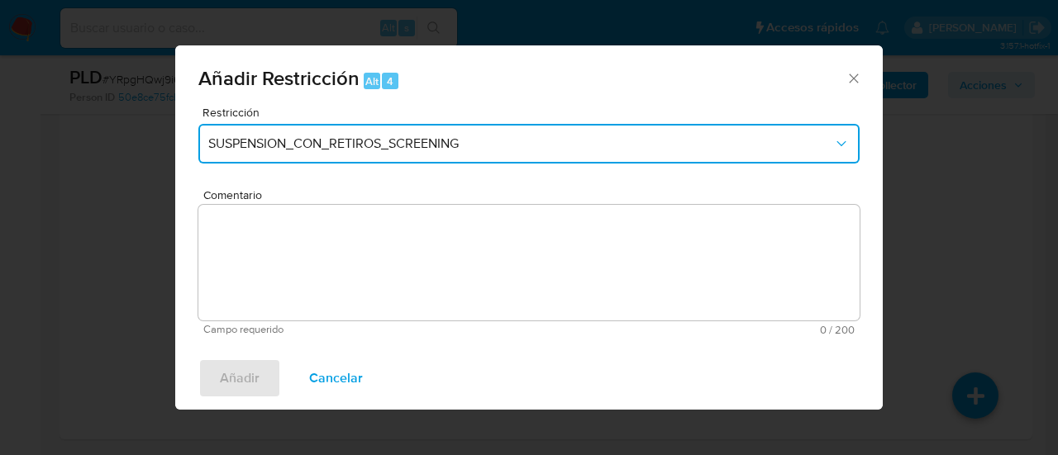
click at [288, 140] on span "SUSPENSION_CON_RETIROS_SCREENING" at bounding box center [520, 144] width 625 height 17
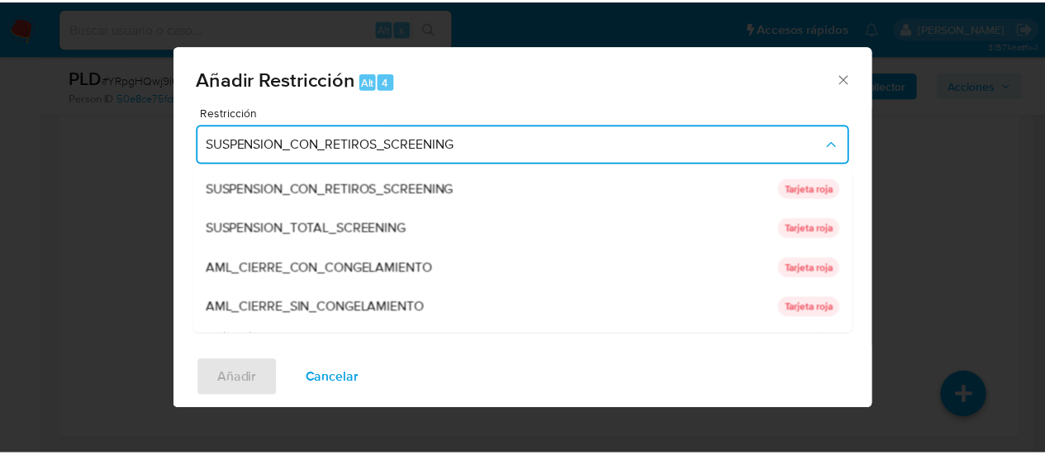
scroll to position [350, 0]
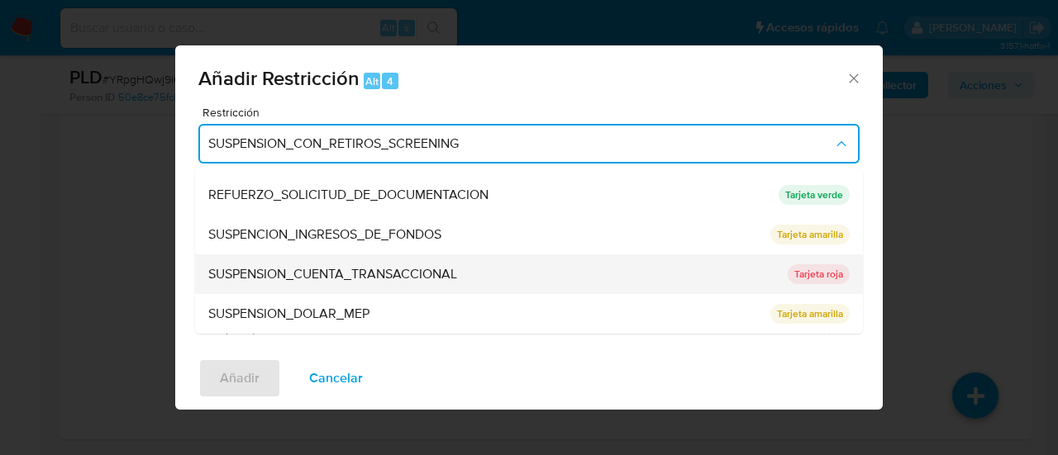
click at [329, 274] on span "SUSPENSION_CUENTA_TRANSACCIONAL" at bounding box center [332, 274] width 249 height 17
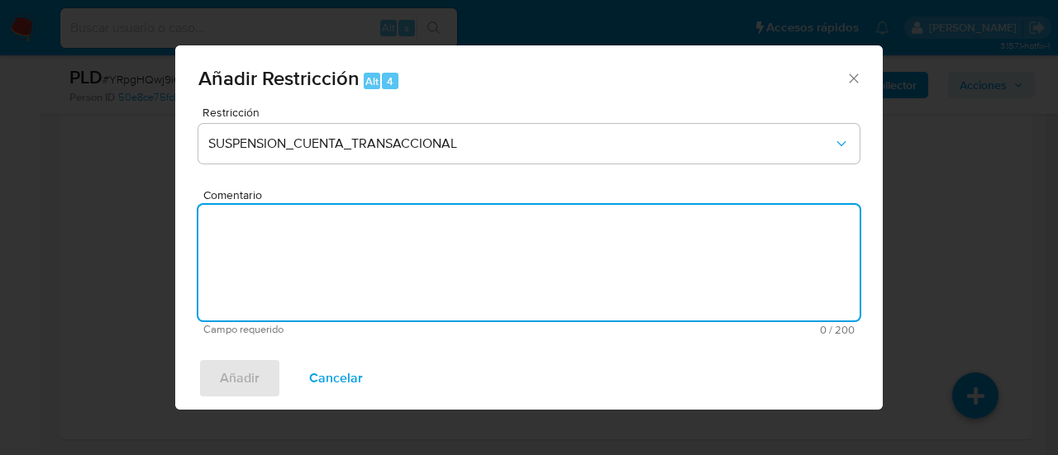
click at [329, 274] on textarea "Comentario" at bounding box center [528, 263] width 661 height 116
type textarea "AML"
click at [251, 372] on span "Añadir" at bounding box center [240, 378] width 40 height 36
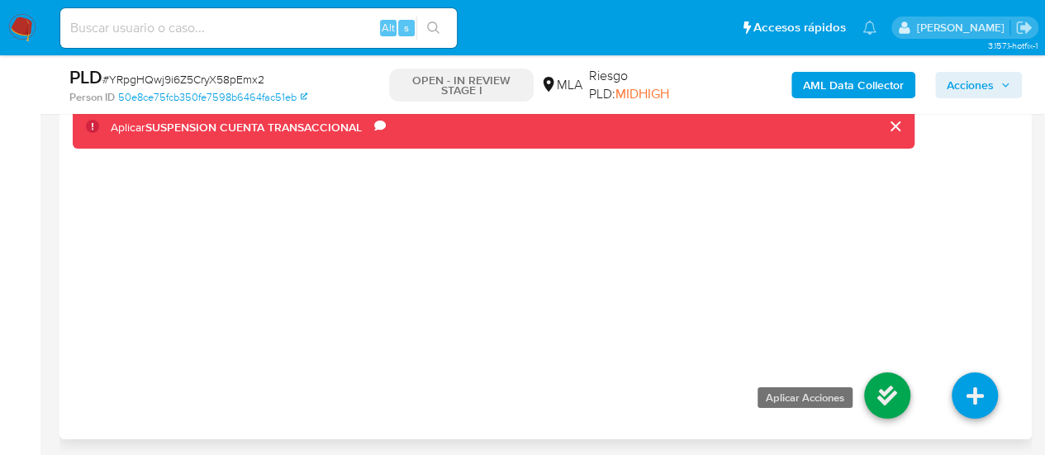
click at [909, 388] on li at bounding box center [888, 398] width 88 height 93
click at [898, 388] on icon at bounding box center [887, 396] width 46 height 46
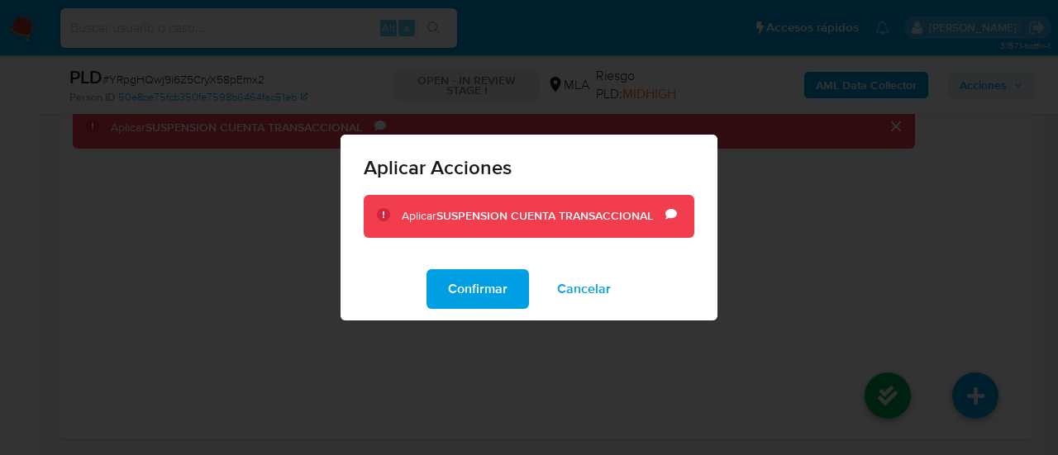
click at [468, 312] on div "Confirmar Cancelar" at bounding box center [528, 289] width 377 height 63
click at [459, 293] on span "Confirmar" at bounding box center [478, 289] width 60 height 36
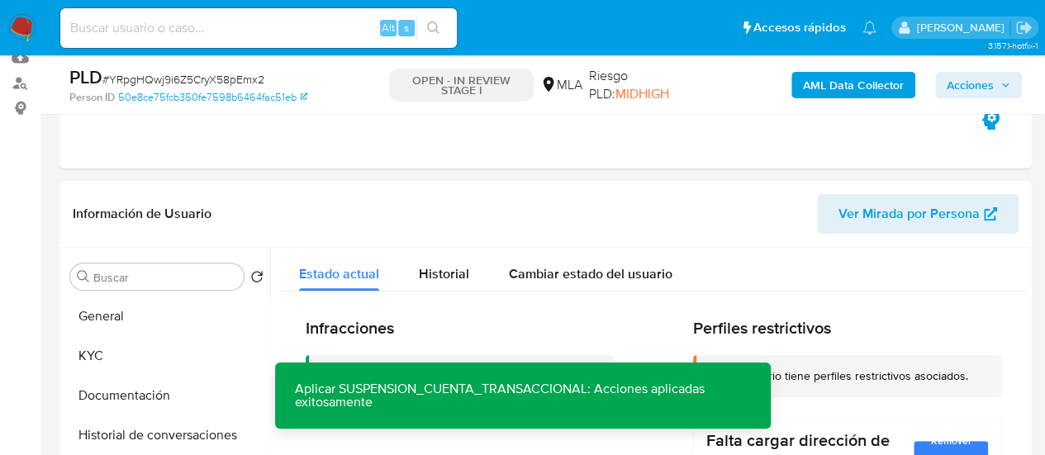
scroll to position [380, 0]
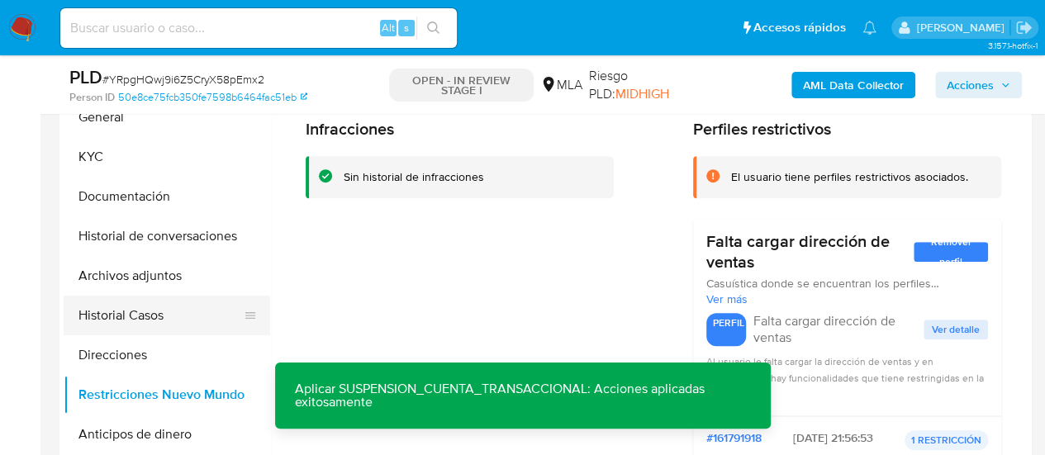
click at [154, 312] on button "Historial Casos" at bounding box center [160, 316] width 193 height 40
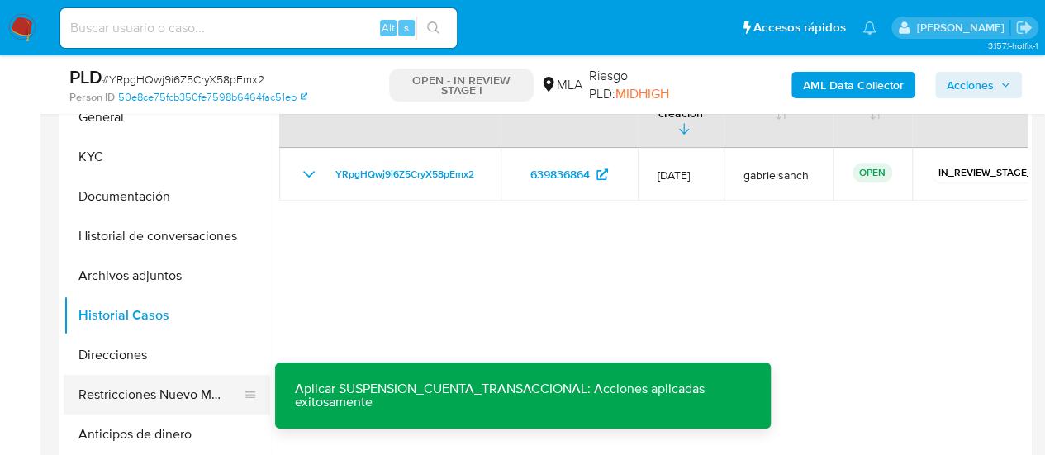
click at [165, 391] on button "Restricciones Nuevo Mundo" at bounding box center [160, 395] width 193 height 40
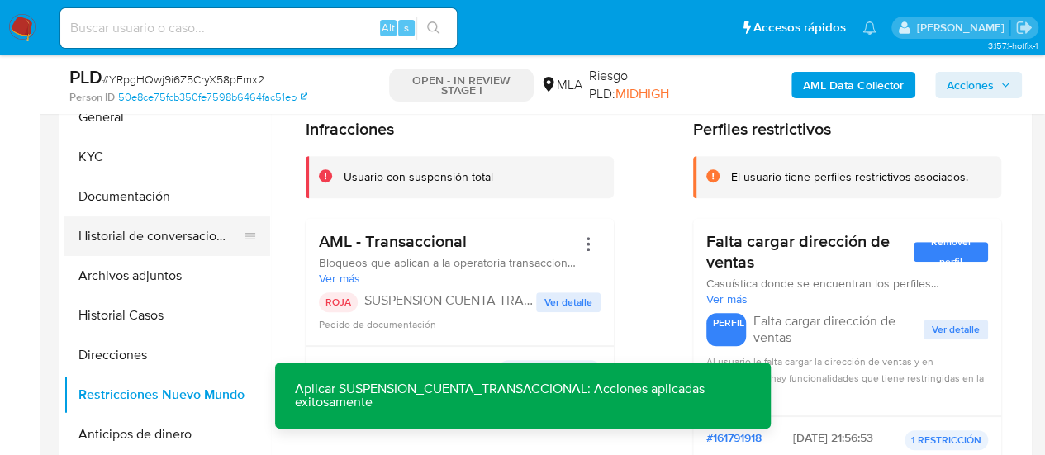
click at [143, 241] on button "Historial de conversaciones" at bounding box center [160, 237] width 193 height 40
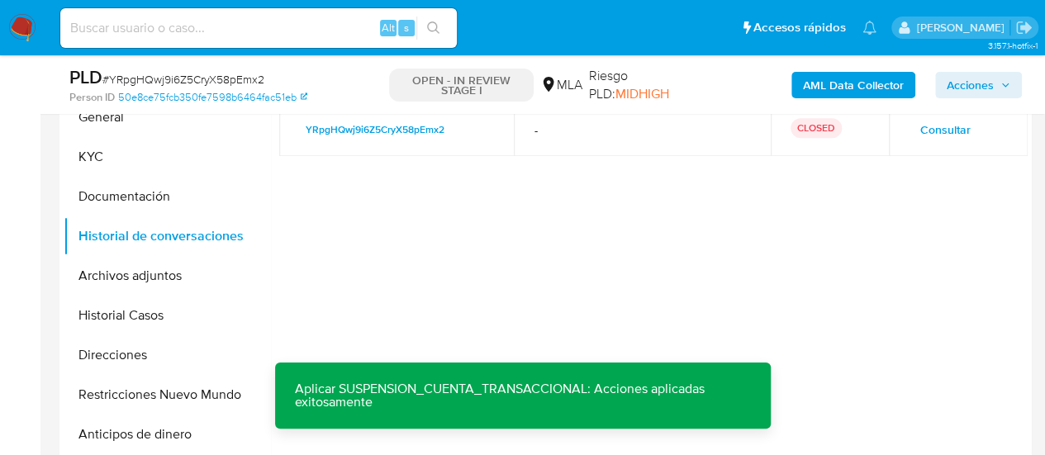
click at [972, 83] on span "Acciones" at bounding box center [970, 85] width 47 height 26
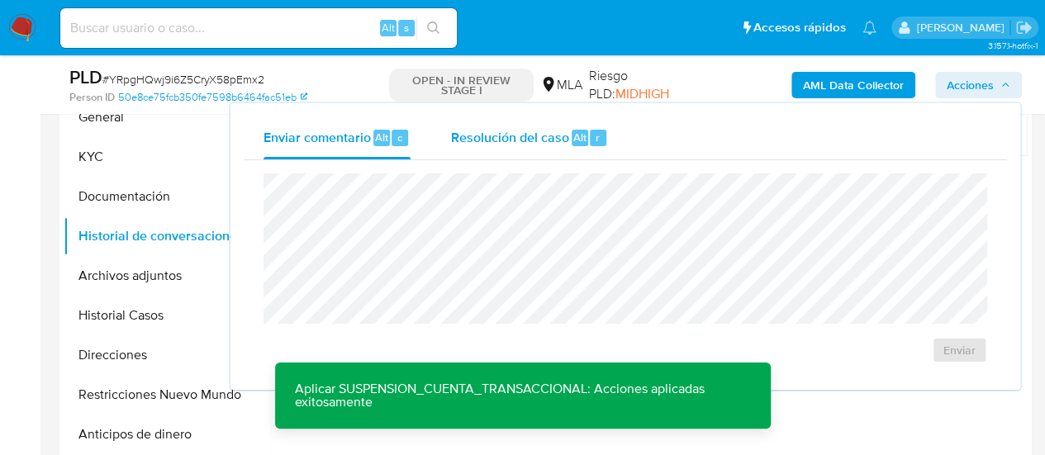
click at [529, 126] on div "Resolución del caso Alt r" at bounding box center [529, 138] width 158 height 43
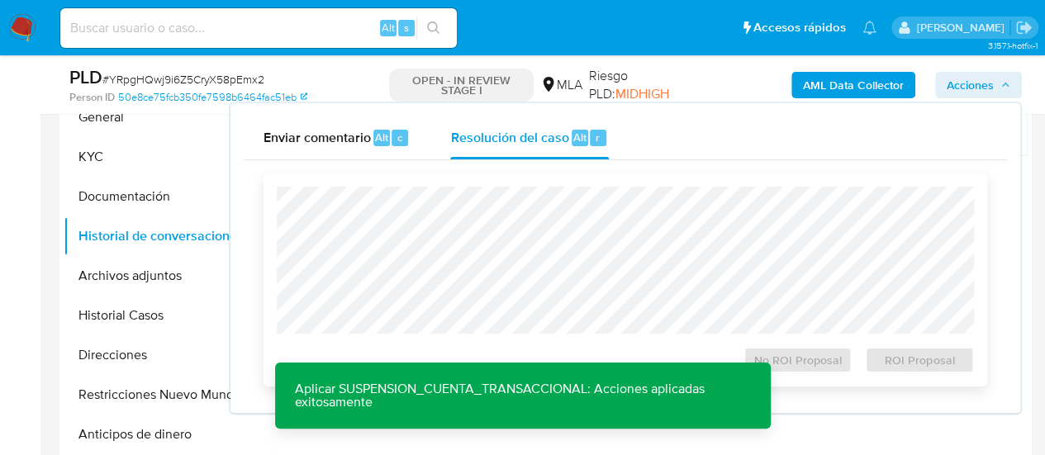
click at [455, 174] on div "No ROI Proposal ROI Proposal" at bounding box center [626, 280] width 724 height 213
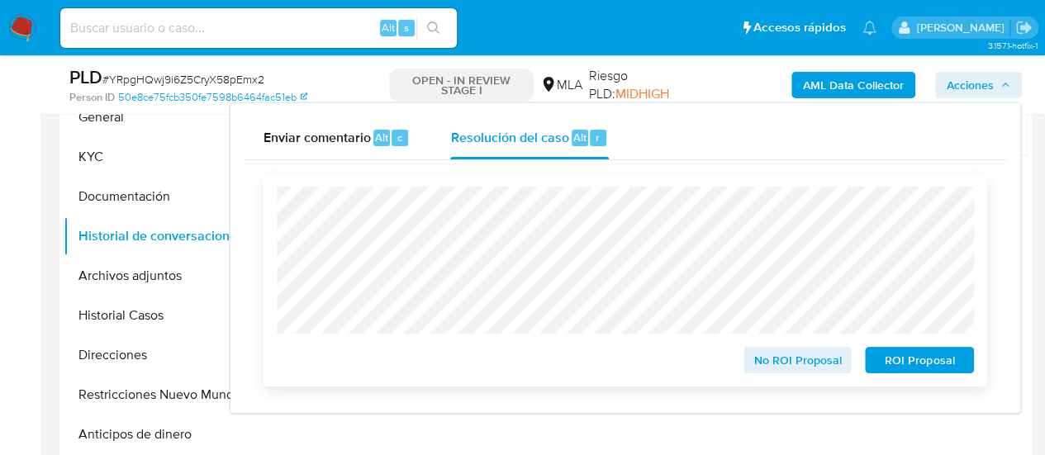
click at [920, 360] on span "ROI Proposal" at bounding box center [920, 360] width 86 height 23
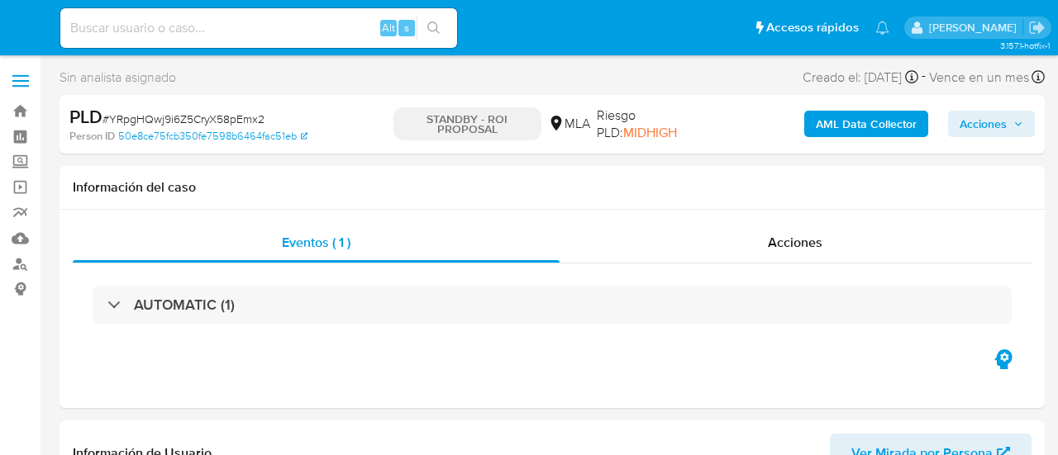
select select "10"
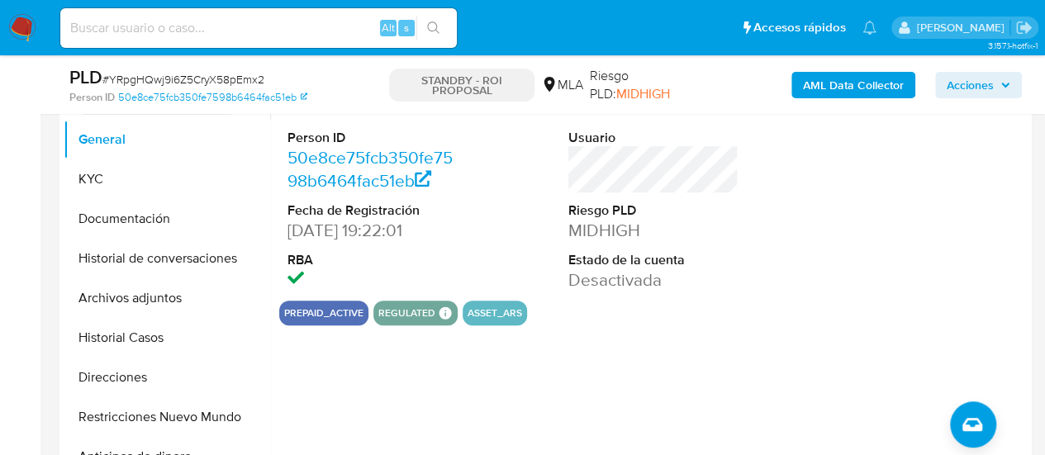
scroll to position [413, 0]
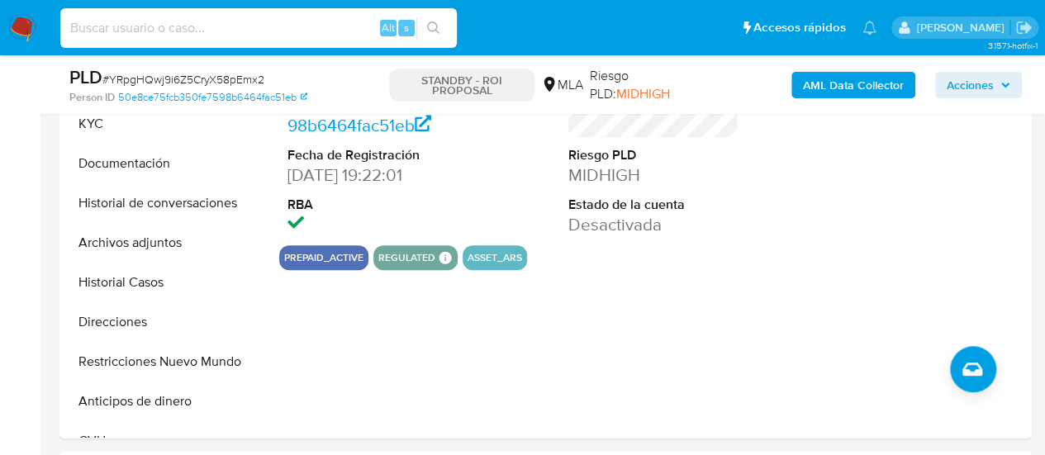
click at [229, 37] on input at bounding box center [258, 27] width 397 height 21
paste input "KaCilodvok2EJBxWetKfIMgS"
type input "KaCilodvok2EJBxWetKfIMgS"
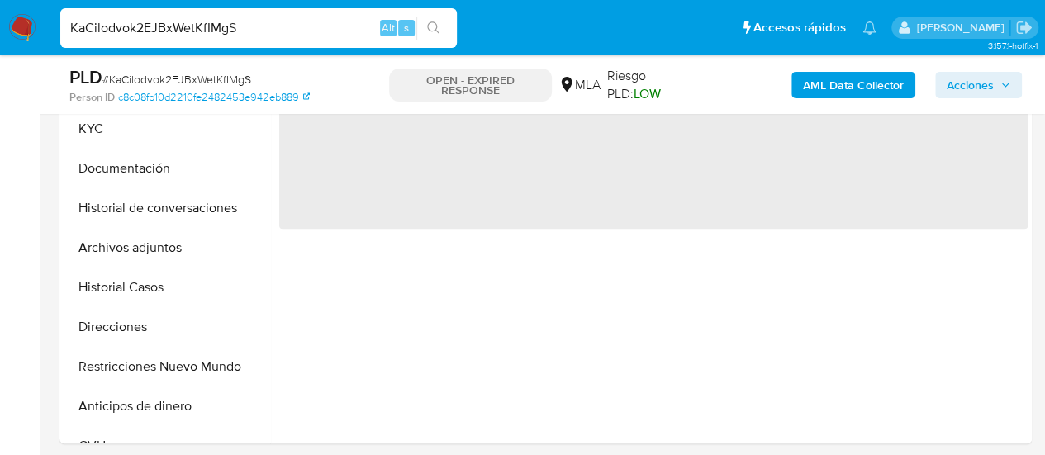
scroll to position [413, 0]
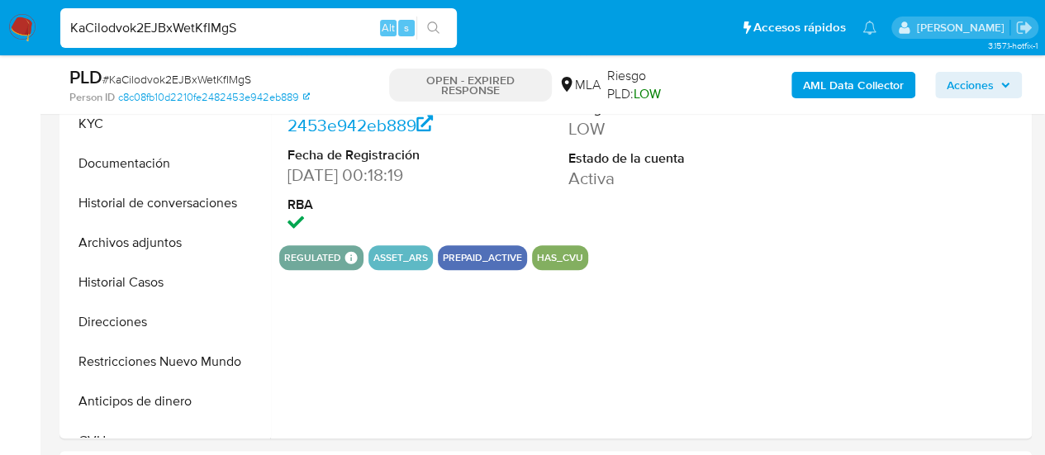
select select "10"
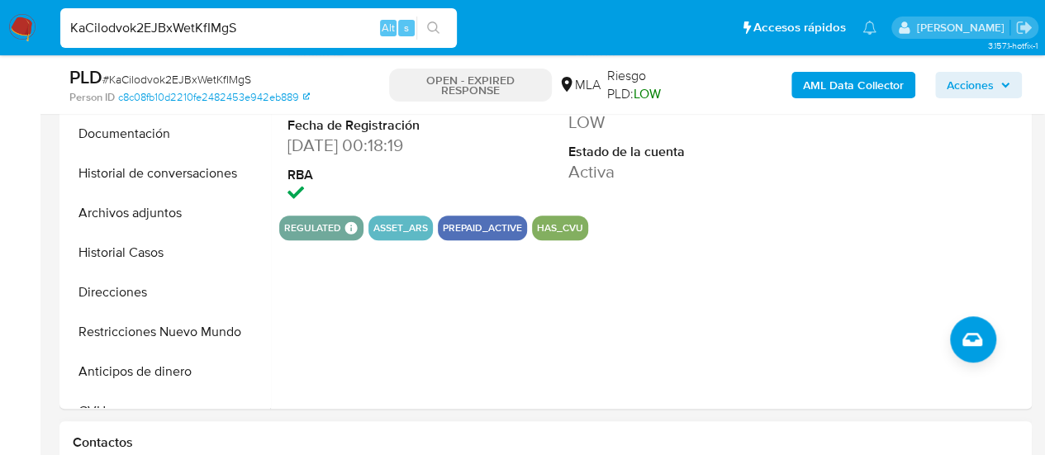
scroll to position [661, 0]
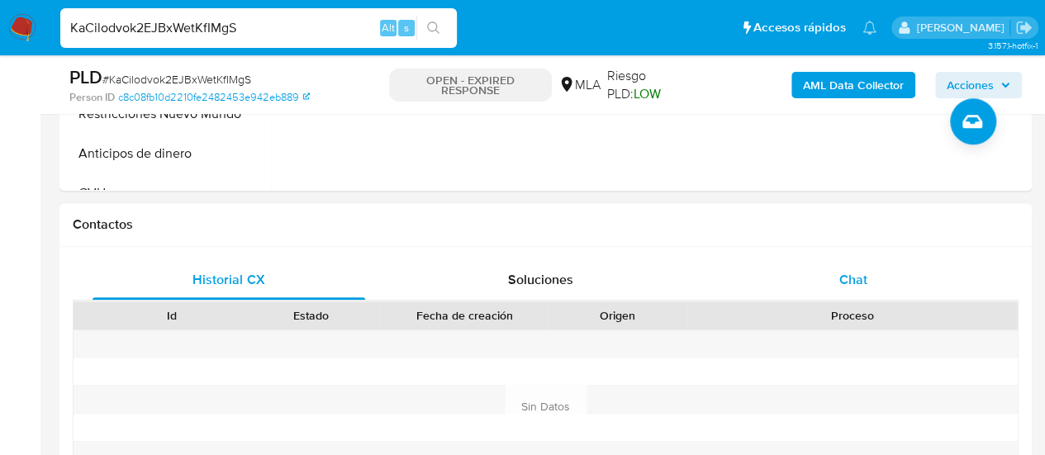
click at [821, 284] on div "Chat" at bounding box center [853, 280] width 273 height 40
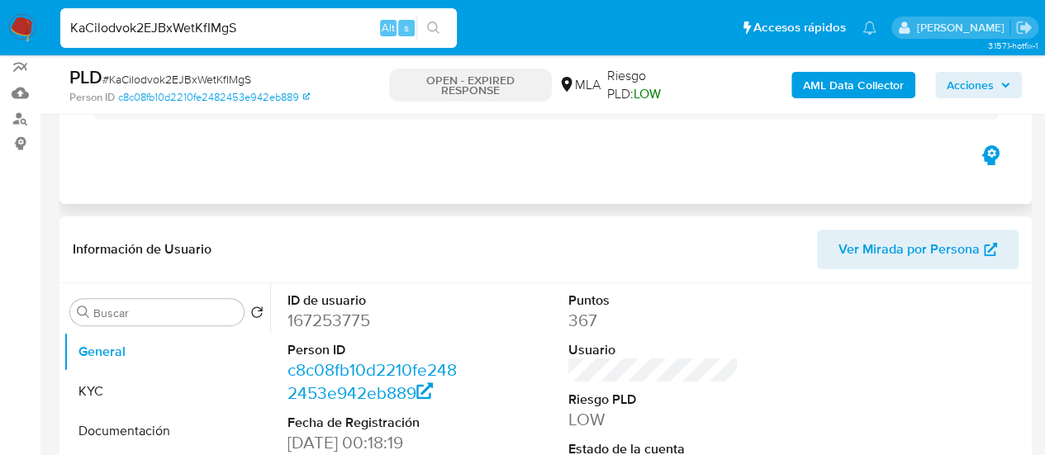
scroll to position [0, 0]
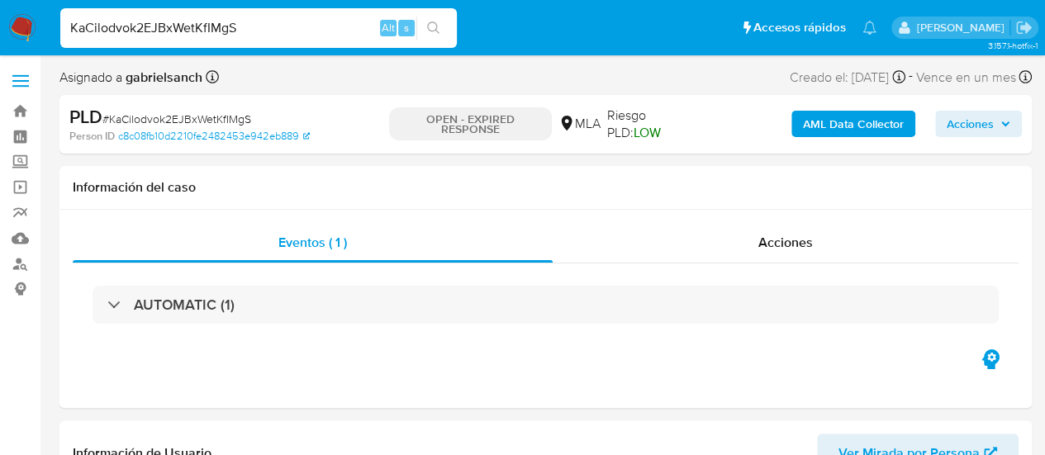
click at [160, 42] on div "KaCilodvok2EJBxWetKfIMgS Alt s" at bounding box center [258, 28] width 397 height 40
click at [144, 30] on input "KaCilodvok2EJBxWetKfIMgS" at bounding box center [258, 27] width 397 height 21
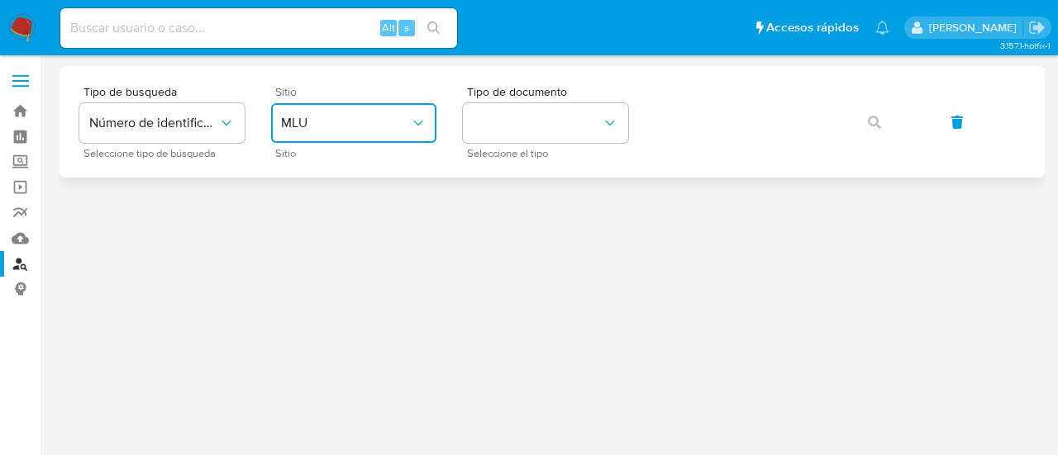
click at [355, 105] on button "MLU" at bounding box center [353, 123] width 165 height 40
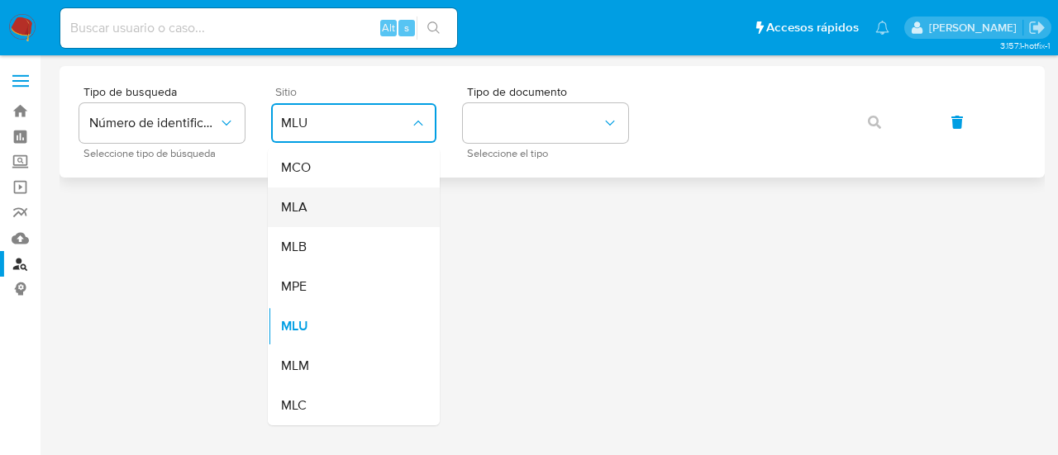
click at [385, 199] on div "MLA" at bounding box center [349, 208] width 136 height 40
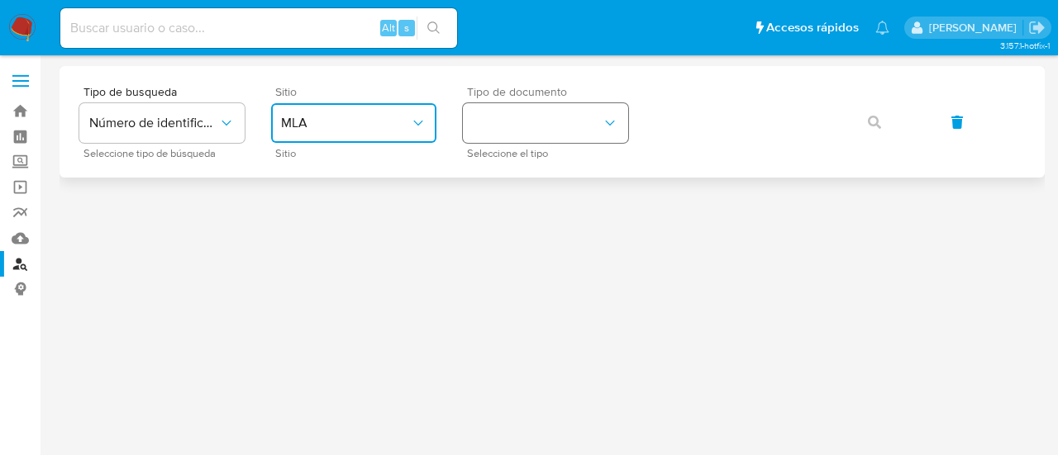
click at [517, 108] on button "identificationType" at bounding box center [545, 123] width 165 height 40
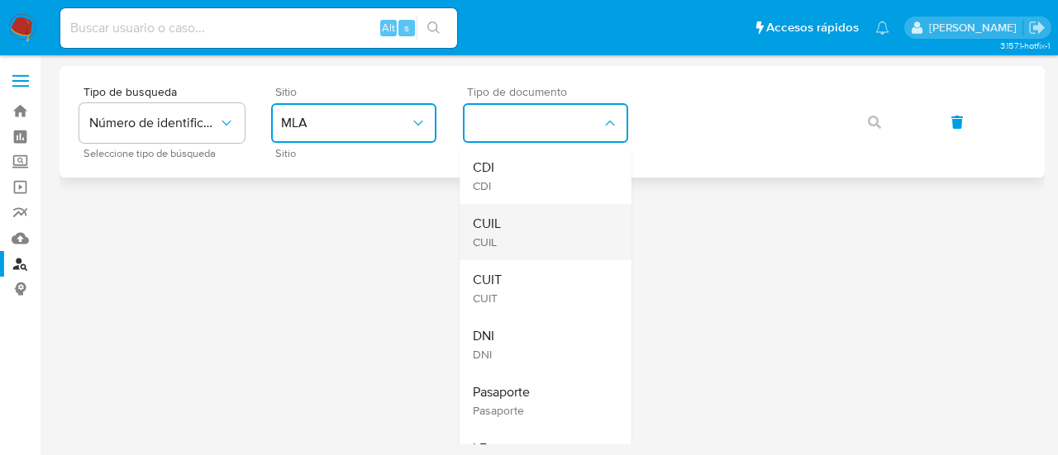
click at [539, 214] on div "CUIL CUIL" at bounding box center [541, 232] width 136 height 56
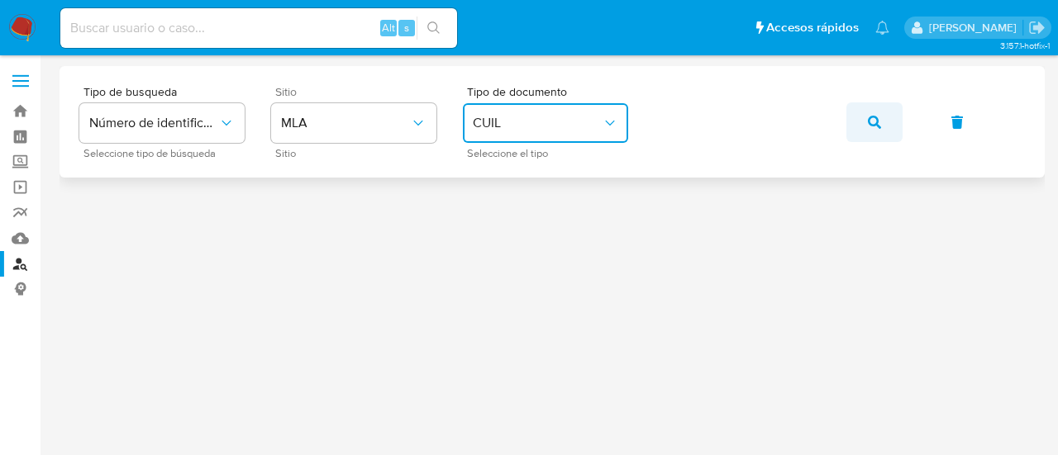
click at [855, 123] on button "button" at bounding box center [874, 122] width 56 height 40
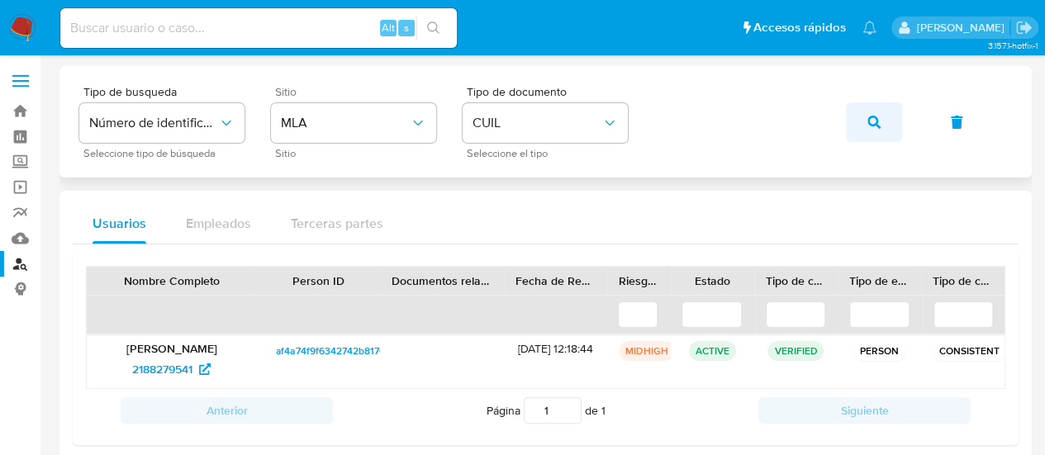
click at [869, 117] on icon "button" at bounding box center [874, 122] width 13 height 13
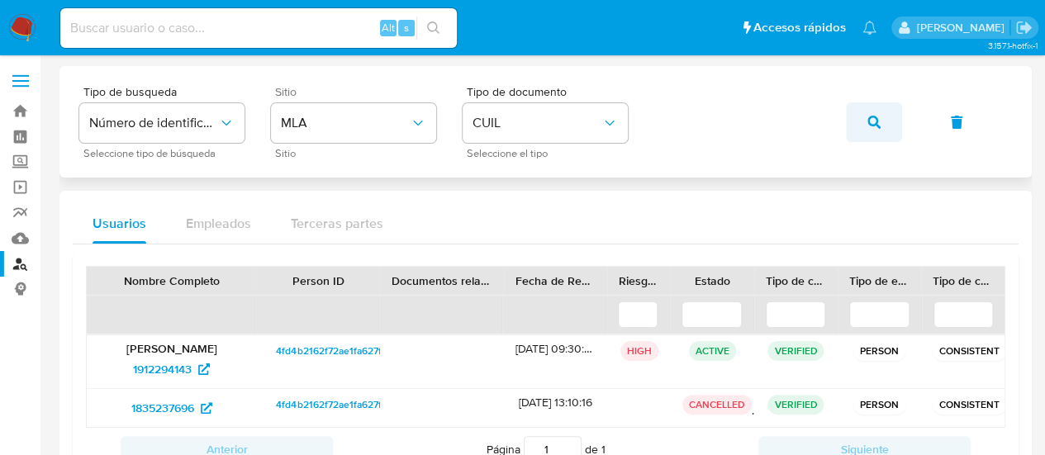
click at [861, 126] on button "button" at bounding box center [874, 122] width 56 height 40
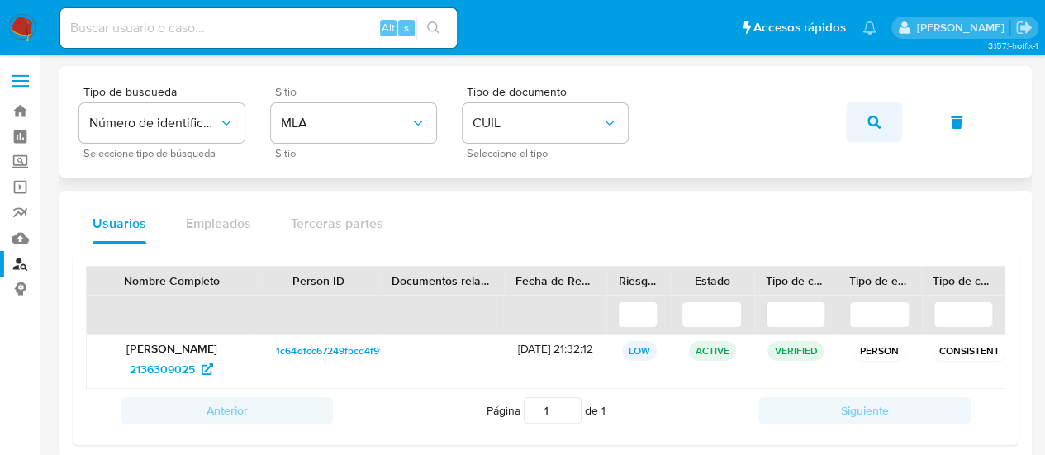
click at [863, 115] on button "button" at bounding box center [874, 122] width 56 height 40
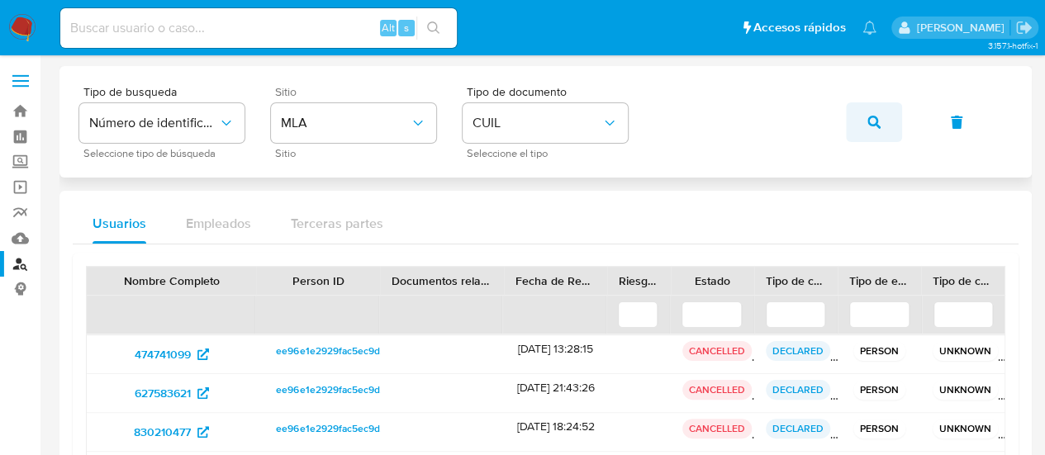
click at [872, 123] on icon "button" at bounding box center [874, 122] width 13 height 13
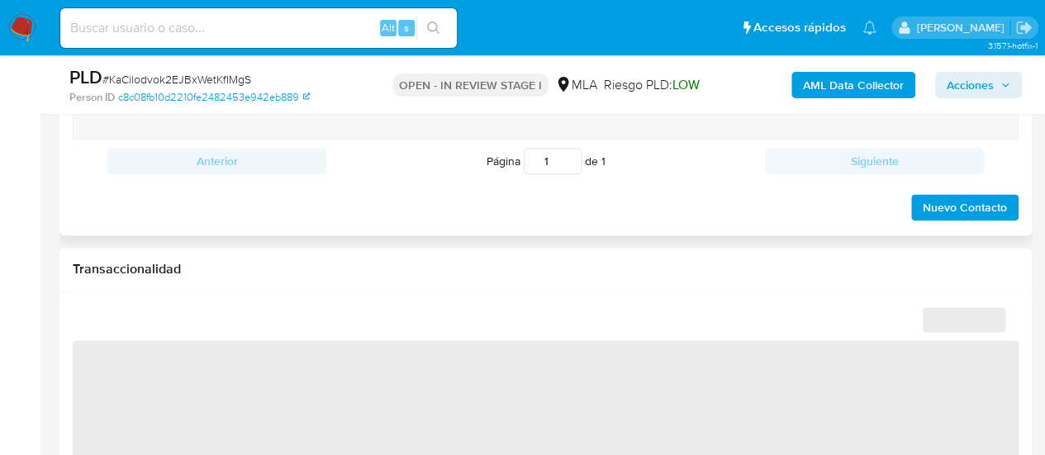
scroll to position [744, 0]
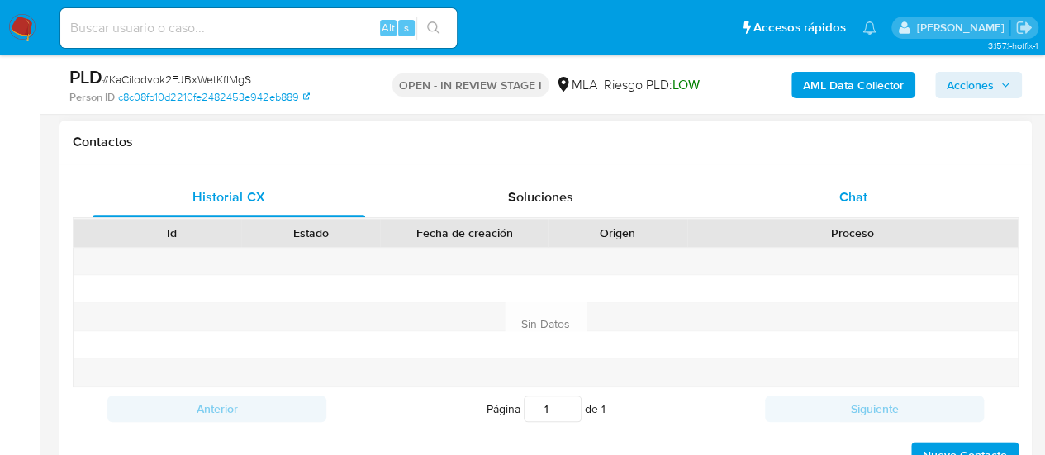
click at [783, 203] on div "Chat" at bounding box center [853, 198] width 273 height 40
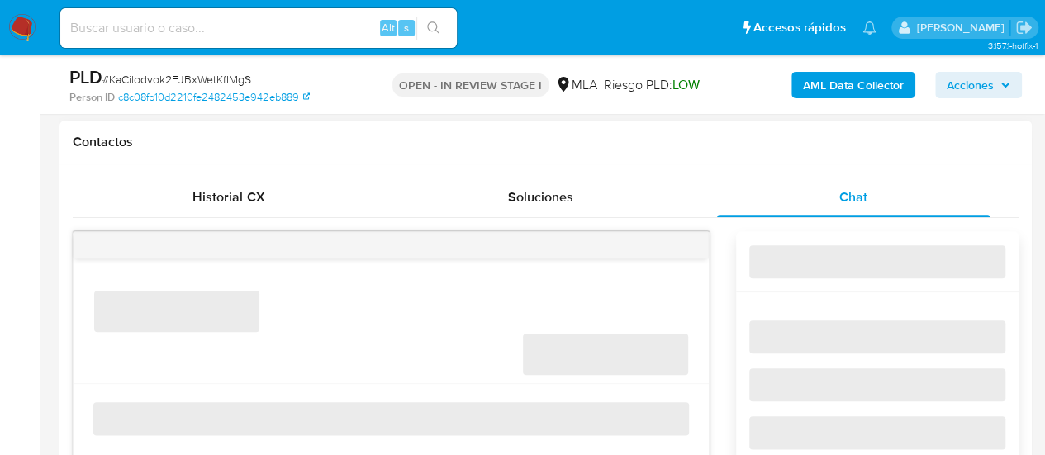
select select "10"
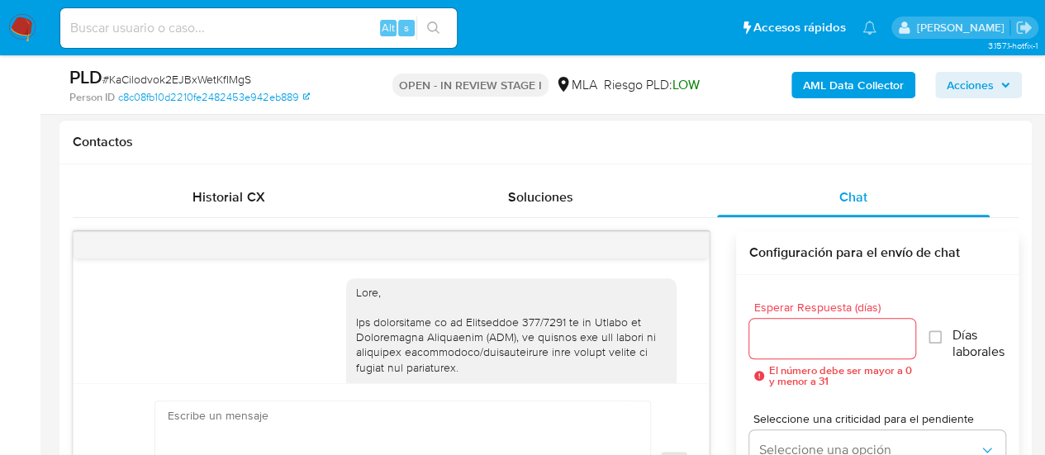
scroll to position [1175, 0]
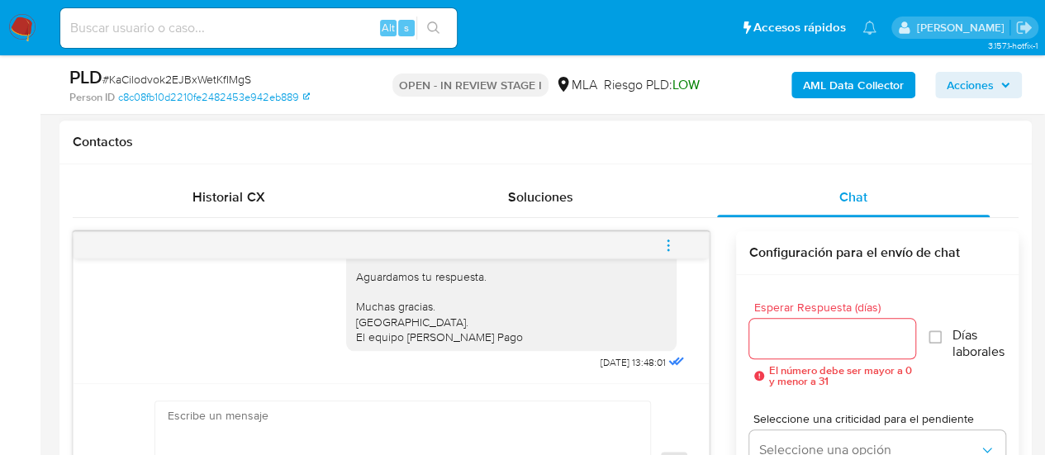
click at [679, 240] on button "menu-action" at bounding box center [668, 246] width 55 height 40
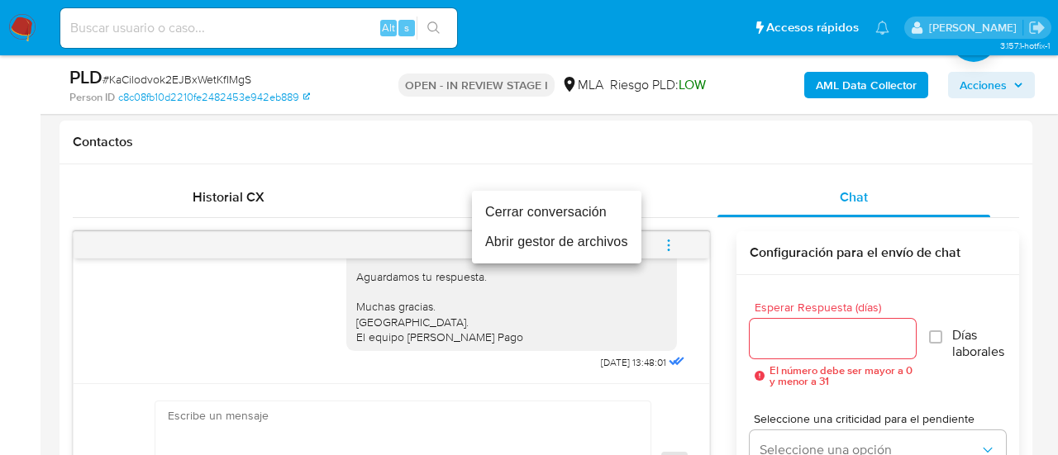
click at [564, 207] on li "Cerrar conversación" at bounding box center [556, 213] width 169 height 30
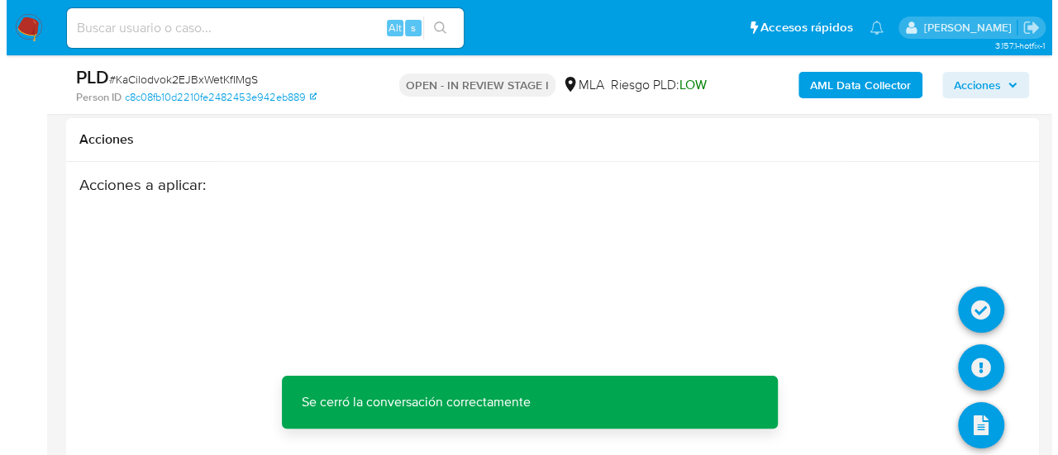
scroll to position [3055, 0]
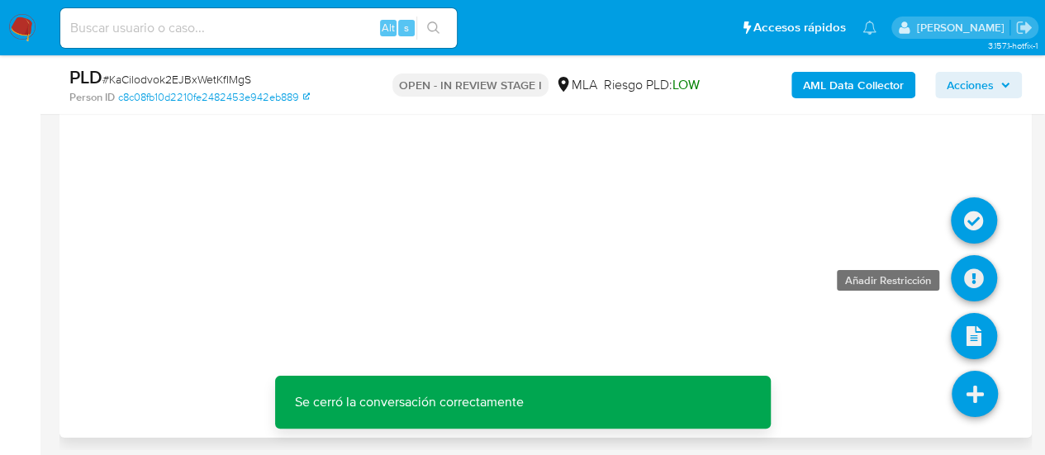
click at [957, 258] on icon at bounding box center [974, 278] width 46 height 46
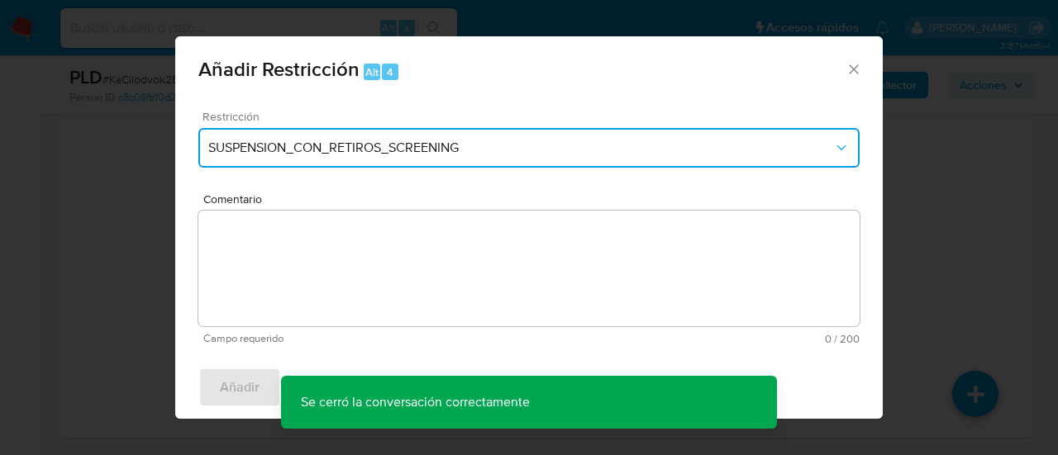
click at [319, 151] on span "SUSPENSION_CON_RETIROS_SCREENING" at bounding box center [520, 148] width 625 height 17
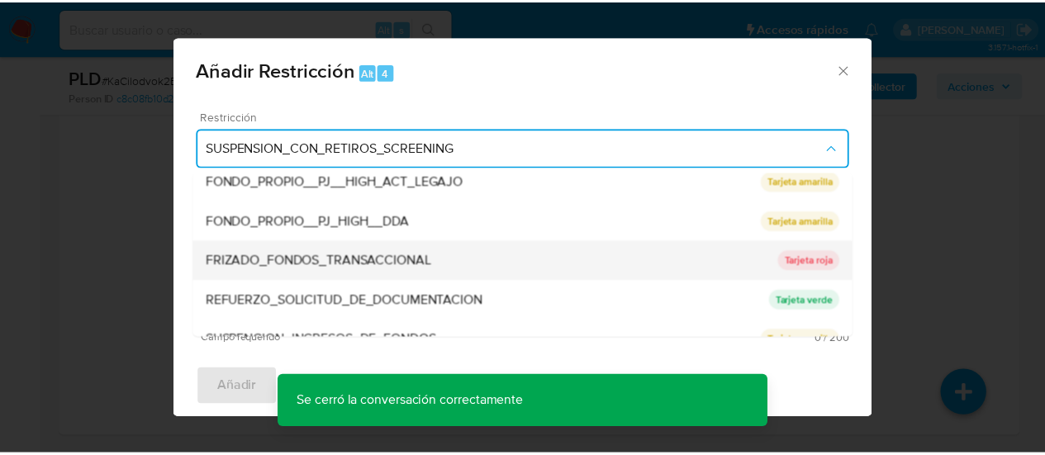
scroll to position [350, 0]
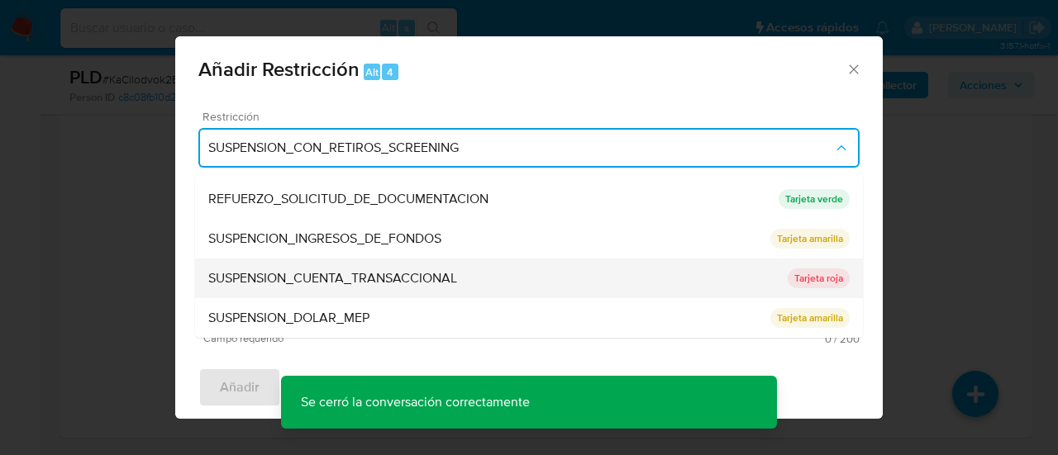
click at [332, 275] on span "SUSPENSION_CUENTA_TRANSACCIONAL" at bounding box center [332, 278] width 249 height 17
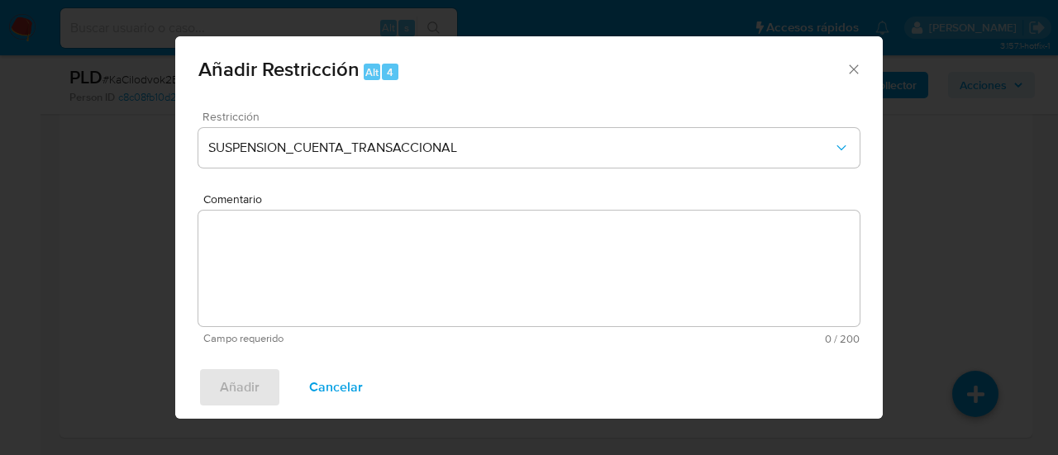
click at [329, 273] on textarea "Comentario" at bounding box center [528, 269] width 661 height 116
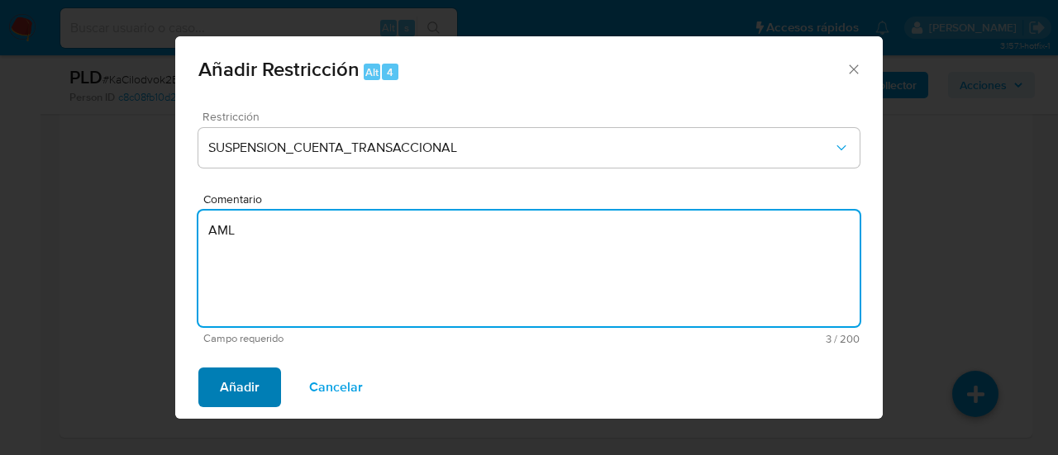
type textarea "AML"
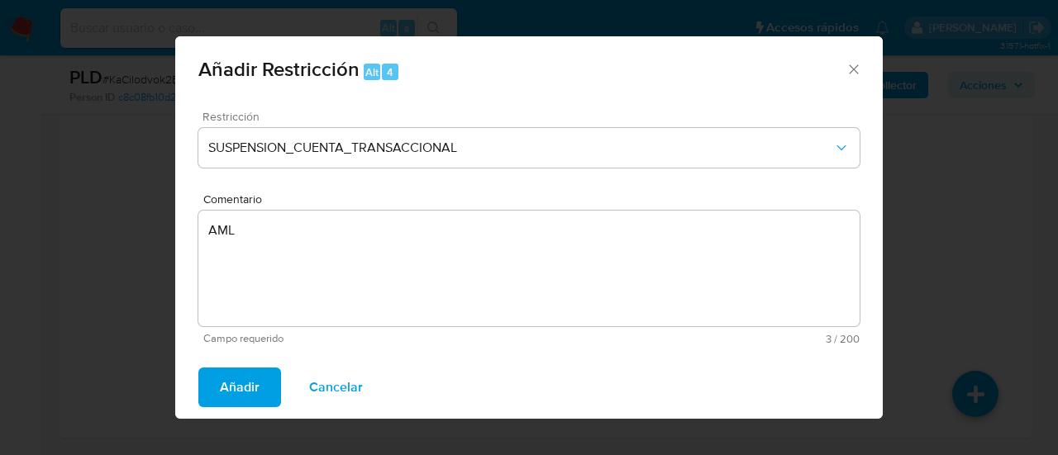
click at [247, 369] on span "Añadir" at bounding box center [240, 387] width 40 height 36
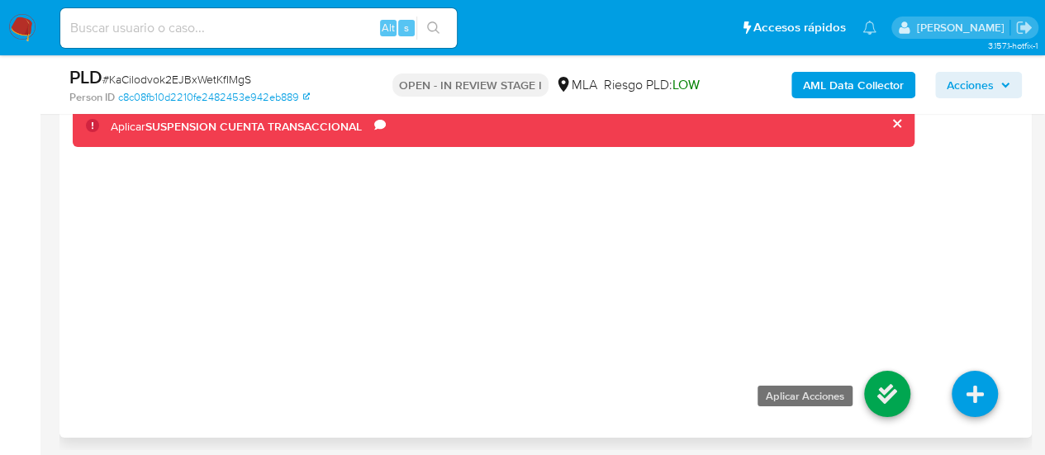
click at [883, 390] on icon at bounding box center [887, 394] width 46 height 46
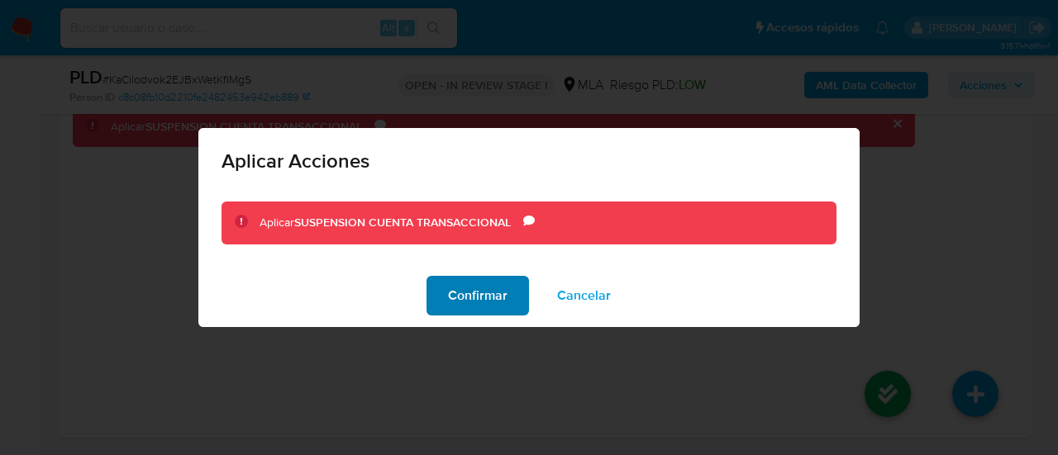
click at [474, 285] on span "Confirmar" at bounding box center [478, 296] width 60 height 36
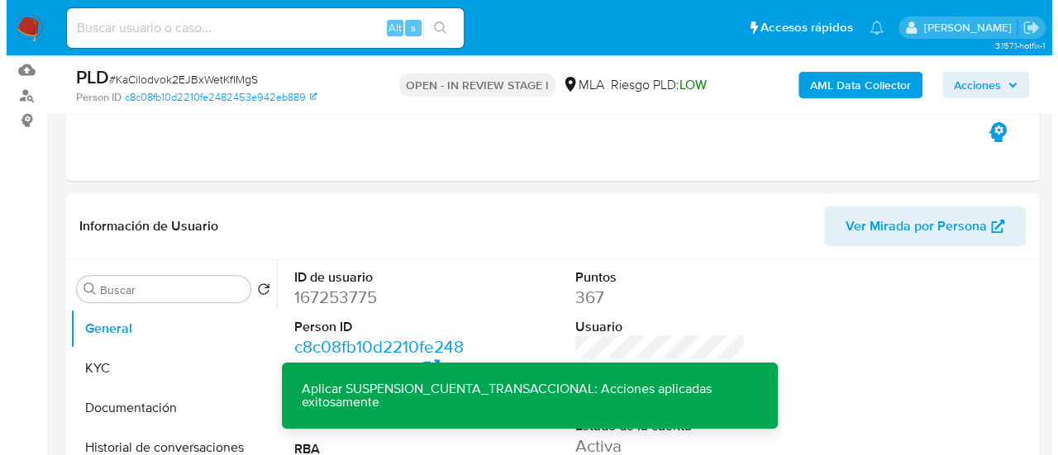
scroll to position [413, 0]
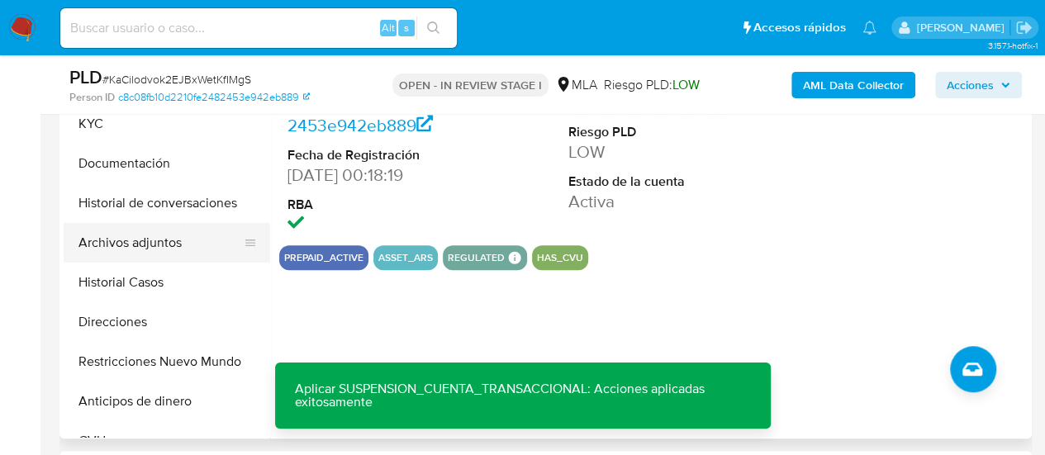
click at [137, 242] on button "Archivos adjuntos" at bounding box center [160, 243] width 193 height 40
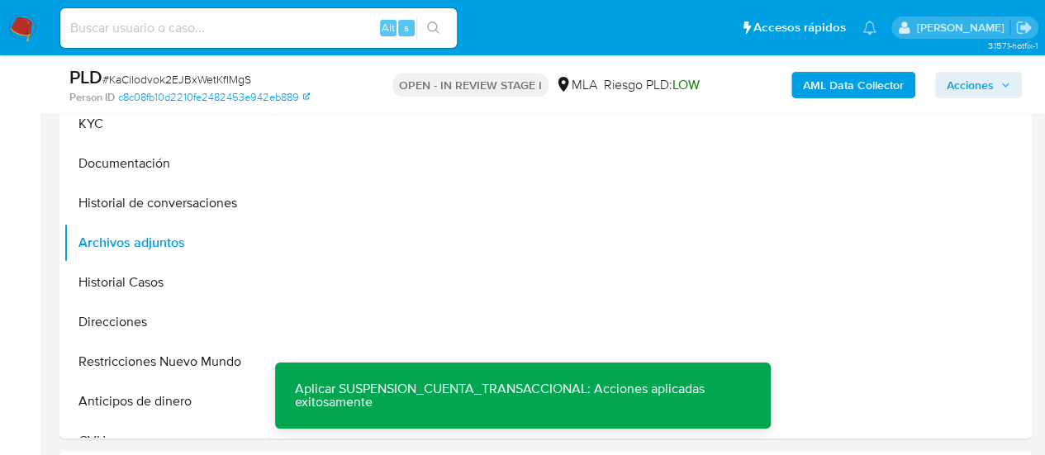
click at [869, 88] on b "AML Data Collector" at bounding box center [853, 85] width 101 height 26
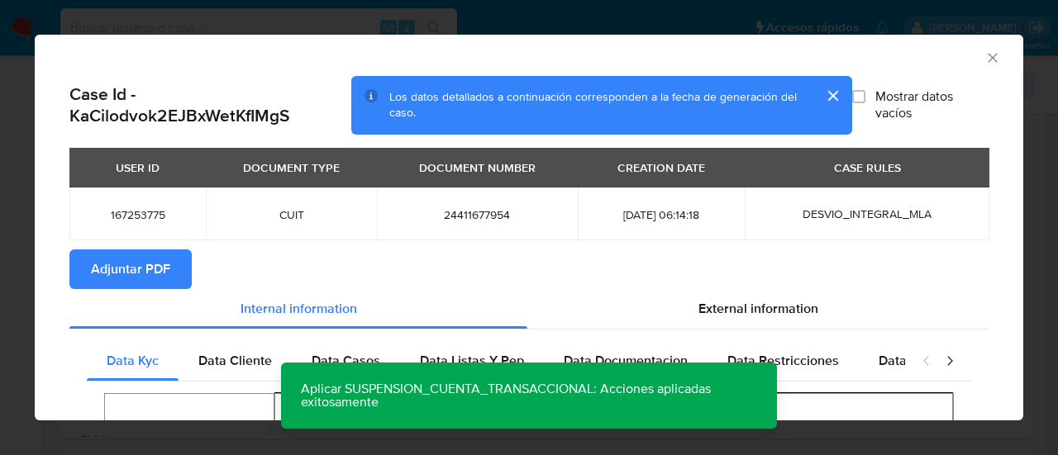
click at [169, 268] on span "Adjuntar PDF" at bounding box center [130, 269] width 79 height 36
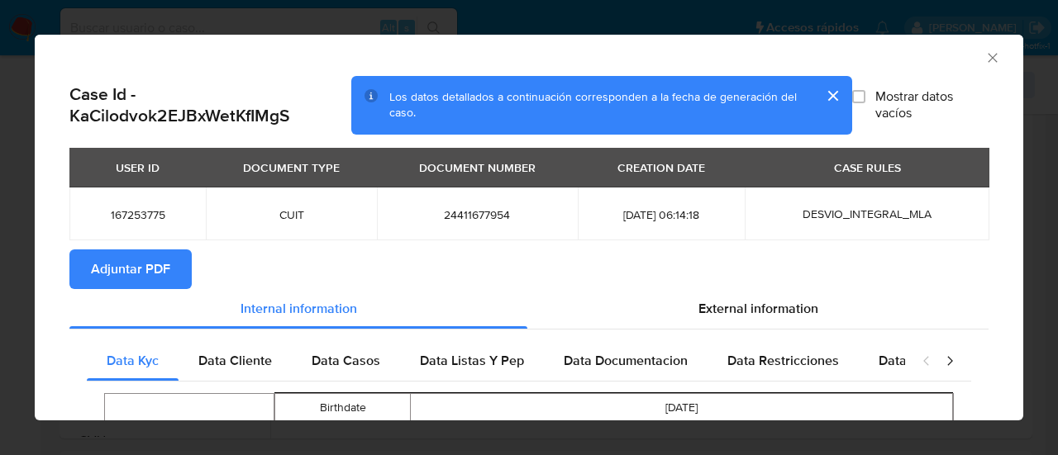
click at [988, 59] on icon "Cerrar ventana" at bounding box center [992, 57] width 9 height 9
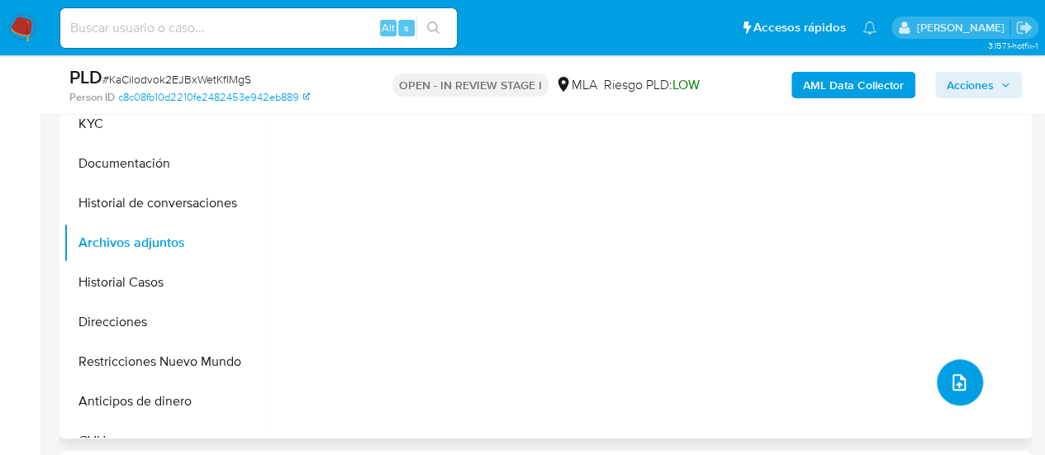
click at [958, 384] on icon "upload-file" at bounding box center [959, 382] width 13 height 17
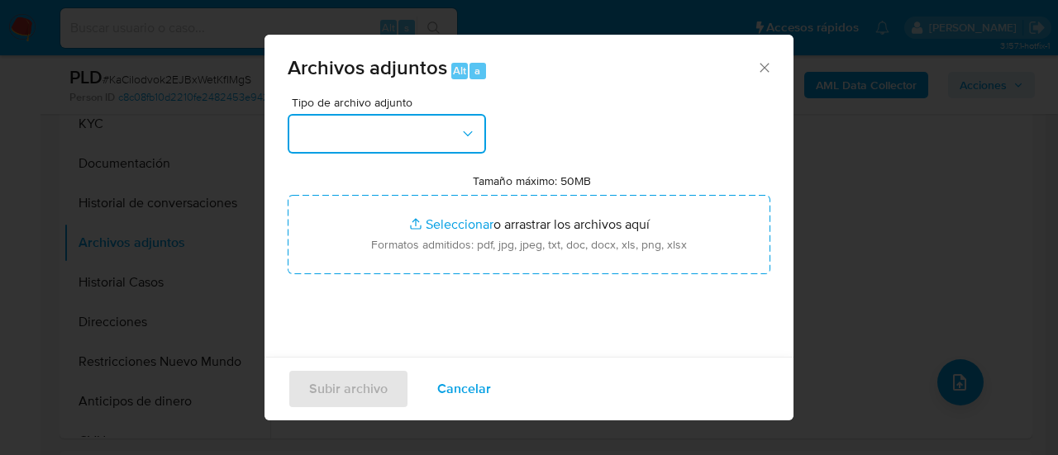
drag, startPoint x: 319, startPoint y: 121, endPoint x: 324, endPoint y: 140, distance: 19.6
click at [319, 121] on button "button" at bounding box center [387, 134] width 198 height 40
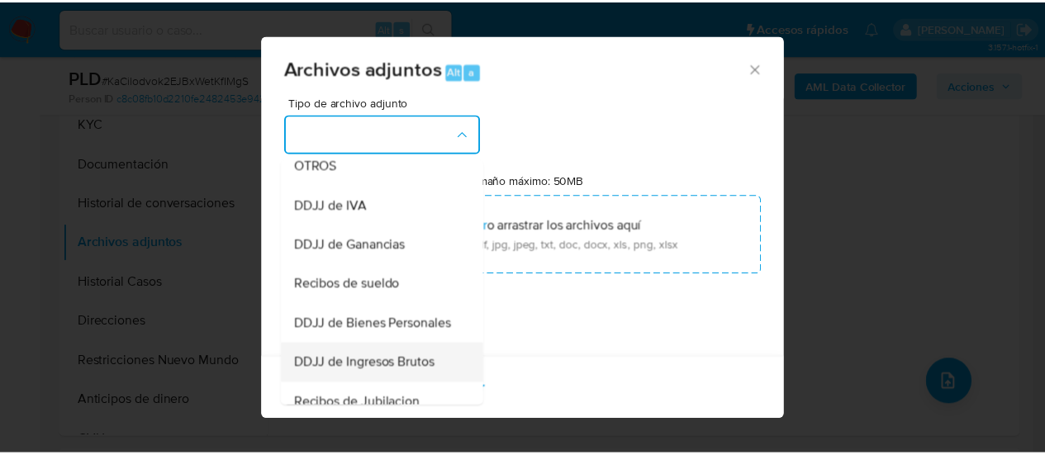
scroll to position [248, 0]
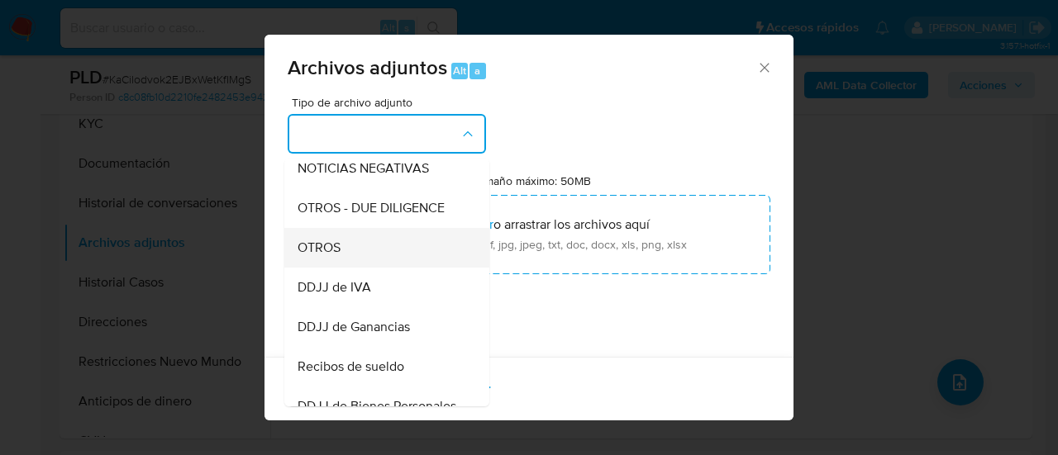
click at [333, 256] on span "OTROS" at bounding box center [319, 248] width 43 height 17
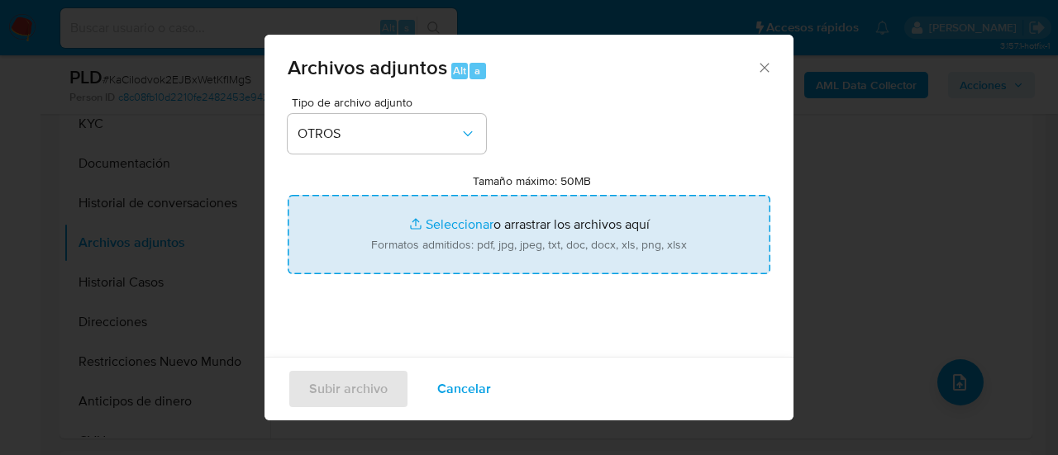
click at [501, 217] on input "Tamaño máximo: 50MB Seleccionar archivos" at bounding box center [529, 234] width 483 height 79
type input "C:\fakepath\Caselog KaCilodvok2EJBxWetKfIMgS_2025_07_17_21_31_13.docx"
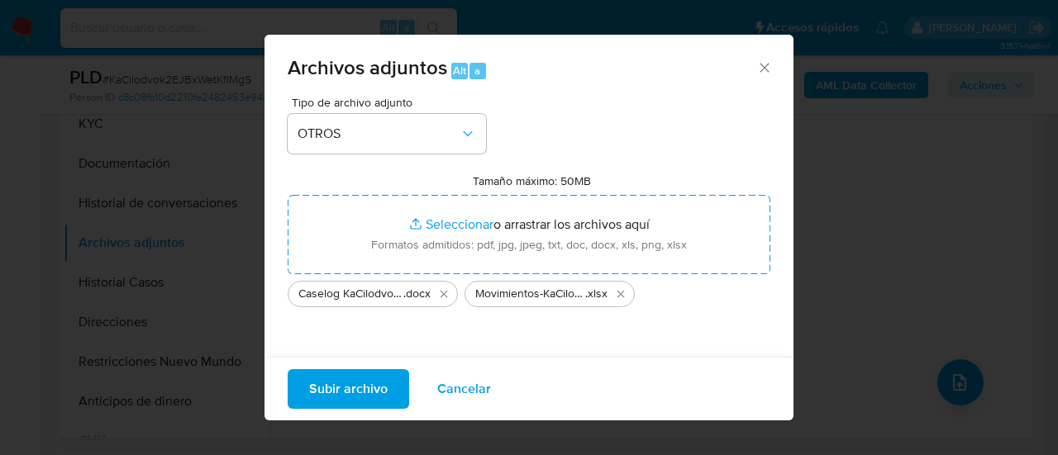
drag, startPoint x: 501, startPoint y: 217, endPoint x: 344, endPoint y: 387, distance: 231.0
click at [344, 387] on span "Subir archivo" at bounding box center [348, 389] width 79 height 36
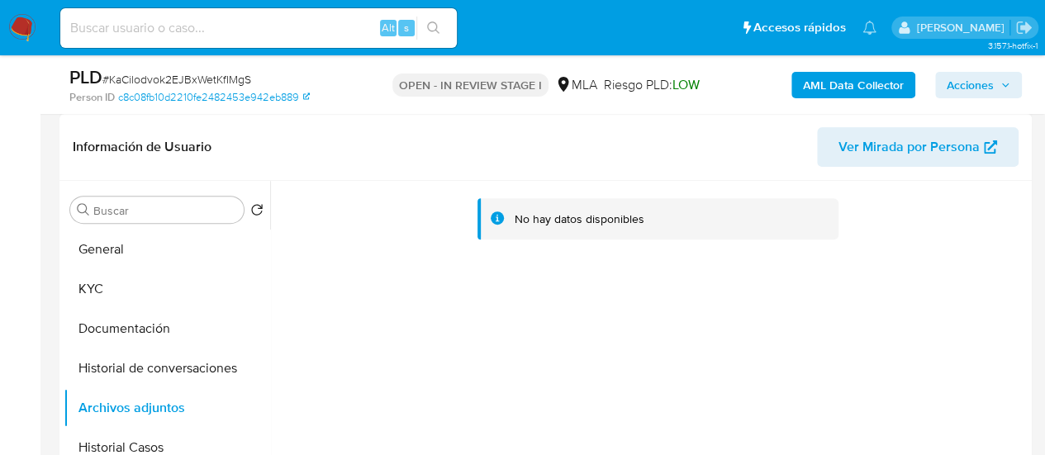
scroll to position [331, 0]
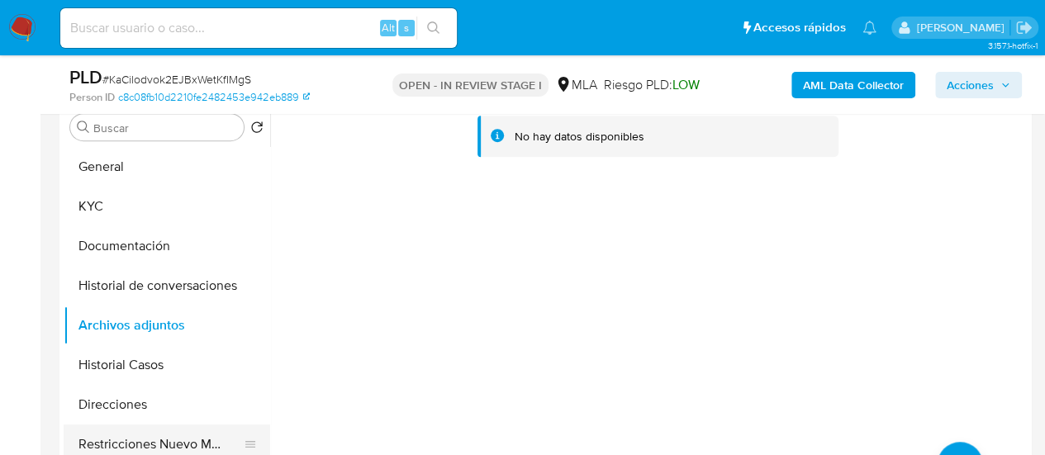
click at [162, 441] on button "Restricciones Nuevo Mundo" at bounding box center [160, 445] width 193 height 40
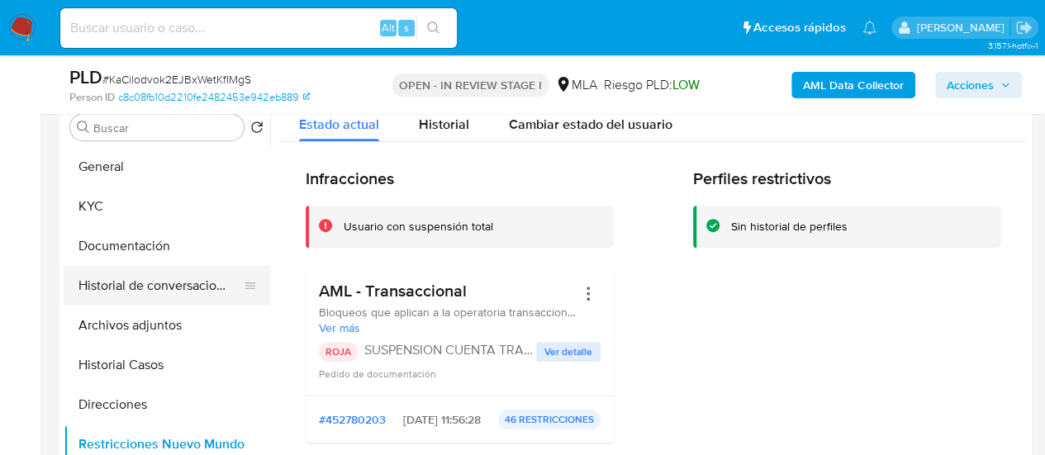
click at [169, 298] on button "Historial de conversaciones" at bounding box center [160, 286] width 193 height 40
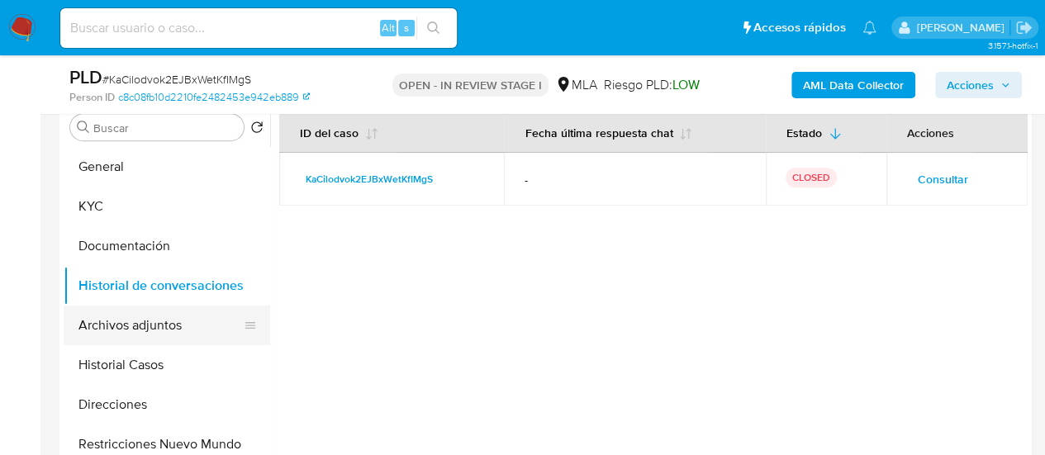
click at [168, 331] on button "Archivos adjuntos" at bounding box center [160, 326] width 193 height 40
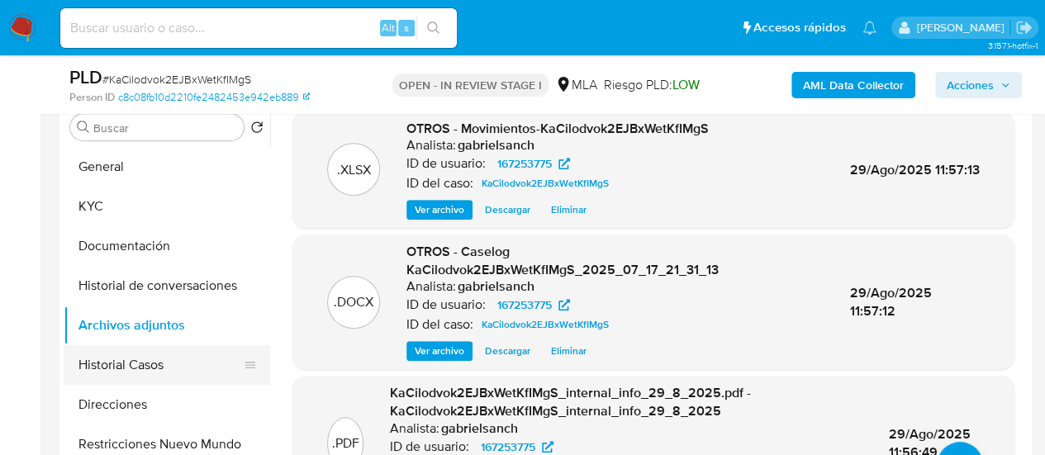
click at [174, 368] on button "Historial Casos" at bounding box center [160, 365] width 193 height 40
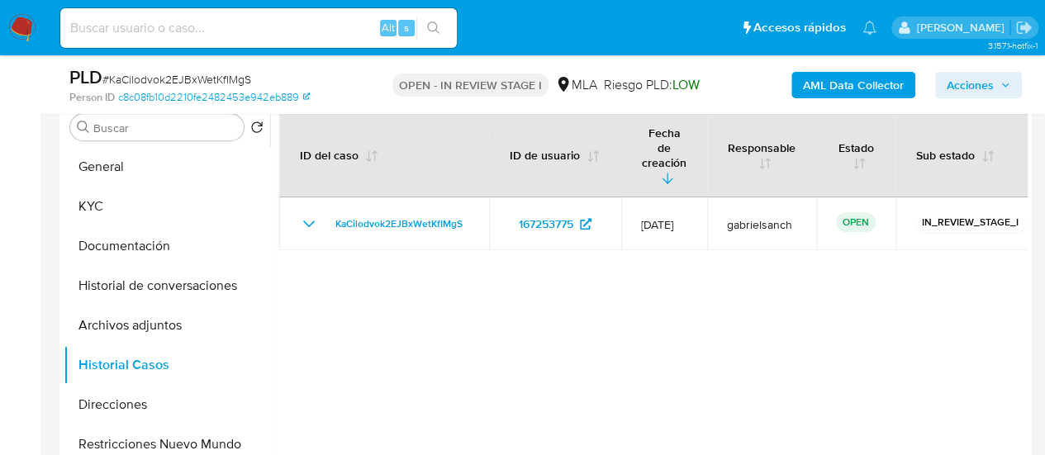
click at [997, 80] on span "Acciones" at bounding box center [979, 85] width 64 height 23
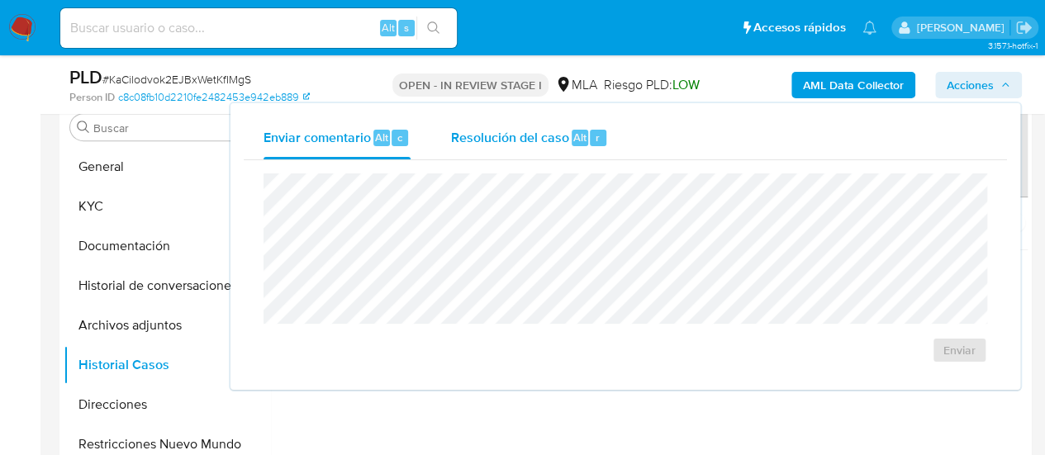
click at [498, 148] on div "Resolución del caso Alt r" at bounding box center [529, 138] width 158 height 43
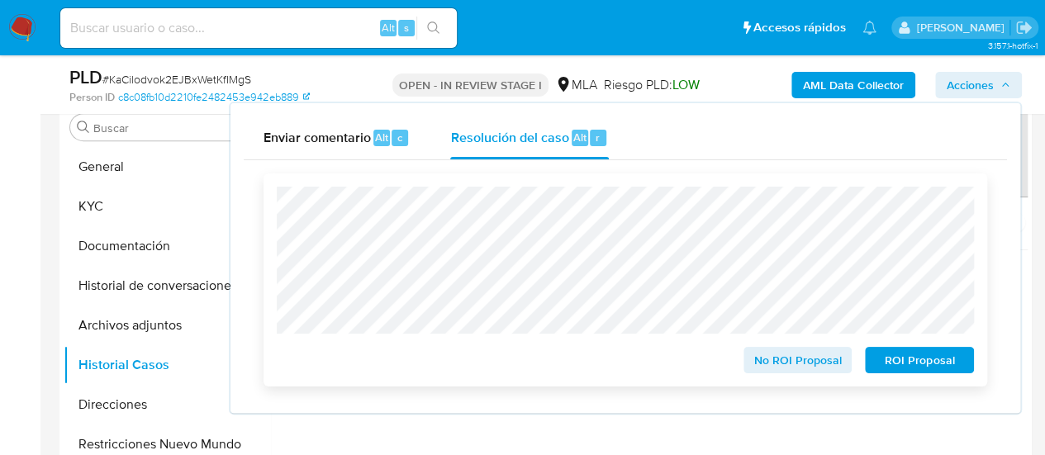
click at [899, 369] on span "ROI Proposal" at bounding box center [920, 360] width 86 height 23
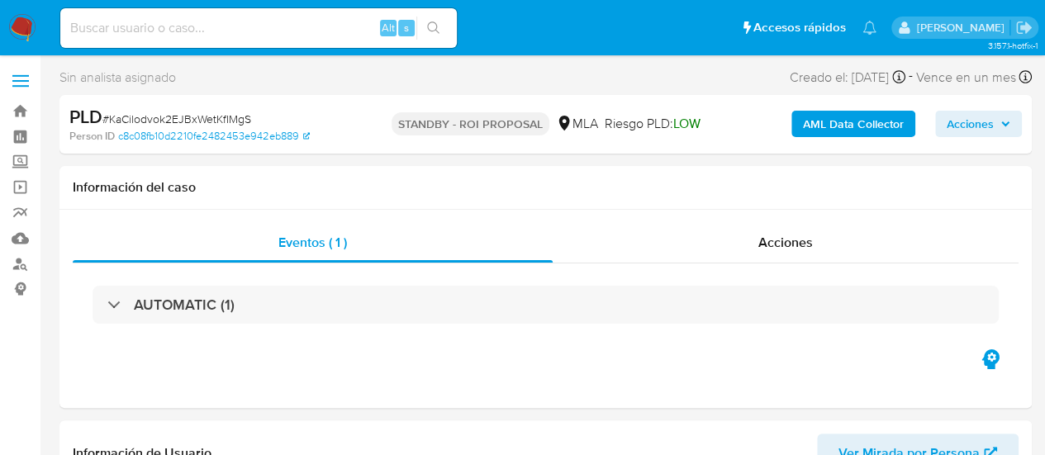
select select "10"
click at [202, 34] on input at bounding box center [258, 27] width 397 height 21
paste input "4Lvx404RHQbU6piW52FAxzb1"
type input "4Lvx404RHQbU6piW52FAxzb1"
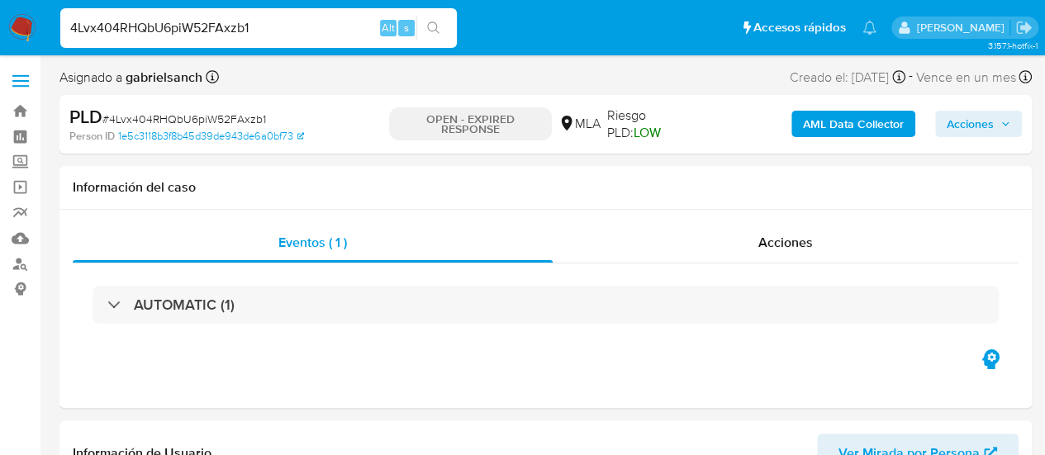
select select "10"
click at [170, 27] on input "4Lvx404RHQbU6piW52FAxzb1" at bounding box center [258, 27] width 397 height 21
click at [207, 19] on input "4Lvx404RHQbU6piW52FAxzb1" at bounding box center [258, 27] width 397 height 21
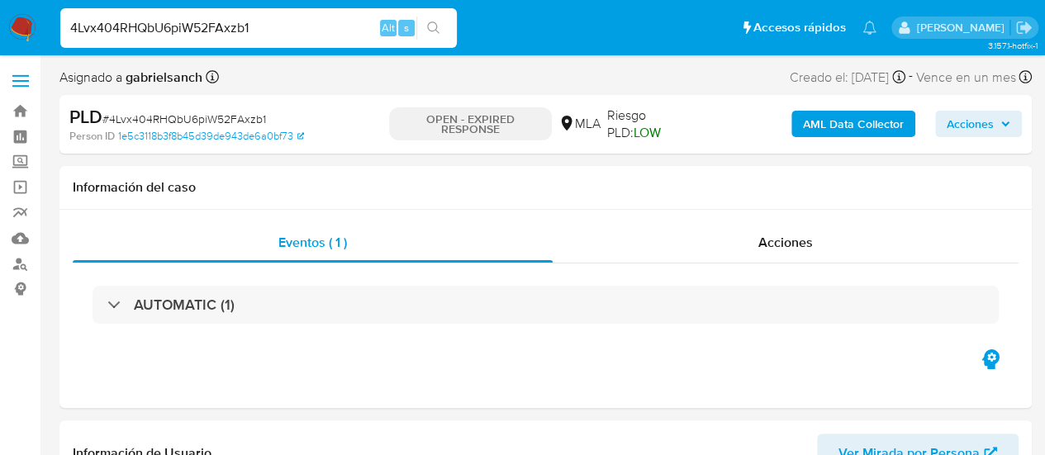
paste input "B92PsxegtssBDNeA5uT7Z5Mw"
type input "B92PsxegtssBDNeA5uT7Z5Mw"
select select "10"
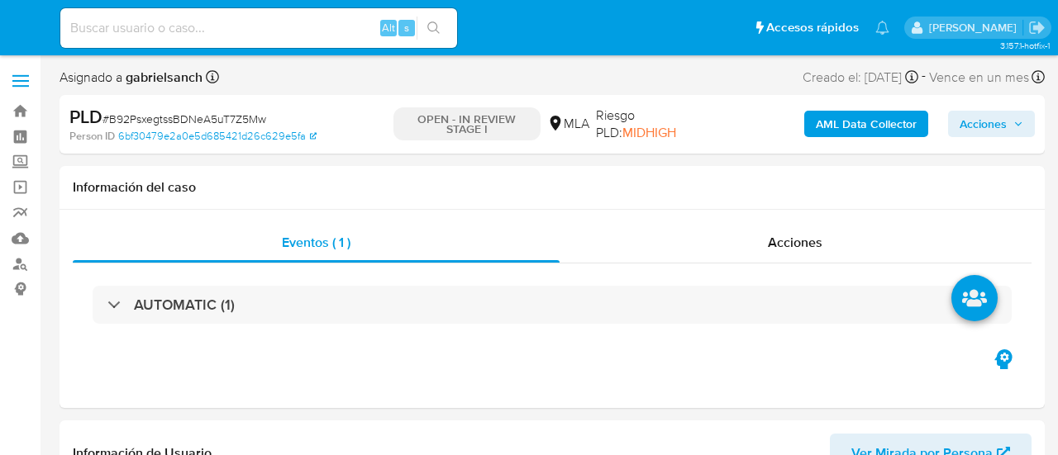
select select "10"
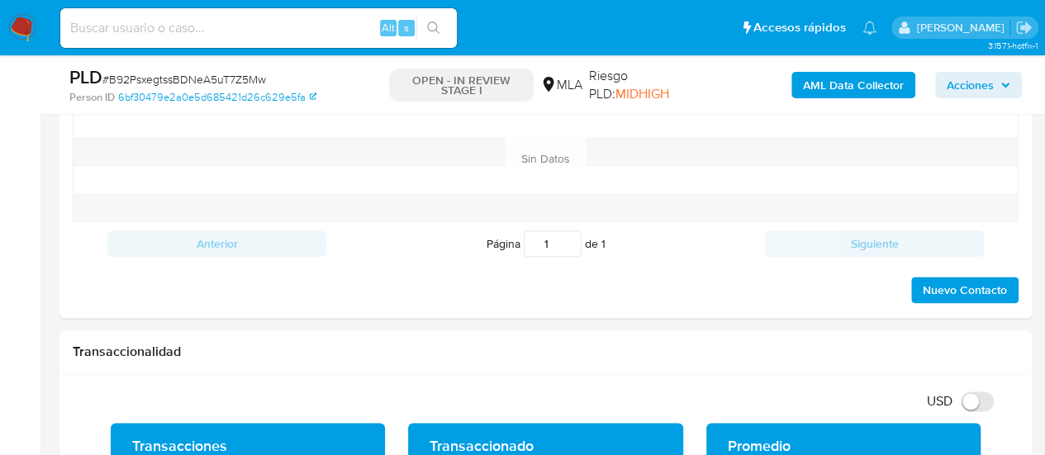
scroll to position [1074, 0]
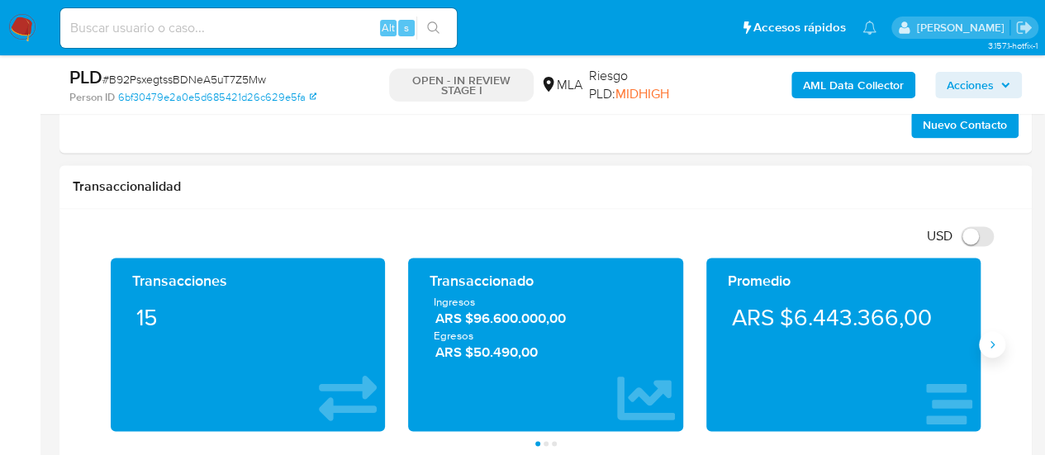
click at [996, 341] on icon "Siguiente" at bounding box center [992, 344] width 13 height 13
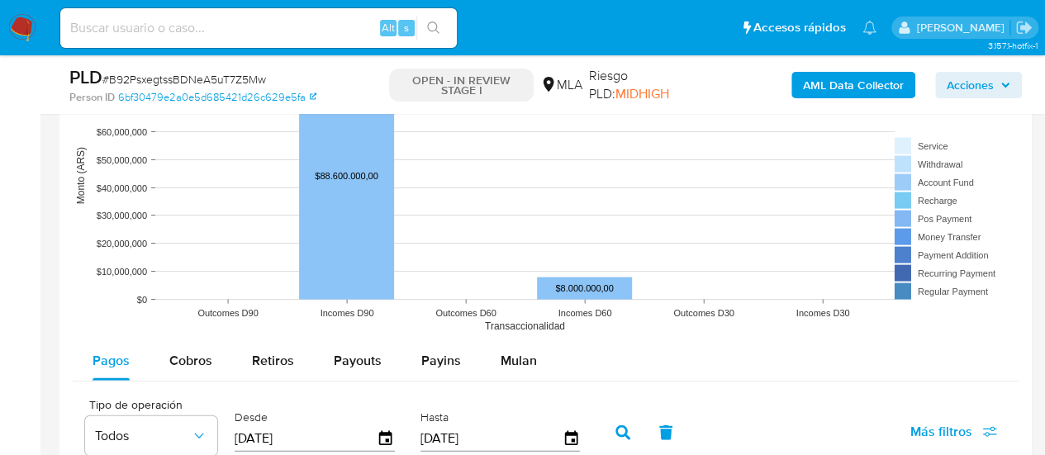
scroll to position [1653, 0]
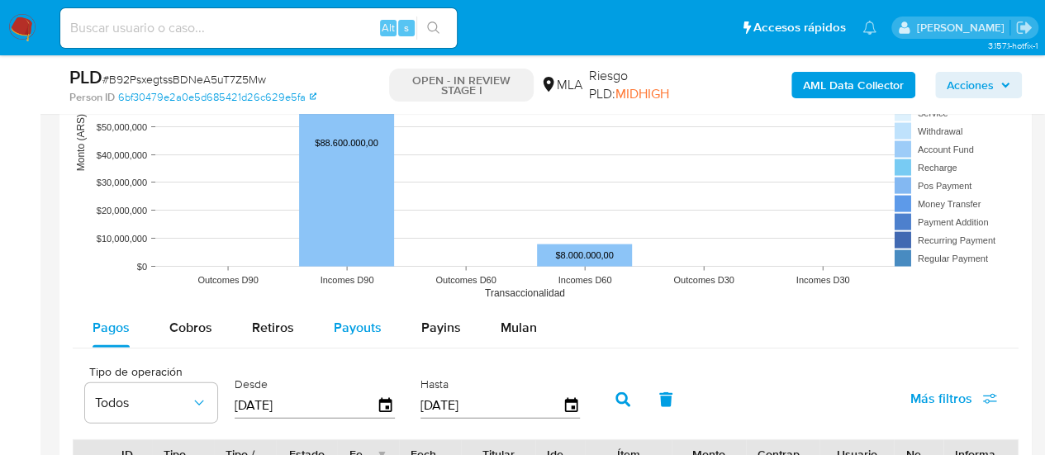
click at [362, 325] on span "Payouts" at bounding box center [358, 327] width 48 height 19
select select "10"
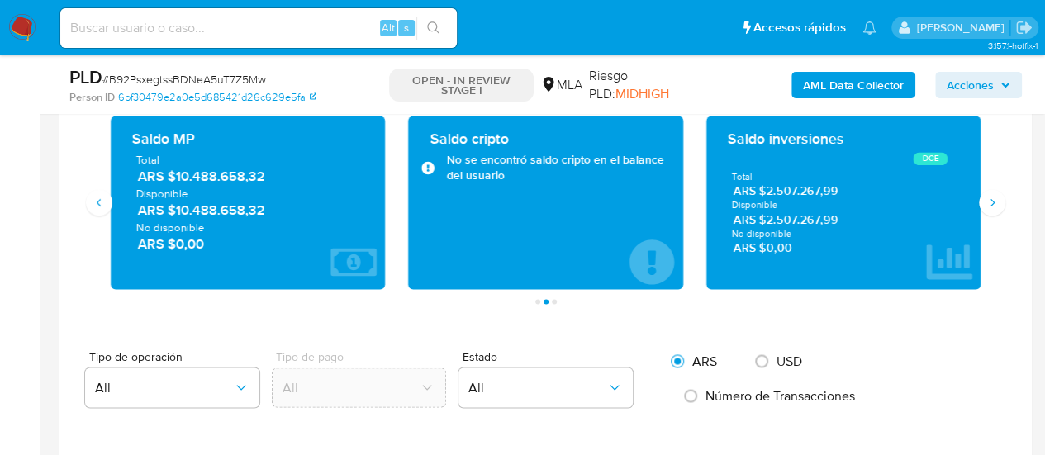
scroll to position [1157, 0]
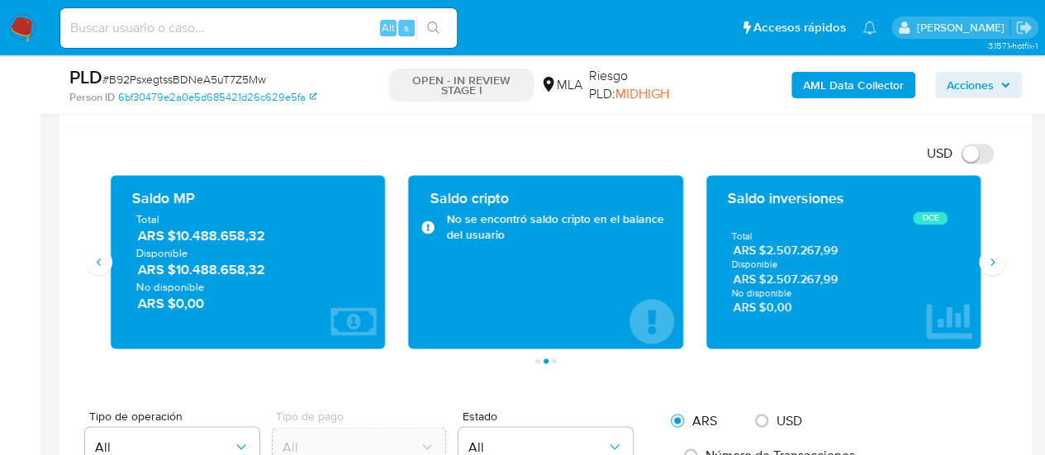
drag, startPoint x: 173, startPoint y: 234, endPoint x: 279, endPoint y: 232, distance: 106.6
click at [279, 232] on span "ARS $10.488.658,32" at bounding box center [249, 235] width 222 height 19
drag, startPoint x: 173, startPoint y: 237, endPoint x: 270, endPoint y: 235, distance: 97.6
click at [270, 235] on span "ARS $10.488.658,32" at bounding box center [249, 235] width 222 height 19
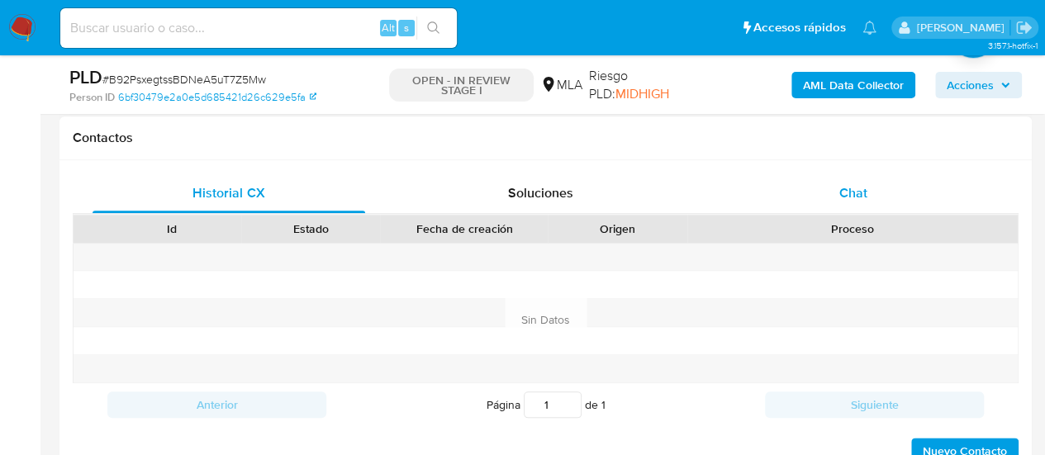
scroll to position [744, 0]
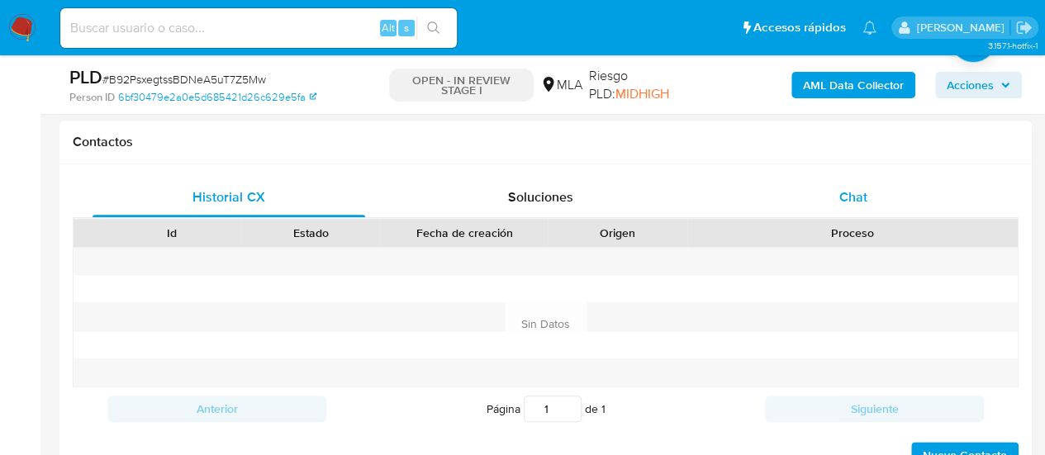
click at [830, 212] on div "Chat" at bounding box center [853, 198] width 273 height 40
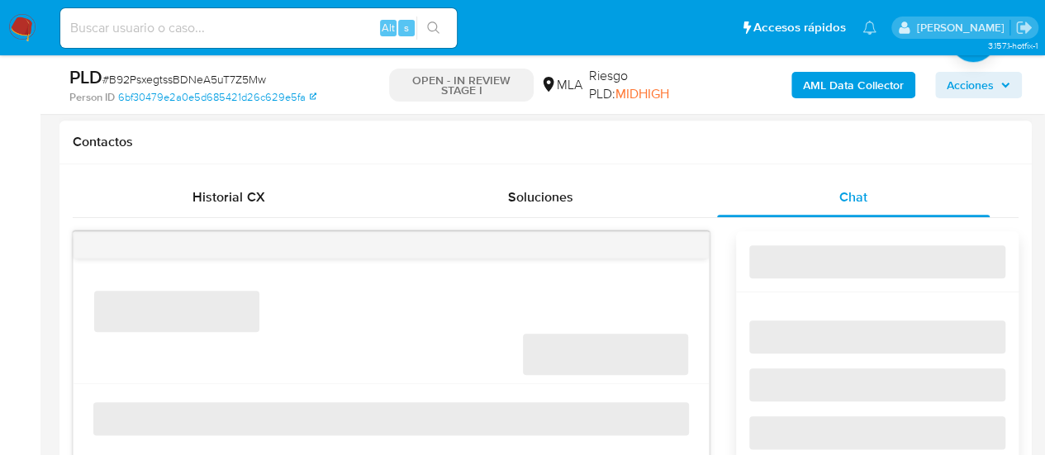
scroll to position [826, 0]
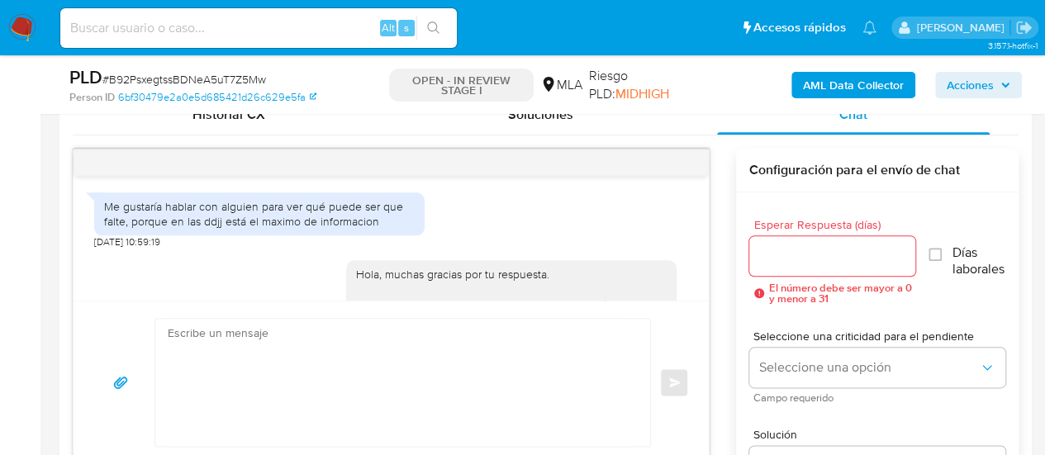
click at [307, 349] on textarea at bounding box center [399, 382] width 462 height 127
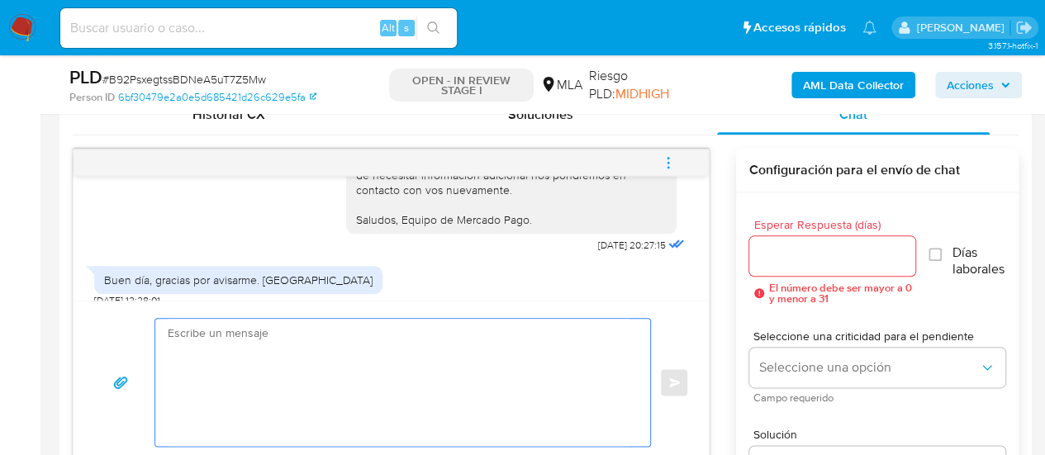
paste textarea "Hola, ¡Muchas gracias por tu respuesta! Confirmamos la recepción de la document…"
type textarea "Hola, ¡Muchas gracias por tu respuesta! Confirmamos la recepción de la document…"
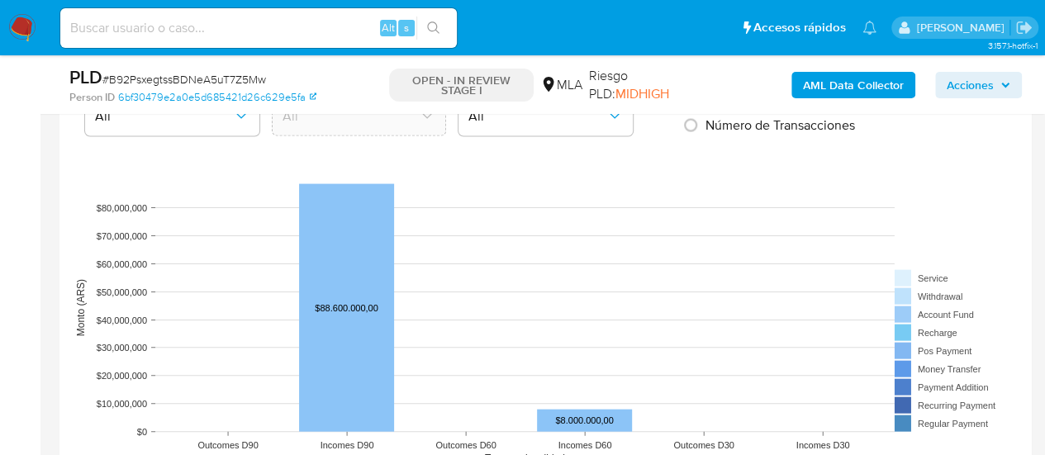
drag, startPoint x: 185, startPoint y: 326, endPoint x: 493, endPoint y: 283, distance: 310.4
click at [493, 283] on div "Información de Usuario Ver Mirada por Persona Buscar Volver al orden por defect…" at bounding box center [546, 282] width 973 height 3077
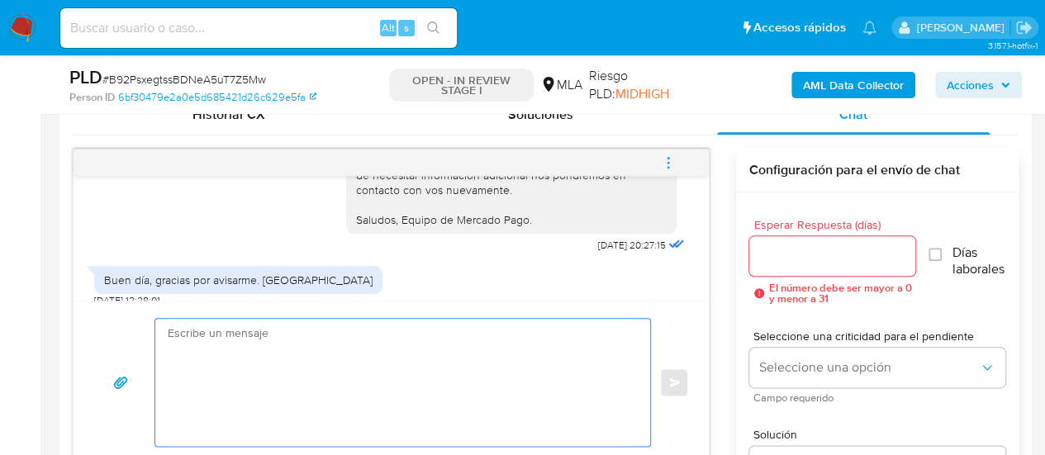
scroll to position [709, 0]
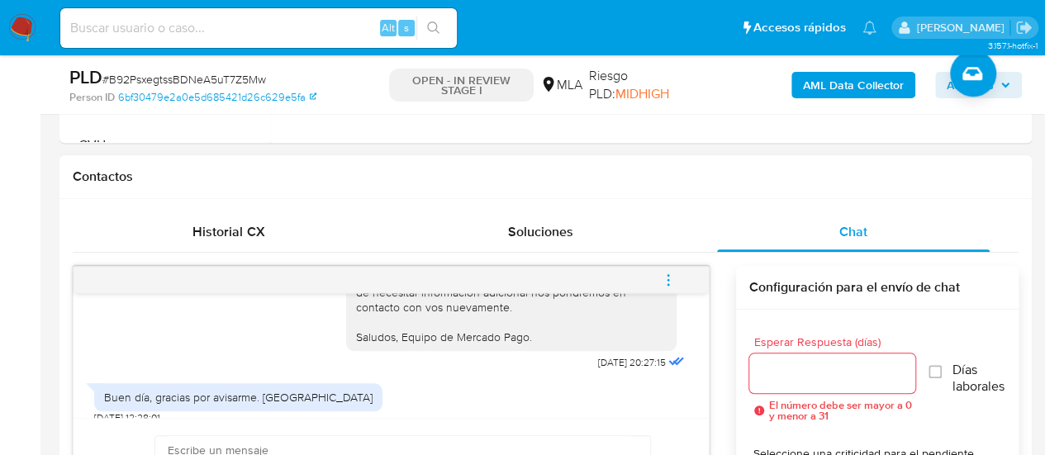
click at [672, 267] on span "menu-action" at bounding box center [668, 280] width 15 height 40
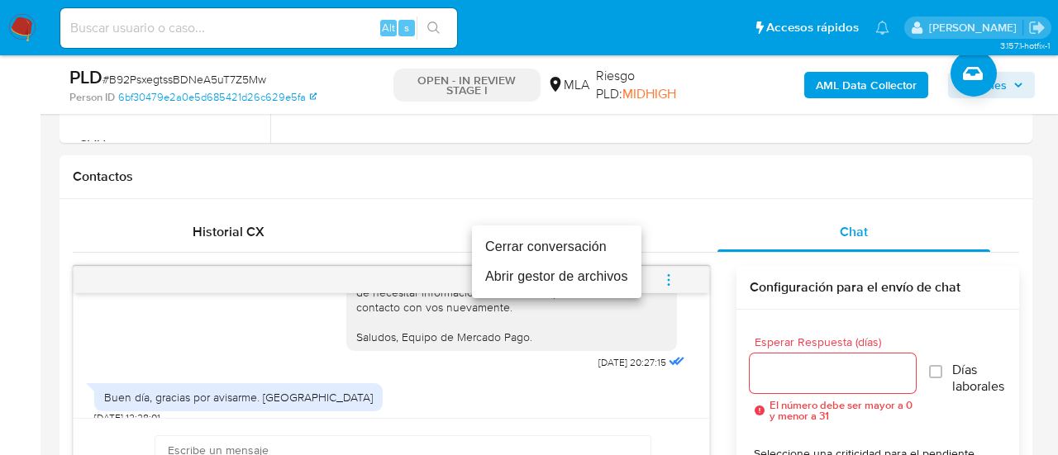
click at [569, 240] on li "Cerrar conversación" at bounding box center [556, 247] width 169 height 30
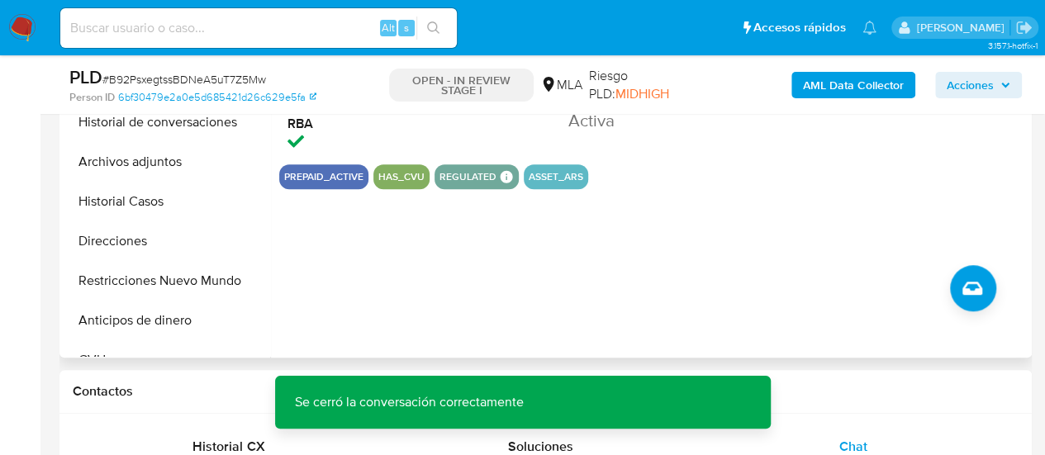
scroll to position [461, 0]
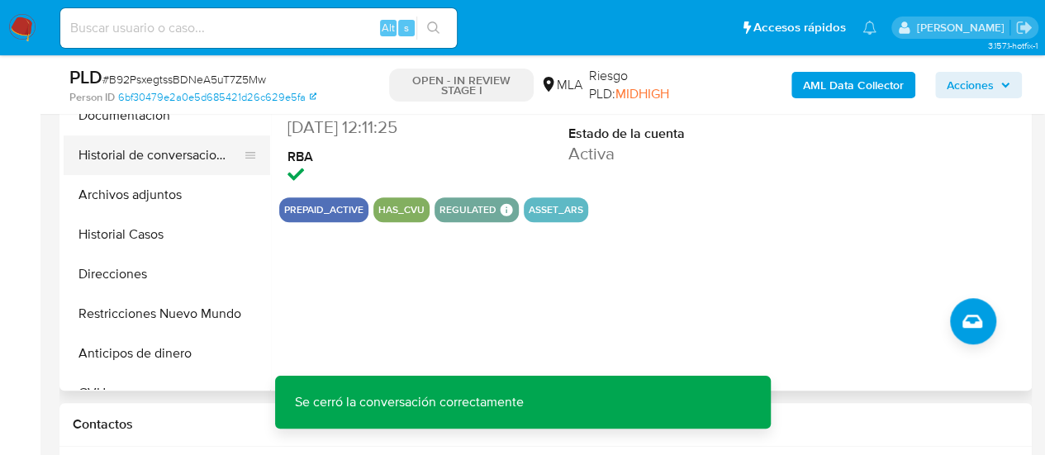
click at [109, 145] on button "Historial de conversaciones" at bounding box center [160, 156] width 193 height 40
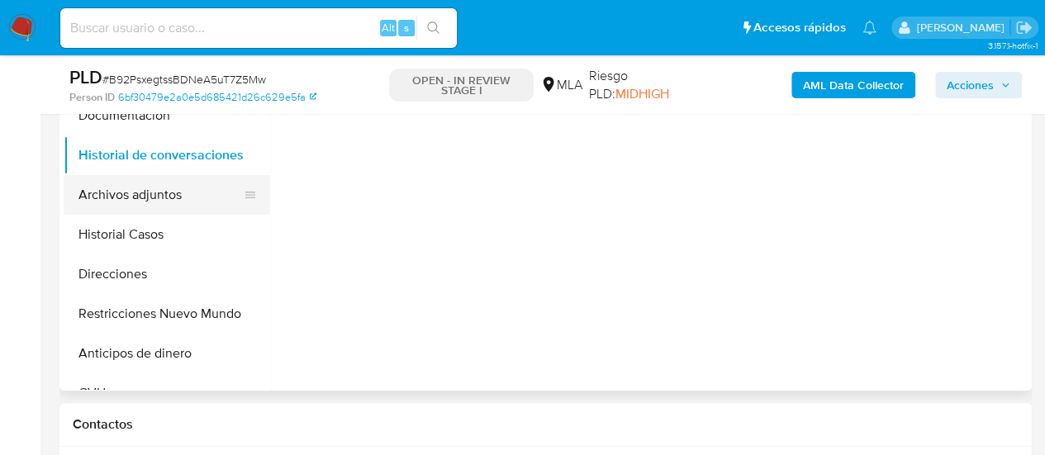
click at [121, 199] on button "Archivos adjuntos" at bounding box center [160, 195] width 193 height 40
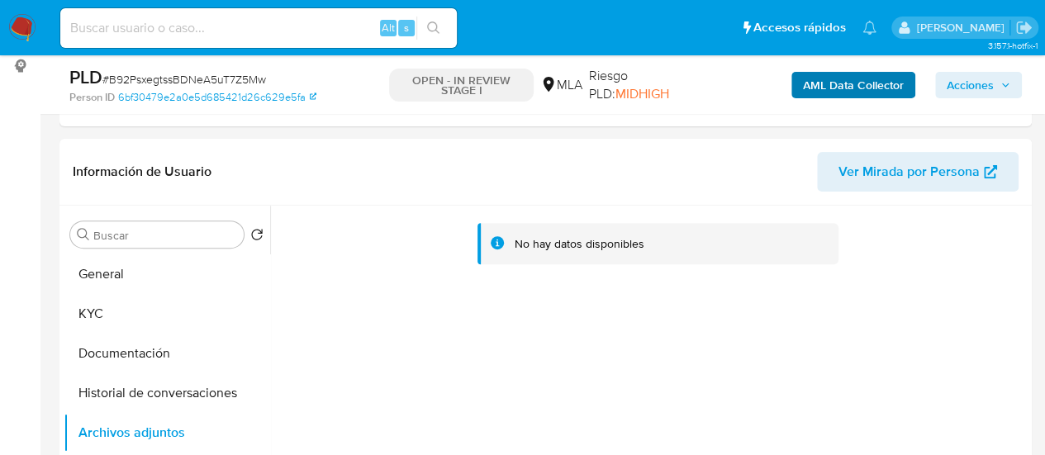
scroll to position [213, 0]
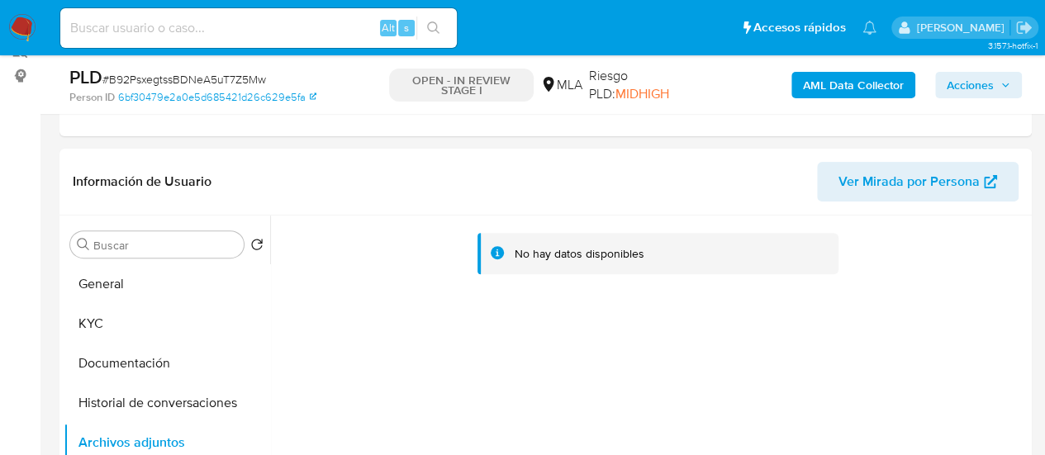
click at [831, 83] on b "AML Data Collector" at bounding box center [853, 85] width 101 height 26
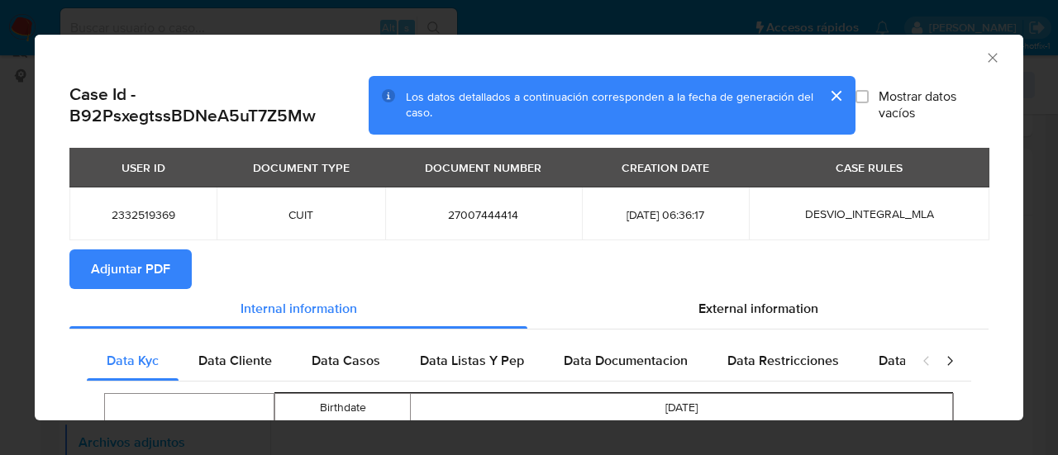
click at [181, 269] on button "Adjuntar PDF" at bounding box center [130, 270] width 122 height 40
click at [985, 59] on icon "Cerrar ventana" at bounding box center [992, 58] width 17 height 17
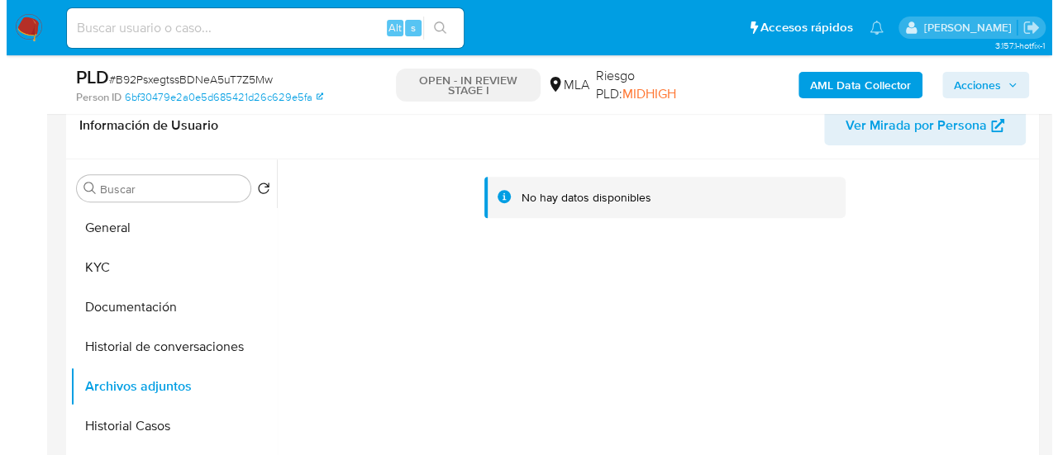
scroll to position [379, 0]
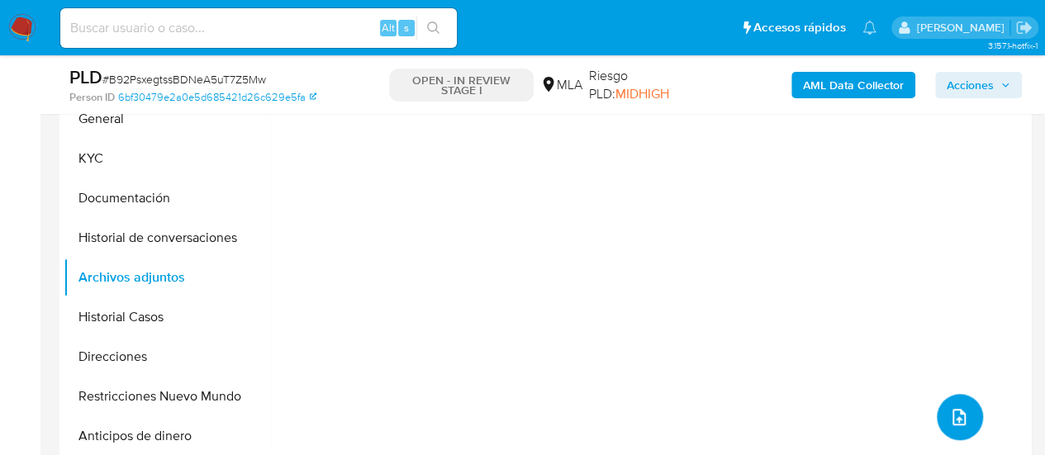
click at [958, 414] on icon "upload-file" at bounding box center [959, 417] width 13 height 17
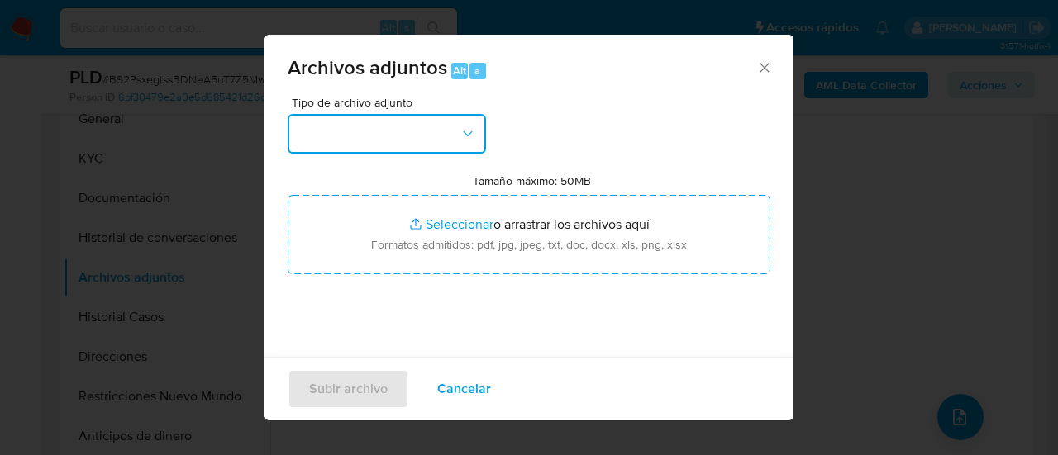
click at [437, 141] on button "button" at bounding box center [387, 134] width 198 height 40
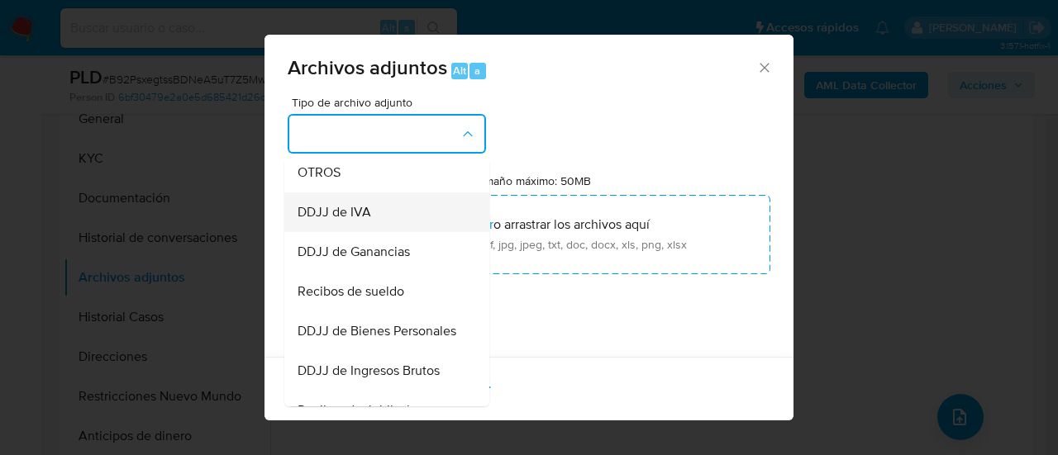
scroll to position [331, 0]
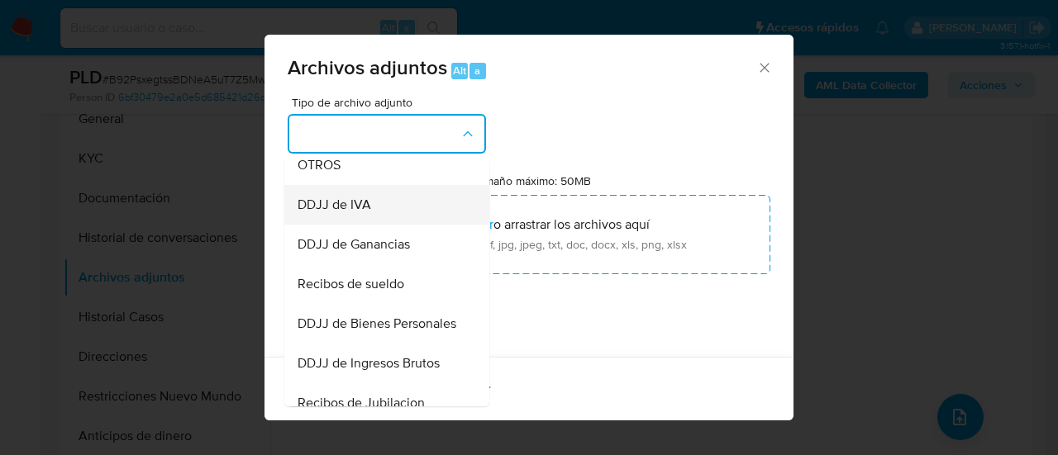
click at [394, 217] on div "DDJJ de IVA" at bounding box center [382, 205] width 169 height 40
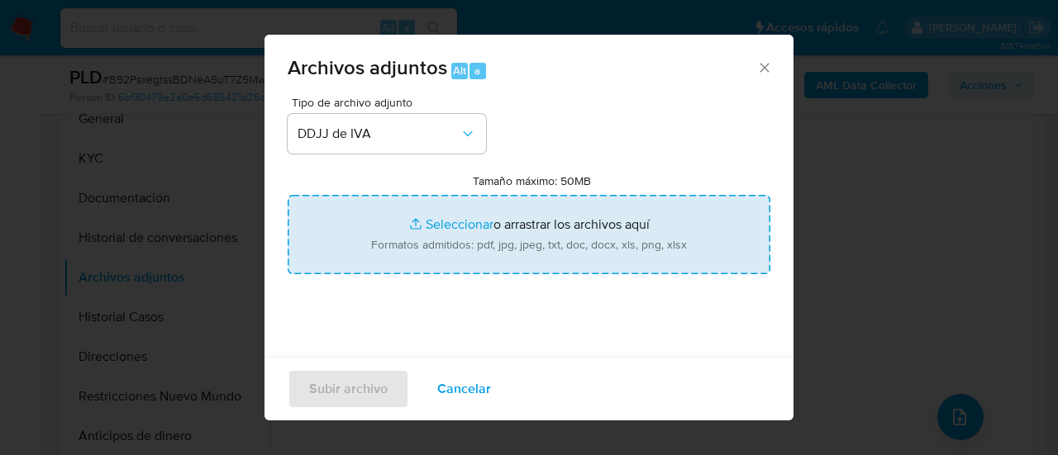
click at [417, 233] on input "Tamaño máximo: 50MB Seleccionar archivos" at bounding box center [529, 234] width 483 height 79
type input "C:\fakepath\DDJJ IVA - B92PsxegtssBDNeA5uT7Z5Mw.pdf"
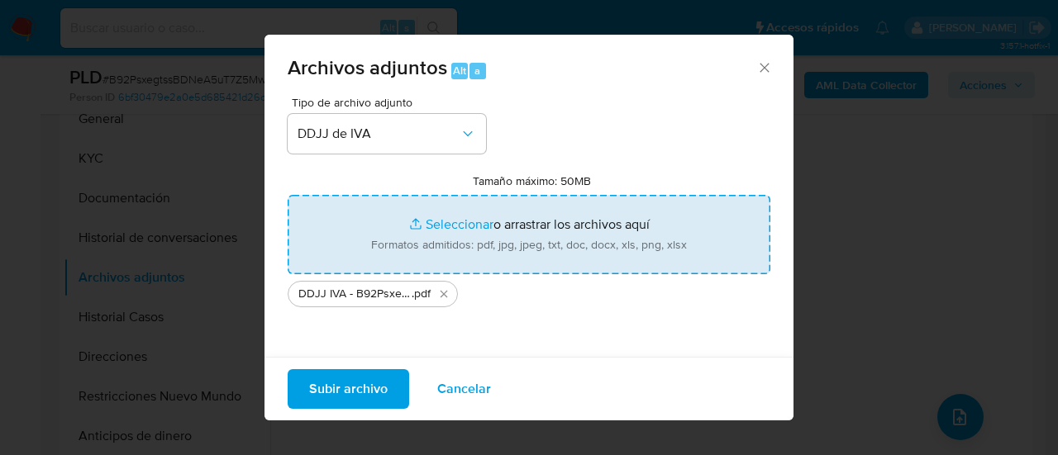
click at [316, 384] on span "Subir archivo" at bounding box center [348, 389] width 79 height 36
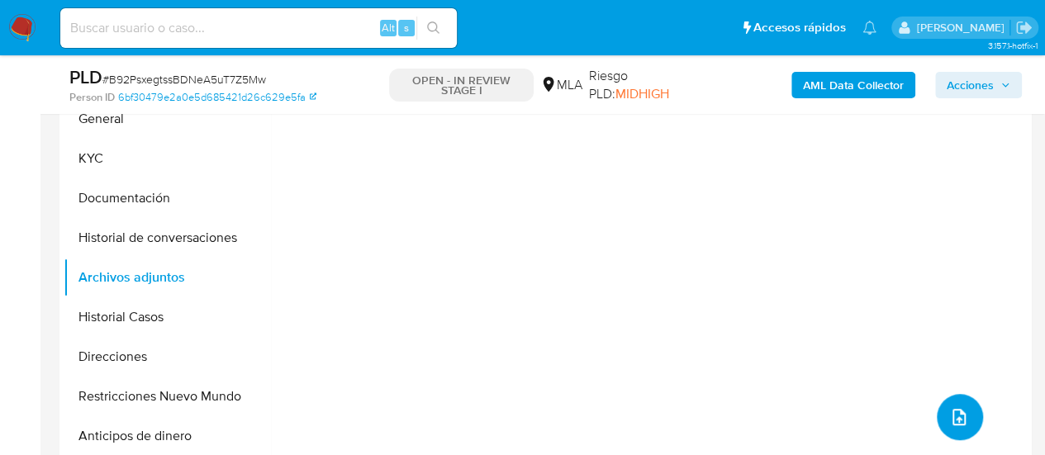
click at [953, 416] on icon "upload-file" at bounding box center [959, 417] width 13 height 17
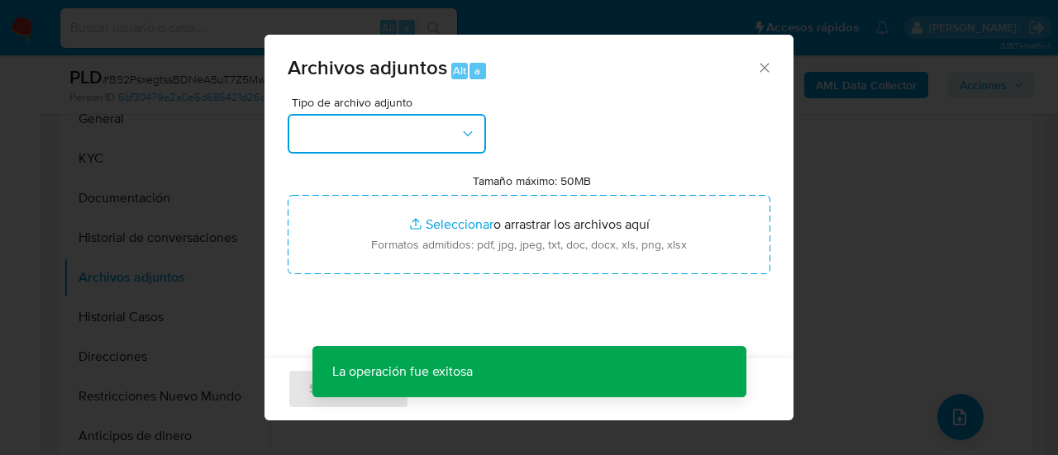
click at [405, 125] on button "button" at bounding box center [387, 134] width 198 height 40
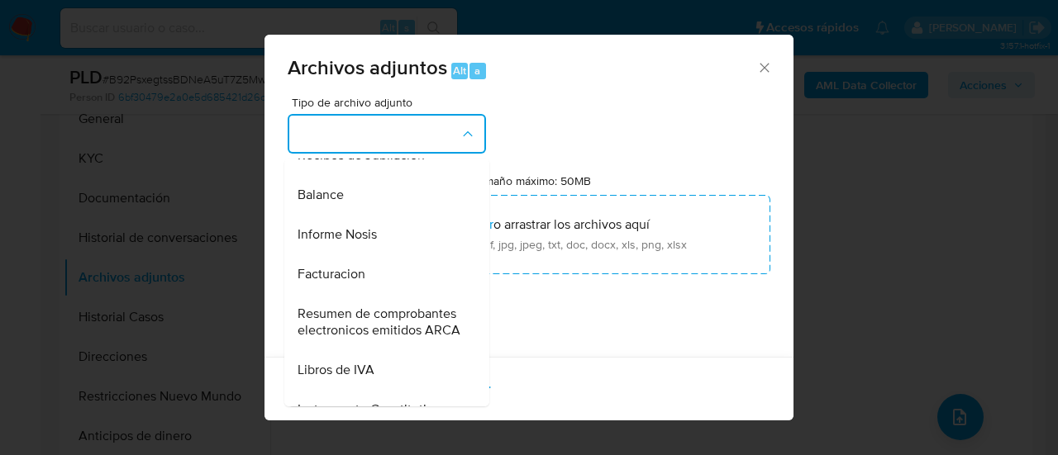
scroll to position [661, 0]
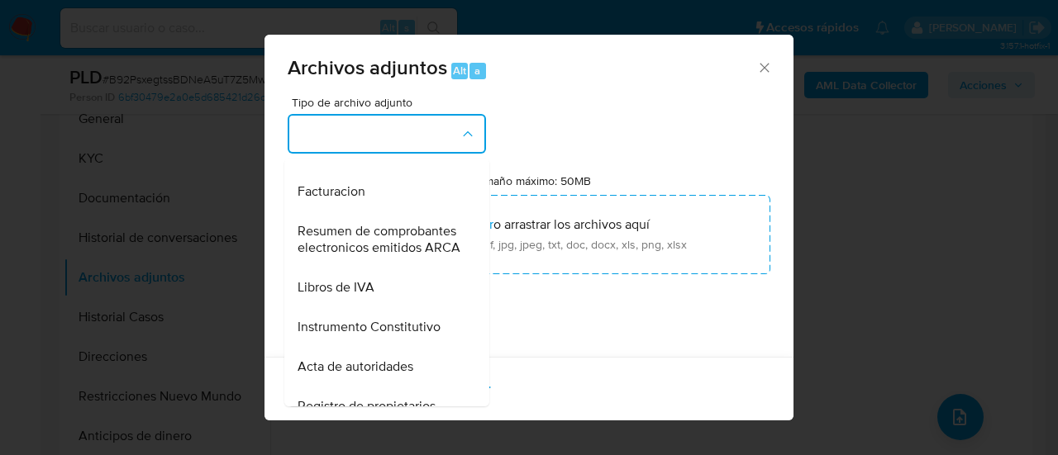
click at [392, 307] on div "Libros de IVA" at bounding box center [382, 288] width 169 height 40
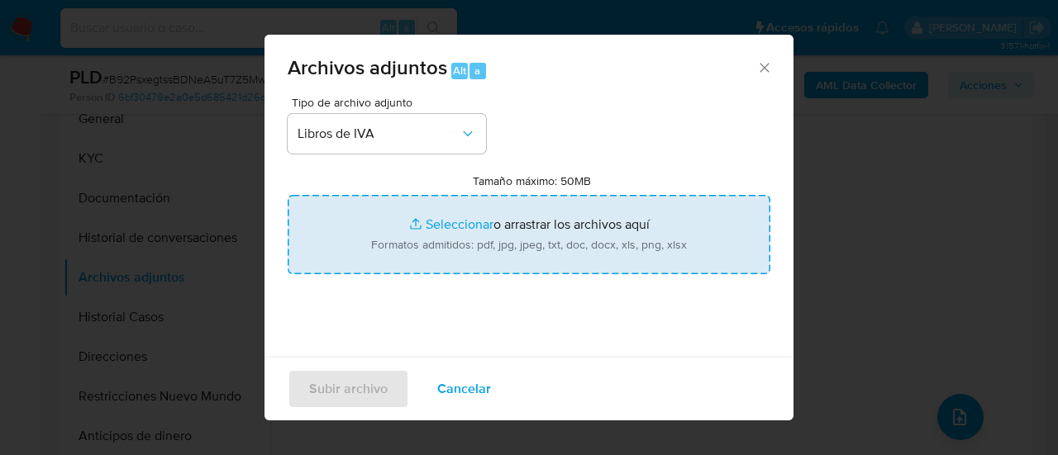
click at [415, 218] on input "Tamaño máximo: 50MB Seleccionar archivos" at bounding box center [529, 234] width 483 height 79
type input "C:\fakepath\Libro de IVA - B92PsxegtssBDNeA5uT7Z5Mw.pdf"
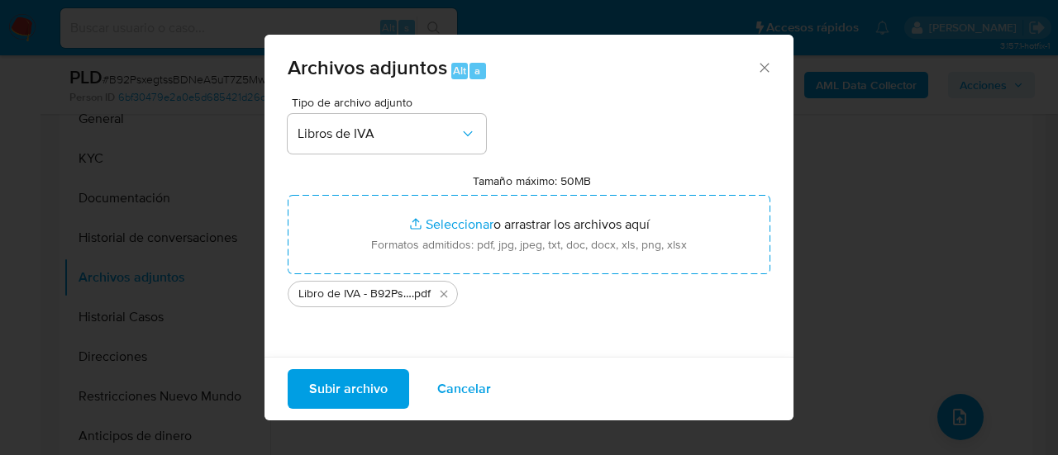
drag, startPoint x: 415, startPoint y: 218, endPoint x: 334, endPoint y: 386, distance: 186.3
click at [334, 386] on span "Subir archivo" at bounding box center [348, 389] width 79 height 36
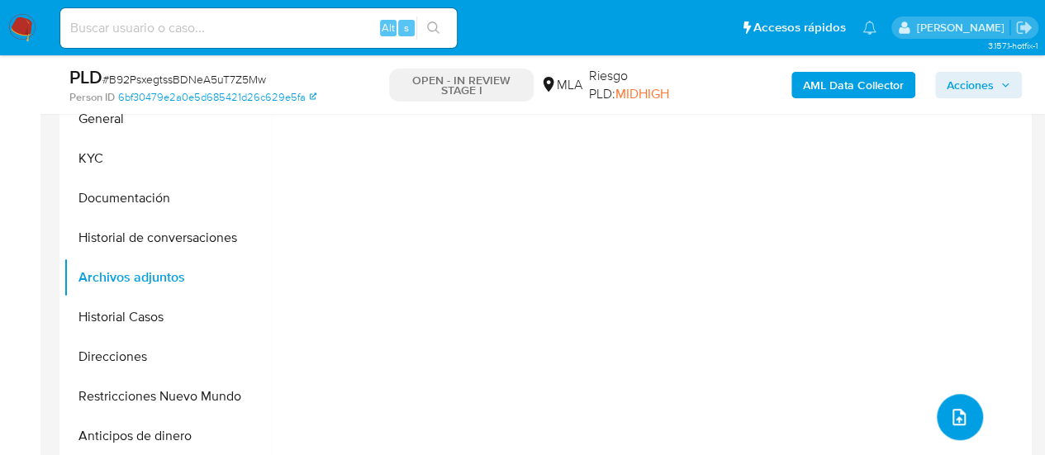
click at [950, 421] on icon "upload-file" at bounding box center [960, 417] width 20 height 20
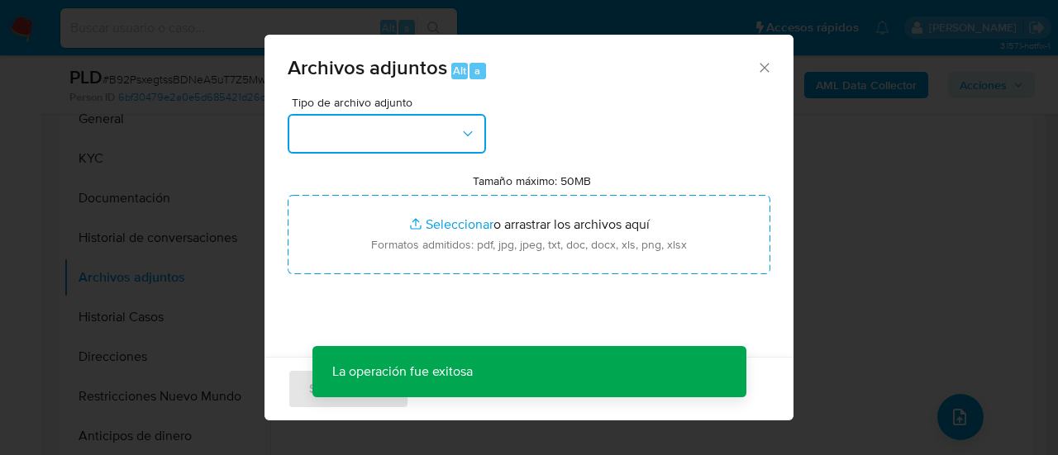
click at [327, 126] on button "button" at bounding box center [387, 134] width 198 height 40
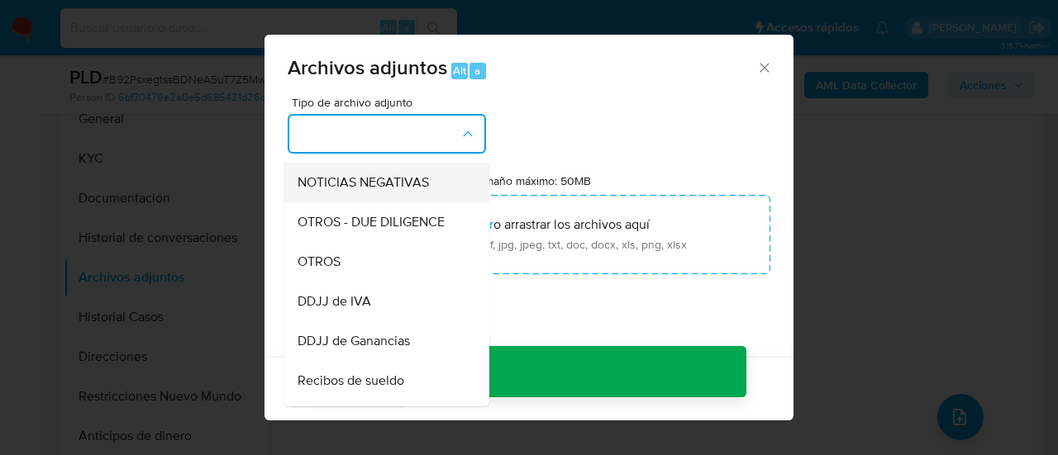
scroll to position [248, 0]
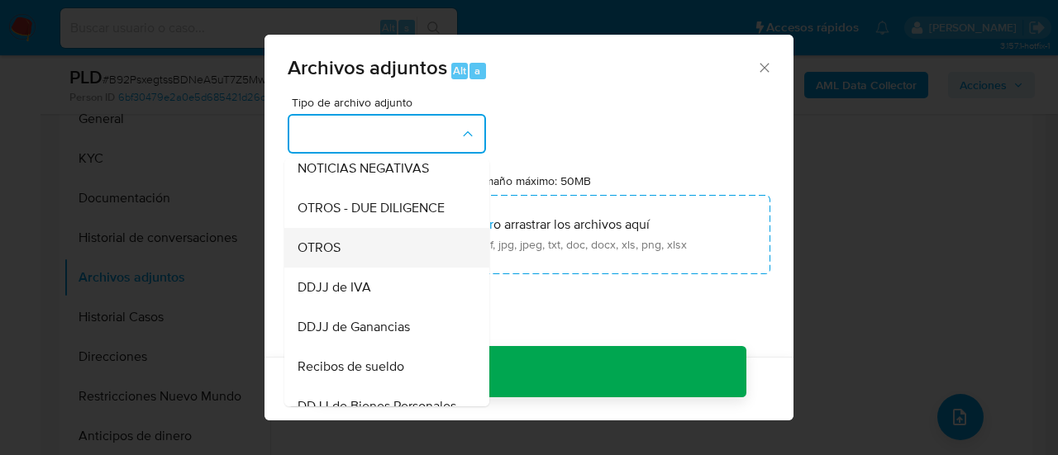
click at [350, 259] on div "OTROS" at bounding box center [382, 248] width 169 height 40
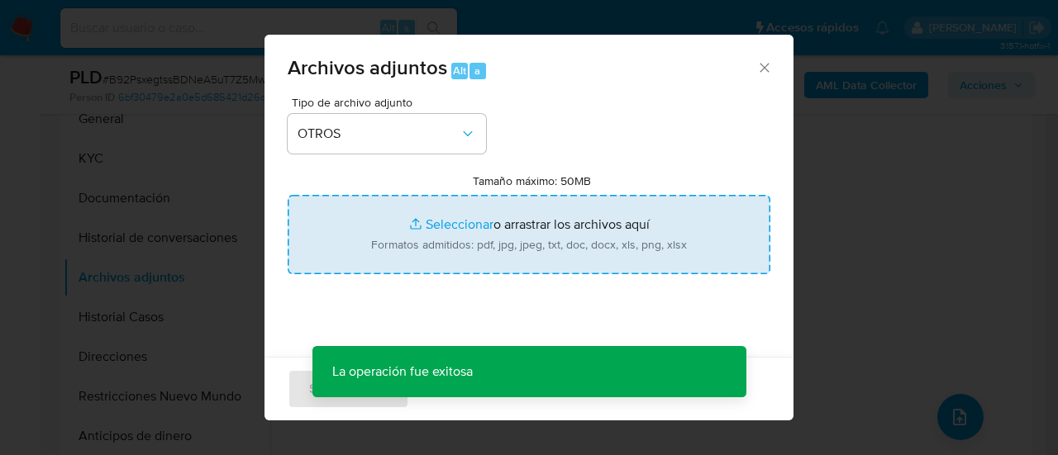
click at [370, 259] on input "Tamaño máximo: 50MB Seleccionar archivos" at bounding box center [529, 234] width 483 height 79
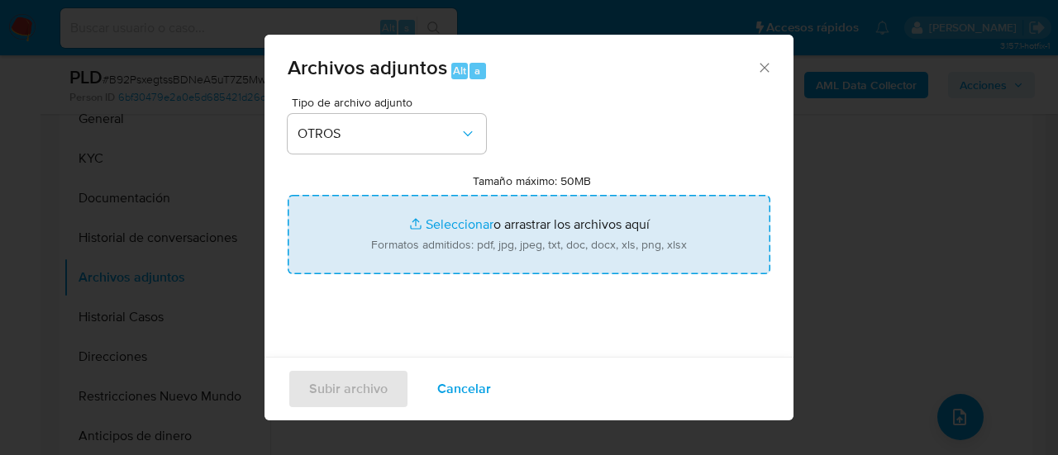
type input "C:\fakepath\Calculador-B92PsxegtssBDNeA5uT7Z5Mw.xlsx"
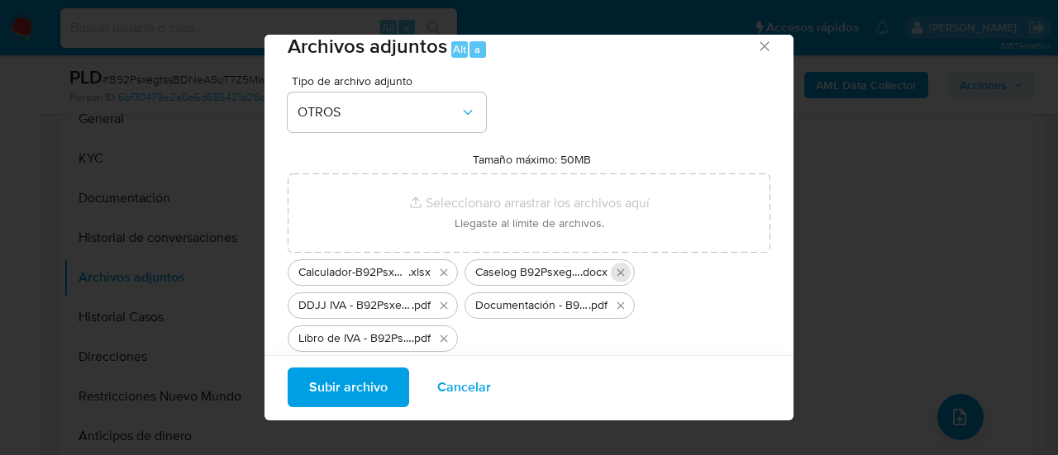
scroll to position [0, 0]
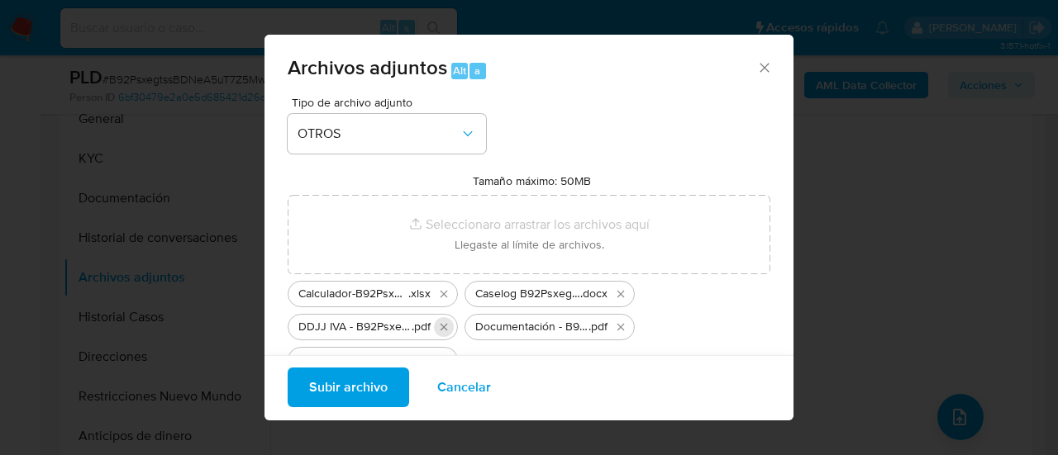
click at [441, 330] on icon "Eliminar DDJJ IVA - B92PsxegtssBDNeA5uT7Z5Mw.pdf" at bounding box center [443, 326] width 7 height 7
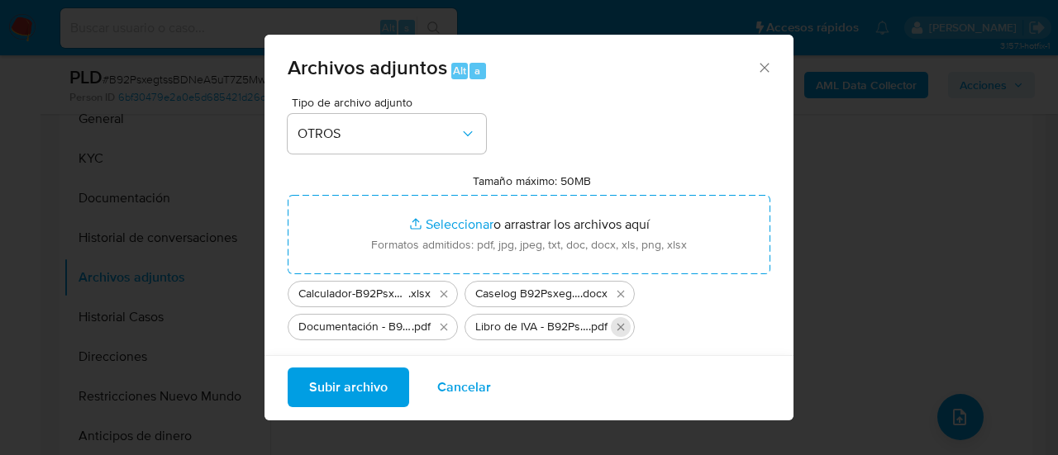
click at [626, 321] on icon "Eliminar Libro de IVA - B92PsxegtssBDNeA5uT7Z5Mw.pdf" at bounding box center [620, 327] width 13 height 13
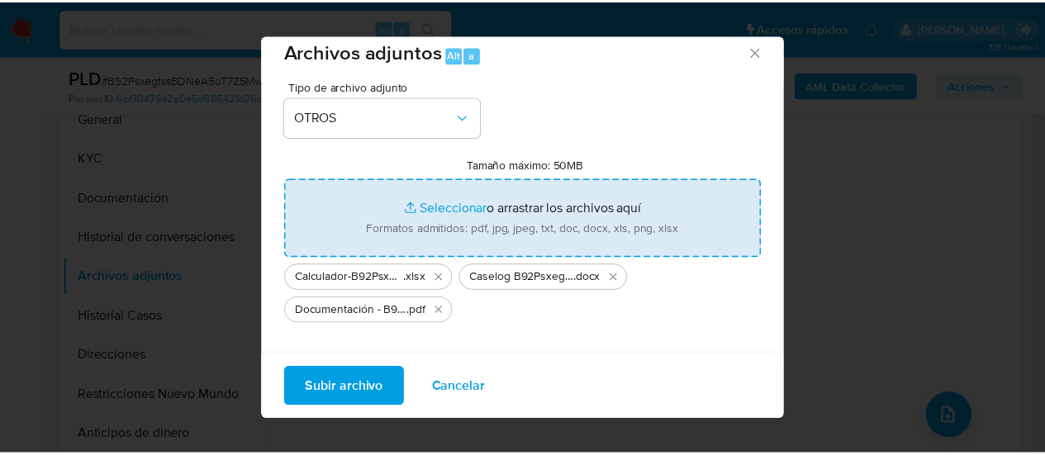
scroll to position [12, 0]
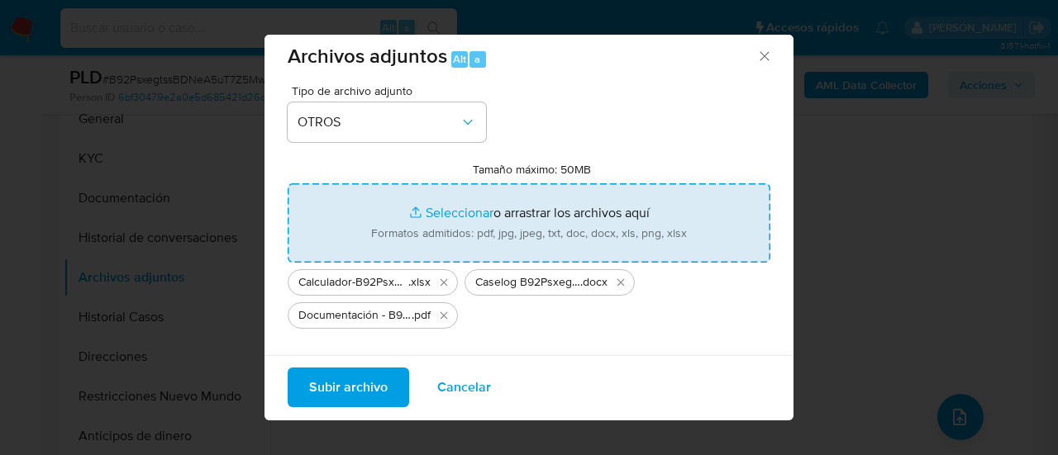
click at [499, 204] on input "Tamaño máximo: 50MB Seleccionar archivos" at bounding box center [529, 222] width 483 height 79
type input "C:\fakepath\Movimientos-B92PsxegtssBDNeA5uT7Z5Mw.xlsx"
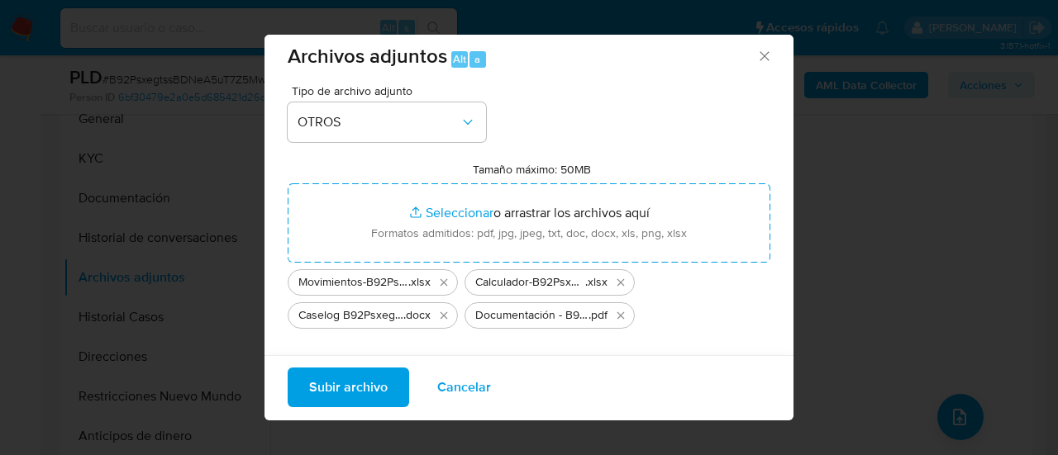
click at [380, 369] on span "Subir archivo" at bounding box center [348, 387] width 79 height 36
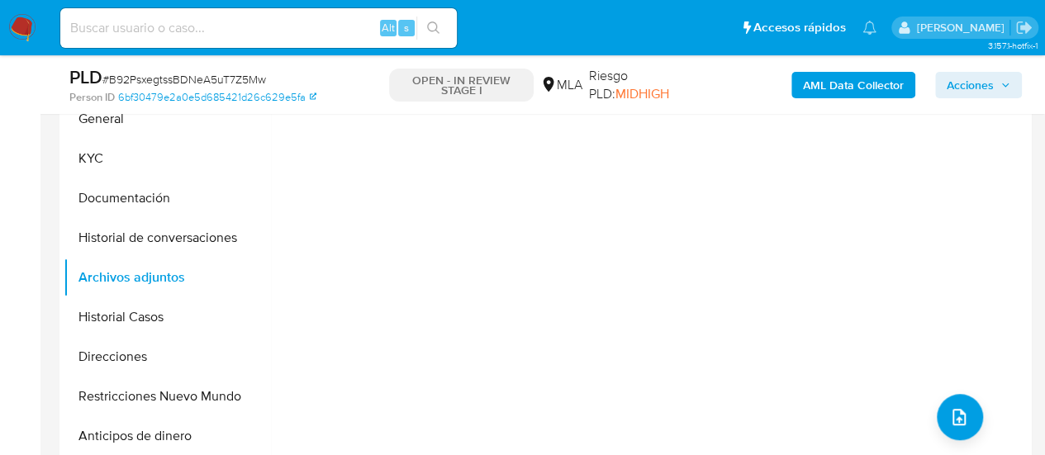
click at [171, 232] on button "Historial de conversaciones" at bounding box center [167, 238] width 207 height 40
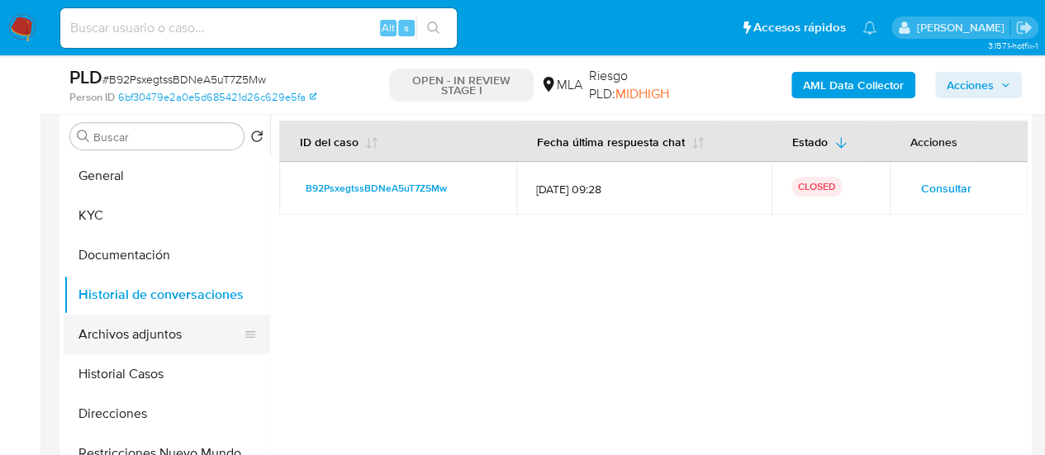
scroll to position [296, 0]
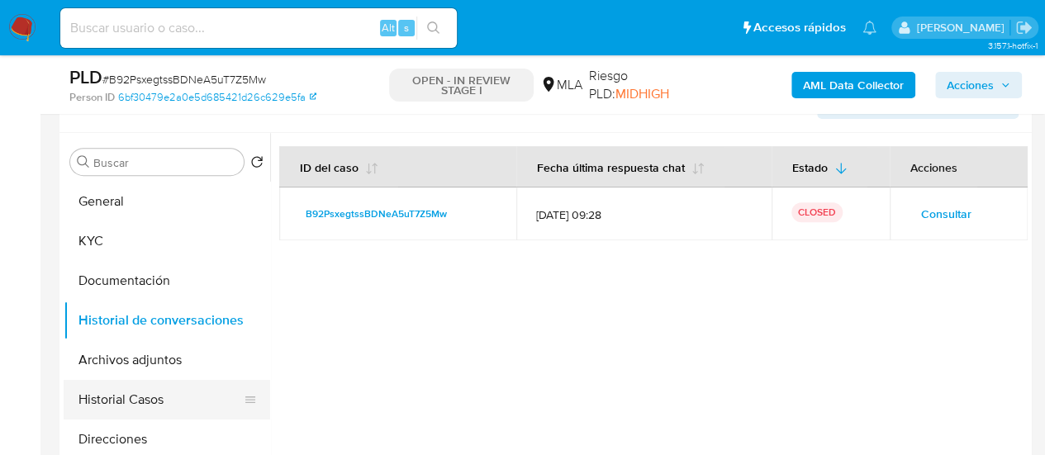
click at [154, 407] on button "Historial Casos" at bounding box center [160, 400] width 193 height 40
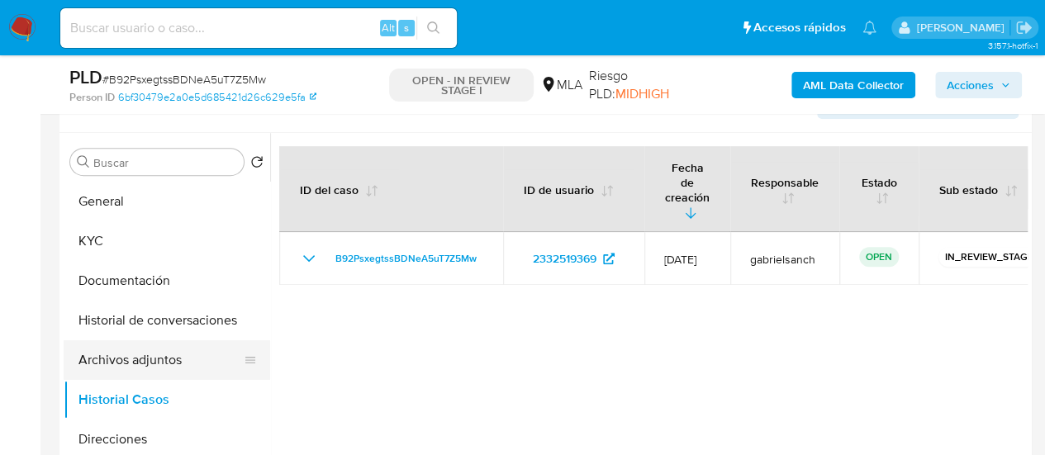
click at [192, 361] on button "Archivos adjuntos" at bounding box center [160, 360] width 193 height 40
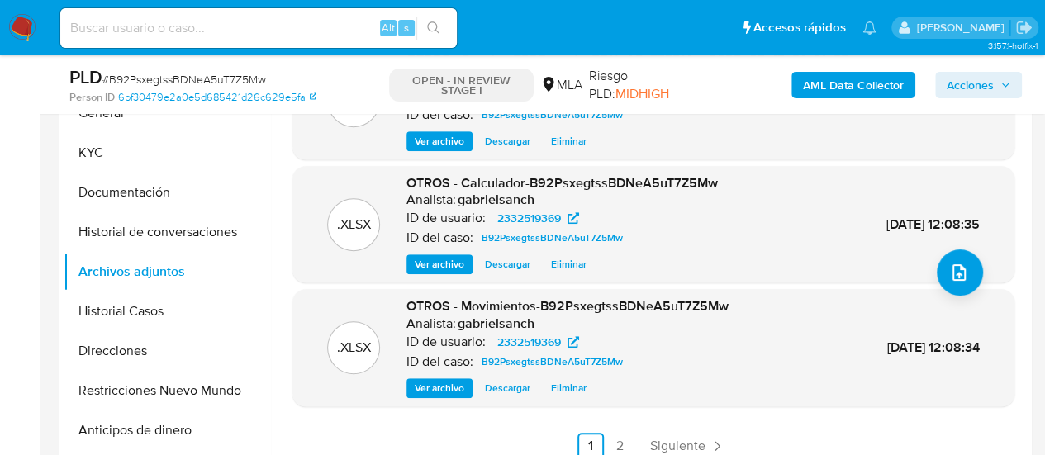
scroll to position [461, 0]
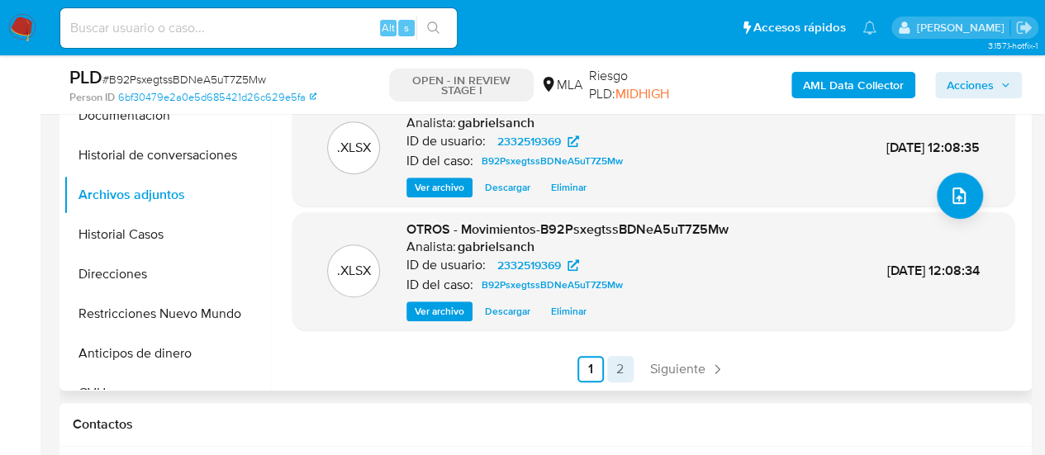
click at [617, 374] on link "2" at bounding box center [620, 369] width 26 height 26
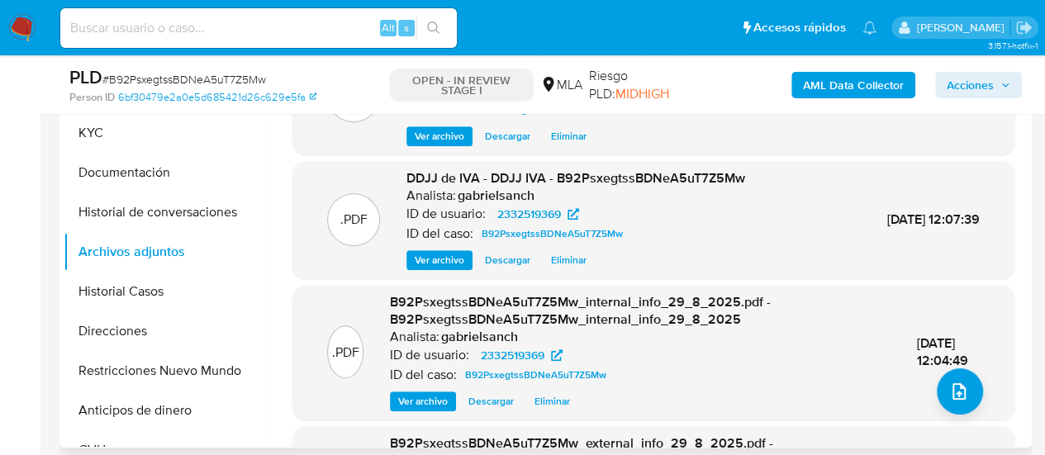
scroll to position [379, 0]
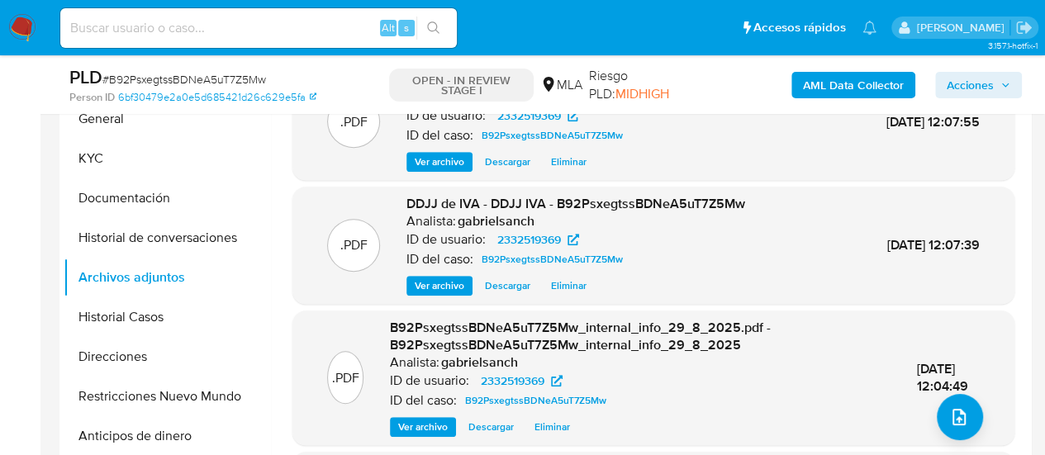
click at [979, 92] on span "Acciones" at bounding box center [970, 85] width 47 height 26
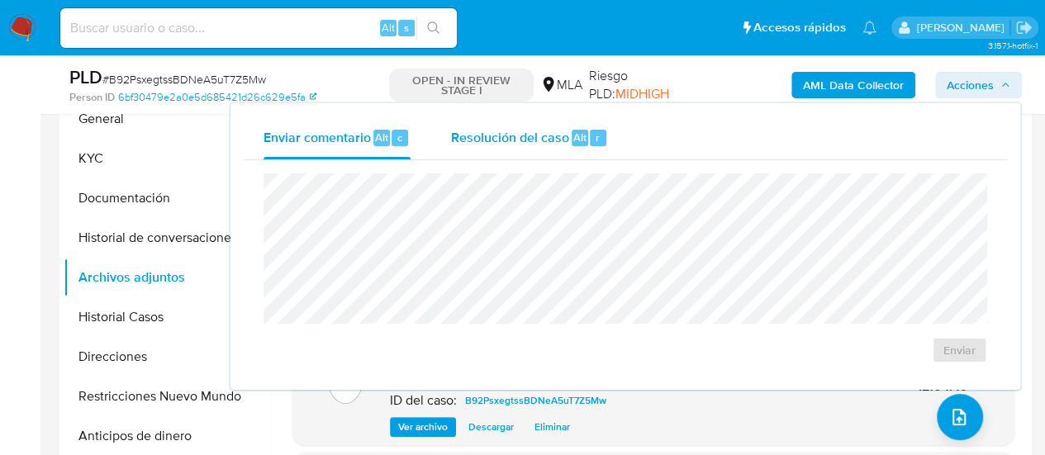
click at [469, 136] on span "Resolución del caso" at bounding box center [509, 136] width 118 height 19
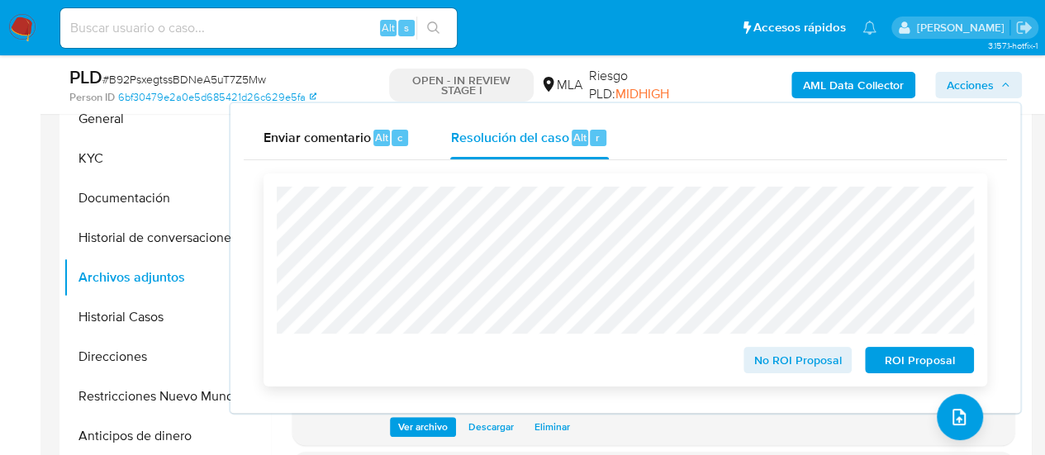
click at [797, 355] on span "No ROI Proposal" at bounding box center [798, 360] width 86 height 23
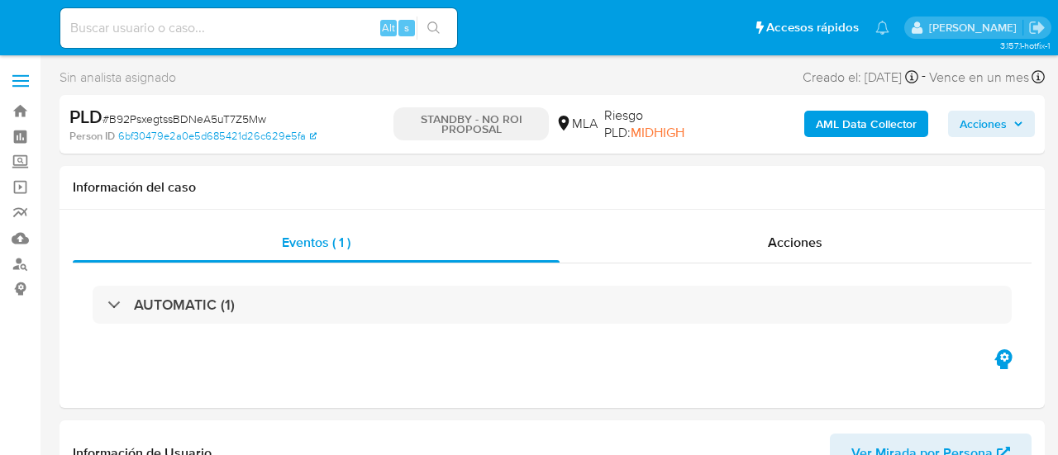
select select "10"
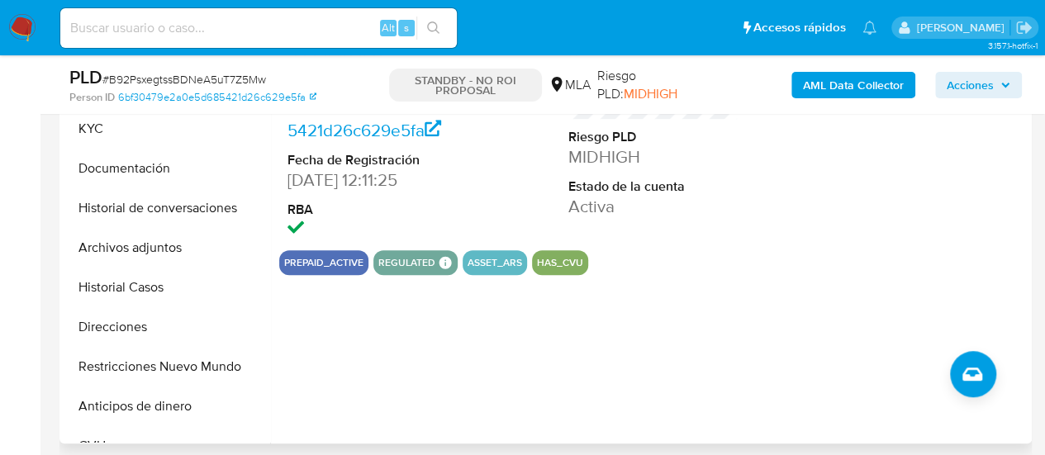
scroll to position [413, 0]
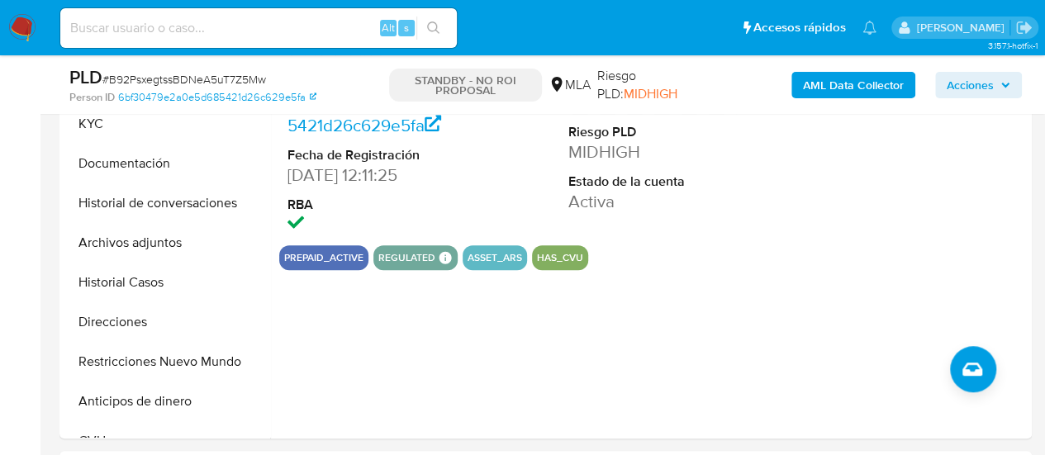
click at [213, 19] on input at bounding box center [258, 27] width 397 height 21
paste input "aAS1strQCIZbz4bOuPPVHBRq"
type input "aAS1strQCIZbz4bOuPPVHBRq"
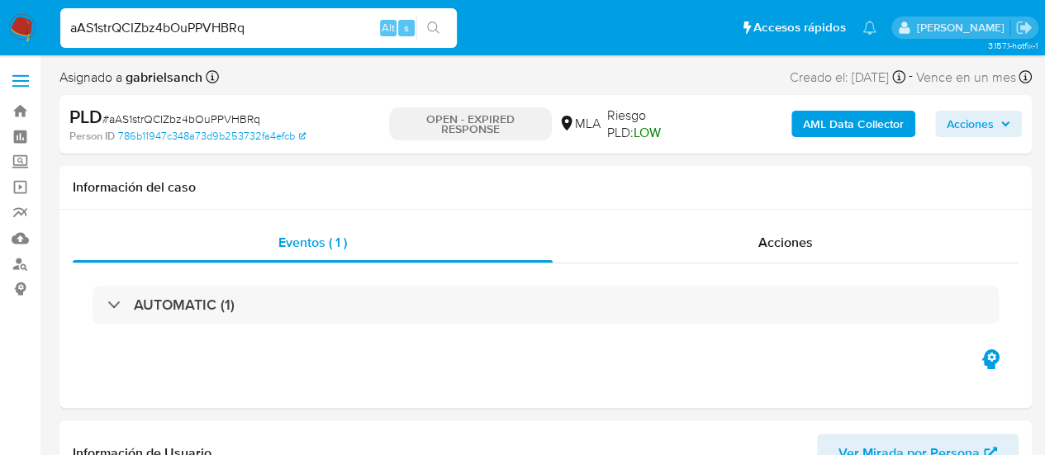
select select "10"
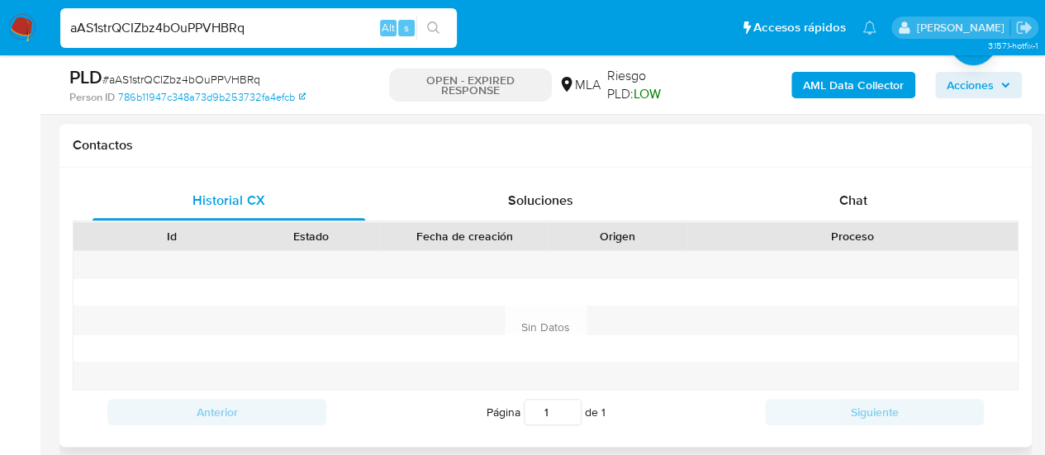
scroll to position [744, 0]
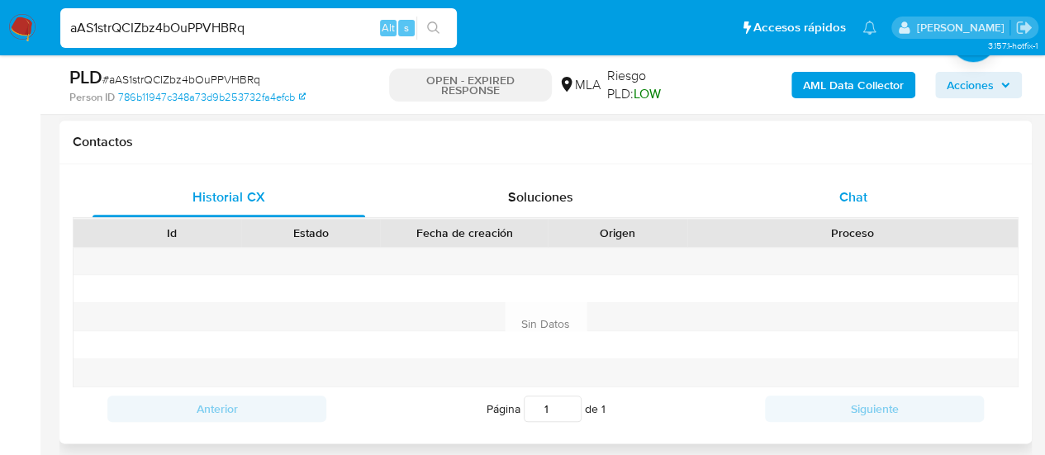
click at [802, 192] on div "Chat" at bounding box center [853, 198] width 273 height 40
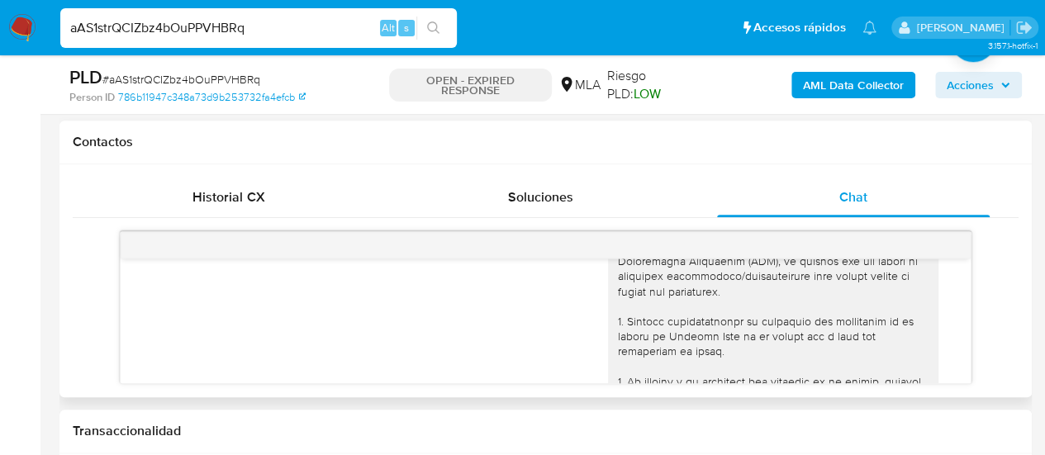
scroll to position [0, 0]
